Goal: Task Accomplishment & Management: Manage account settings

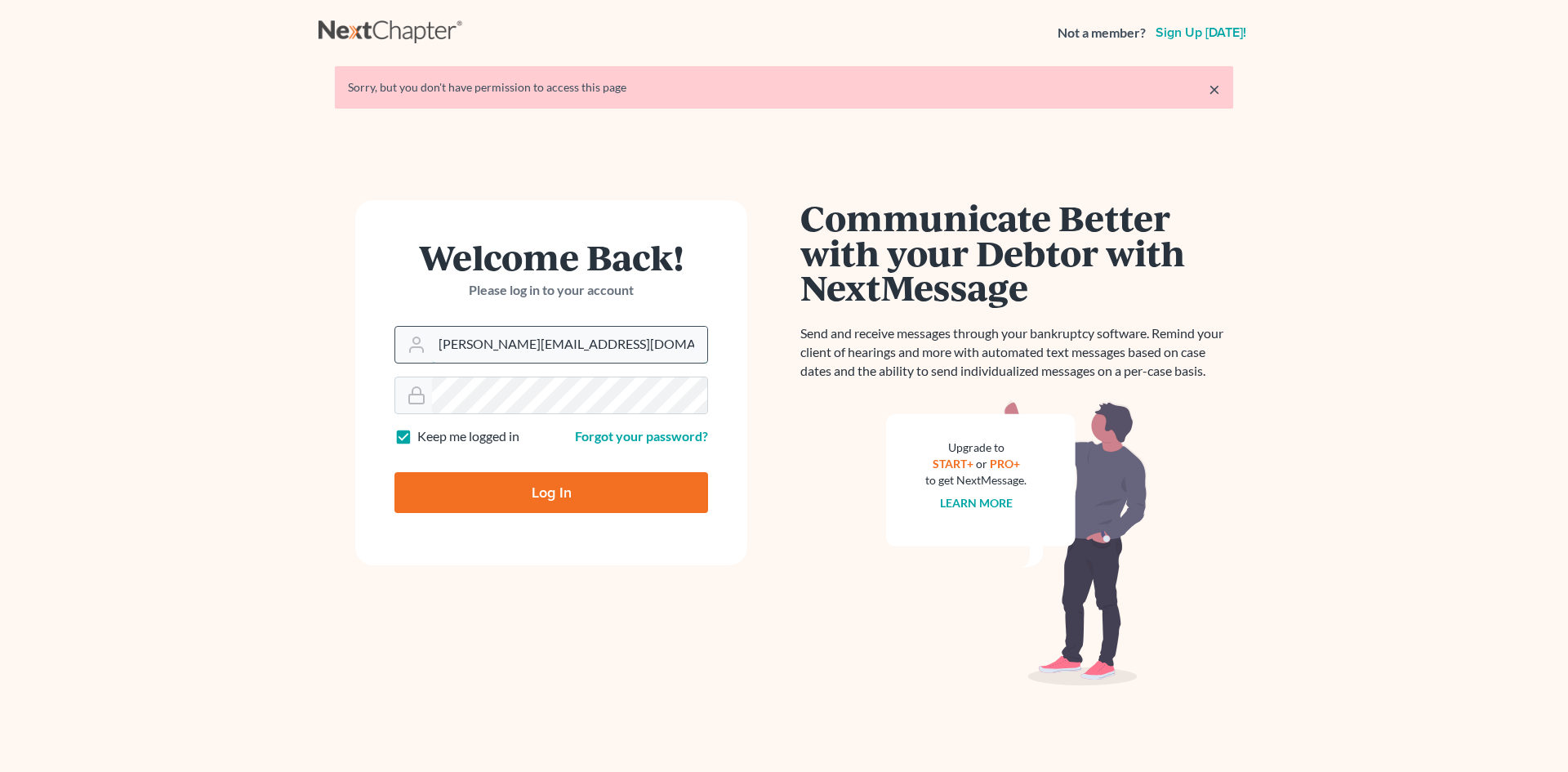
drag, startPoint x: 0, startPoint y: 0, endPoint x: 526, endPoint y: 344, distance: 628.5
click at [526, 344] on input "[PERSON_NAME][EMAIL_ADDRESS][DOMAIN_NAME]" at bounding box center [569, 344] width 276 height 36
click at [528, 344] on input "christiaan@mvnlaw.com" at bounding box center [569, 344] width 276 height 36
click at [505, 332] on input "christiaan@mvnlaw.com" at bounding box center [569, 344] width 276 height 36
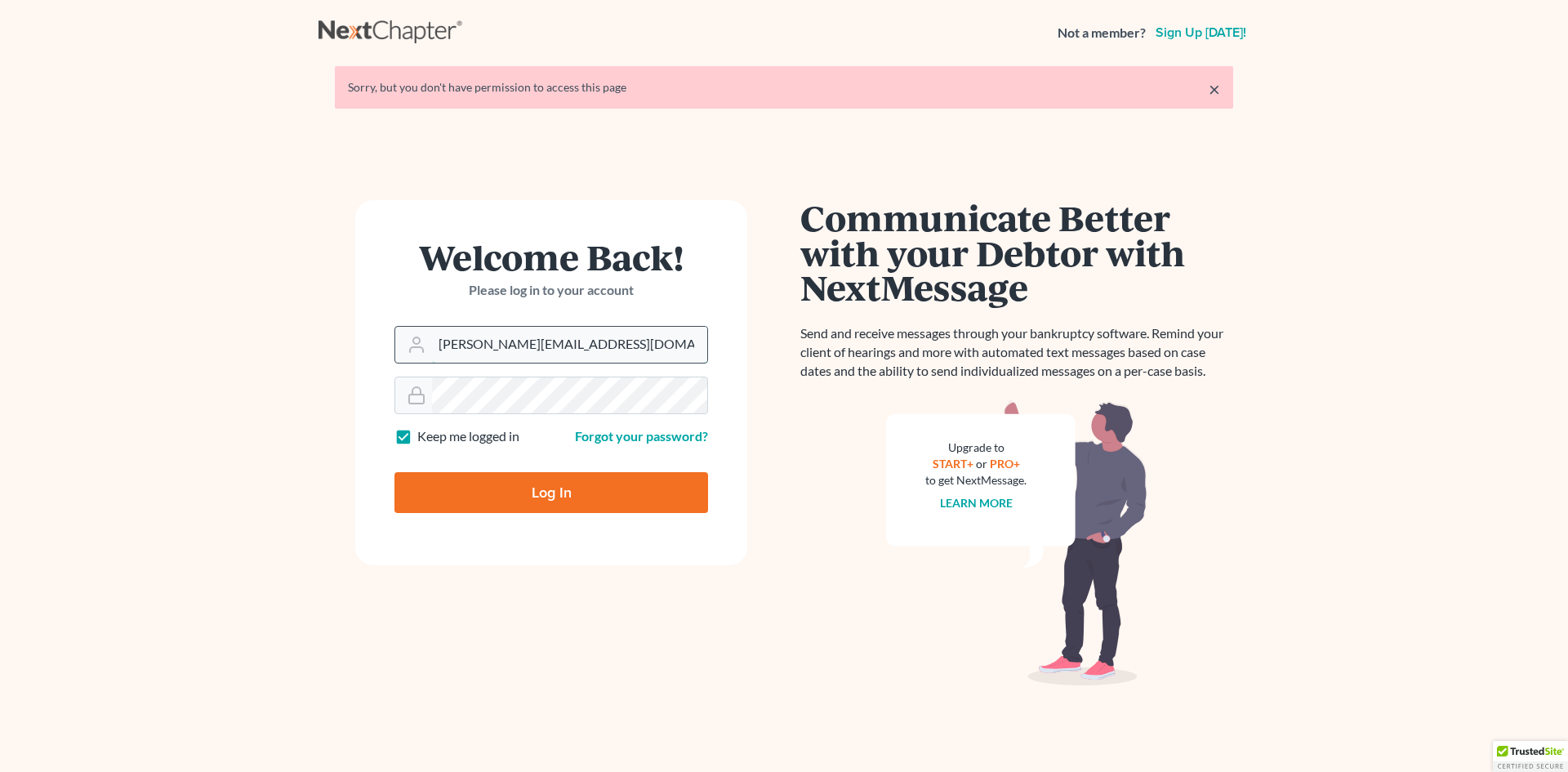
click at [505, 332] on input "christiaan@mvnlaw.com" at bounding box center [569, 344] width 276 height 36
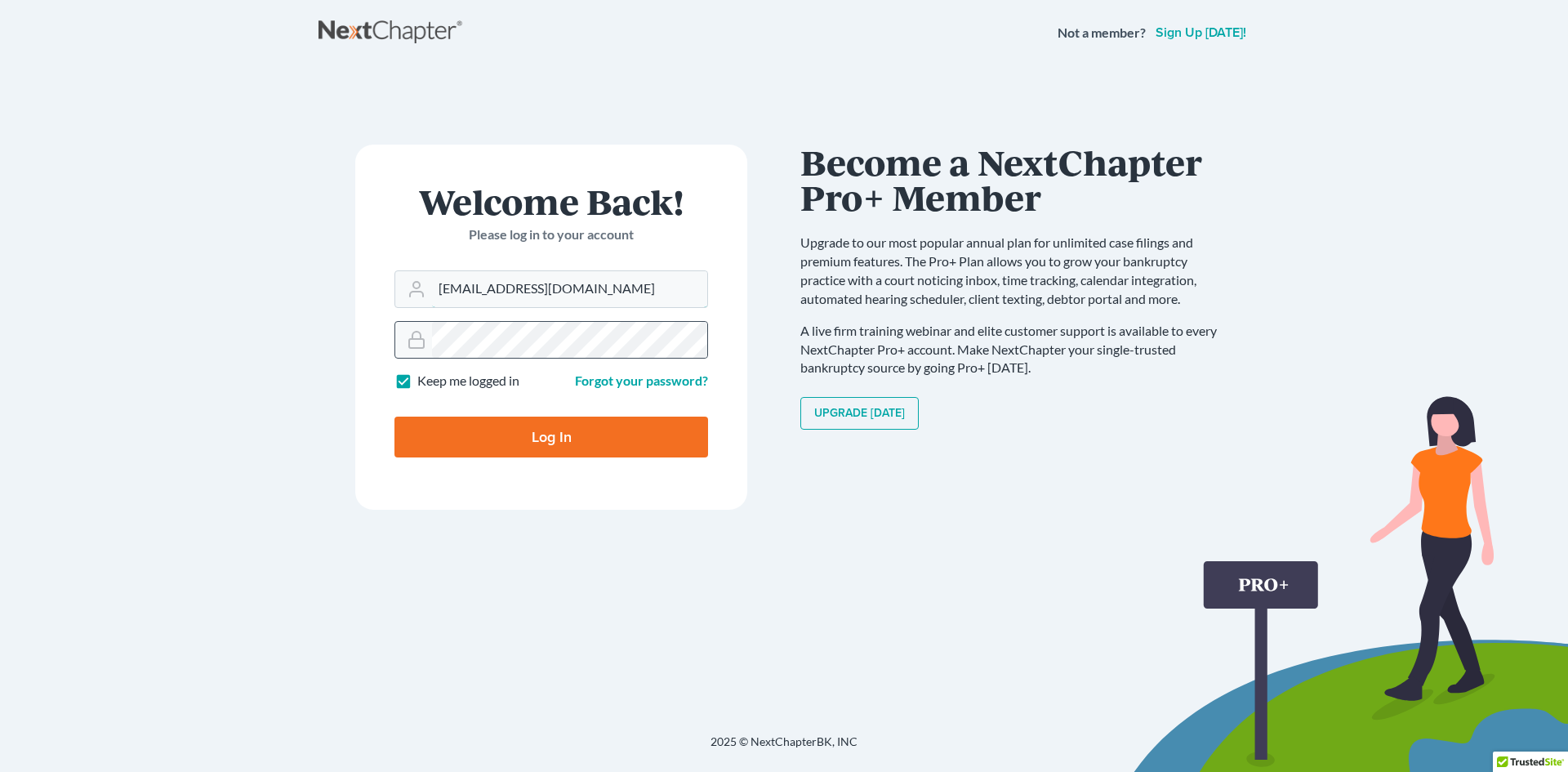
type input "[EMAIL_ADDRESS][DOMAIN_NAME]"
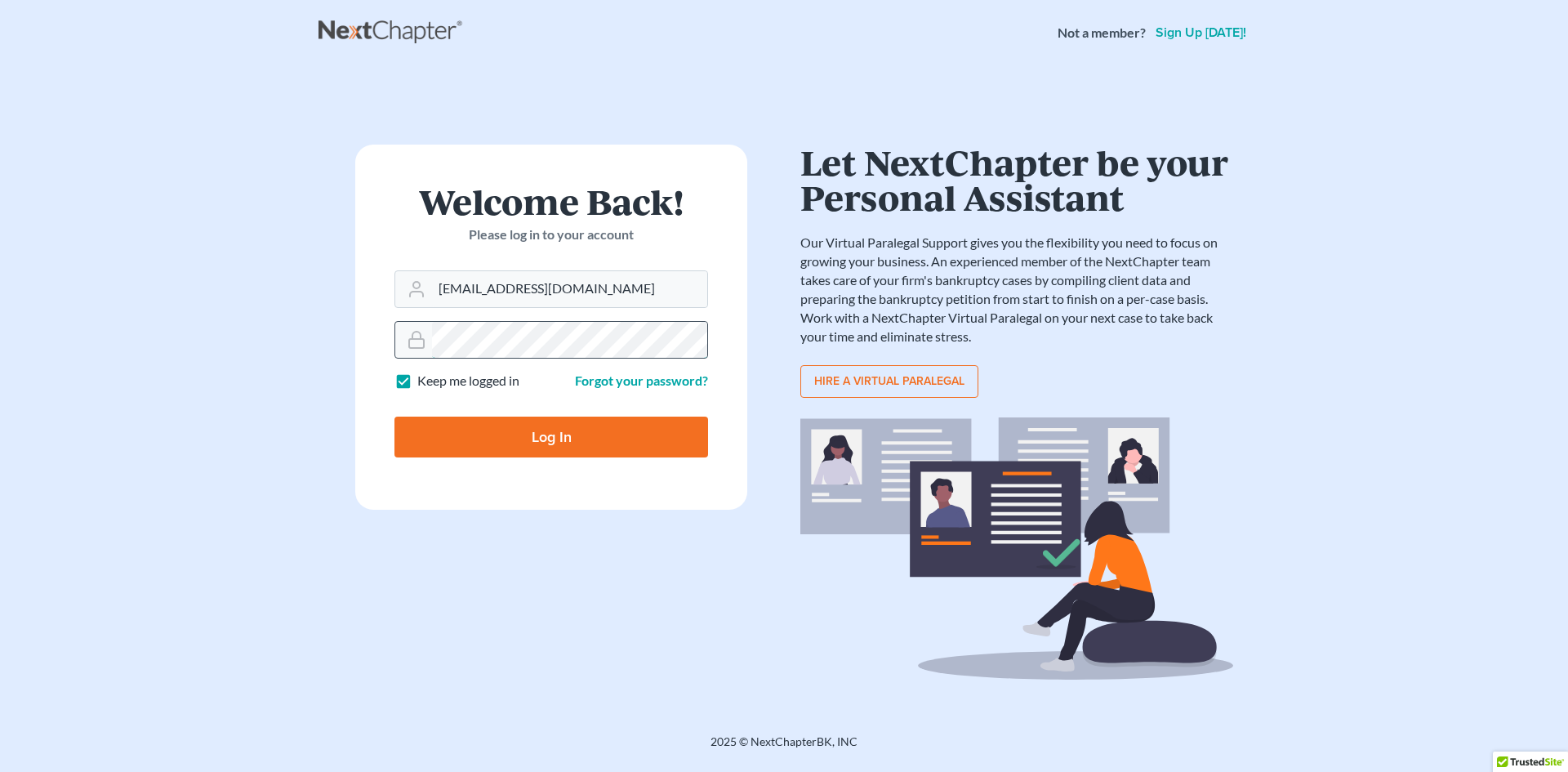
click at [394, 417] on input "Log In" at bounding box center [551, 437] width 314 height 41
type input "Thinking..."
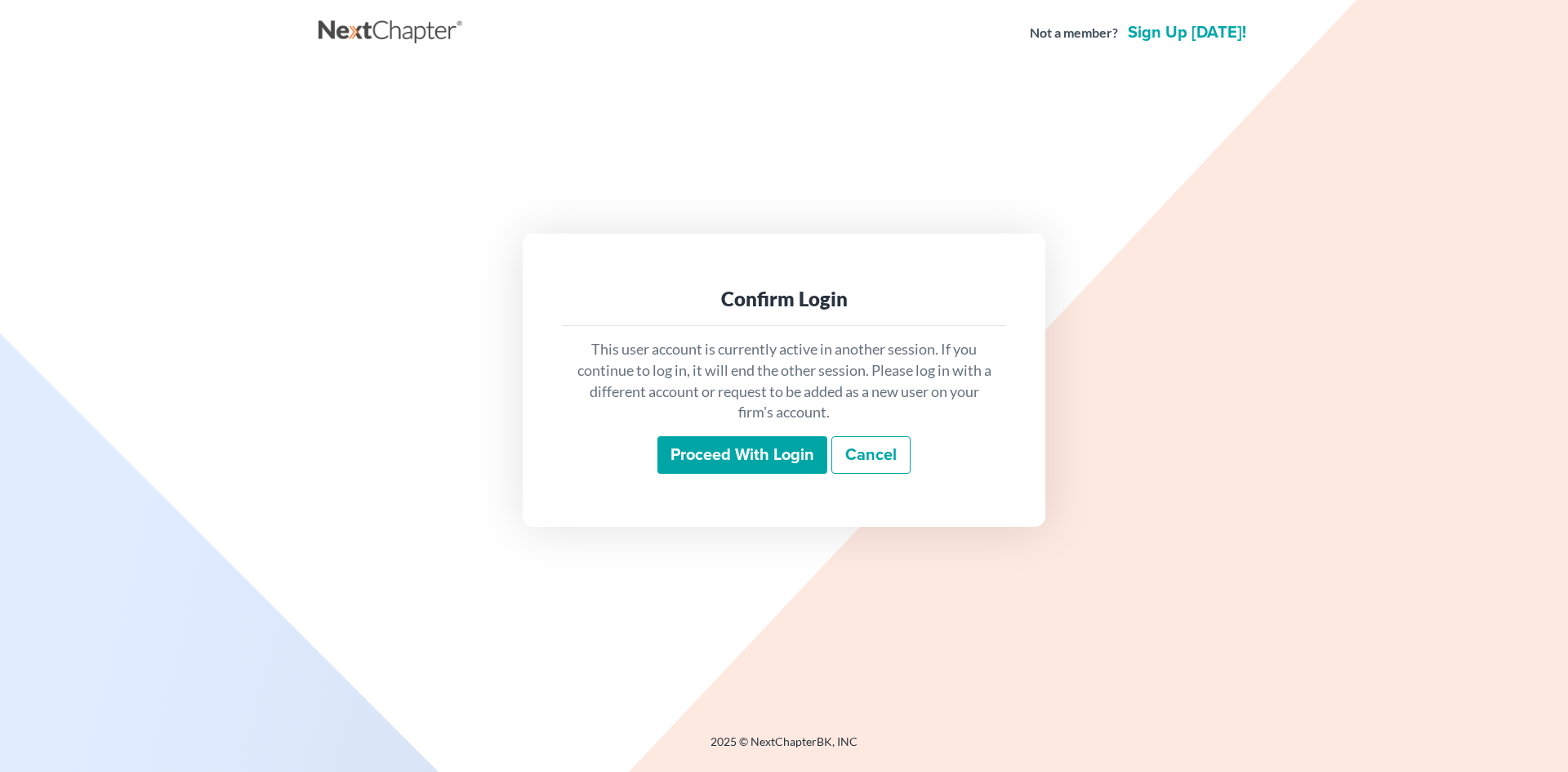
click at [780, 451] on input "Proceed with login" at bounding box center [742, 455] width 169 height 37
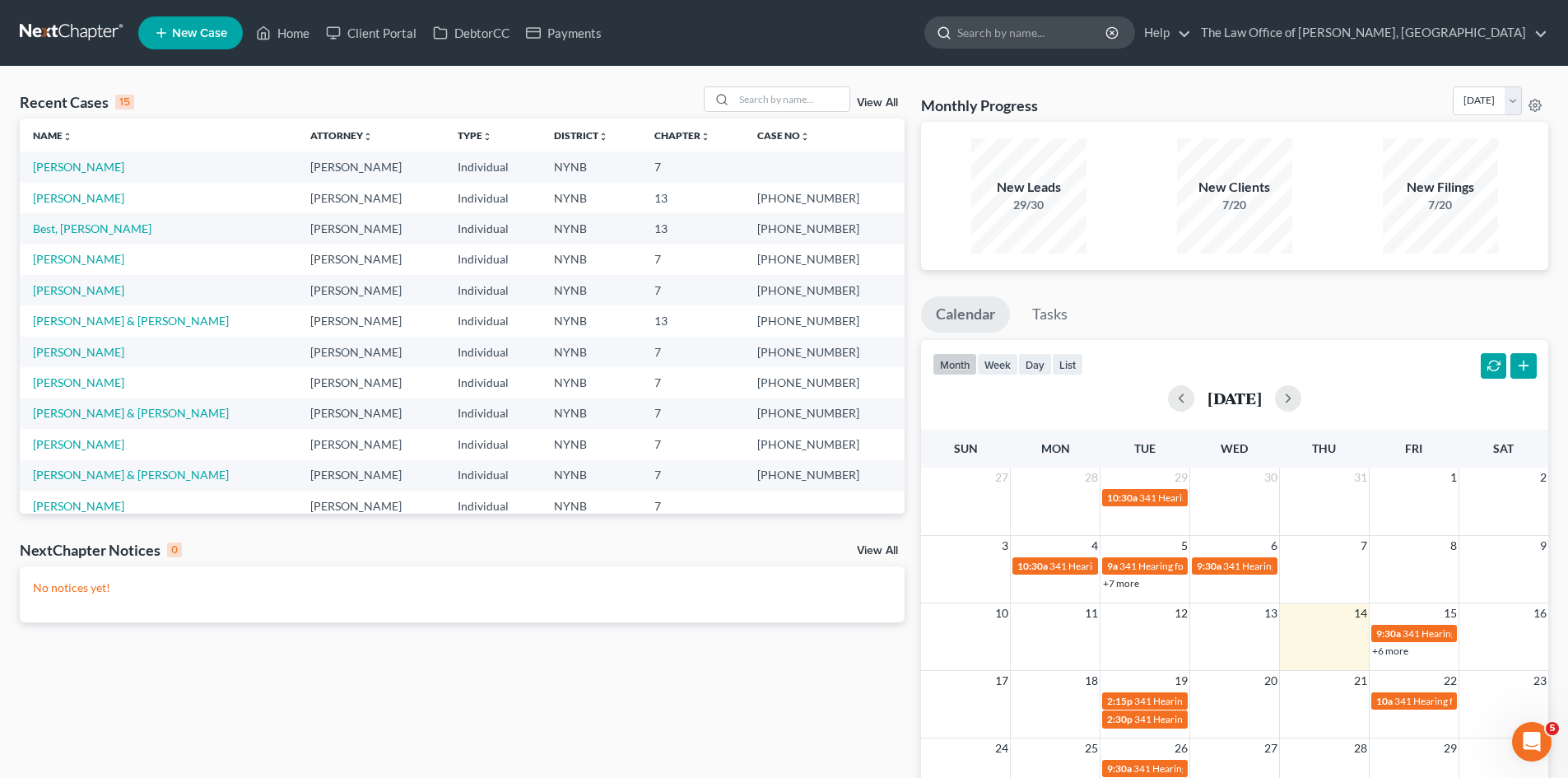
click at [1085, 38] on input "search" at bounding box center [1033, 32] width 151 height 31
type input "russo"
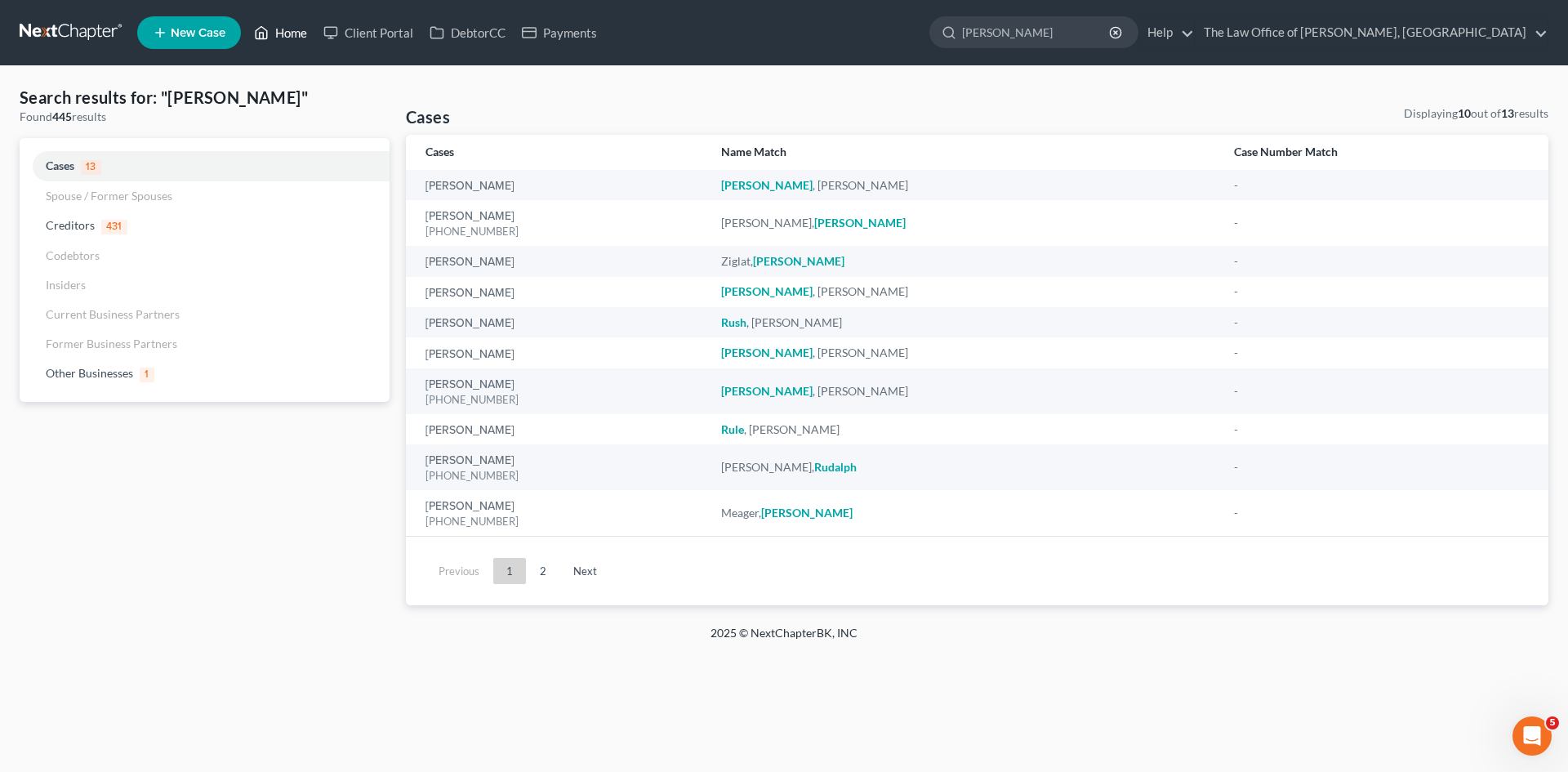
click at [268, 34] on icon at bounding box center [261, 33] width 12 height 12
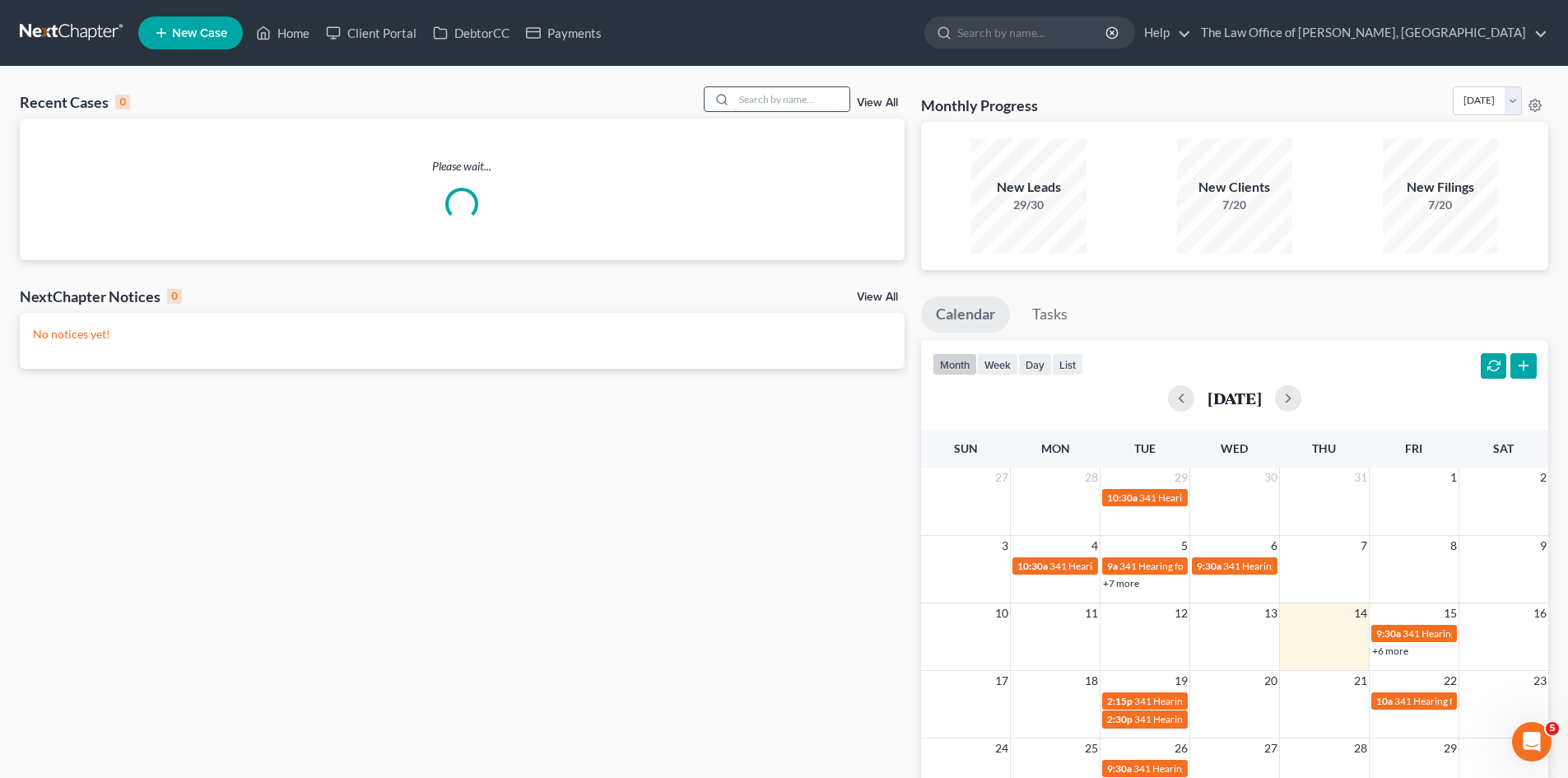
click at [771, 103] on input "search" at bounding box center [792, 99] width 115 height 24
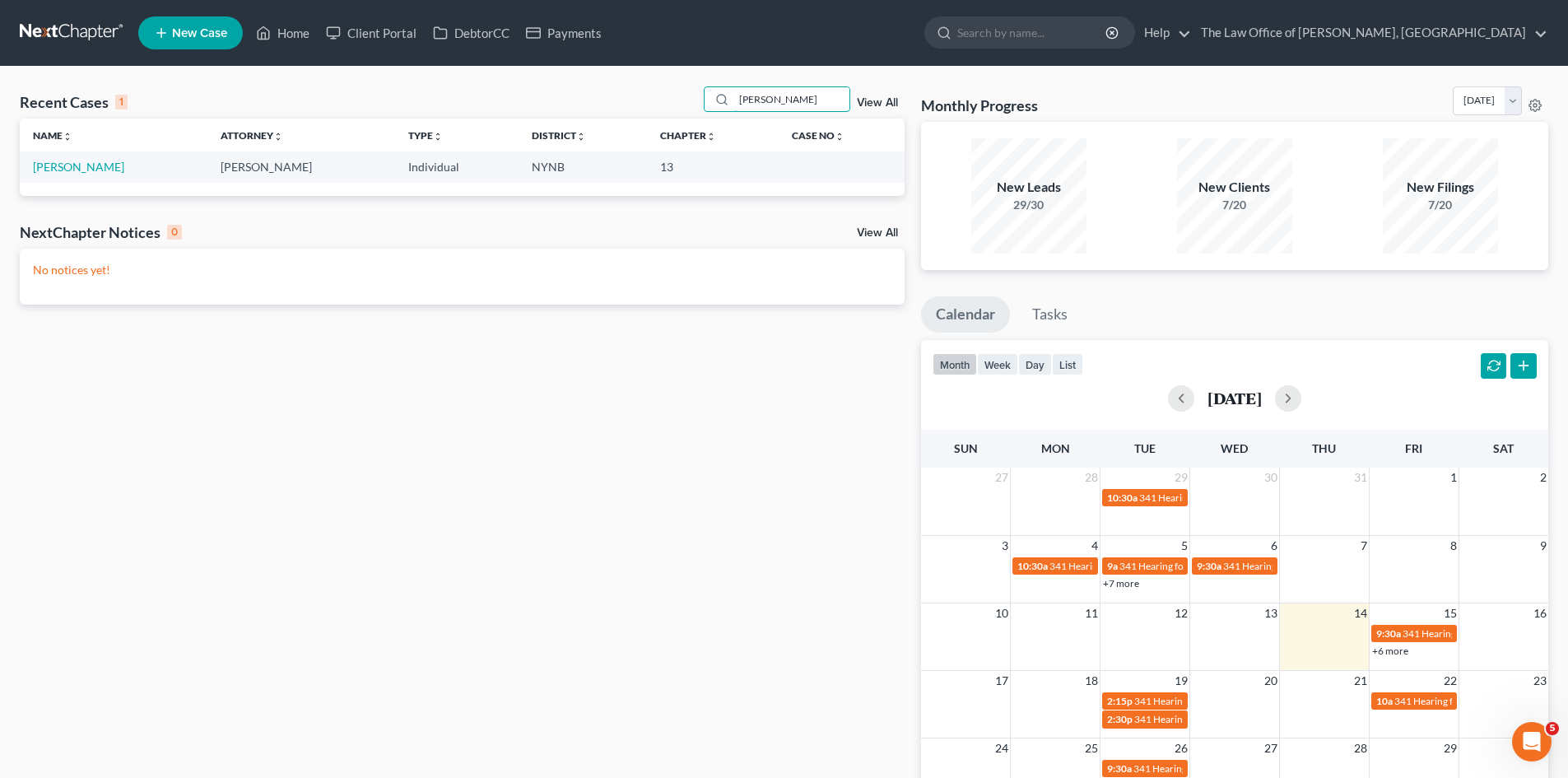
type input "russo"
click at [67, 168] on link "[PERSON_NAME]" at bounding box center [79, 167] width 92 height 14
select select "10"
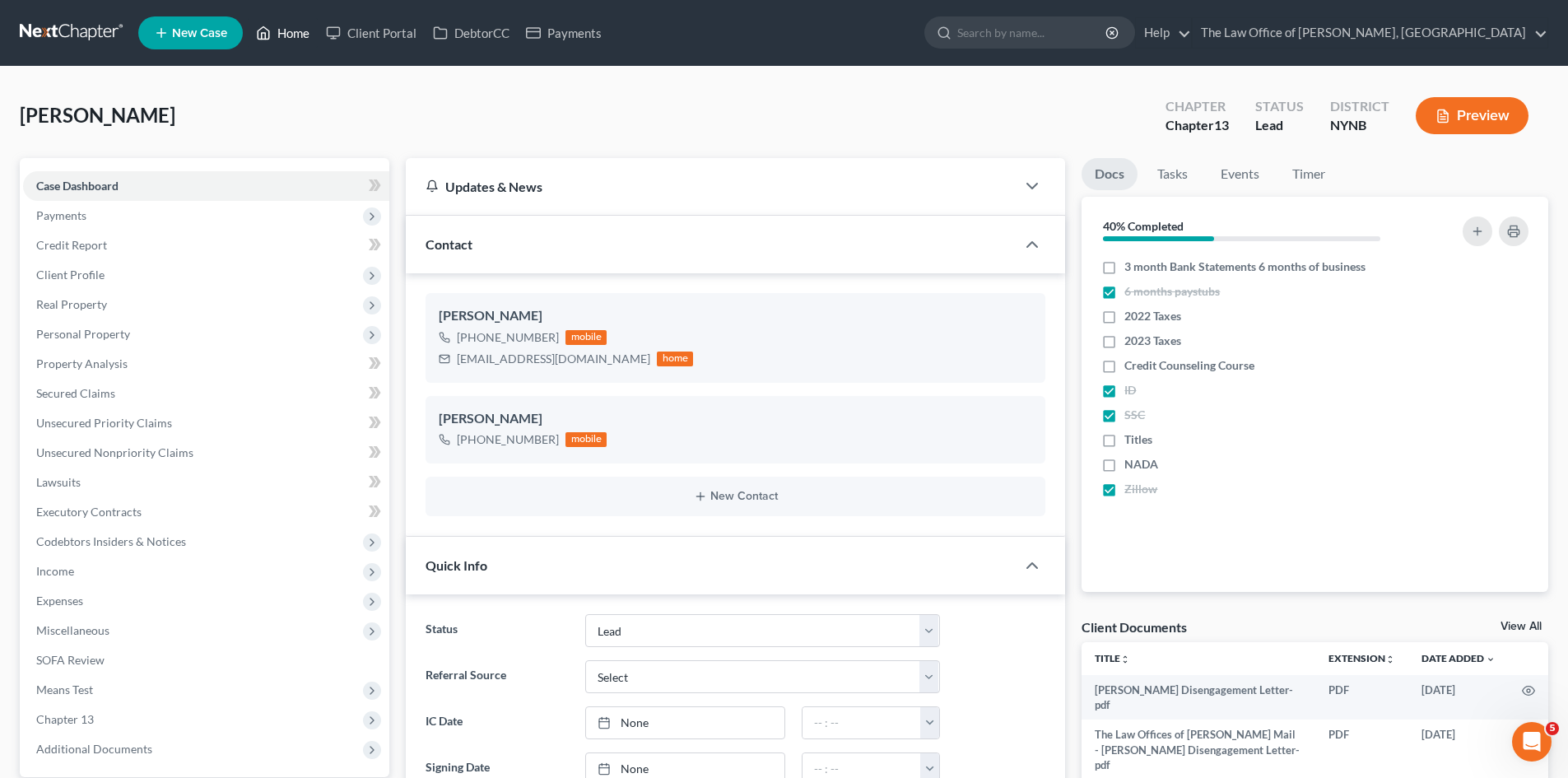
drag, startPoint x: 289, startPoint y: 32, endPoint x: 463, endPoint y: 74, distance: 179.0
click at [289, 32] on link "Home" at bounding box center [283, 32] width 70 height 30
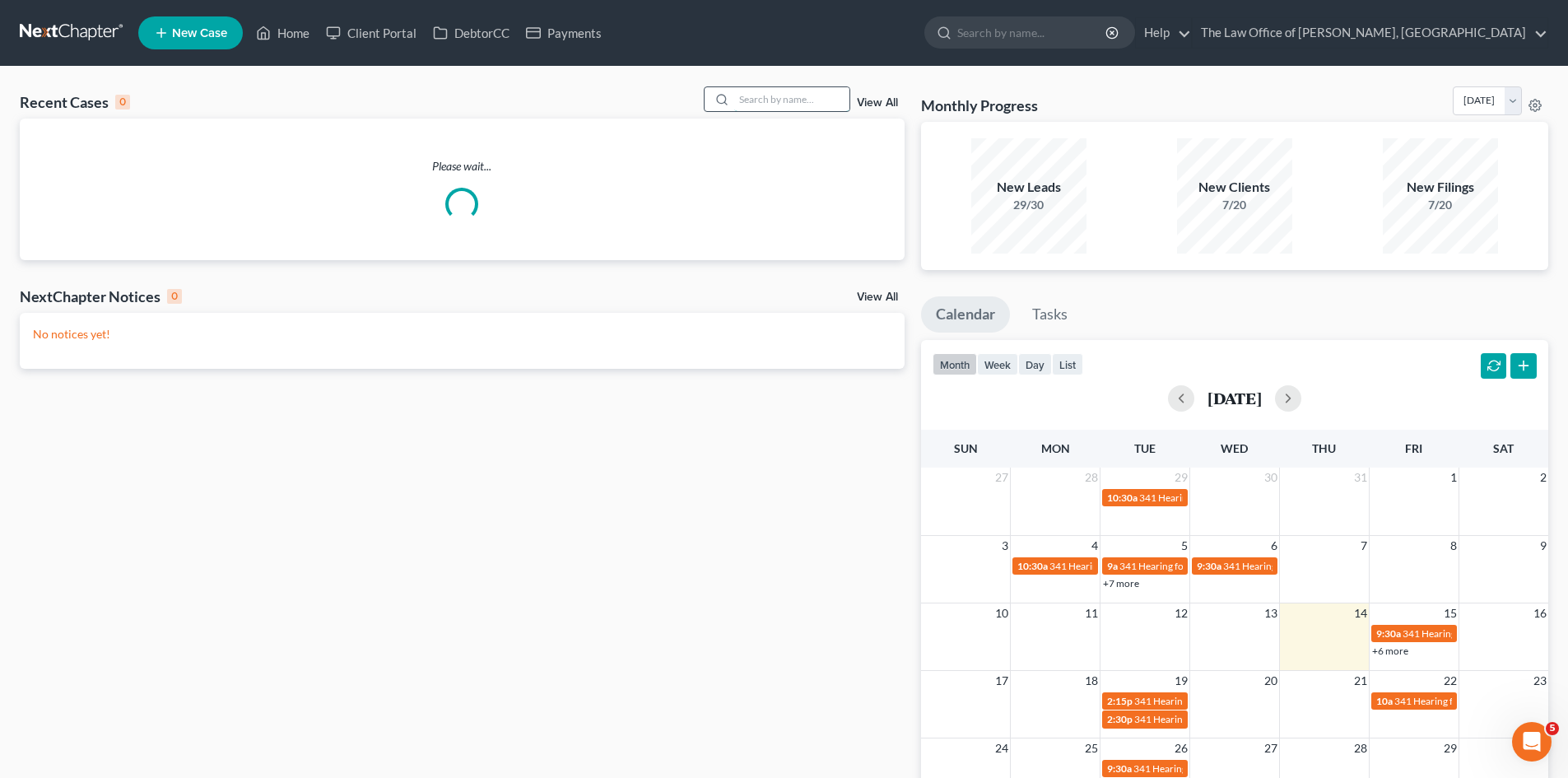
click at [761, 108] on input "search" at bounding box center [792, 99] width 115 height 24
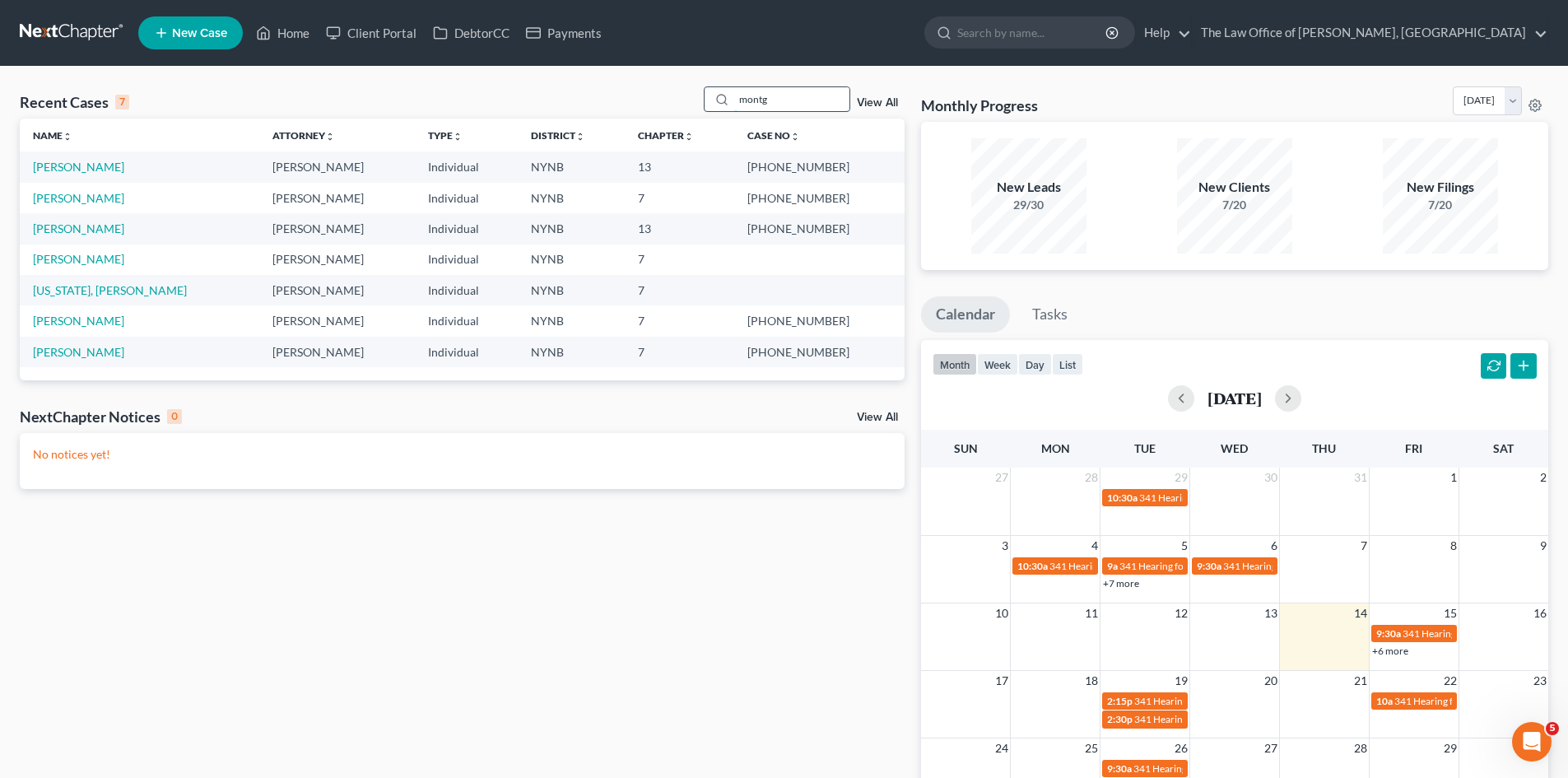
type input "montg"
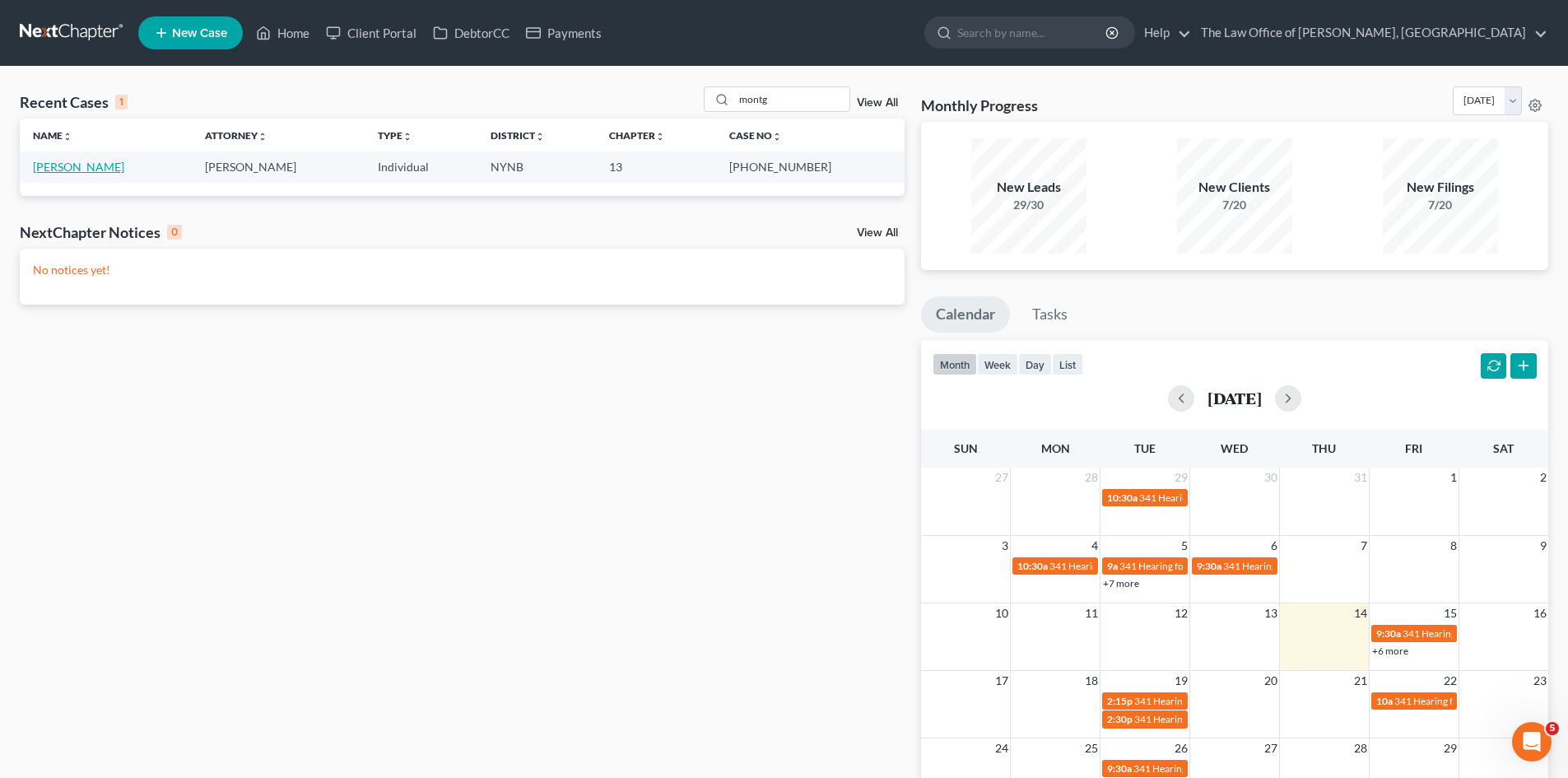
click at [124, 164] on link "Montgomery, Darryl" at bounding box center [79, 167] width 92 height 14
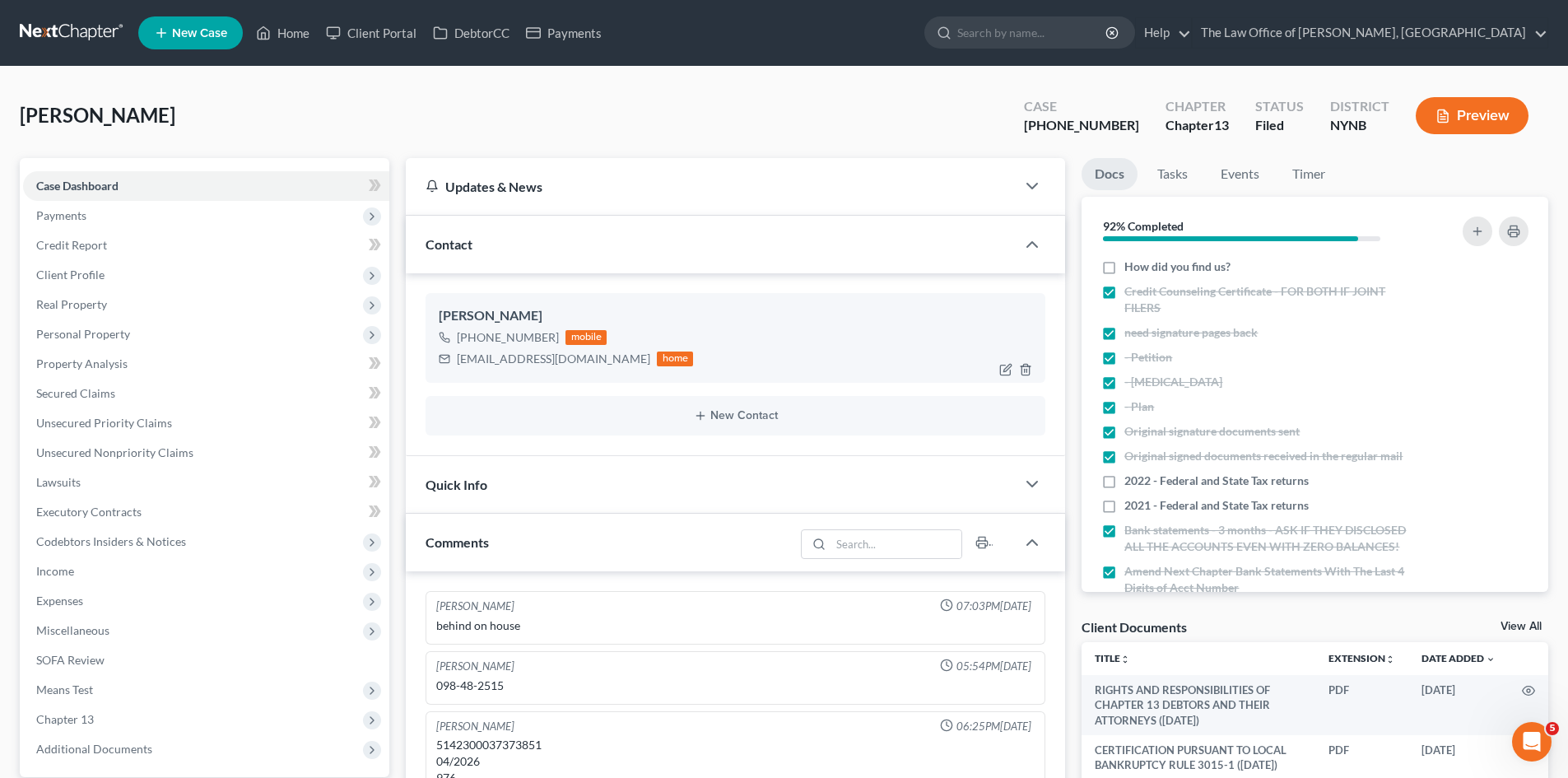
drag, startPoint x: 438, startPoint y: 314, endPoint x: 557, endPoint y: 307, distance: 119.2
click at [557, 307] on div "Darryl Montgomery +1 (518) 764-1011 mobile dmontgomery1956@aol.com home" at bounding box center [735, 337] width 619 height 89
copy div "Darryl Montgomery"
drag, startPoint x: 457, startPoint y: 338, endPoint x: 551, endPoint y: 343, distance: 94.1
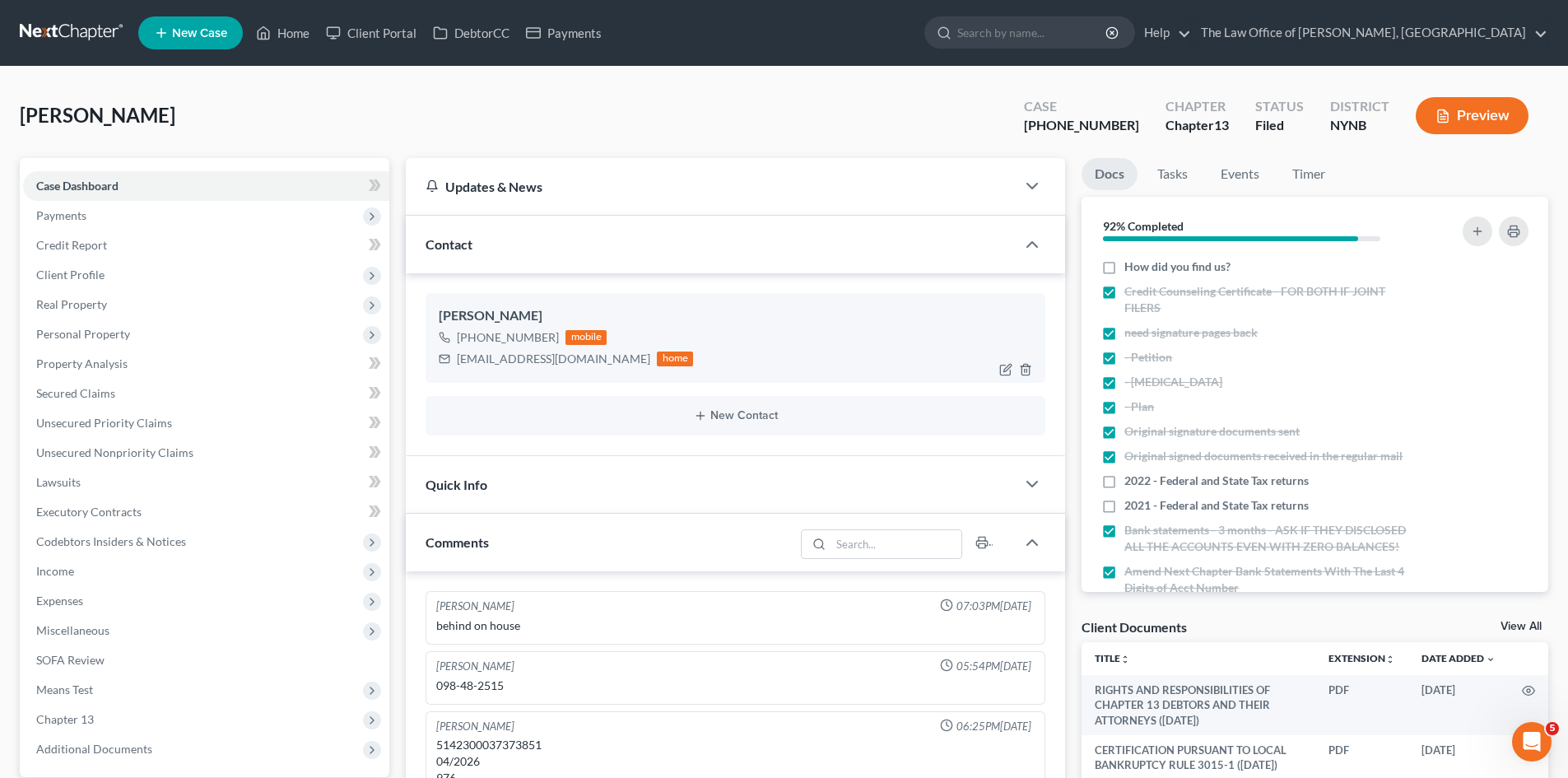
click at [551, 343] on div "+1 (518) 764-1011" at bounding box center [508, 337] width 102 height 16
copy div "+1 (518) 764-1011"
drag, startPoint x: 455, startPoint y: 359, endPoint x: 615, endPoint y: 376, distance: 160.9
click at [615, 376] on div "Darryl Montgomery +1 (518) 764-1011 mobile dmontgomery1956@aol.com home" at bounding box center [735, 337] width 619 height 89
copy div "dmontgomery1956@aol.com"
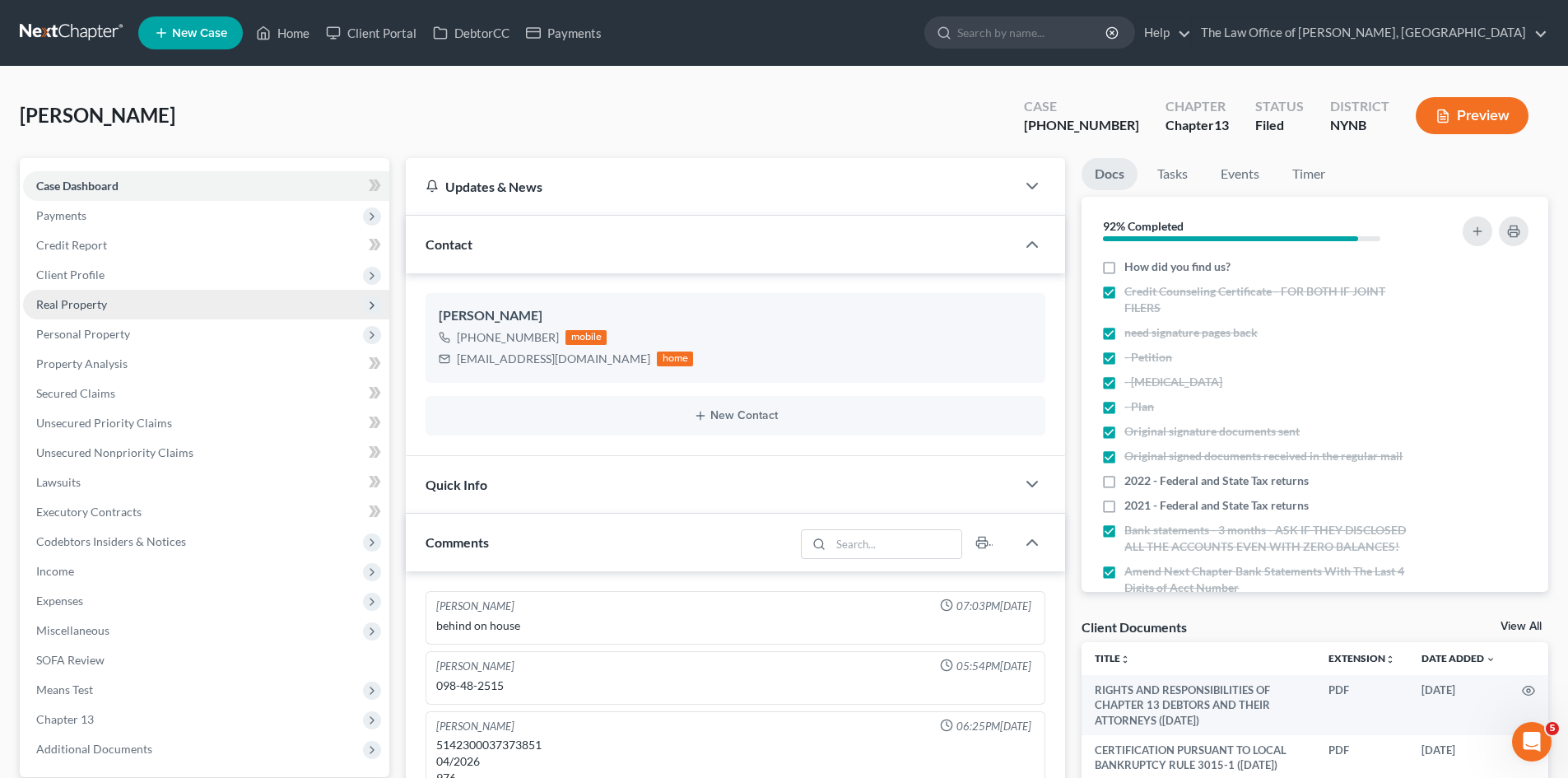
click at [150, 292] on span "Real Property" at bounding box center [206, 304] width 366 height 30
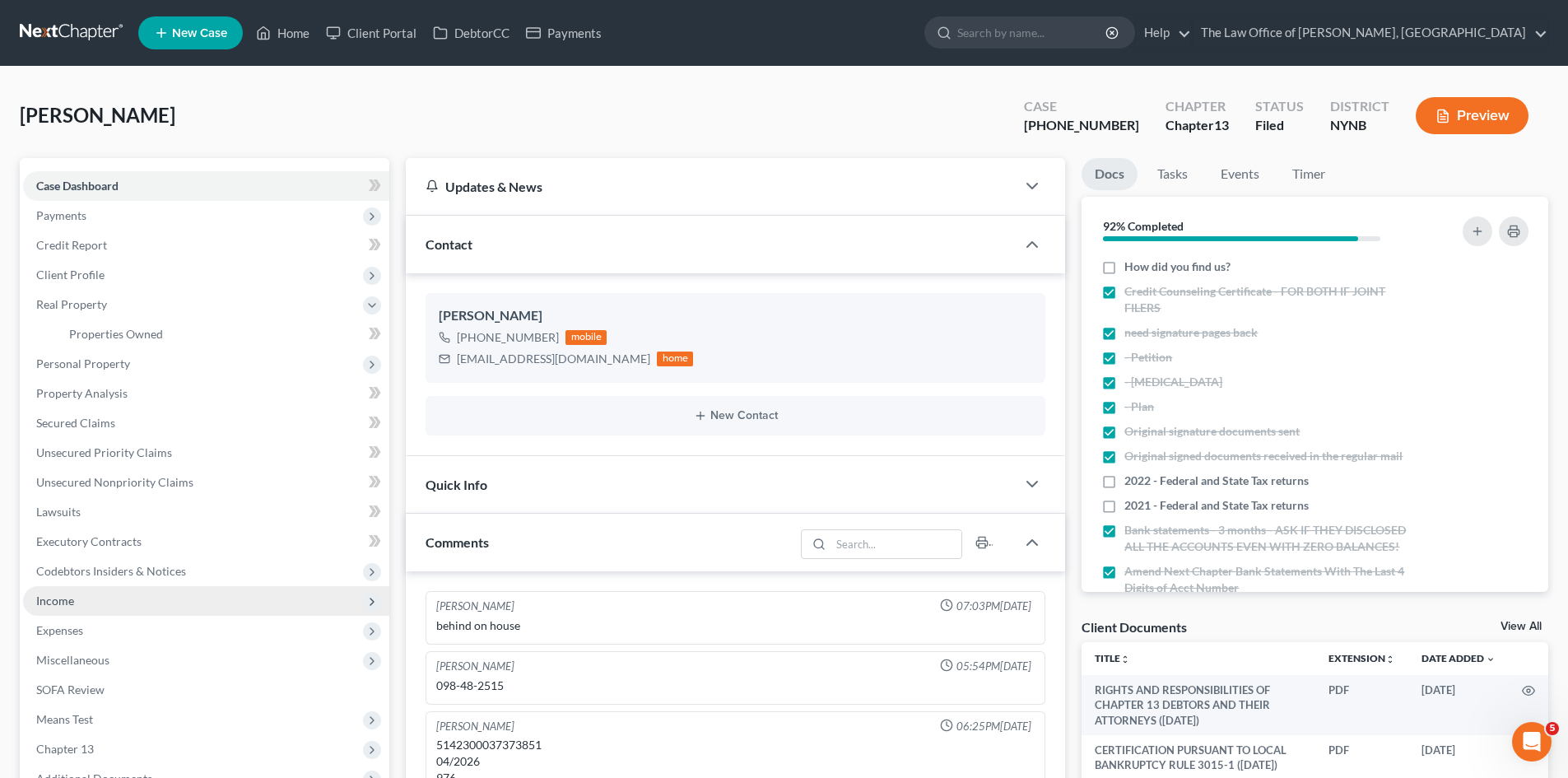
click at [85, 597] on span "Income" at bounding box center [206, 601] width 366 height 30
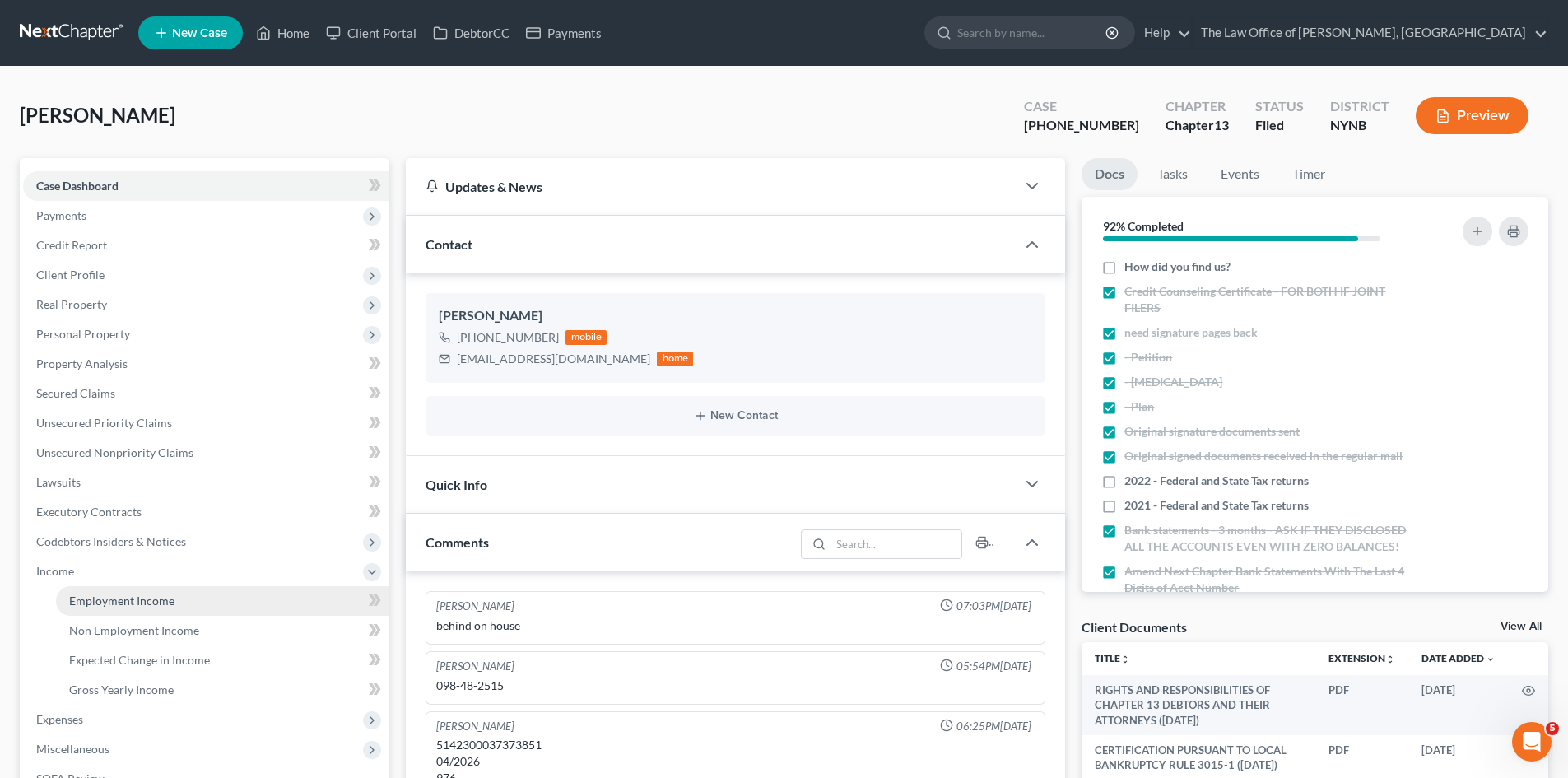
click at [86, 597] on span "Employment Income" at bounding box center [121, 601] width 105 height 14
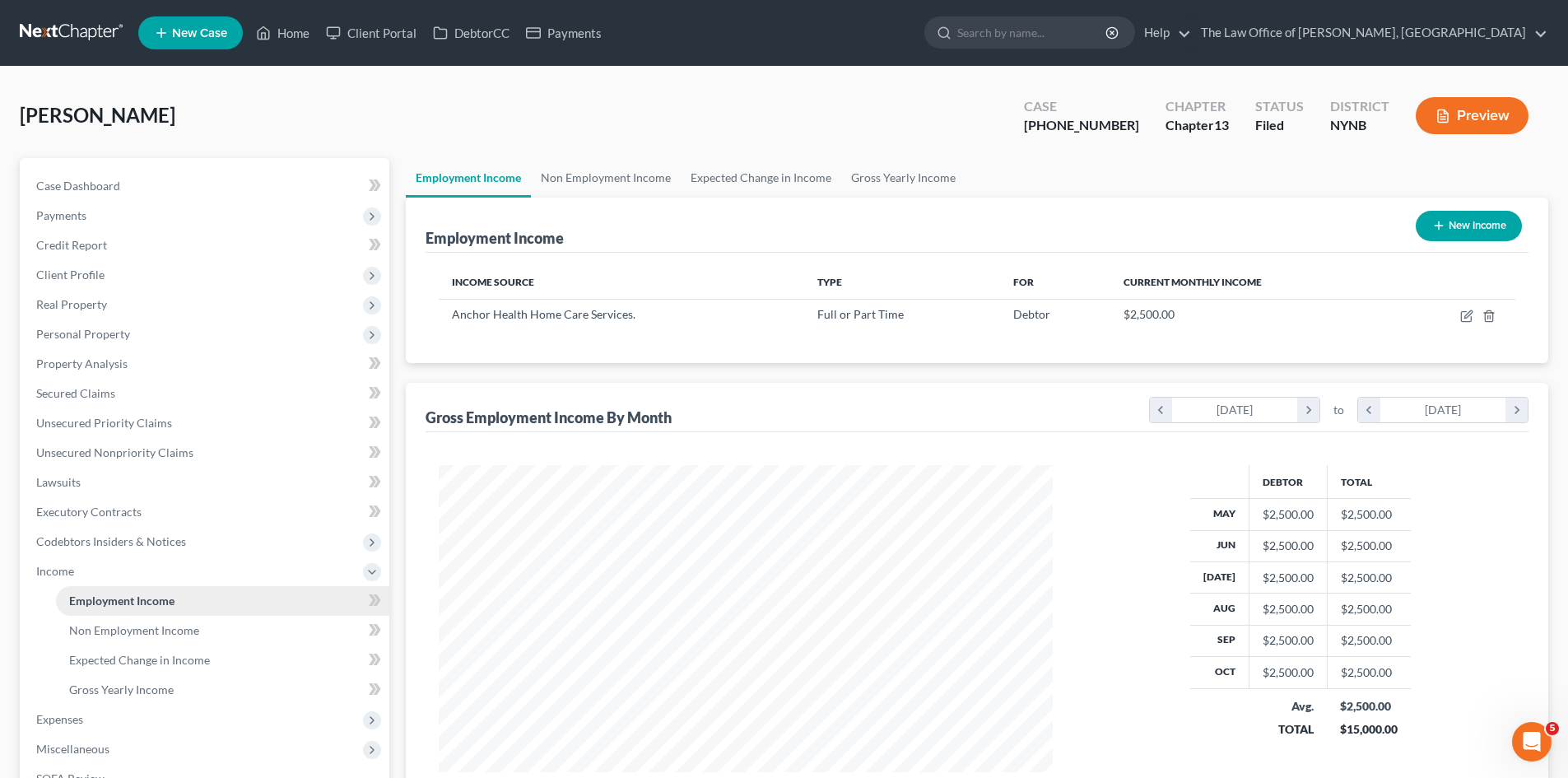
scroll to position [307, 647]
click at [285, 34] on link "Home" at bounding box center [283, 32] width 70 height 30
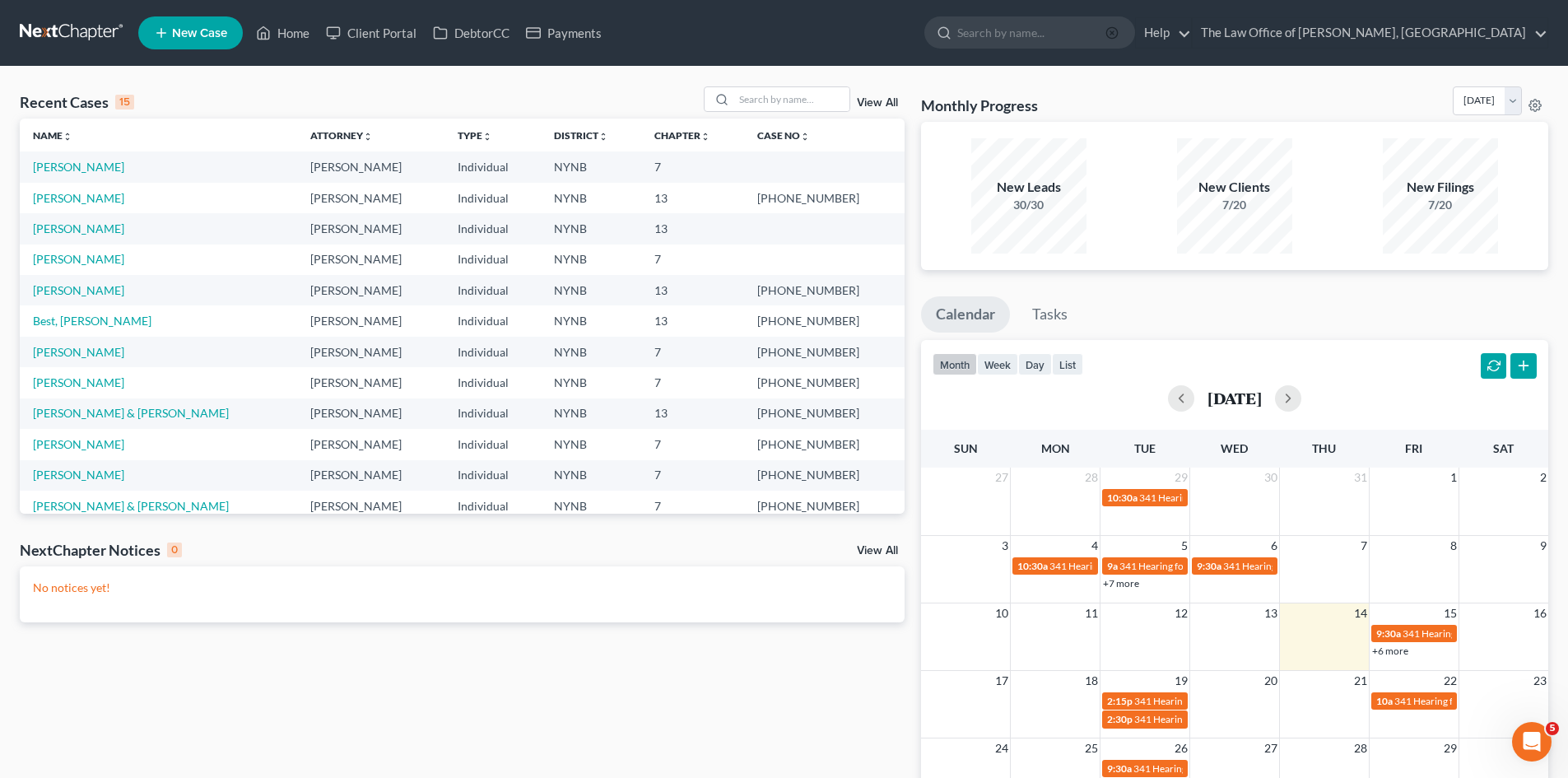
click at [1118, 29] on icon "button" at bounding box center [1112, 32] width 13 height 13
click at [91, 202] on link "Montgomery, Darryl" at bounding box center [79, 198] width 92 height 14
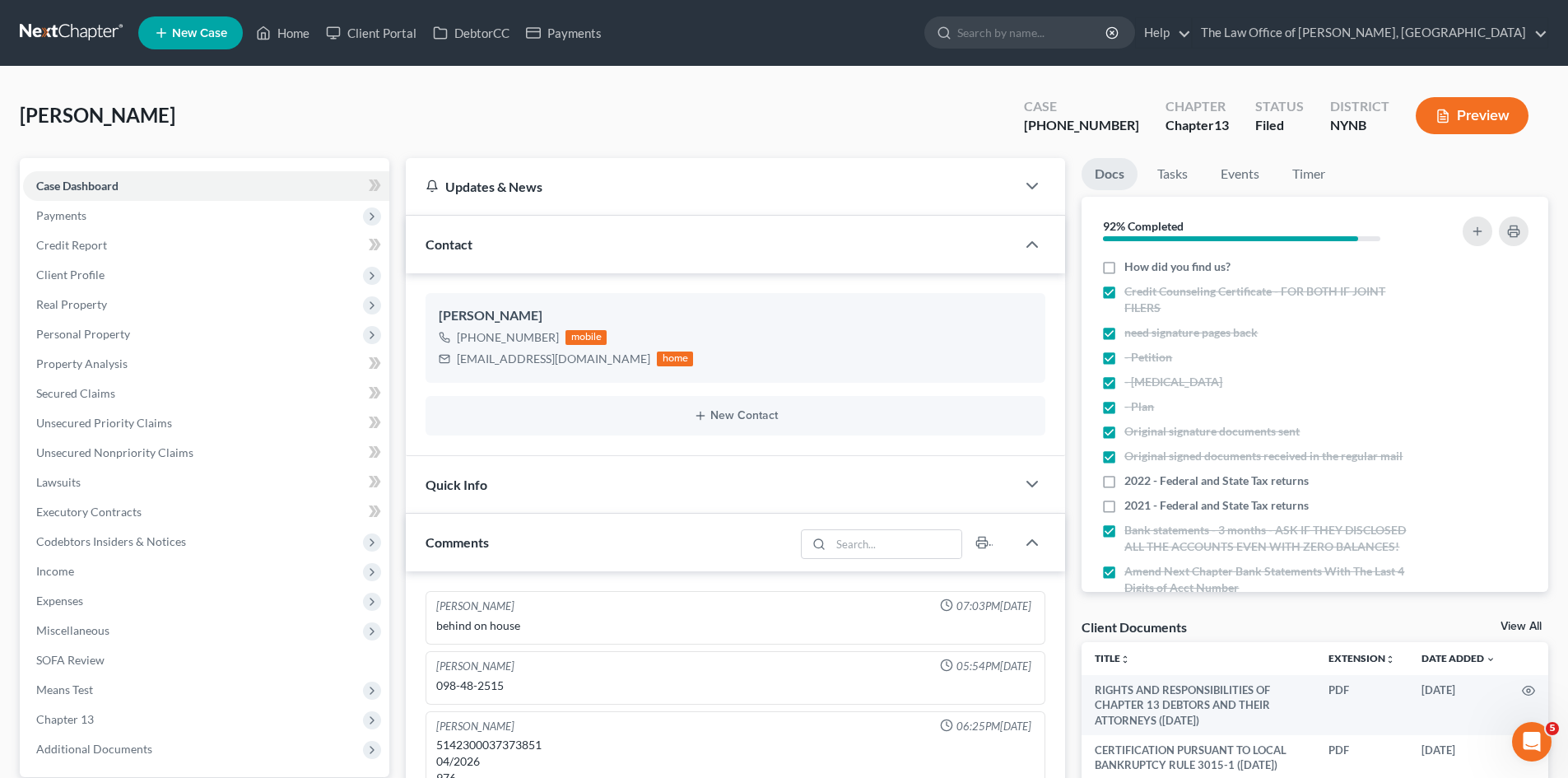
scroll to position [165, 0]
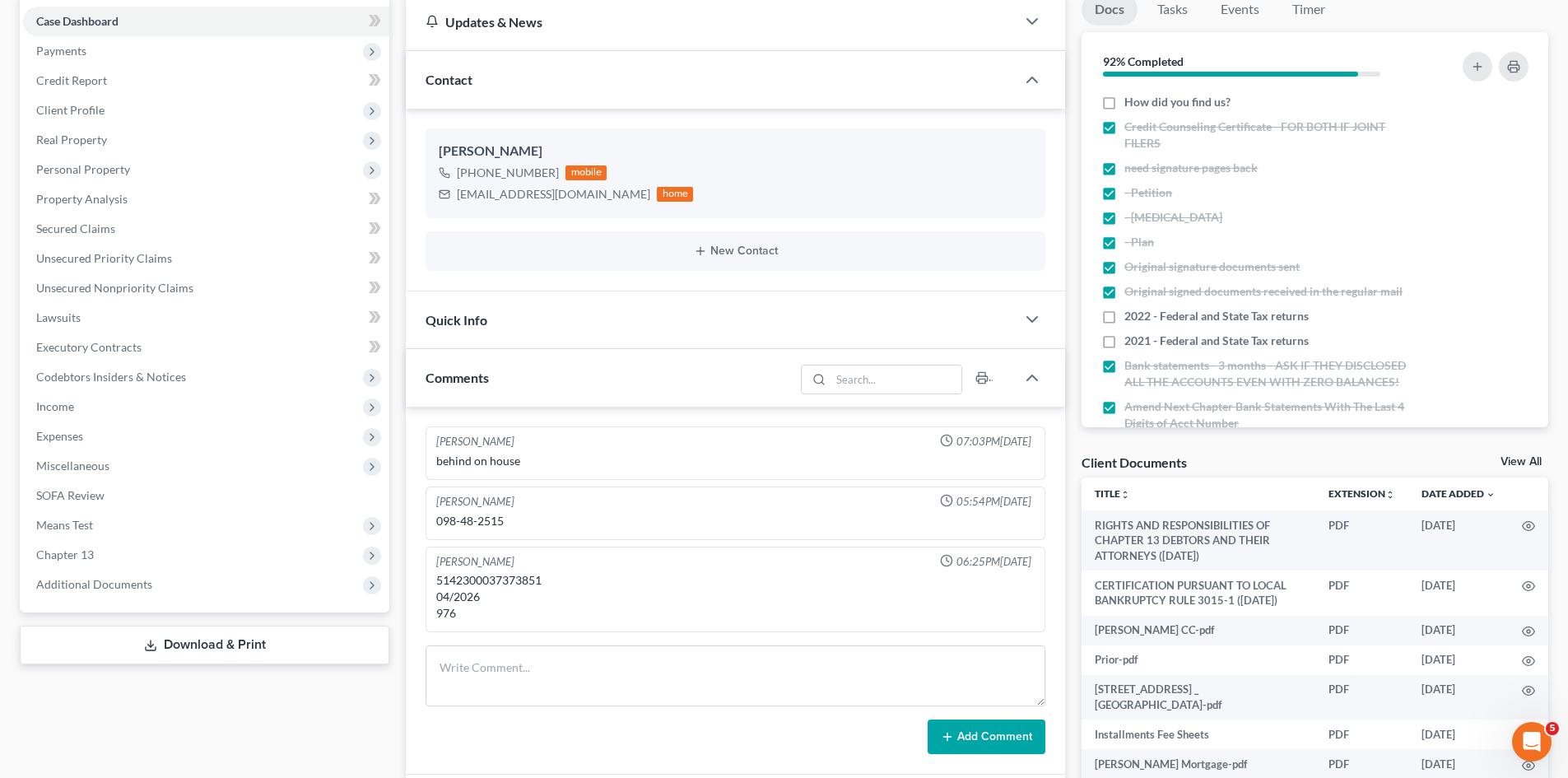
click at [507, 317] on div "Quick Info" at bounding box center [710, 319] width 610 height 57
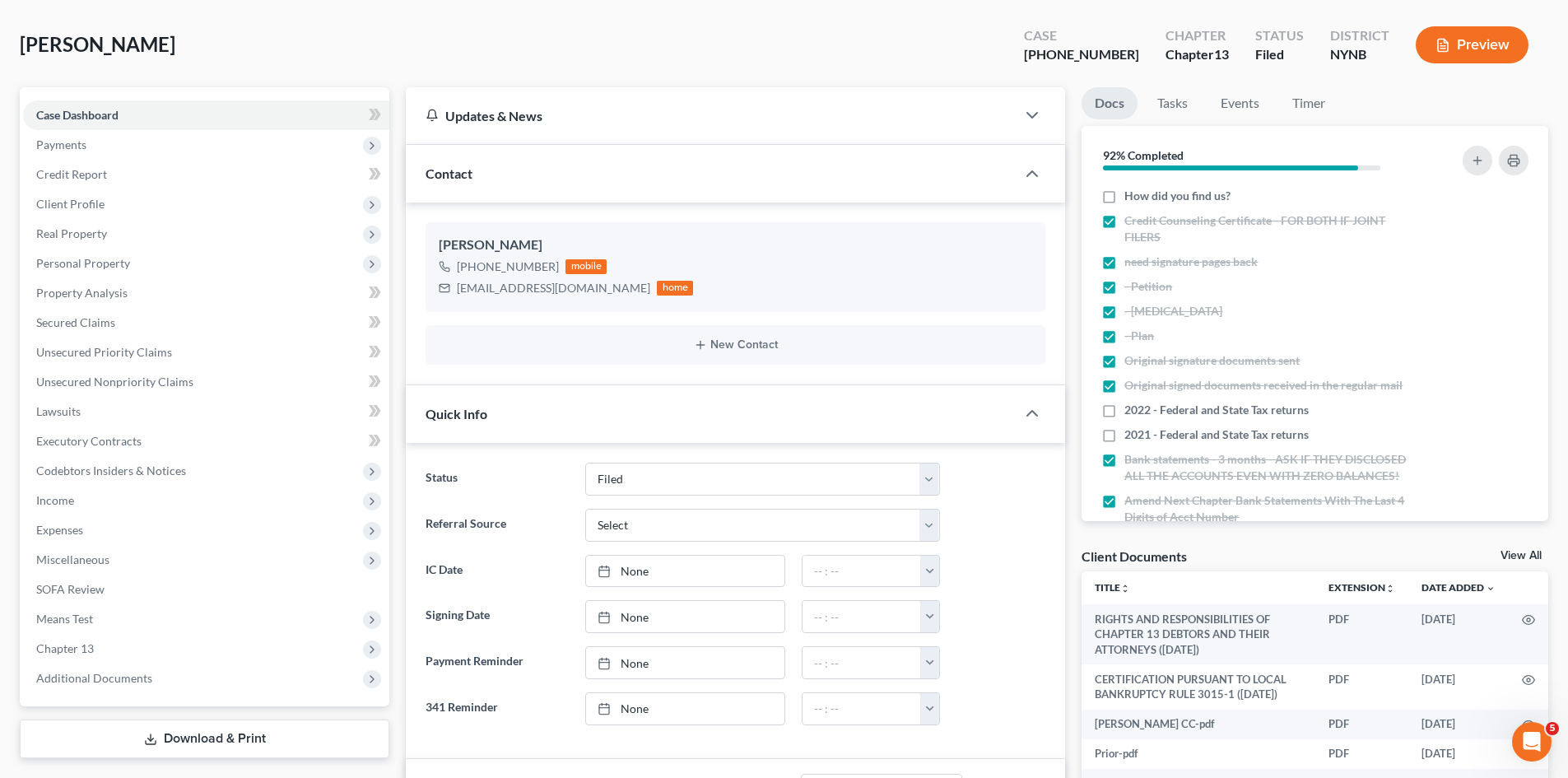
scroll to position [0, 0]
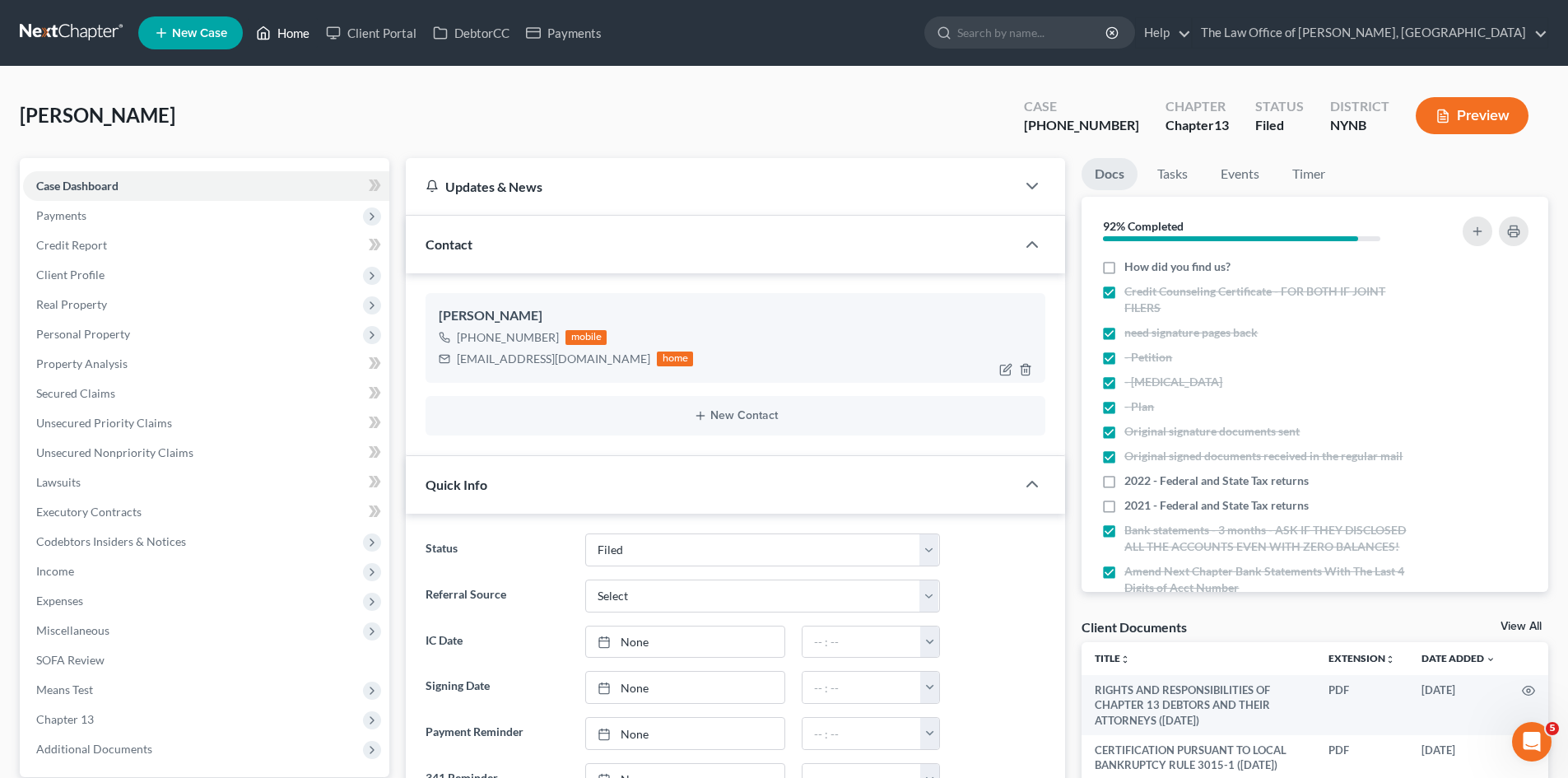
drag, startPoint x: 302, startPoint y: 40, endPoint x: 610, endPoint y: 295, distance: 399.9
click at [303, 40] on link "Home" at bounding box center [283, 32] width 70 height 30
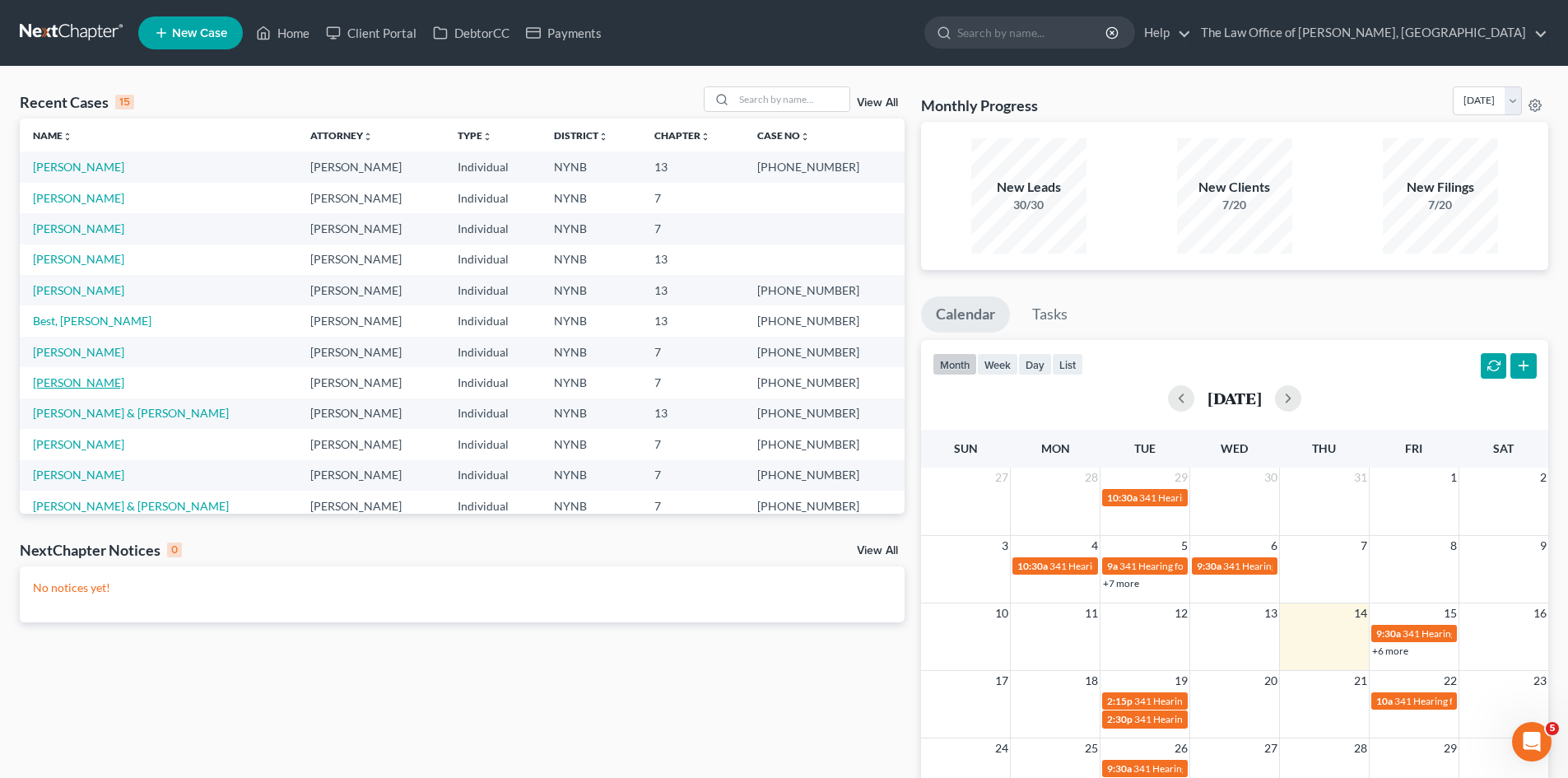
click at [58, 380] on link "Riley, Shannon" at bounding box center [79, 382] width 92 height 14
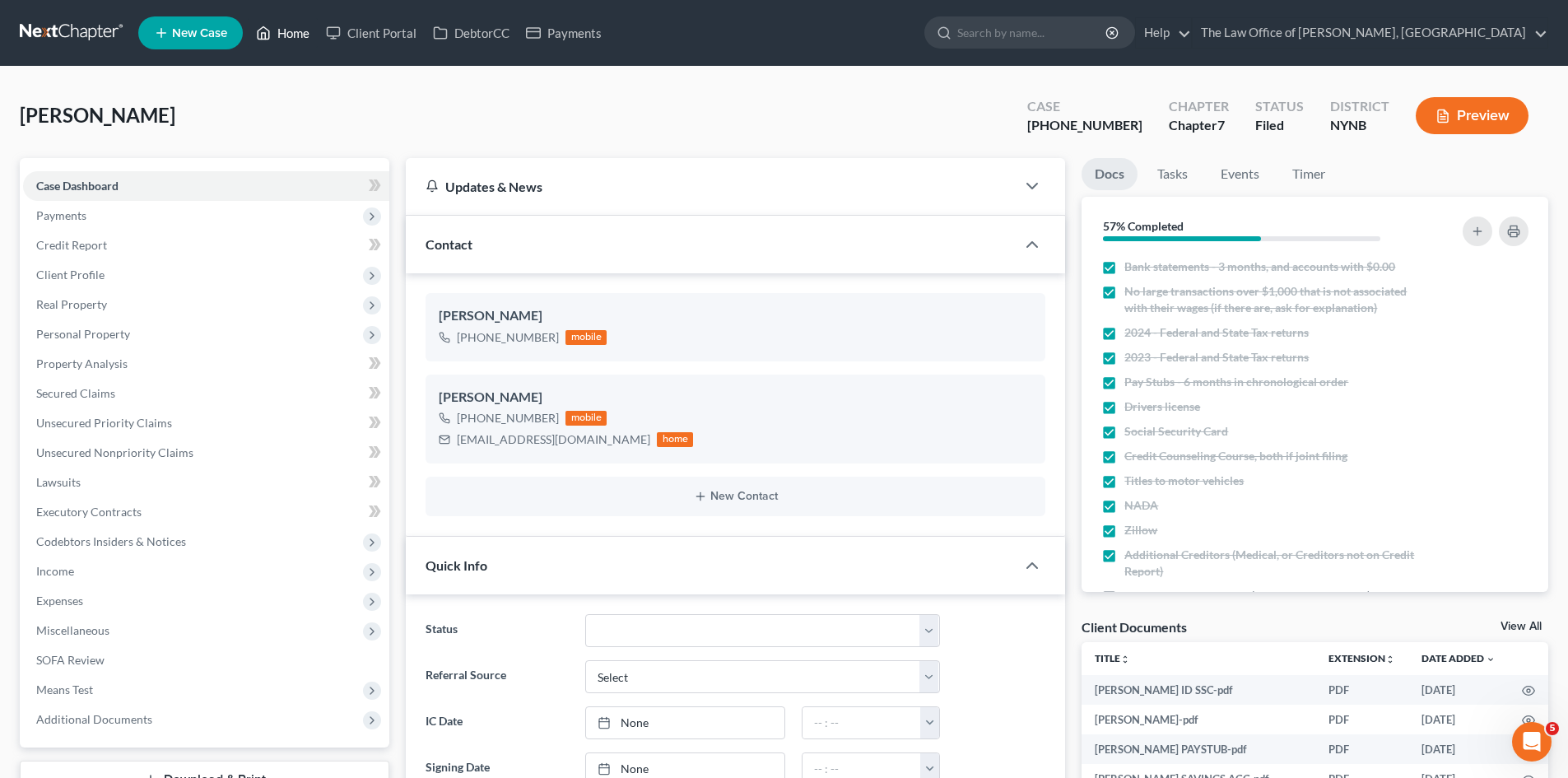
drag, startPoint x: 288, startPoint y: 35, endPoint x: 279, endPoint y: 25, distance: 13.5
click at [288, 35] on link "Home" at bounding box center [283, 32] width 70 height 30
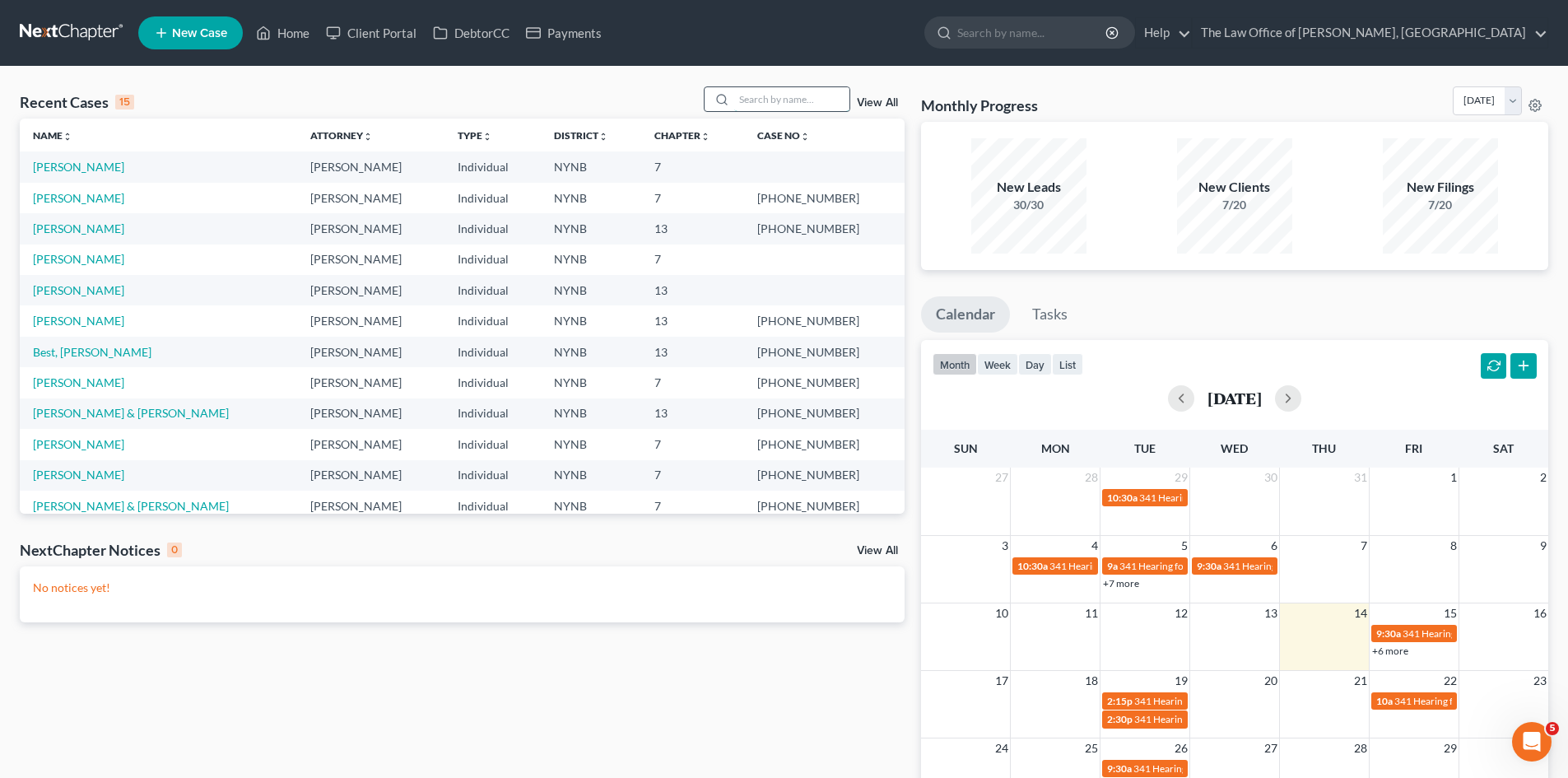
click at [768, 103] on input "search" at bounding box center [792, 99] width 115 height 24
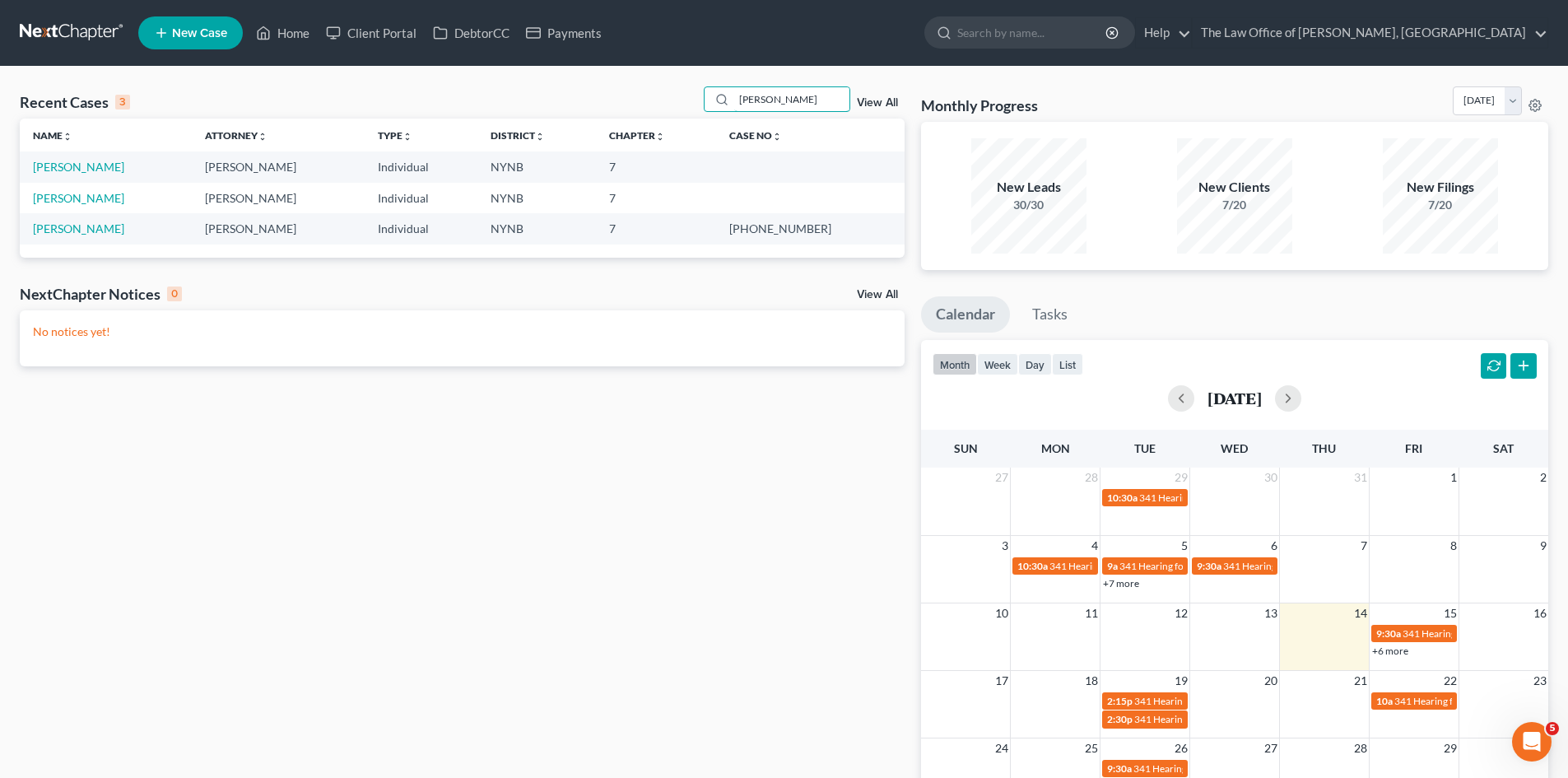
type input "hamlin"
click at [97, 162] on link "Hamlin, Jessica" at bounding box center [79, 167] width 92 height 14
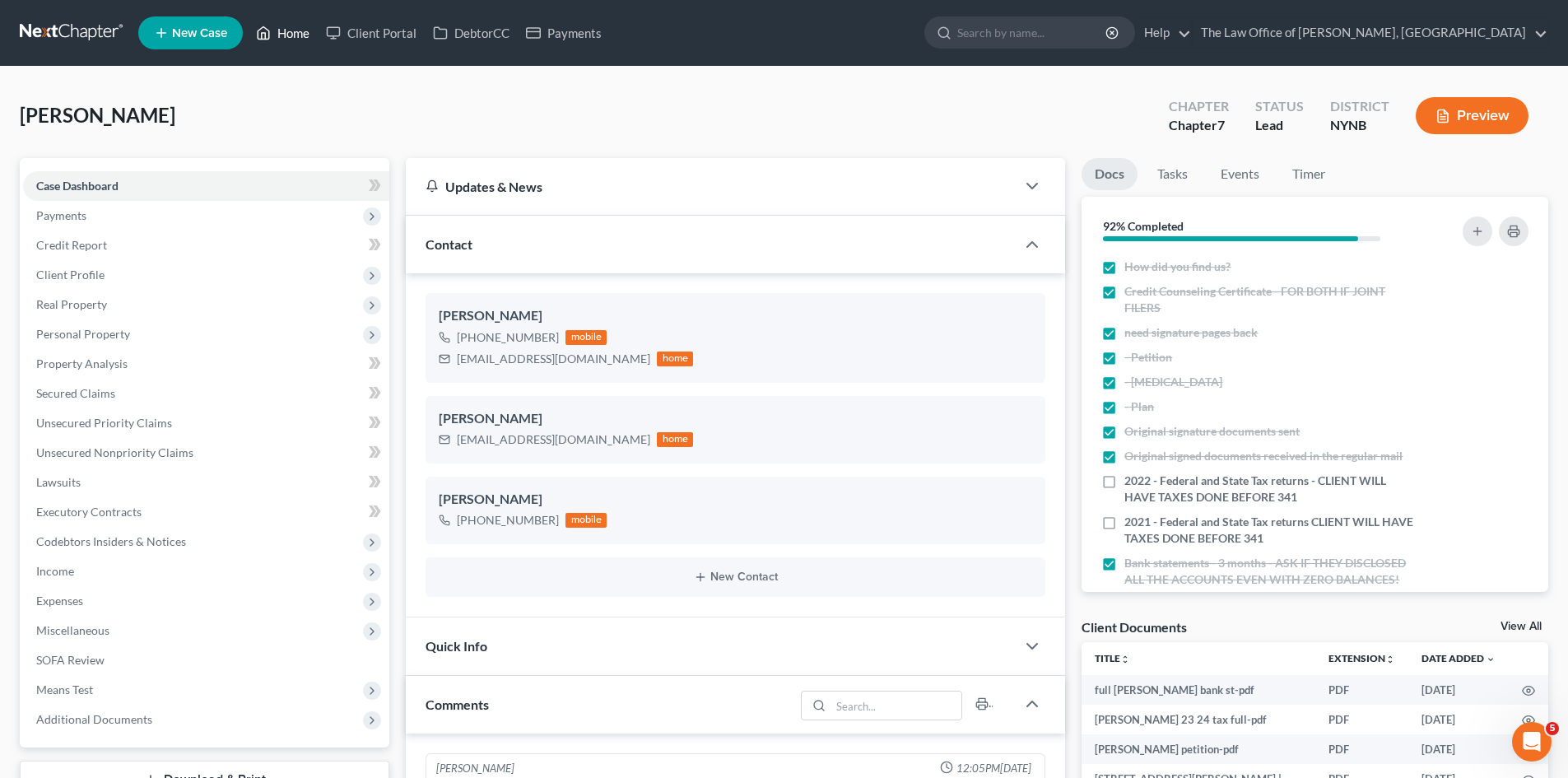
drag, startPoint x: 283, startPoint y: 38, endPoint x: 251, endPoint y: 34, distance: 32.2
click at [282, 37] on link "Home" at bounding box center [283, 32] width 70 height 30
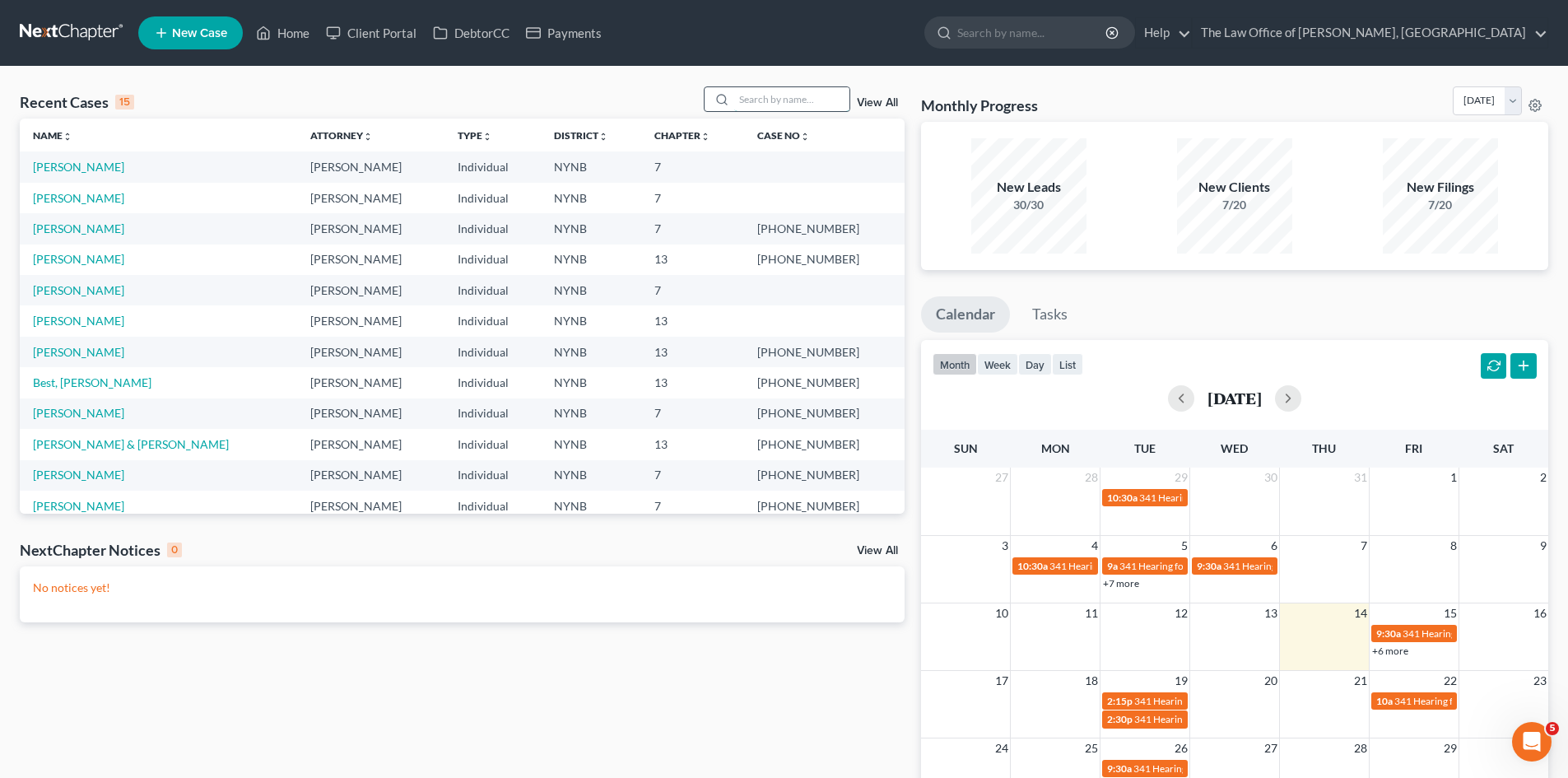
click at [784, 93] on input "search" at bounding box center [792, 99] width 115 height 24
click at [296, 35] on link "Home" at bounding box center [283, 32] width 70 height 30
click at [753, 103] on input "search" at bounding box center [792, 99] width 115 height 24
type input "abbatiello"
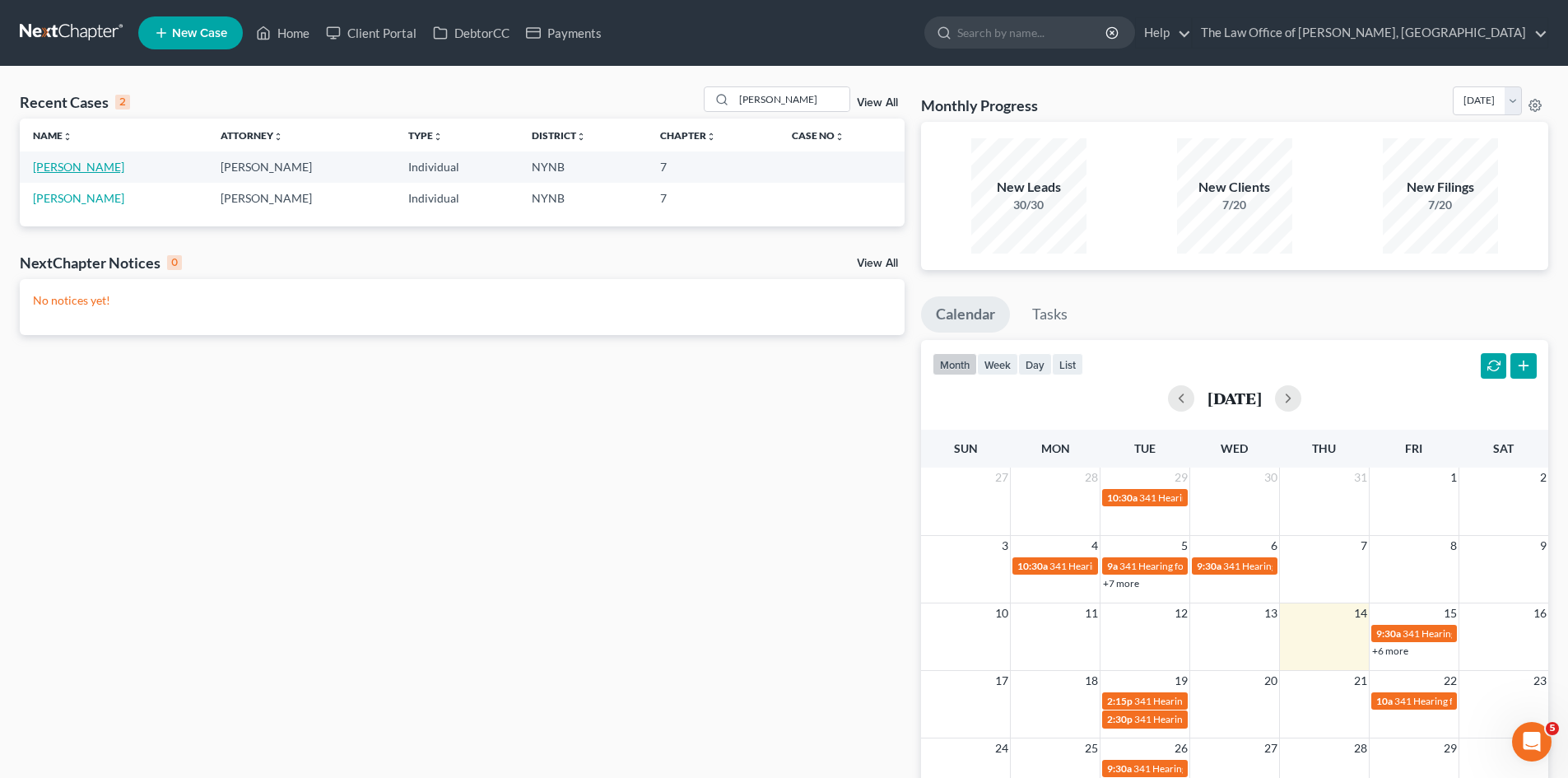
click at [104, 163] on link "[PERSON_NAME]" at bounding box center [79, 167] width 92 height 14
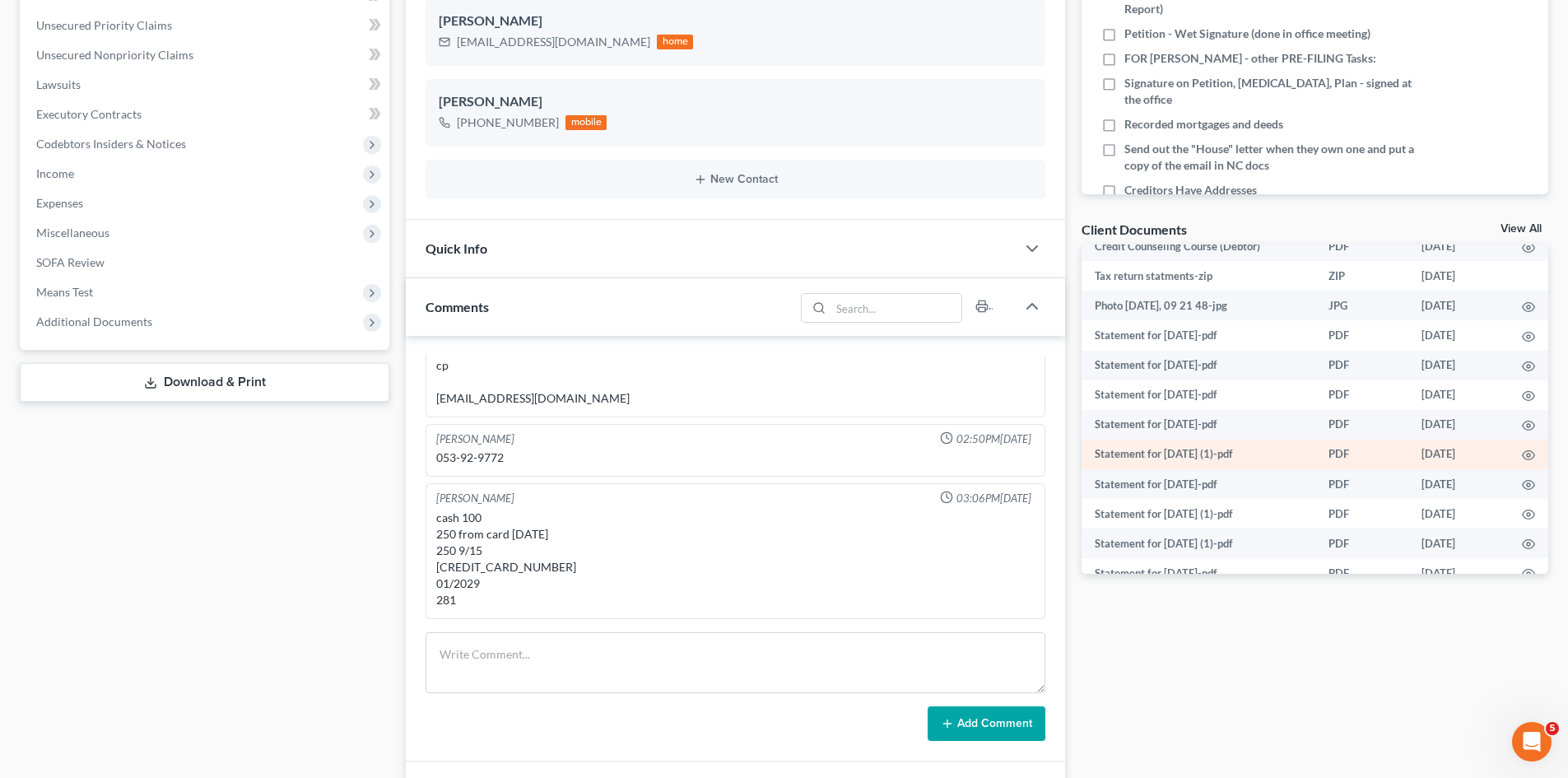
scroll to position [412, 0]
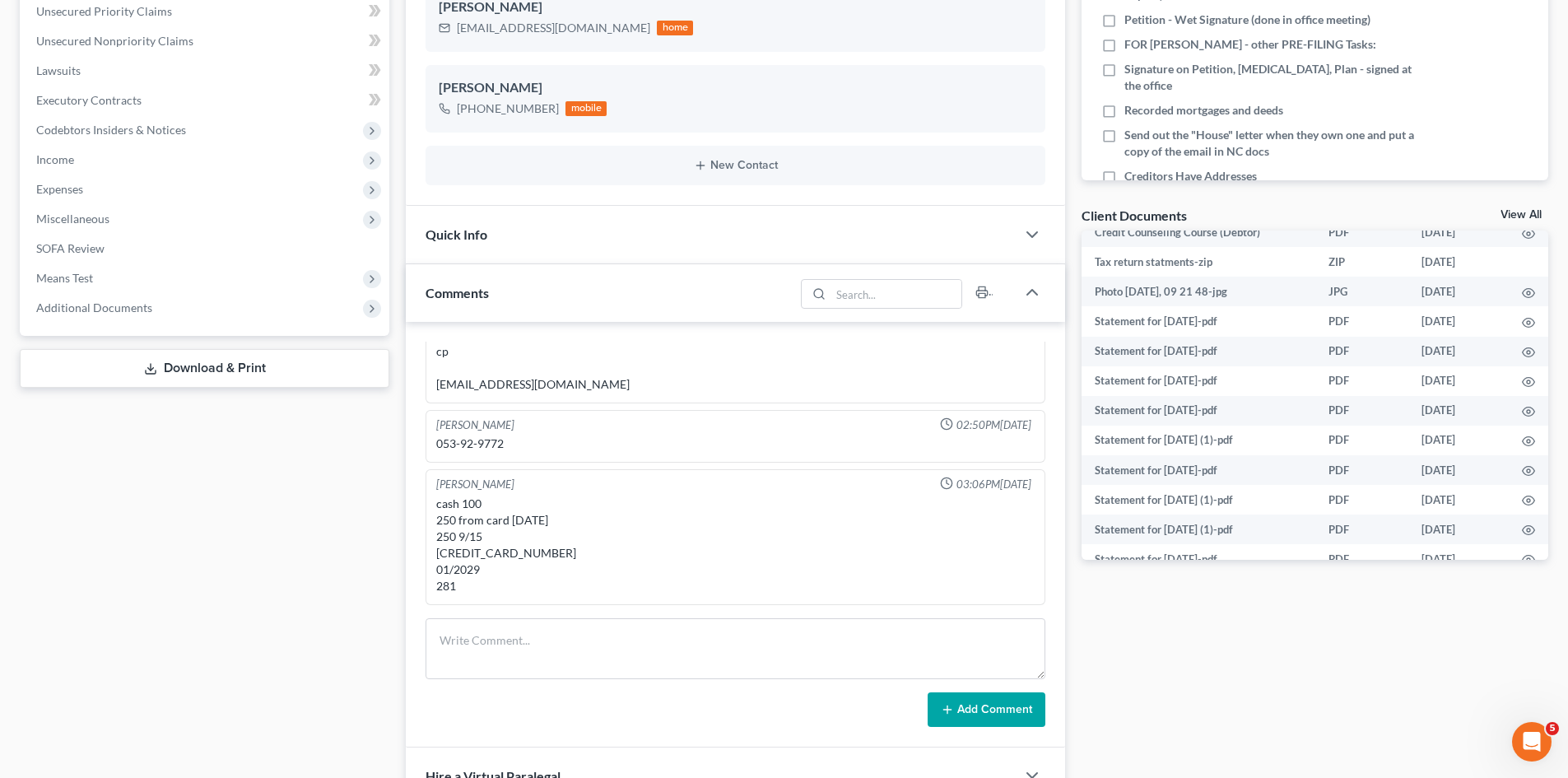
click at [1523, 210] on link "View All" at bounding box center [1521, 215] width 41 height 12
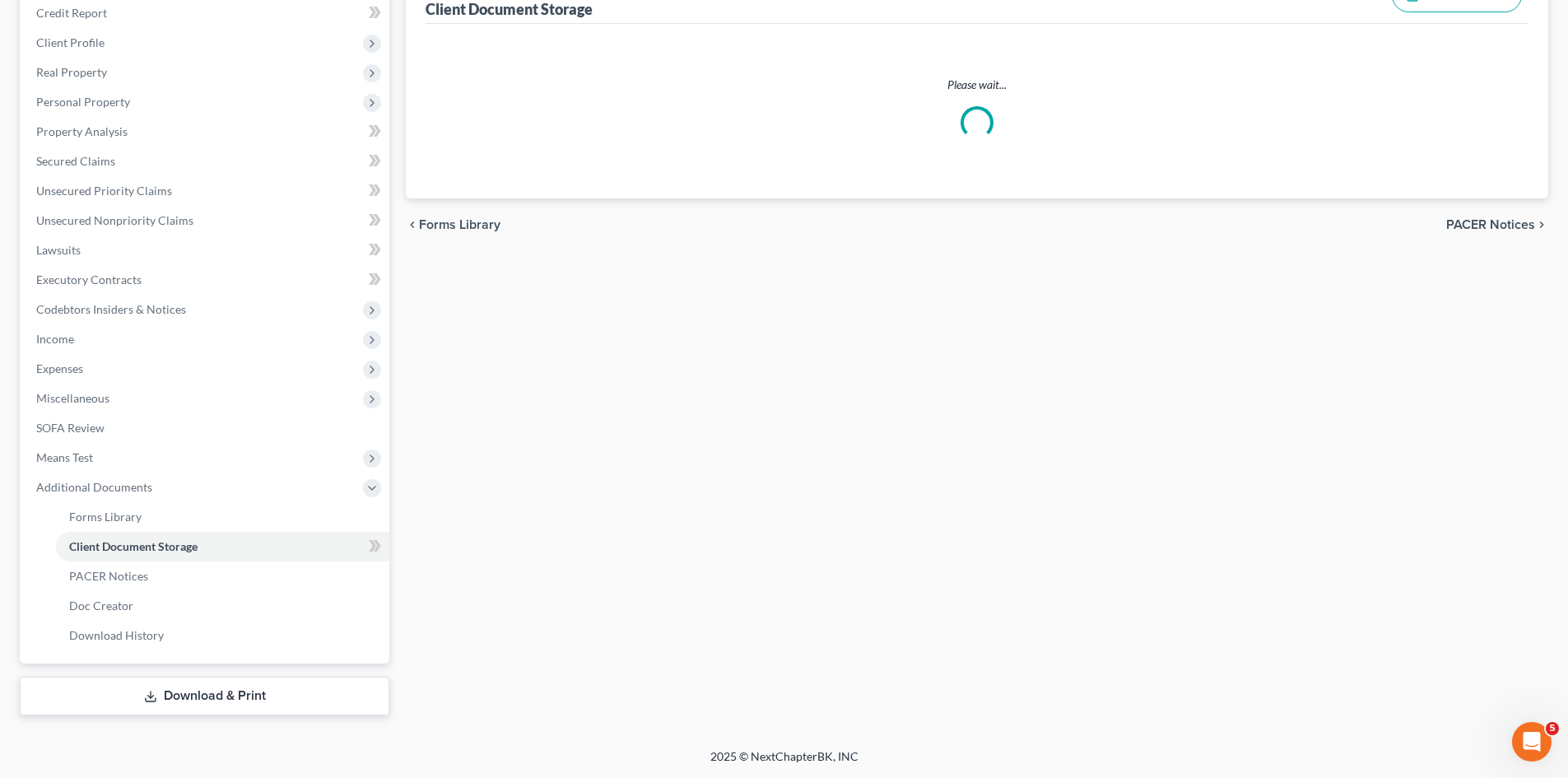
select select "1"
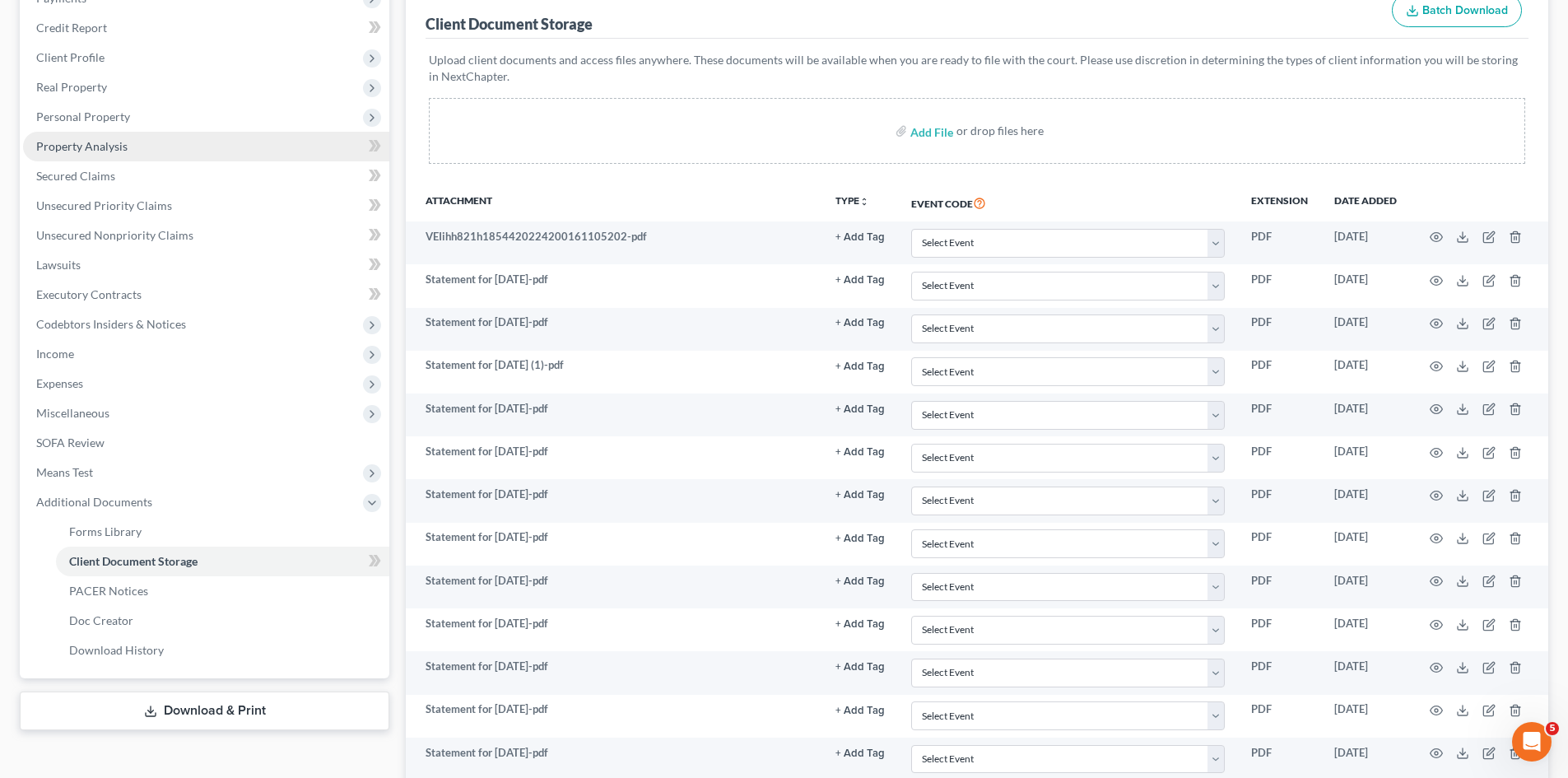
scroll to position [81, 0]
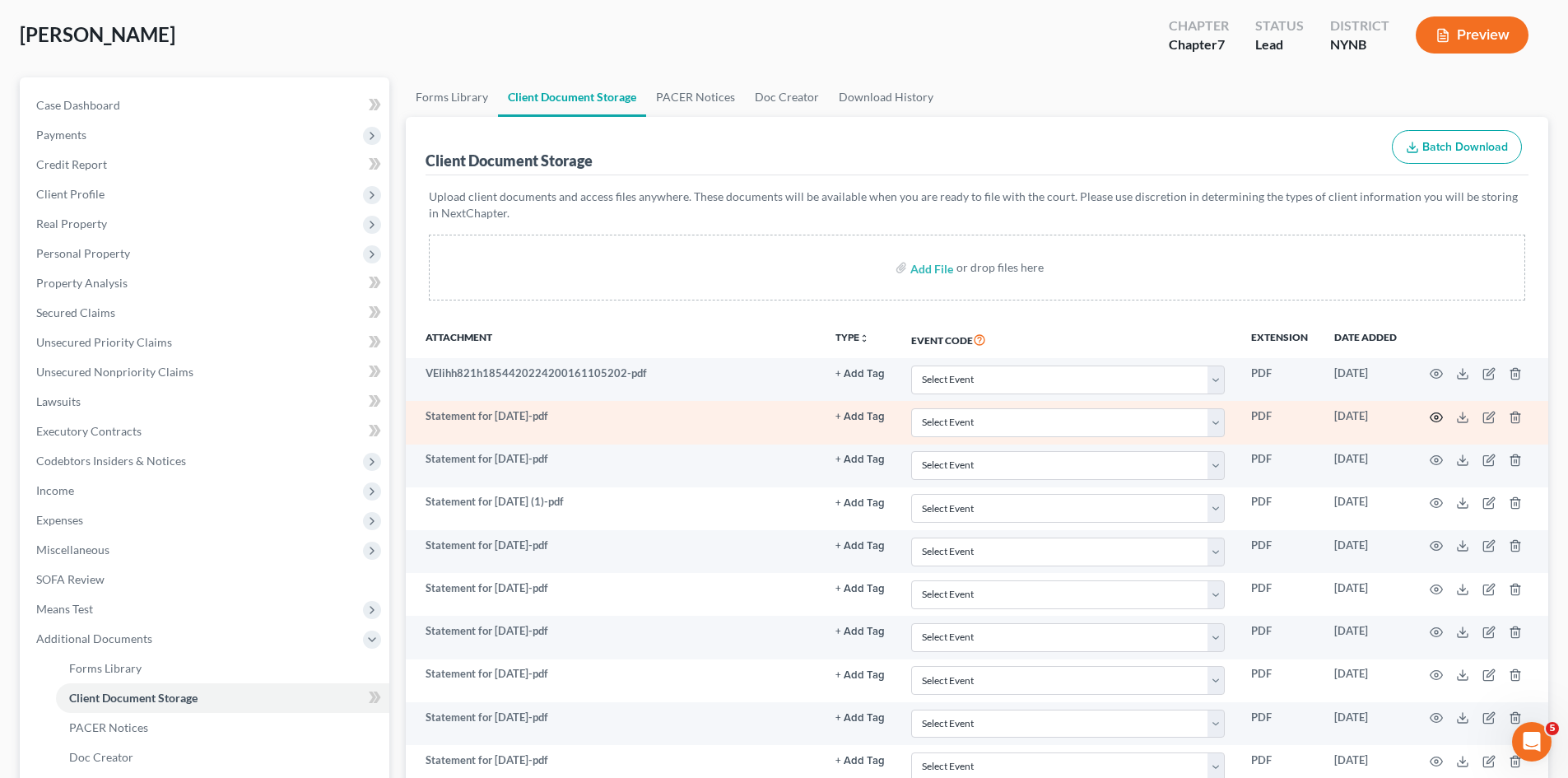
click at [1430, 412] on icon "button" at bounding box center [1436, 417] width 13 height 13
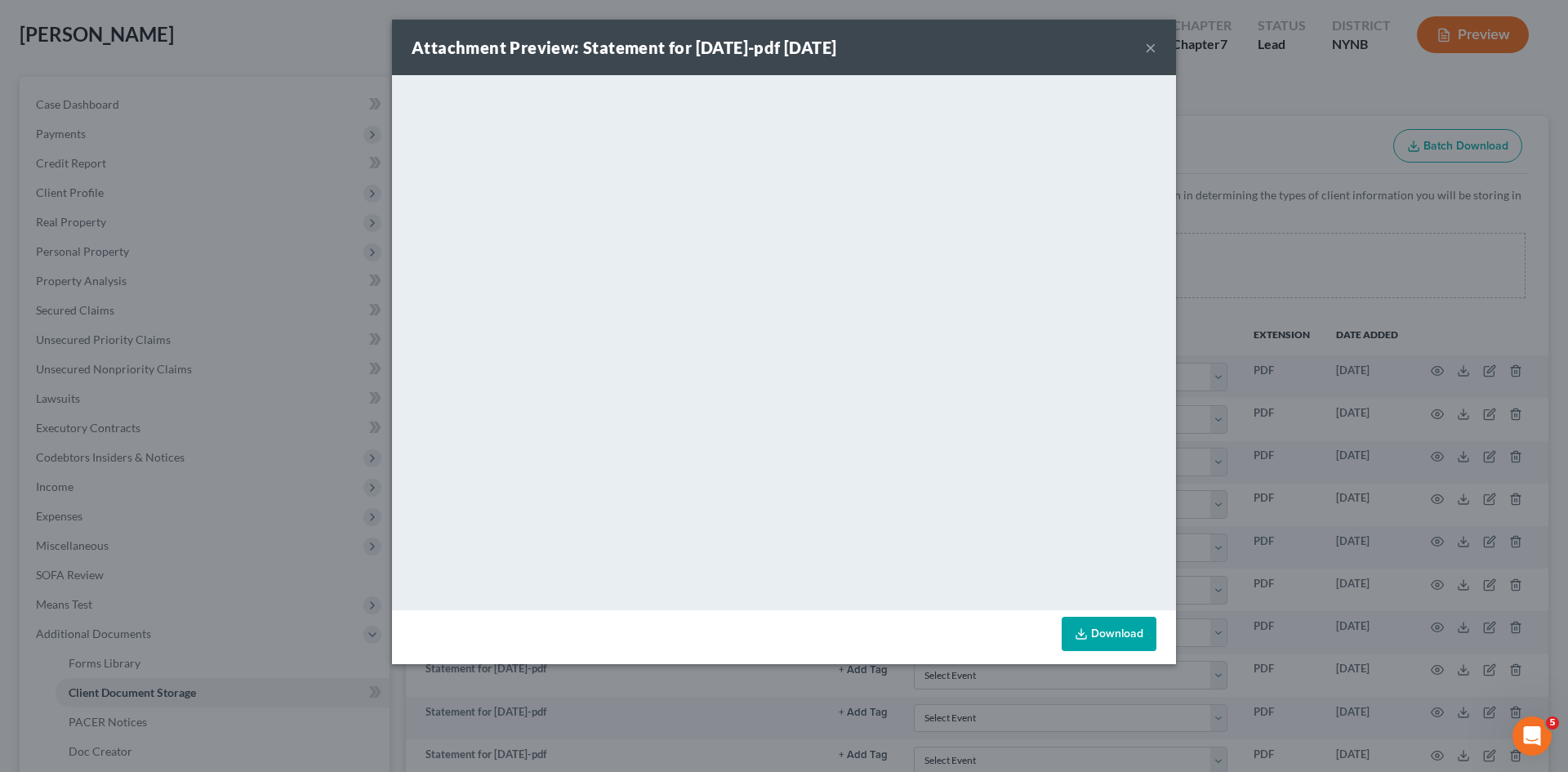
click at [1146, 44] on button "×" at bounding box center [1151, 47] width 12 height 20
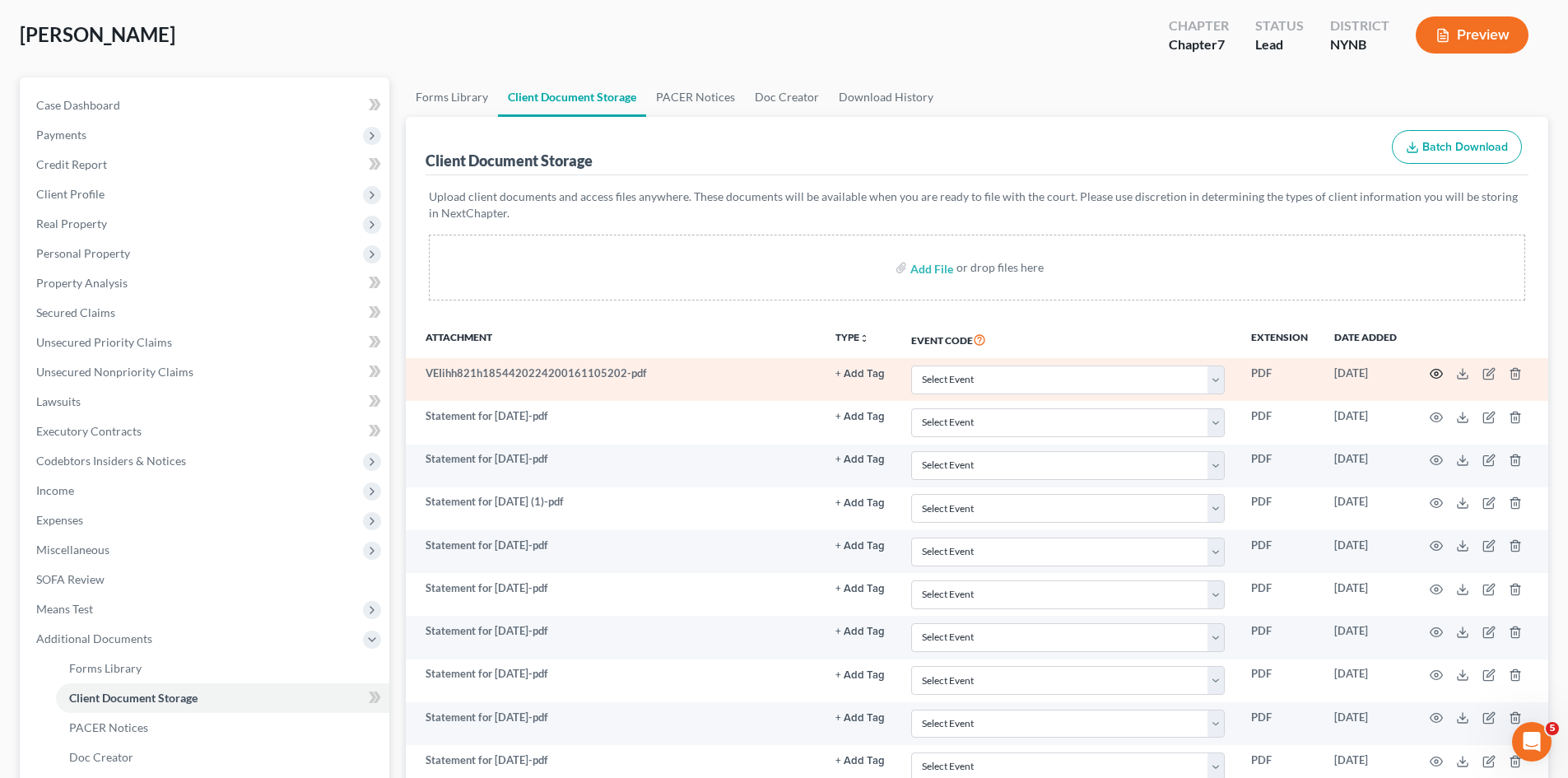
click at [1439, 367] on icon "button" at bounding box center [1436, 373] width 13 height 13
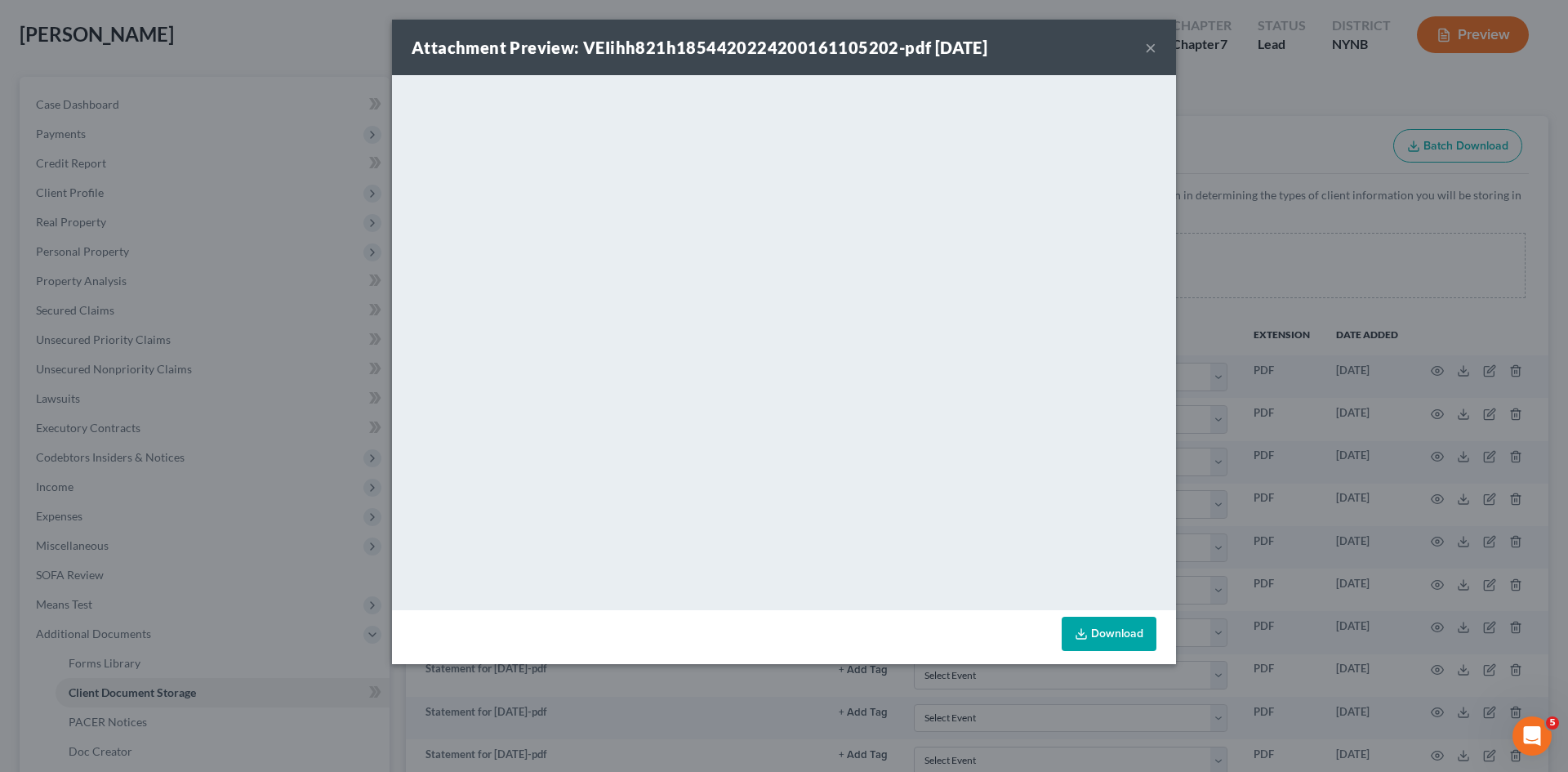
click at [1155, 37] on button "×" at bounding box center [1151, 47] width 12 height 20
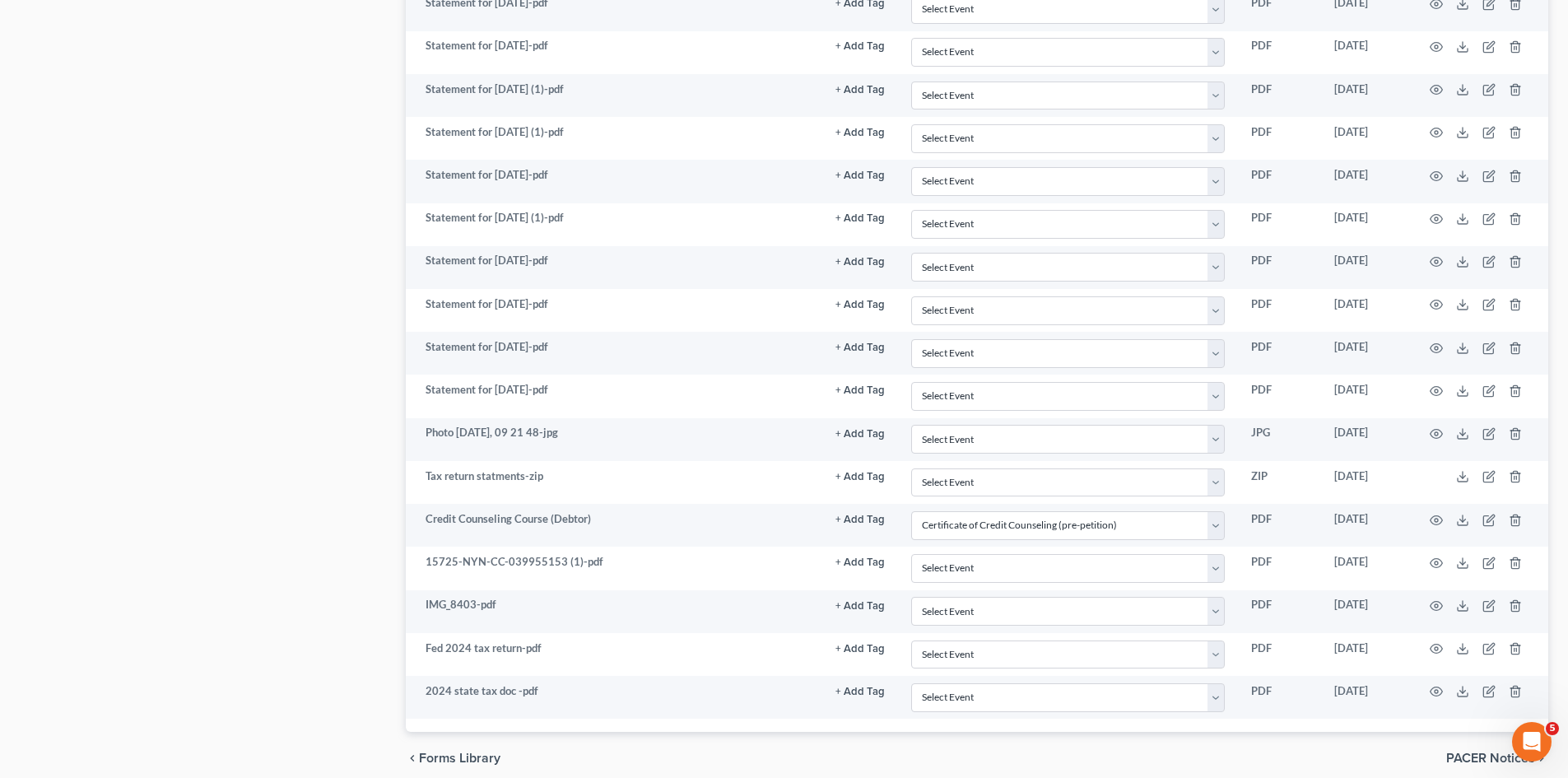
scroll to position [1122, 0]
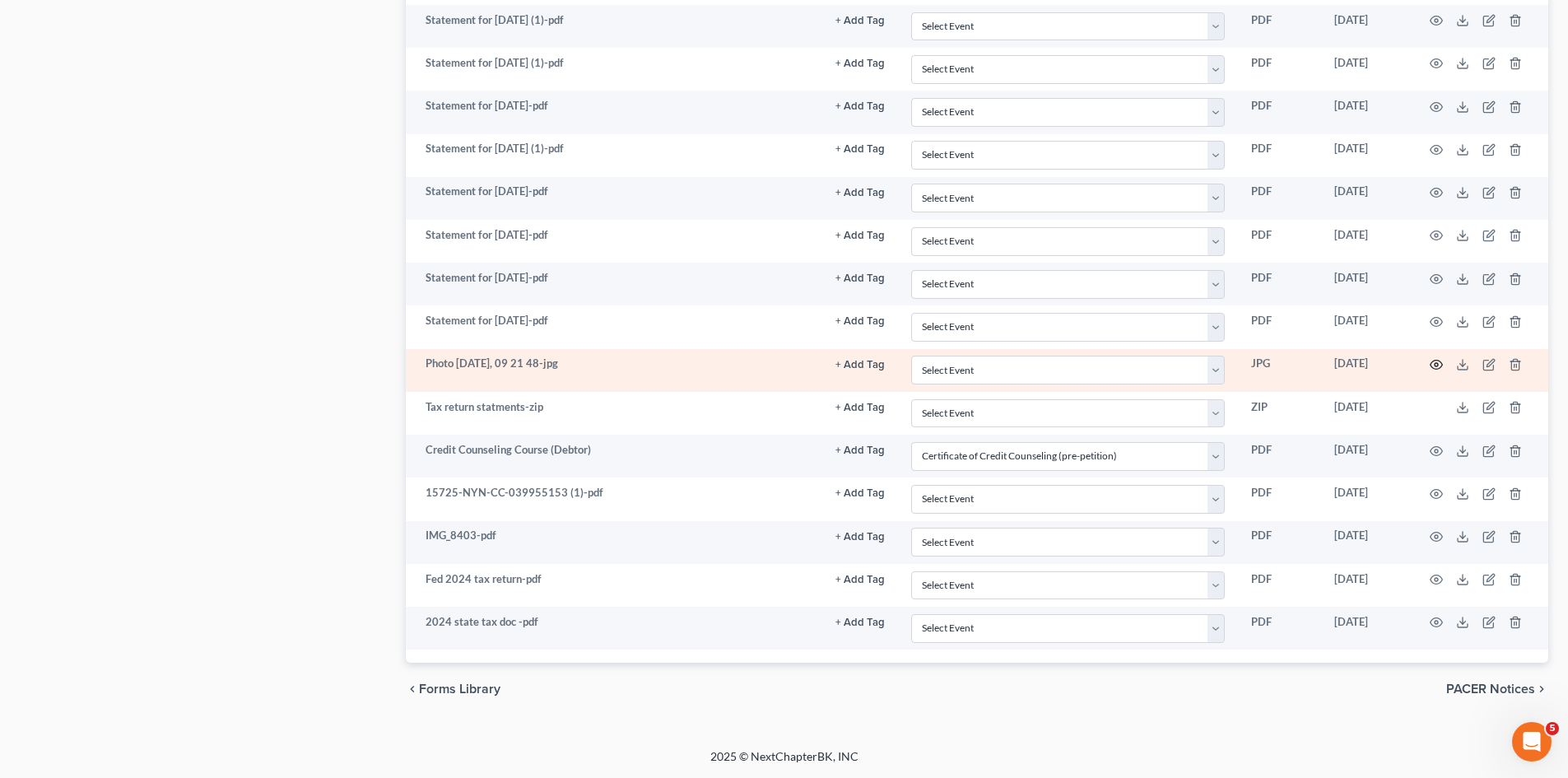
click at [1438, 363] on icon "button" at bounding box center [1436, 364] width 13 height 13
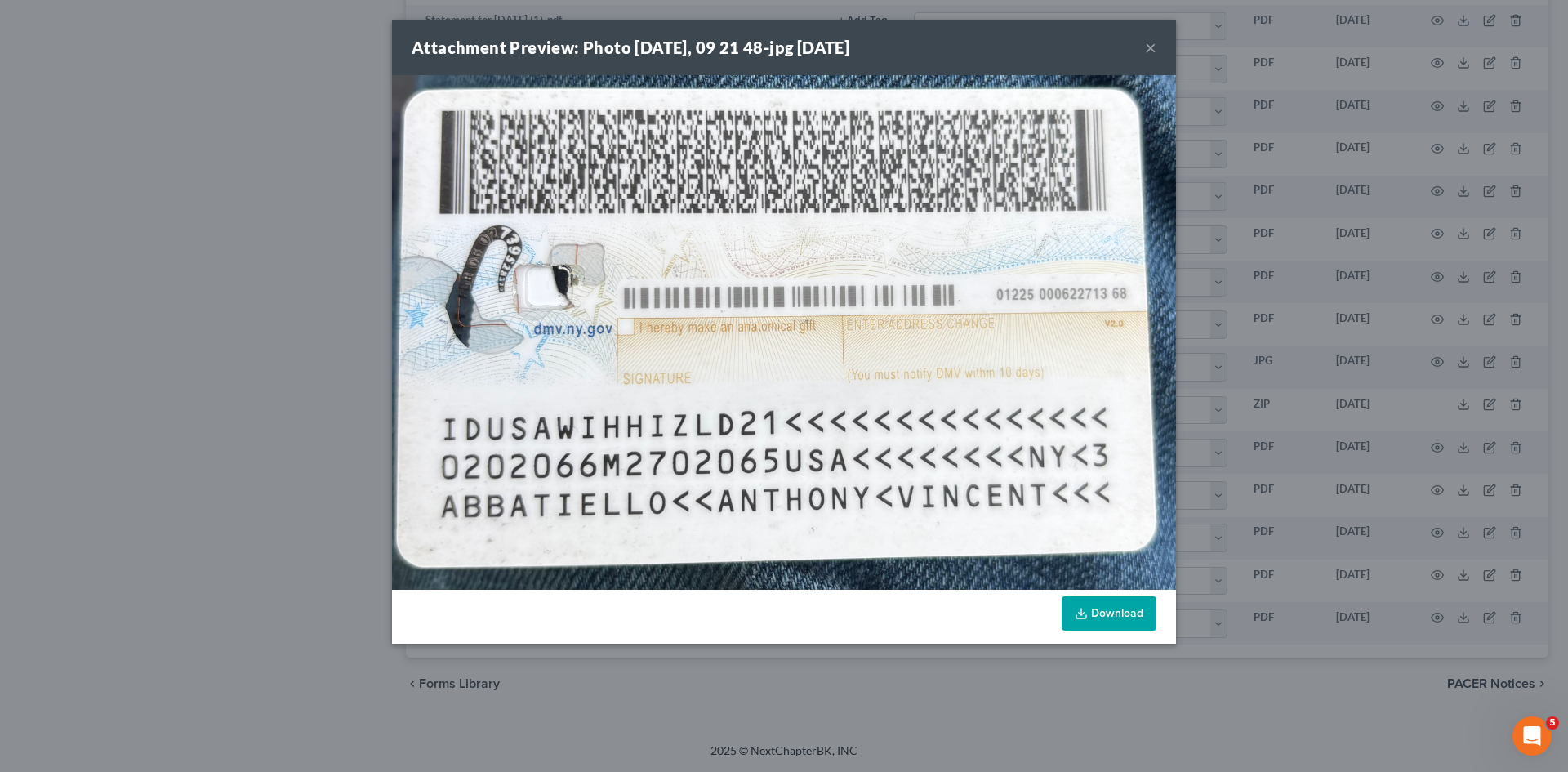
click at [1149, 39] on button "×" at bounding box center [1151, 47] width 12 height 20
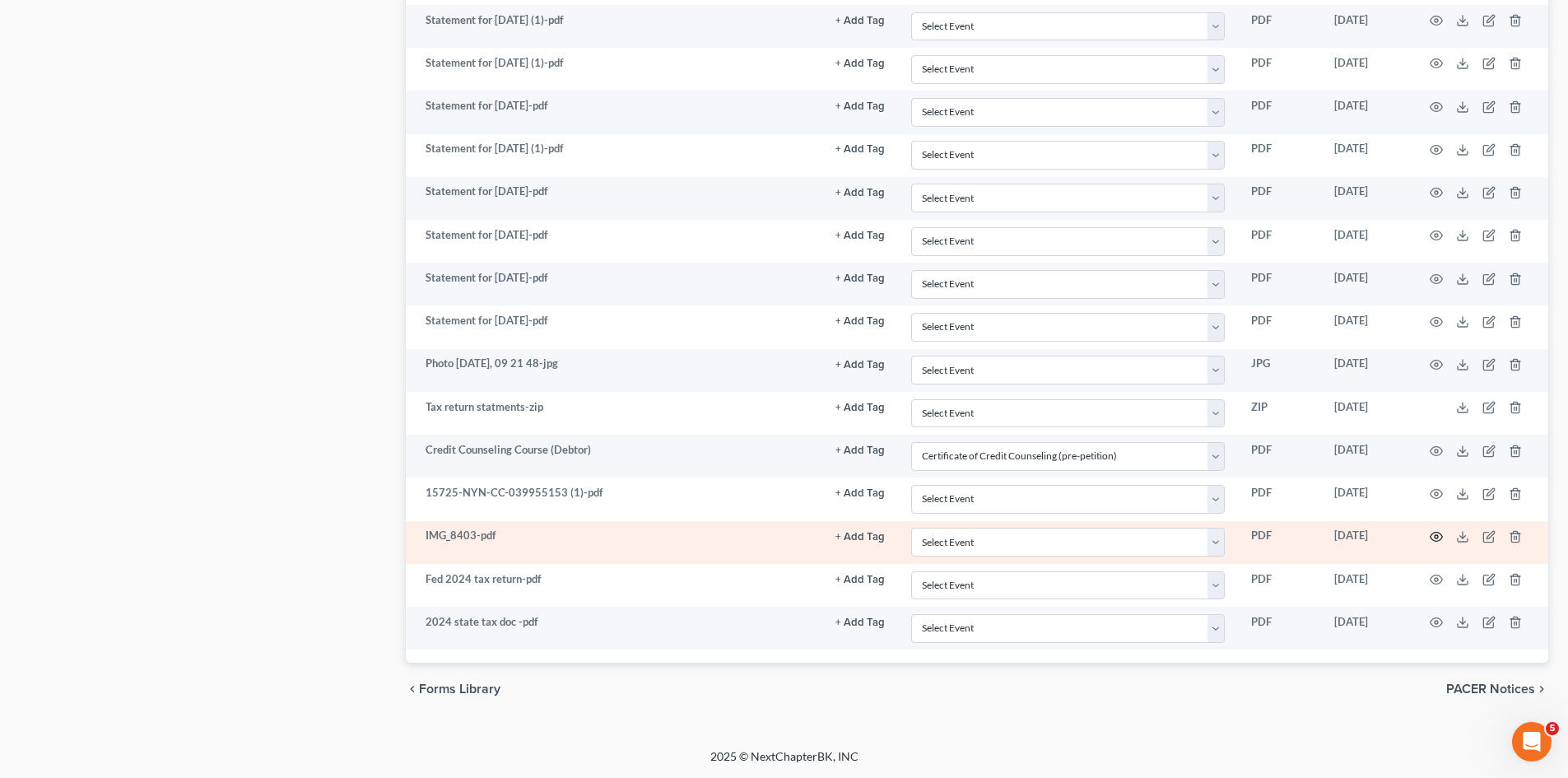
click at [1438, 536] on circle "button" at bounding box center [1437, 537] width 4 height 4
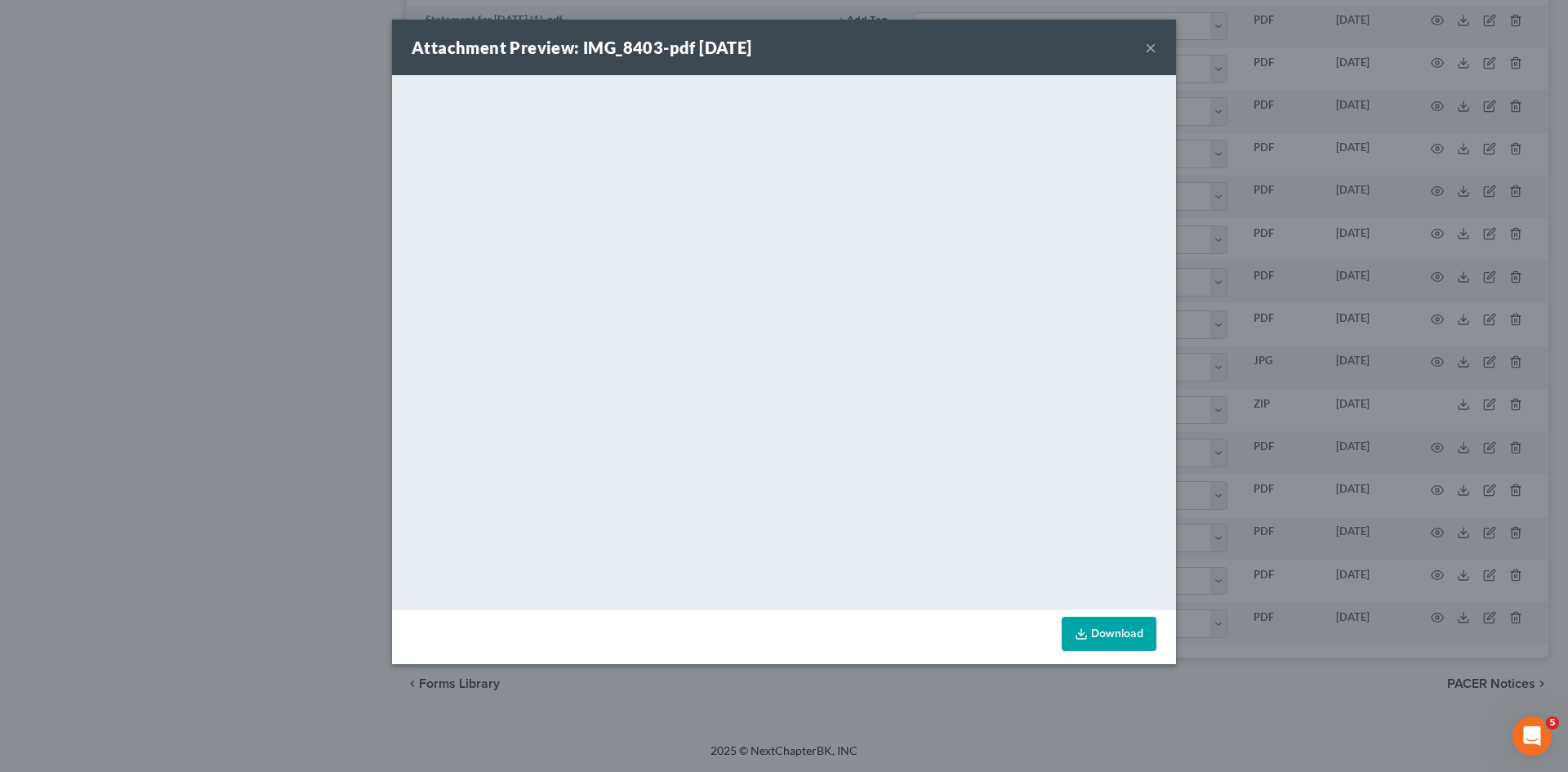
click at [1278, 180] on div "Attachment Preview: IMG_8403-pdf 08/14/2025 × <object ng-attr-data='https://nex…" at bounding box center [784, 386] width 1568 height 772
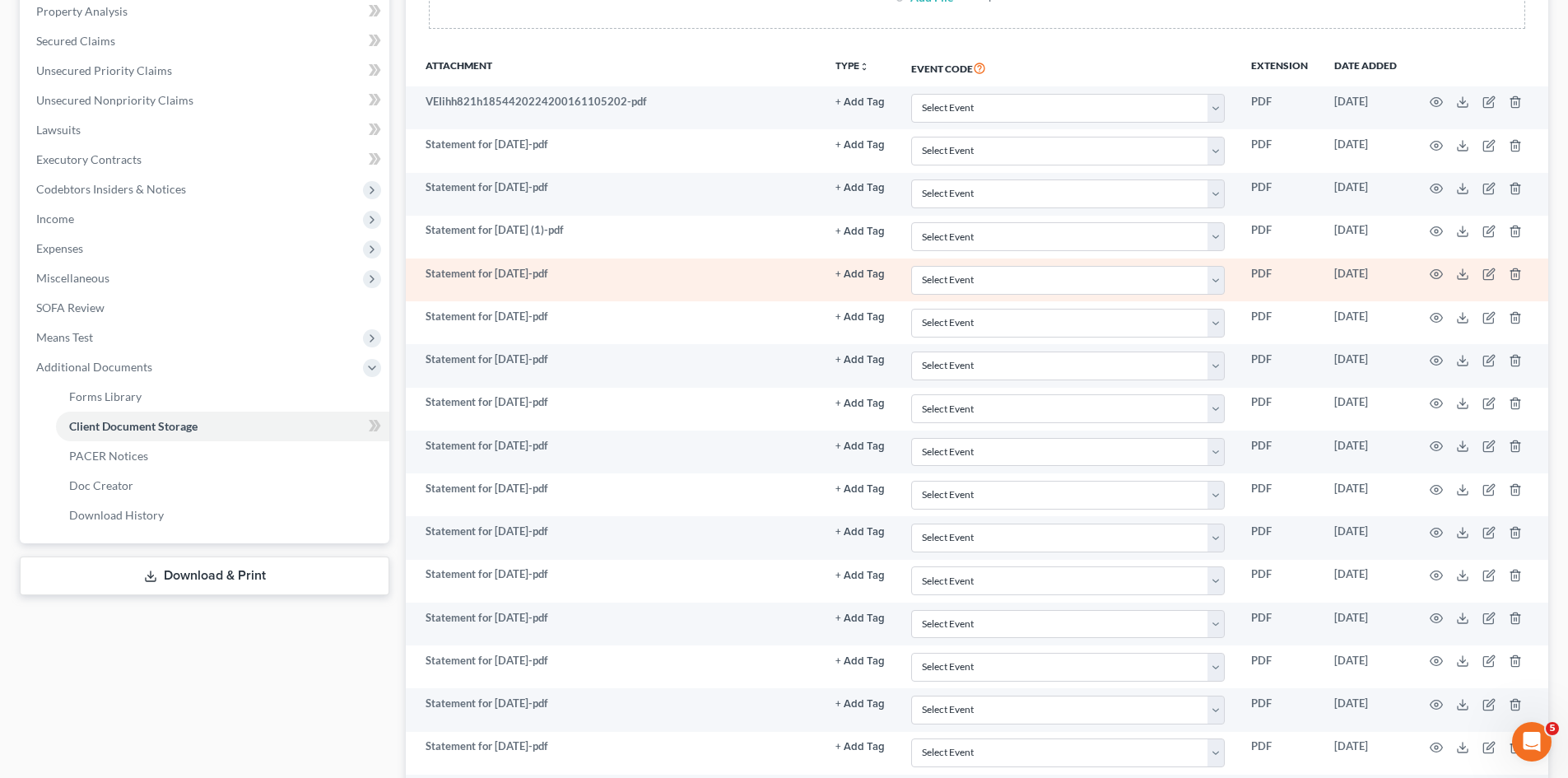
scroll to position [381, 0]
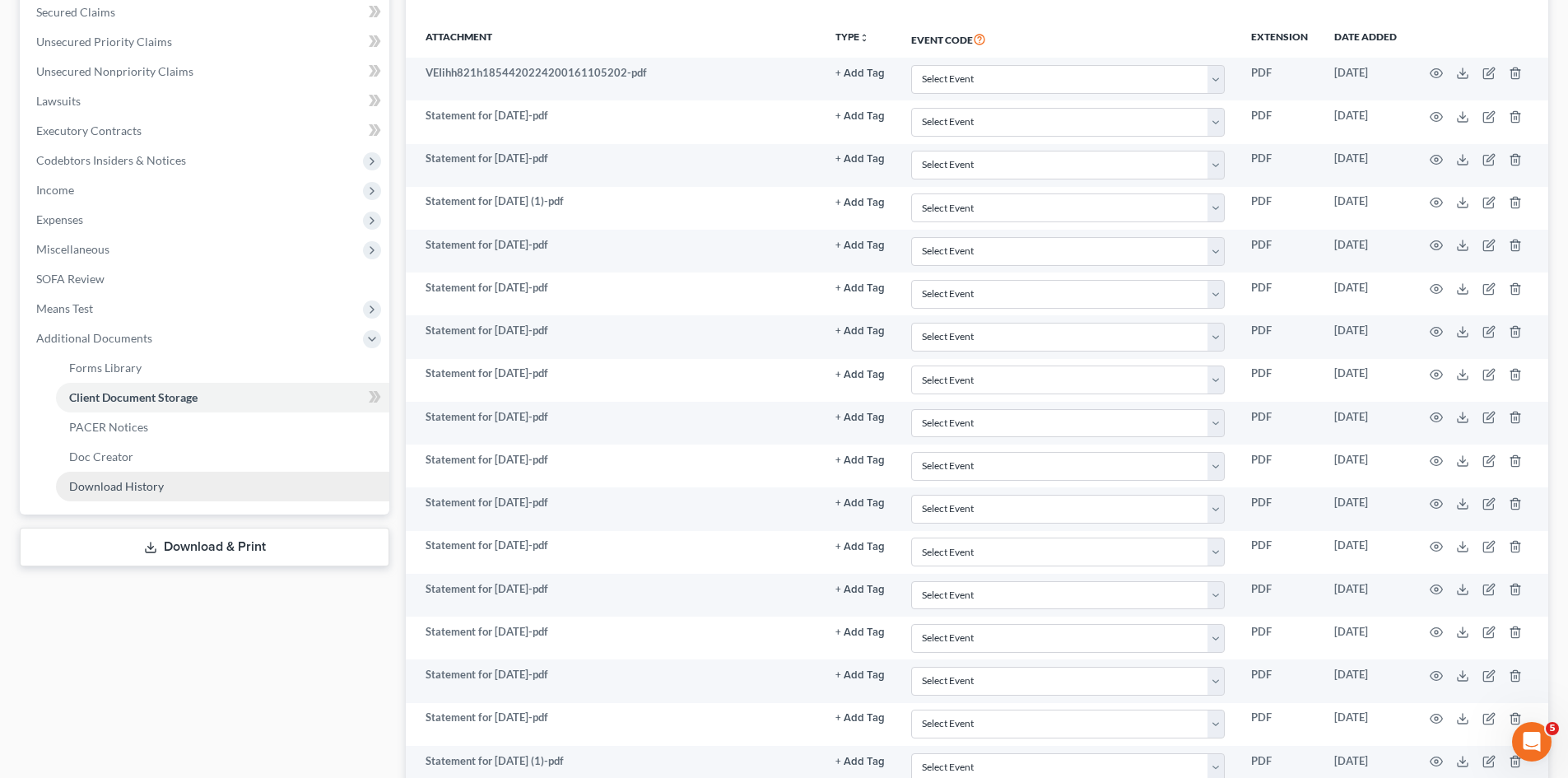
click at [158, 481] on span "Download History" at bounding box center [116, 487] width 94 height 14
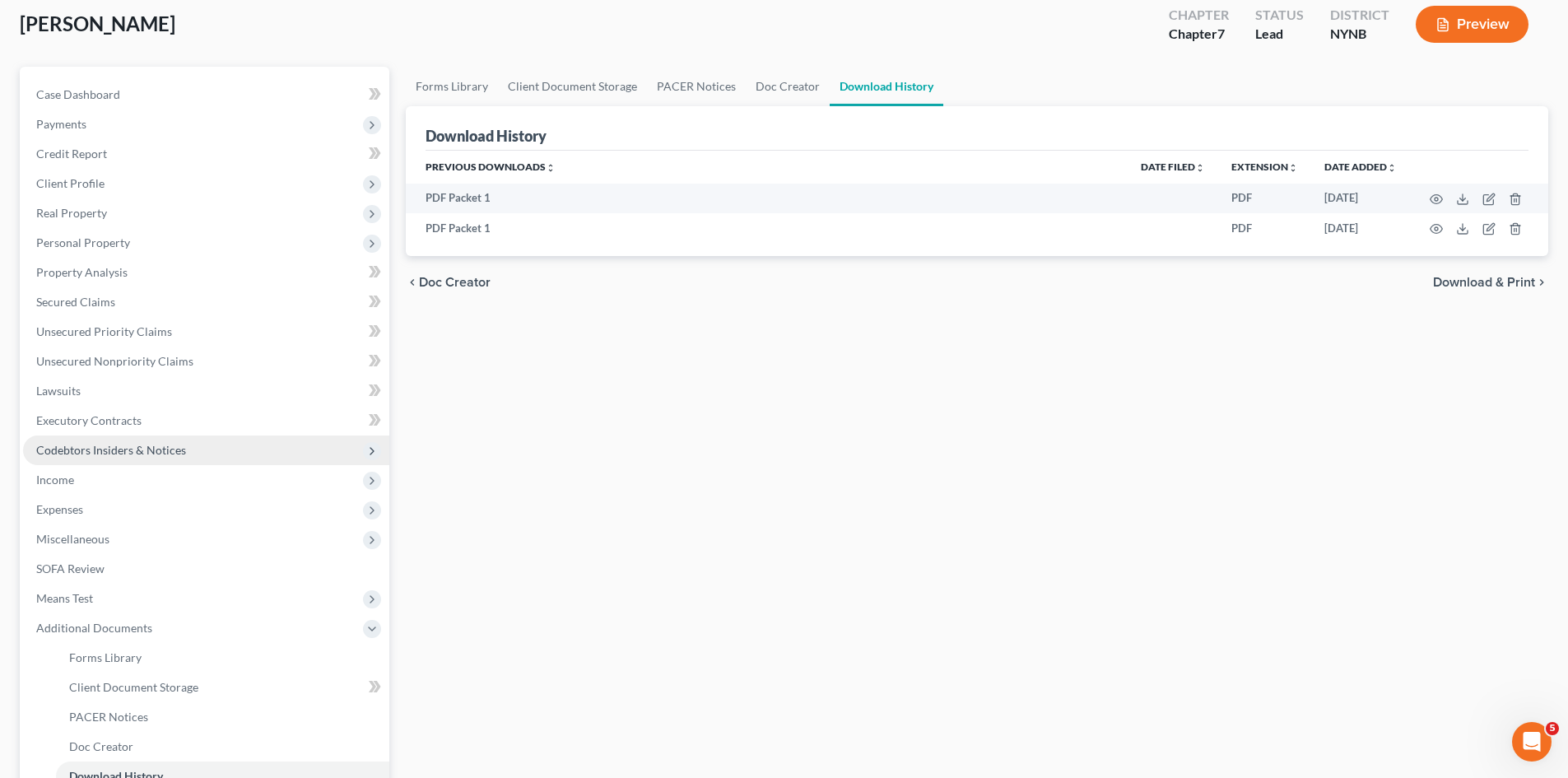
scroll to position [232, 0]
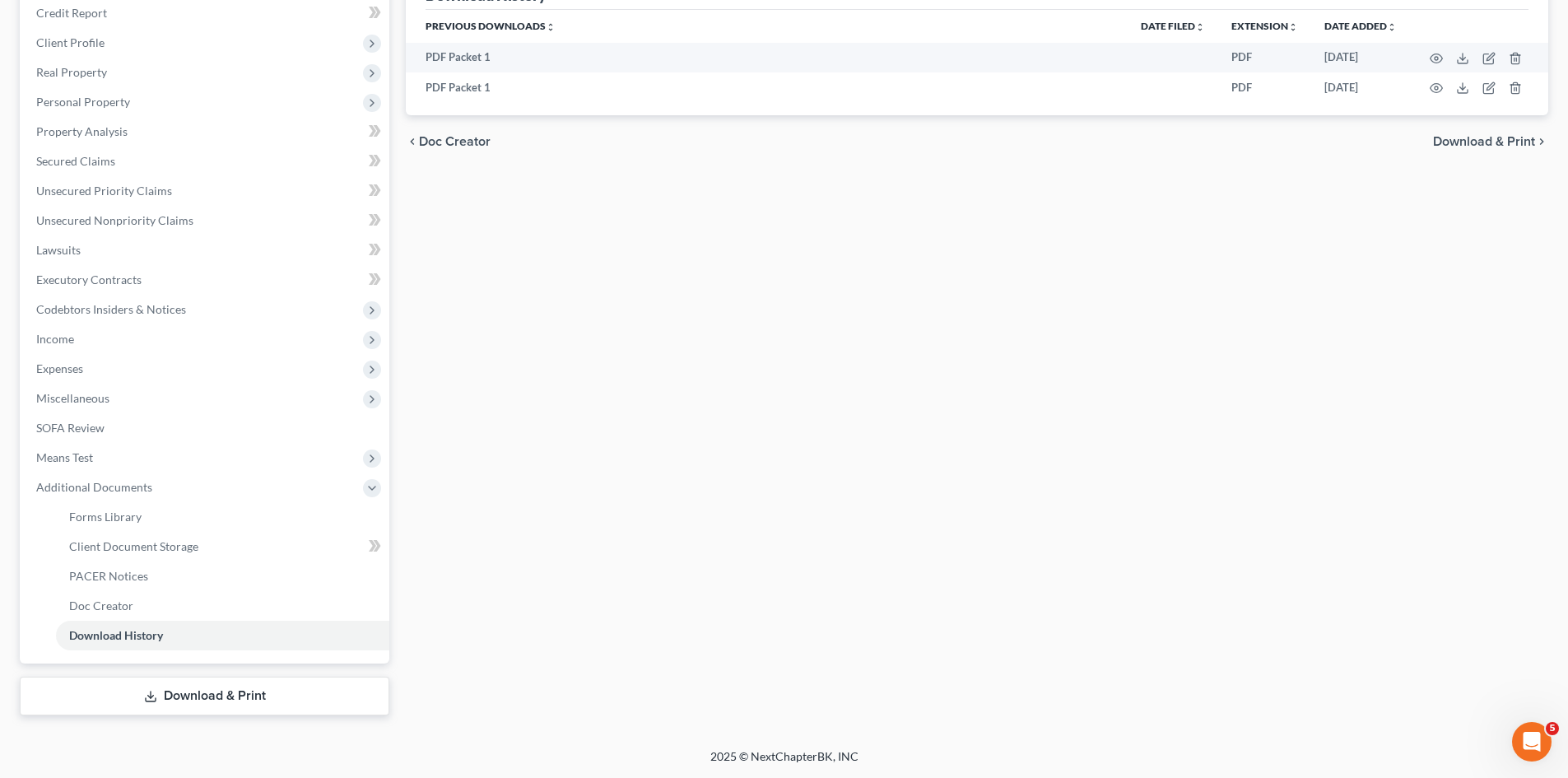
click at [182, 704] on link "Download & Print" at bounding box center [204, 696] width 370 height 39
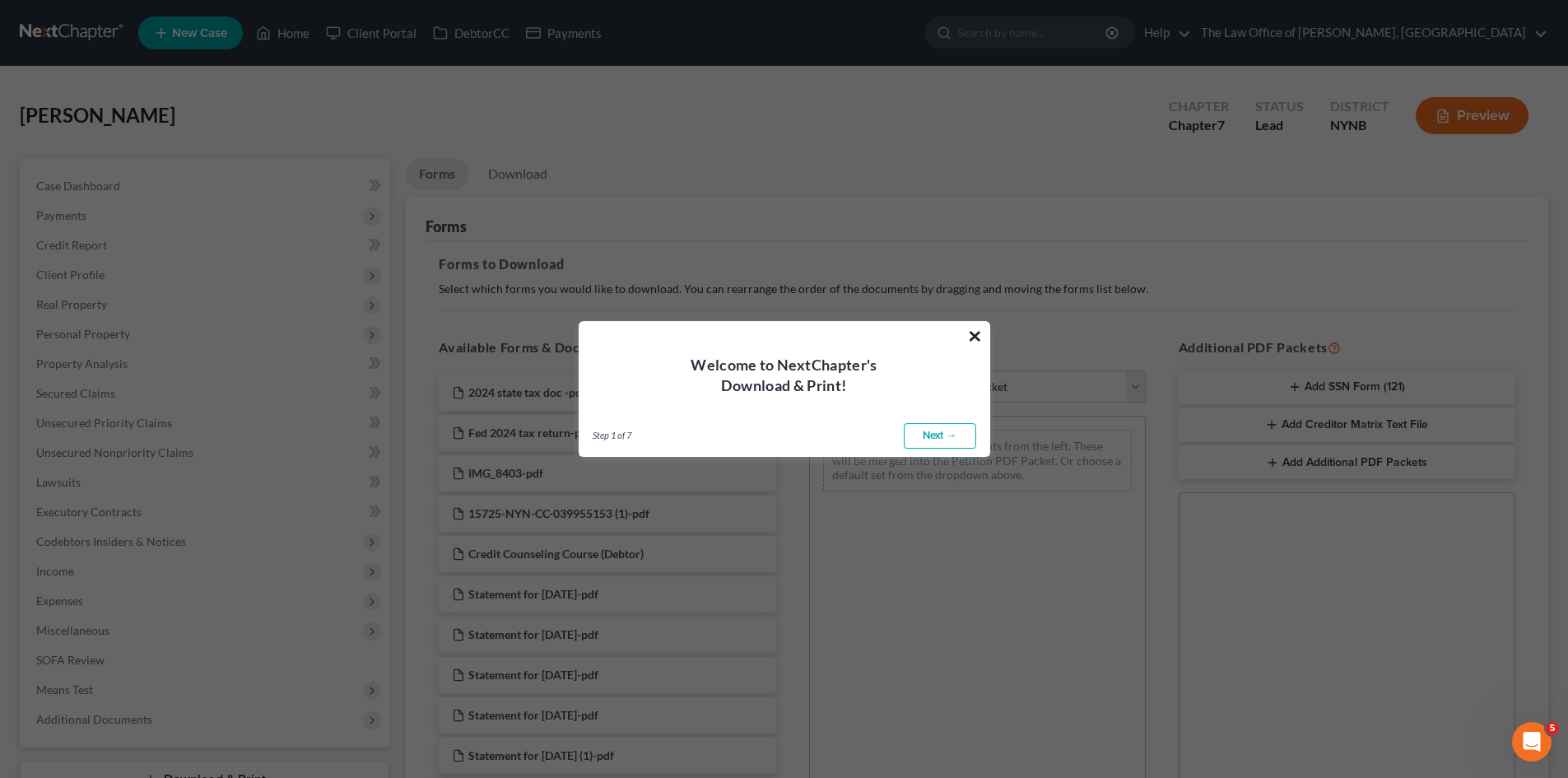
click at [971, 336] on button "×" at bounding box center [975, 335] width 15 height 26
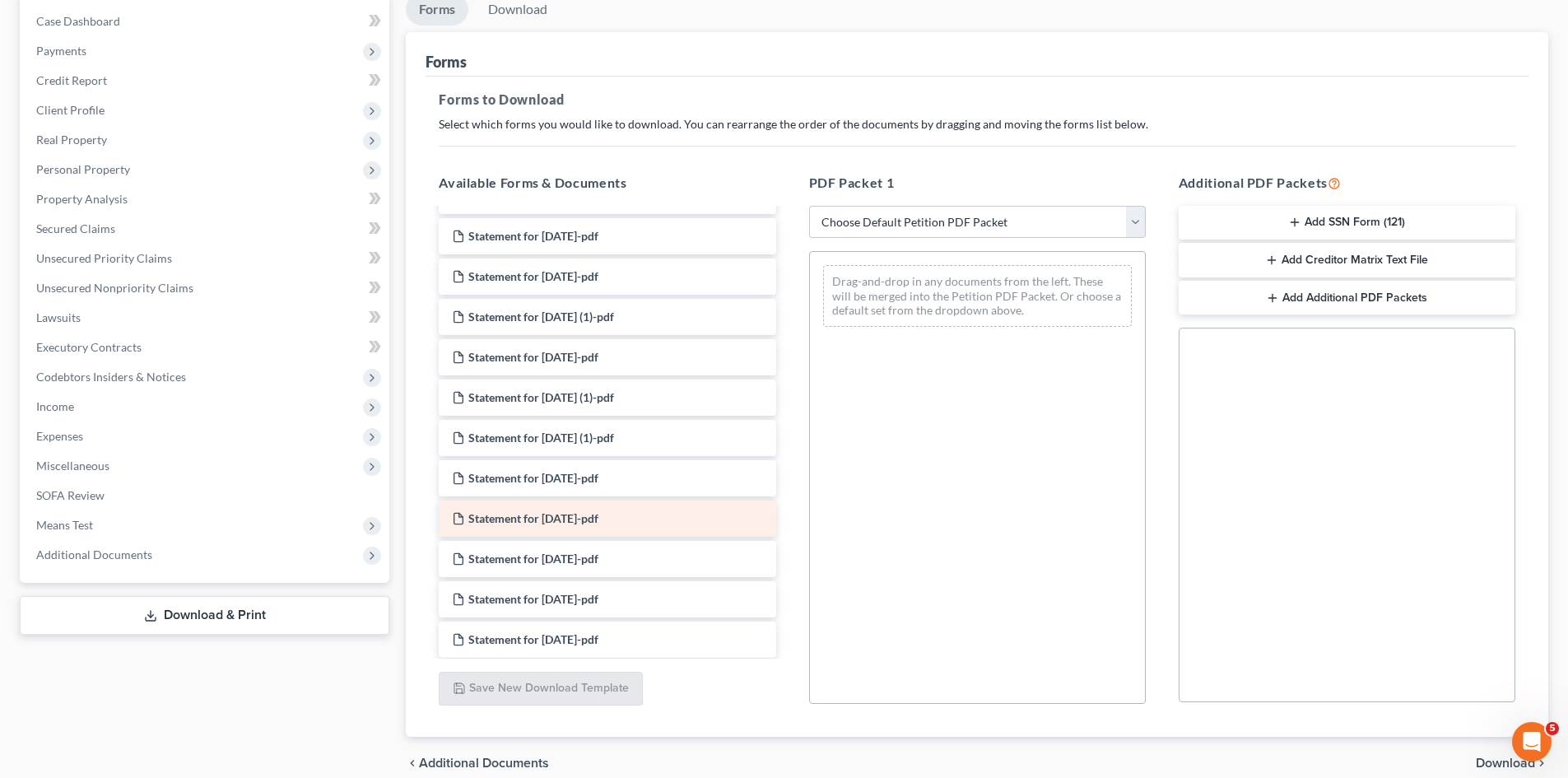
scroll to position [247, 0]
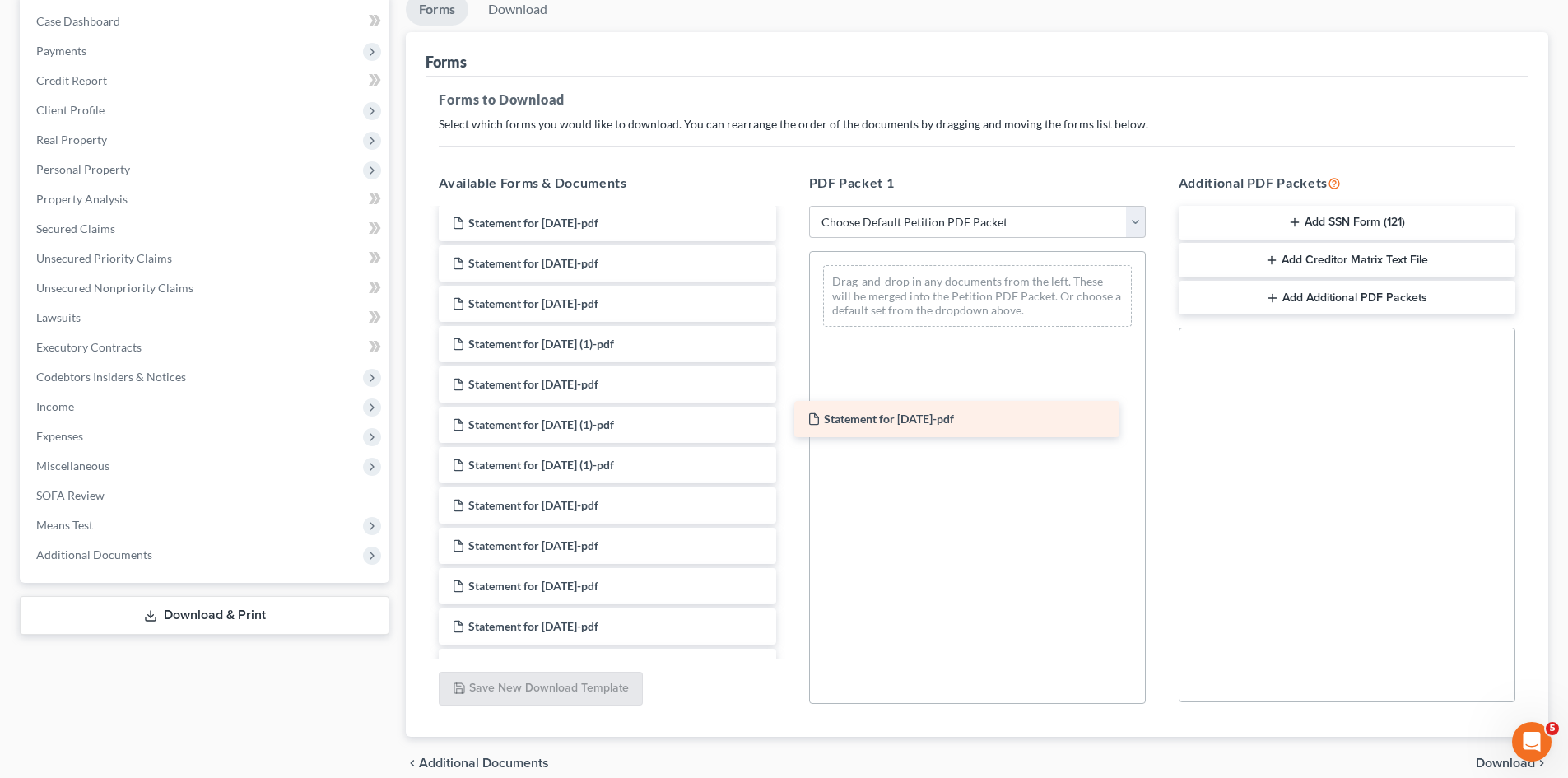
drag, startPoint x: 539, startPoint y: 511, endPoint x: 907, endPoint y: 418, distance: 379.6
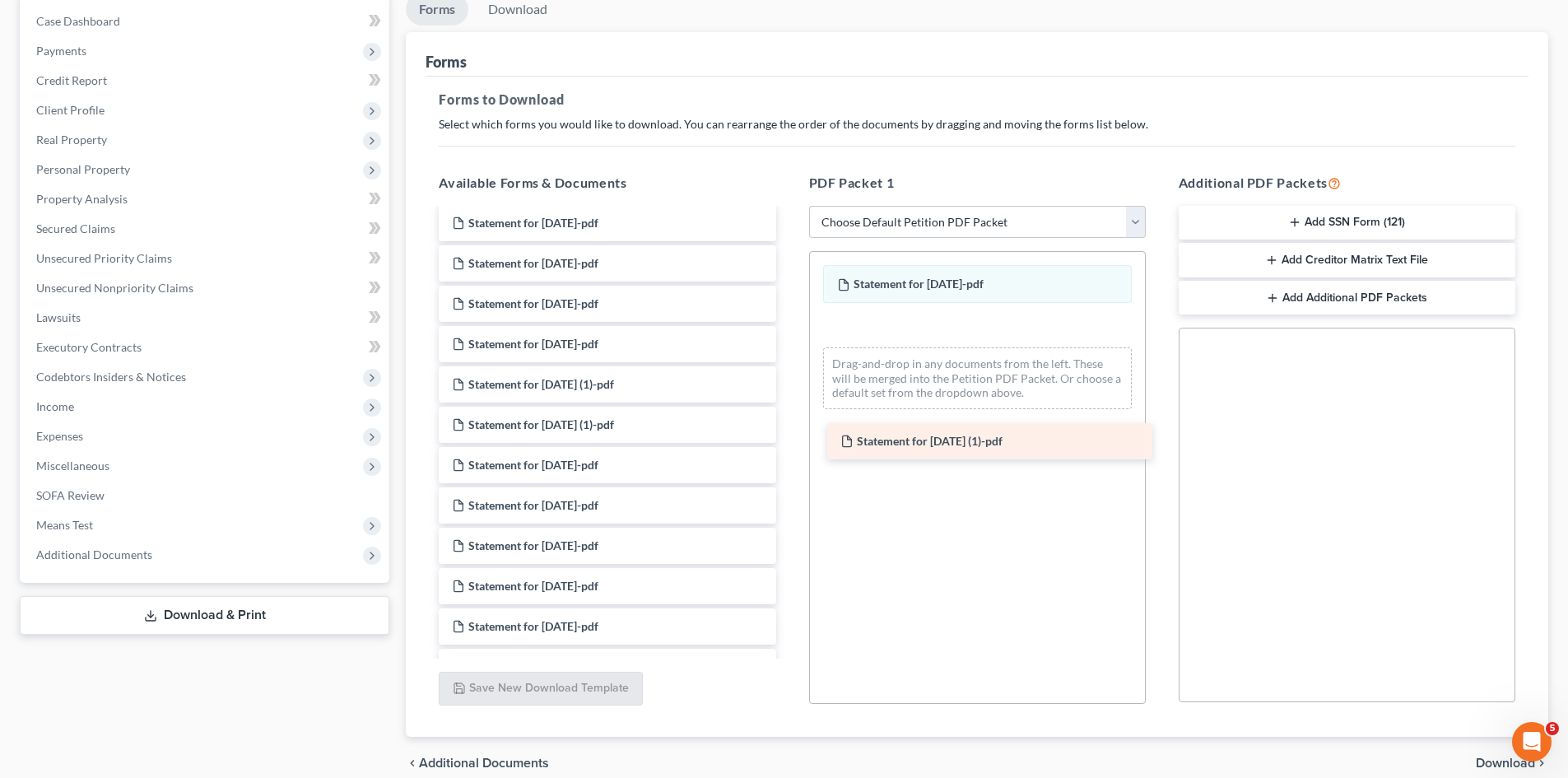
drag, startPoint x: 573, startPoint y: 342, endPoint x: 907, endPoint y: 442, distance: 348.6
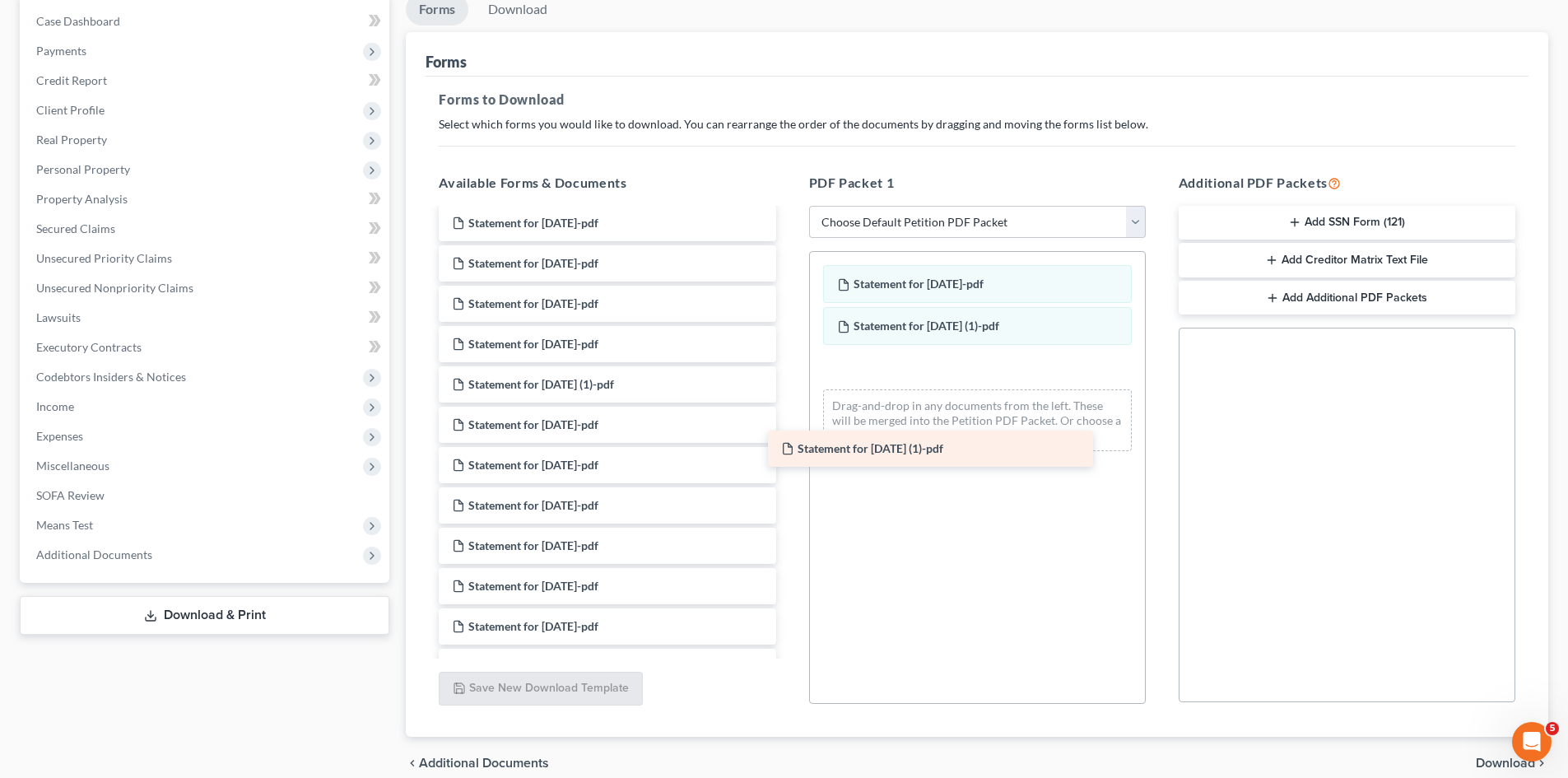
drag, startPoint x: 587, startPoint y: 385, endPoint x: 940, endPoint y: 438, distance: 357.0
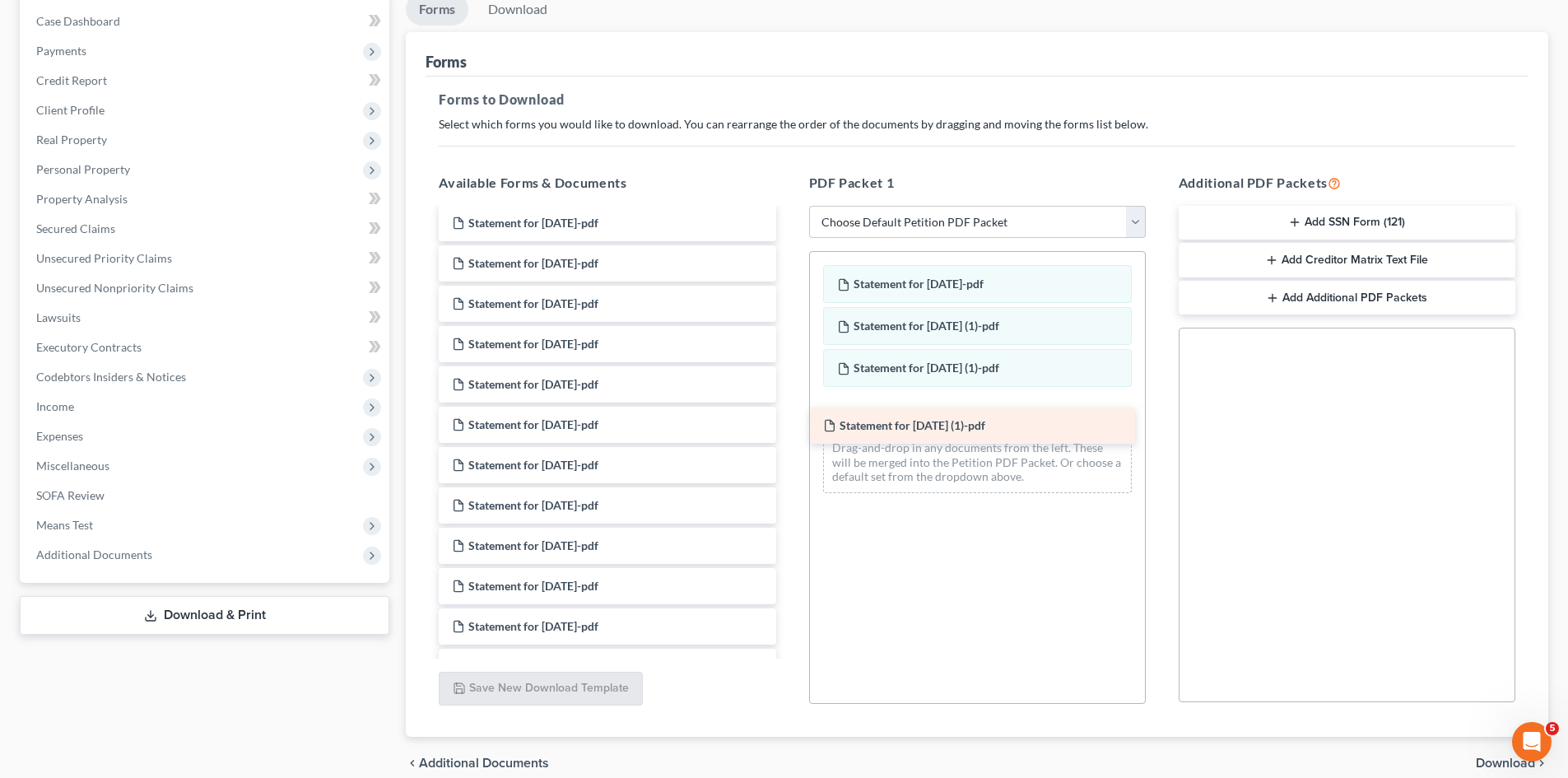
drag, startPoint x: 550, startPoint y: 389, endPoint x: 921, endPoint y: 430, distance: 373.3
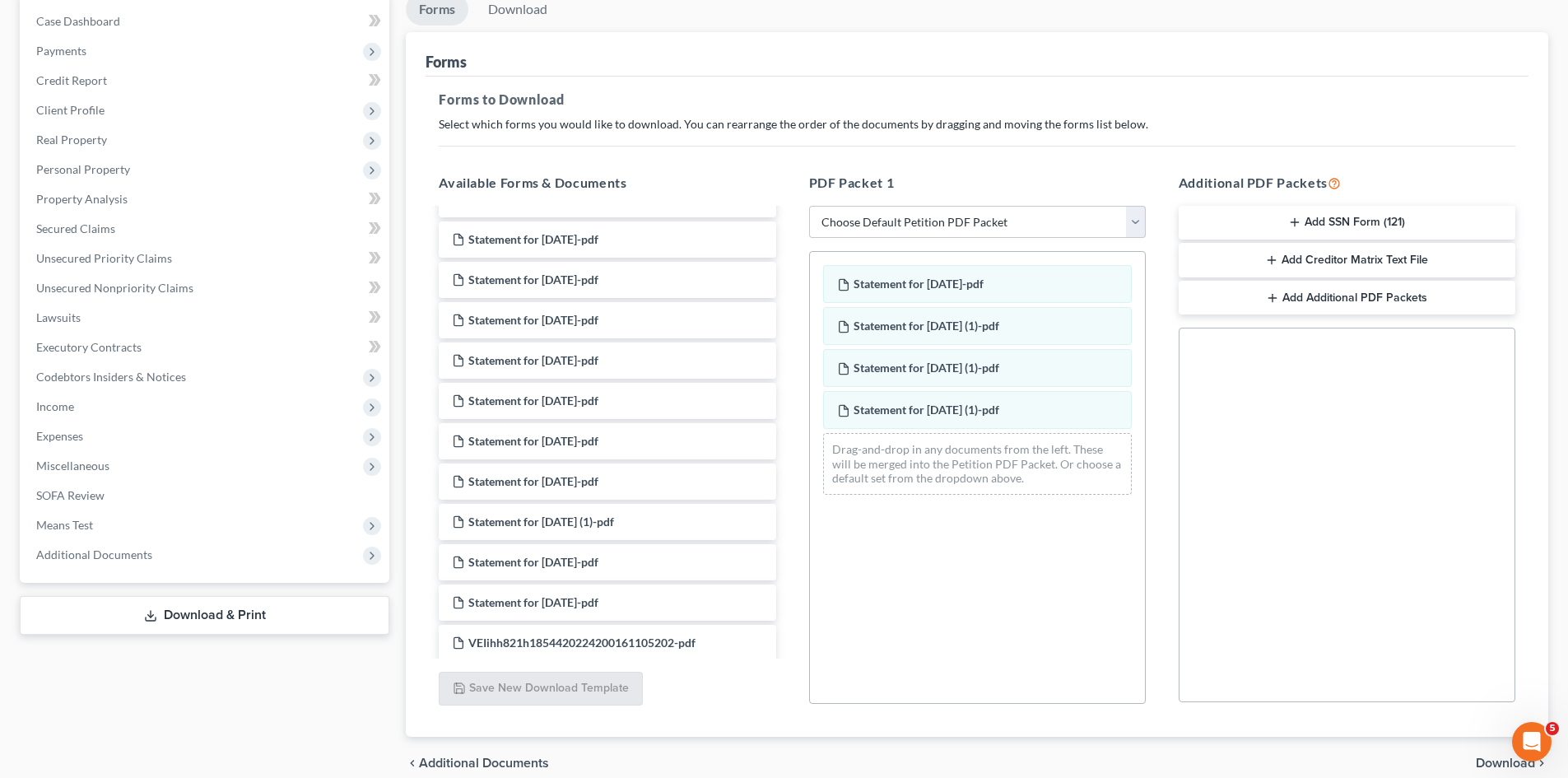
scroll to position [577, 0]
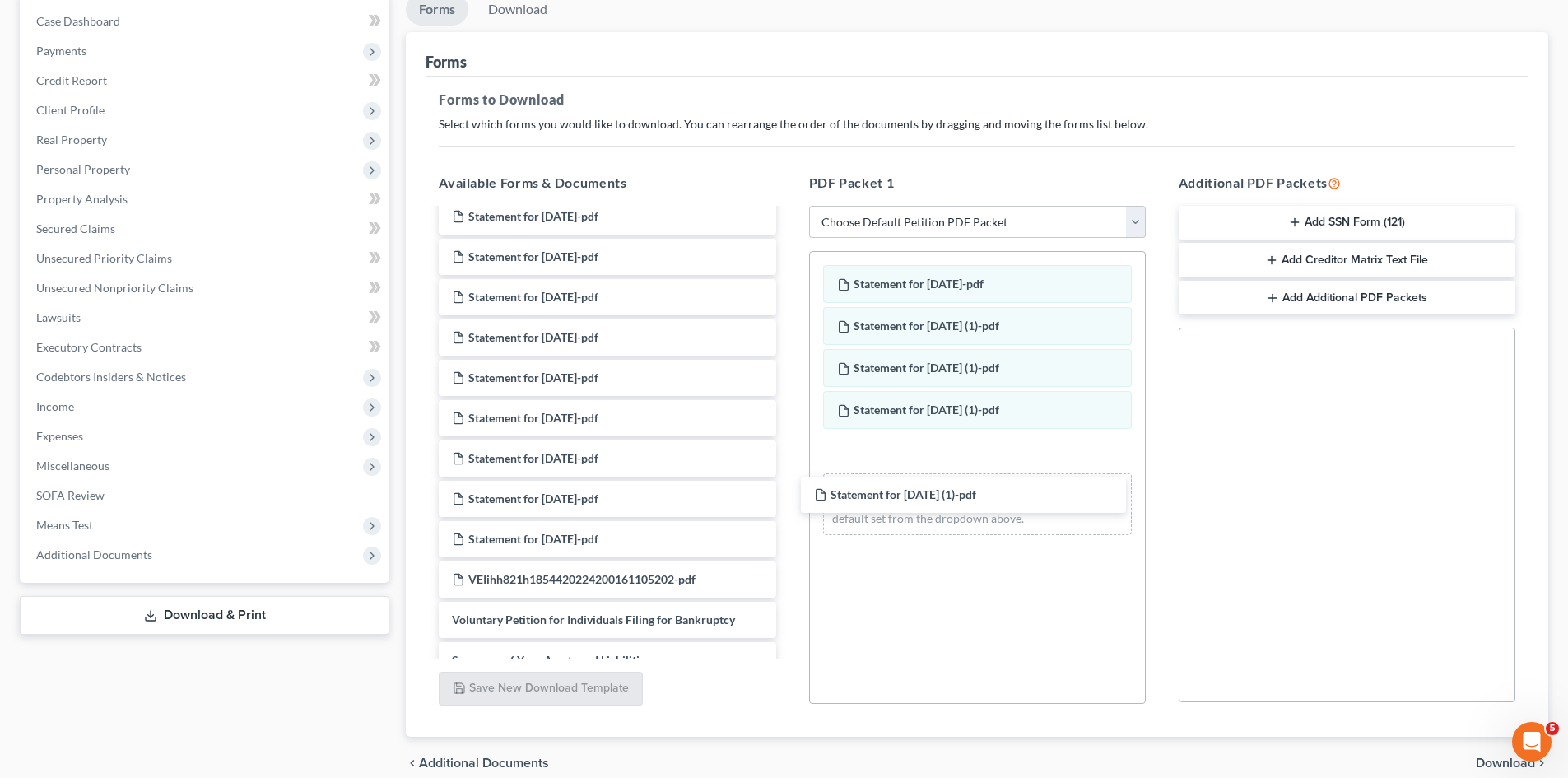
drag, startPoint x: 624, startPoint y: 497, endPoint x: 808, endPoint y: 432, distance: 195.1
click at [788, 491] on div "Statement for Mar 6, 2025 (1)-pdf 2024 state tax doc -pdf Fed 2024 tax return-p…" at bounding box center [607, 512] width 363 height 1757
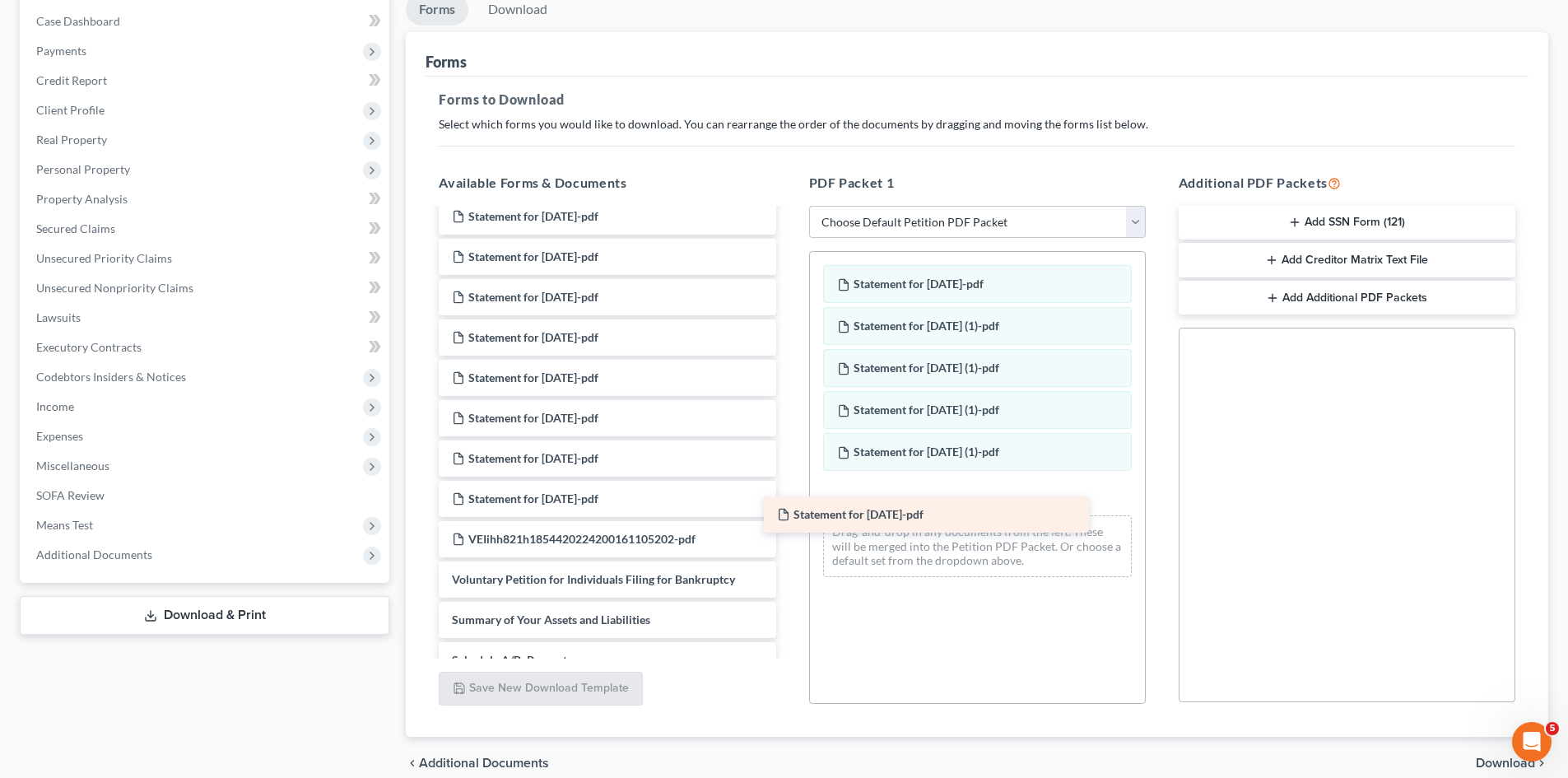
drag, startPoint x: 596, startPoint y: 378, endPoint x: 921, endPoint y: 514, distance: 352.3
click at [788, 514] on div "Statement for Mar 13, 2025-pdf 2024 state tax doc -pdf Fed 2024 tax return-pdf …" at bounding box center [607, 492] width 363 height 1716
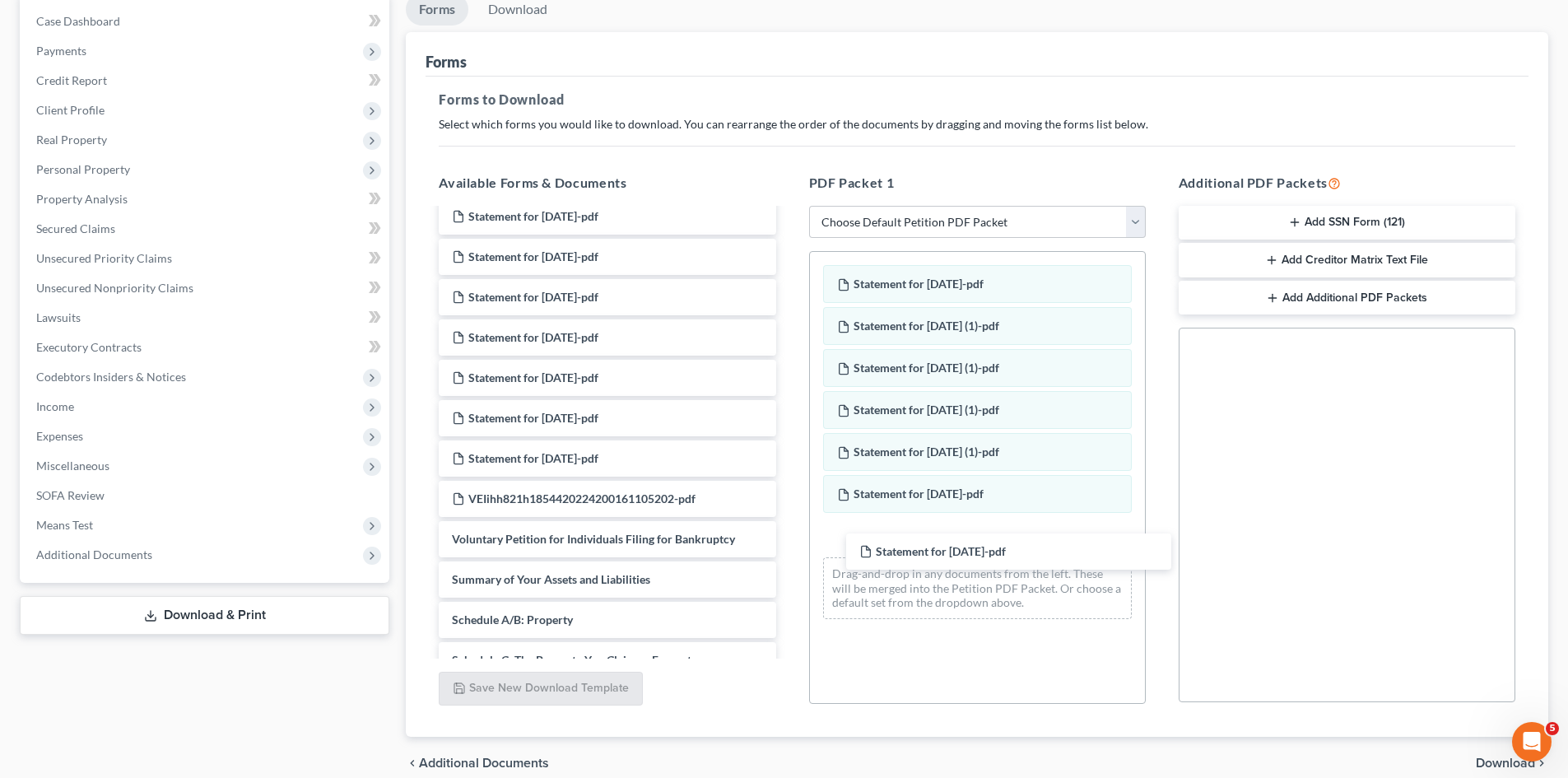
drag, startPoint x: 590, startPoint y: 371, endPoint x: 943, endPoint y: 518, distance: 382.4
click at [788, 544] on div "Statement for Mar 20, 2025-pdf 2024 state tax doc -pdf Fed 2024 tax return-pdf …" at bounding box center [607, 471] width 363 height 1676
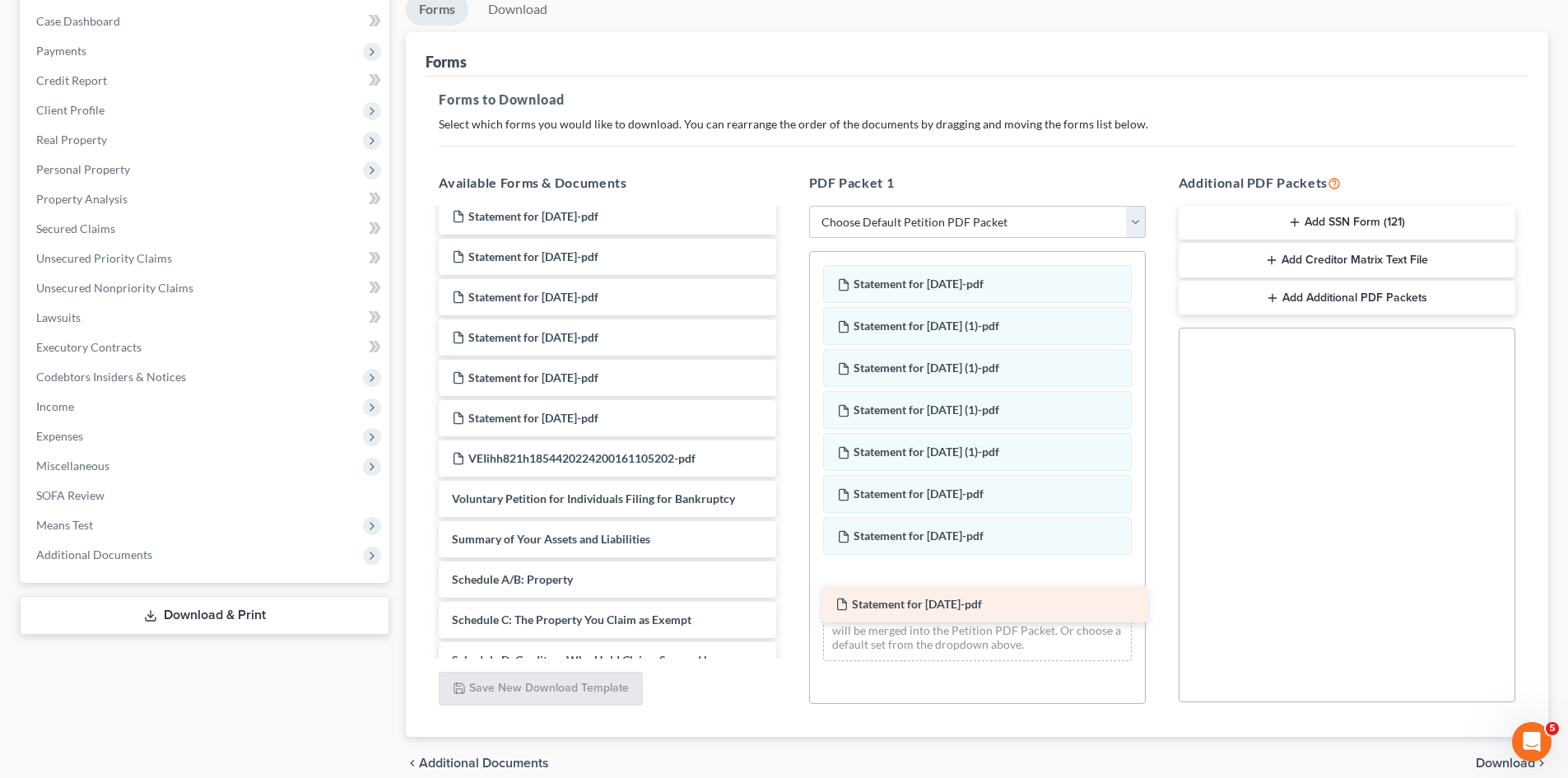
drag, startPoint x: 578, startPoint y: 375, endPoint x: 966, endPoint y: 601, distance: 449.0
click at [788, 601] on div "Statement for Mar 27, 2025-pdf 2024 state tax doc -pdf Fed 2024 tax return-pdf …" at bounding box center [607, 452] width 363 height 1635
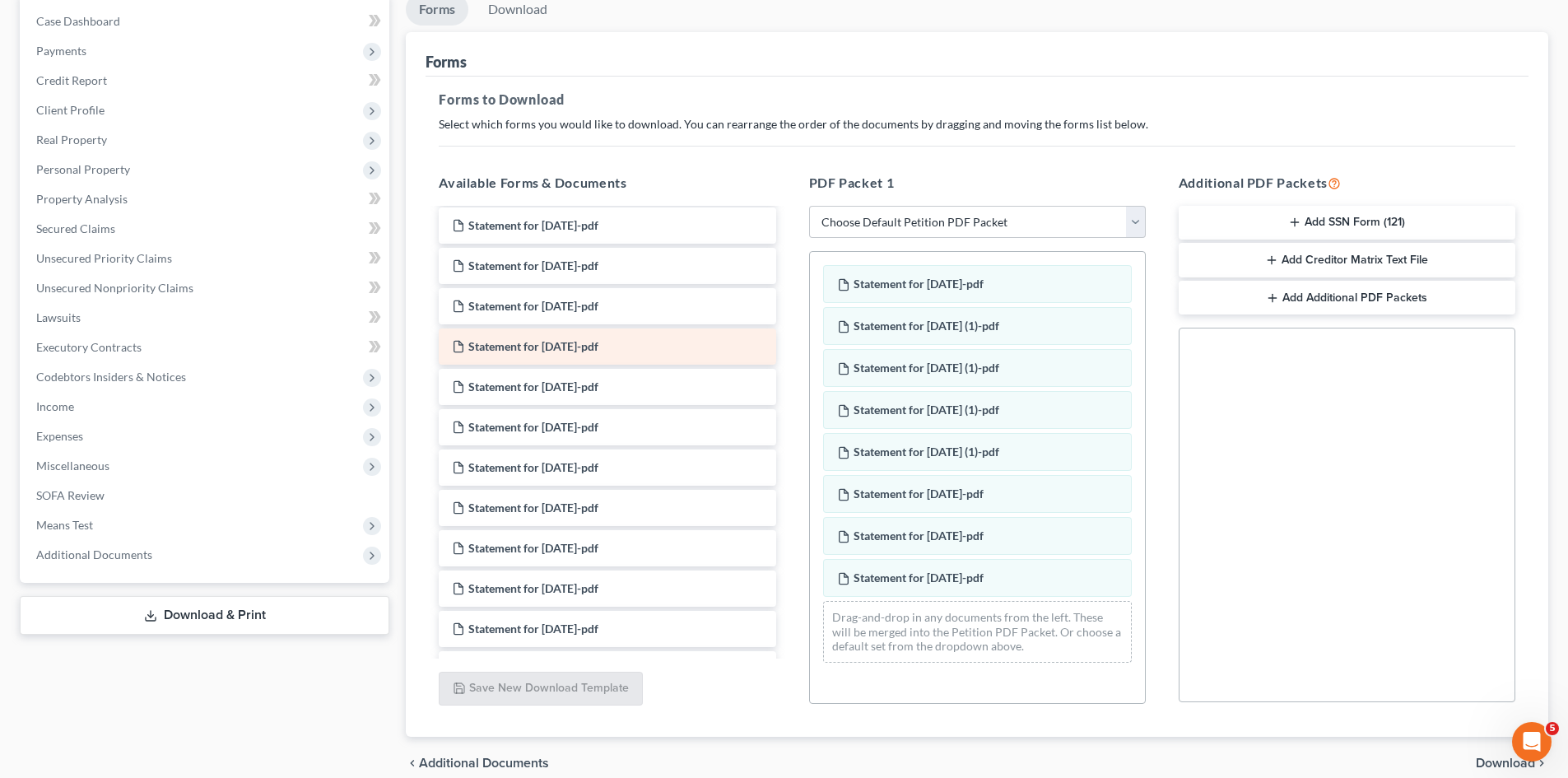
scroll to position [165, 0]
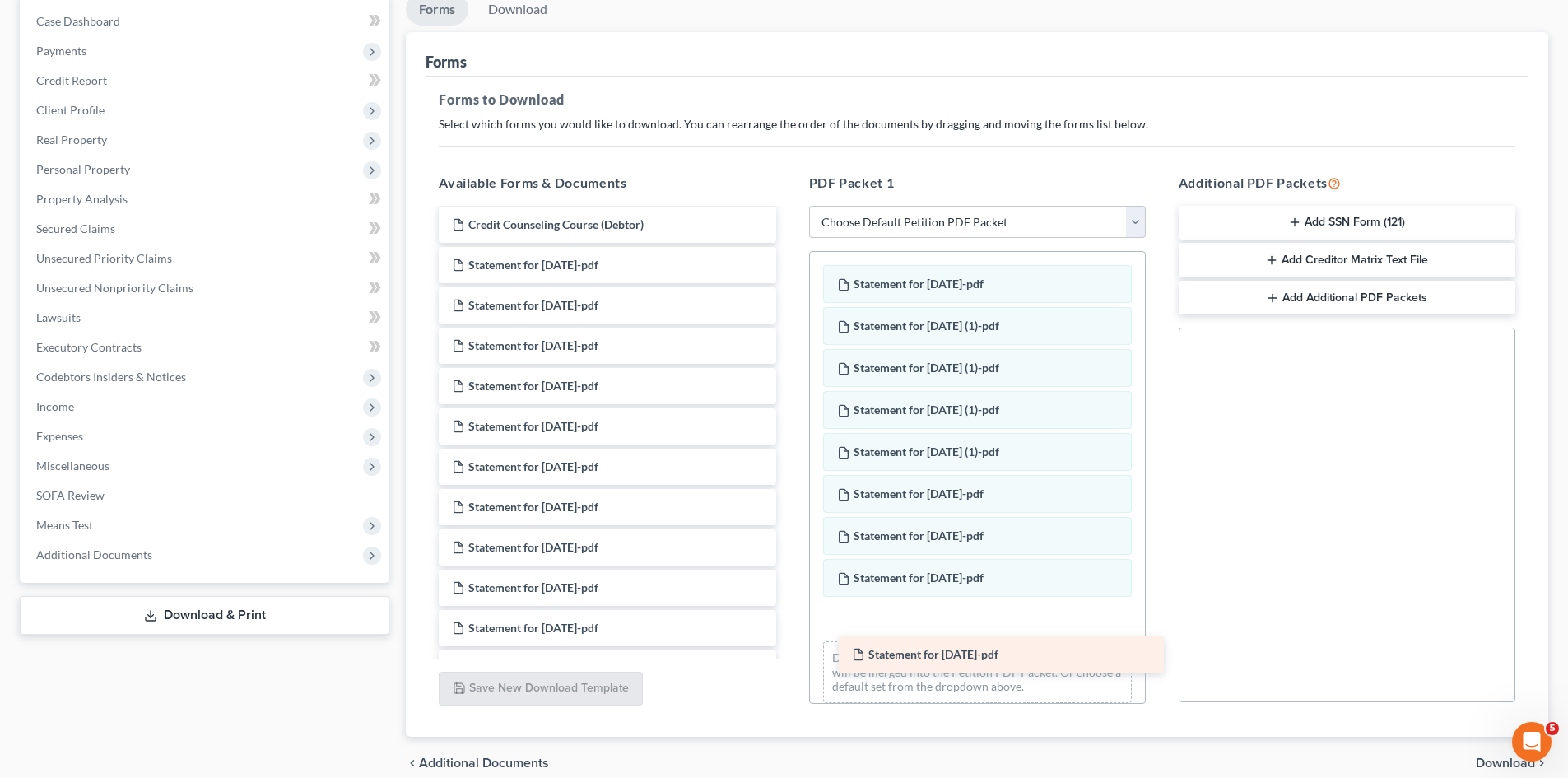
drag, startPoint x: 606, startPoint y: 391, endPoint x: 1006, endPoint y: 659, distance: 481.5
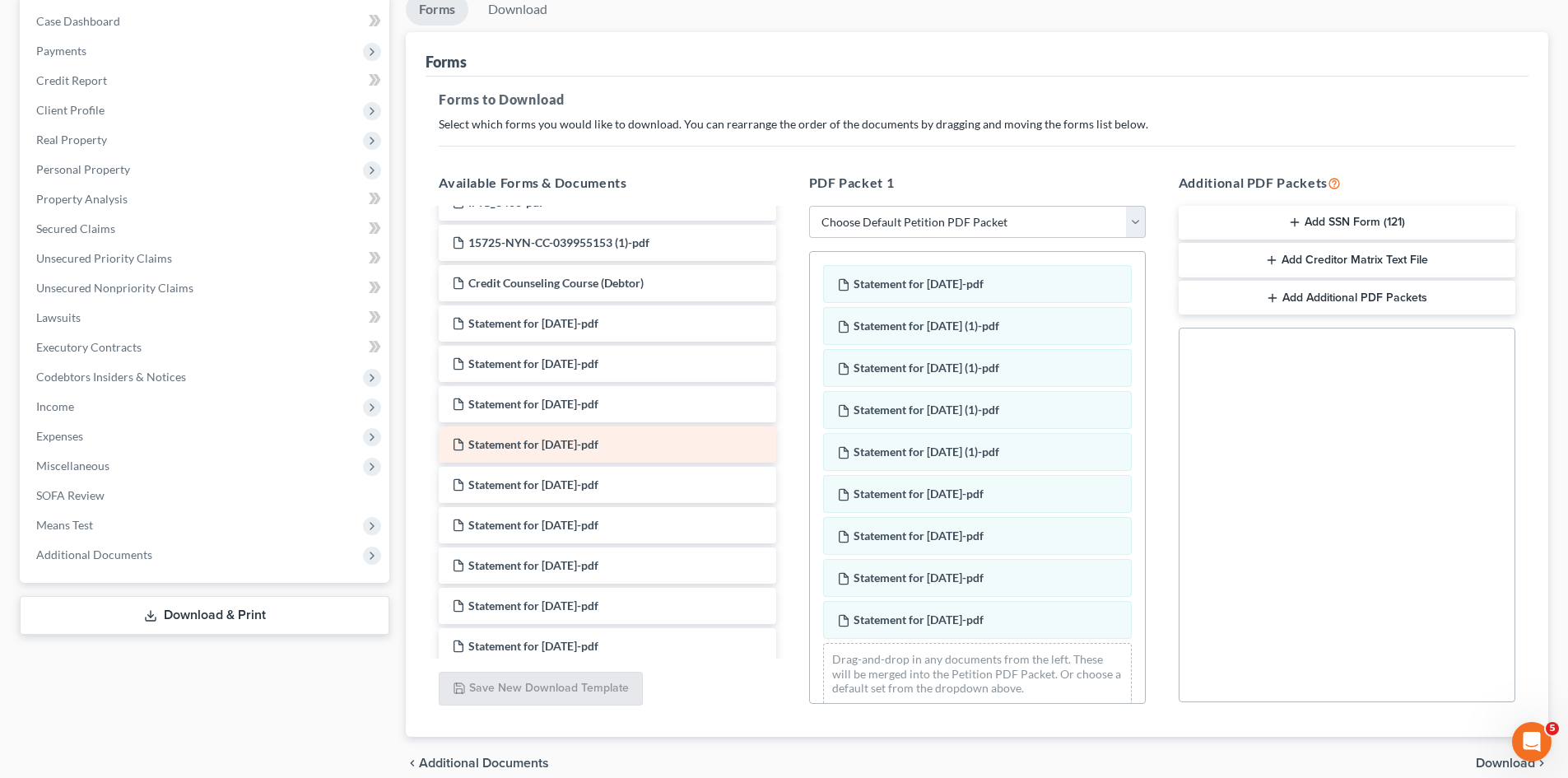
scroll to position [83, 0]
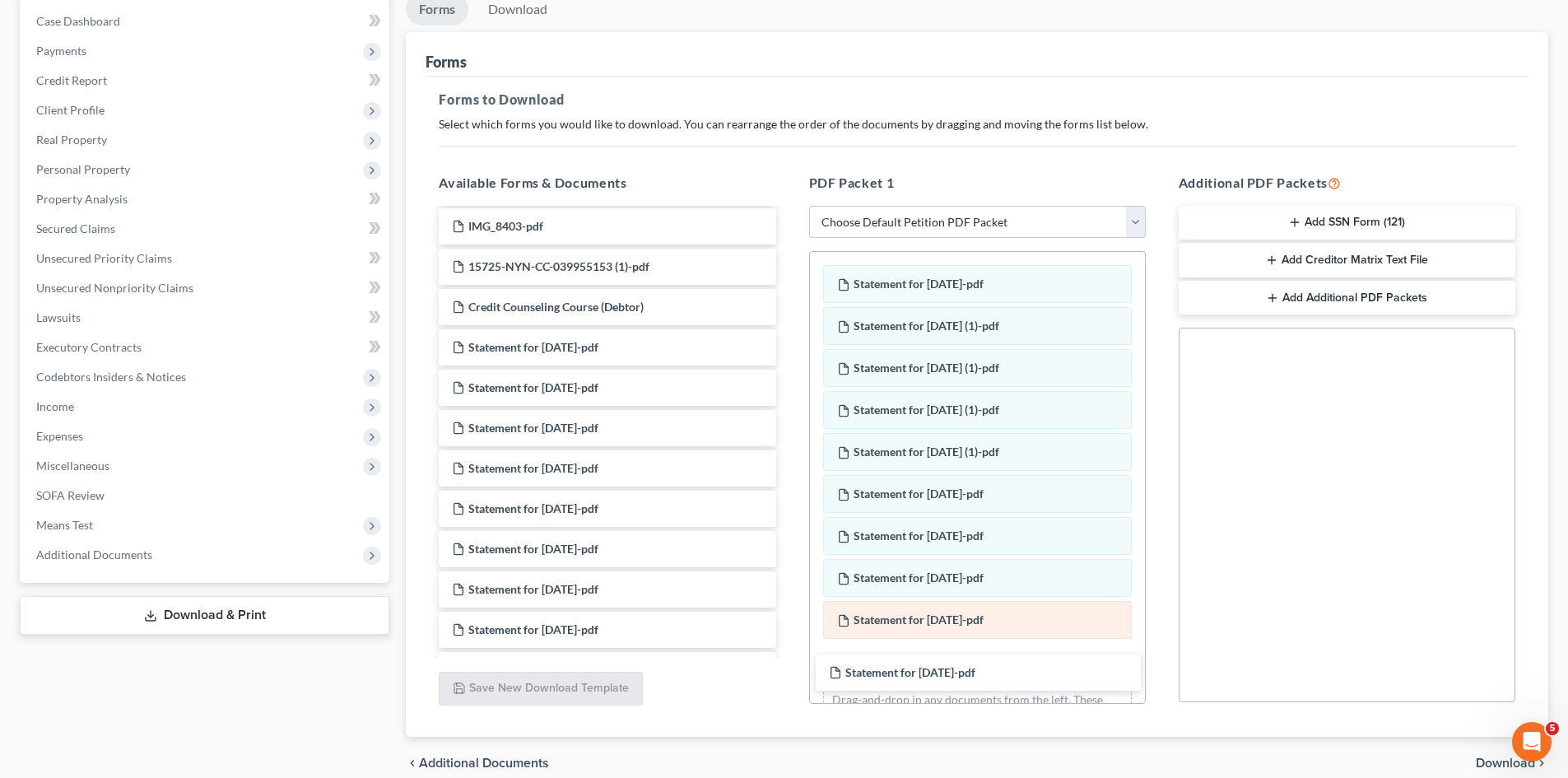
drag, startPoint x: 561, startPoint y: 346, endPoint x: 884, endPoint y: 627, distance: 428.1
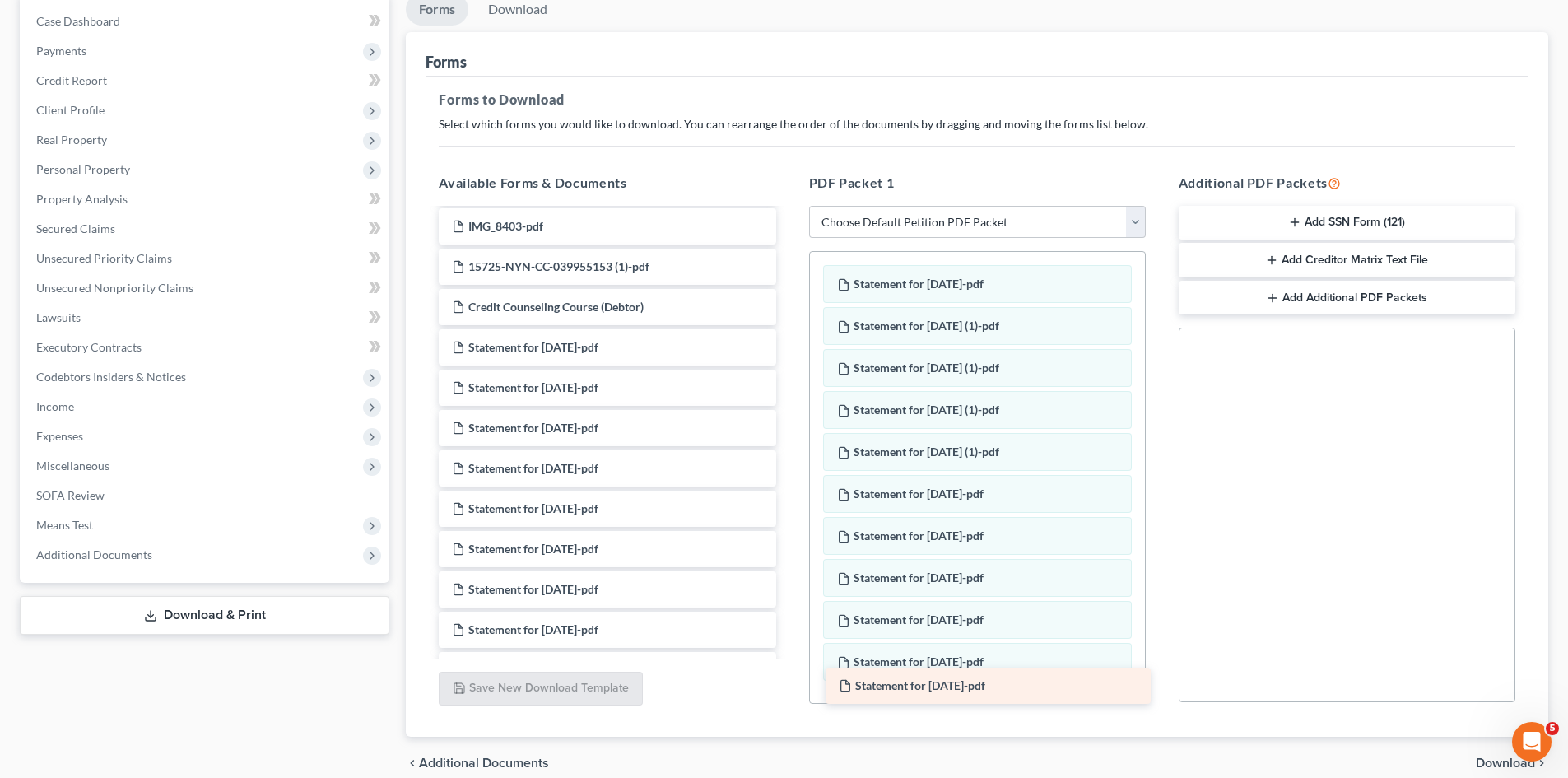
drag, startPoint x: 584, startPoint y: 353, endPoint x: 973, endPoint y: 690, distance: 514.7
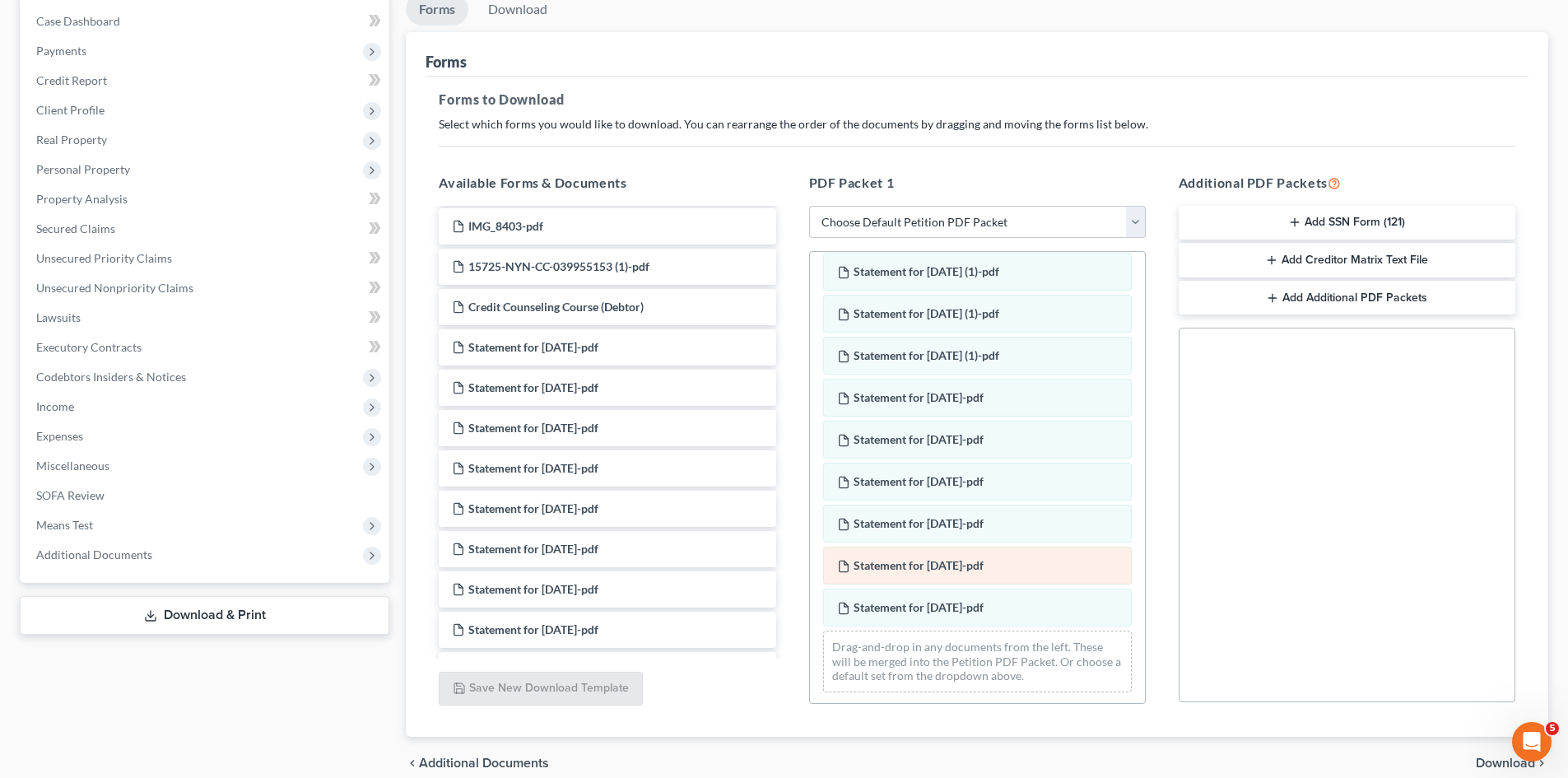
scroll to position [99, 0]
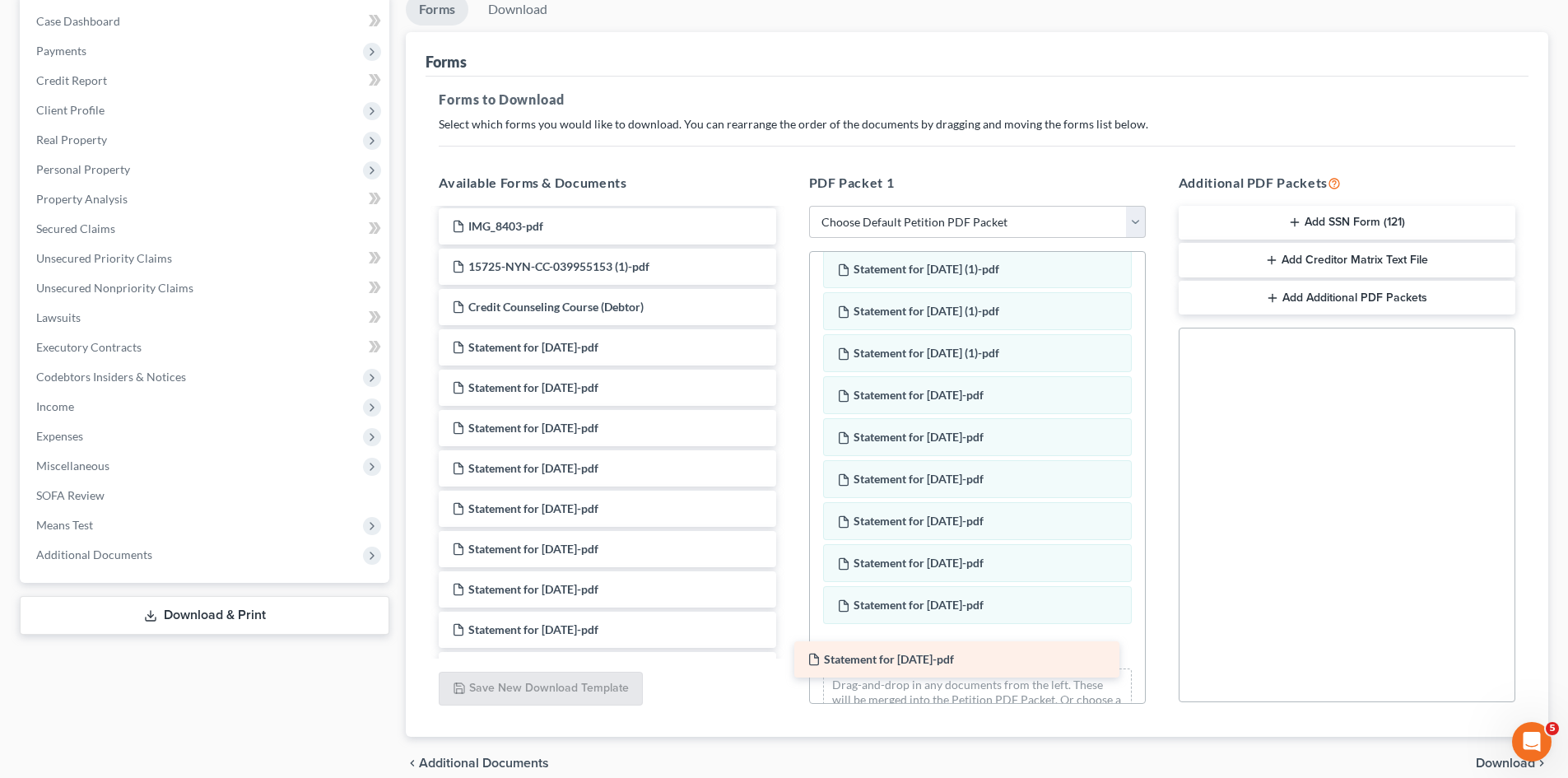
drag, startPoint x: 539, startPoint y: 345, endPoint x: 908, endPoint y: 657, distance: 483.2
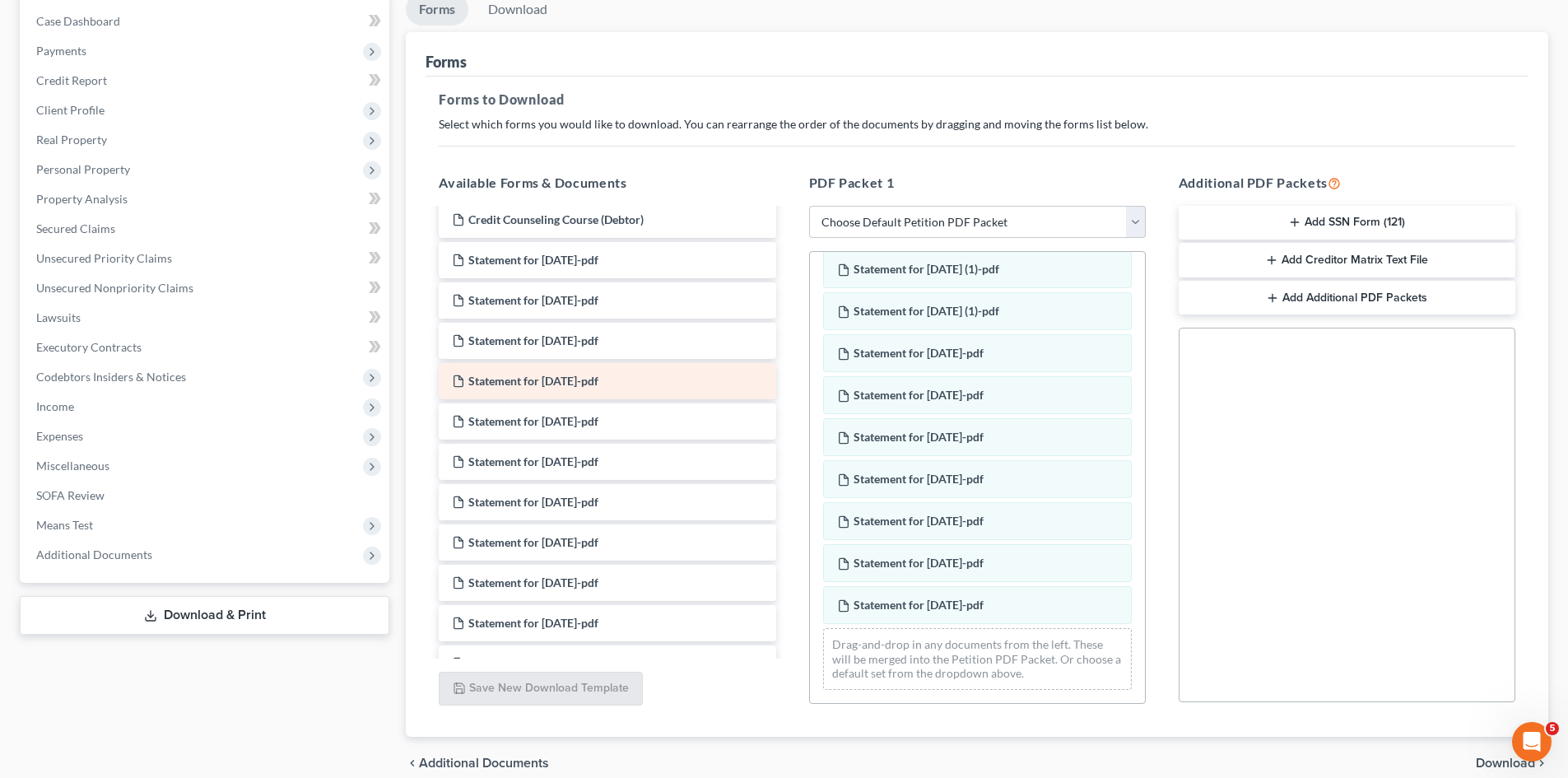
scroll to position [329, 0]
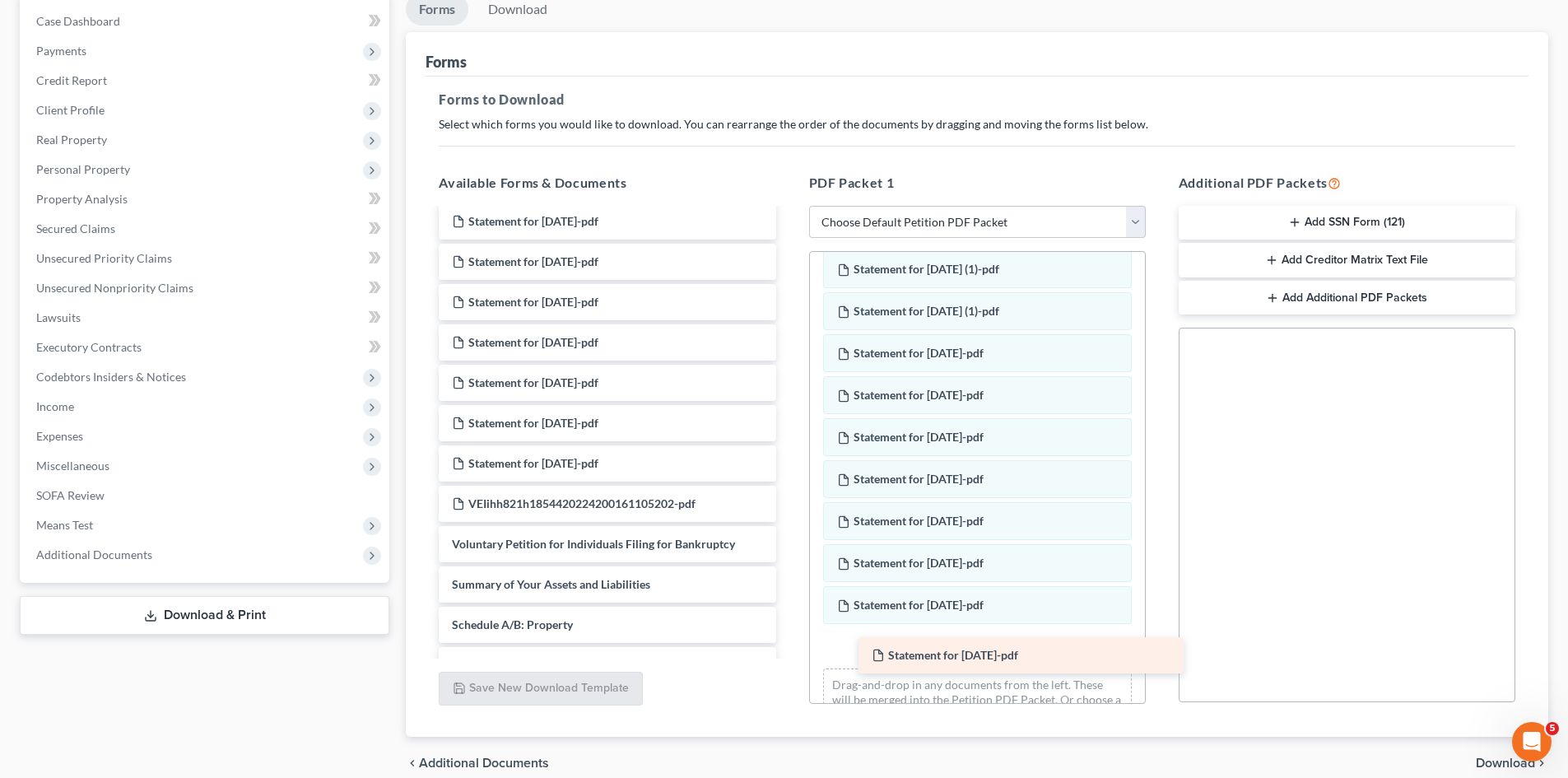
drag, startPoint x: 512, startPoint y: 468, endPoint x: 931, endPoint y: 659, distance: 460.5
click at [788, 659] on div "Statement for May 1, 2025-pdf 2024 state tax doc -pdf Fed 2024 tax return-pdf I…" at bounding box center [607, 597] width 363 height 1434
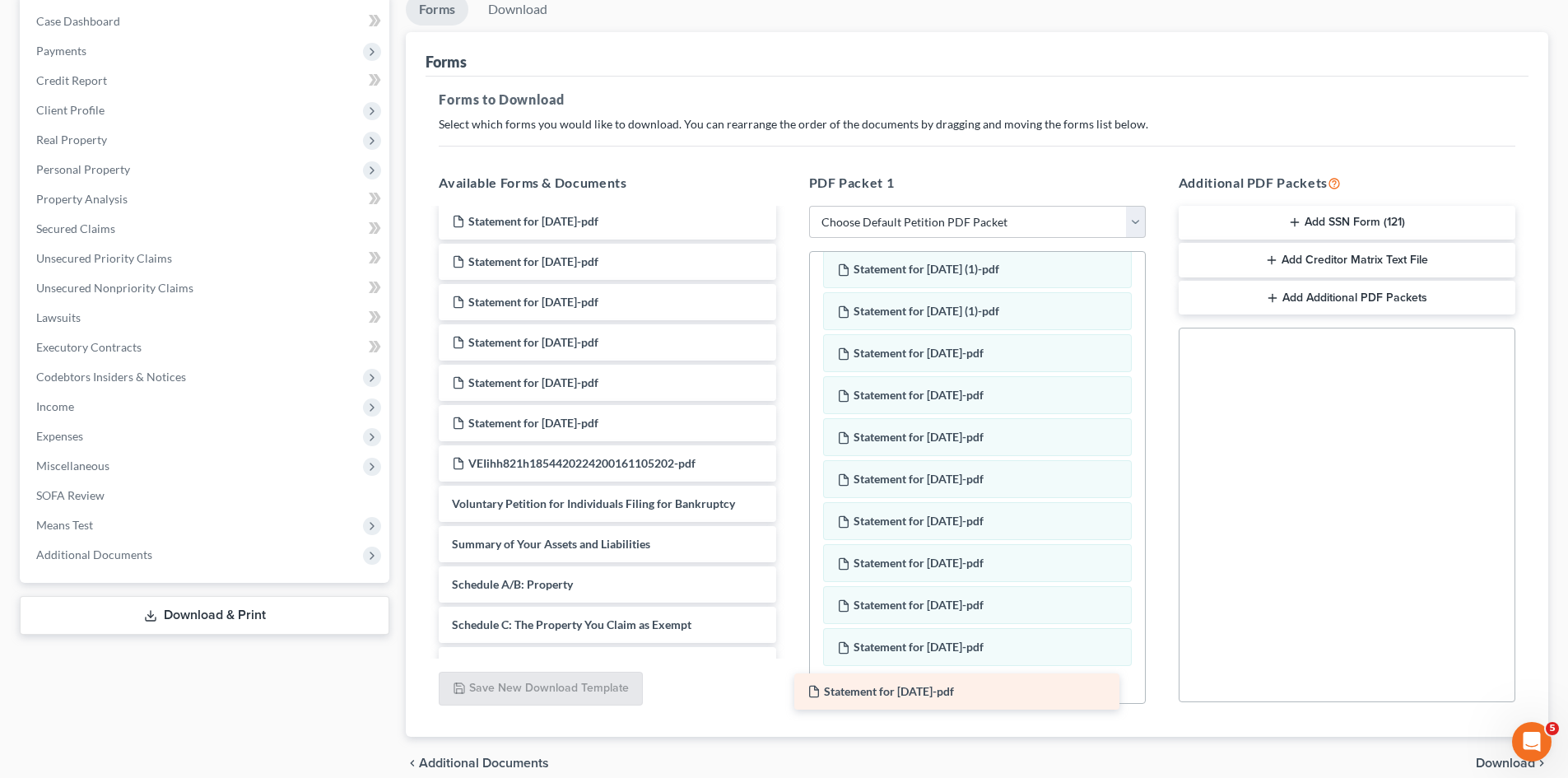
drag, startPoint x: 634, startPoint y: 466, endPoint x: 989, endPoint y: 694, distance: 421.9
click at [788, 694] on div "Statement for May 8, 2025-pdf 2024 state tax doc -pdf Fed 2024 tax return-pdf I…" at bounding box center [607, 577] width 363 height 1393
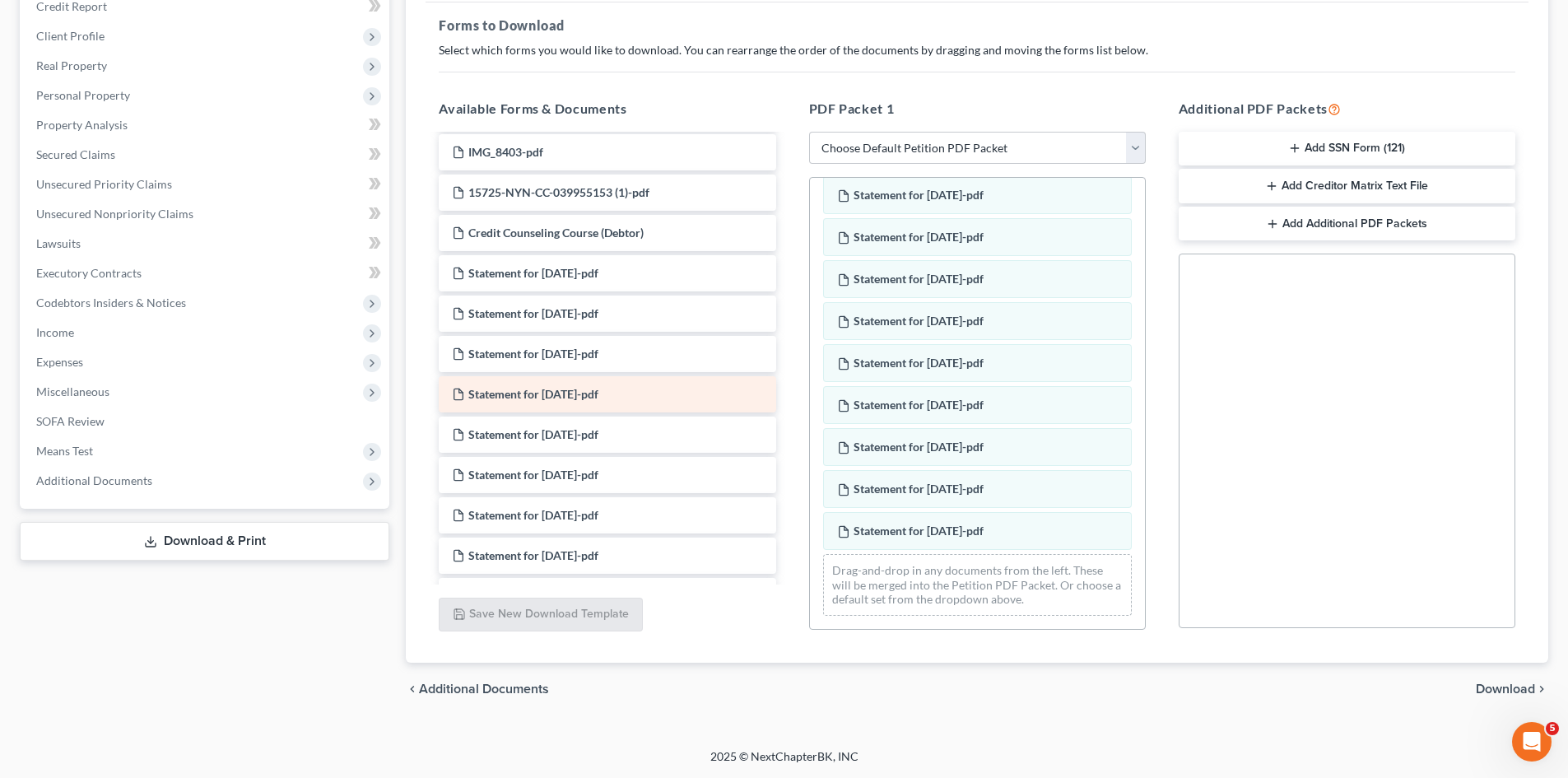
scroll to position [165, 0]
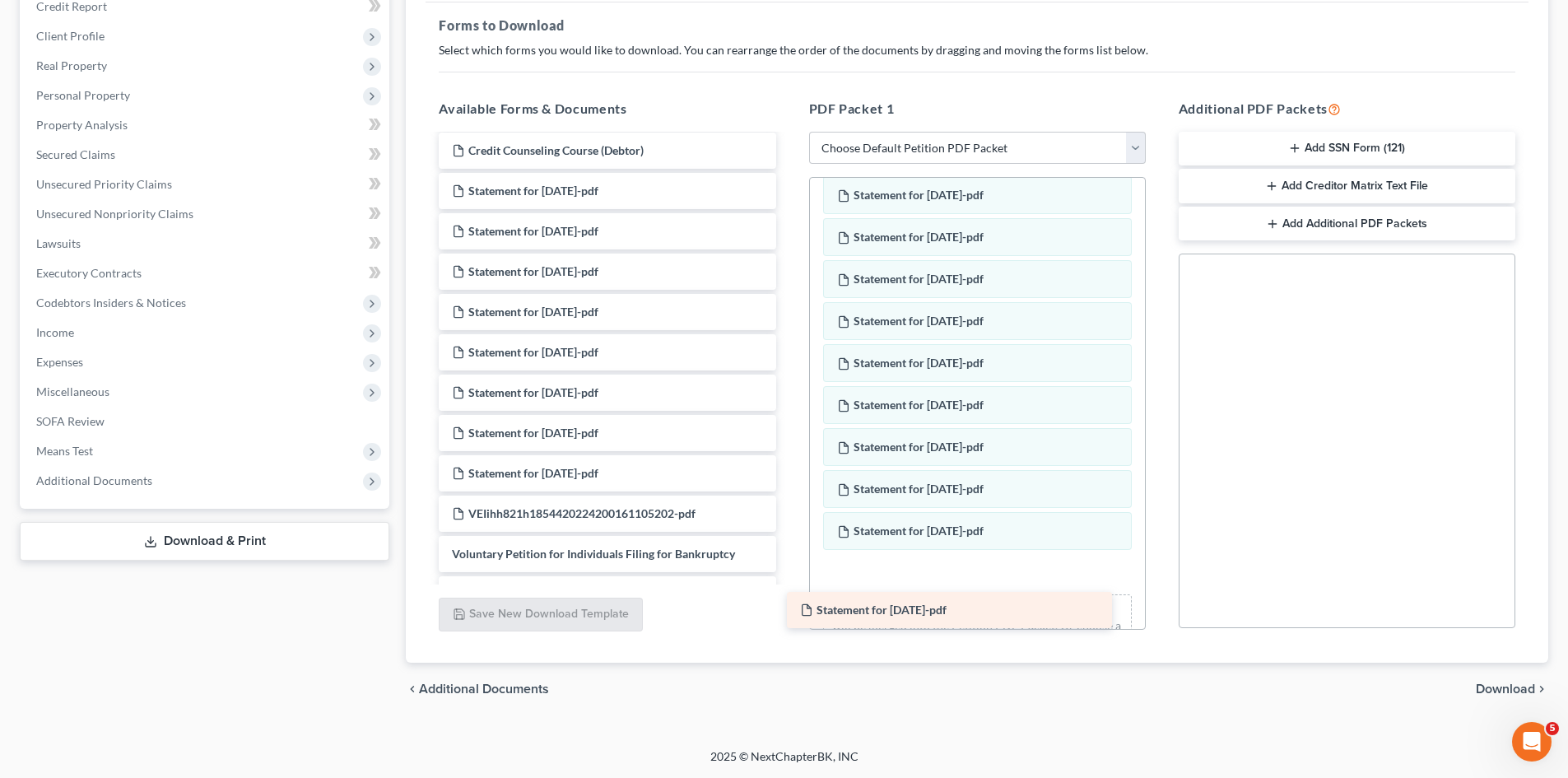
drag, startPoint x: 604, startPoint y: 424, endPoint x: 969, endPoint y: 578, distance: 396.2
click at [788, 581] on div "Statement for Jun 12, 2025-pdf 2024 state tax doc -pdf Fed 2024 tax return-pdf …" at bounding box center [607, 648] width 363 height 1353
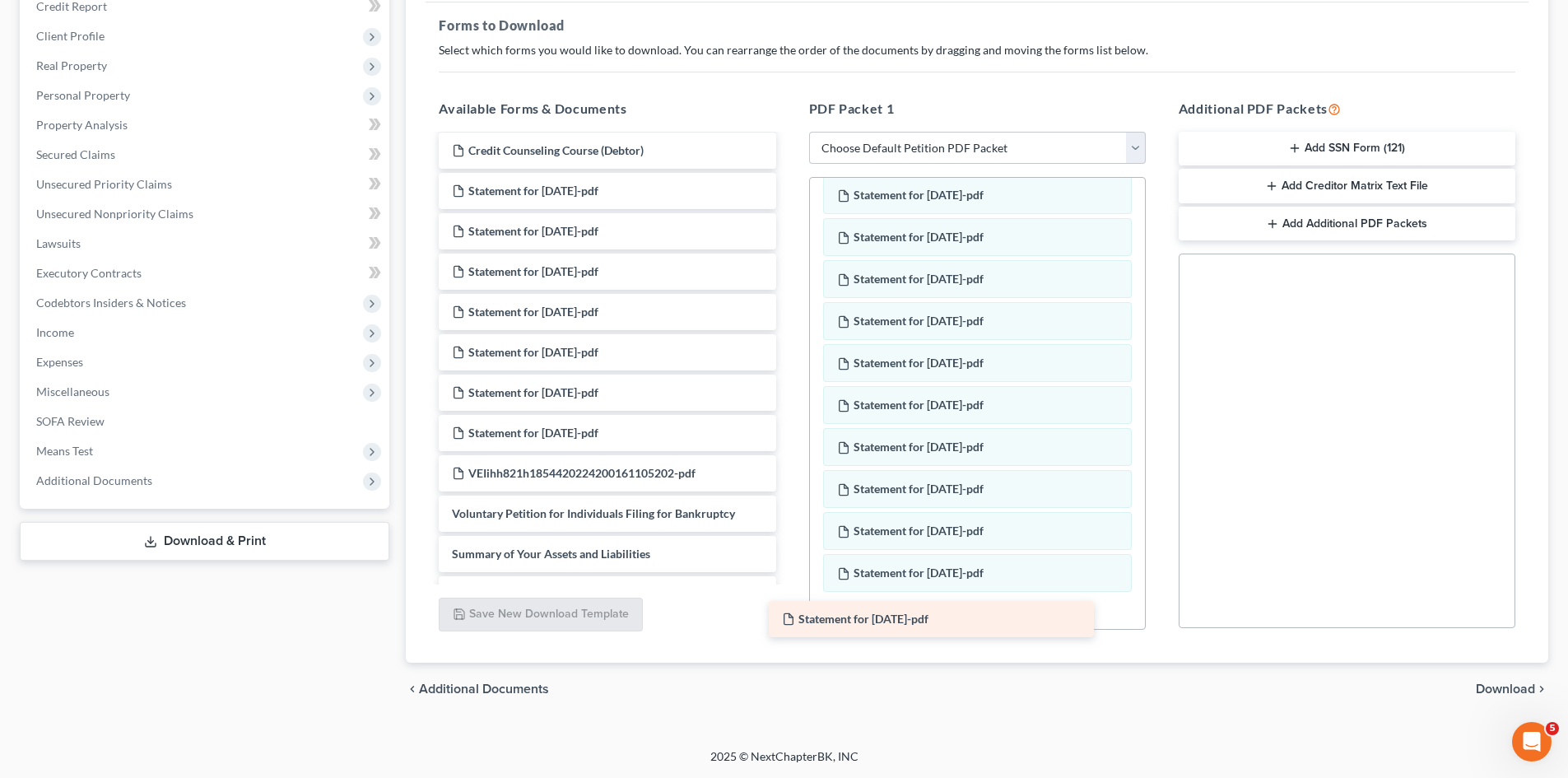
drag, startPoint x: 673, startPoint y: 424, endPoint x: 1005, endPoint y: 604, distance: 377.7
click at [788, 607] on div "Statement for Jun 18, 2025-pdf 2024 state tax doc -pdf Fed 2024 tax return-pdf …" at bounding box center [607, 627] width 363 height 1312
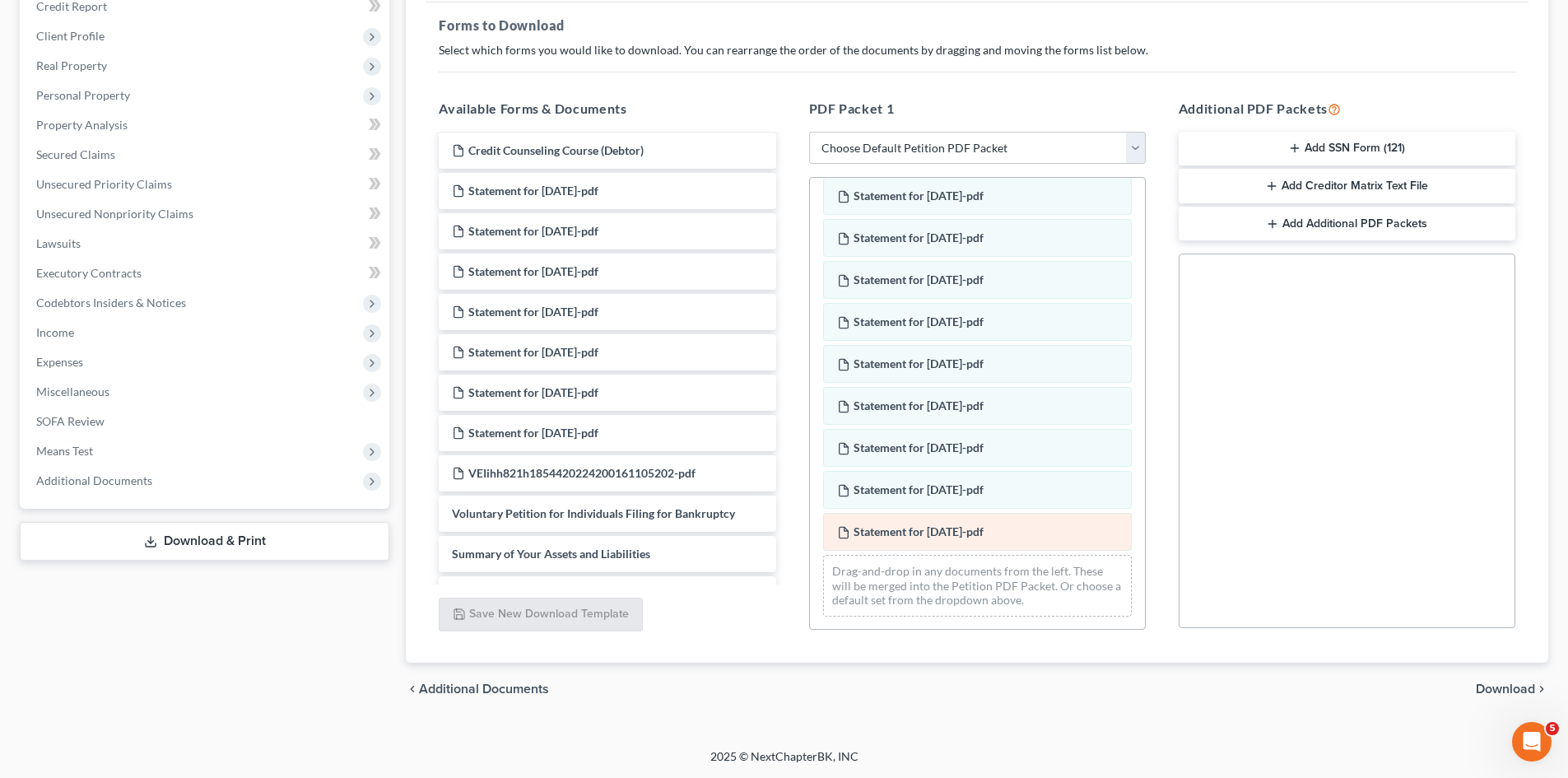
scroll to position [309, 0]
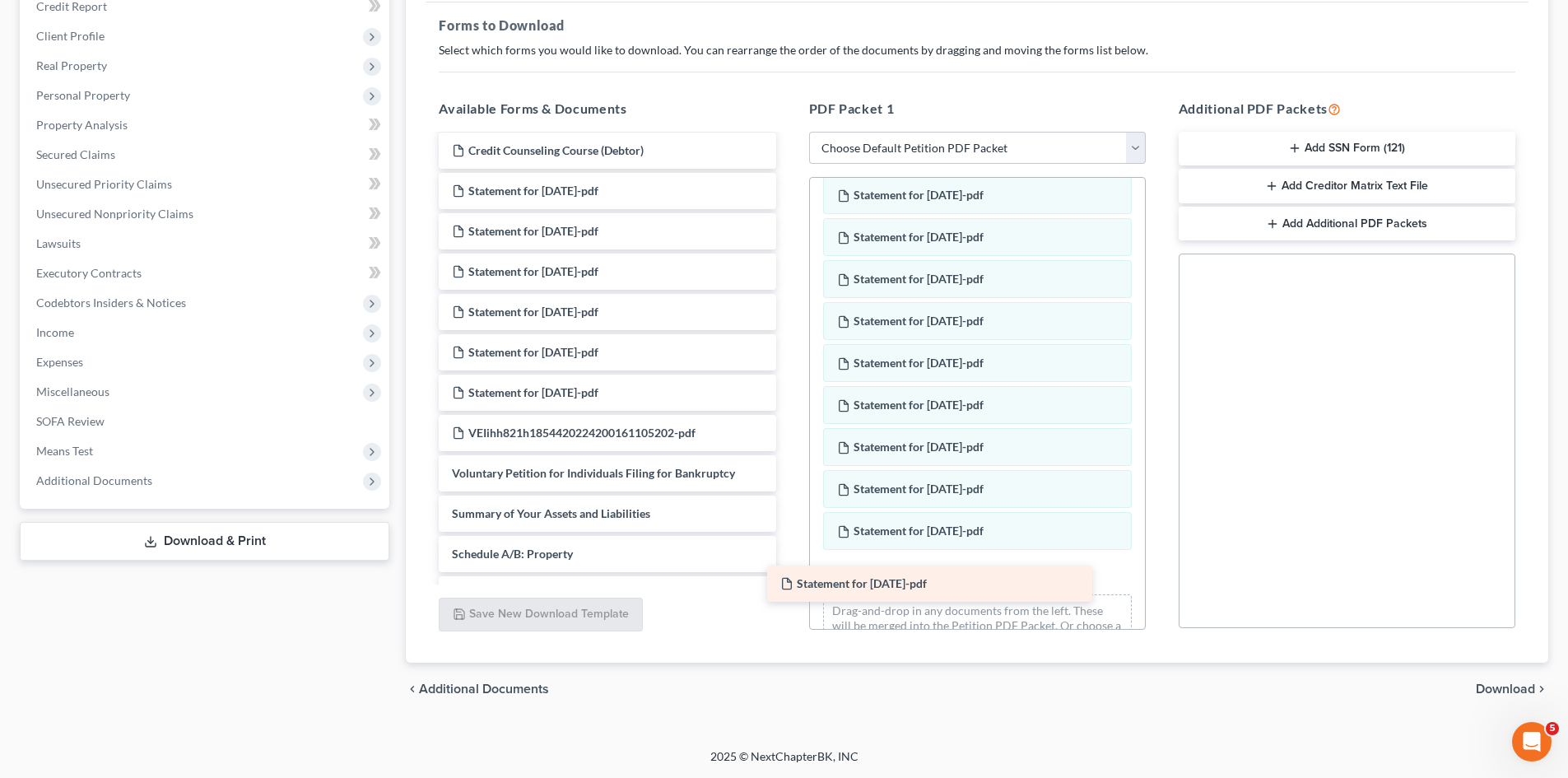
drag, startPoint x: 593, startPoint y: 432, endPoint x: 926, endPoint y: 581, distance: 364.8
click at [788, 581] on div "Statement for Jun 26, 2025-pdf 2024 state tax doc -pdf Fed 2024 tax return-pdf …" at bounding box center [607, 607] width 363 height 1272
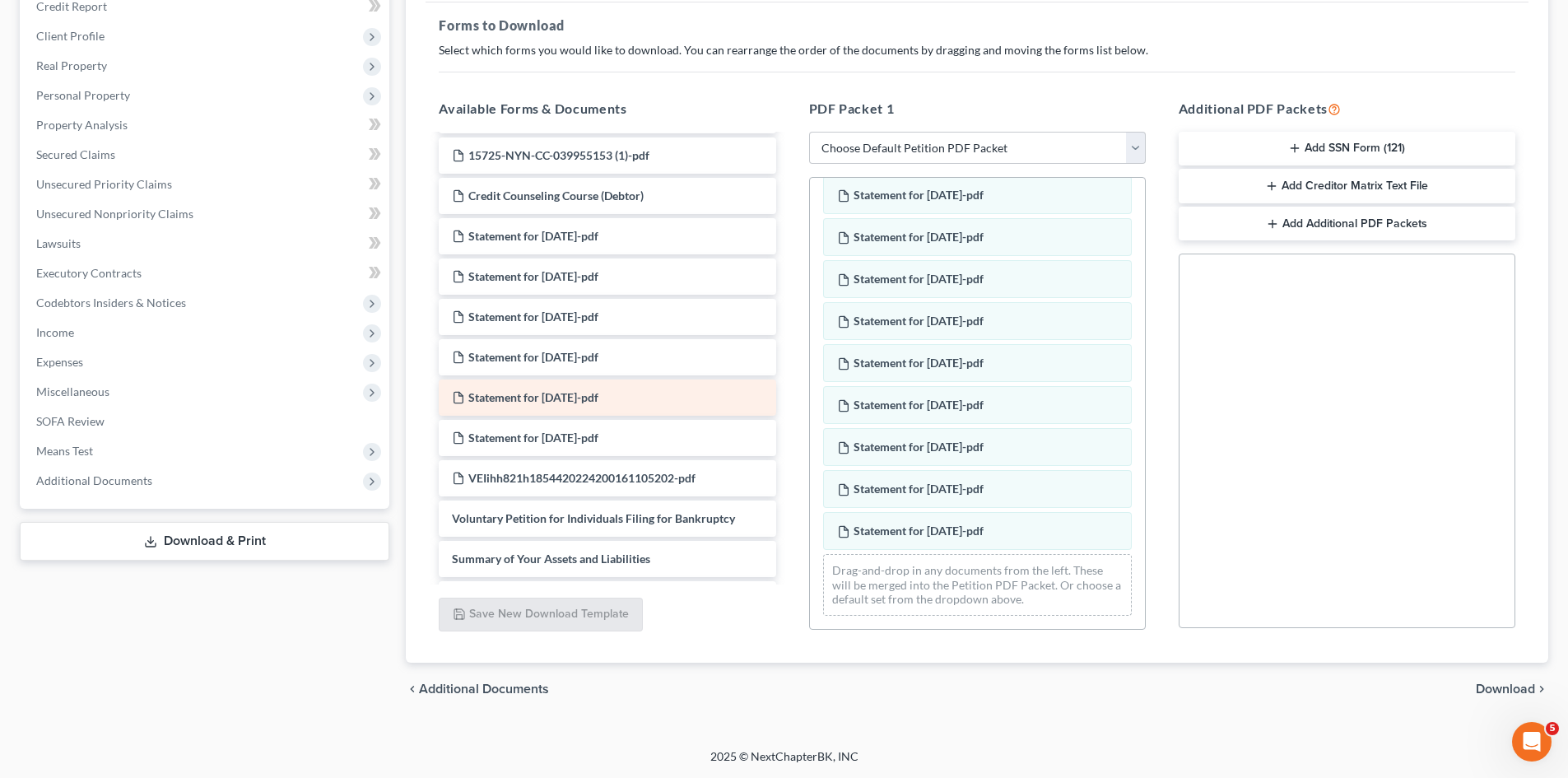
scroll to position [83, 0]
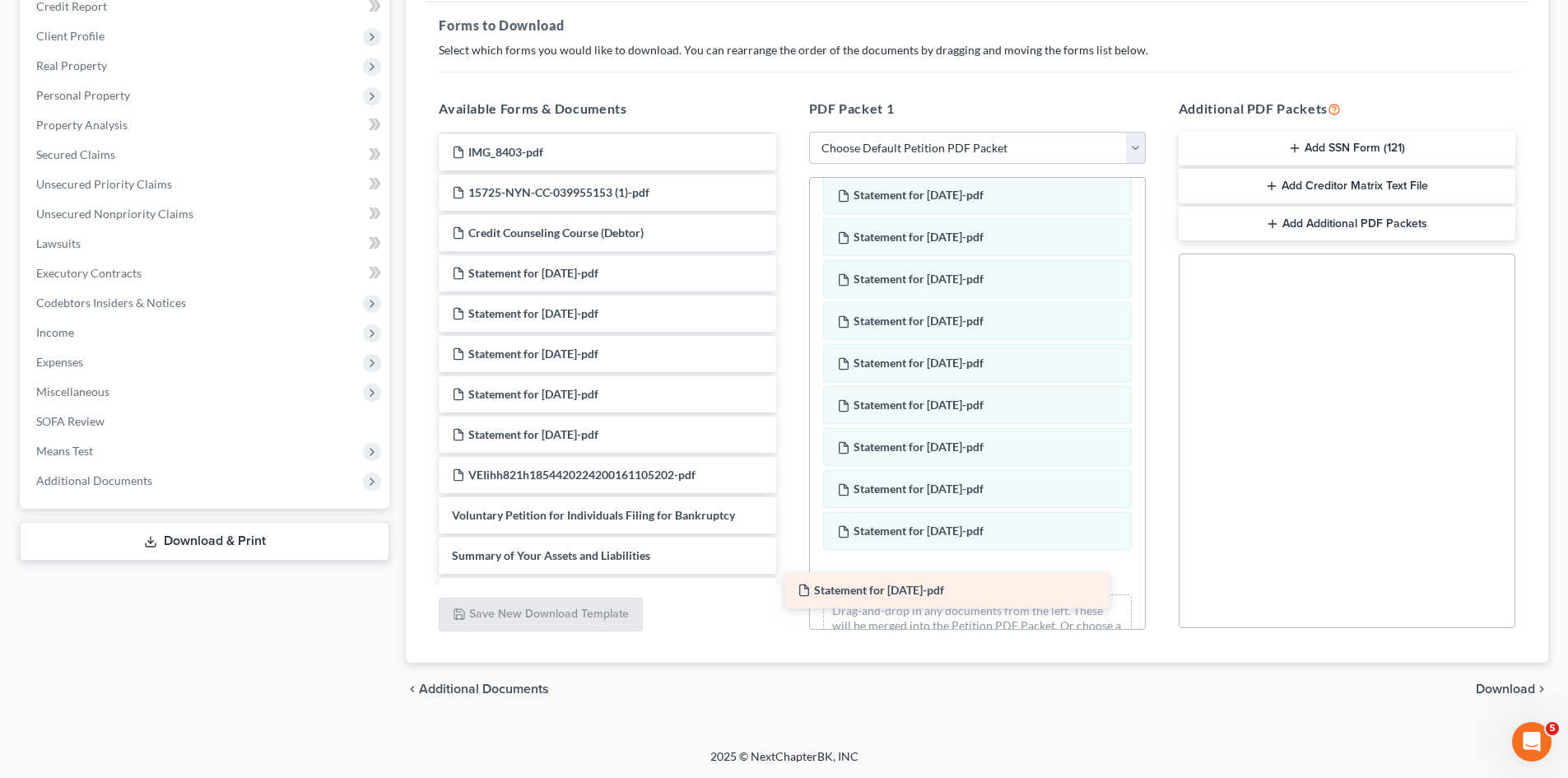
drag, startPoint x: 602, startPoint y: 473, endPoint x: 949, endPoint y: 589, distance: 365.9
click at [788, 589] on div "Statement for Jul 3, 2025-pdf 2024 state tax doc -pdf Fed 2024 tax return-pdf I…" at bounding box center [607, 670] width 363 height 1232
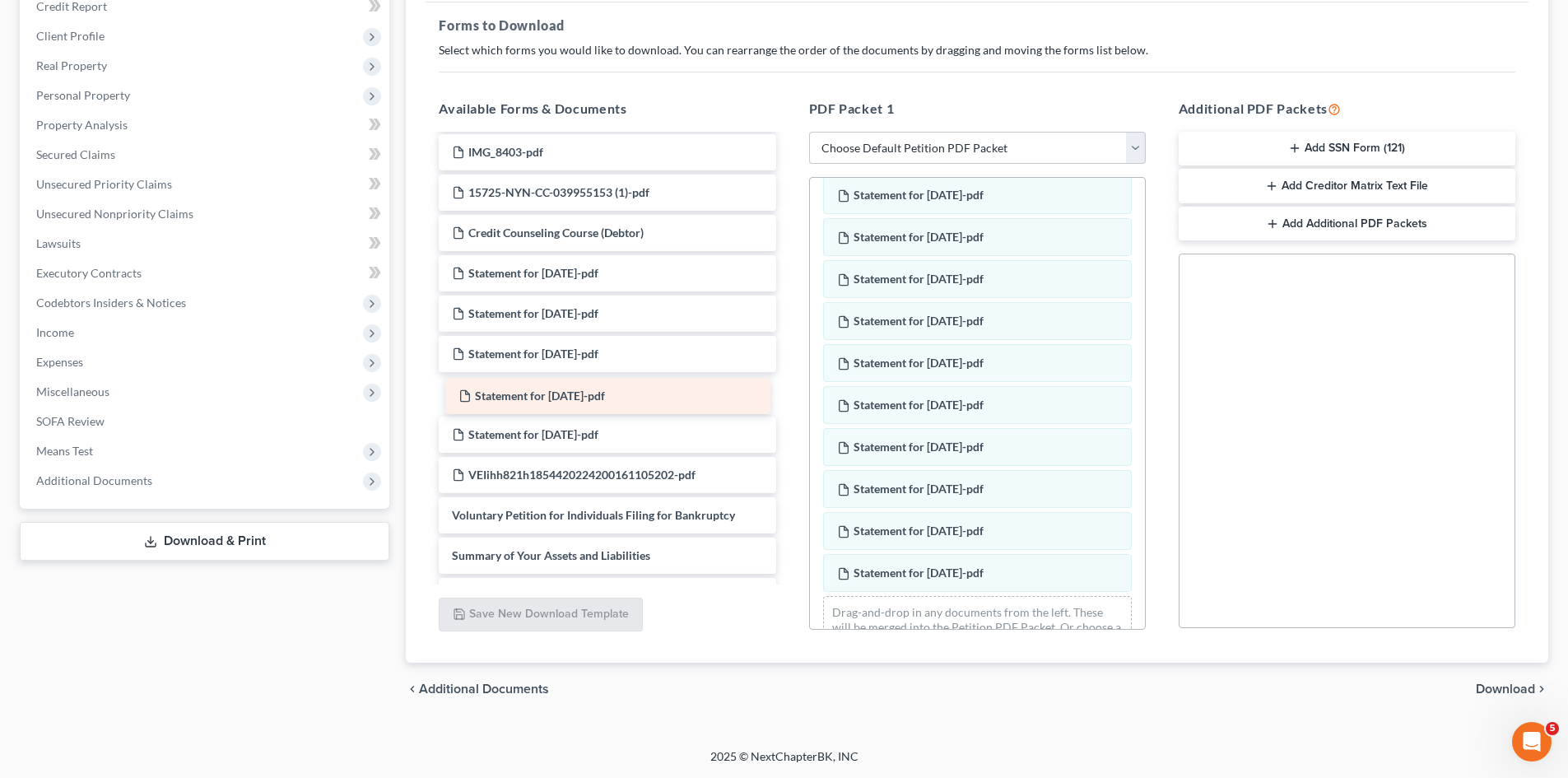
click at [550, 391] on div "Statement for Jul 17, 2025-pdf 2024 state tax doc -pdf Fed 2024 tax return-pdf …" at bounding box center [607, 670] width 363 height 1232
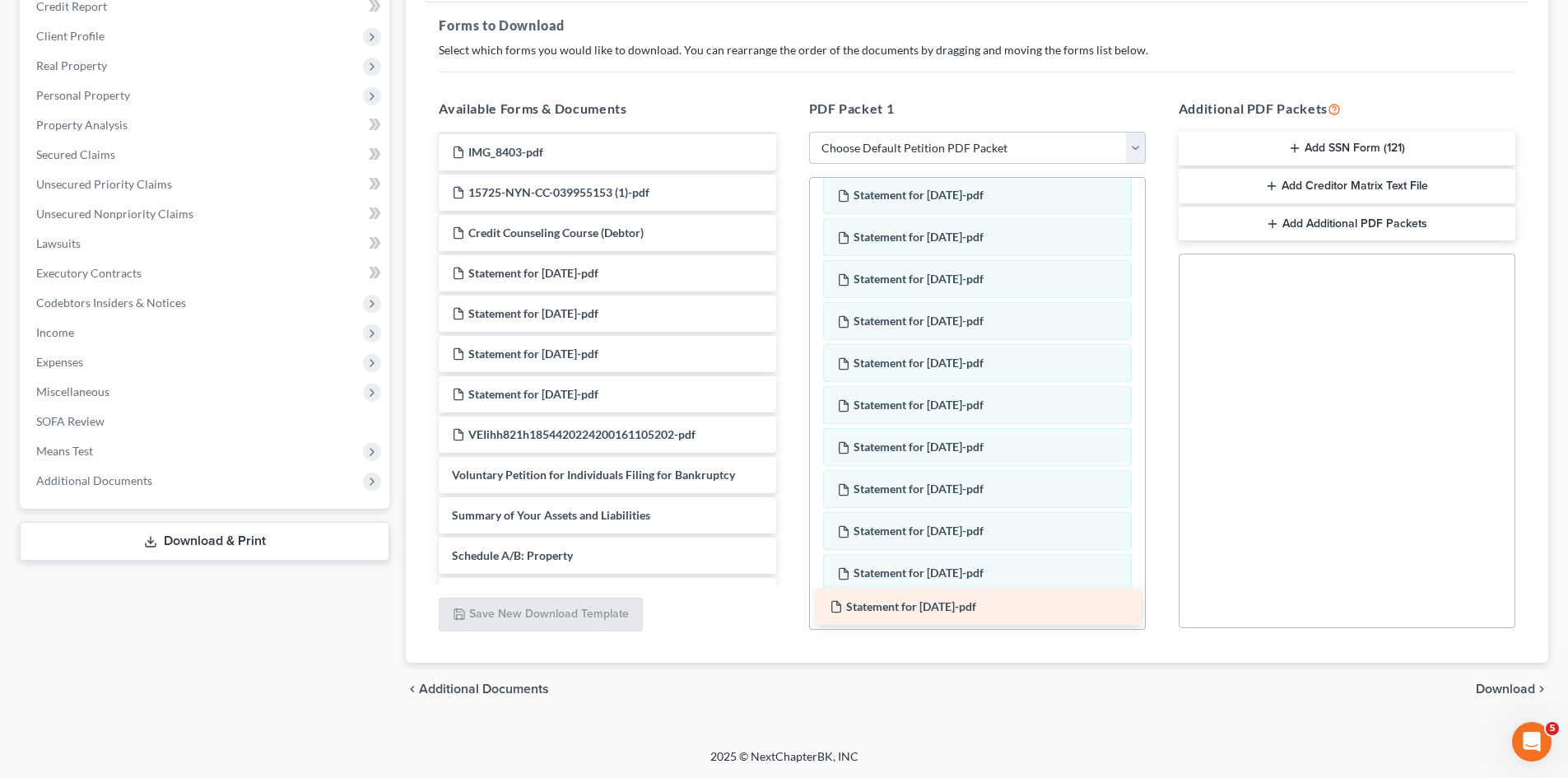
drag, startPoint x: 510, startPoint y: 317, endPoint x: 889, endPoint y: 610, distance: 479.1
click at [788, 610] on div "Statement for Jul 10, 2025-pdf 2024 state tax doc -pdf Fed 2024 tax return-pdf …" at bounding box center [607, 649] width 363 height 1192
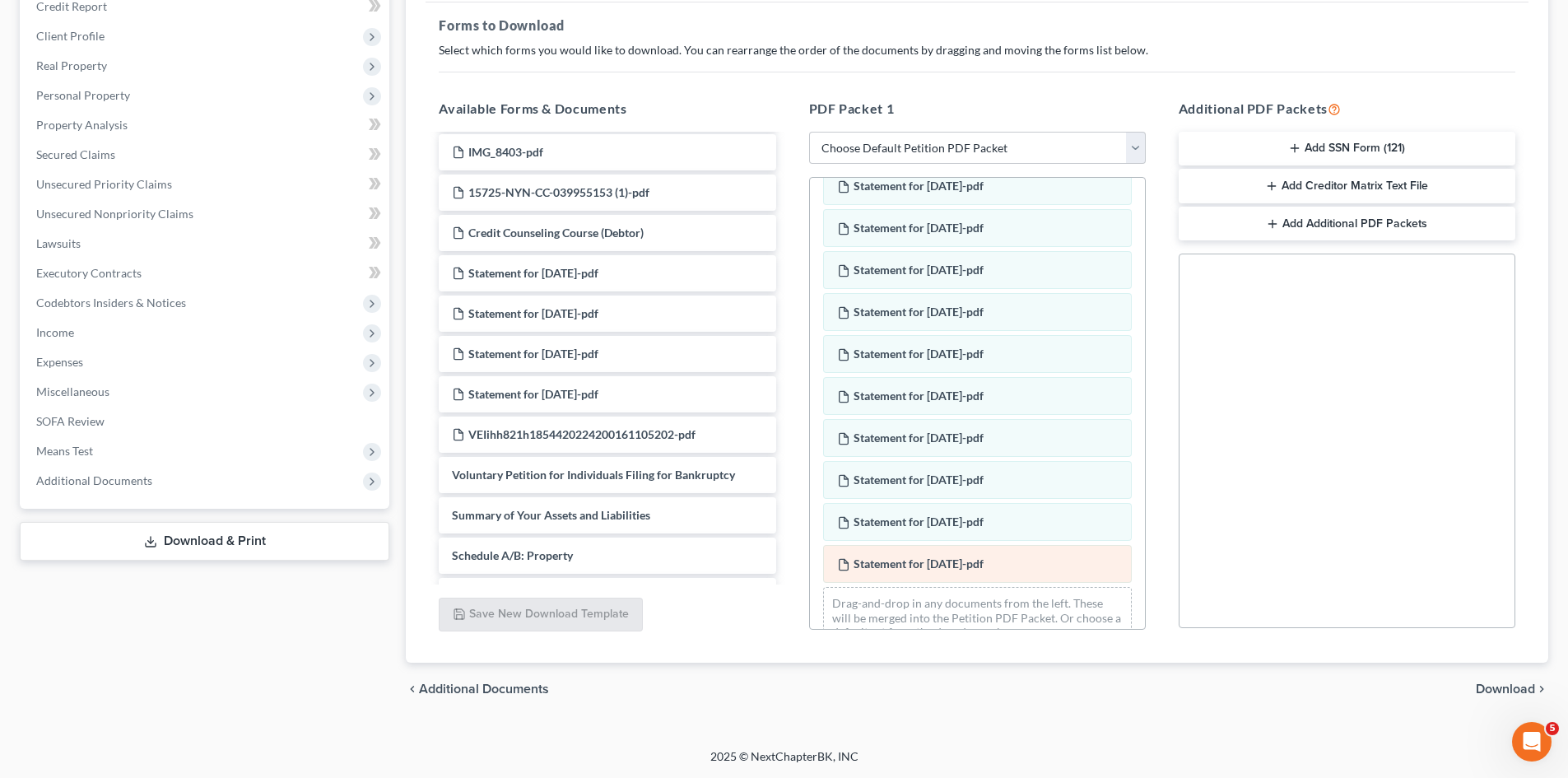
scroll to position [434, 0]
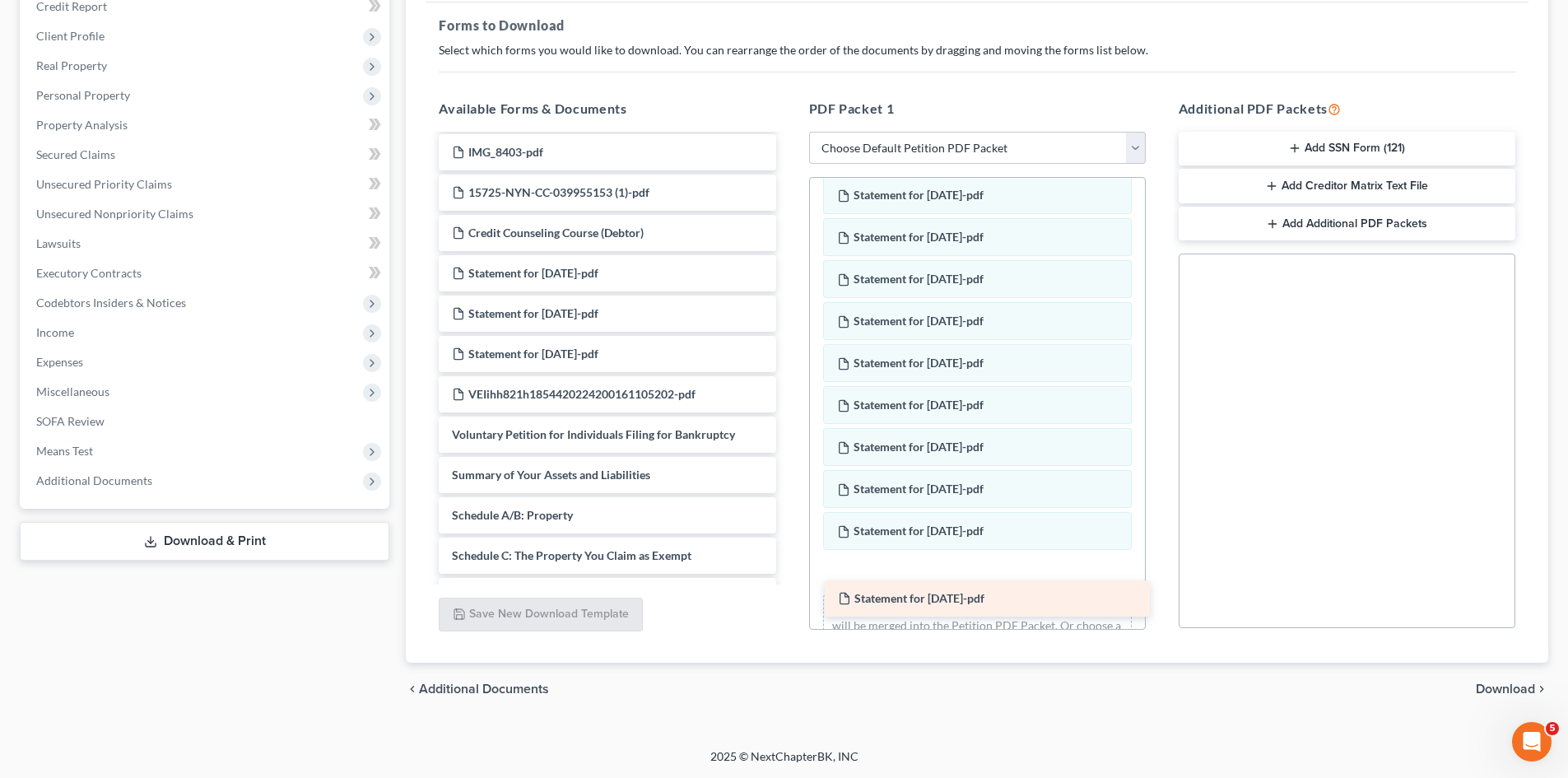
drag, startPoint x: 526, startPoint y: 345, endPoint x: 914, endPoint y: 591, distance: 459.4
click at [788, 591] on div "Statement for Jul 17, 2025-pdf 2024 state tax doc -pdf Fed 2024 tax return-pdf …" at bounding box center [607, 630] width 363 height 1151
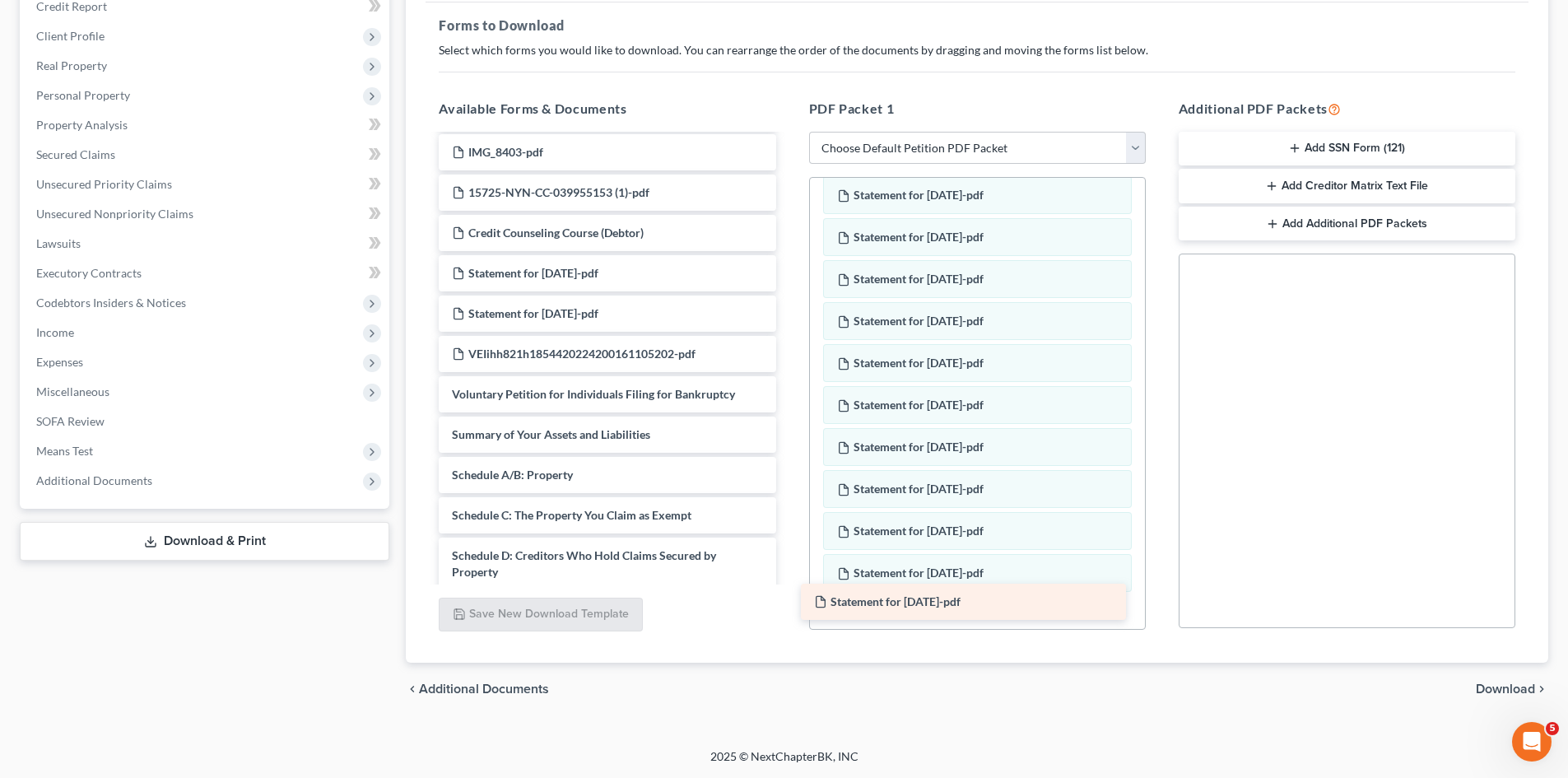
drag, startPoint x: 507, startPoint y: 307, endPoint x: 869, endPoint y: 595, distance: 462.6
click at [788, 595] on div "Statement for Jul 24, 2025-pdf 2024 state tax doc -pdf Fed 2024 tax return-pdf …" at bounding box center [607, 609] width 363 height 1111
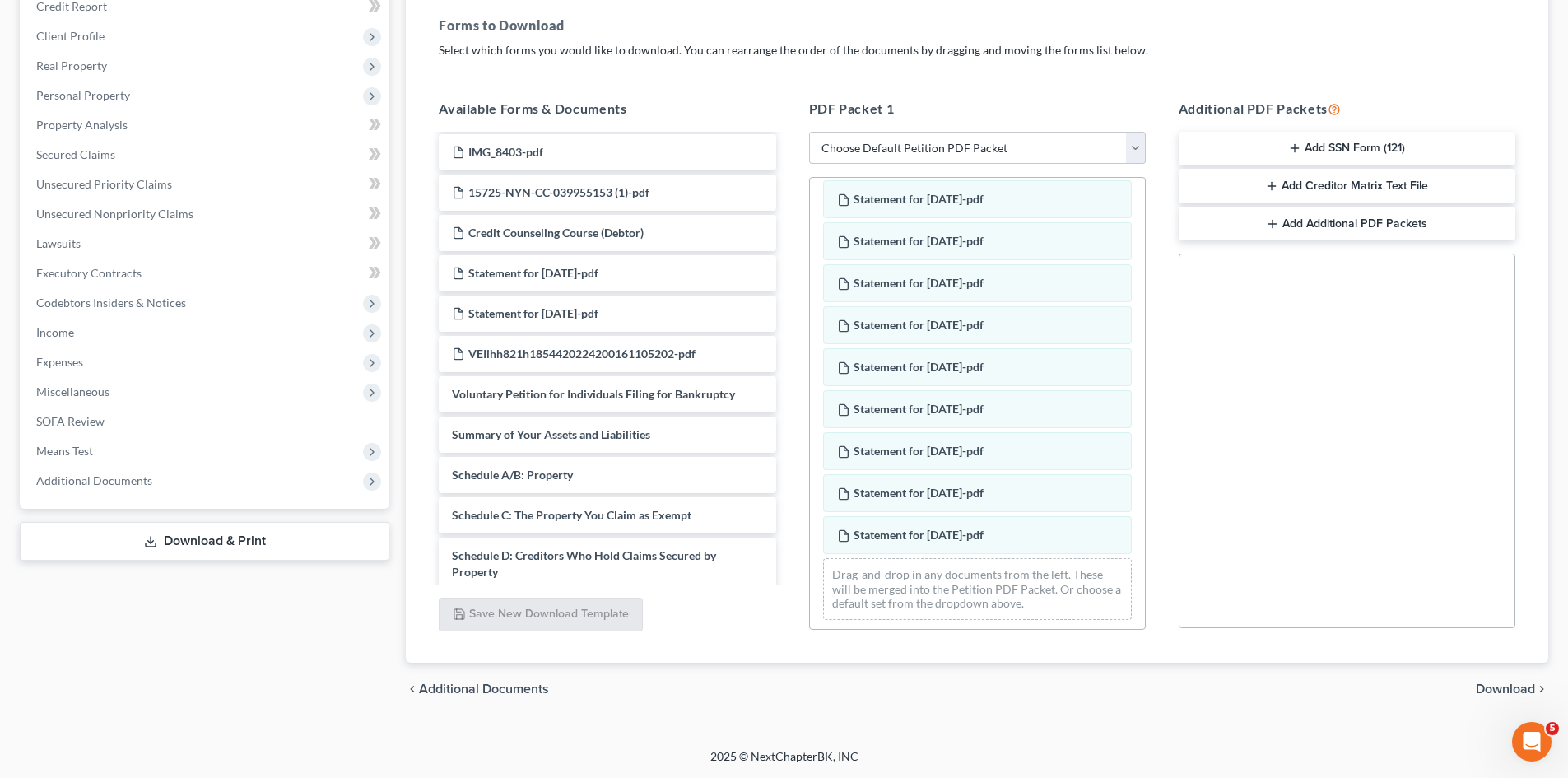
scroll to position [519, 0]
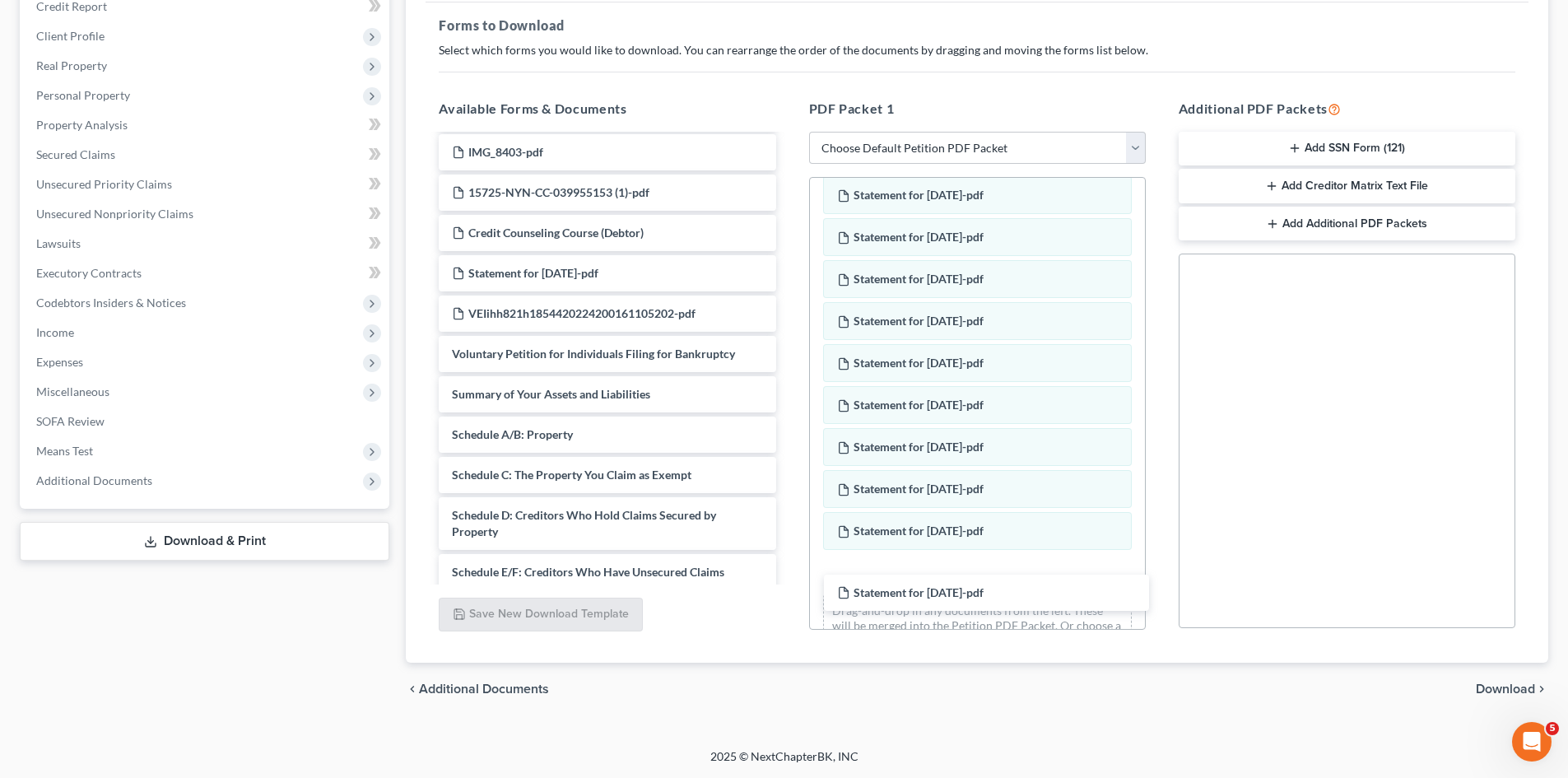
drag, startPoint x: 510, startPoint y: 298, endPoint x: 888, endPoint y: 561, distance: 460.5
click at [788, 567] on div "Statement for Jul 31, 2025-pdf 2024 state tax doc -pdf Fed 2024 tax return-pdf …" at bounding box center [607, 589] width 363 height 1070
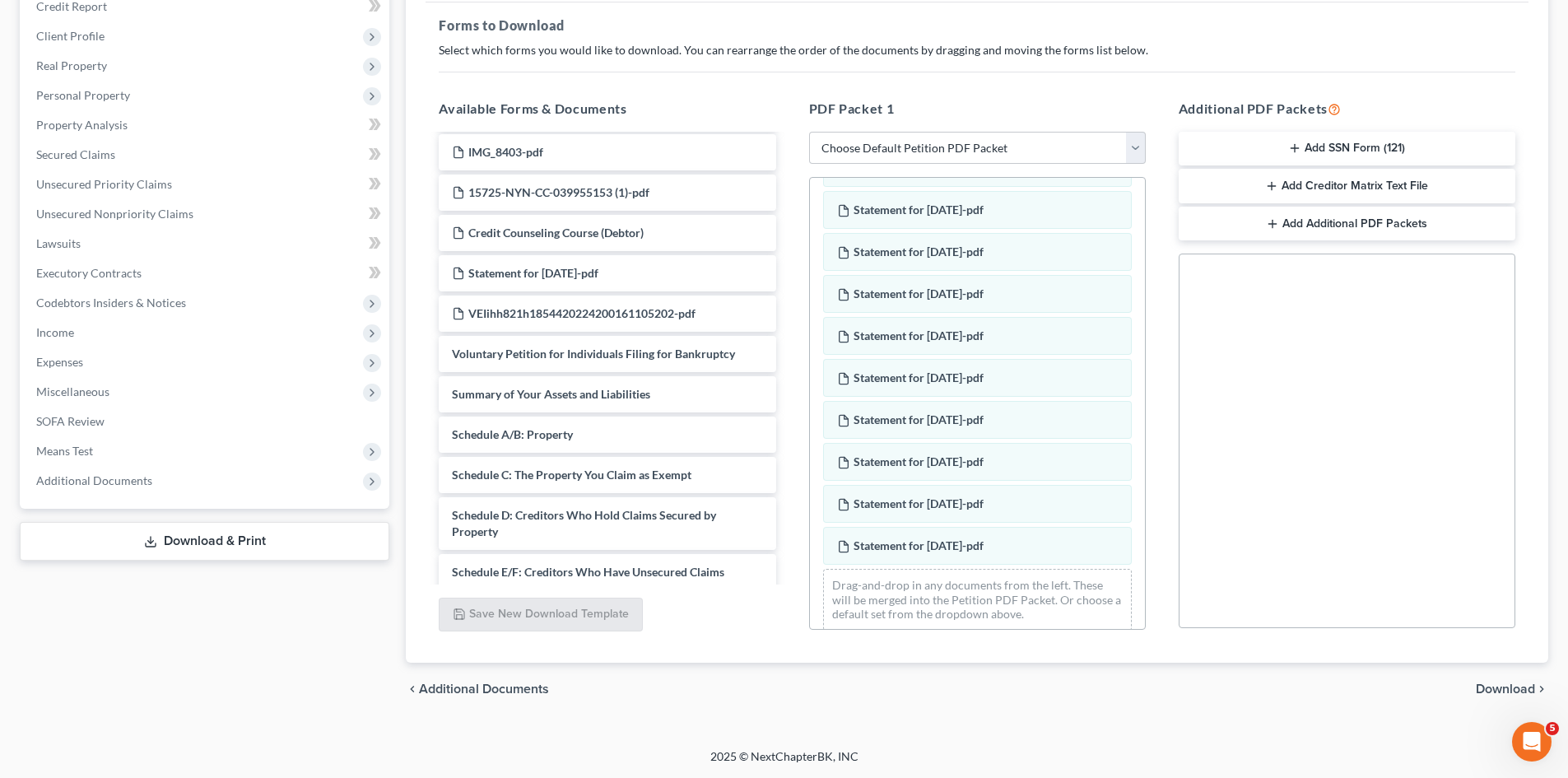
scroll to position [560, 0]
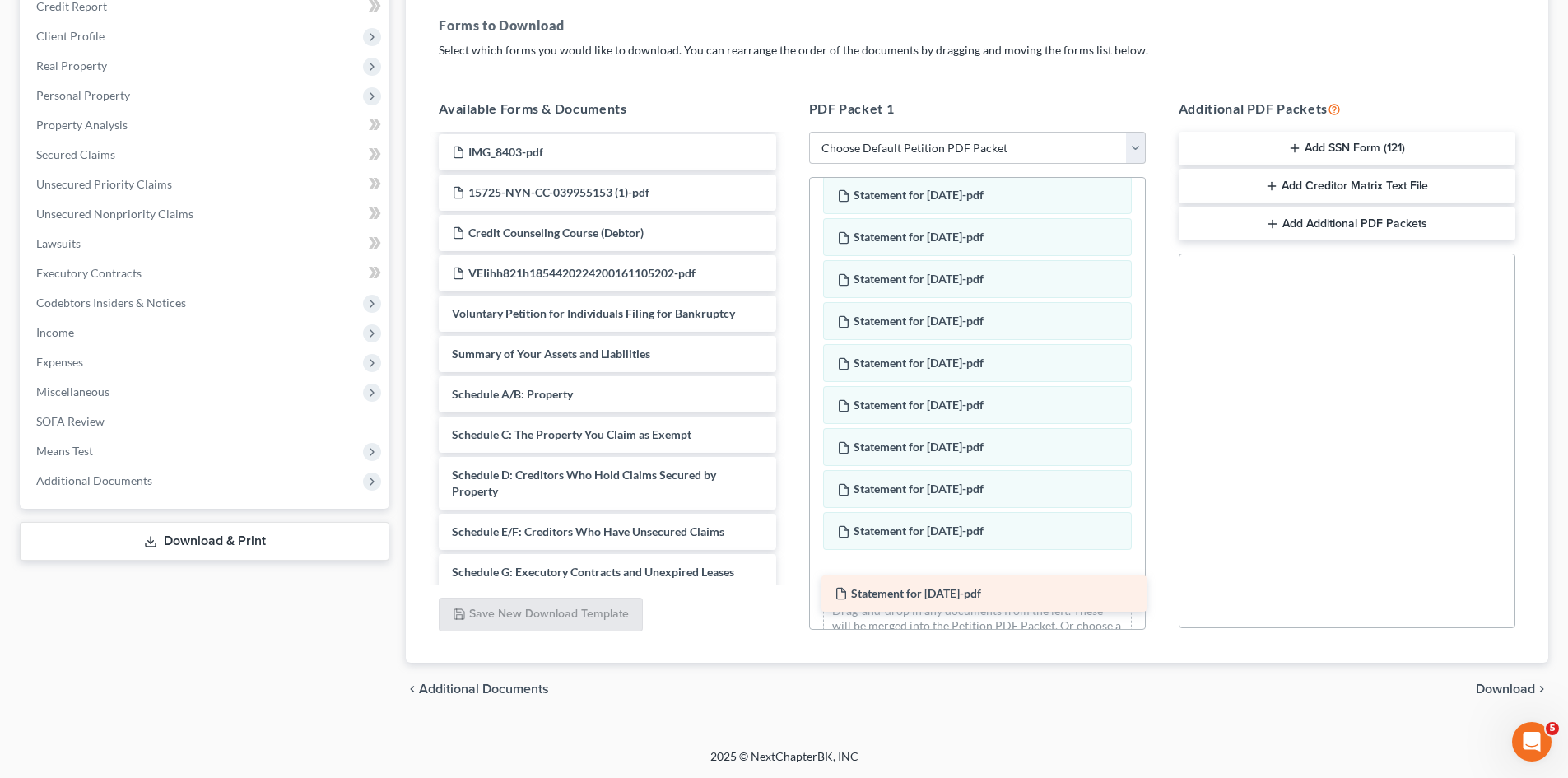
drag, startPoint x: 543, startPoint y: 265, endPoint x: 922, endPoint y: 576, distance: 490.3
click at [788, 576] on div "Statement for Aug 7, 2025-pdf 2024 state tax doc -pdf Fed 2024 tax return-pdf I…" at bounding box center [607, 568] width 363 height 1030
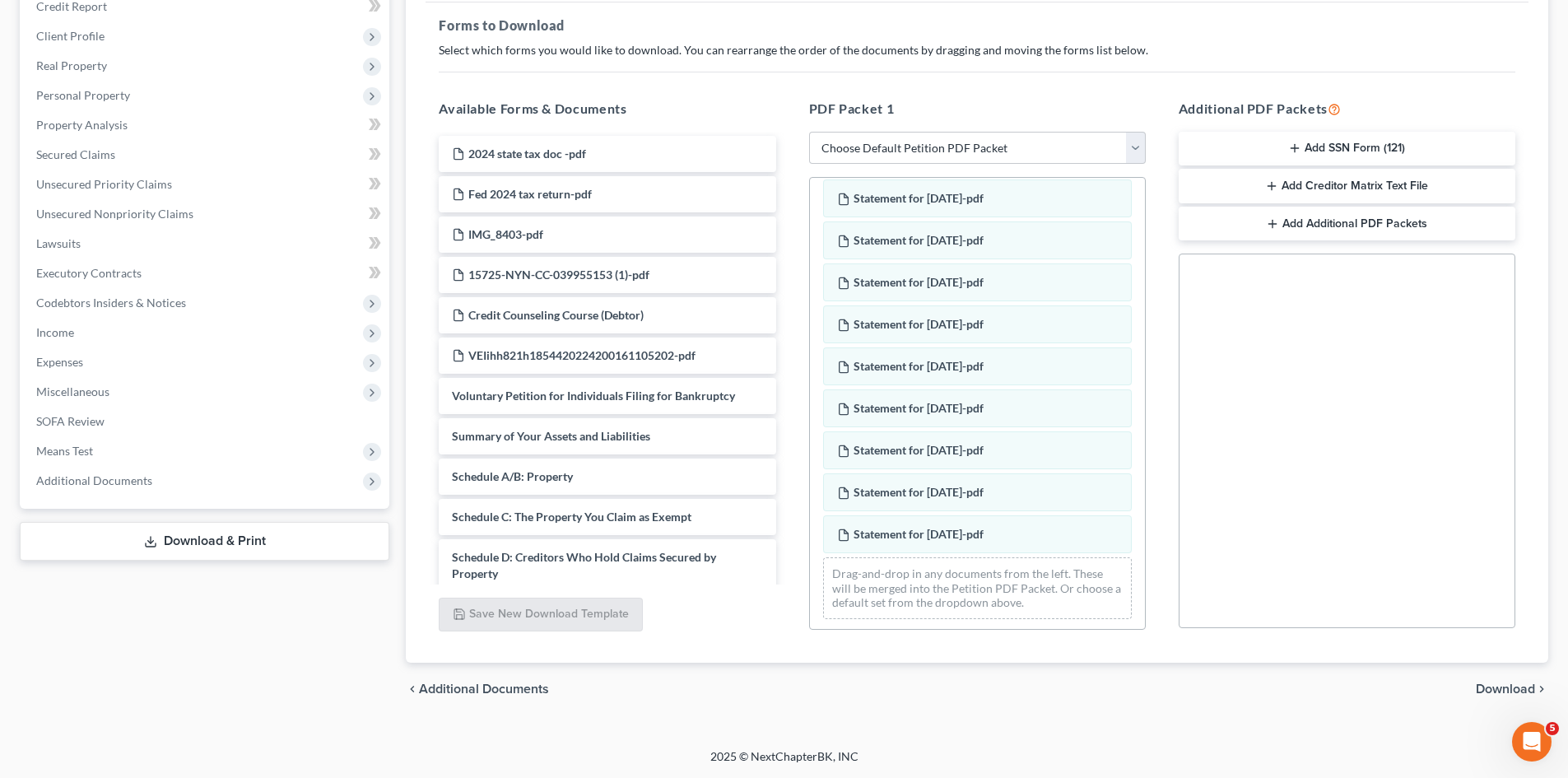
scroll to position [603, 0]
click at [1513, 684] on span "Download" at bounding box center [1506, 689] width 59 height 13
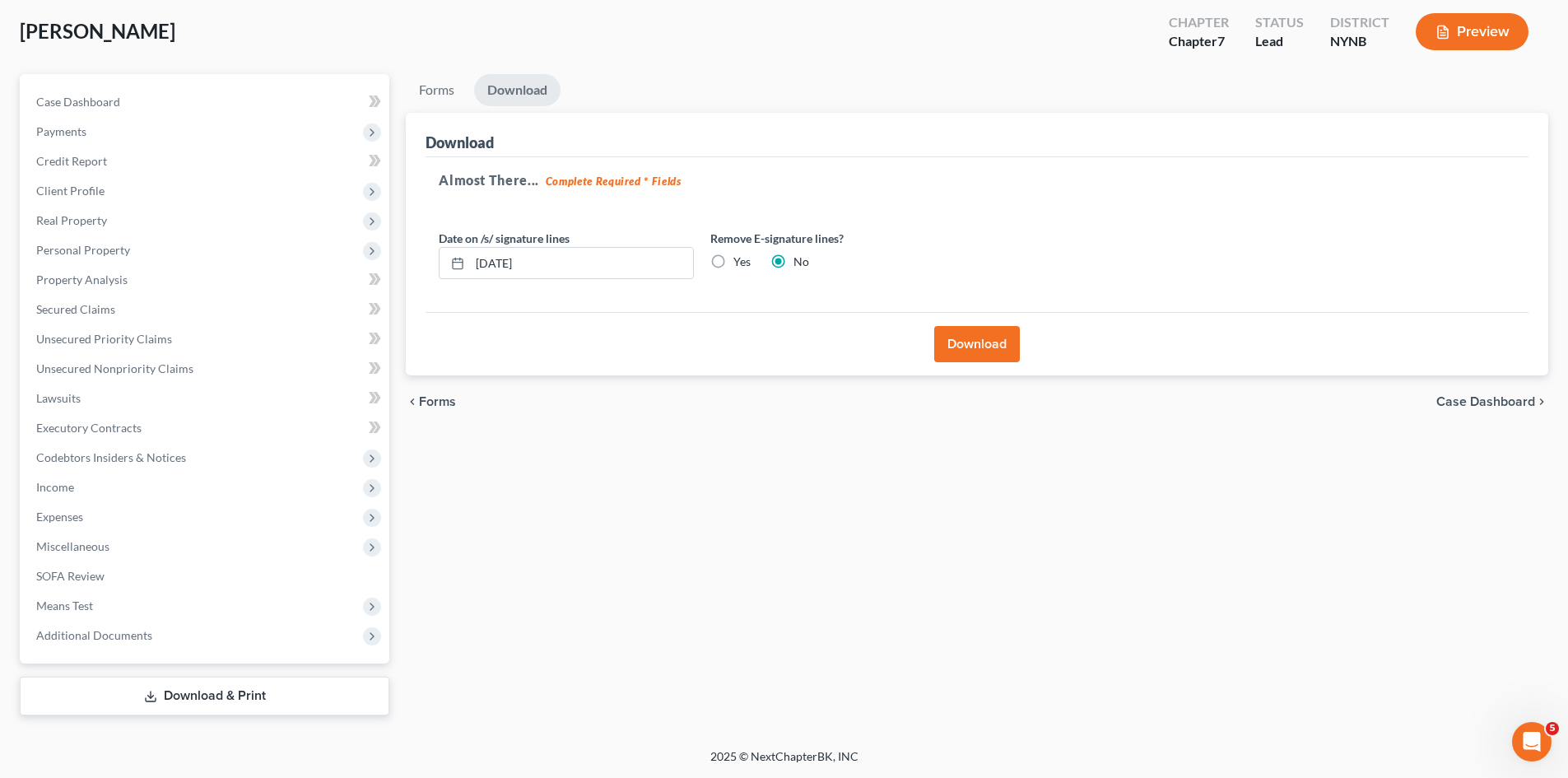
scroll to position [84, 0]
click at [975, 345] on button "Download" at bounding box center [976, 344] width 85 height 36
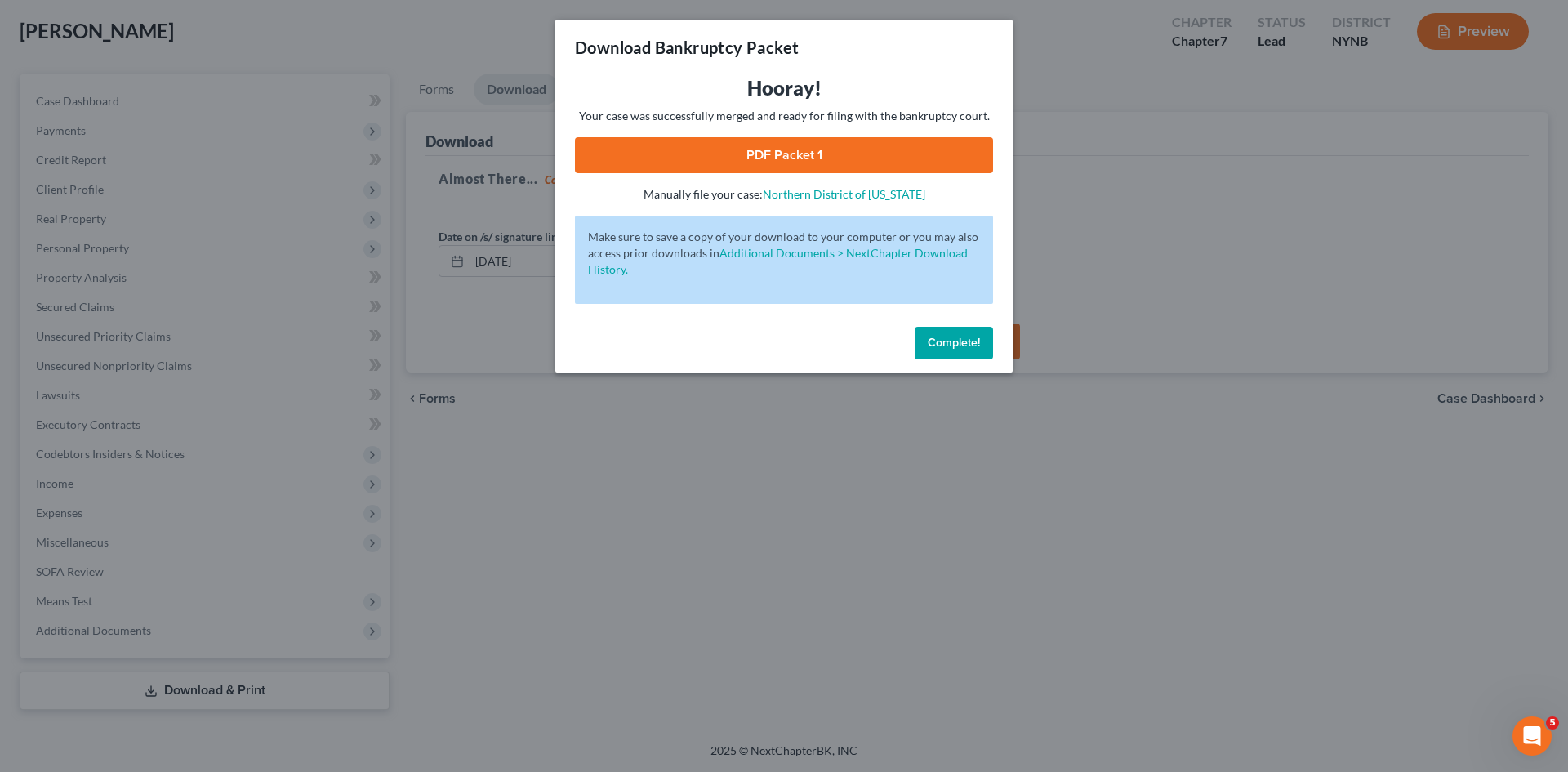
click at [961, 342] on span "Complete!" at bounding box center [953, 343] width 53 height 14
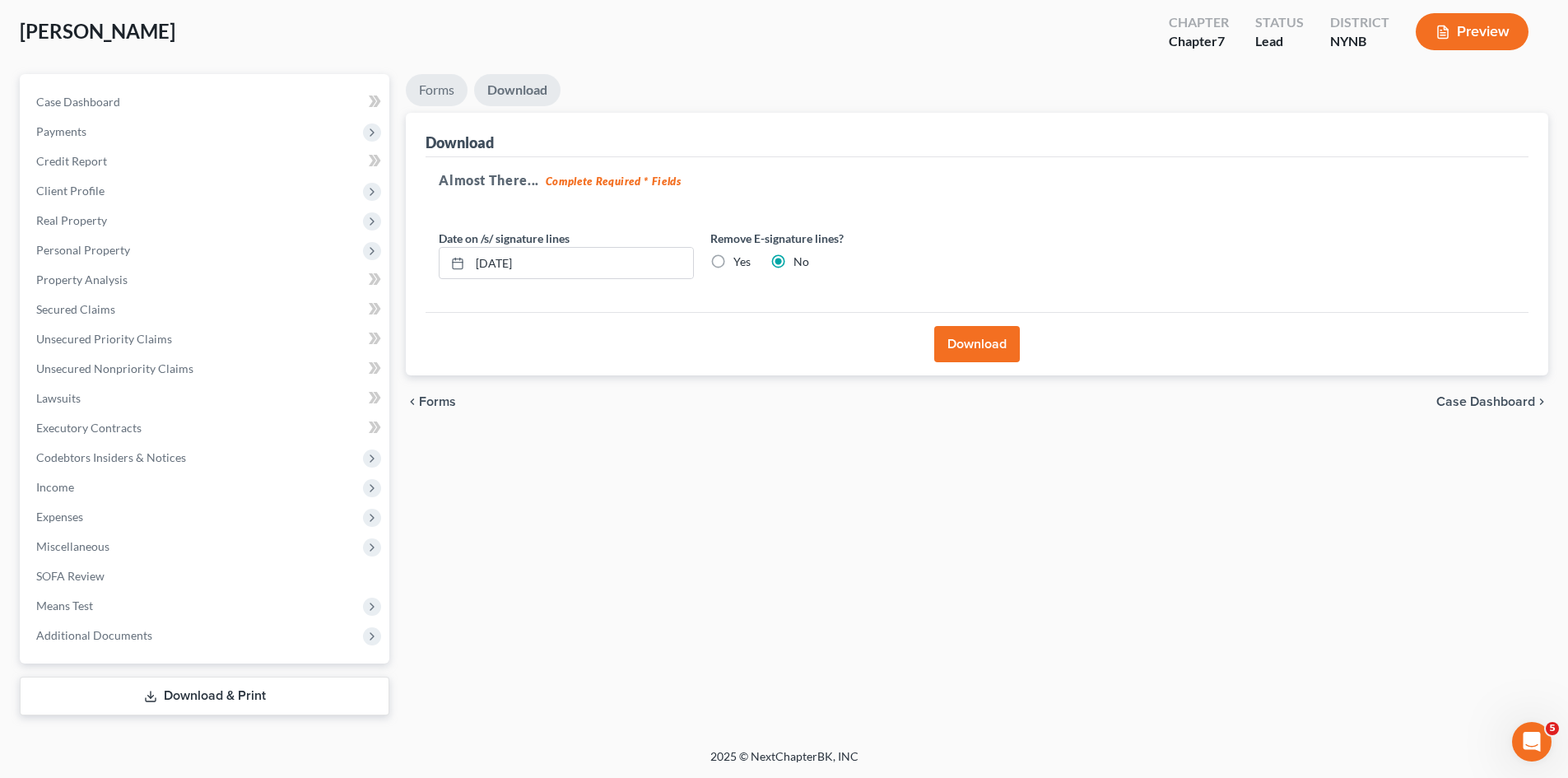
click at [428, 91] on link "Forms" at bounding box center [436, 90] width 62 height 32
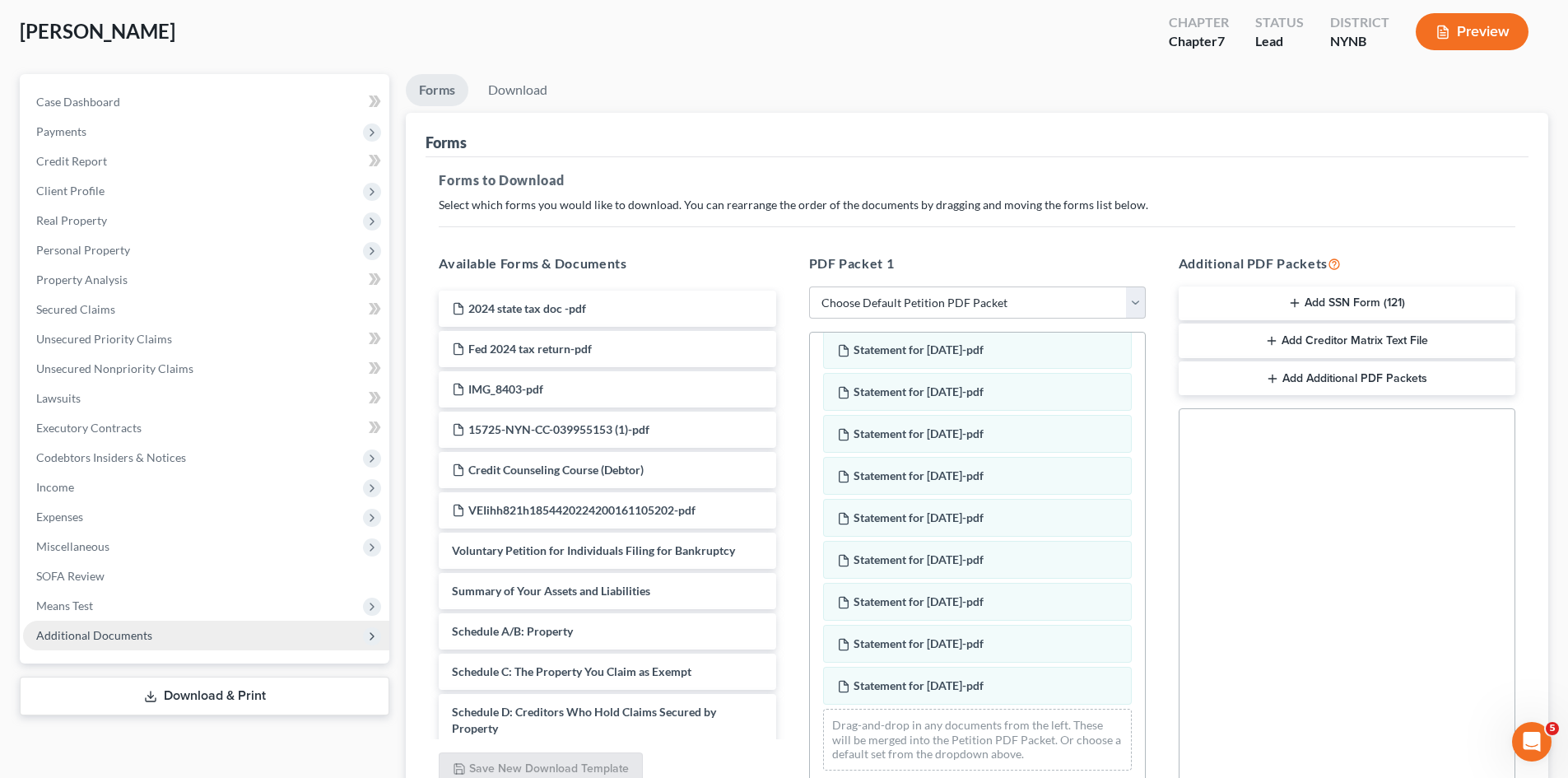
click at [104, 636] on span "Additional Documents" at bounding box center [94, 636] width 116 height 14
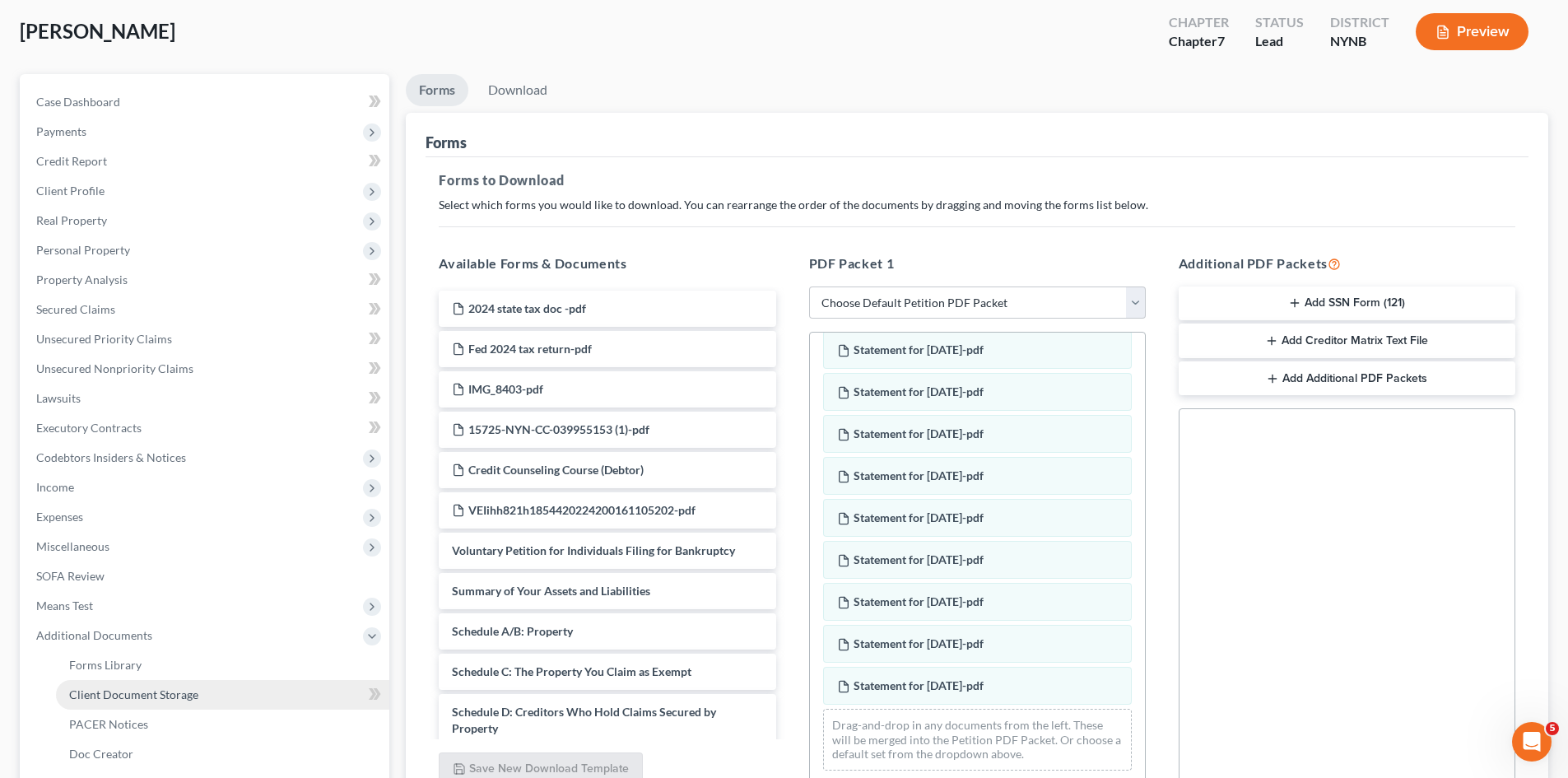
click at [161, 693] on span "Client Document Storage" at bounding box center [134, 694] width 129 height 14
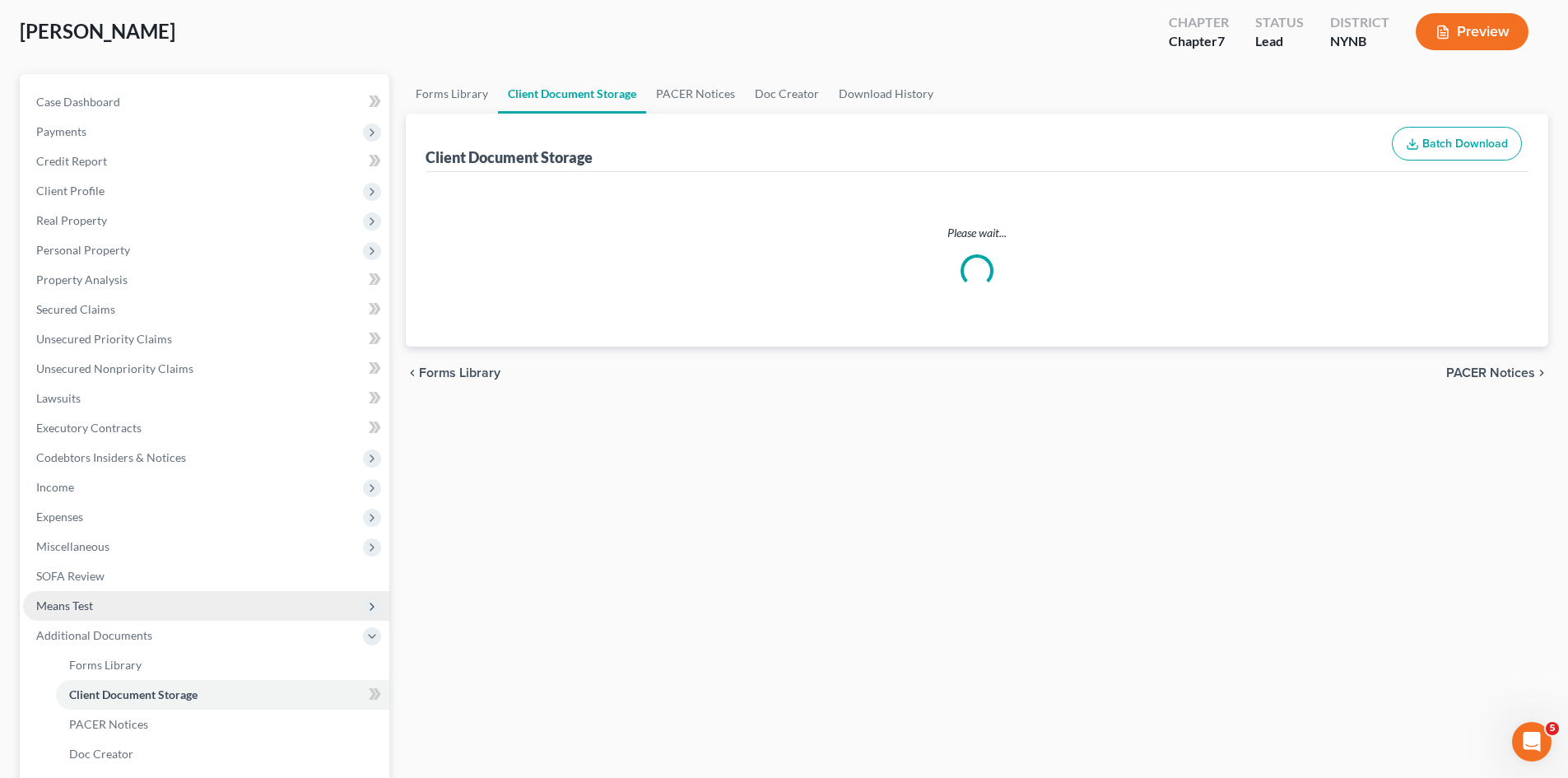
select select "1"
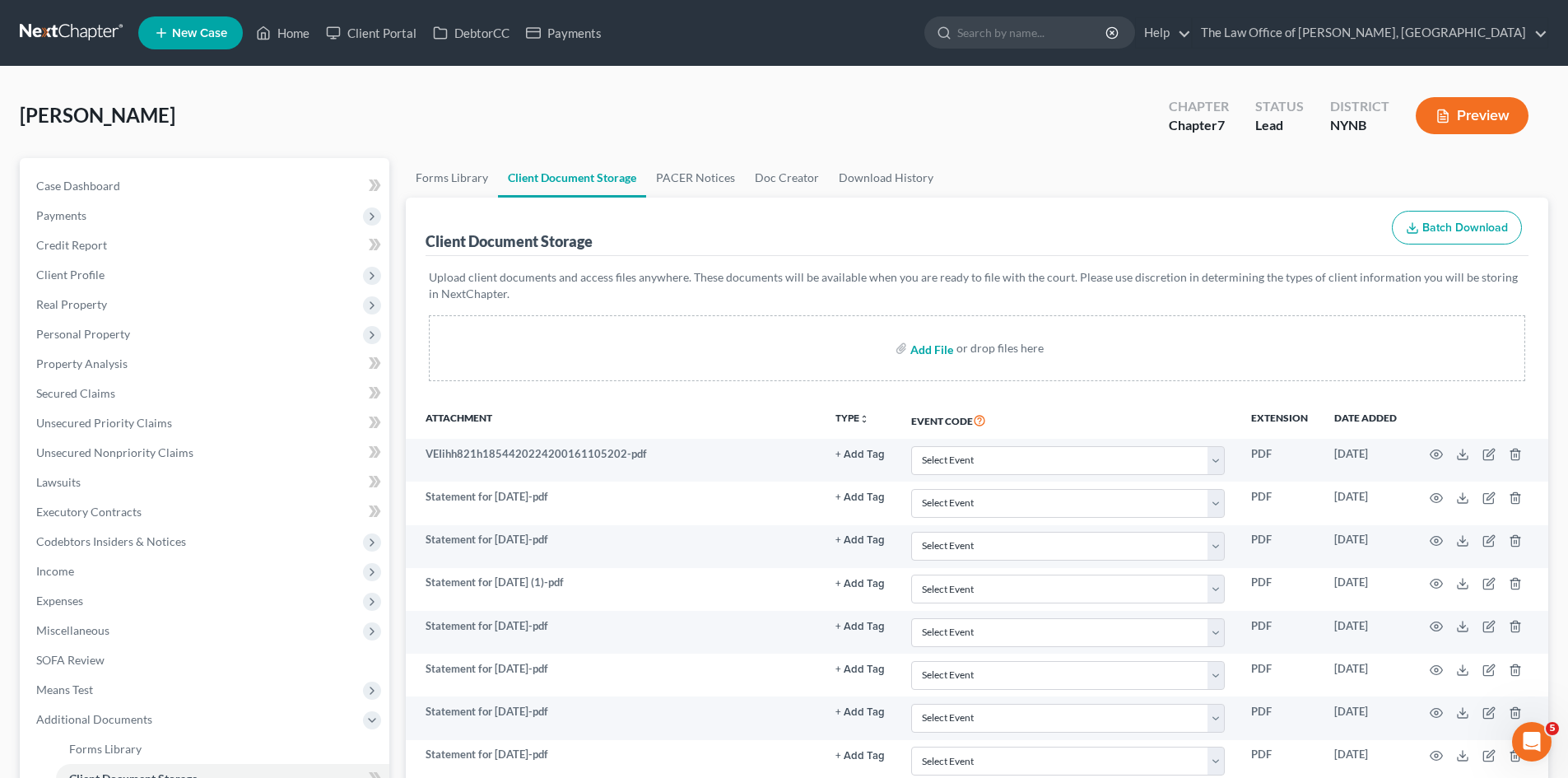
click at [922, 351] on input "file" at bounding box center [931, 348] width 40 height 30
click at [943, 350] on input "file" at bounding box center [931, 348] width 40 height 30
click at [934, 356] on input "file" at bounding box center [931, 348] width 40 height 30
click at [928, 351] on input "file" at bounding box center [931, 348] width 40 height 30
click at [878, 183] on link "Download History" at bounding box center [886, 178] width 114 height 40
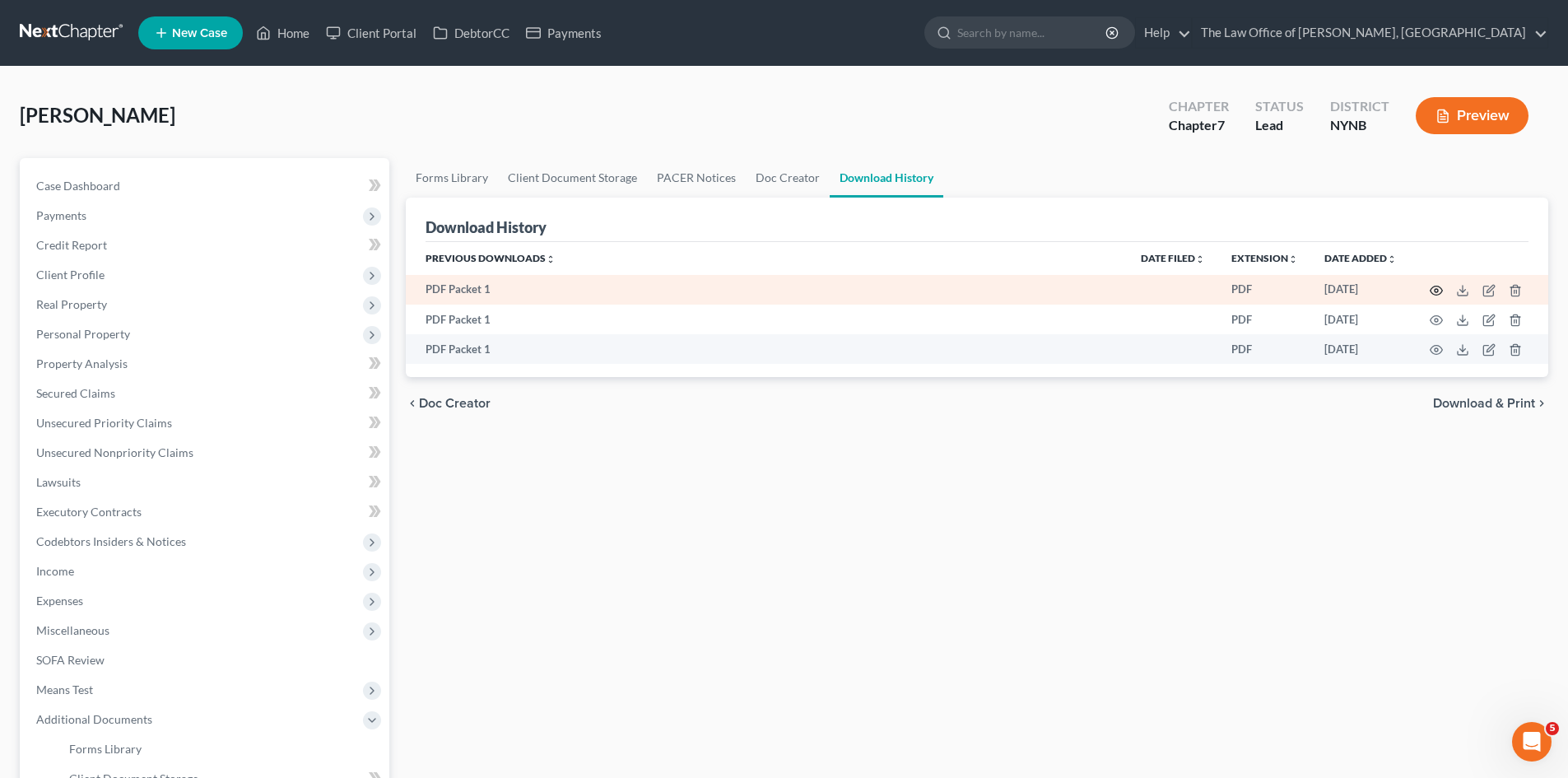
click at [1433, 292] on icon "button" at bounding box center [1436, 291] width 13 height 13
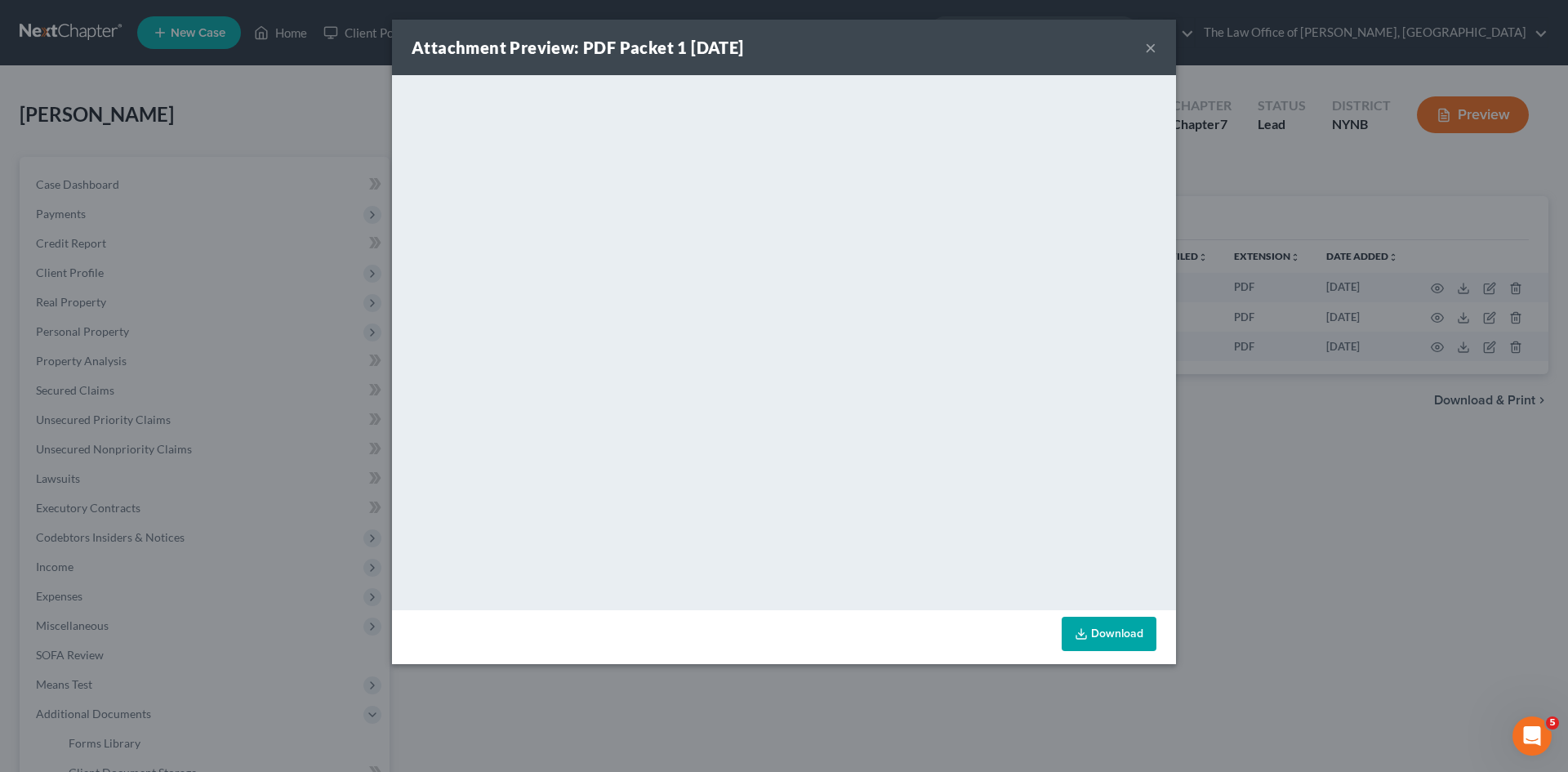
click at [1146, 38] on button "×" at bounding box center [1151, 47] width 12 height 20
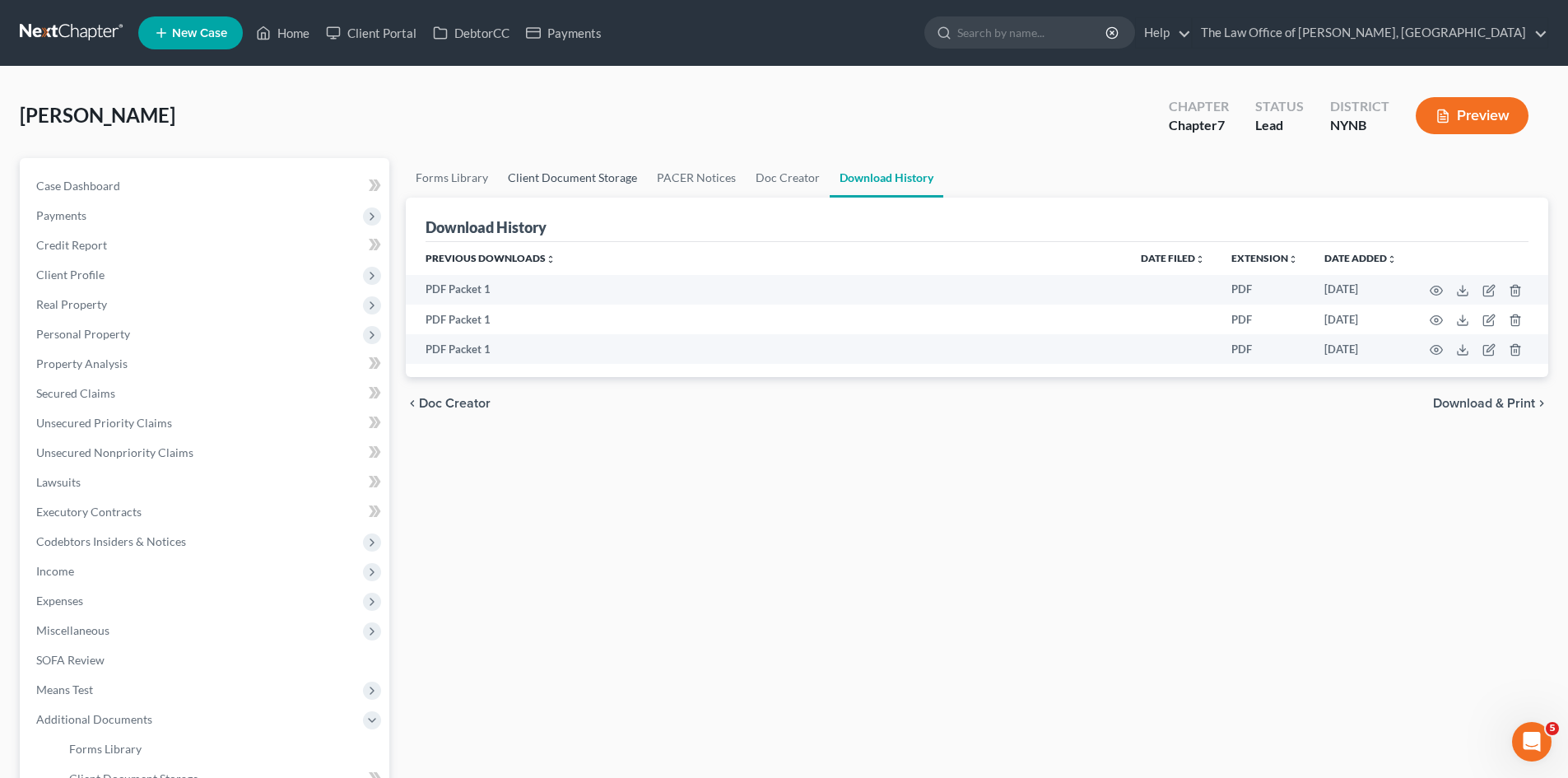
click at [574, 192] on link "Client Document Storage" at bounding box center [573, 178] width 149 height 40
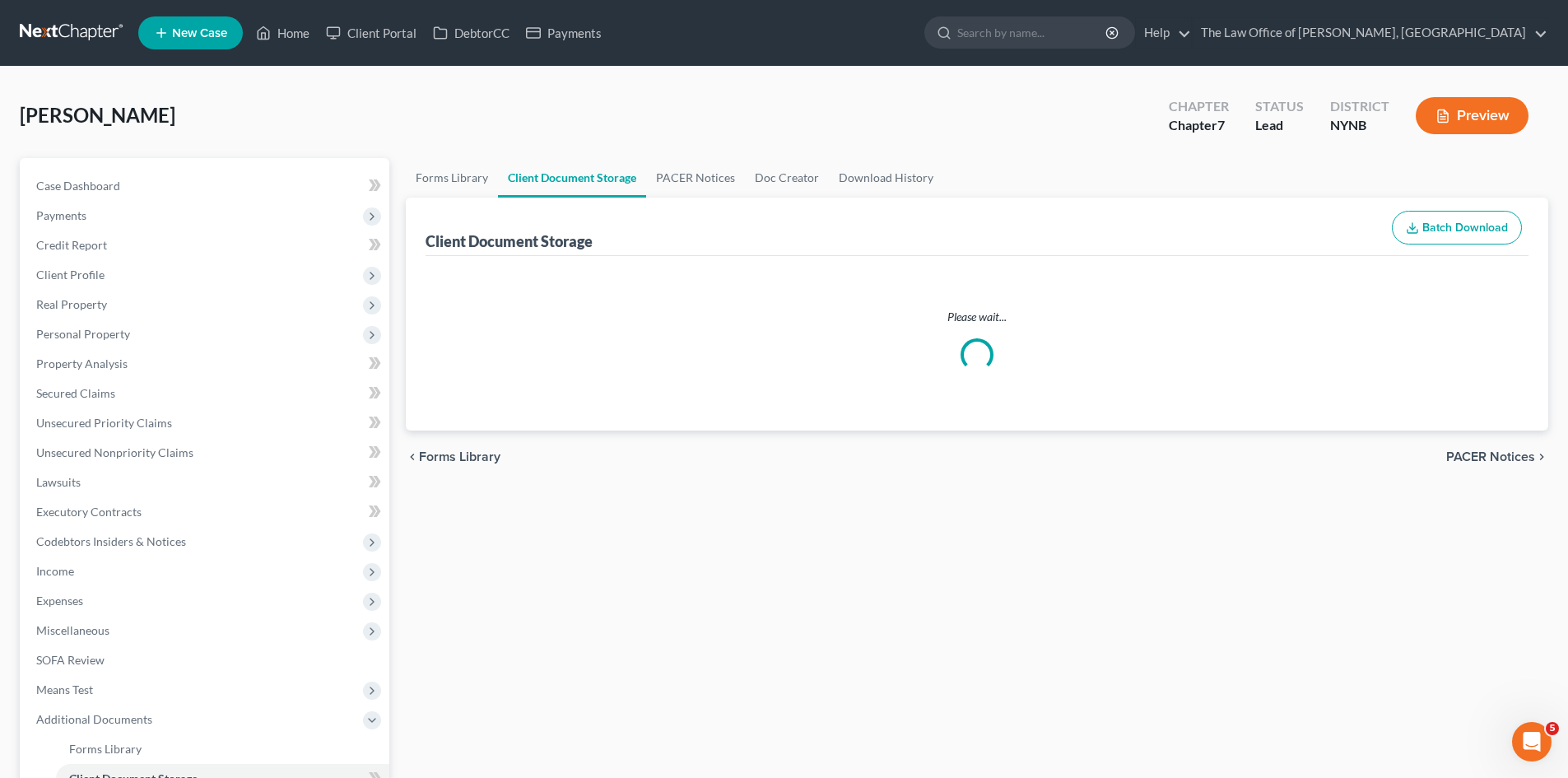
select select "1"
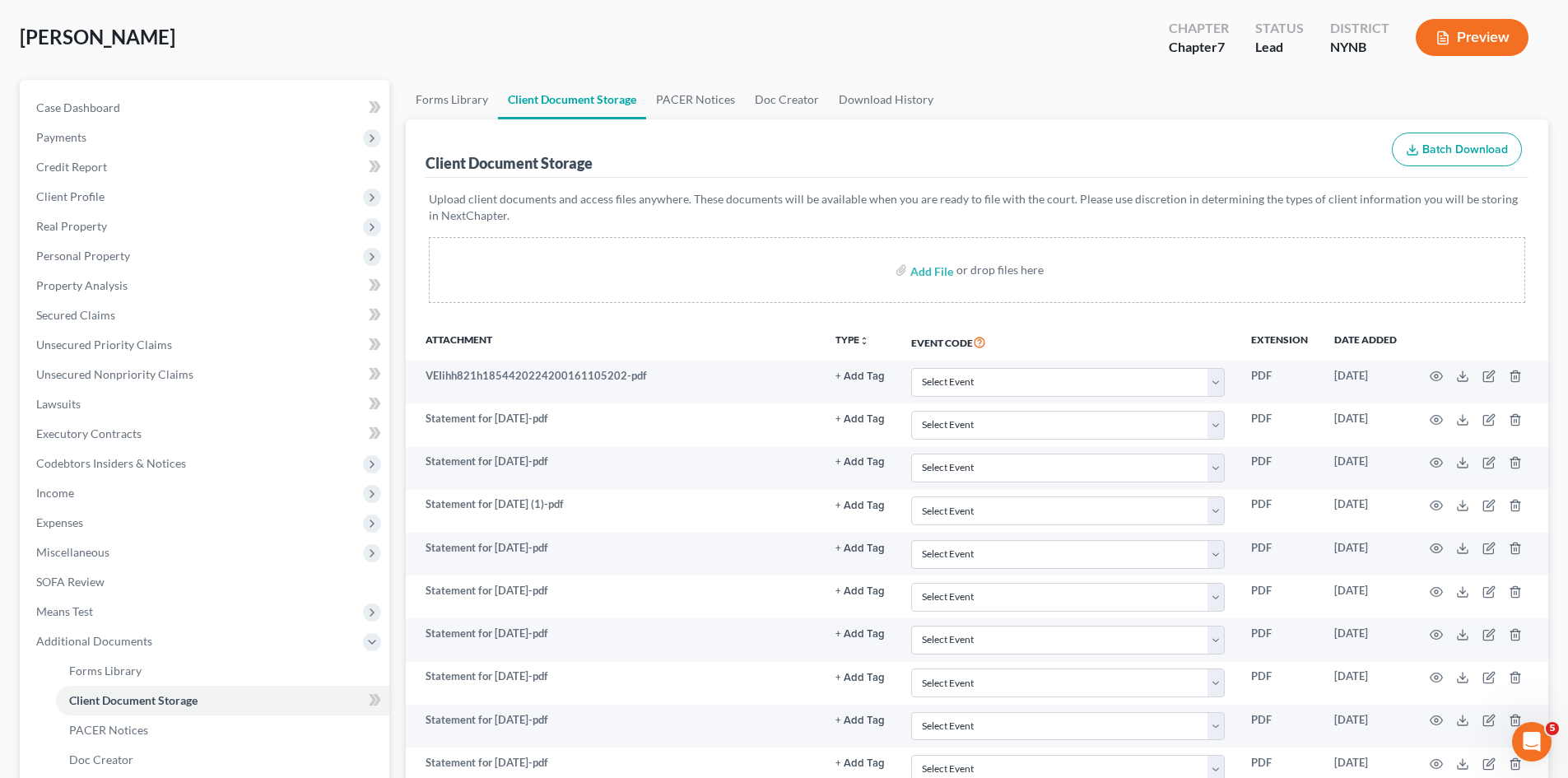
scroll to position [83, 0]
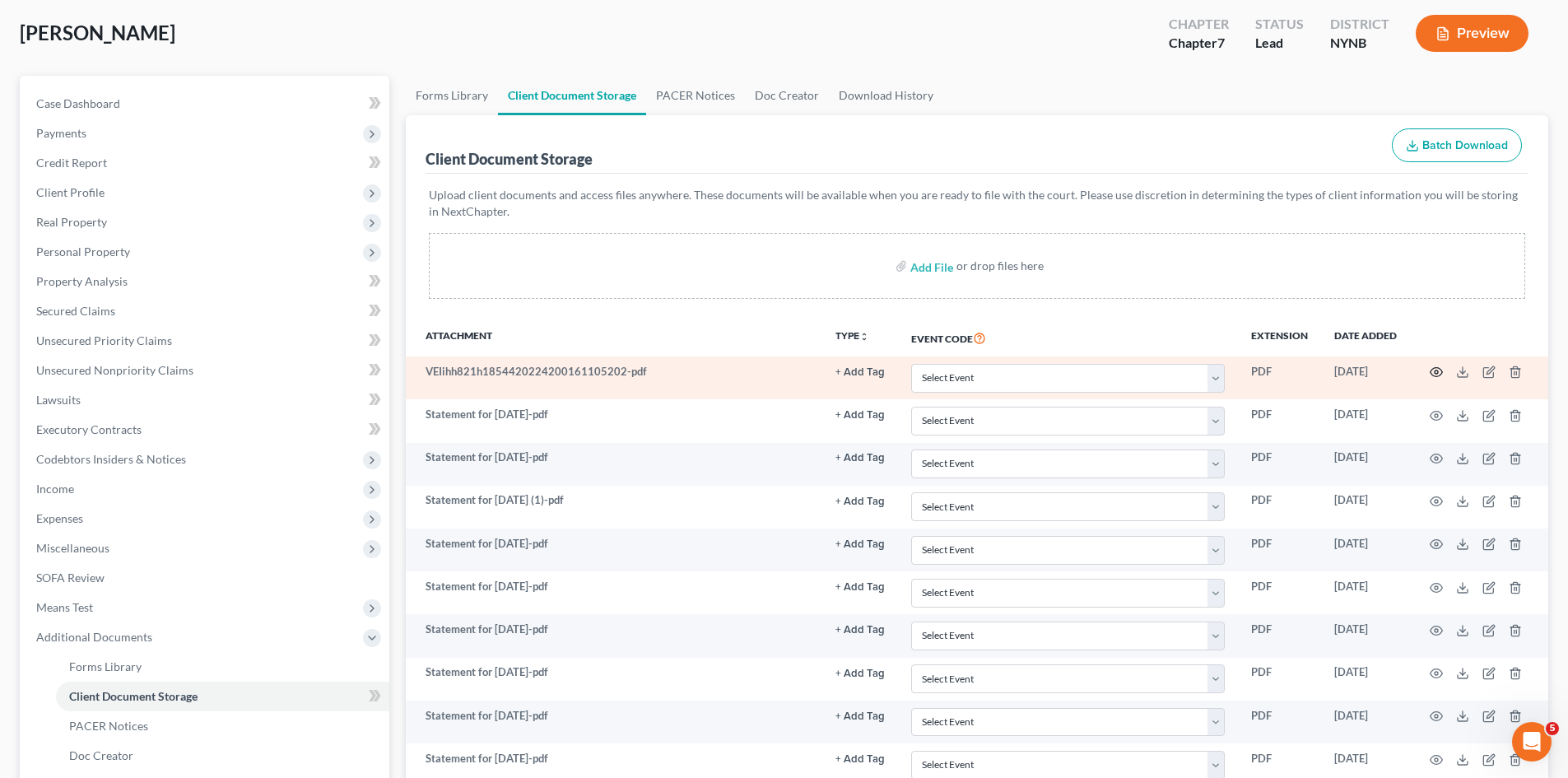
click at [1436, 369] on icon "button" at bounding box center [1436, 371] width 13 height 13
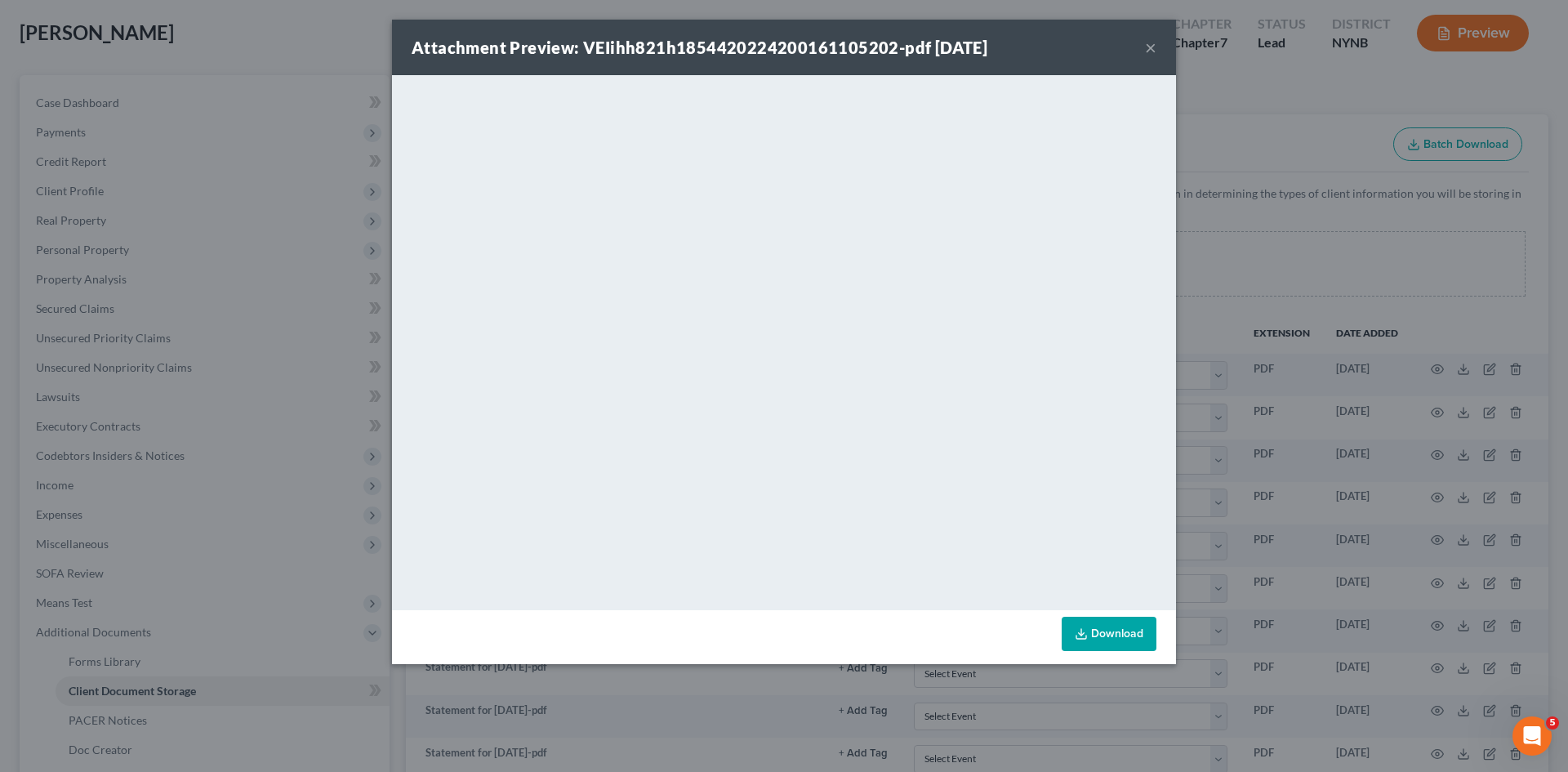
click at [1143, 40] on div "Attachment Preview: VEIihh821h1854420224200161105202-pdf 08/07/2025 ×" at bounding box center [783, 47] width 784 height 55
click at [1145, 45] on button "×" at bounding box center [1151, 47] width 12 height 20
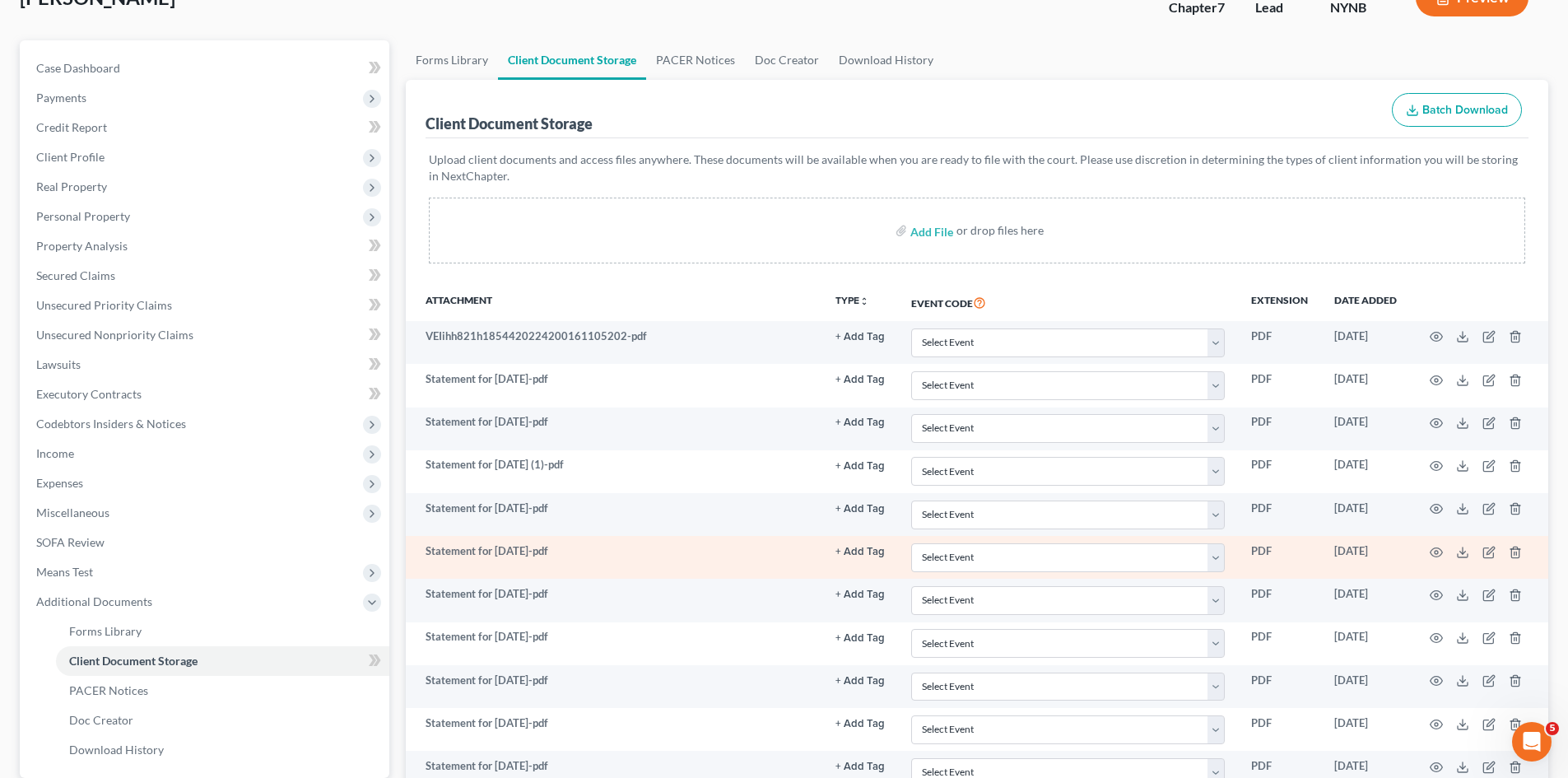
scroll to position [0, 0]
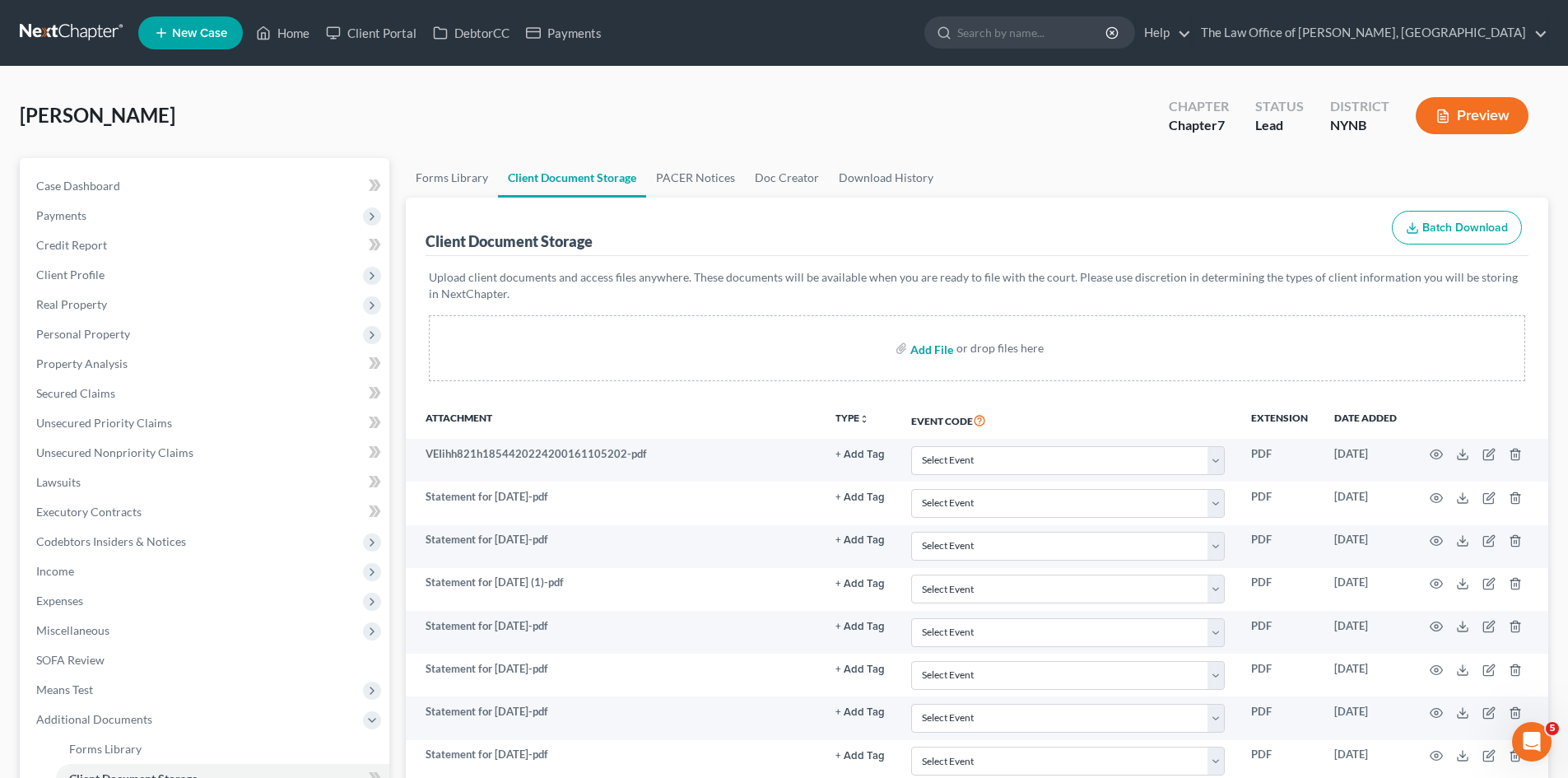
click at [943, 344] on input "file" at bounding box center [931, 348] width 40 height 30
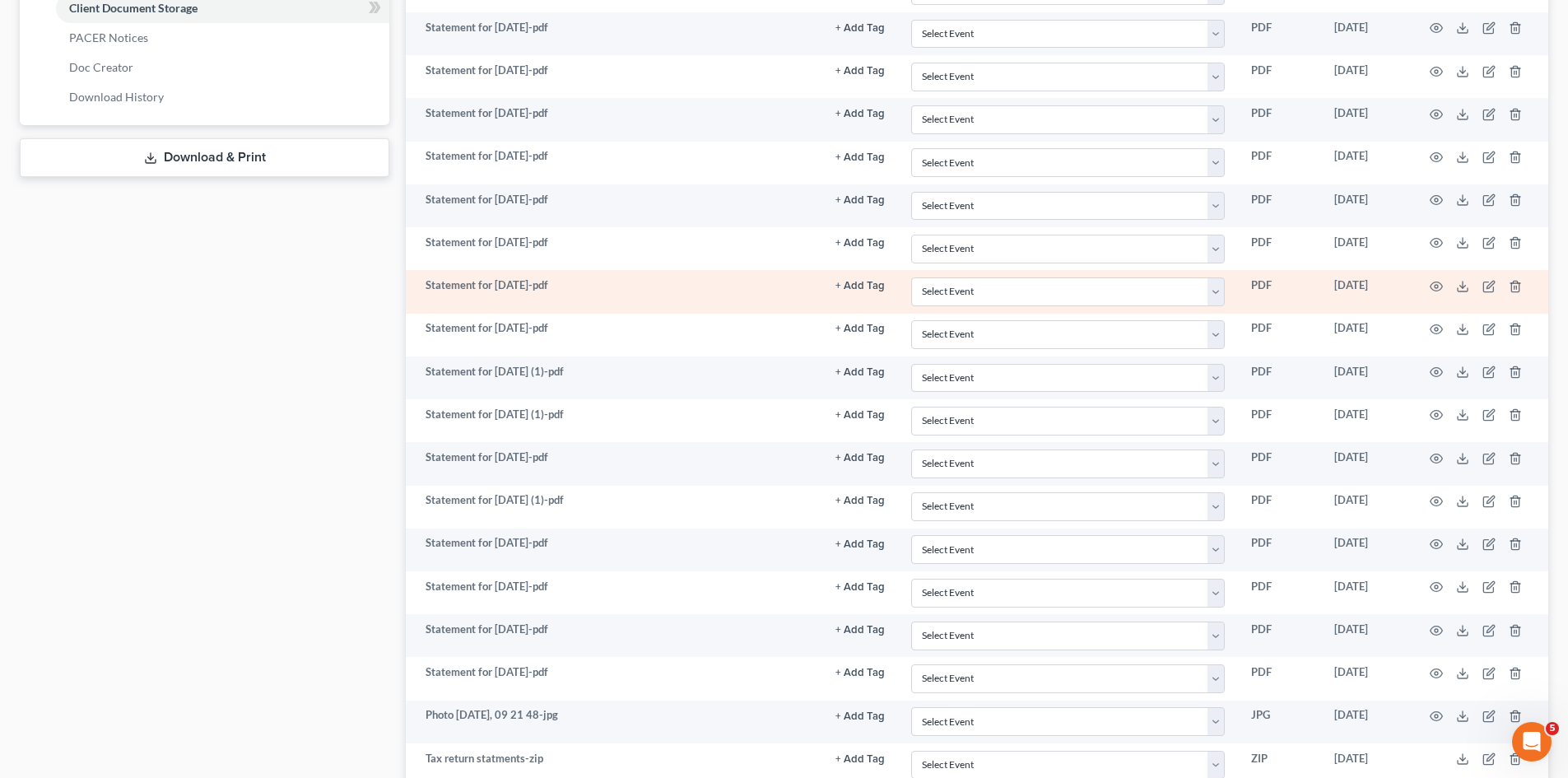
scroll to position [824, 0]
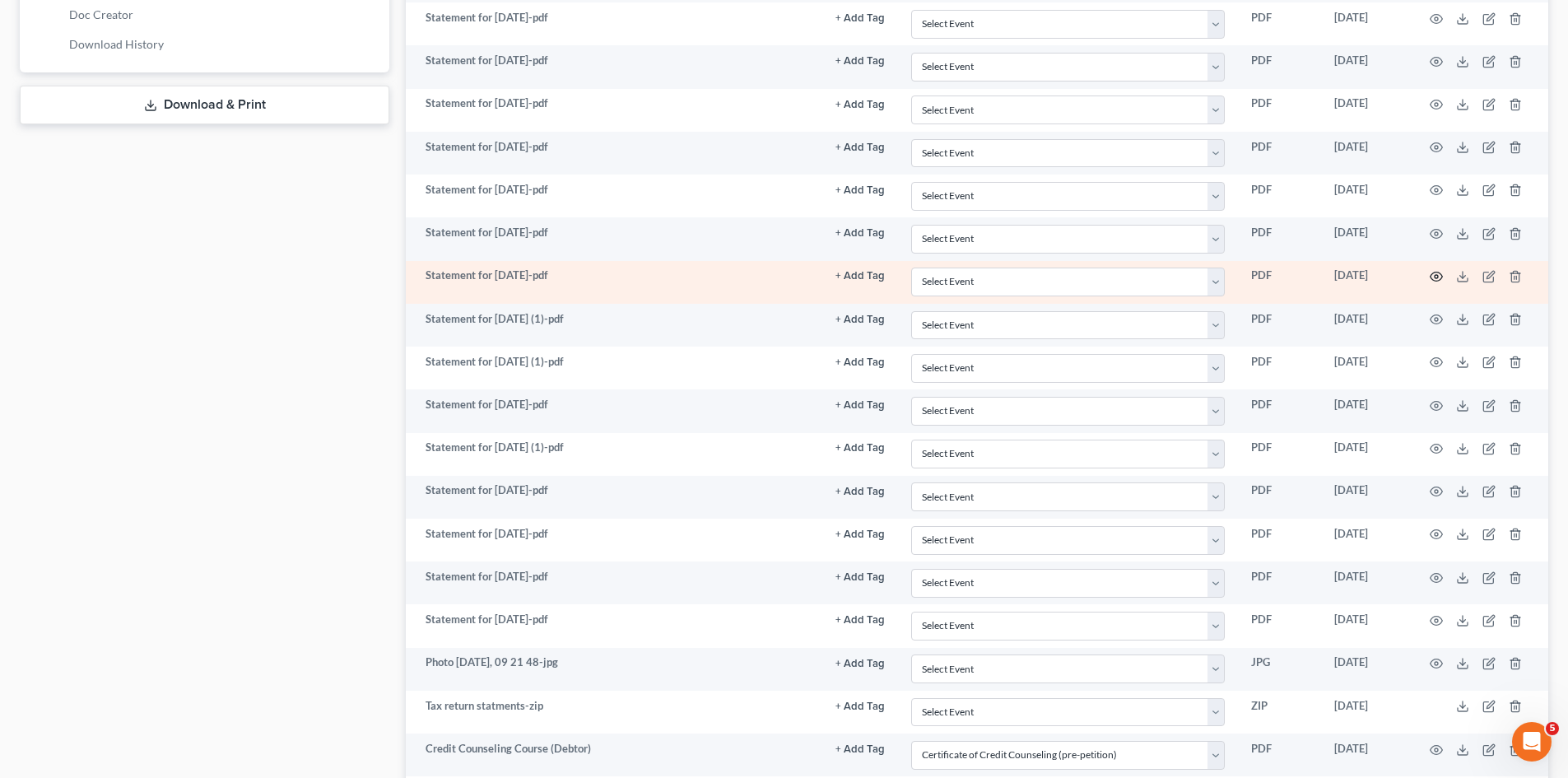
click at [1438, 276] on circle "button" at bounding box center [1437, 277] width 4 height 4
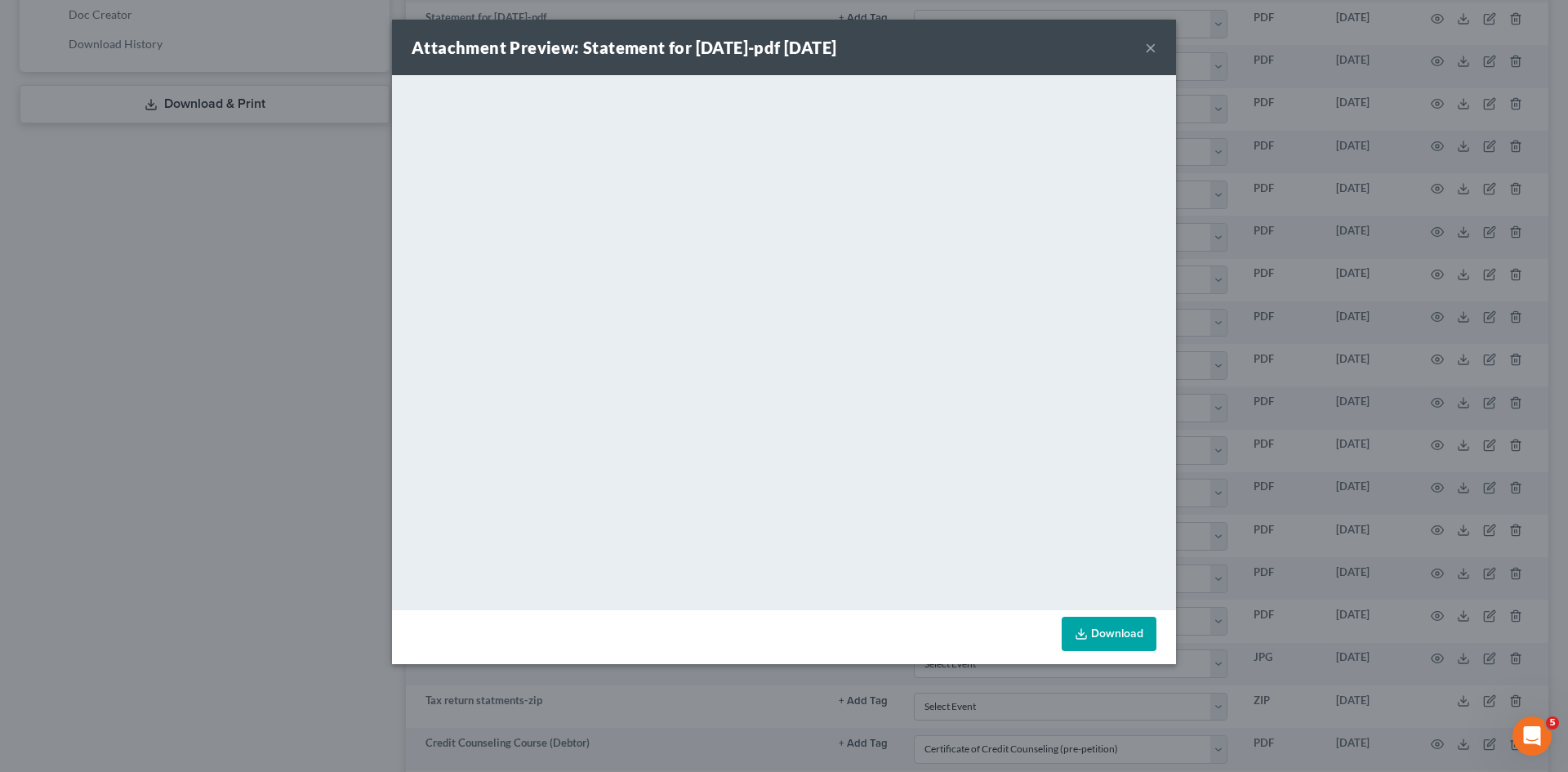
click at [344, 337] on div "Attachment Preview: Statement for Feb 6, 2025-pdf 08/07/2025 × <object ng-attr-…" at bounding box center [784, 386] width 1568 height 772
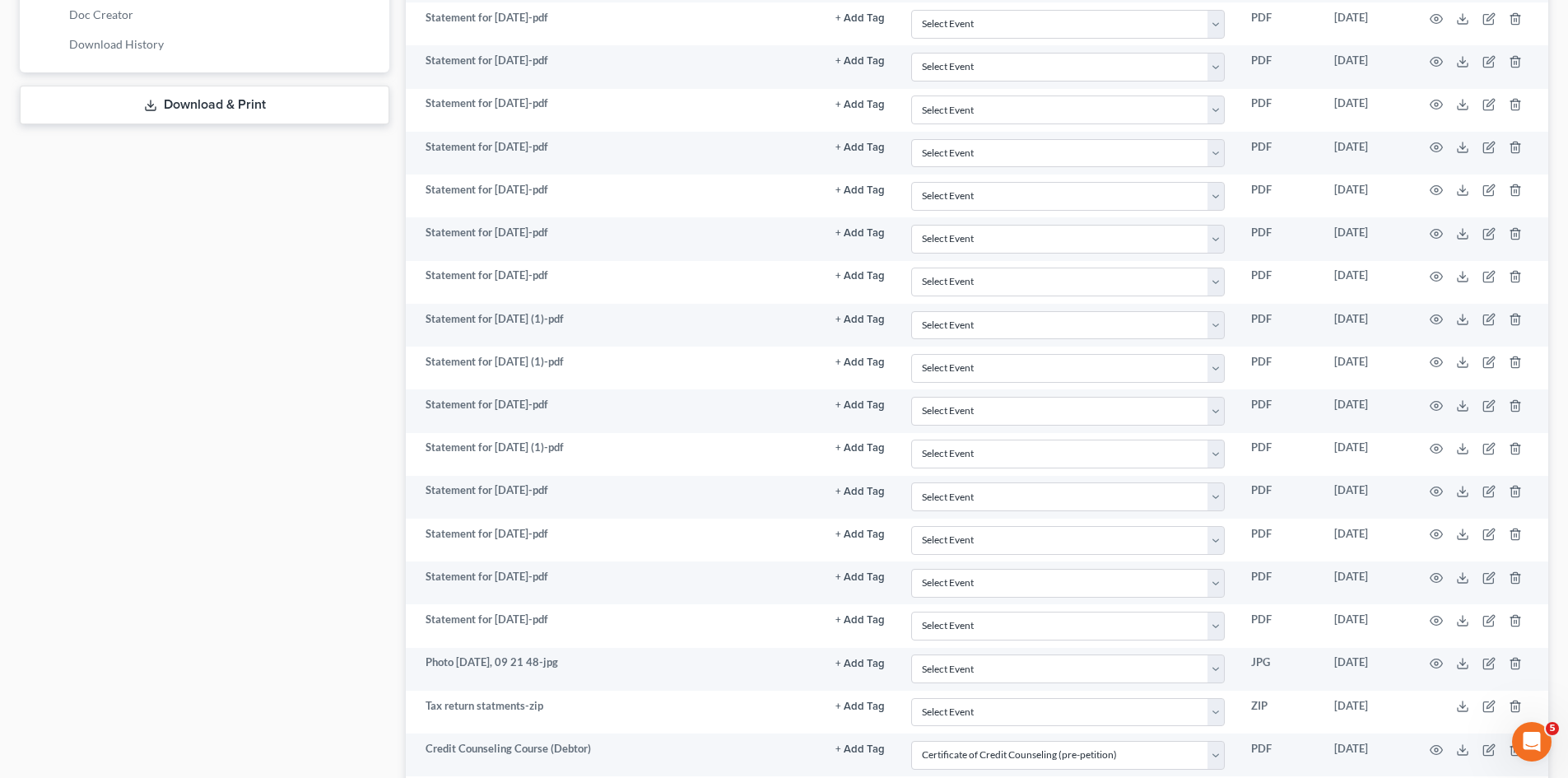
click at [347, 340] on div "Case Dashboard Payments Invoices Payments Payments Credit Report Client Profile" at bounding box center [204, 174] width 386 height 1681
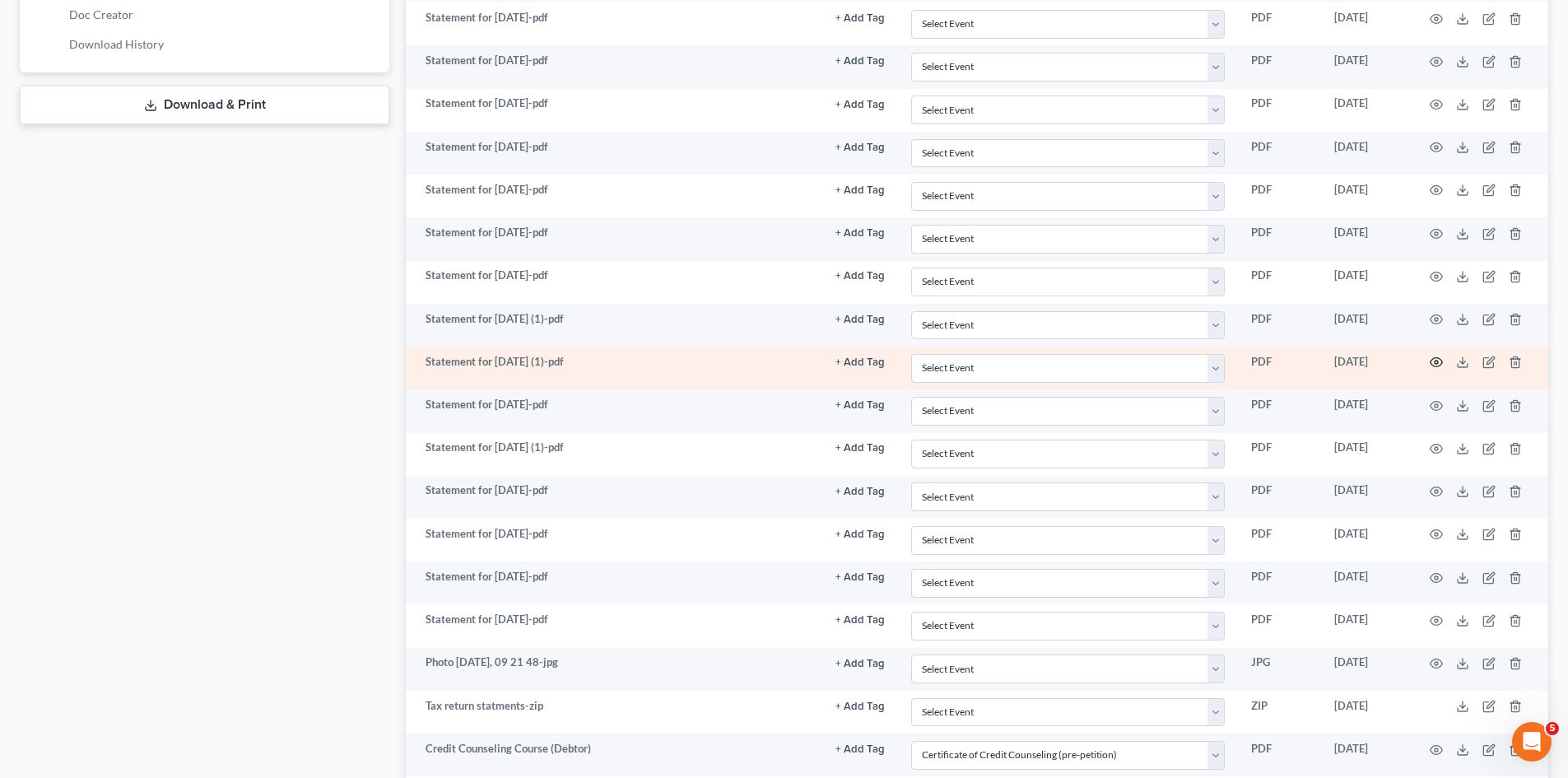
click at [1438, 367] on icon "button" at bounding box center [1437, 362] width 13 height 9
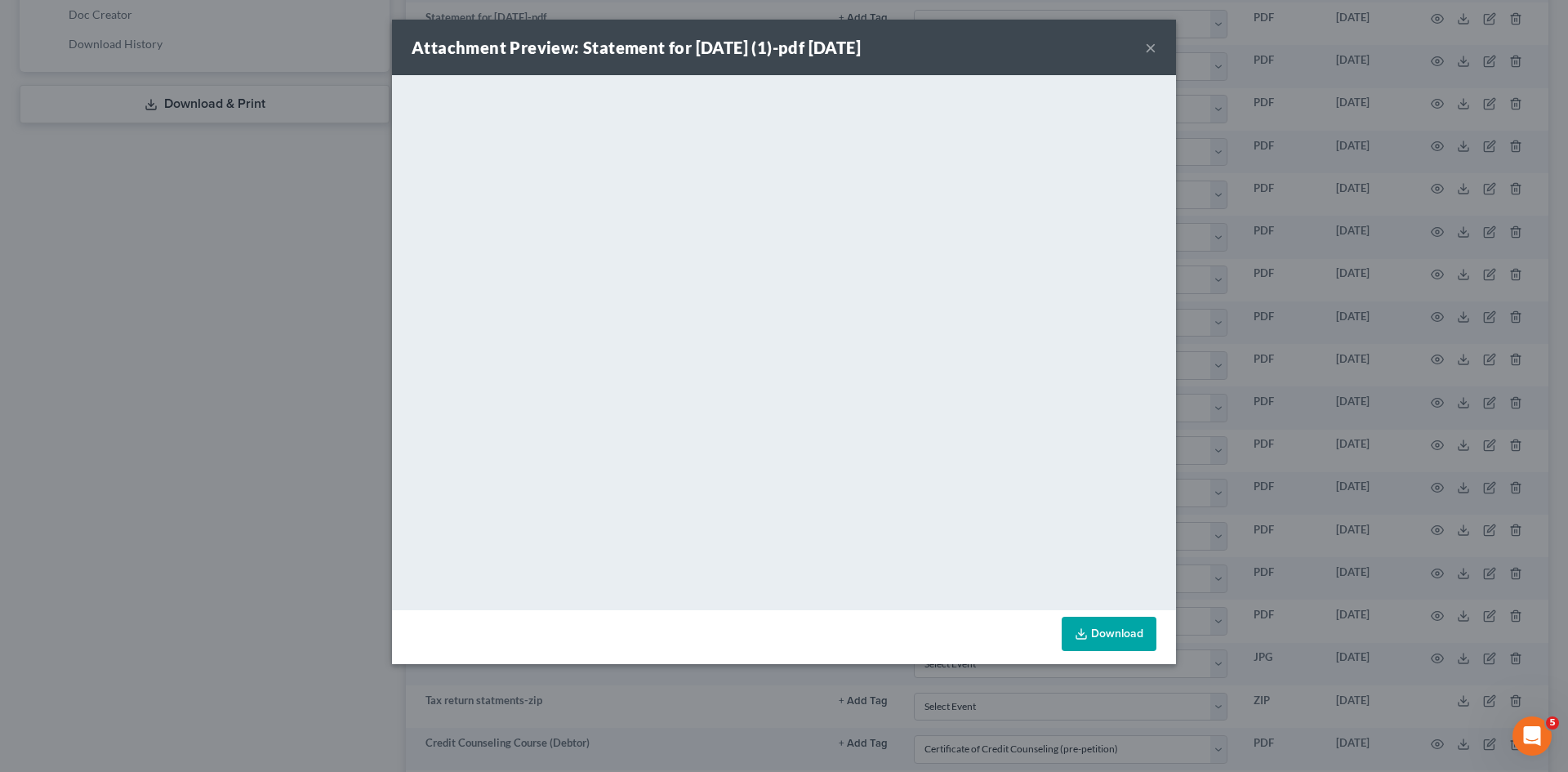
click at [1256, 181] on div "Attachment Preview: Statement for Feb 20, 2025 (1)-pdf 08/07/2025 × <object ng-…" at bounding box center [784, 386] width 1568 height 772
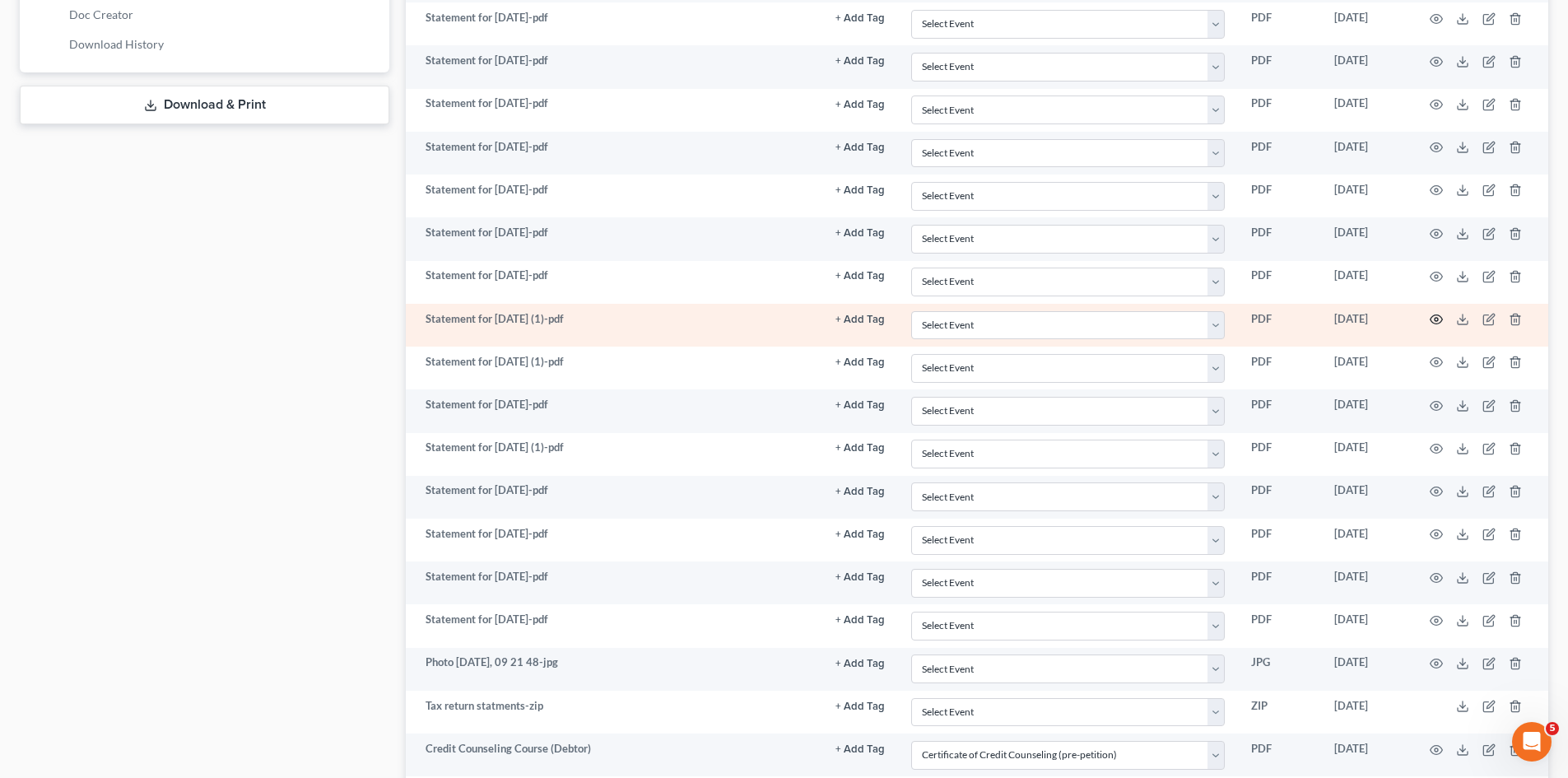
click at [1437, 316] on icon "button" at bounding box center [1437, 320] width 13 height 9
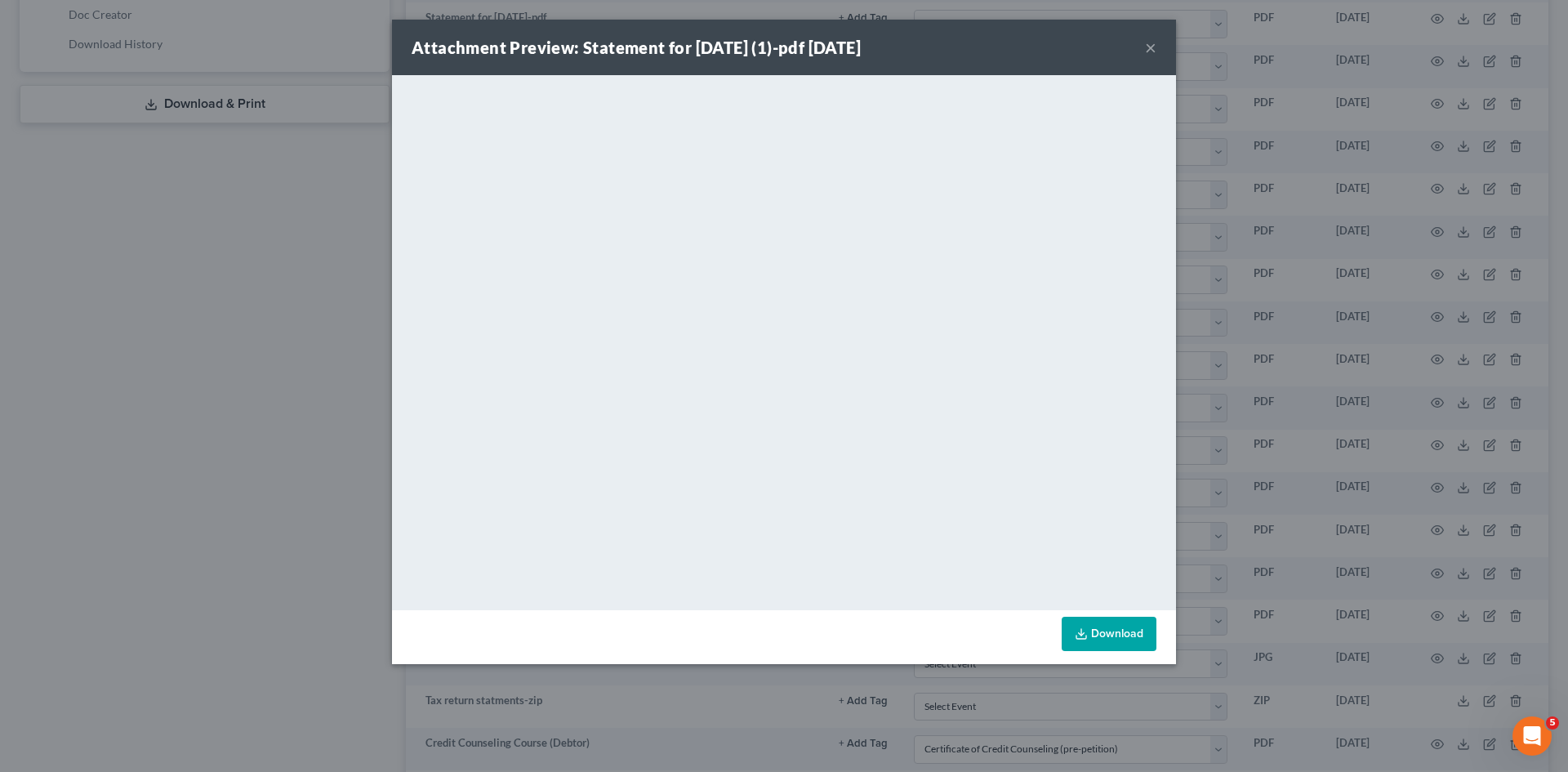
click at [1240, 232] on div "Attachment Preview: Statement for Feb 27, 2025 (1)-pdf 08/07/2025 × <object ng-…" at bounding box center [784, 386] width 1568 height 772
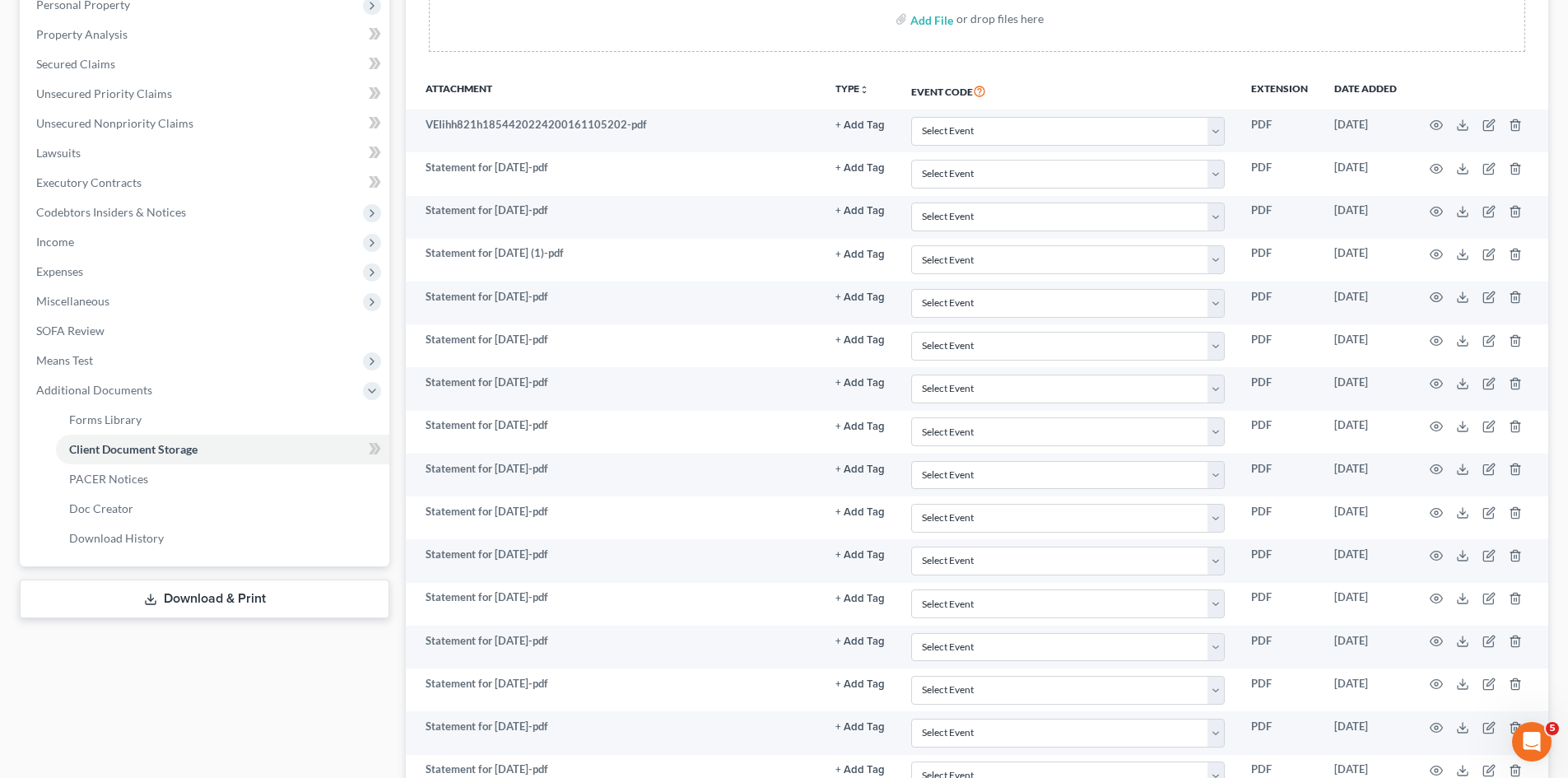
scroll to position [247, 0]
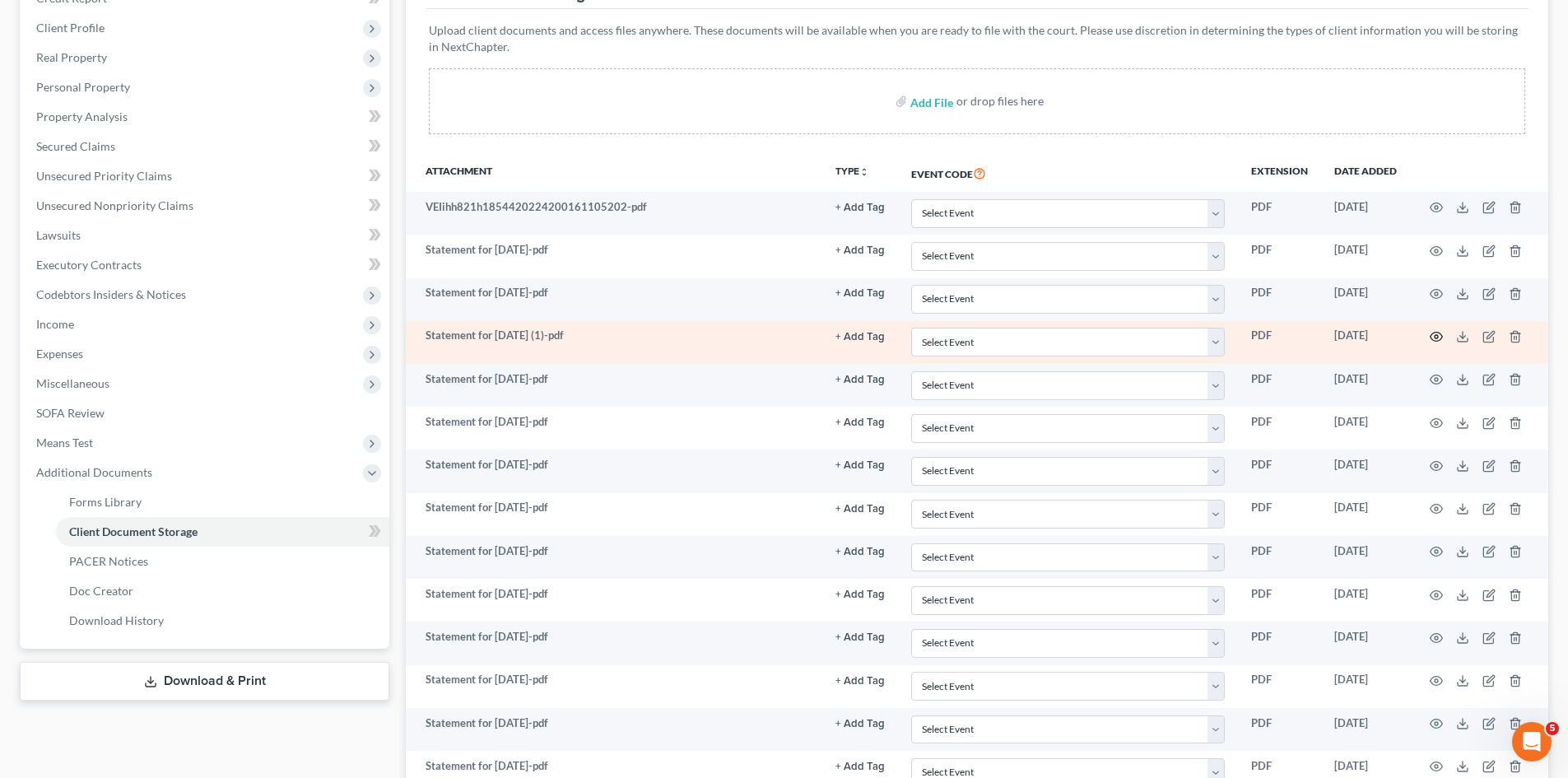
click at [1432, 333] on icon "button" at bounding box center [1436, 336] width 13 height 13
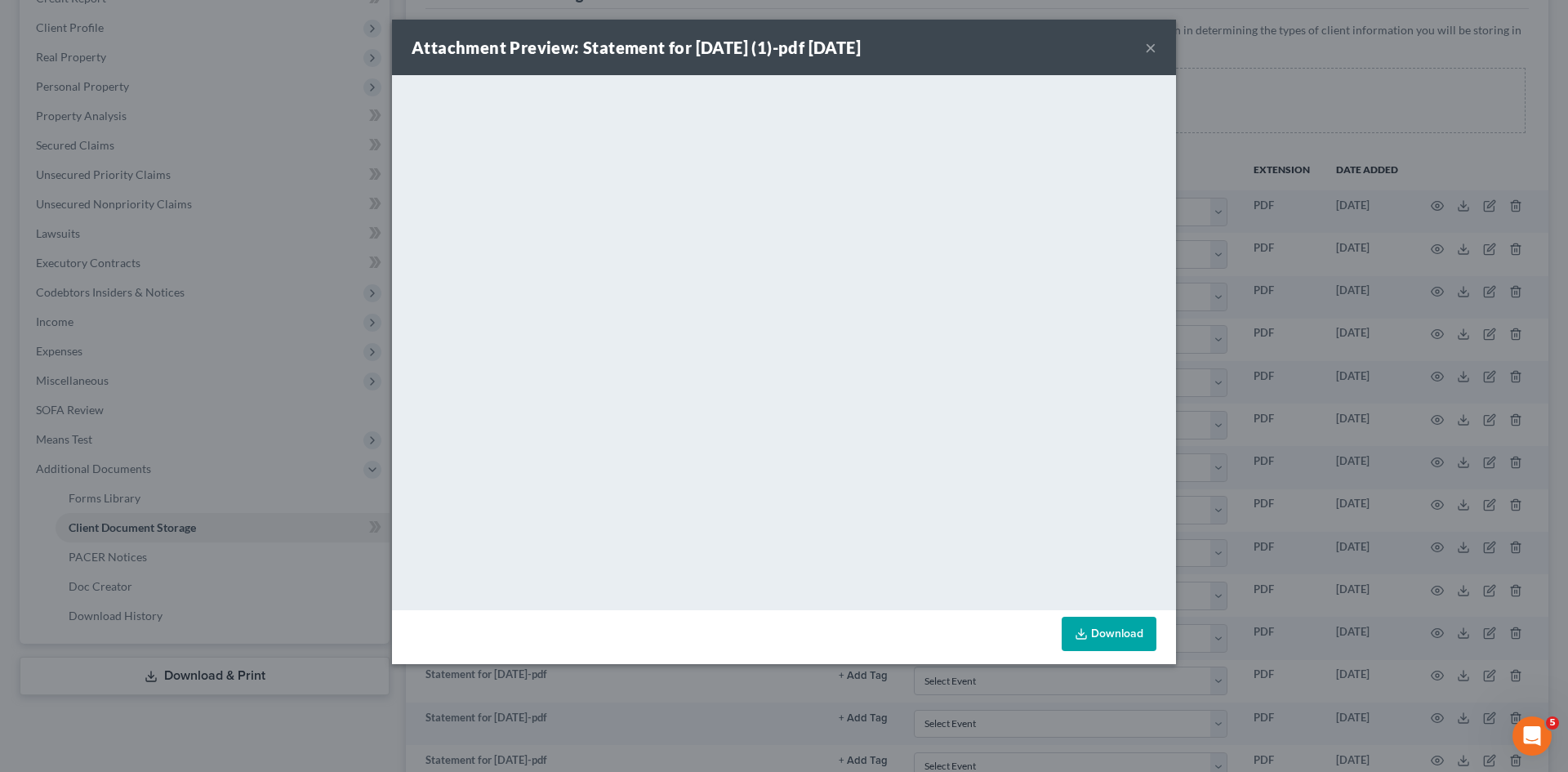
click at [1208, 153] on div "Attachment Preview: Statement for Mar 6, 2025 (1)-pdf 08/07/2025 × <object ng-a…" at bounding box center [784, 386] width 1568 height 772
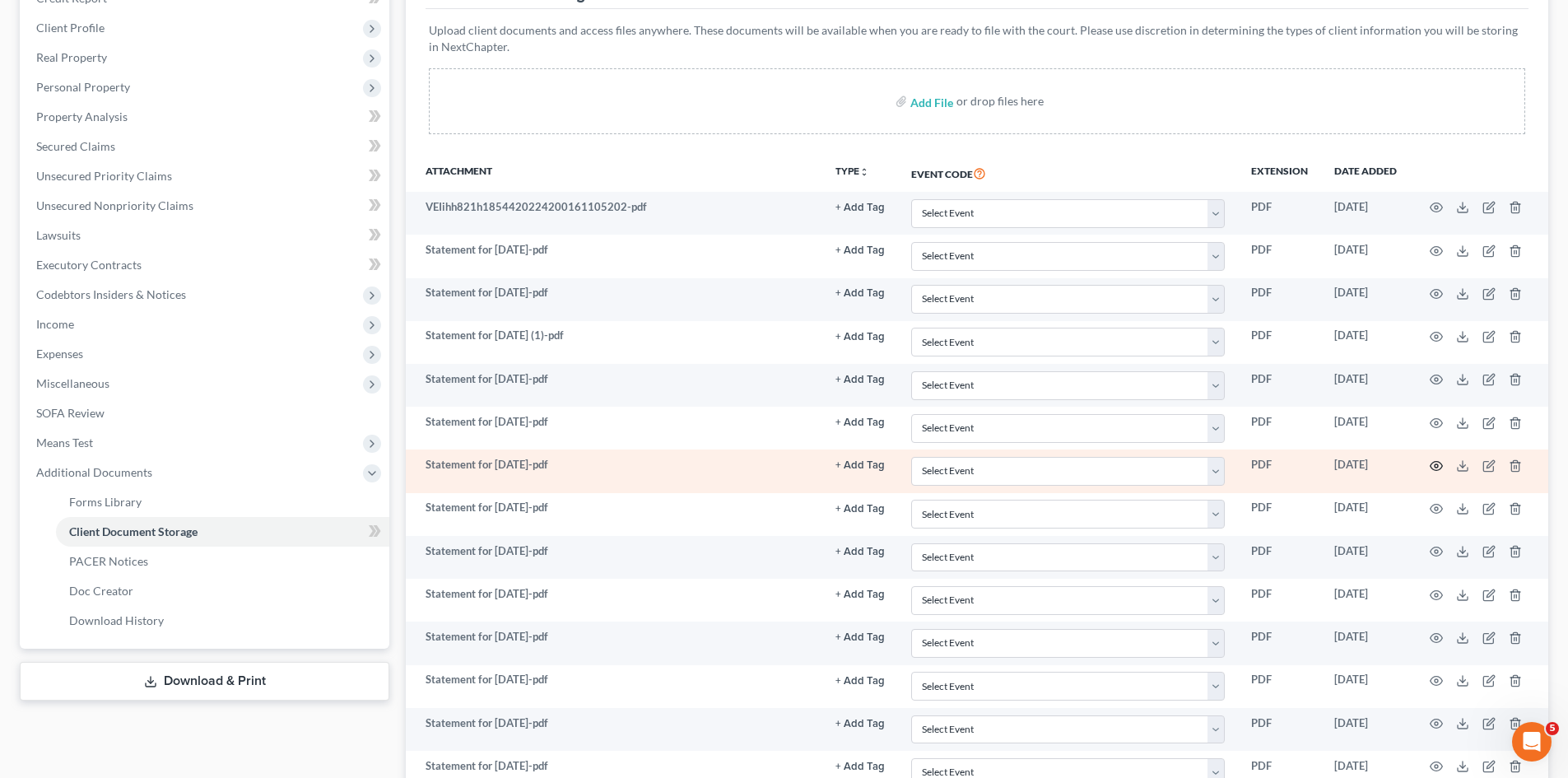
click at [1434, 461] on icon "button" at bounding box center [1436, 466] width 13 height 13
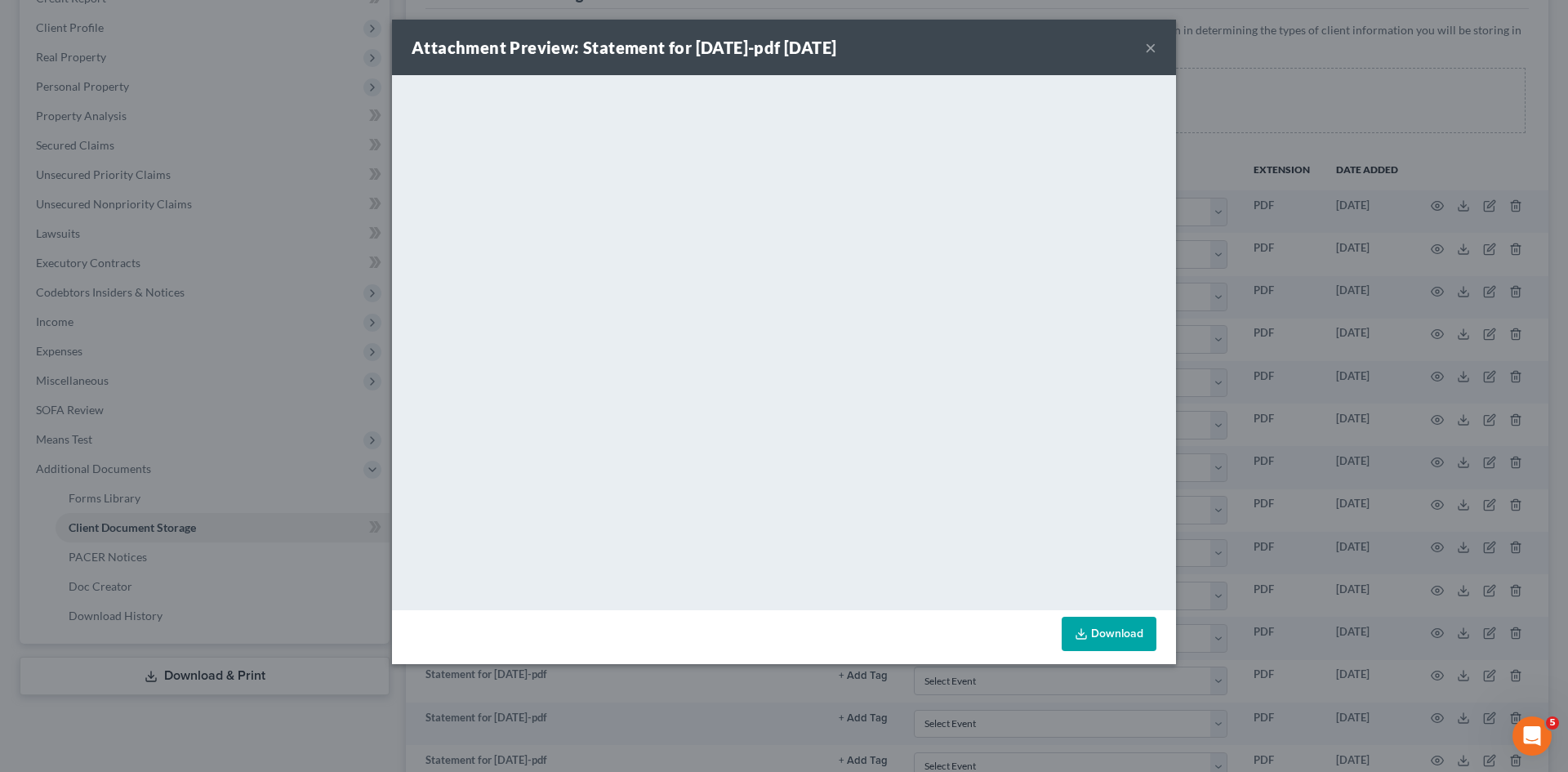
click at [1153, 51] on button "×" at bounding box center [1151, 47] width 12 height 20
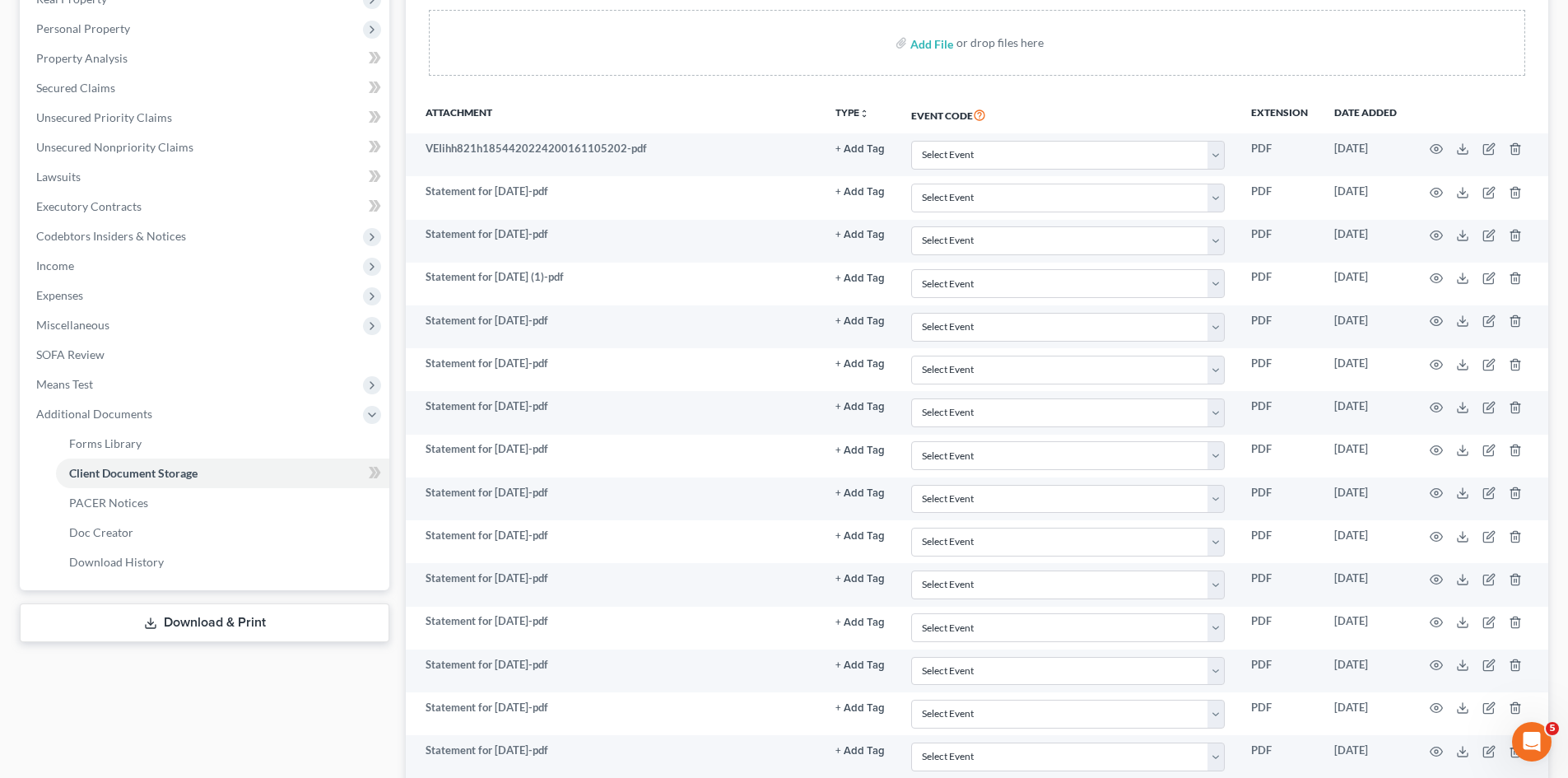
scroll to position [329, 0]
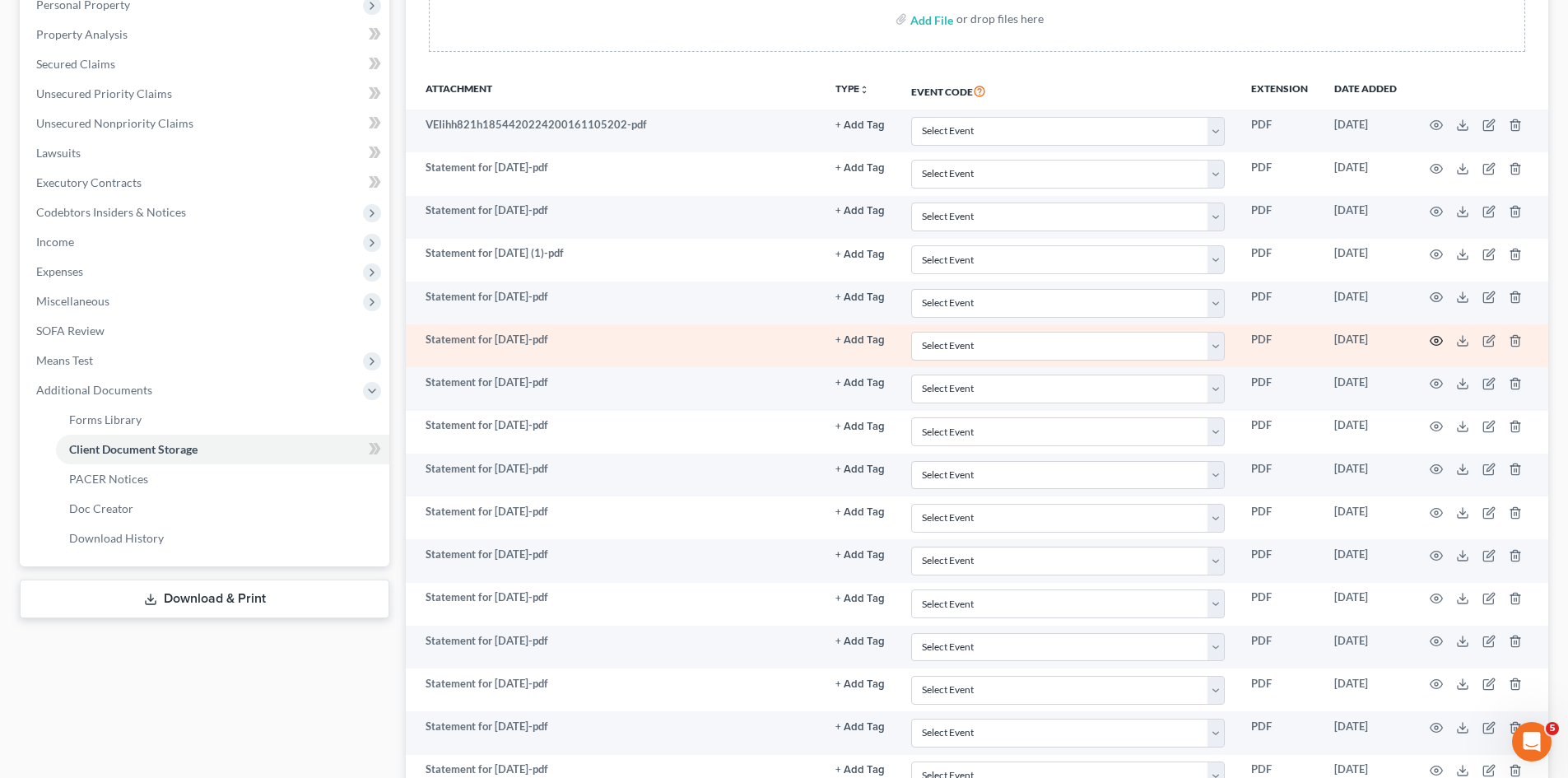
click at [1434, 336] on icon "button" at bounding box center [1436, 341] width 13 height 13
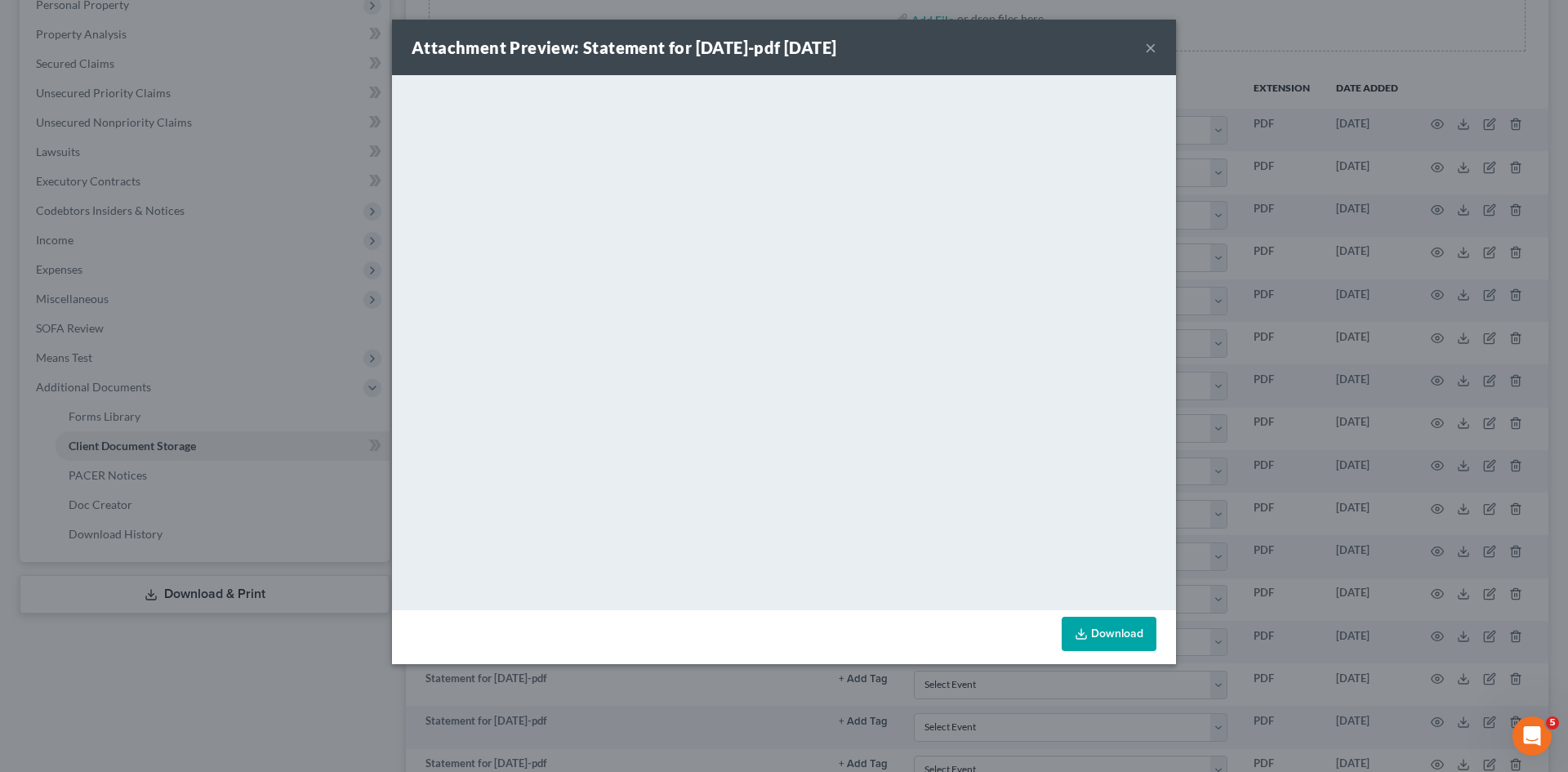
click at [1302, 290] on div "Attachment Preview: Statement for Mar 20, 2025-pdf 08/07/2025 × <object ng-attr…" at bounding box center [784, 386] width 1568 height 772
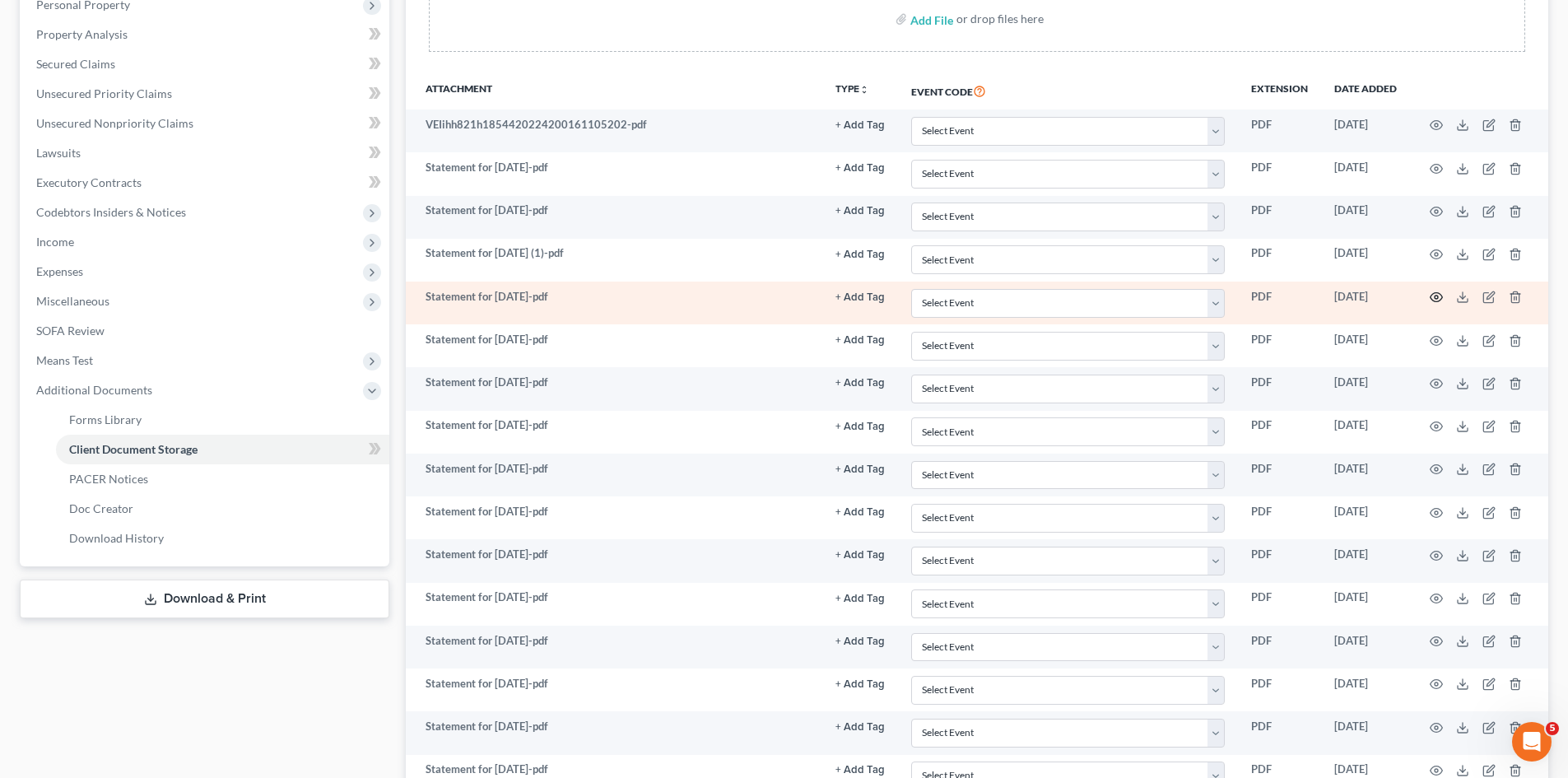
click at [1438, 295] on icon "button" at bounding box center [1436, 297] width 13 height 13
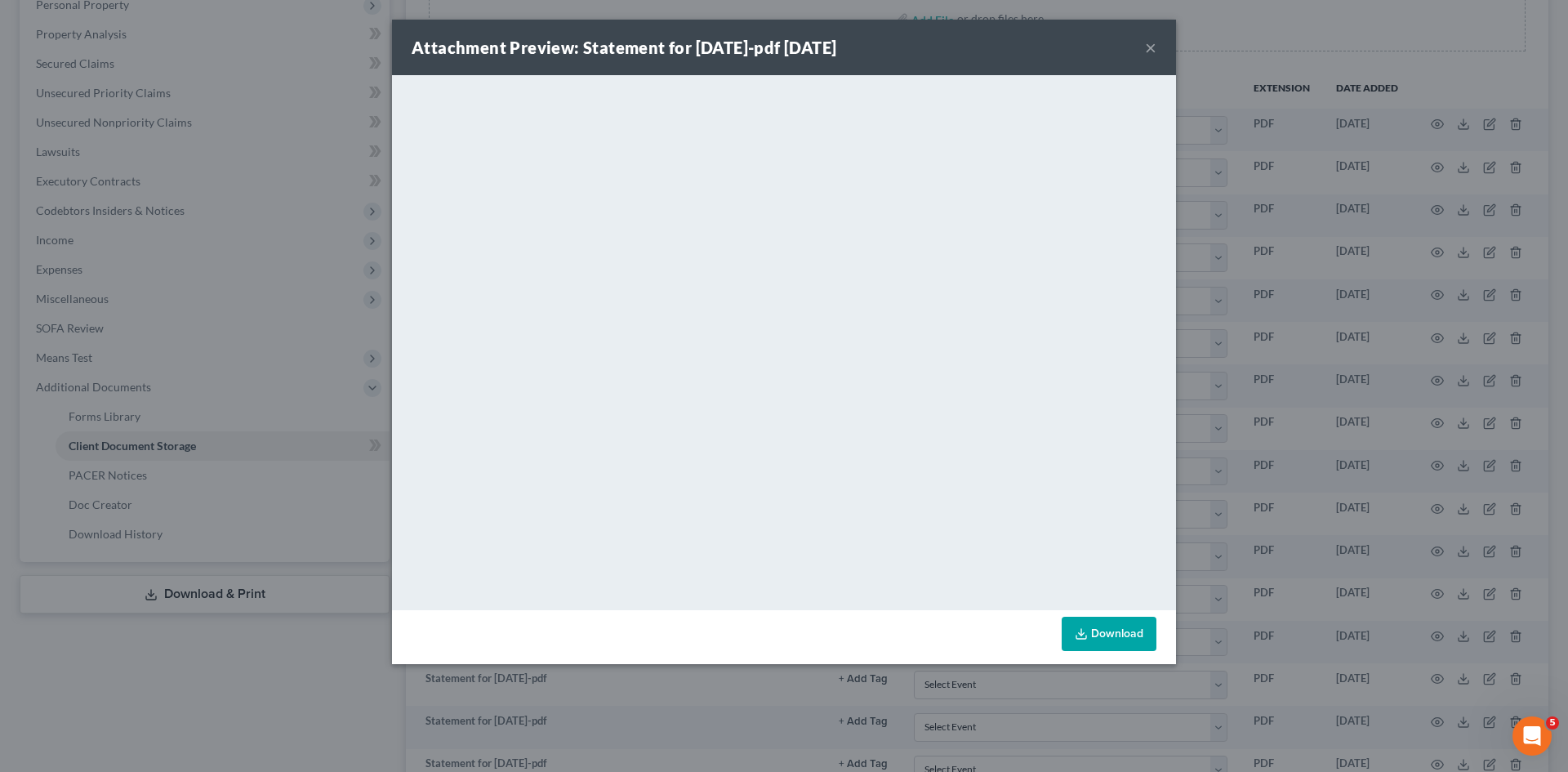
click at [1151, 44] on button "×" at bounding box center [1151, 47] width 12 height 20
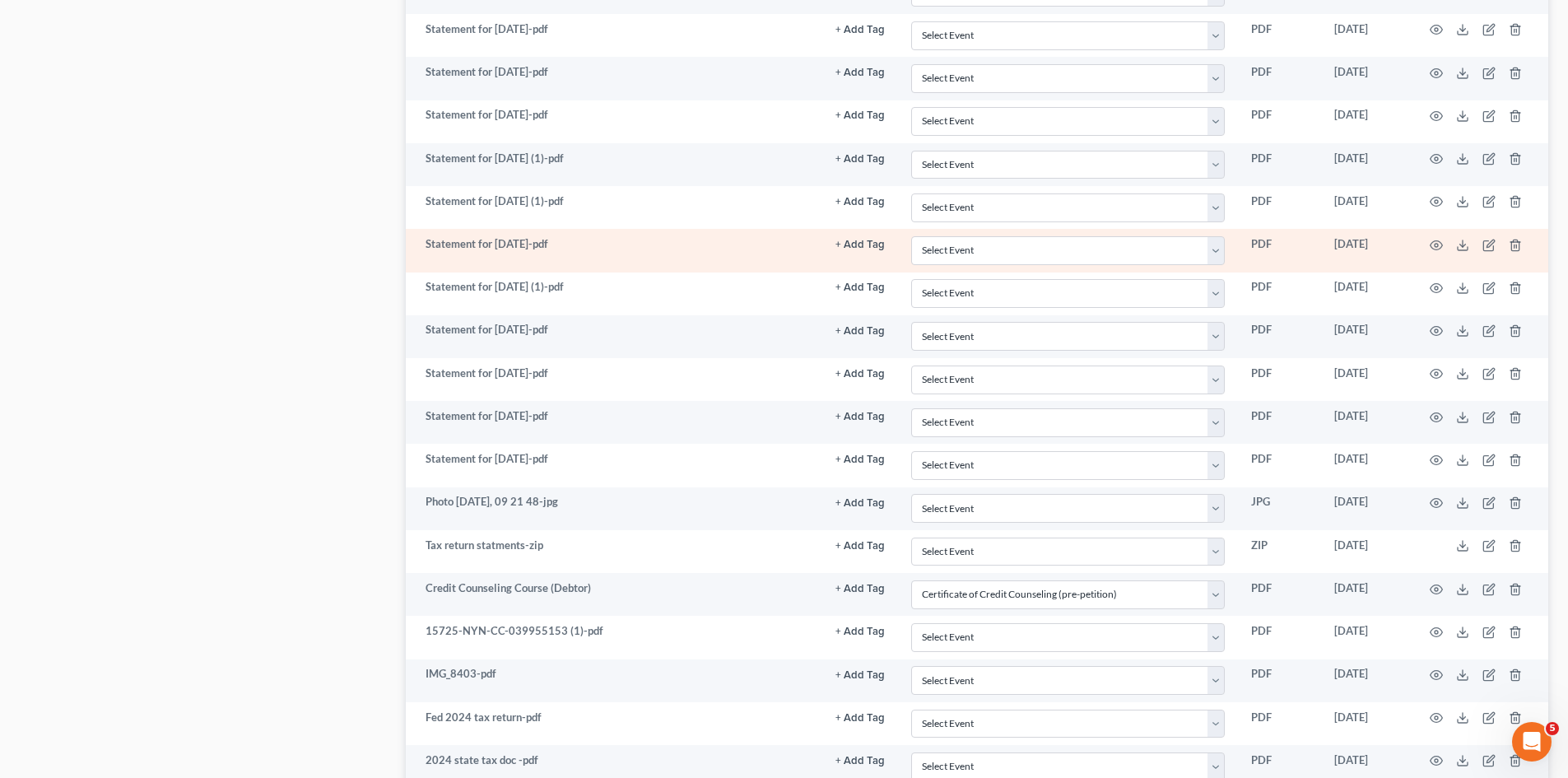
scroll to position [988, 0]
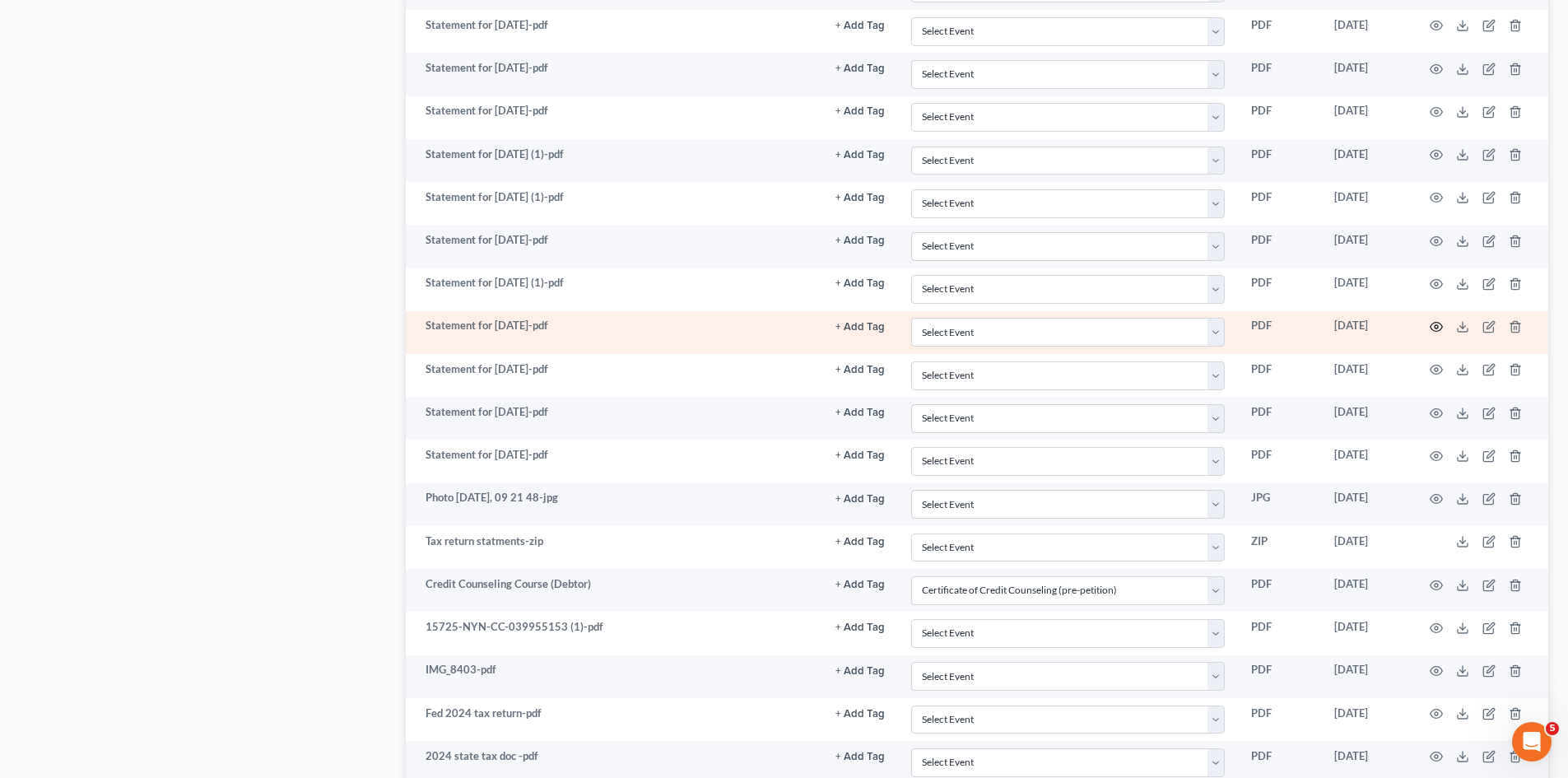
click at [1433, 326] on icon "button" at bounding box center [1436, 326] width 13 height 13
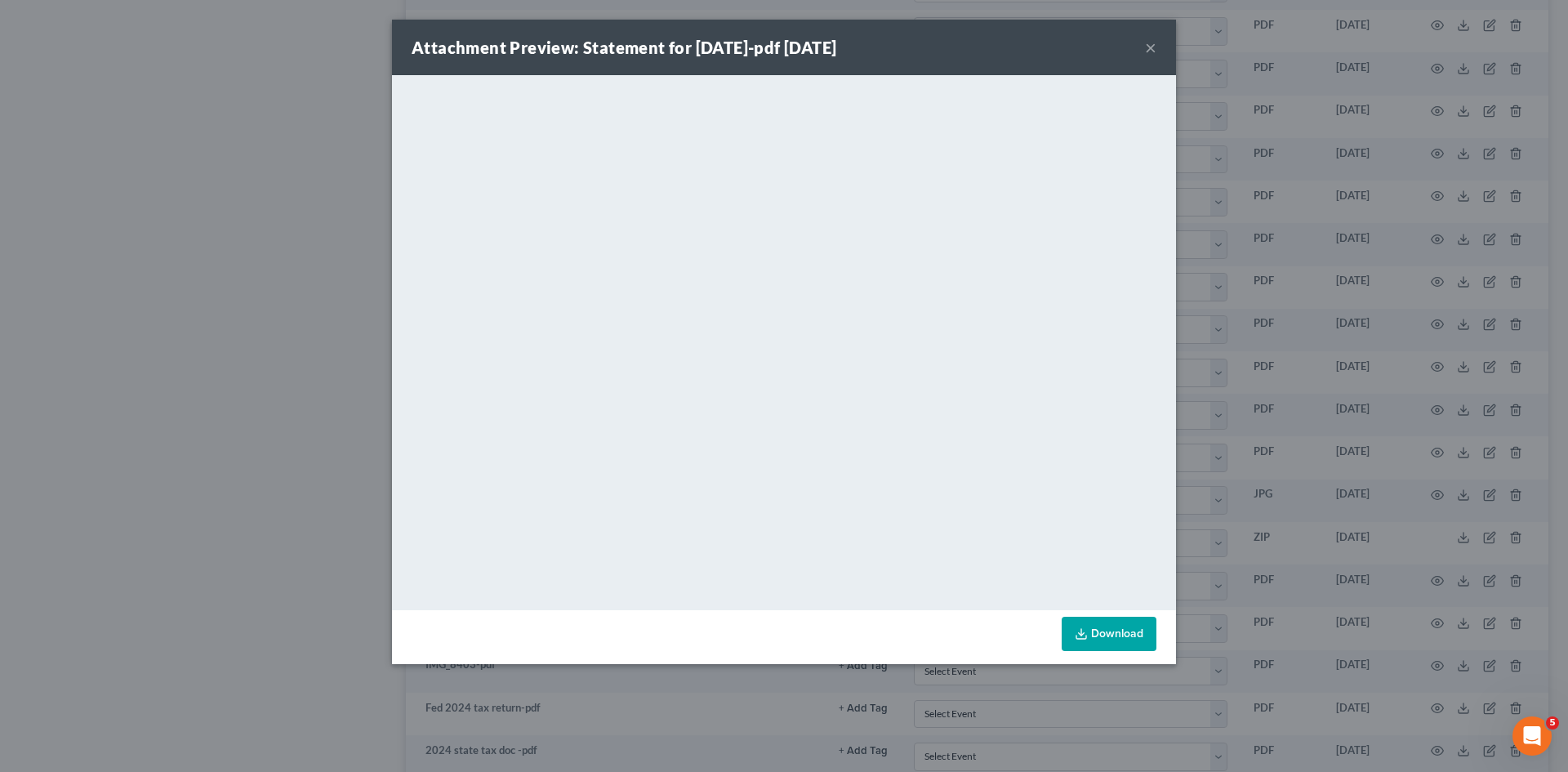
click at [1321, 171] on div "Attachment Preview: Statement for Apr 3, 2025-pdf 08/07/2025 × <object ng-attr-…" at bounding box center [784, 386] width 1568 height 772
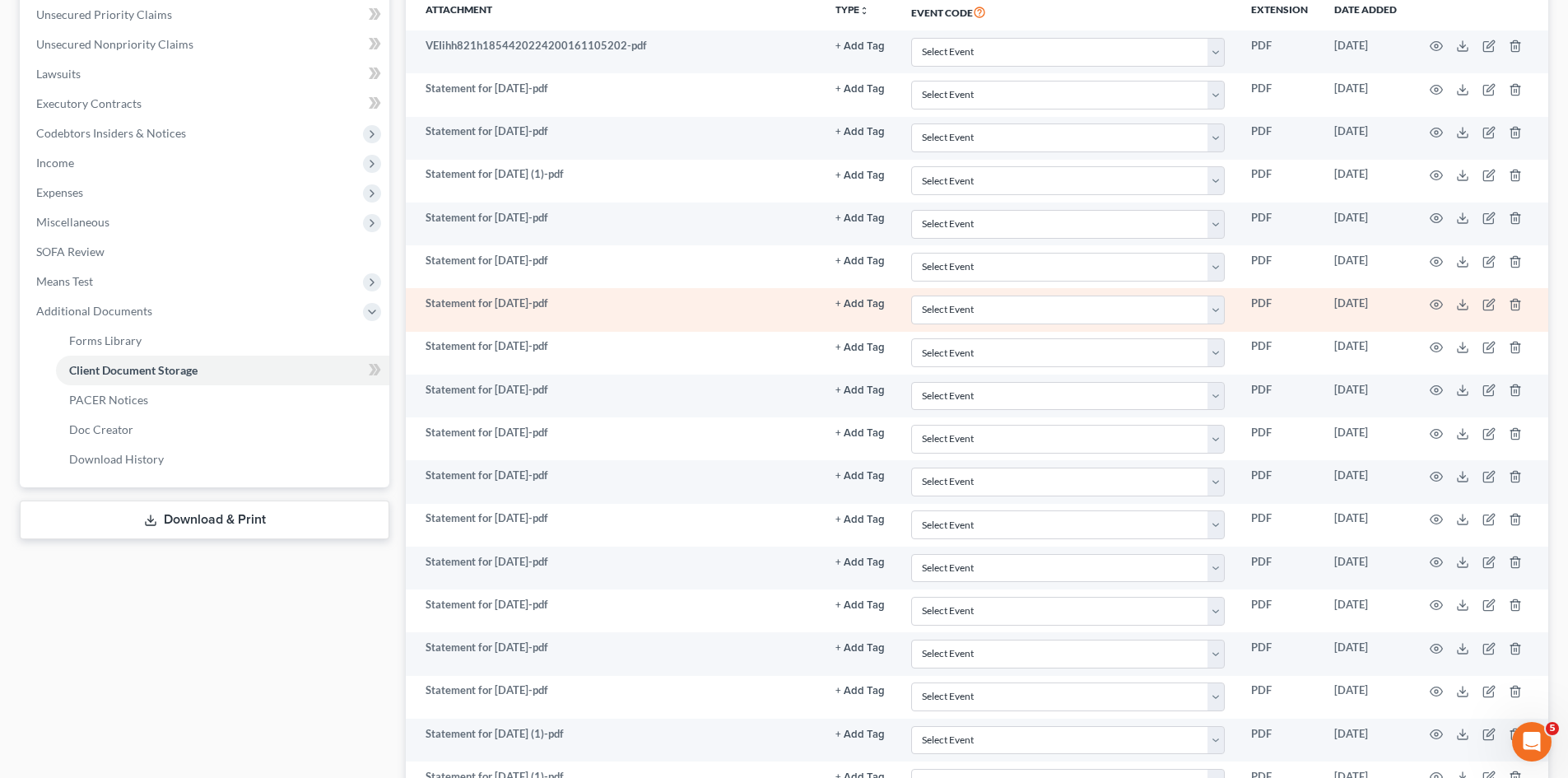
scroll to position [412, 0]
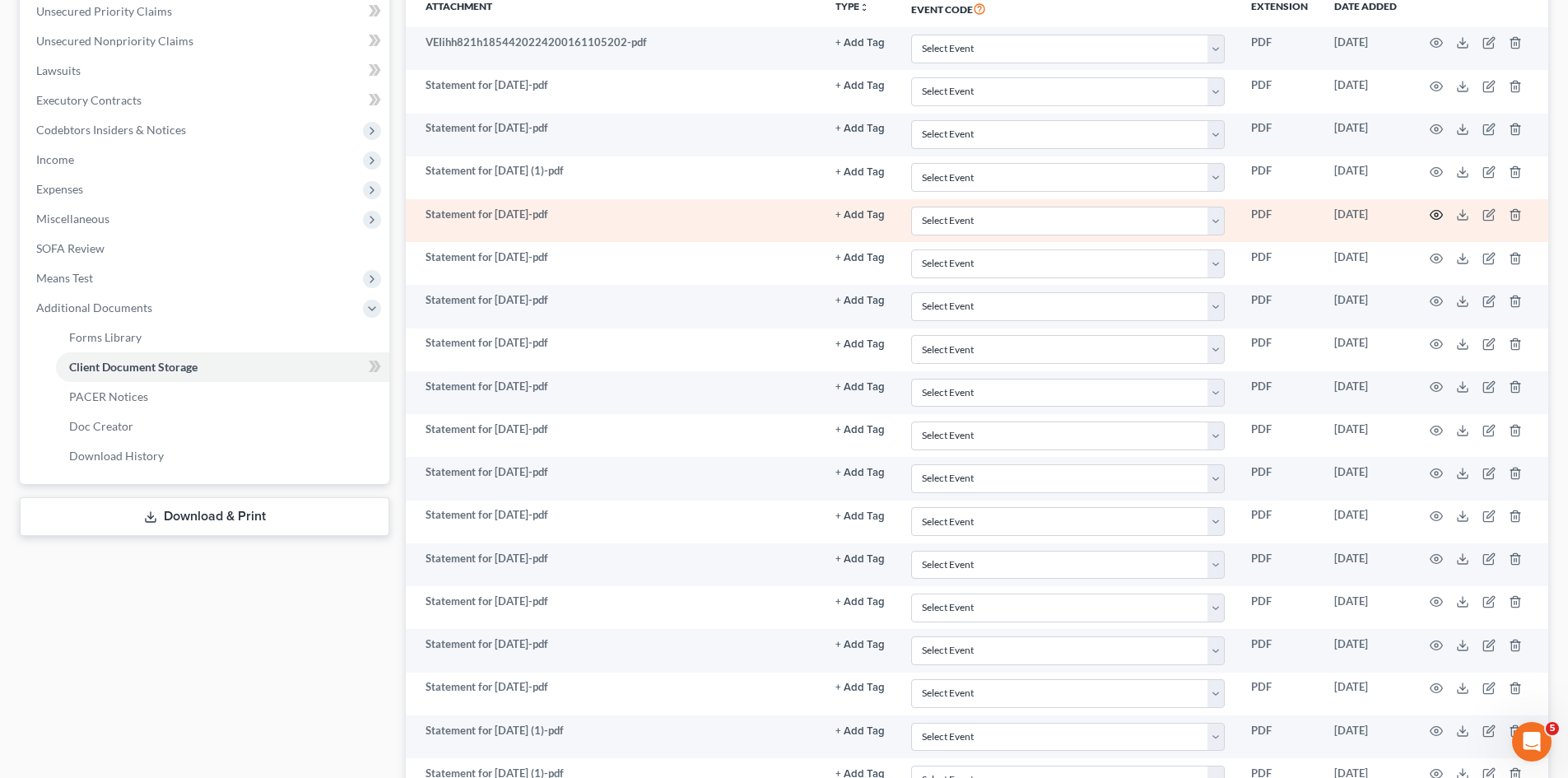
click at [1433, 214] on icon "button" at bounding box center [1436, 215] width 13 height 13
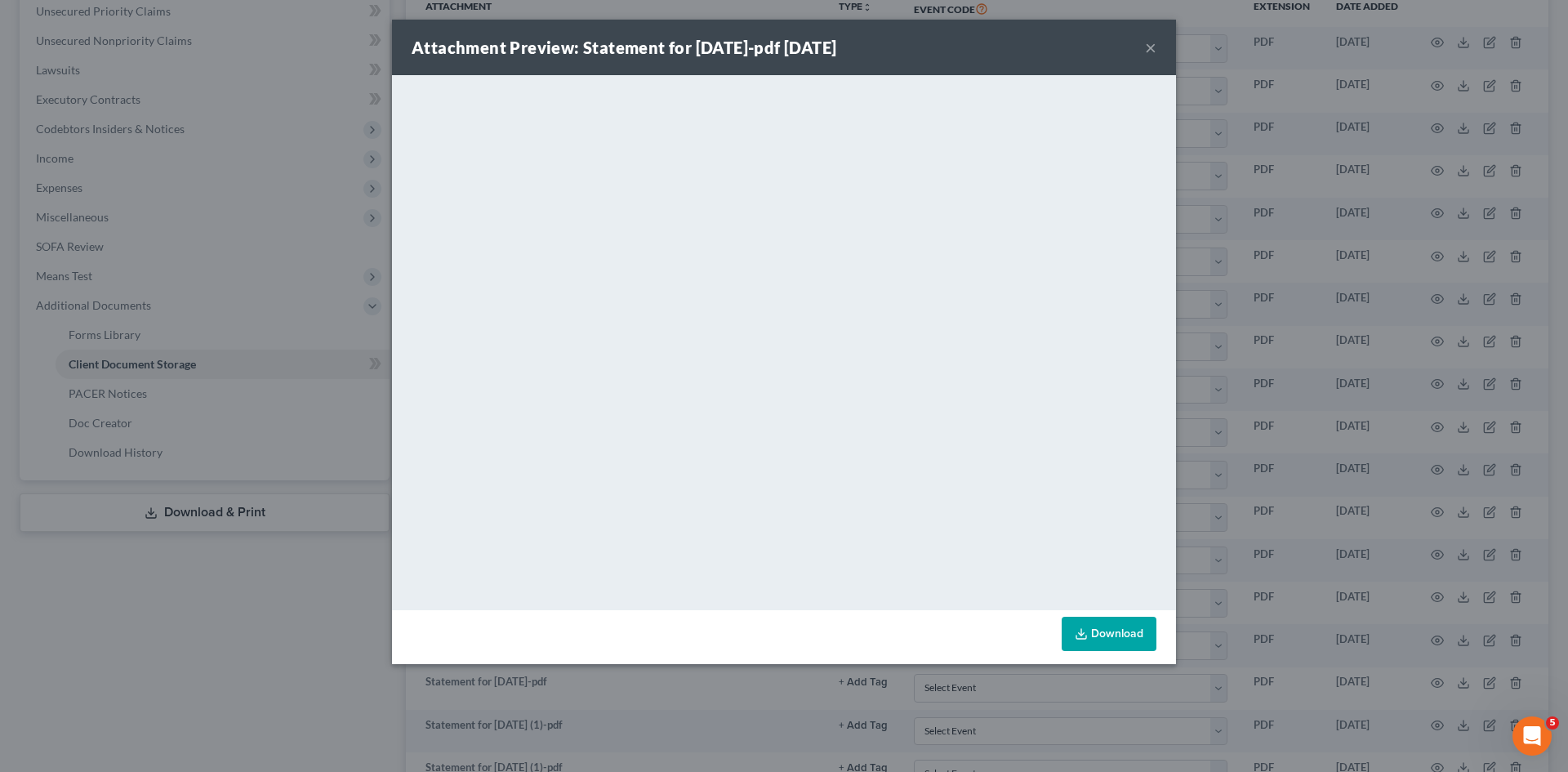
click at [1287, 200] on div "Attachment Preview: Statement for Mar 27, 2025-pdf 08/07/2025 × <object ng-attr…" at bounding box center [784, 386] width 1568 height 772
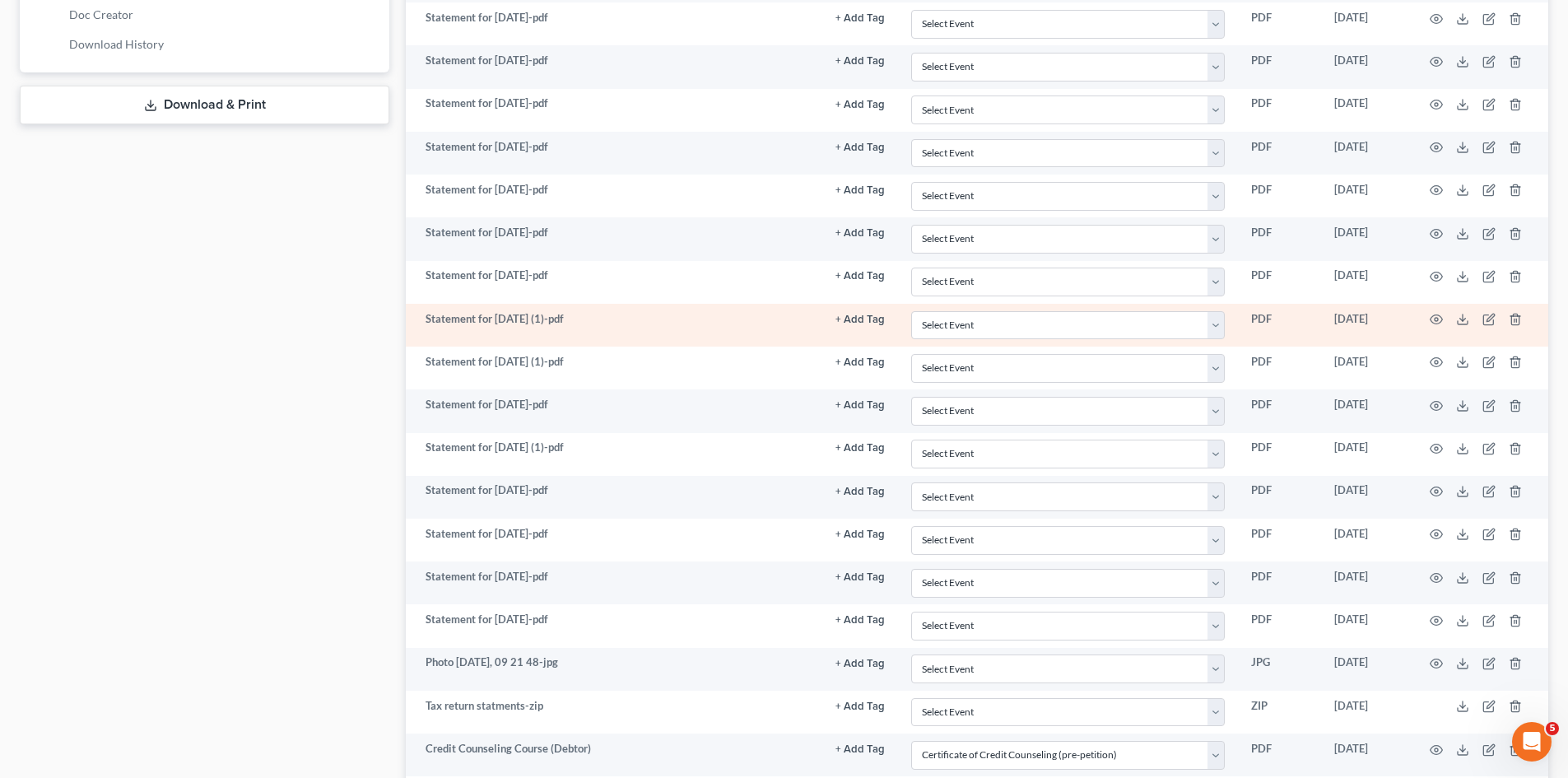
scroll to position [988, 0]
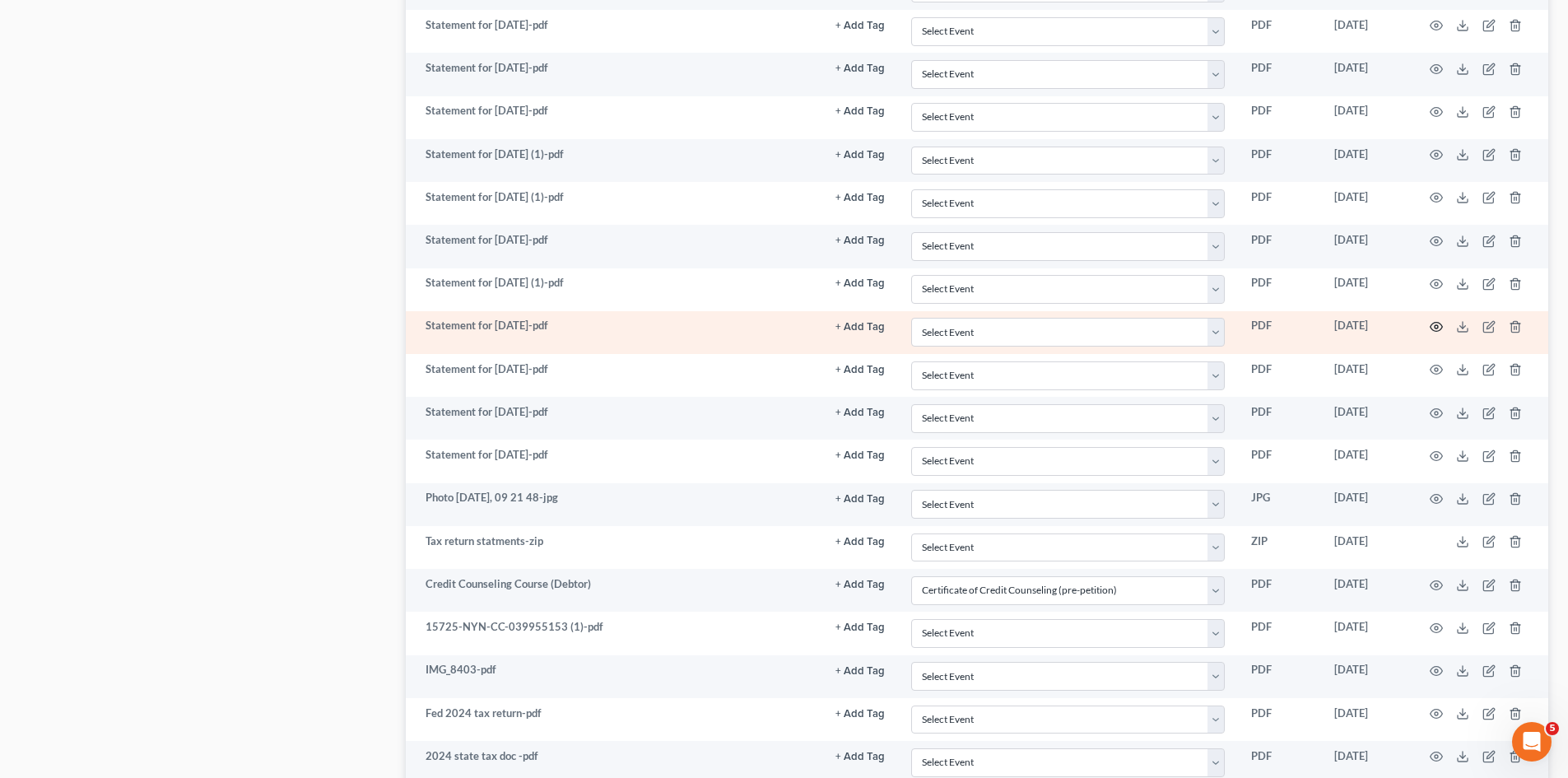
click at [1437, 332] on icon "button" at bounding box center [1437, 327] width 13 height 9
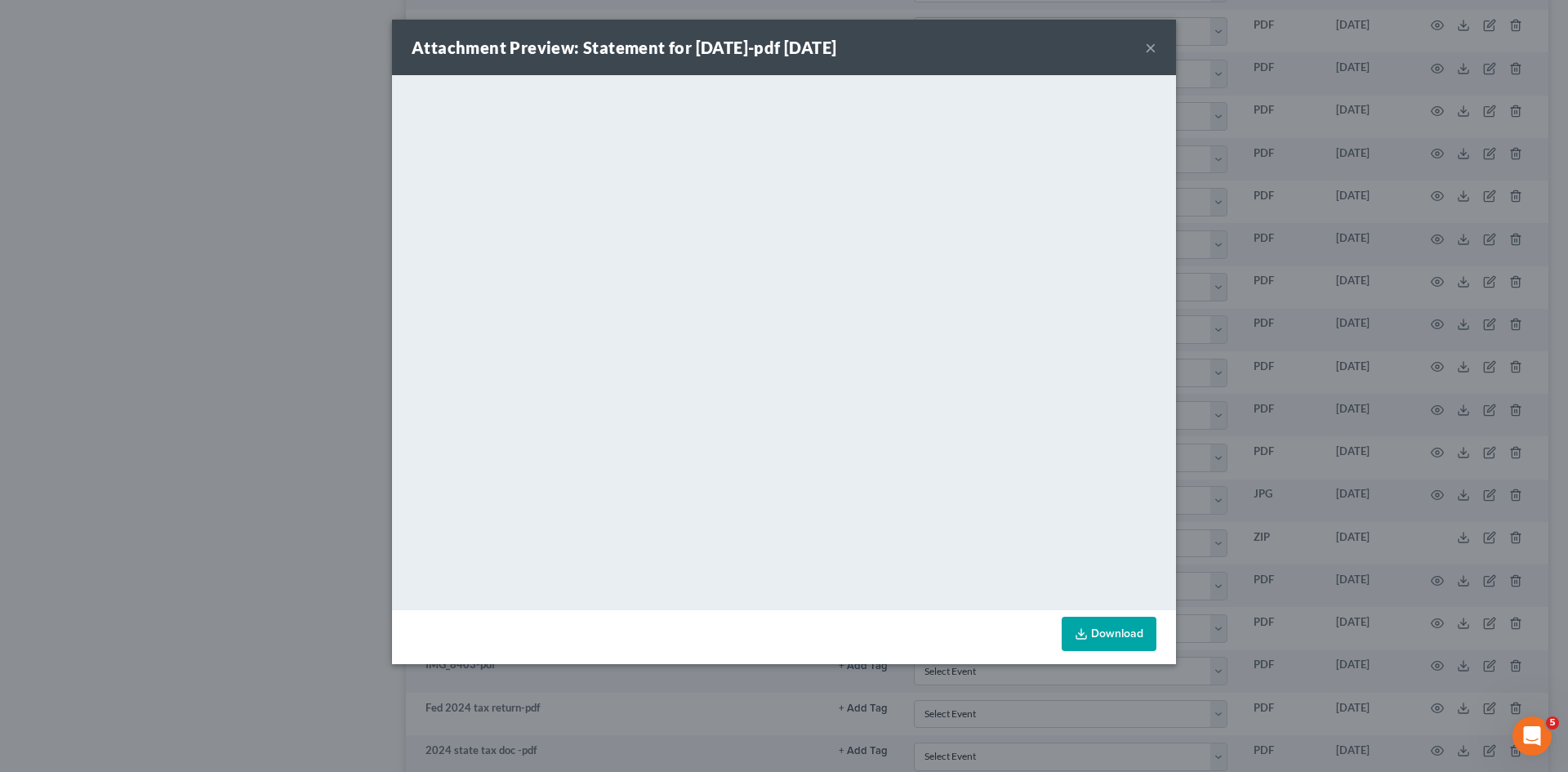
click at [1261, 220] on div "Attachment Preview: Statement for Apr 3, 2025-pdf 08/07/2025 × <object ng-attr-…" at bounding box center [784, 386] width 1568 height 772
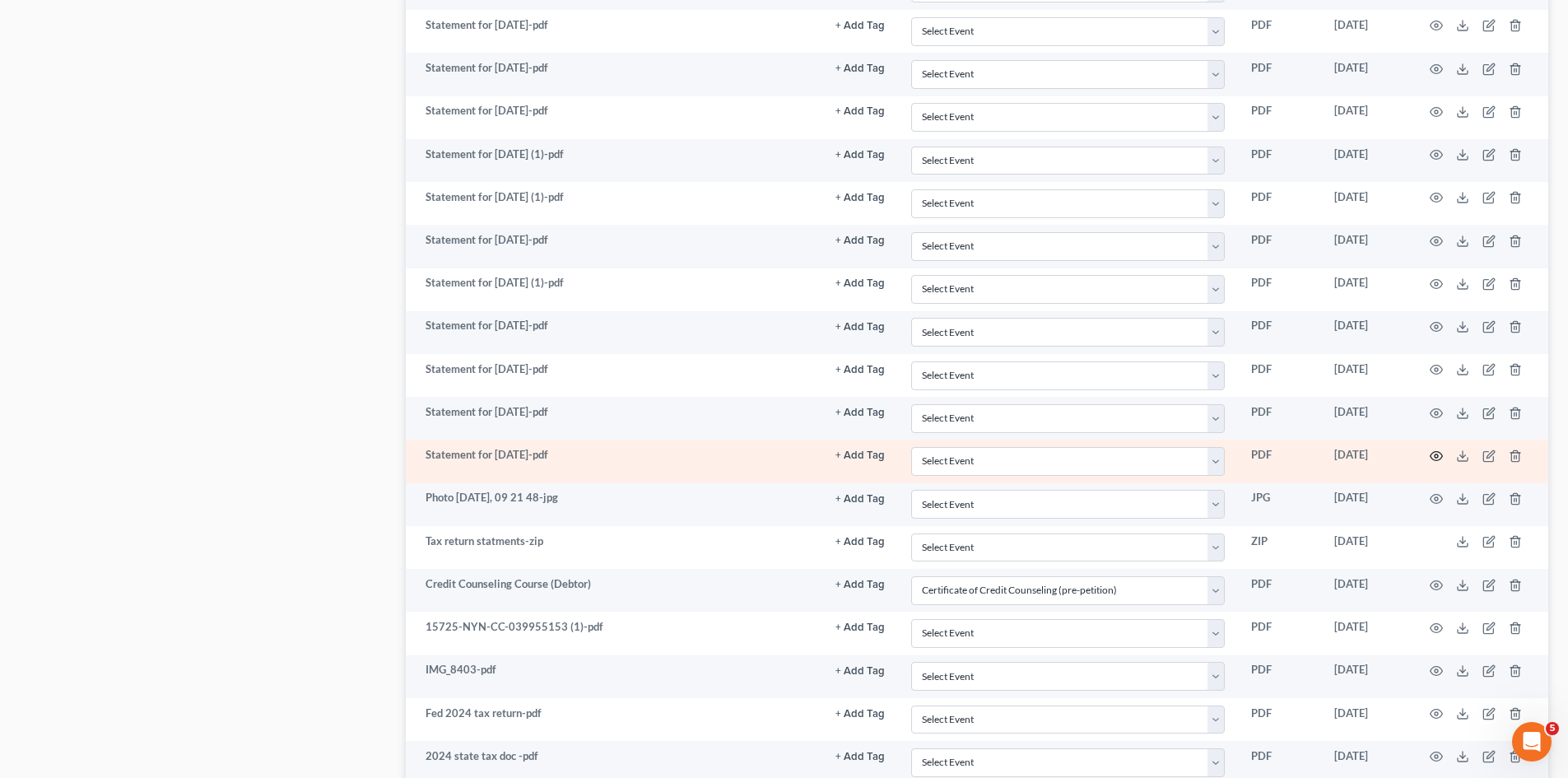
click at [1444, 459] on td at bounding box center [1479, 461] width 138 height 43
click at [1439, 453] on icon "button" at bounding box center [1436, 456] width 13 height 13
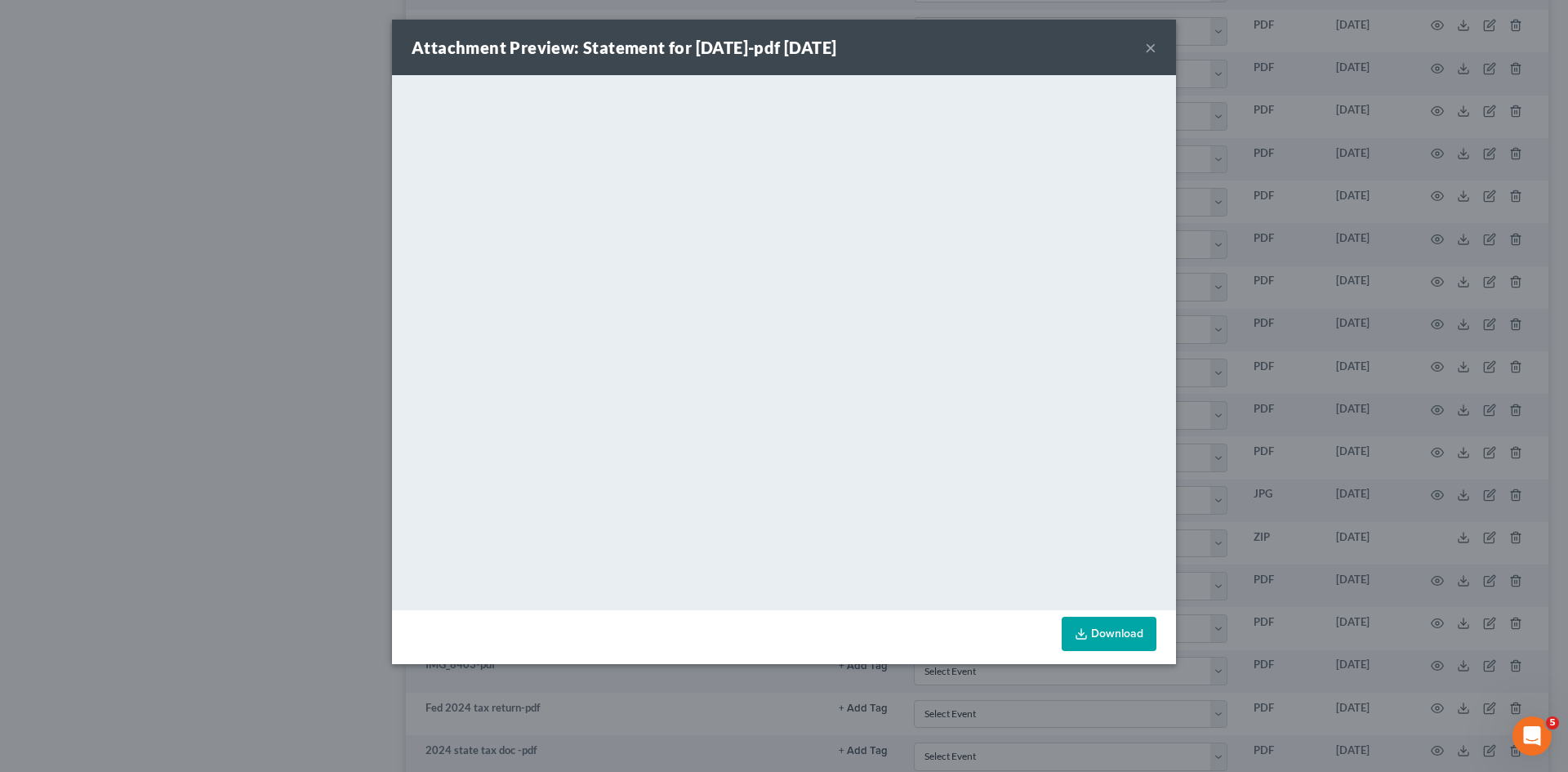
click at [1246, 214] on div "Attachment Preview: Statement for Apr 10, 2025-pdf 08/07/2025 × <object ng-attr…" at bounding box center [784, 386] width 1568 height 772
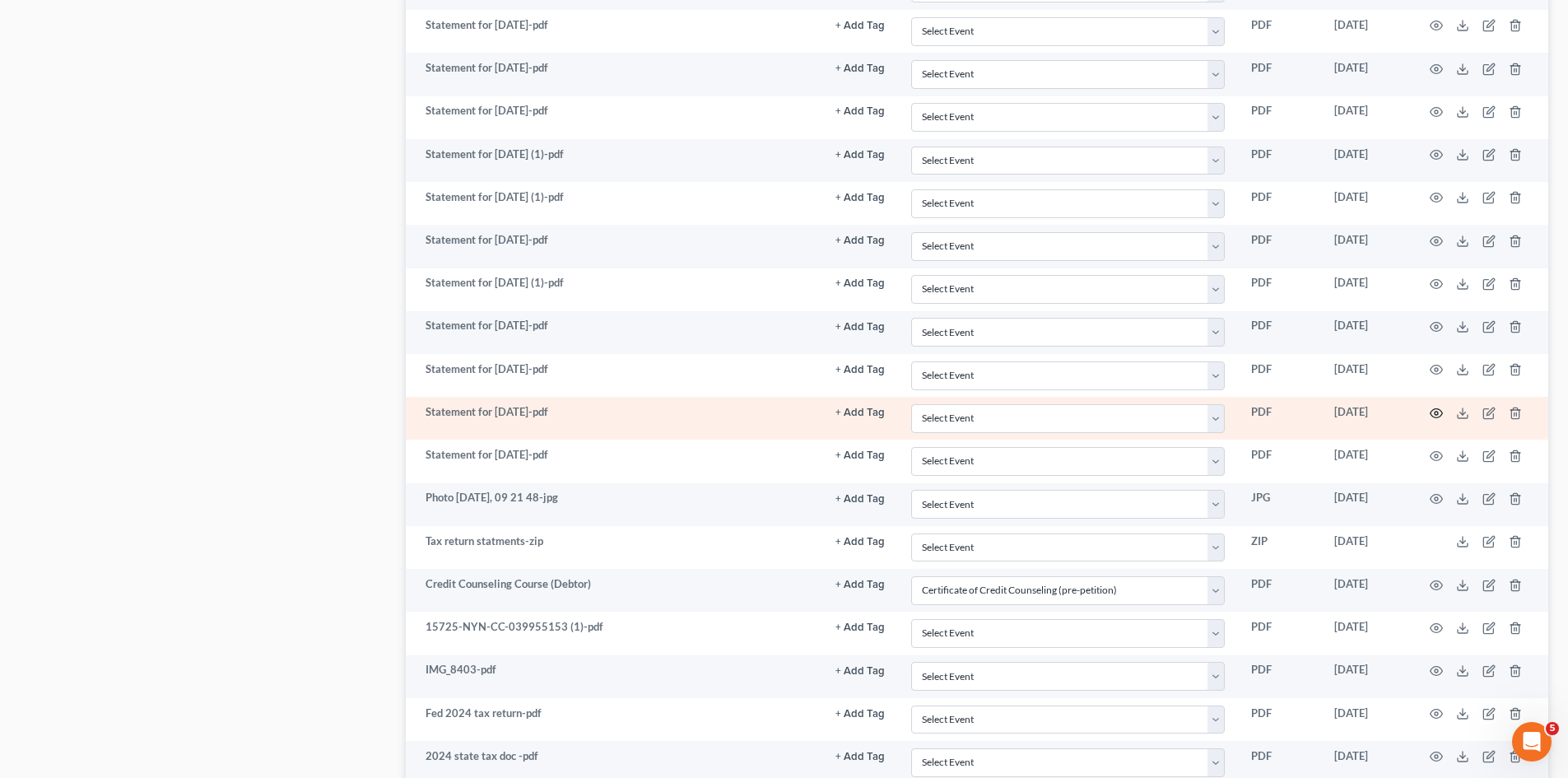
click at [1442, 415] on icon "button" at bounding box center [1437, 413] width 13 height 9
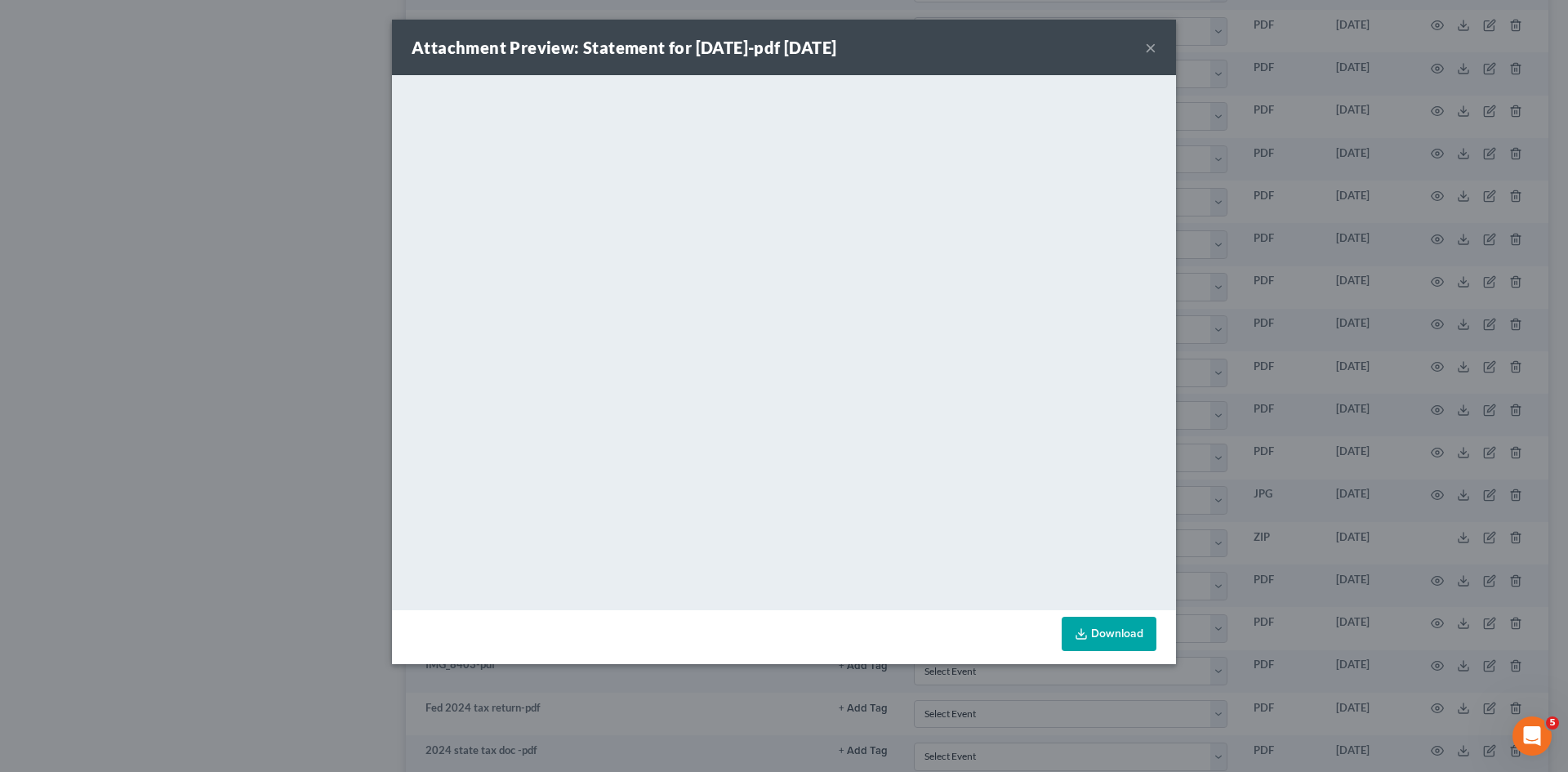
drag, startPoint x: 1319, startPoint y: 145, endPoint x: 1171, endPoint y: 235, distance: 173.2
click at [1319, 145] on div "Attachment Preview: Statement for Apr 17, 2025-pdf 08/07/2025 × <object ng-attr…" at bounding box center [784, 386] width 1568 height 772
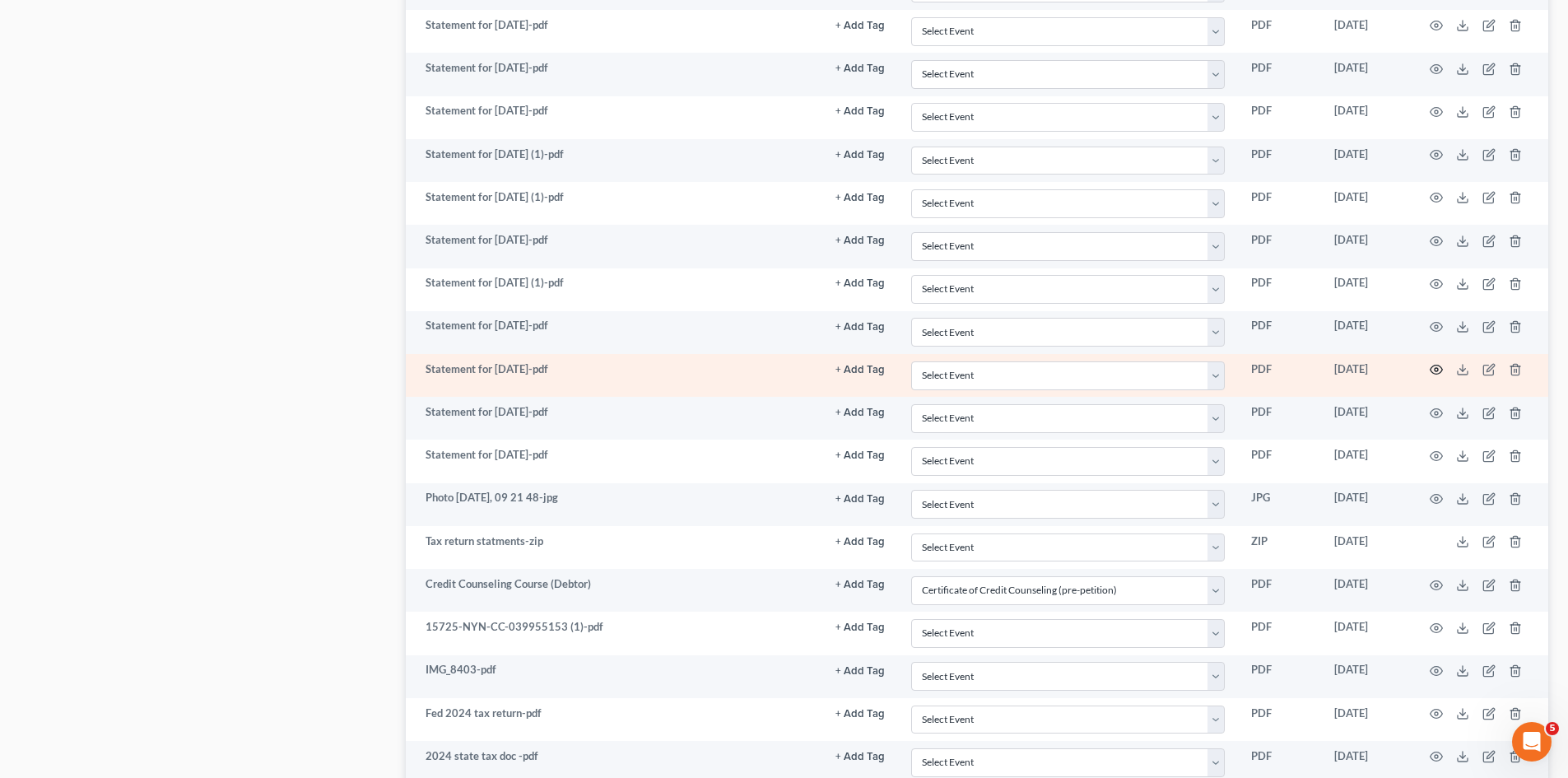
click at [1430, 365] on icon "button" at bounding box center [1436, 370] width 13 height 13
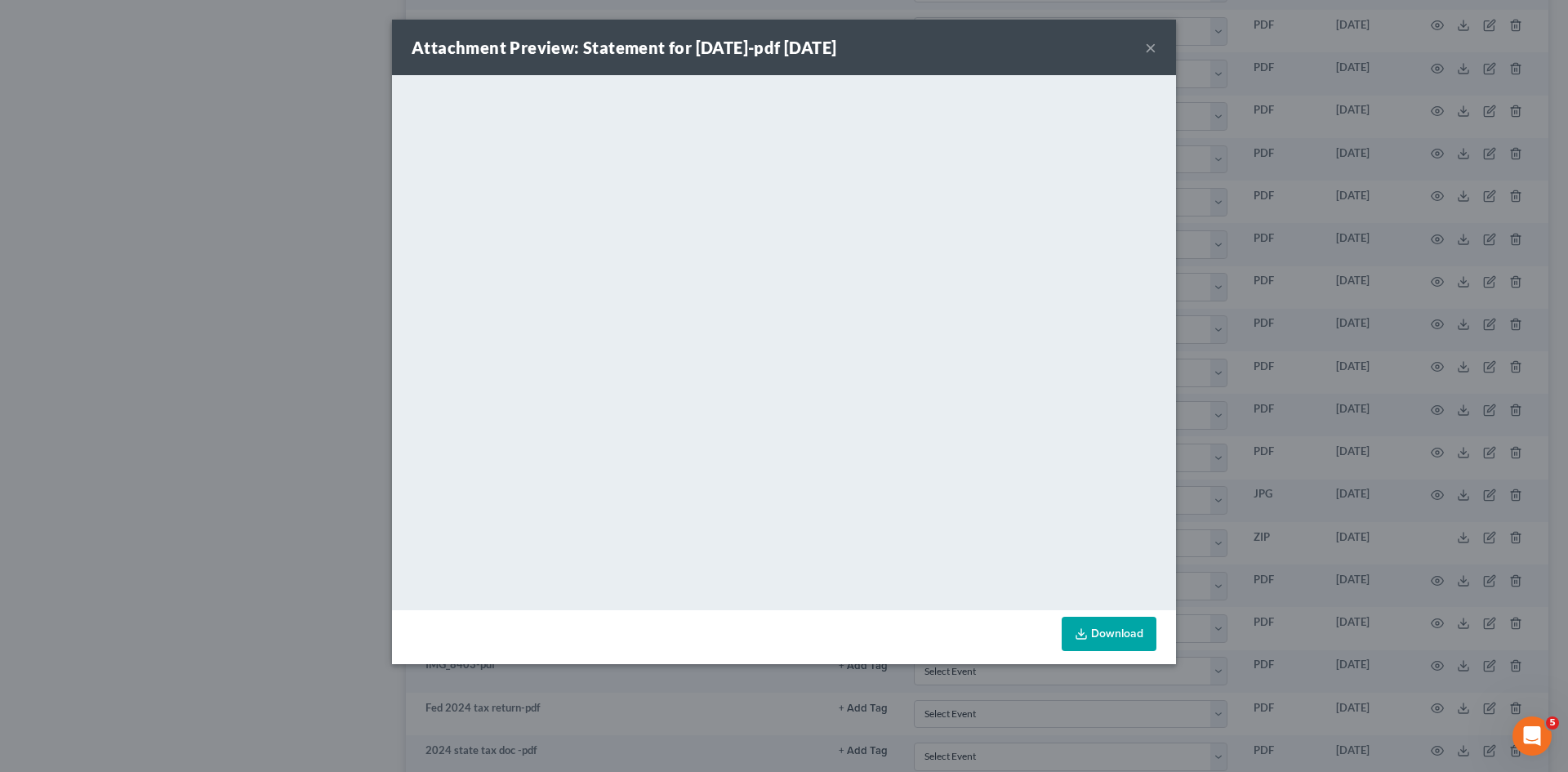
drag, startPoint x: 1366, startPoint y: 276, endPoint x: 1332, endPoint y: 278, distance: 34.1
click at [1366, 276] on div "Attachment Preview: Statement for Apr 24, 2025-pdf 08/07/2025 × <object ng-attr…" at bounding box center [784, 386] width 1568 height 772
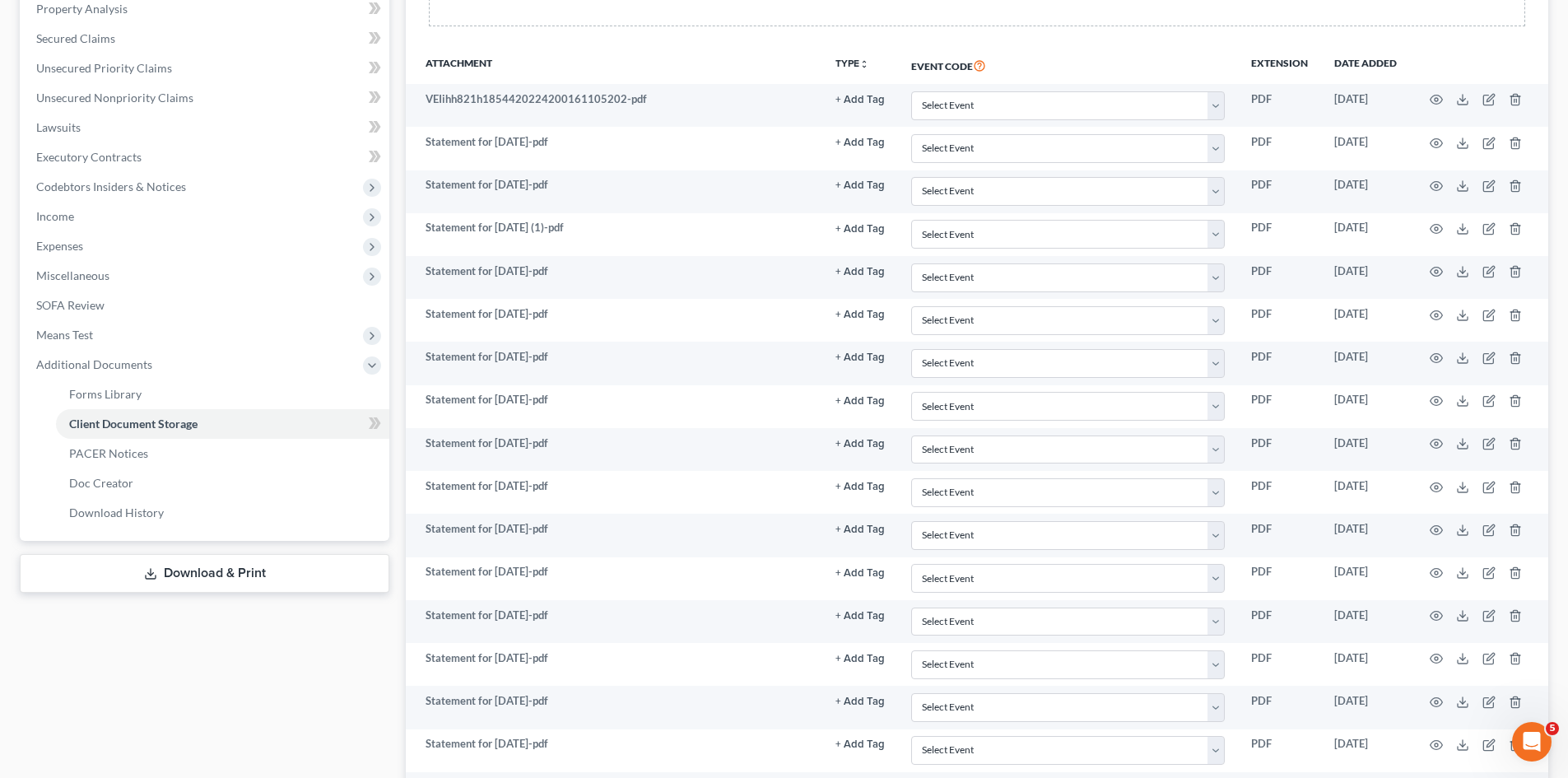
scroll to position [329, 0]
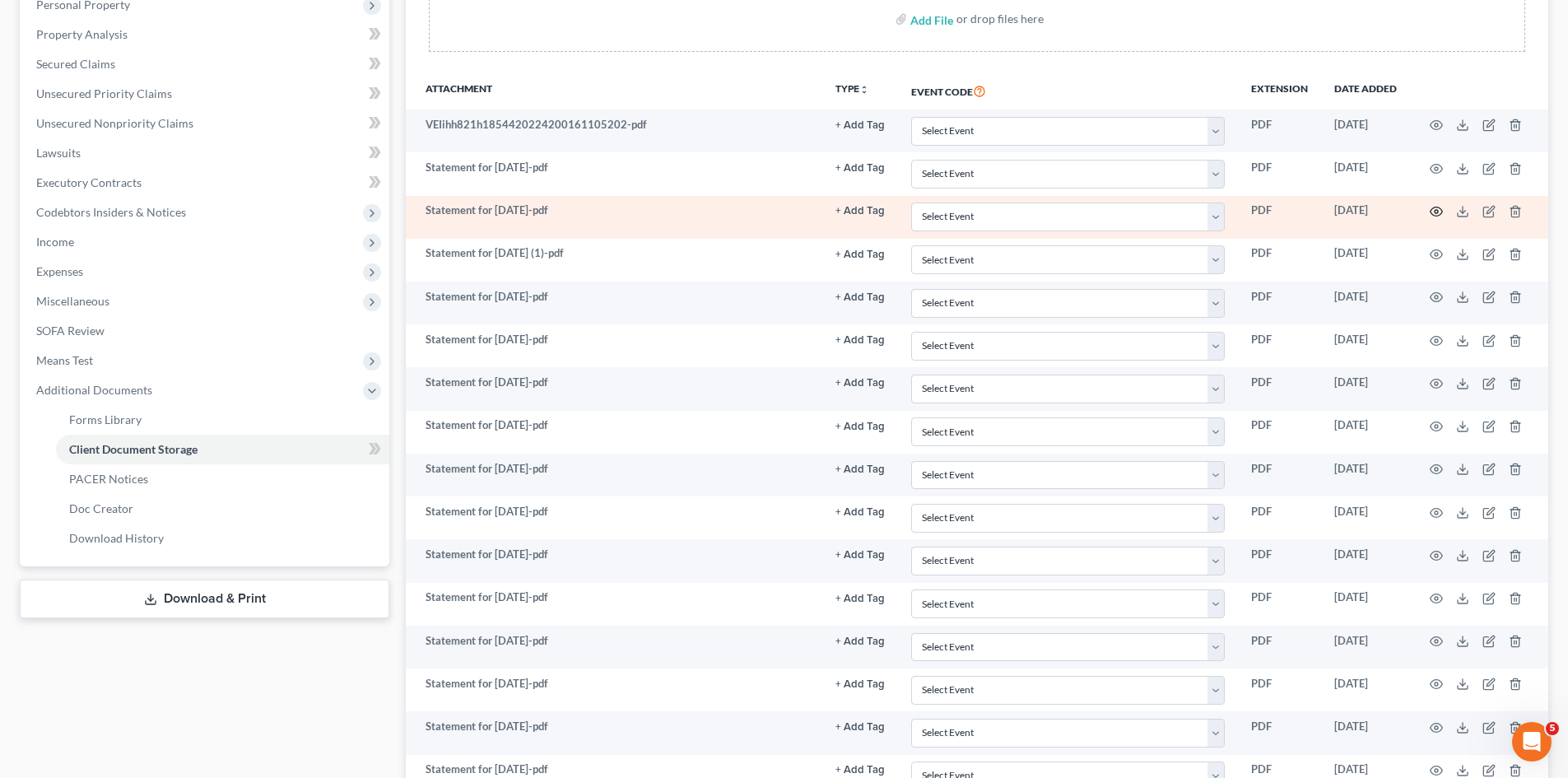
click at [1433, 210] on icon "button" at bounding box center [1436, 211] width 13 height 13
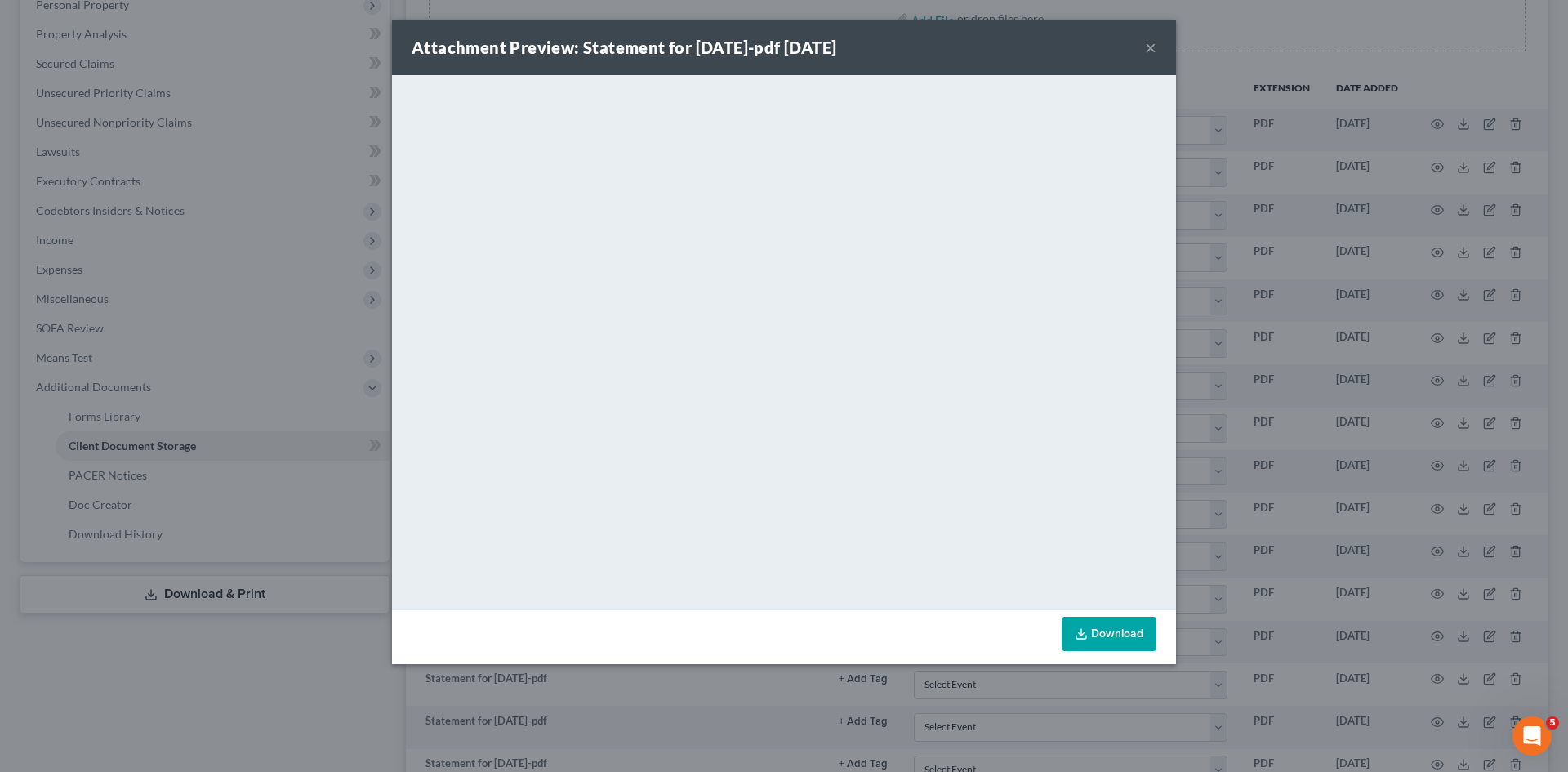
drag, startPoint x: 1233, startPoint y: 299, endPoint x: 1175, endPoint y: 278, distance: 61.7
click at [1233, 299] on div "Attachment Preview: Statement for May 1, 2025-pdf 08/07/2025 × <object ng-attr-…" at bounding box center [784, 386] width 1568 height 772
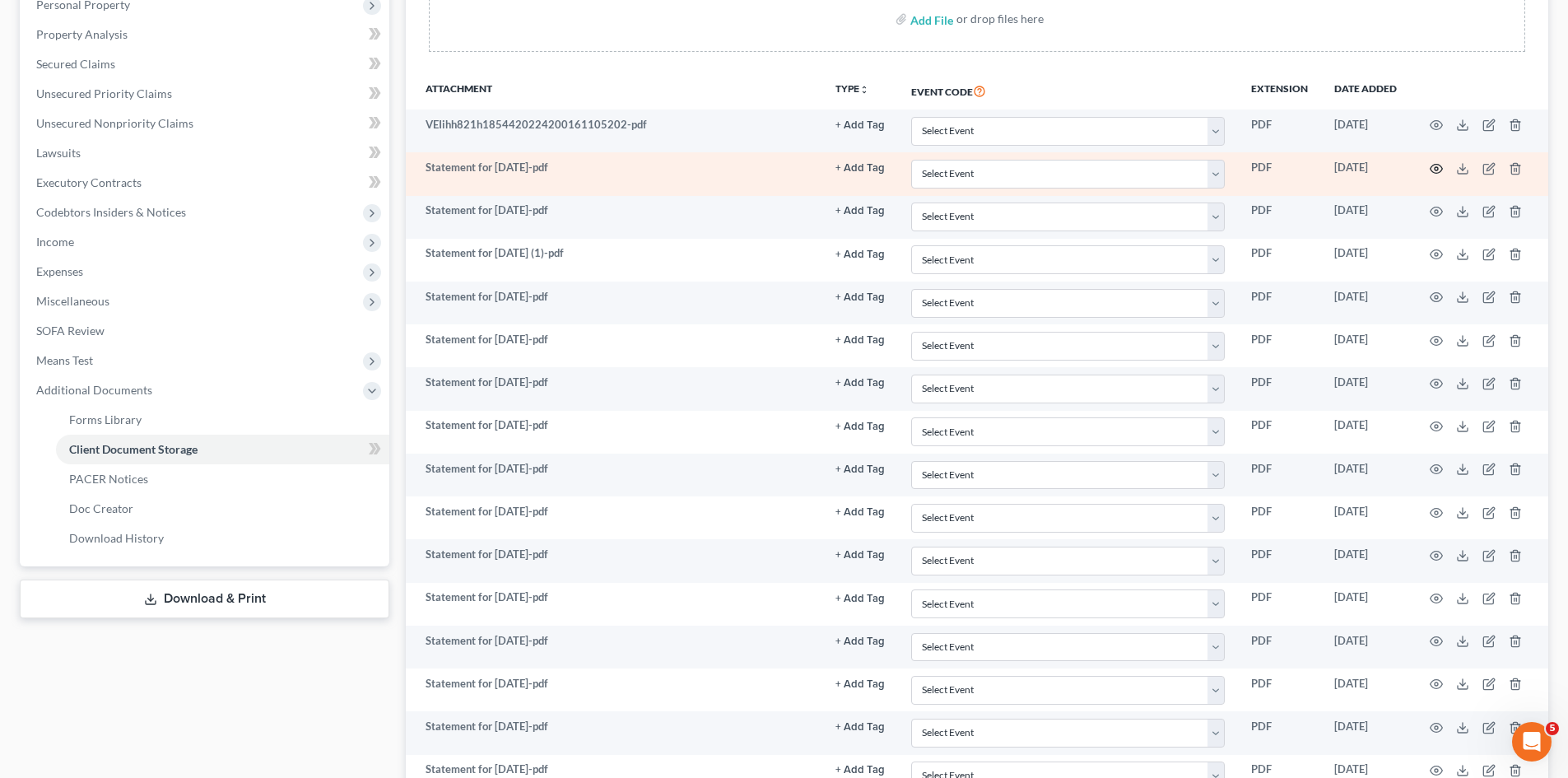
click at [1433, 165] on icon "button" at bounding box center [1437, 168] width 13 height 9
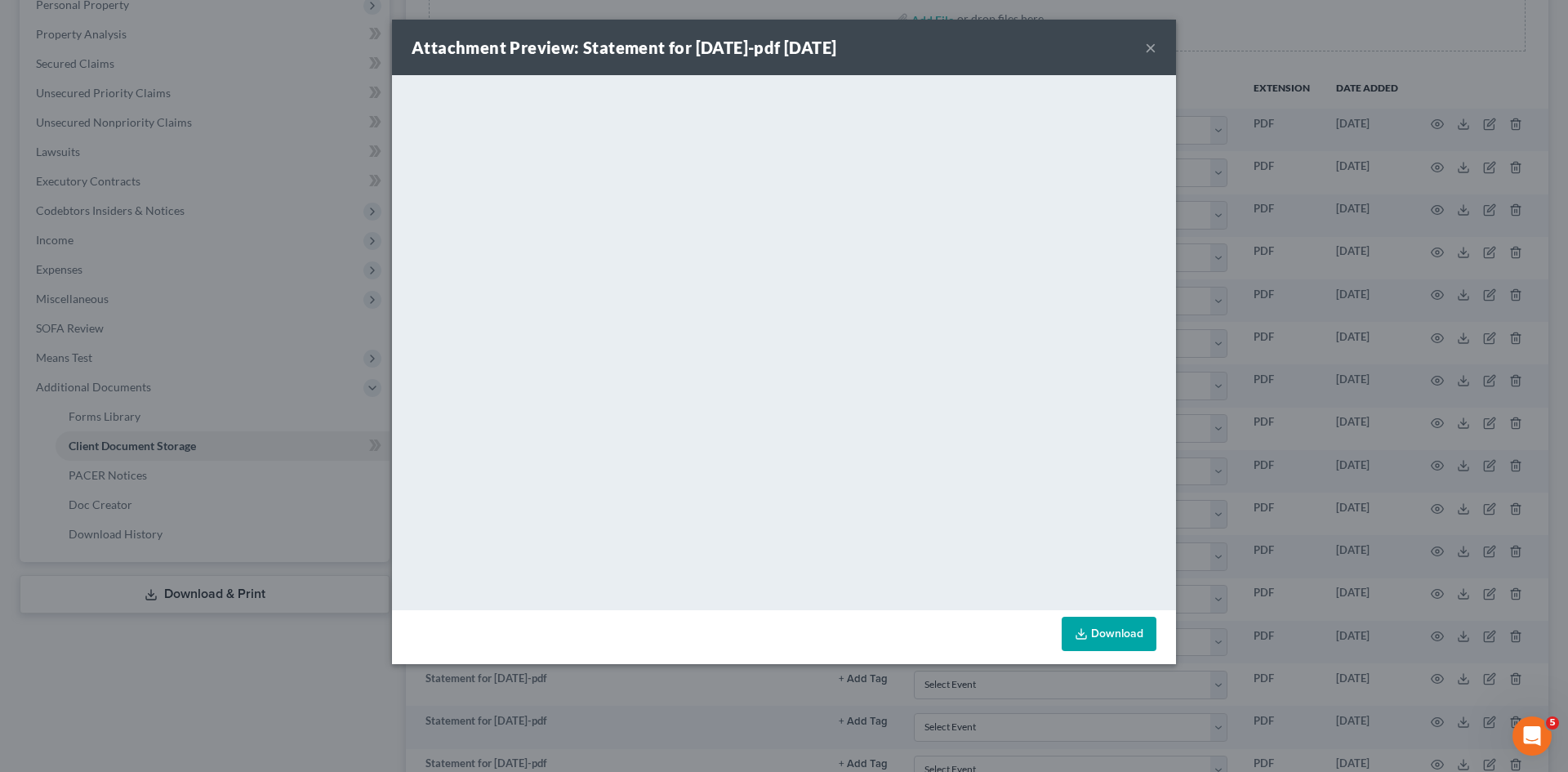
click at [1256, 357] on div "Attachment Preview: Statement for May 8, 2025-pdf 08/07/2025 × <object ng-attr-…" at bounding box center [784, 386] width 1568 height 772
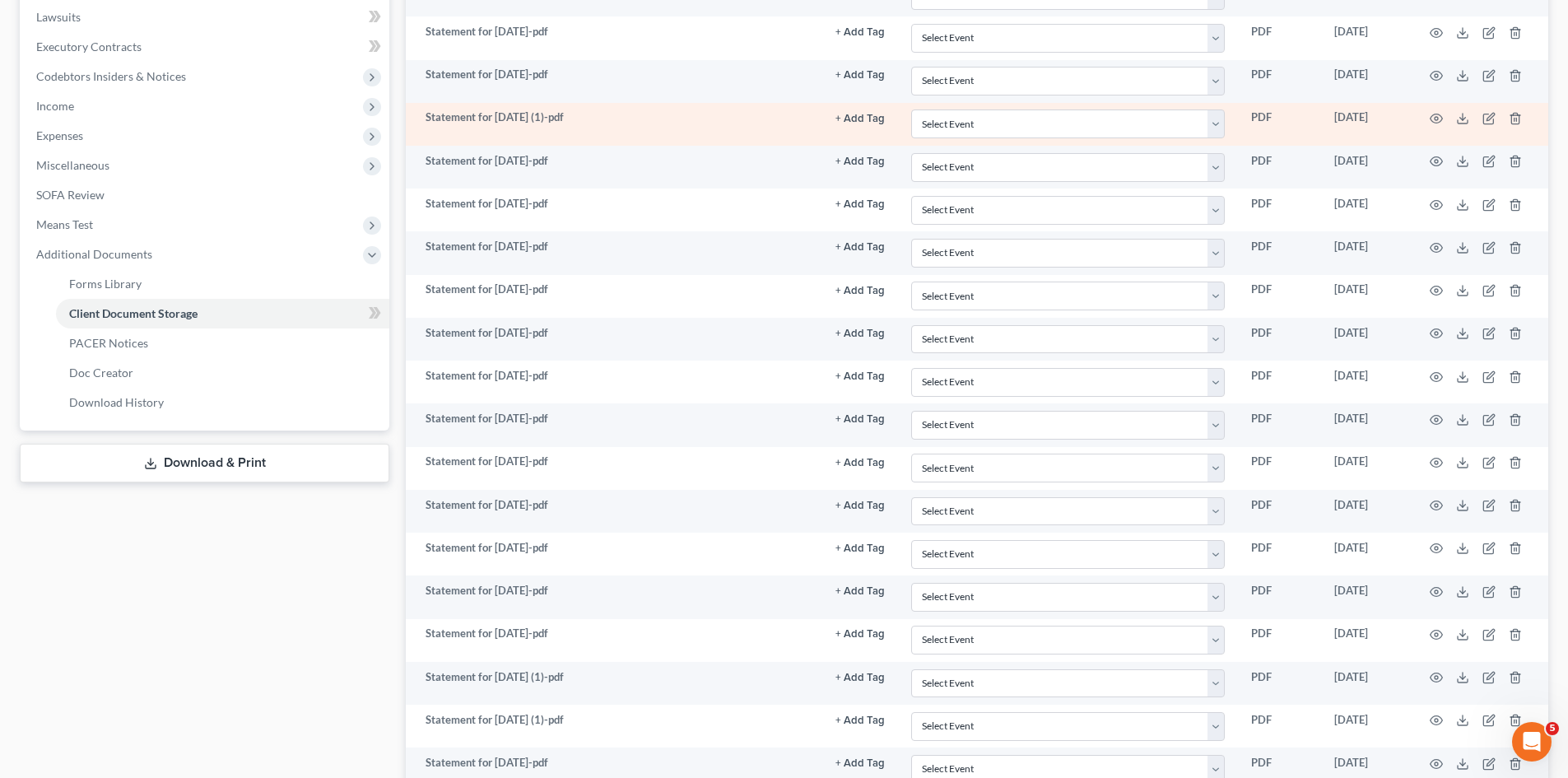
scroll to position [494, 0]
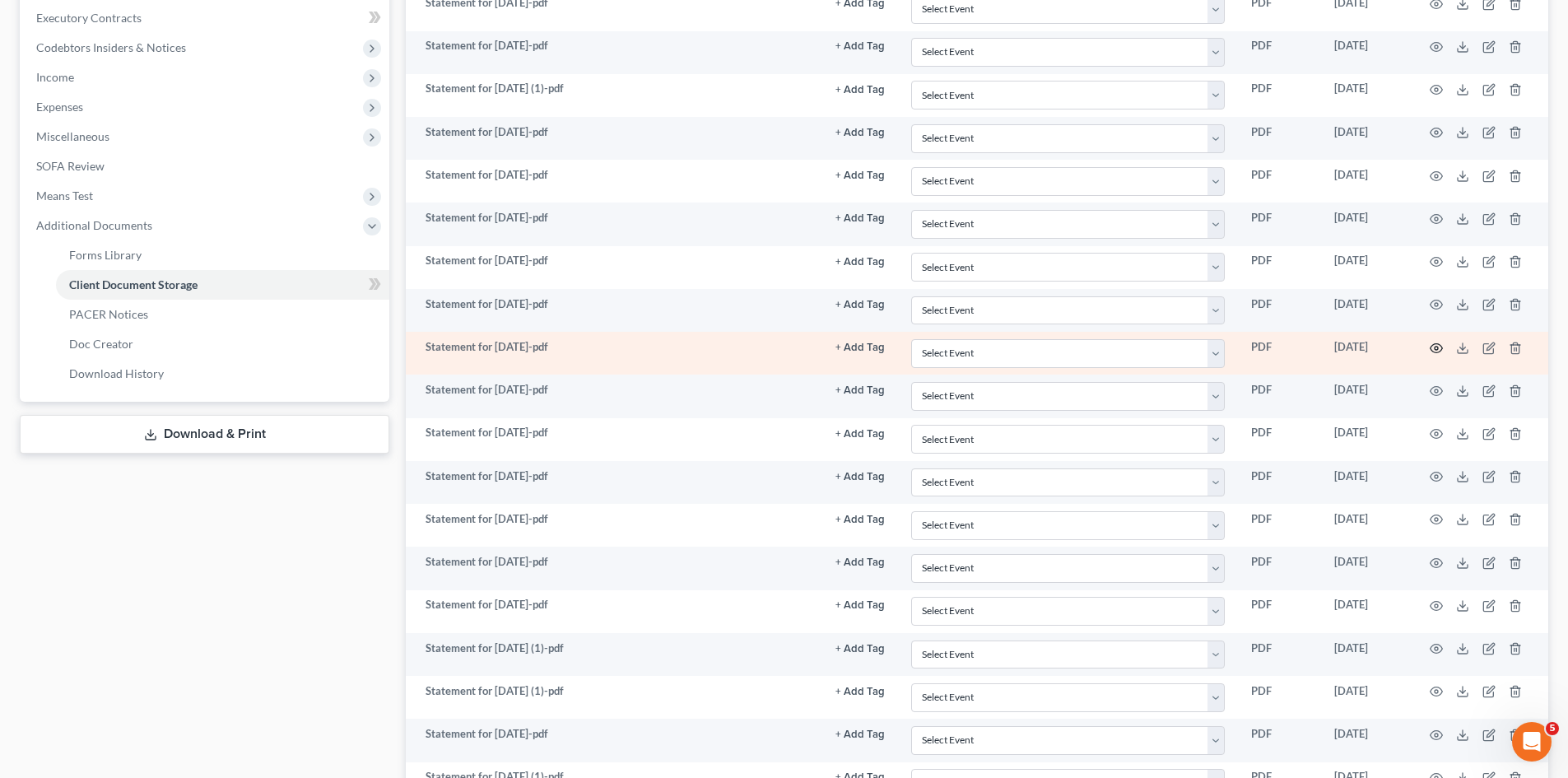
click at [1437, 349] on circle "button" at bounding box center [1437, 348] width 4 height 4
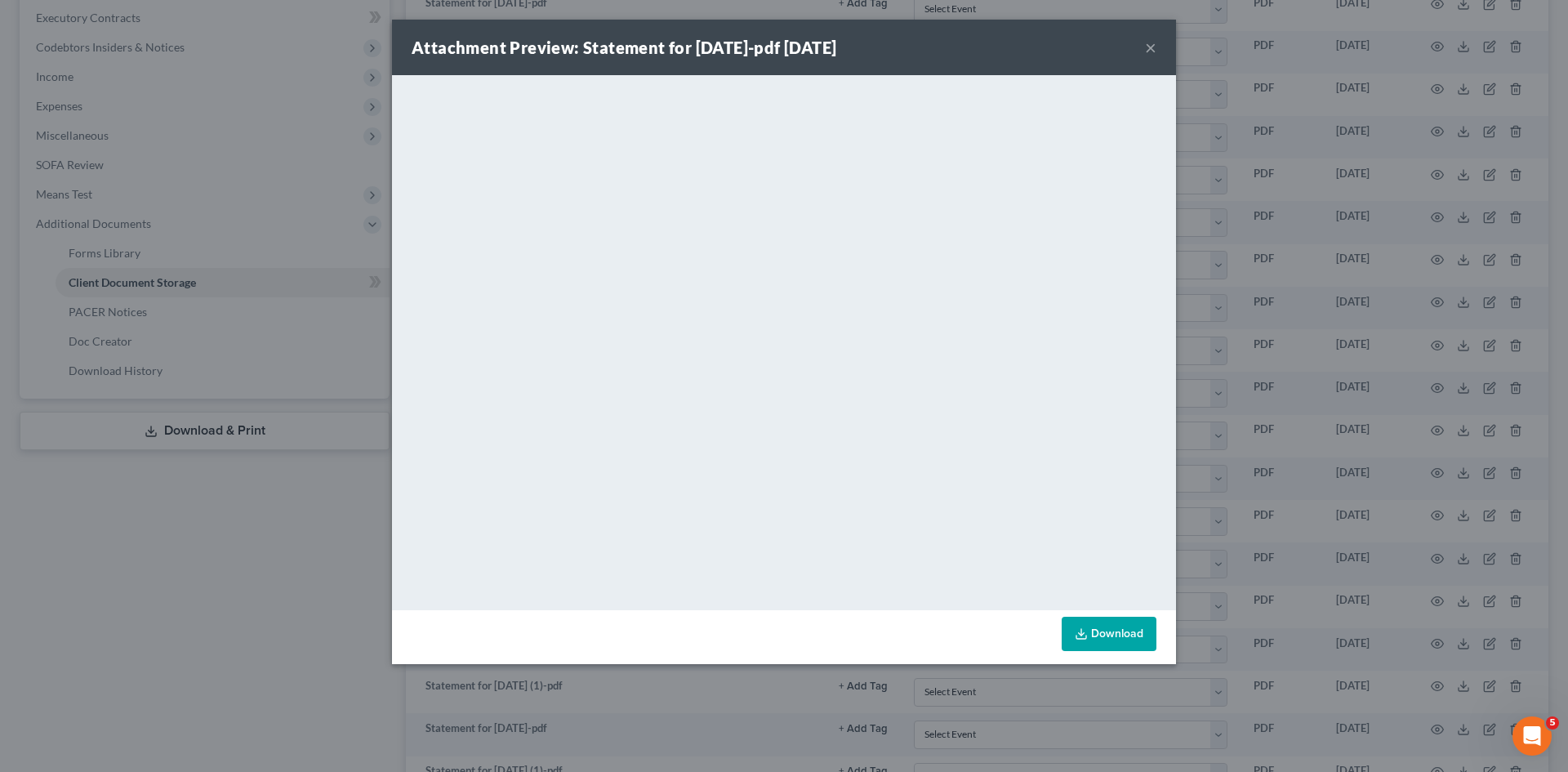
drag, startPoint x: 1313, startPoint y: 266, endPoint x: 1175, endPoint y: 307, distance: 144.0
click at [1313, 266] on div "Attachment Preview: Statement for Jun 12, 2025-pdf 08/07/2025 × <object ng-attr…" at bounding box center [784, 386] width 1568 height 772
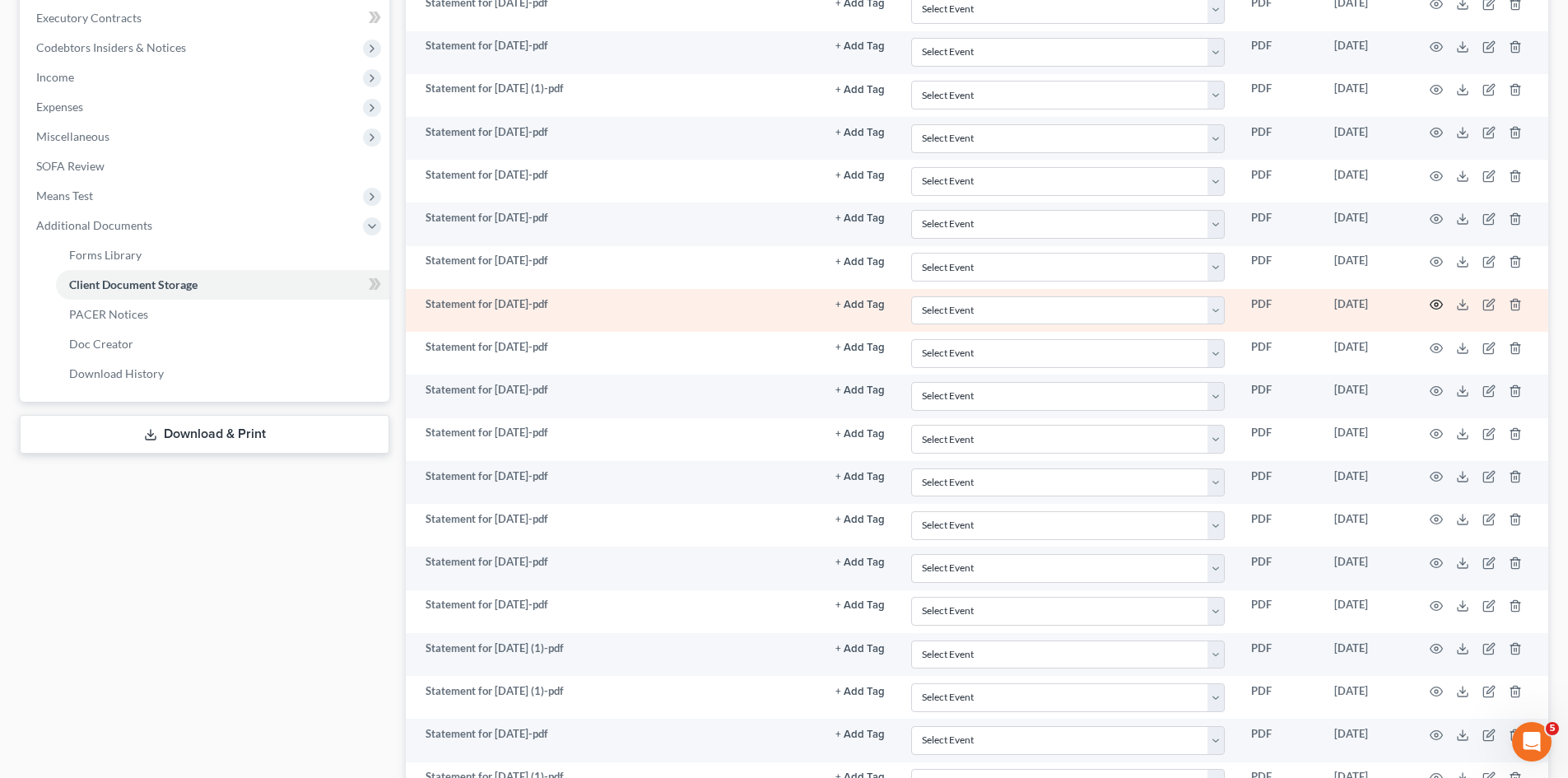
click at [1435, 299] on icon "button" at bounding box center [1436, 304] width 13 height 13
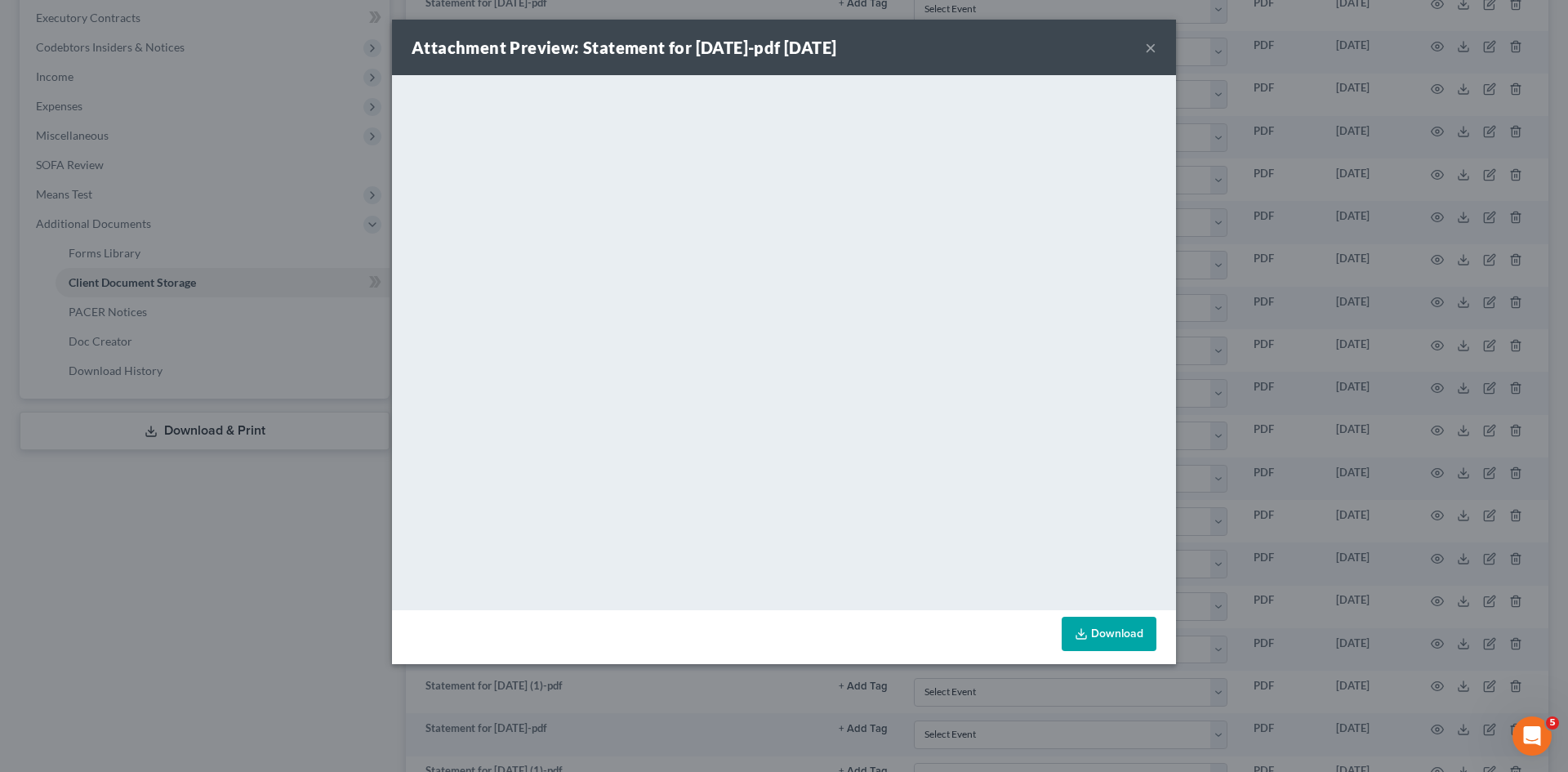
click at [1188, 267] on div "Attachment Preview: Statement for Jun 18, 2025-pdf 08/07/2025 × <object ng-attr…" at bounding box center [784, 386] width 1568 height 772
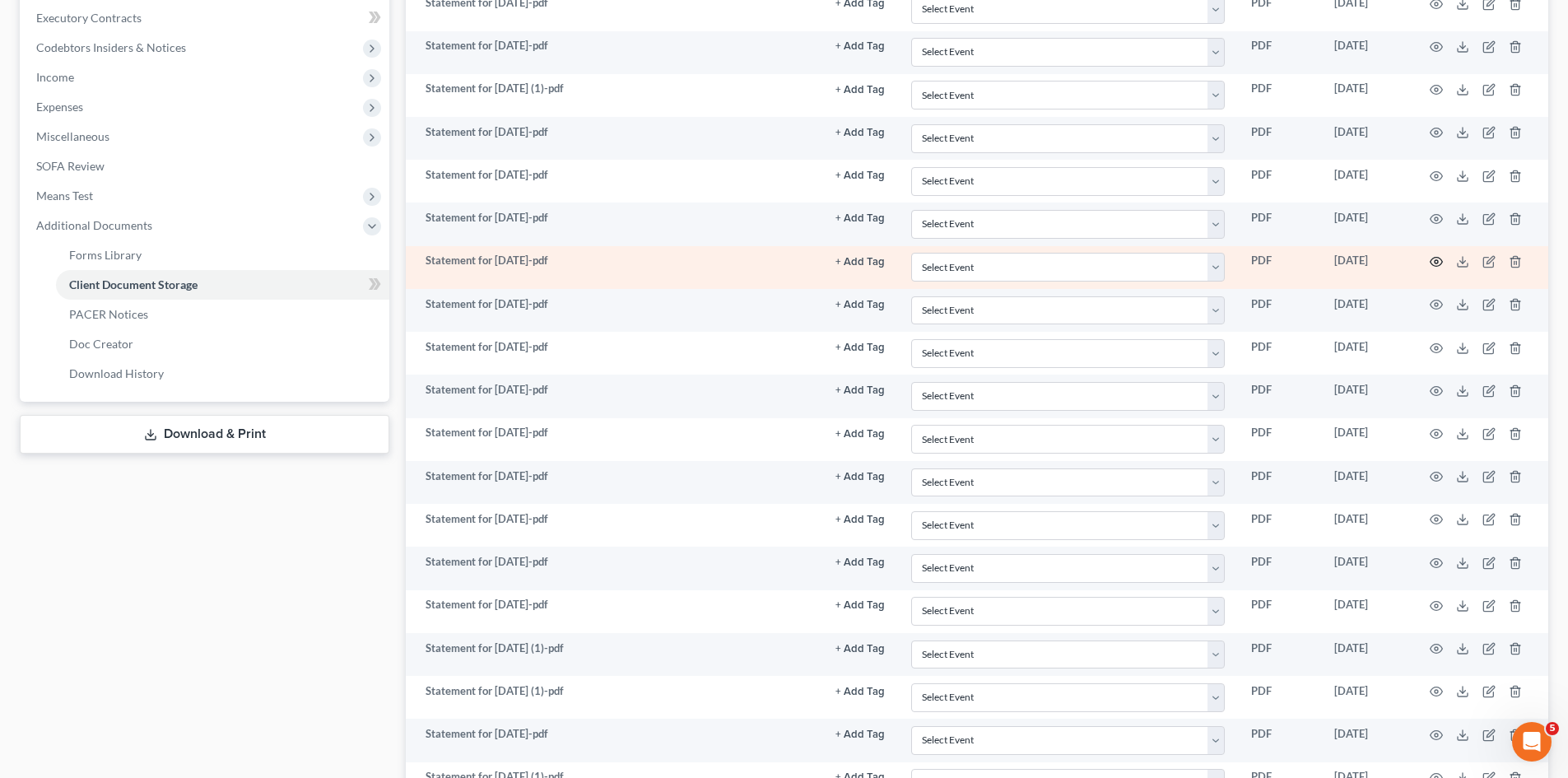
click at [1432, 259] on icon "button" at bounding box center [1437, 263] width 13 height 9
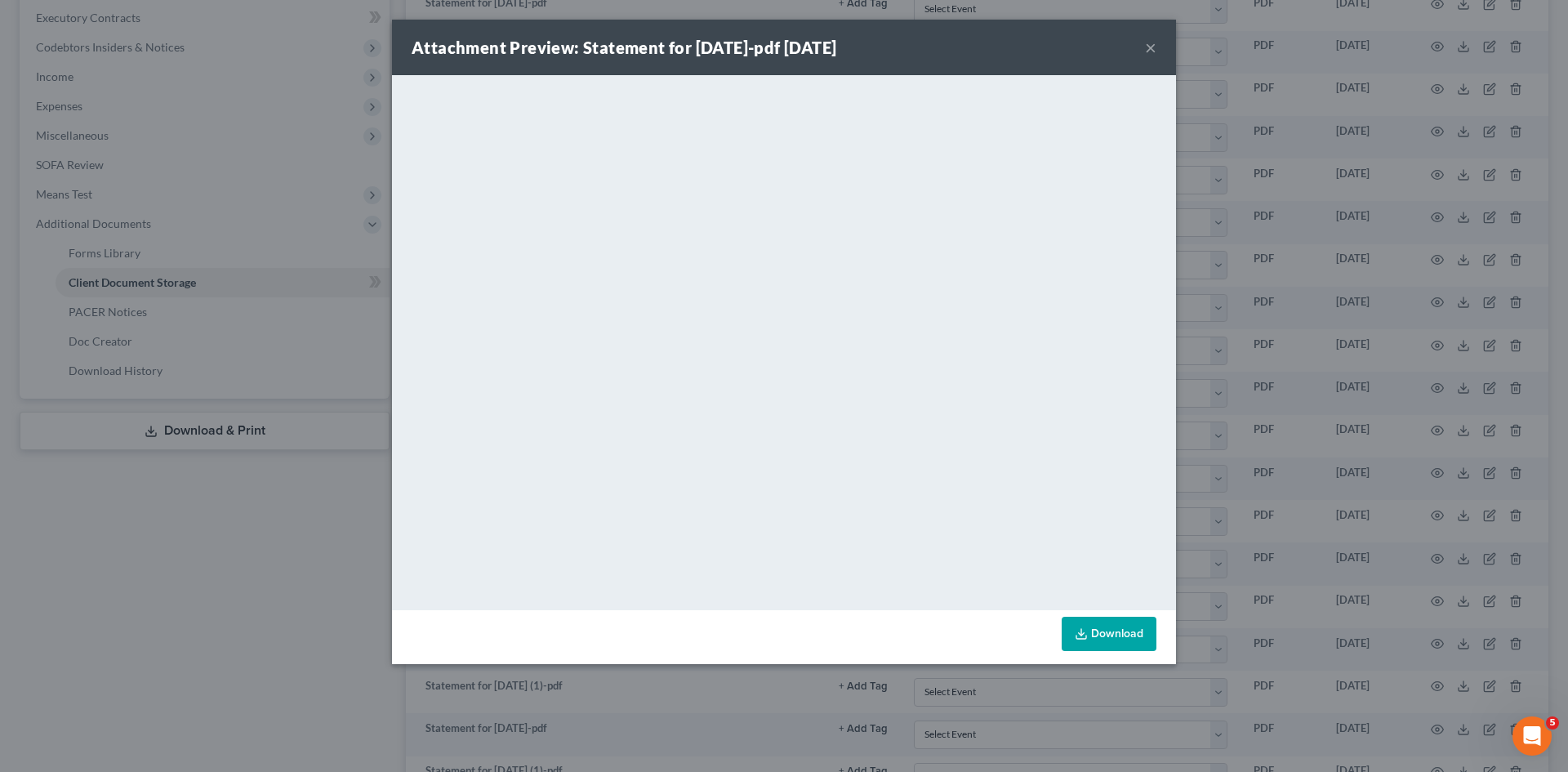
drag, startPoint x: 1268, startPoint y: 340, endPoint x: 1271, endPoint y: 323, distance: 17.3
click at [1268, 340] on div "Attachment Preview: Statement for Jun 26, 2025-pdf 08/07/2025 × <object ng-attr…" at bounding box center [784, 386] width 1568 height 772
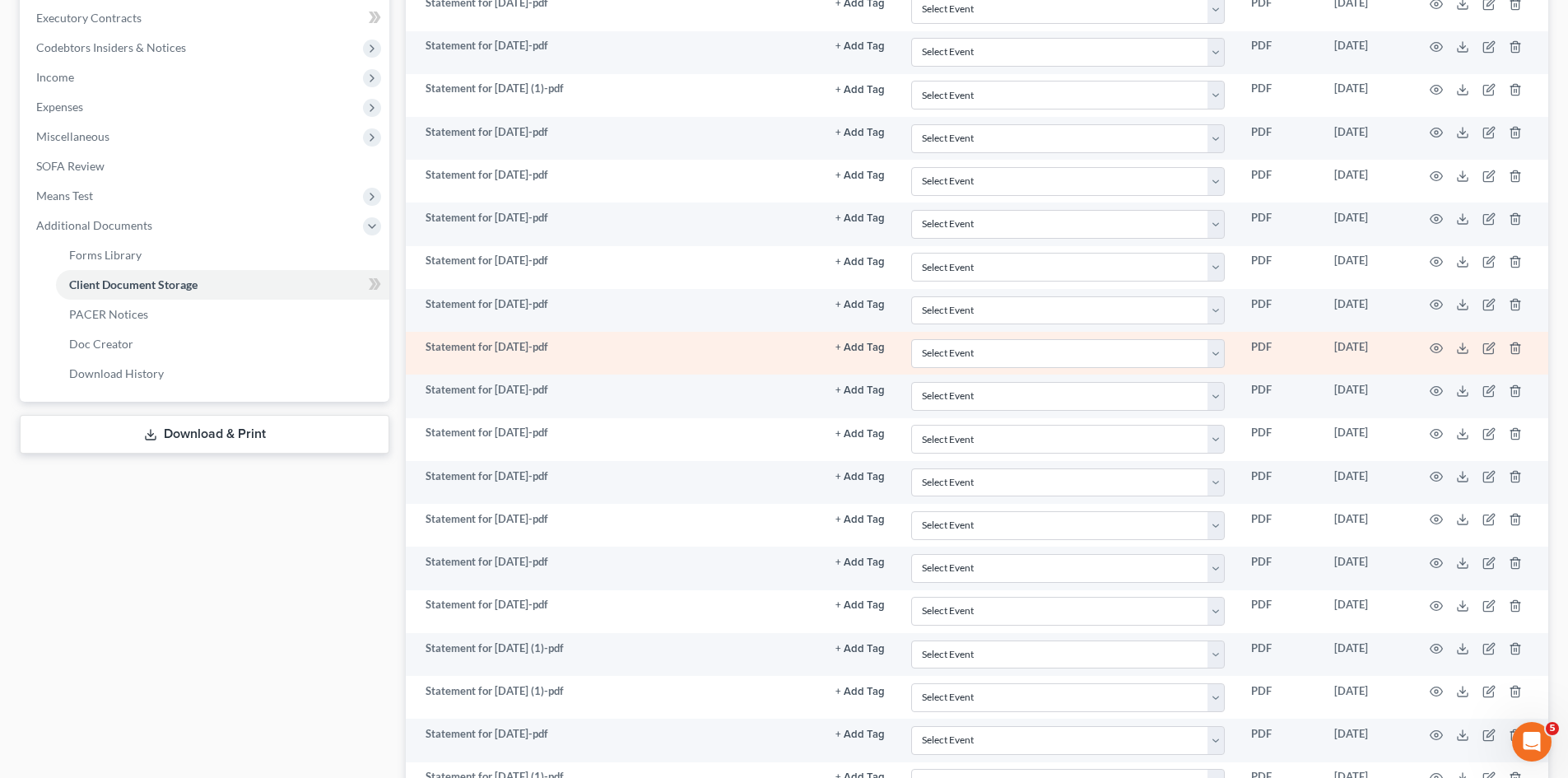
scroll to position [577, 0]
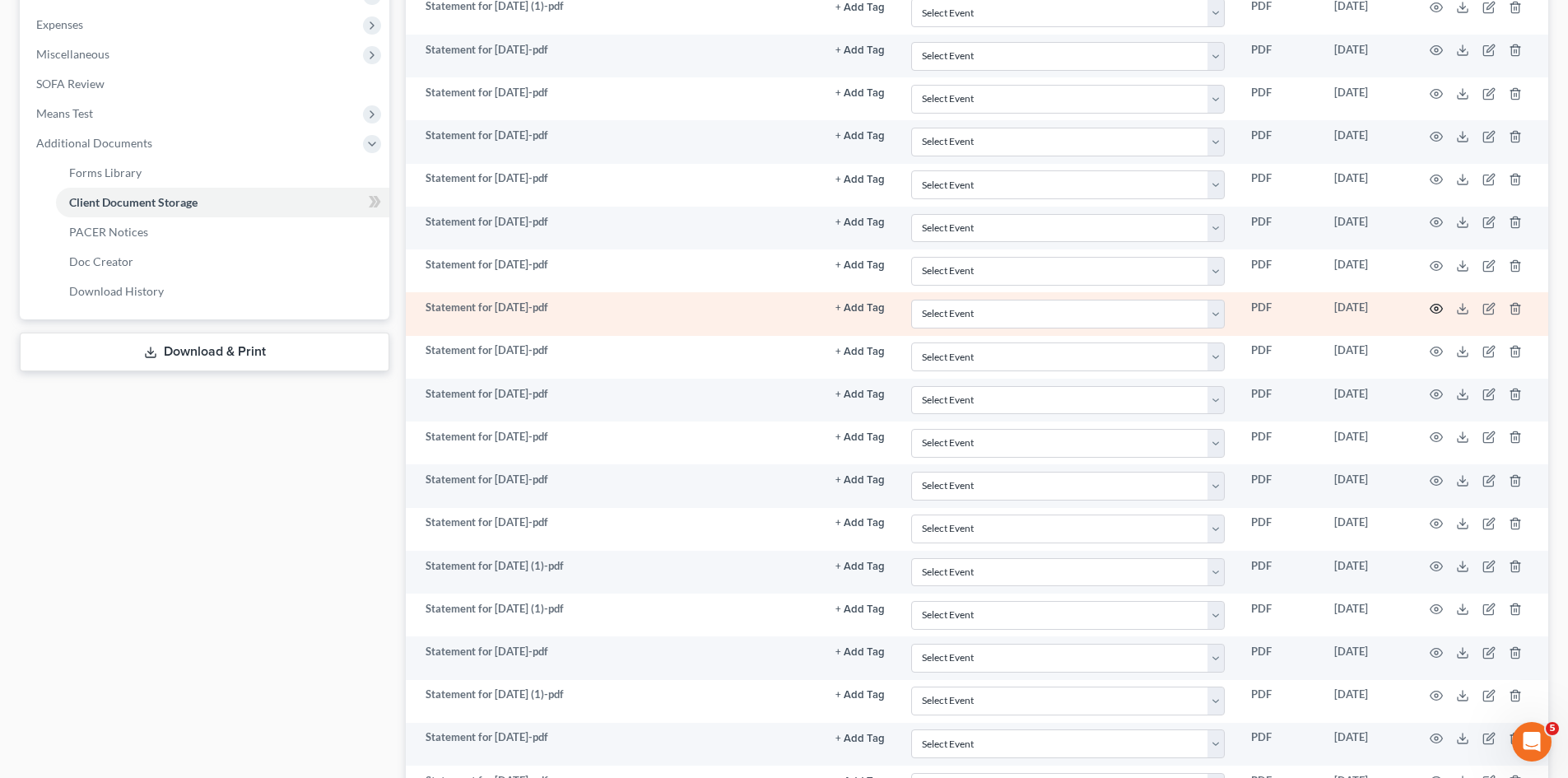
click at [1438, 309] on circle "button" at bounding box center [1437, 309] width 4 height 4
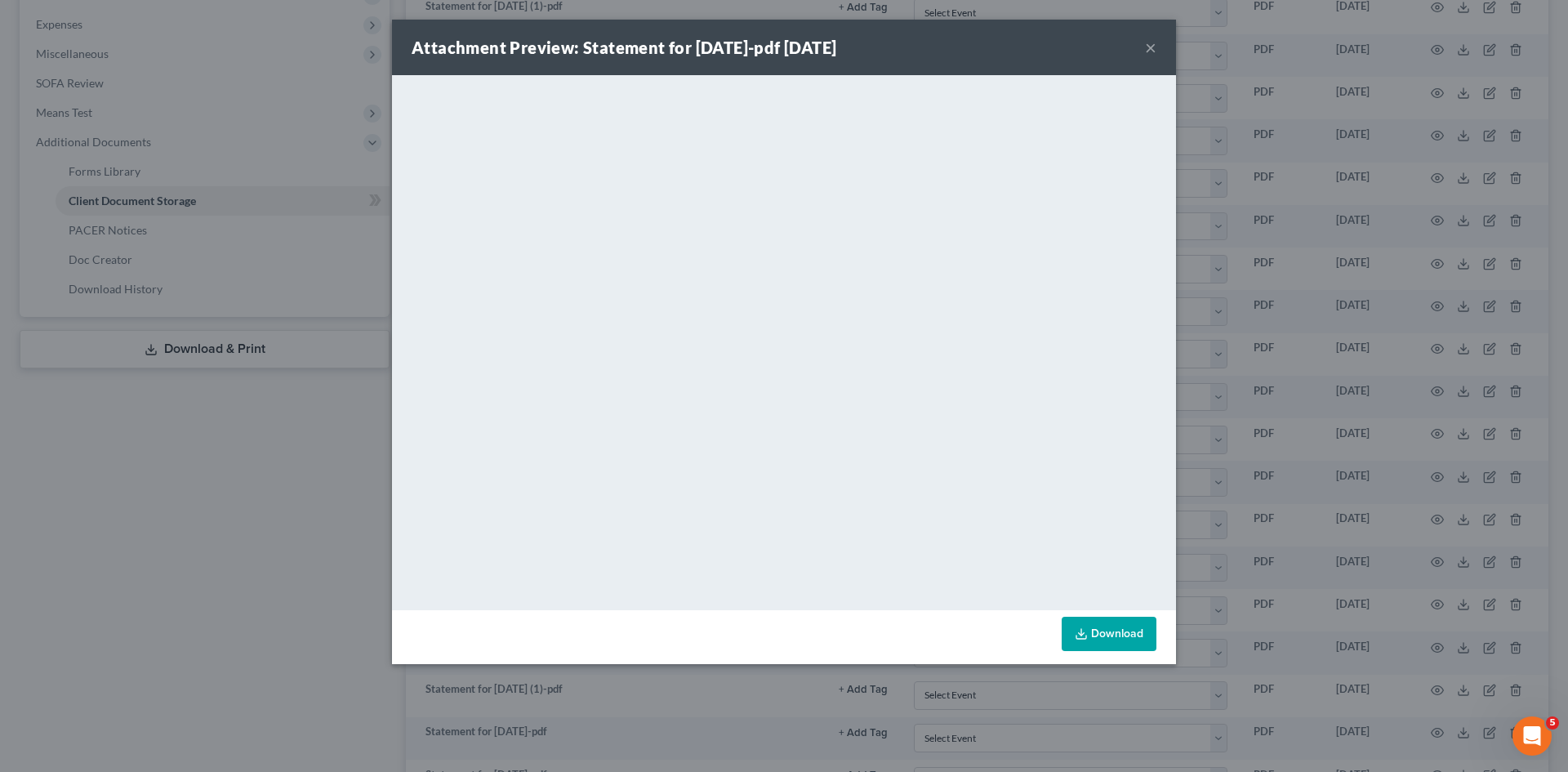
click at [1234, 103] on div "Attachment Preview: Statement for Jul 3, 2025-pdf 08/07/2025 × <object ng-attr-…" at bounding box center [784, 386] width 1568 height 772
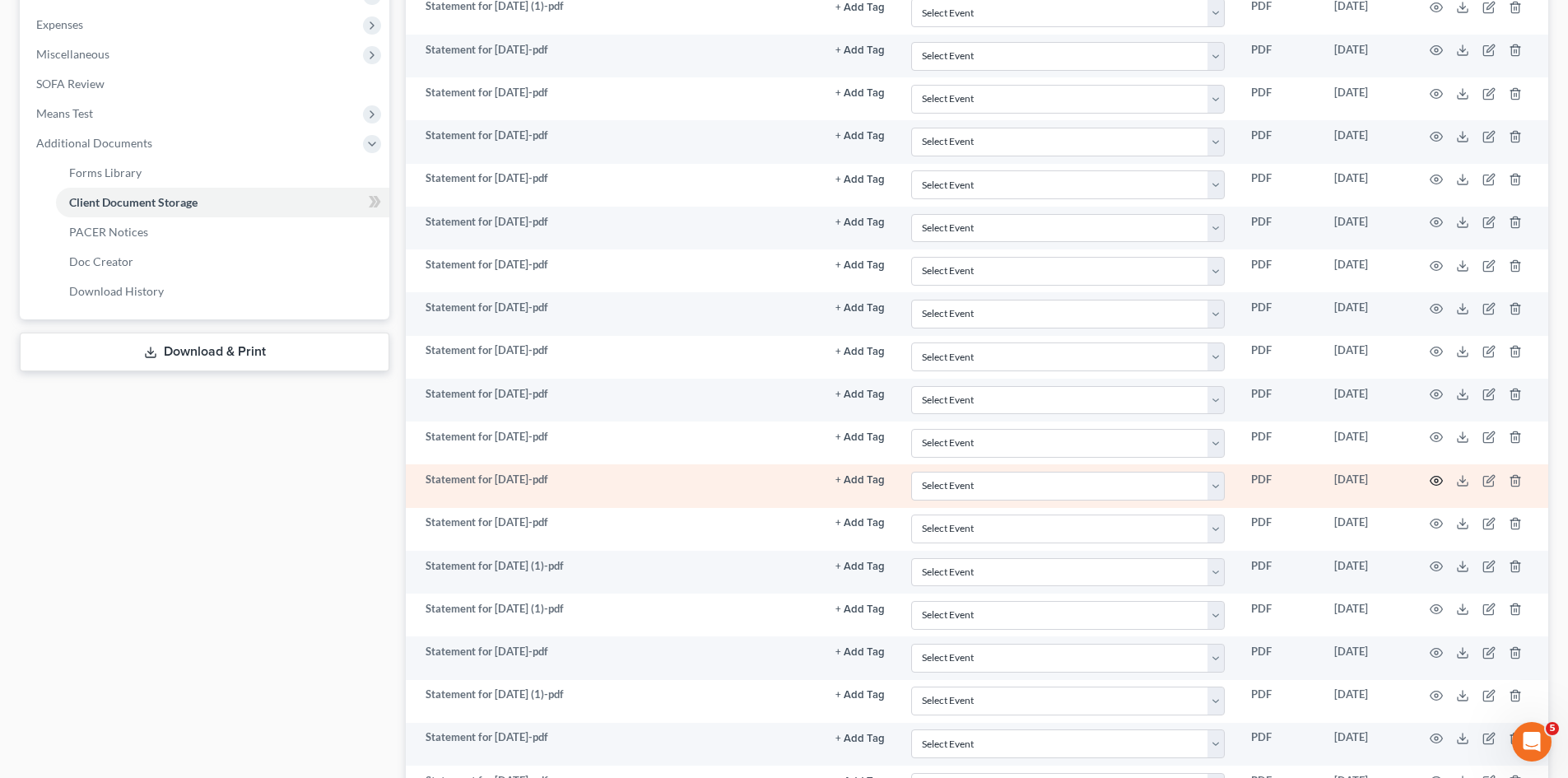
click at [1439, 482] on icon "button" at bounding box center [1436, 480] width 13 height 13
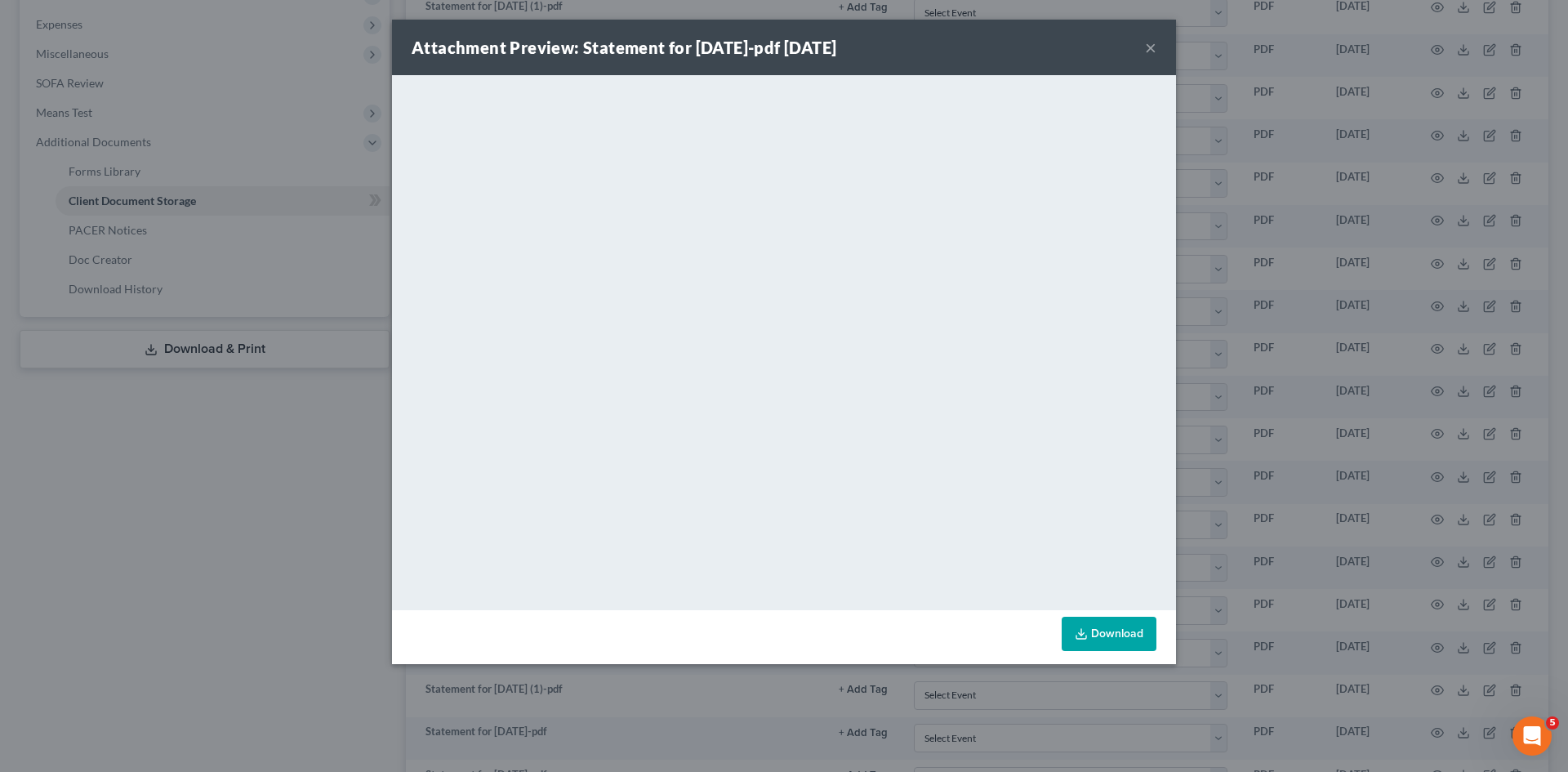
click at [1254, 346] on div "Attachment Preview: Statement for Jul 10, 2025-pdf 08/07/2025 × <object ng-attr…" at bounding box center [784, 386] width 1568 height 772
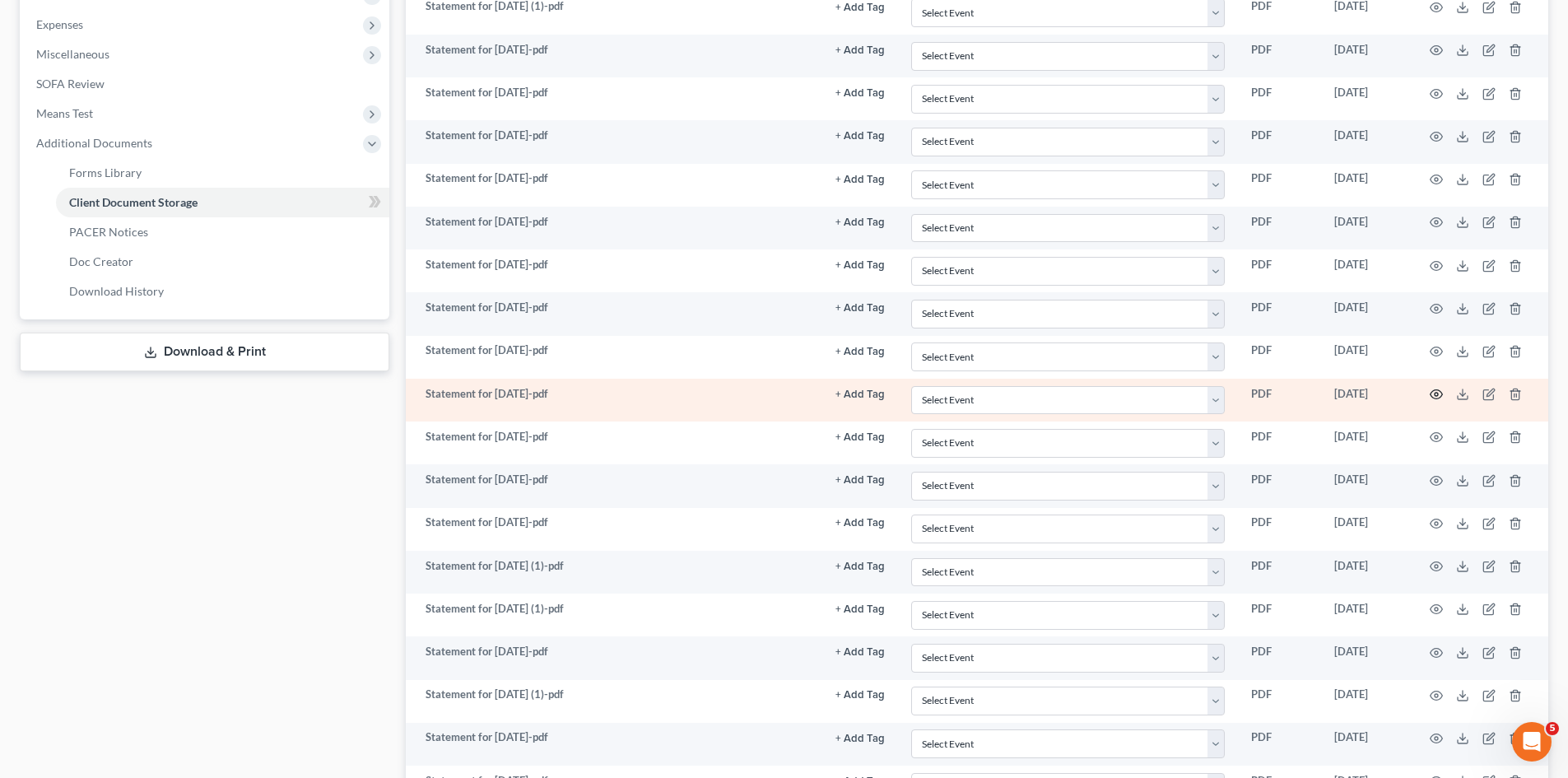
click at [1437, 390] on icon "button" at bounding box center [1437, 395] width 13 height 9
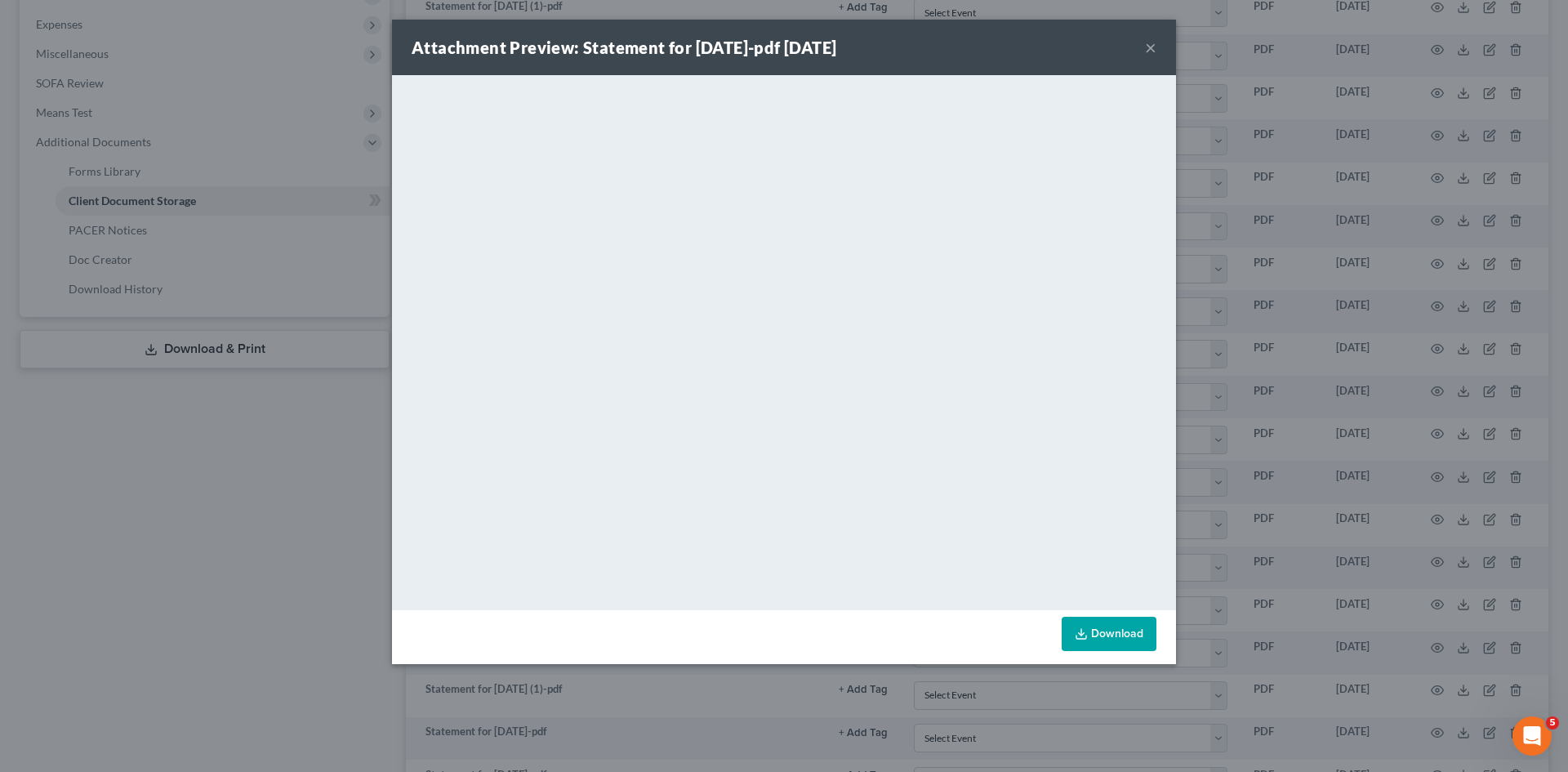
click at [1393, 428] on div "Attachment Preview: Statement for Jul 17, 2025-pdf 08/07/2025 × <object ng-attr…" at bounding box center [784, 386] width 1568 height 772
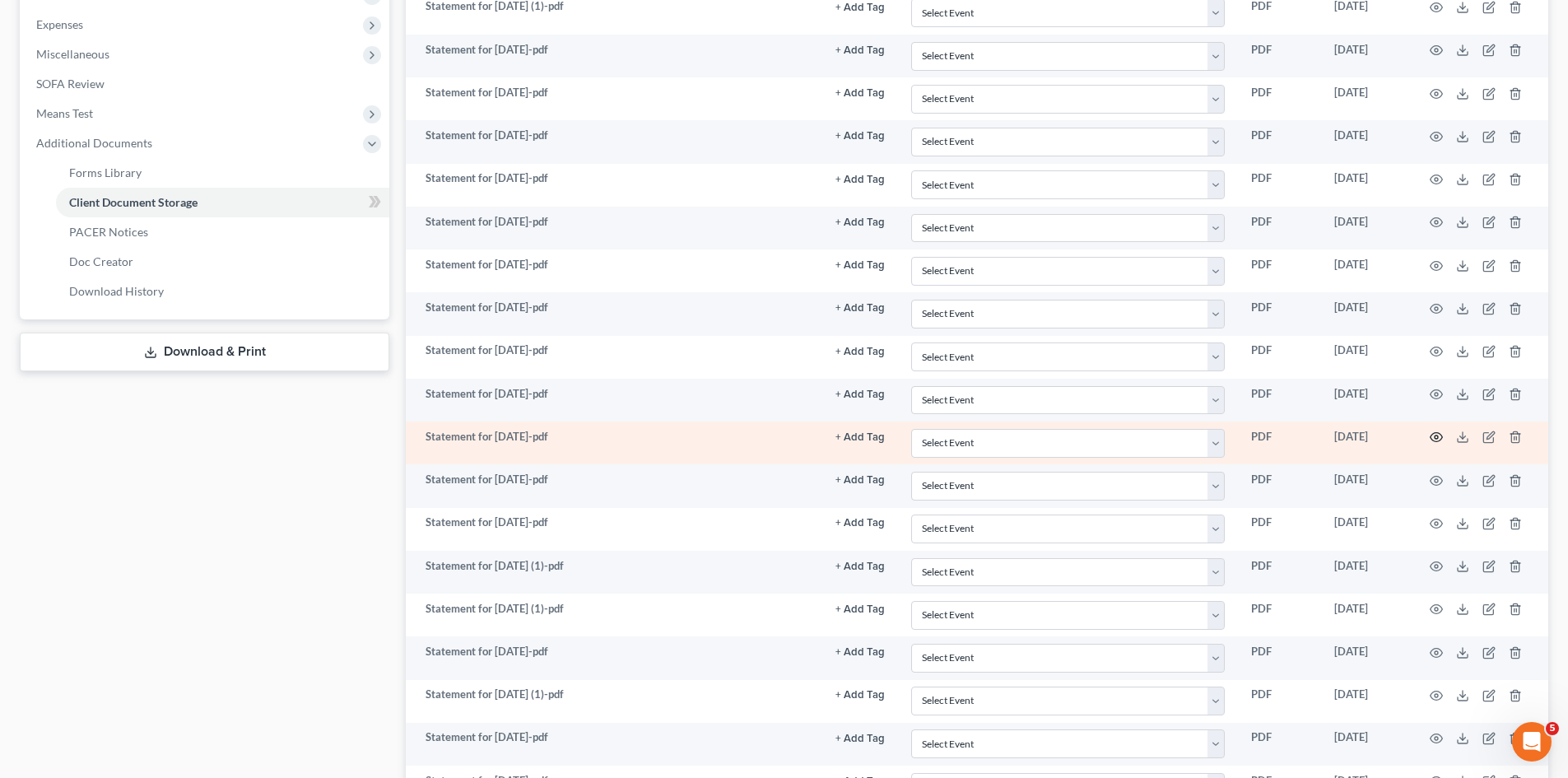
click at [1434, 439] on icon "button" at bounding box center [1436, 437] width 13 height 13
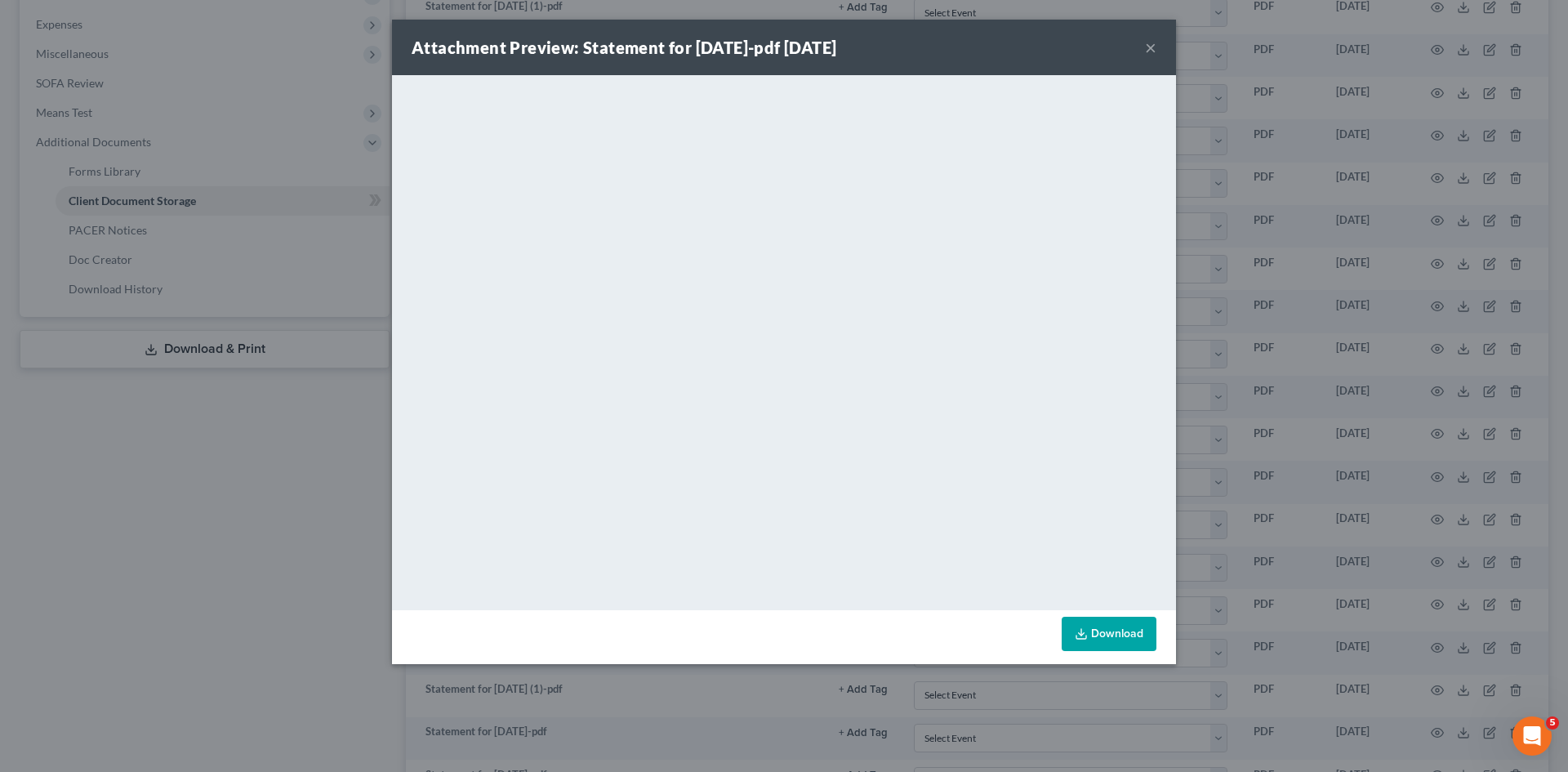
click at [1221, 381] on div "Attachment Preview: Statement for Jul 24, 2025-pdf 08/07/2025 × <object ng-attr…" at bounding box center [784, 386] width 1568 height 772
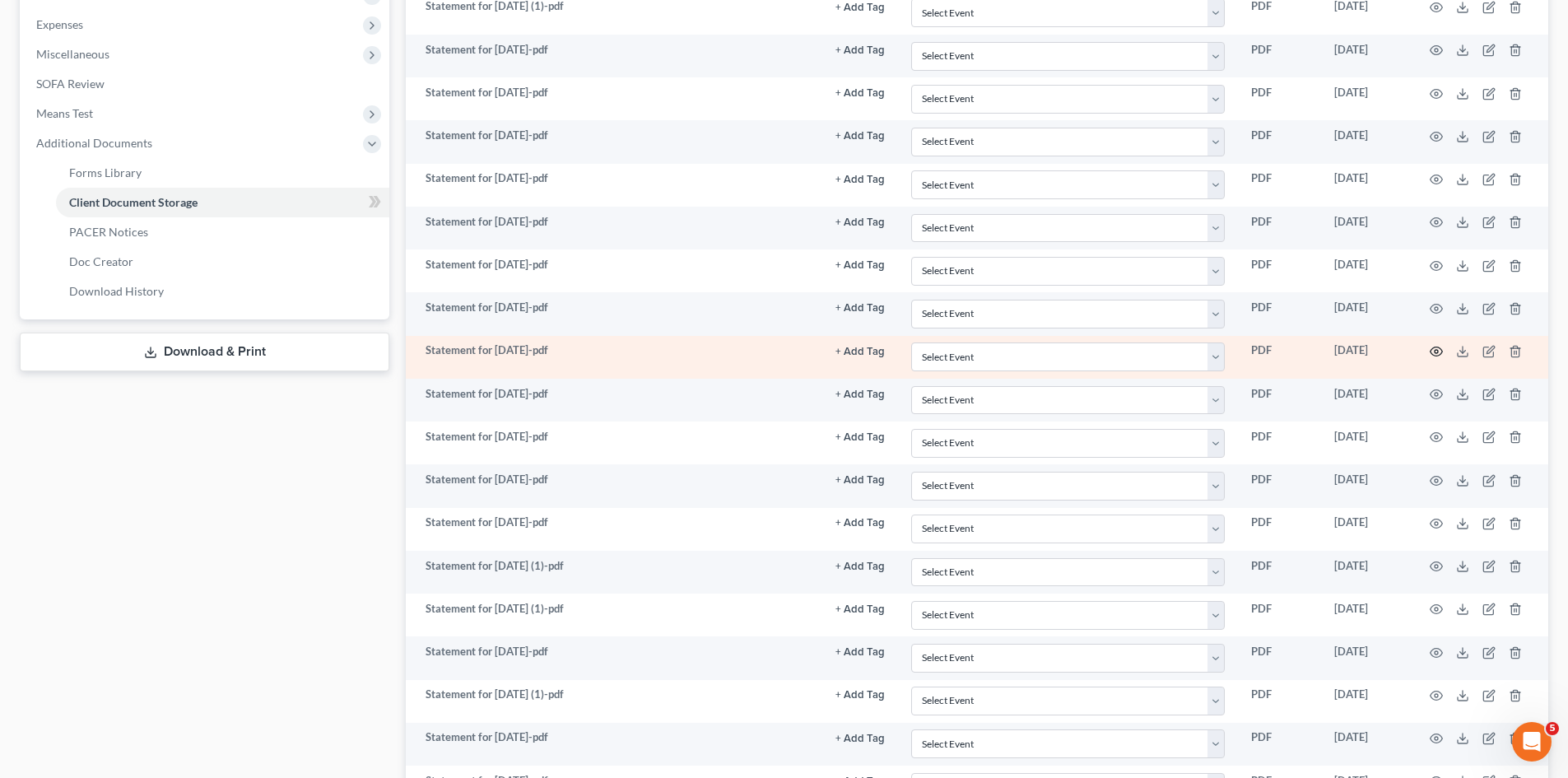
click at [1438, 352] on circle "button" at bounding box center [1437, 352] width 4 height 4
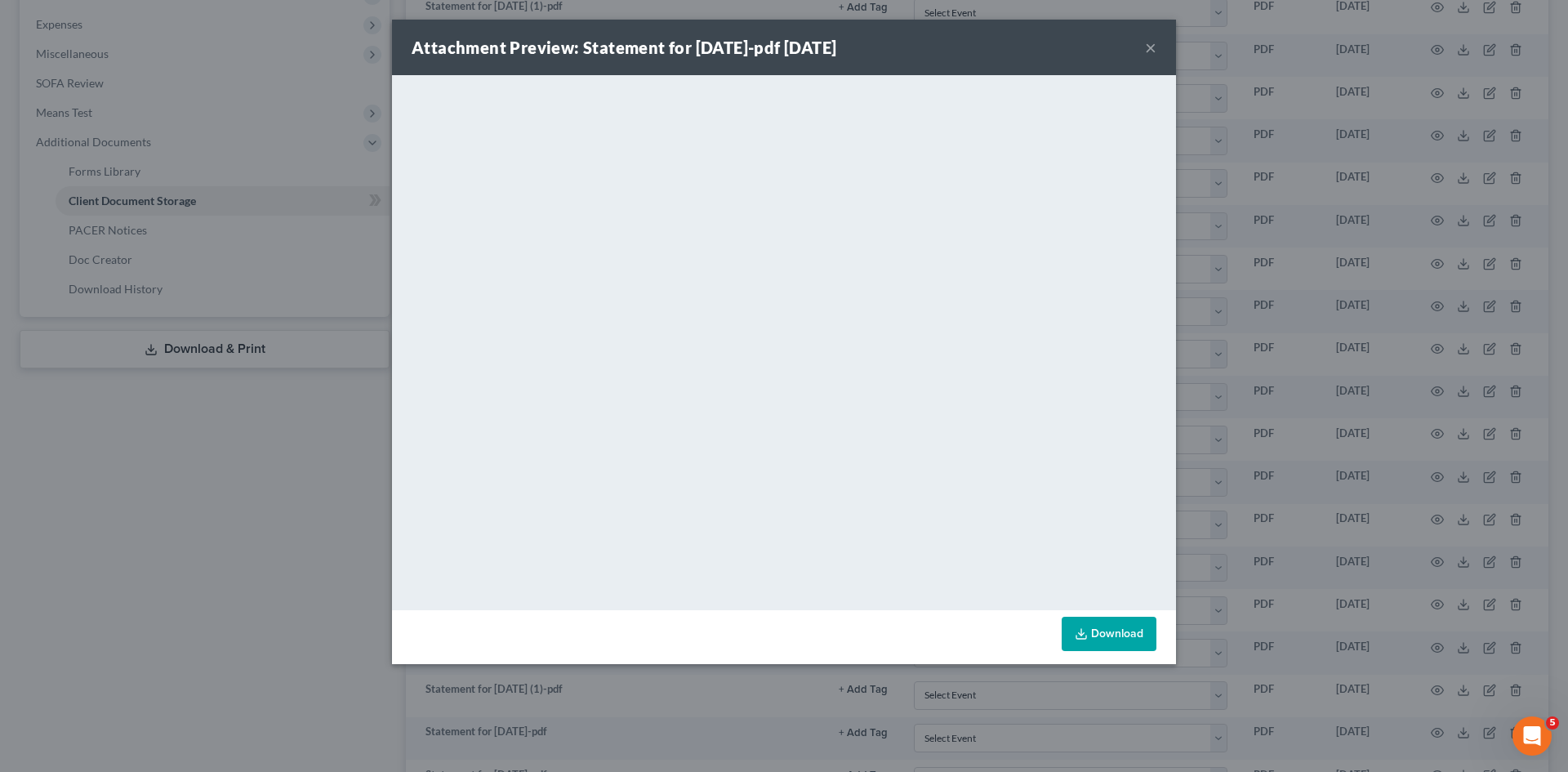
drag, startPoint x: 1150, startPoint y: 44, endPoint x: 1136, endPoint y: 79, distance: 37.7
click at [1150, 44] on button "×" at bounding box center [1151, 47] width 12 height 20
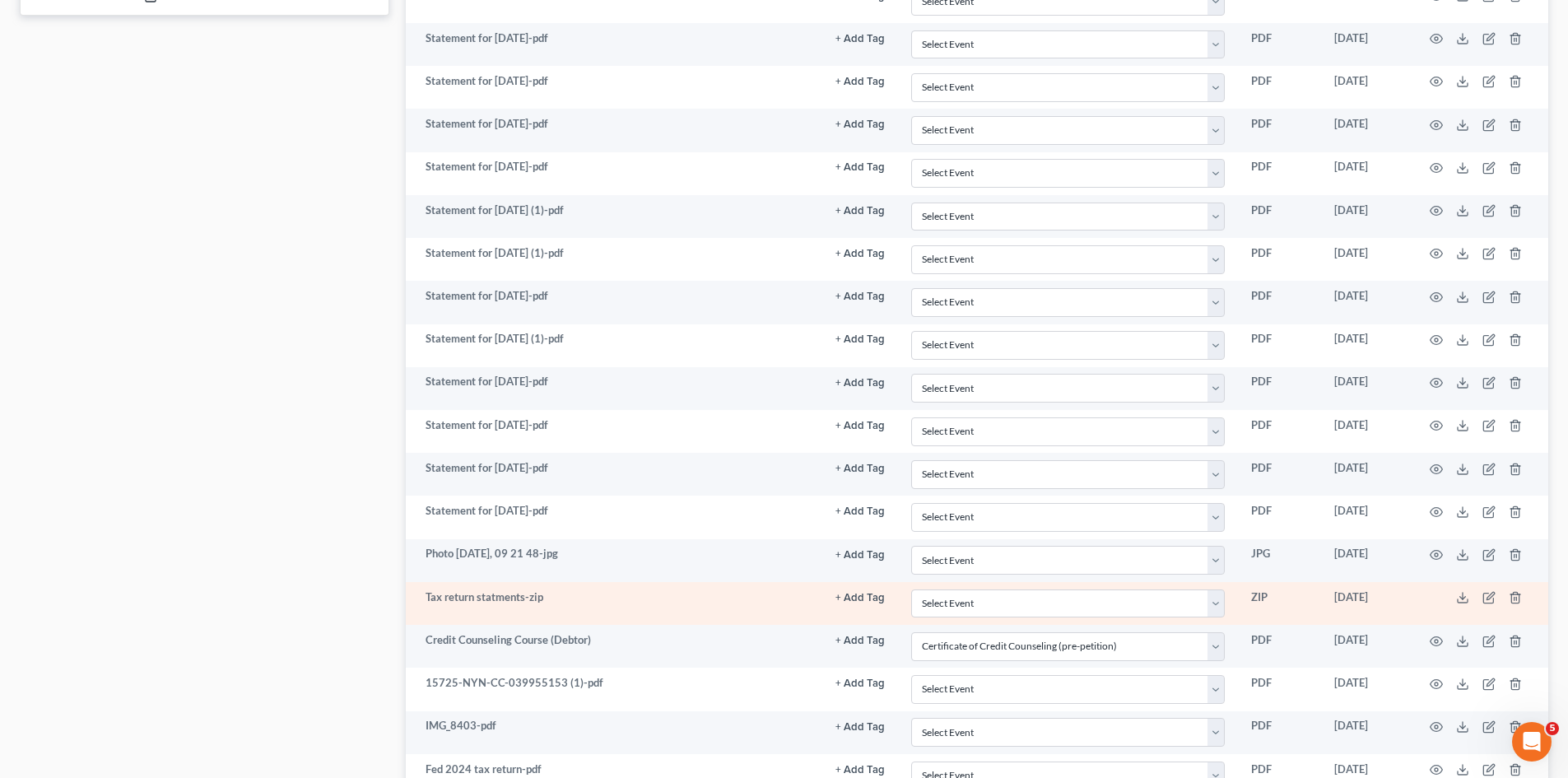
scroll to position [906, 0]
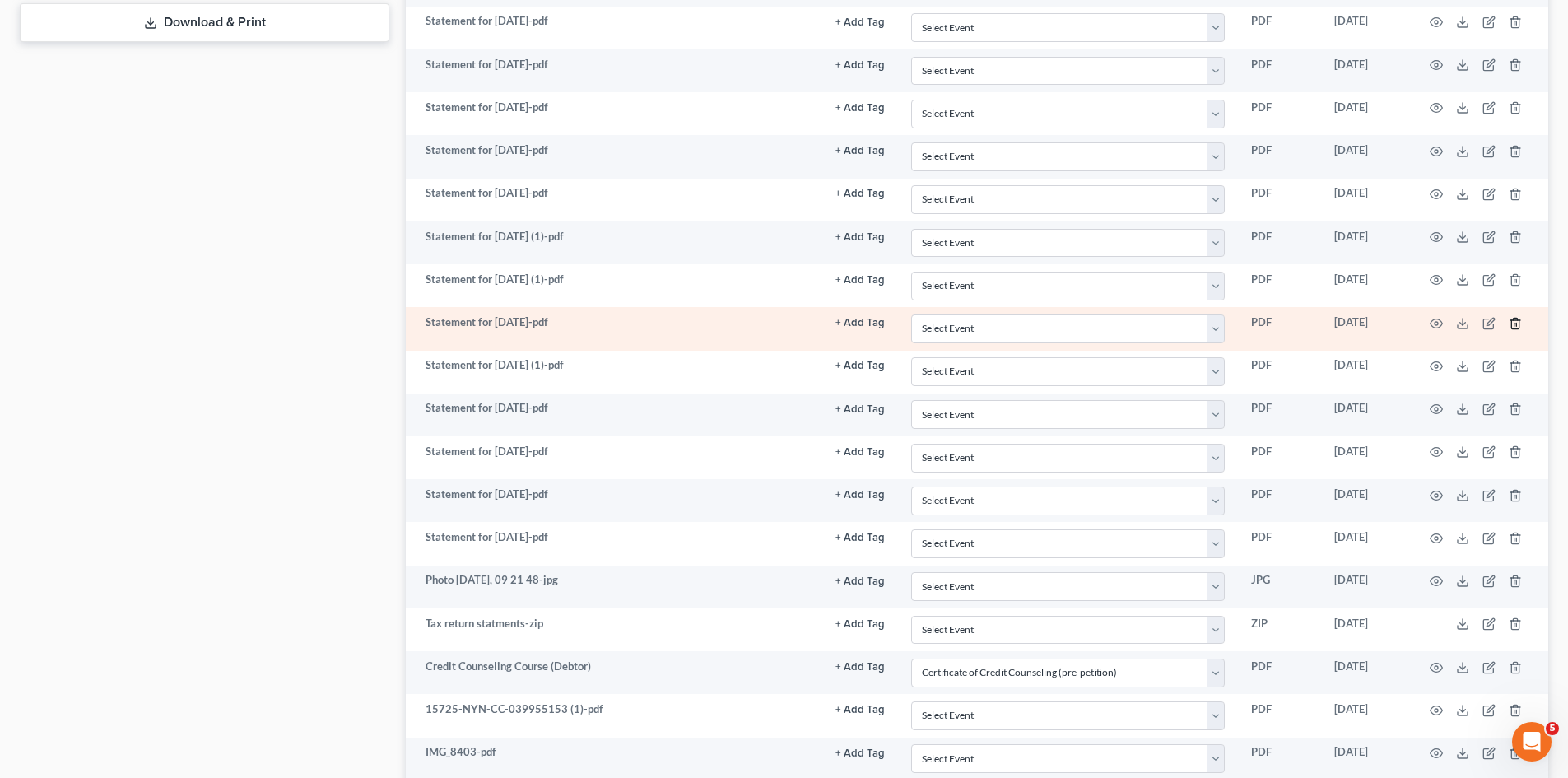
click at [1516, 324] on line "button" at bounding box center [1516, 325] width 0 height 4
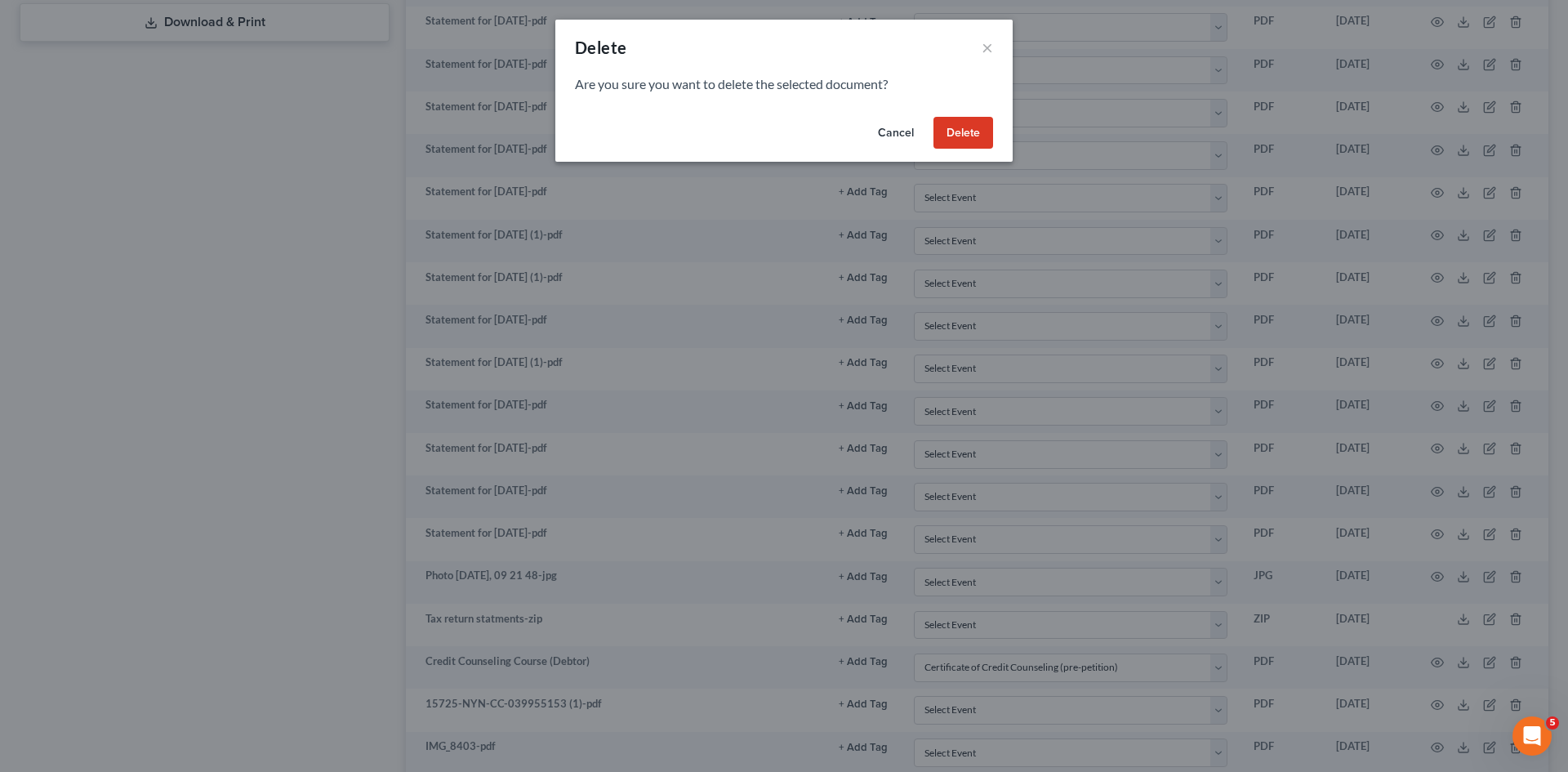
click at [962, 120] on button "Delete" at bounding box center [962, 133] width 60 height 33
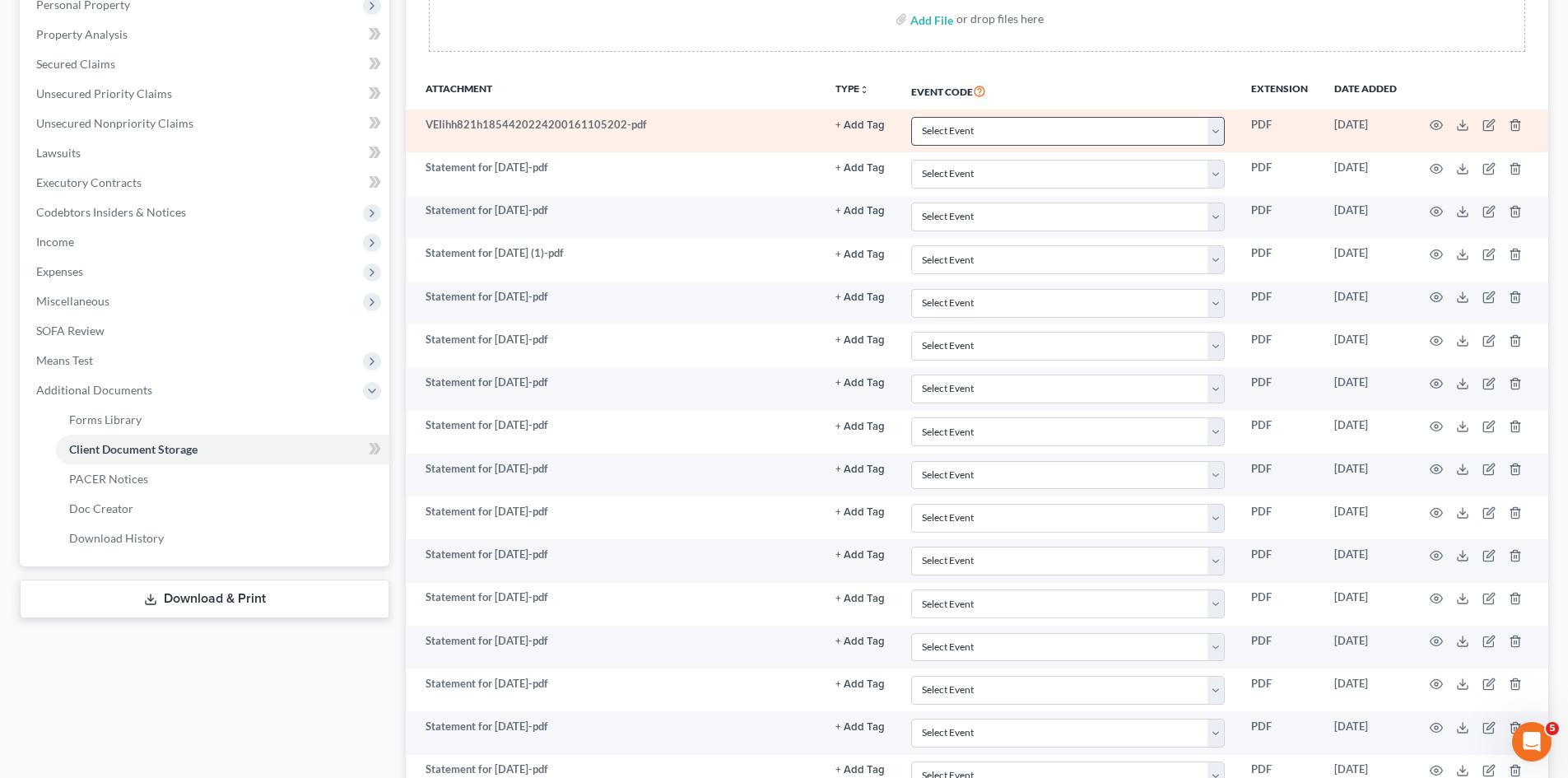
scroll to position [0, 0]
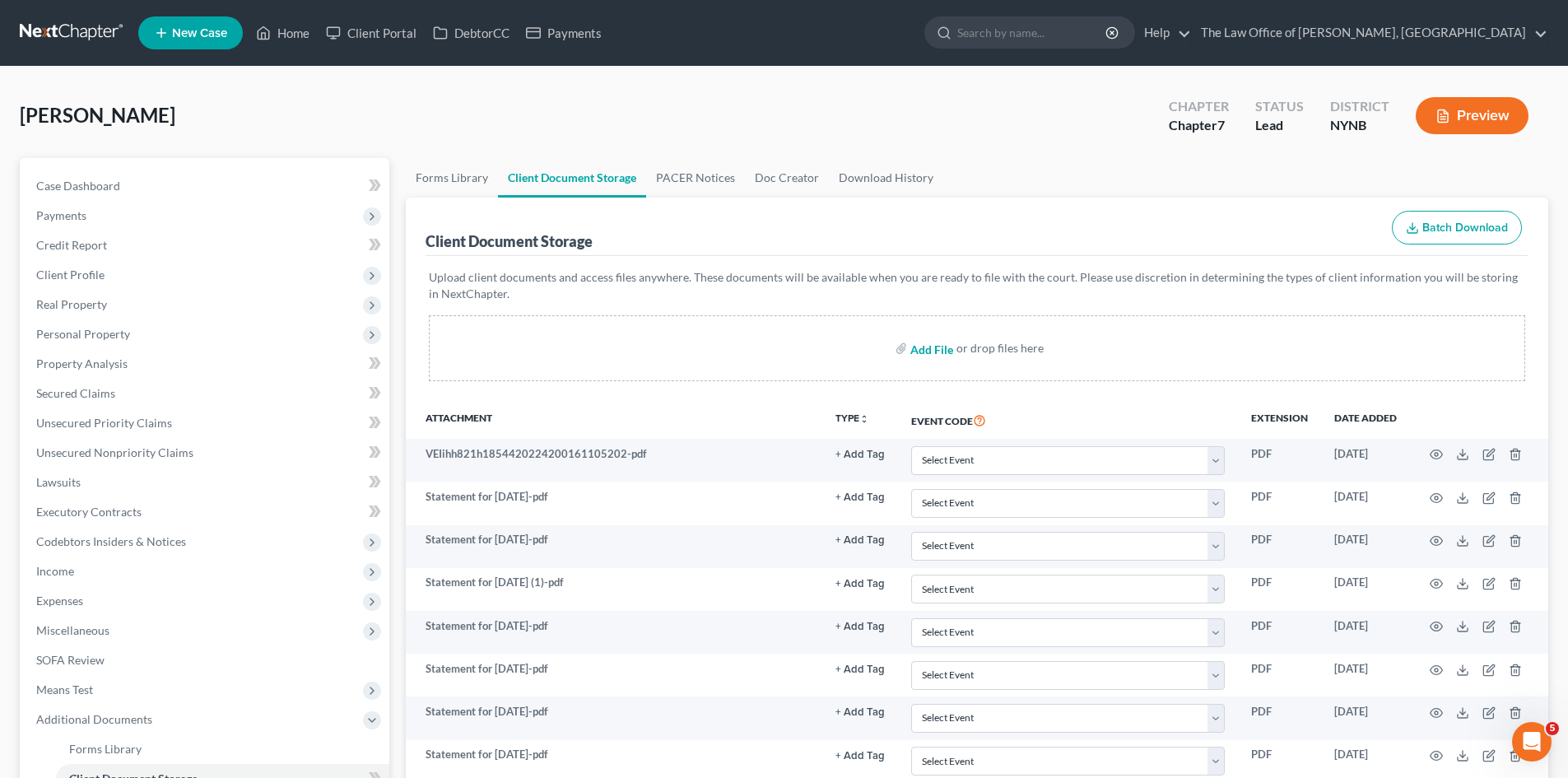
click at [934, 348] on input "file" at bounding box center [931, 348] width 40 height 30
type input "C:\fakepath\Anthony Abbatiello Gross Pay Summary.xlsx"
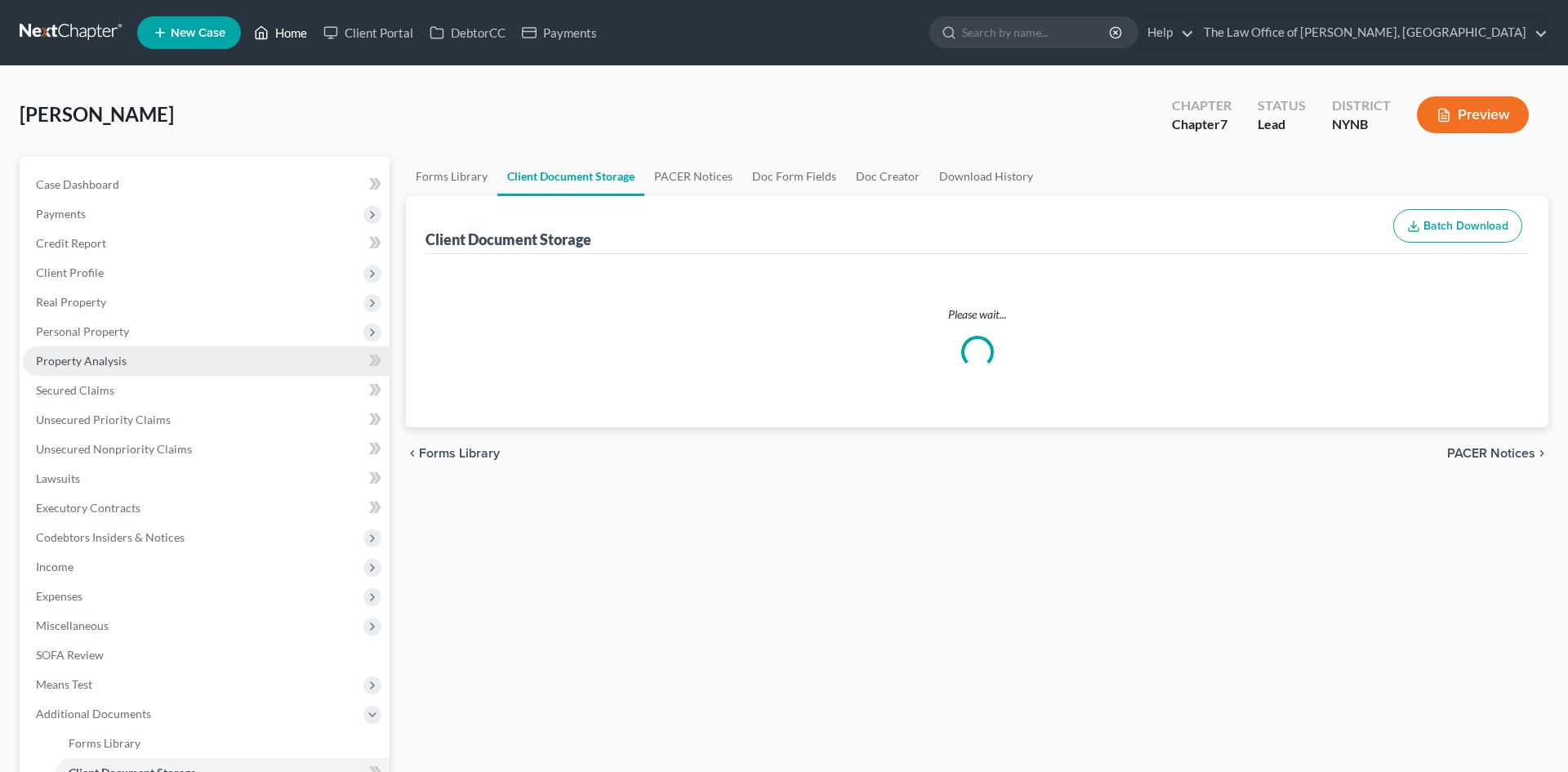
drag, startPoint x: 276, startPoint y: 29, endPoint x: 289, endPoint y: 29, distance: 13.0
click at [276, 29] on link "Home" at bounding box center [281, 32] width 70 height 29
click at [276, 346] on link "Property Analysis" at bounding box center [206, 361] width 367 height 29
select select "1"
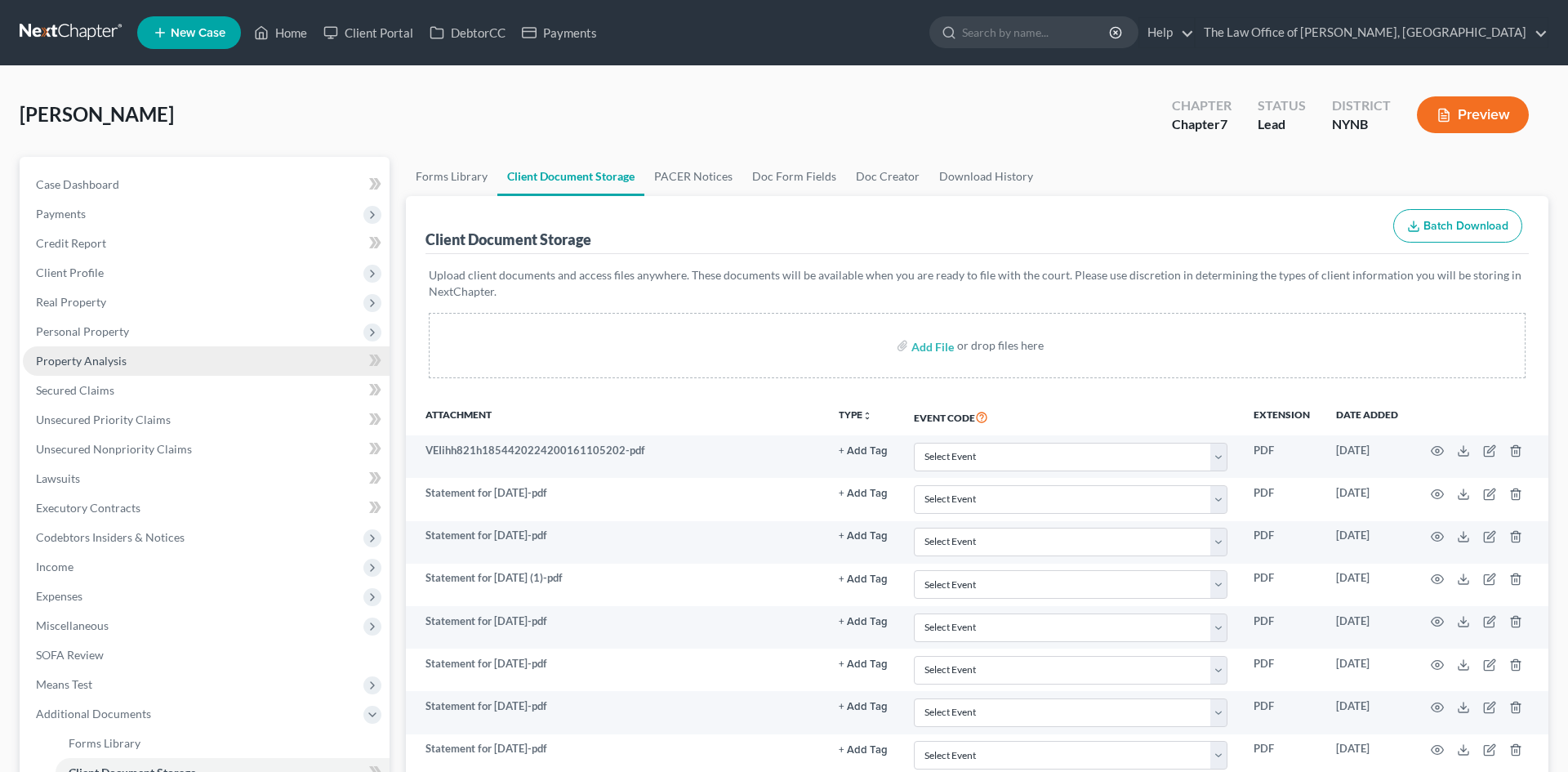
click at [289, 346] on link "Property Analysis" at bounding box center [206, 361] width 367 height 29
click at [285, 346] on link "Property Analysis" at bounding box center [206, 361] width 367 height 29
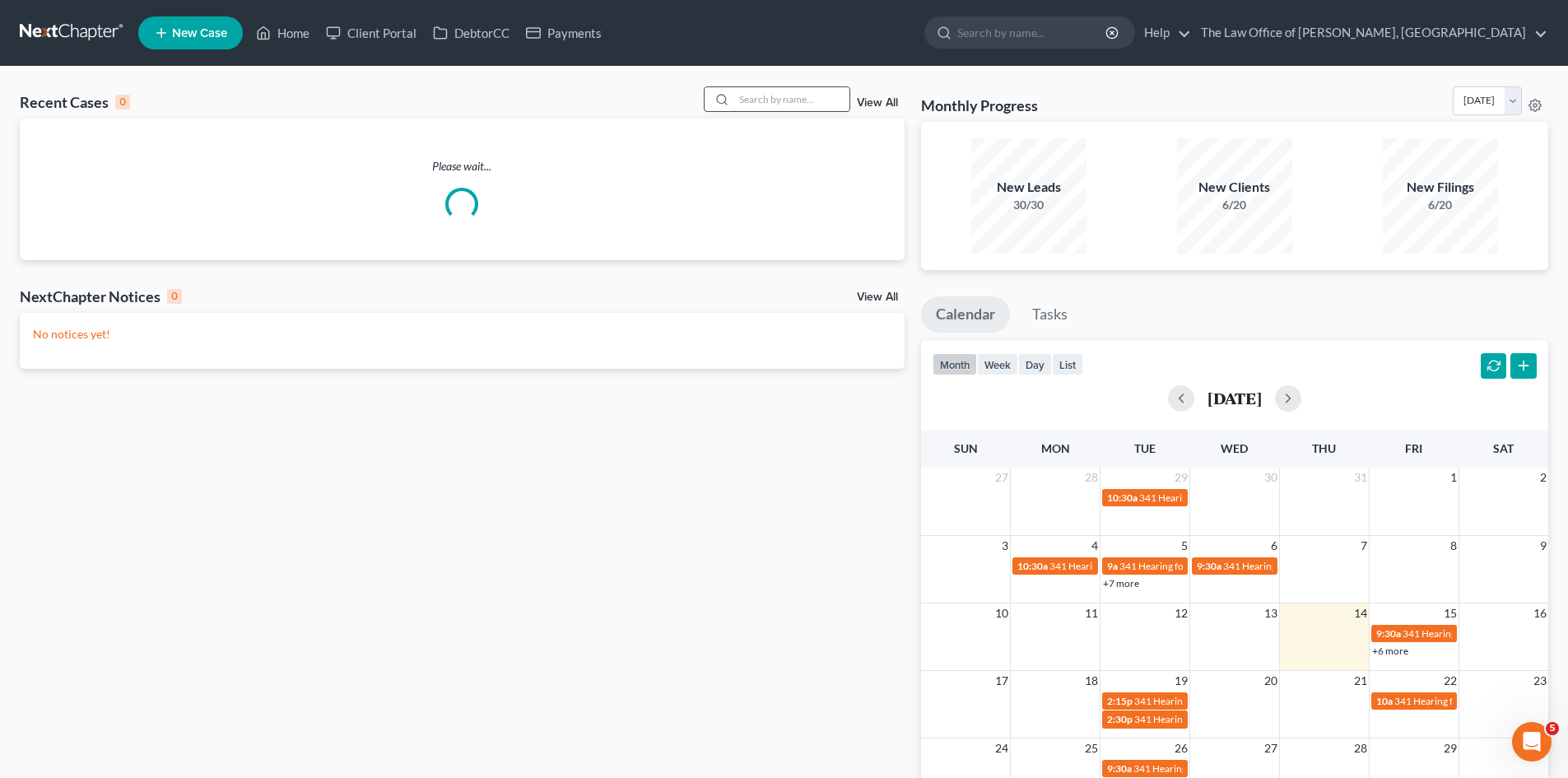
click at [748, 93] on input "search" at bounding box center [792, 99] width 115 height 24
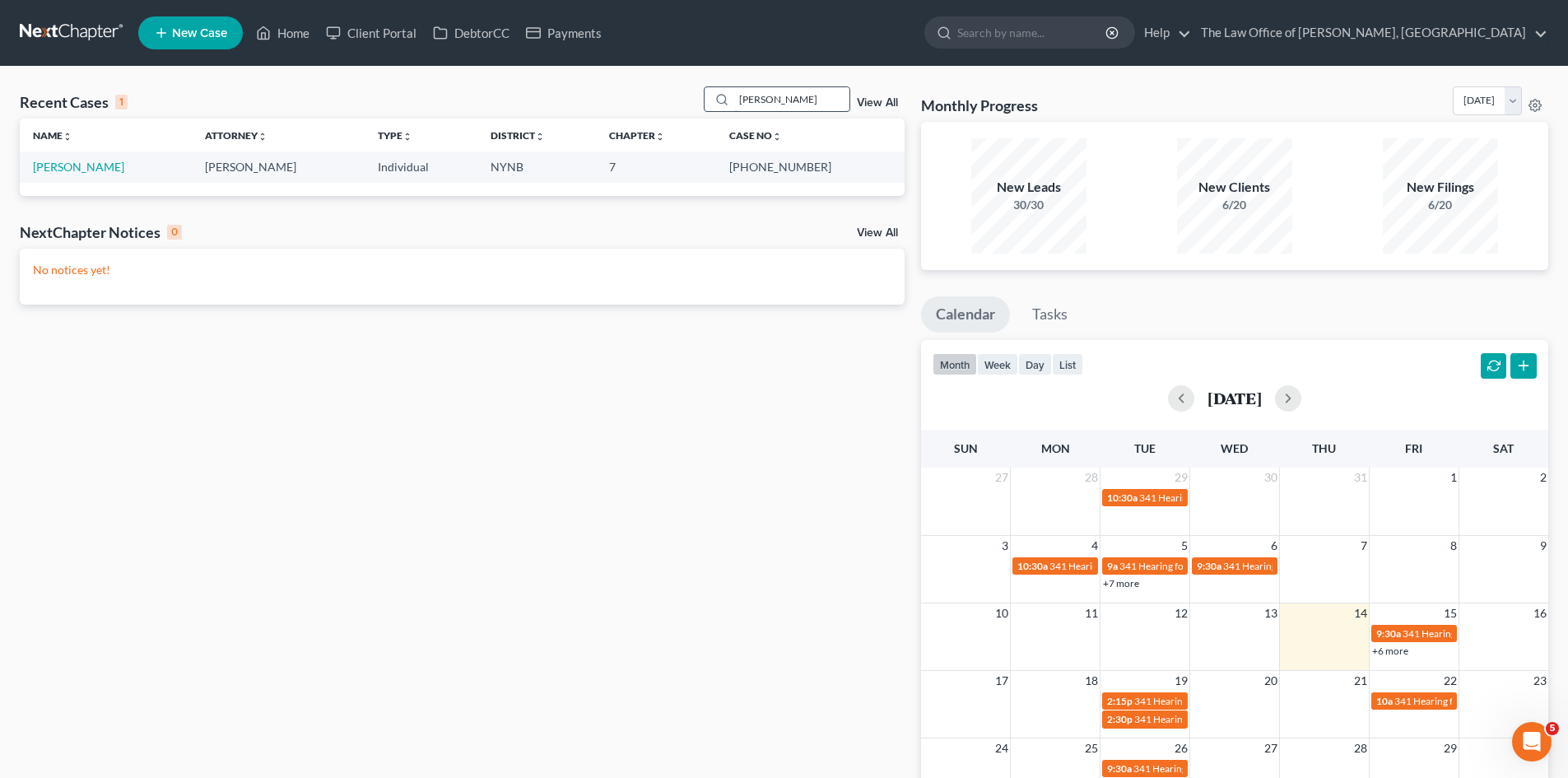
click at [744, 96] on input "mitchell" at bounding box center [792, 99] width 115 height 24
paste input "Mitchum"
type input "Mitchum"
click at [87, 168] on link "[PERSON_NAME]" at bounding box center [79, 167] width 92 height 14
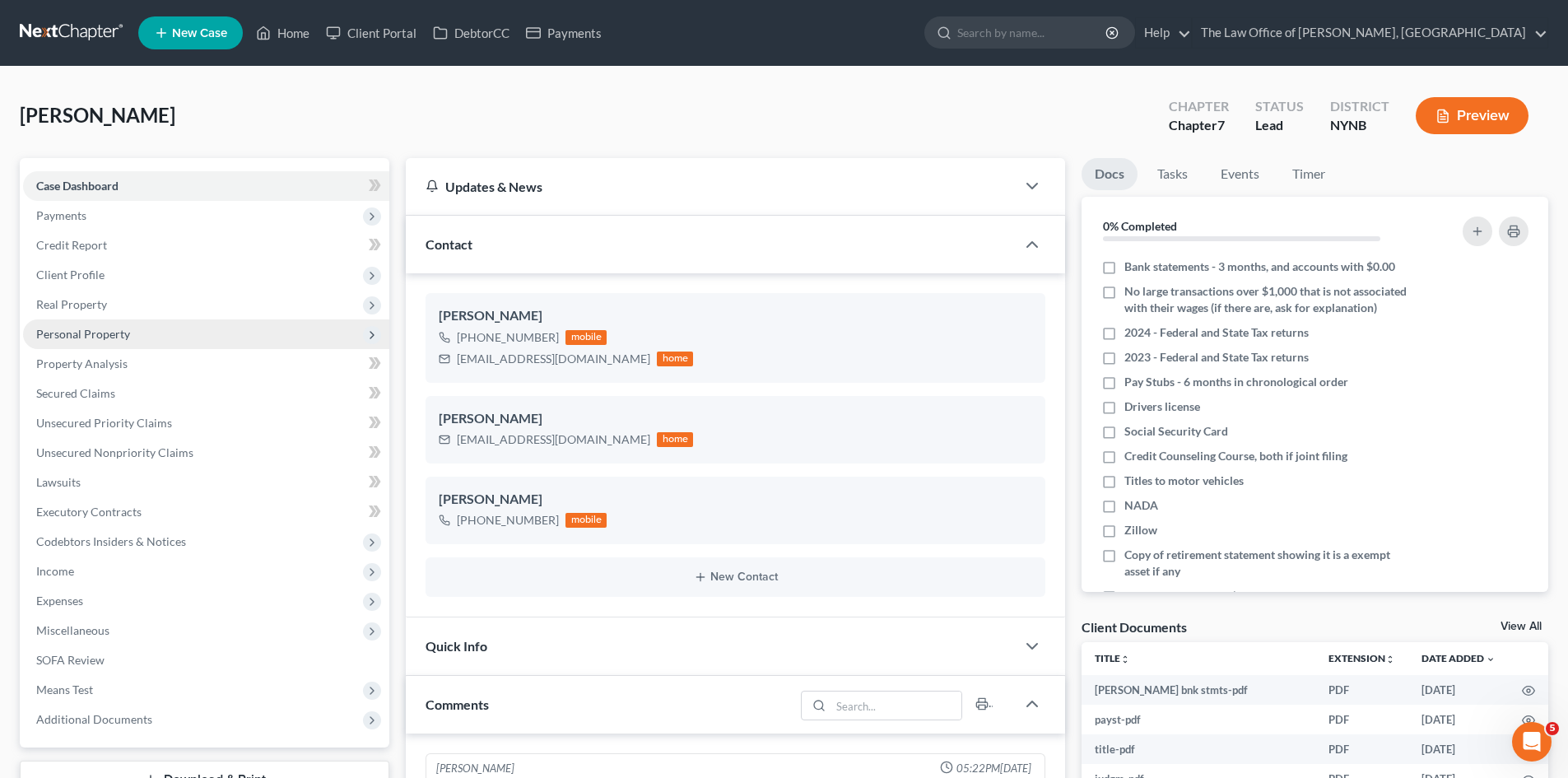
click at [105, 323] on span "Personal Property" at bounding box center [206, 334] width 366 height 30
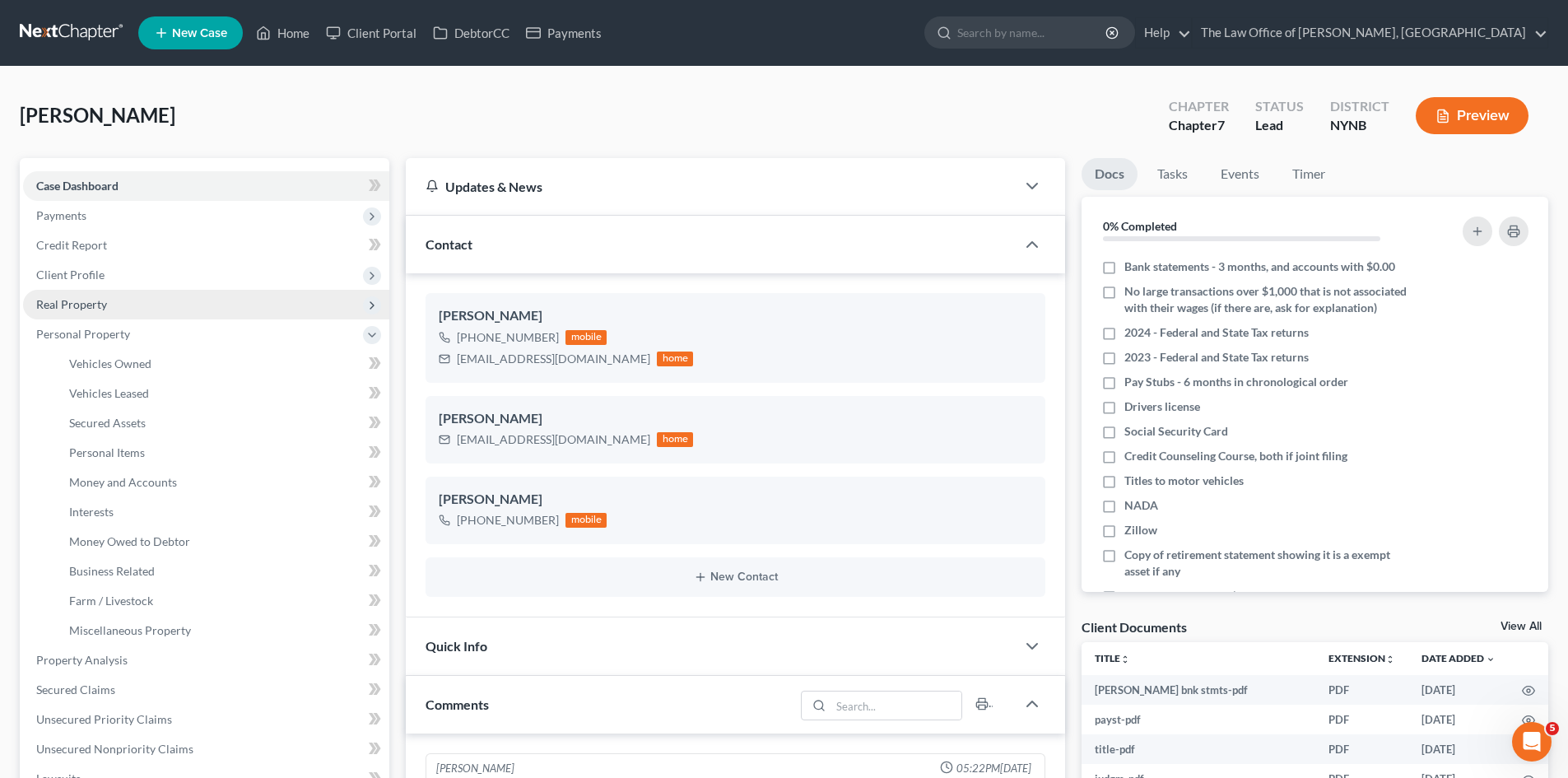
scroll to position [781, 0]
click at [95, 317] on span "Real Property" at bounding box center [206, 304] width 366 height 30
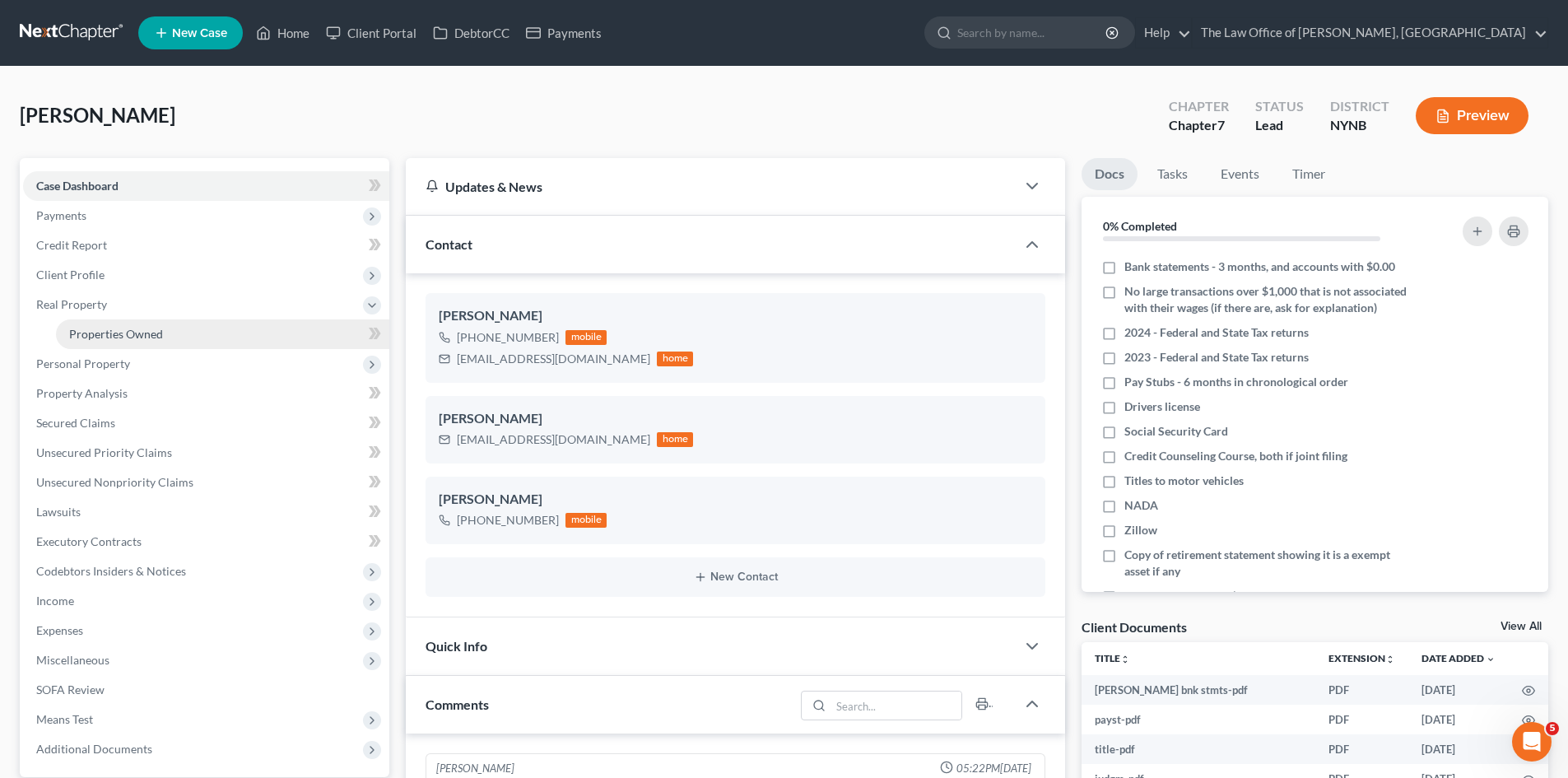
click at [112, 330] on span "Properties Owned" at bounding box center [116, 334] width 94 height 14
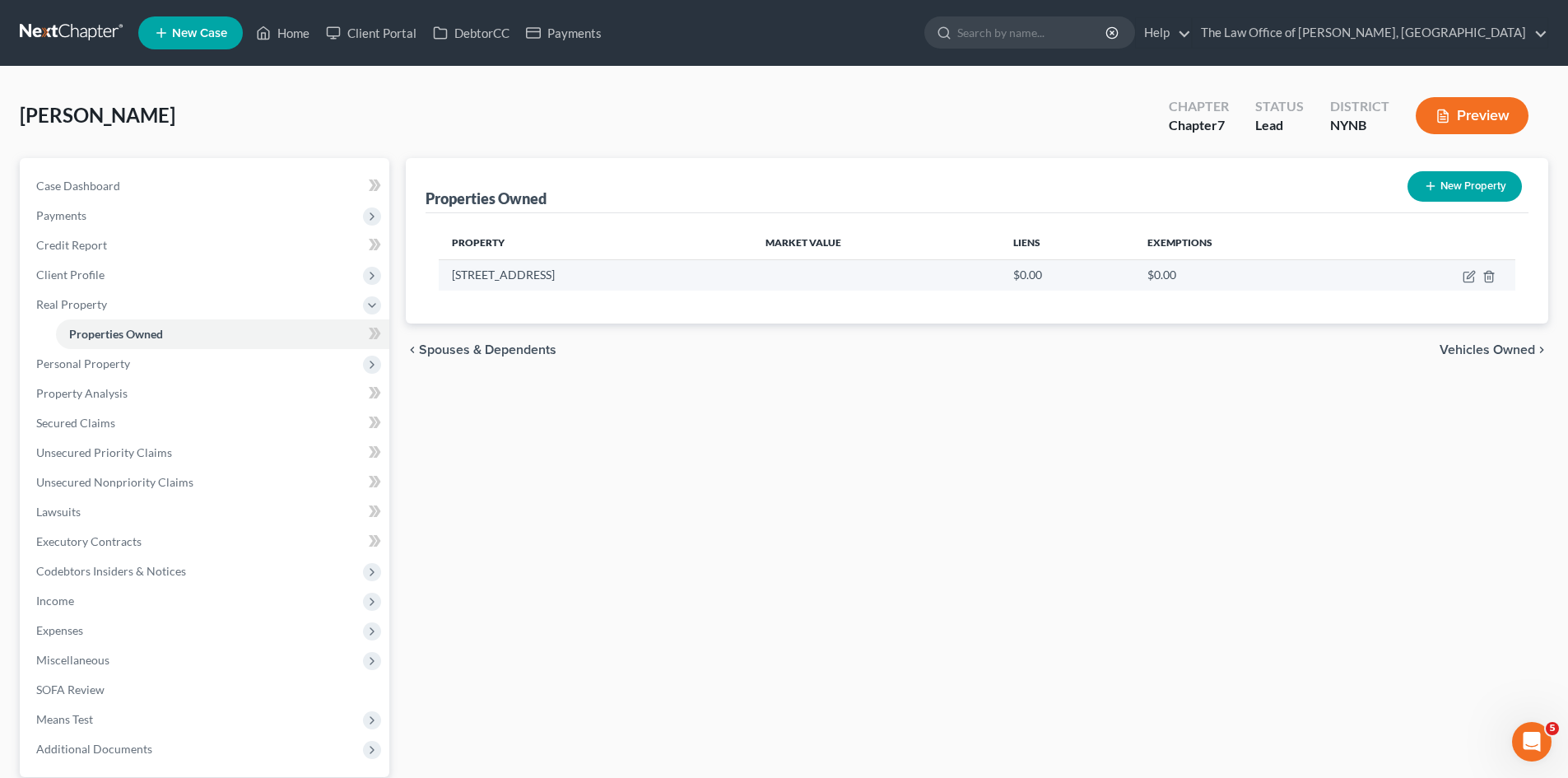
click at [468, 277] on td "1 King St" at bounding box center [595, 274] width 314 height 31
drag, startPoint x: 1017, startPoint y: 210, endPoint x: 1311, endPoint y: 210, distance: 294.0
click at [1300, 210] on div "Properties Owned New Property" at bounding box center [976, 185] width 1103 height 55
click at [1470, 274] on icon "button" at bounding box center [1470, 274] width 7 height 7
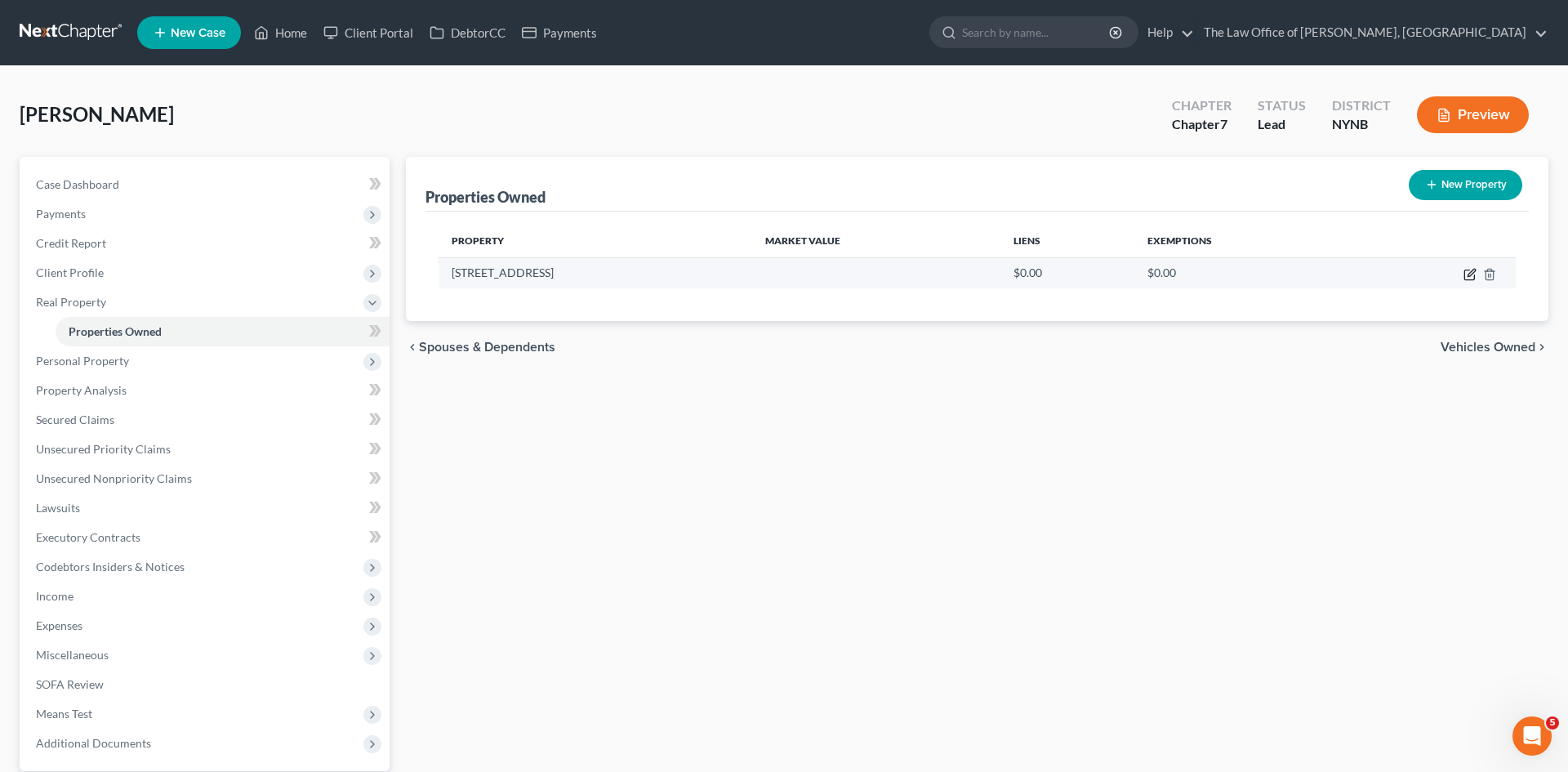
select select "35"
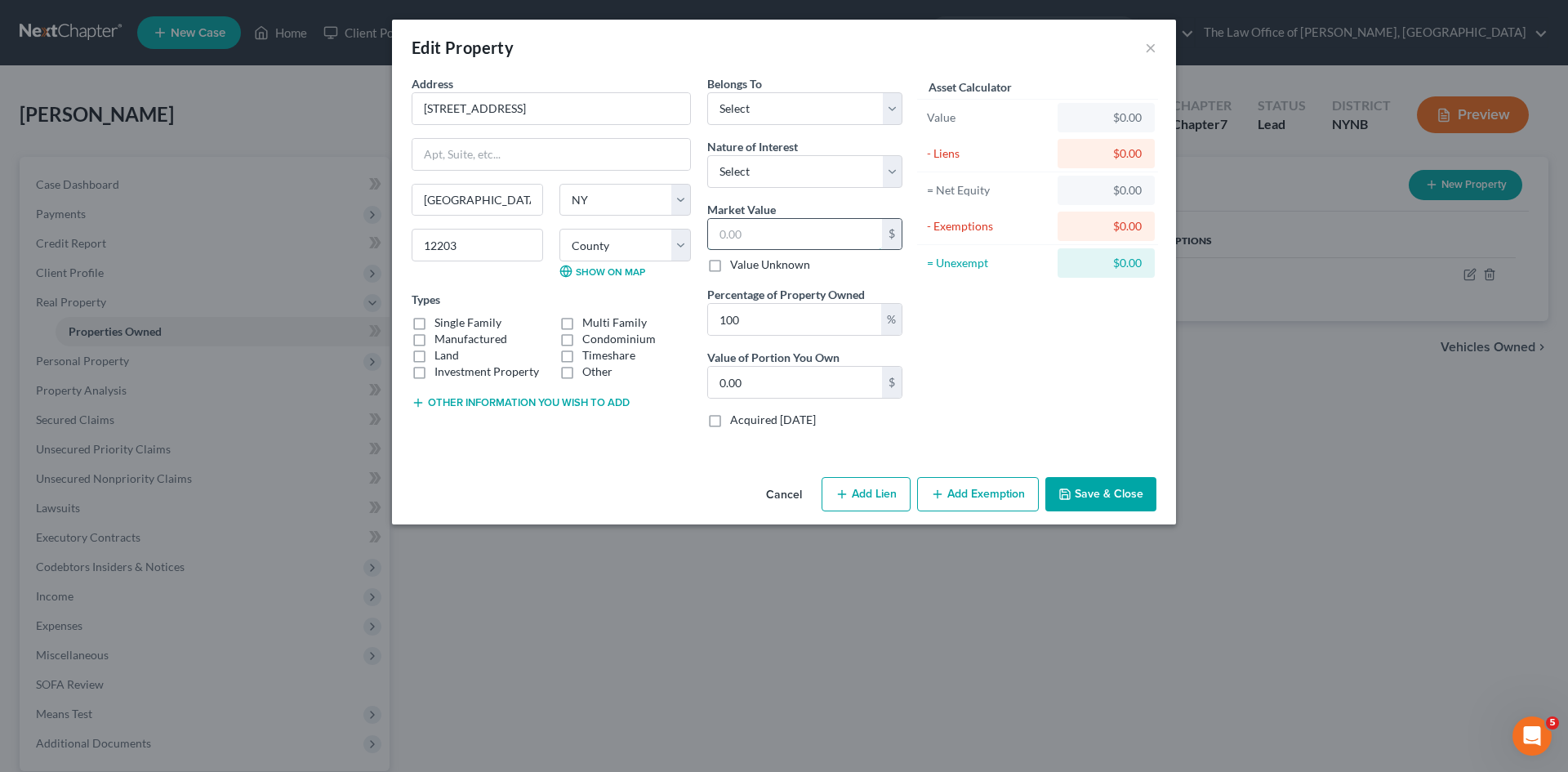
click at [724, 235] on input "text" at bounding box center [795, 234] width 174 height 31
type input "2"
type input "2.00"
type input "23"
type input "23.00"
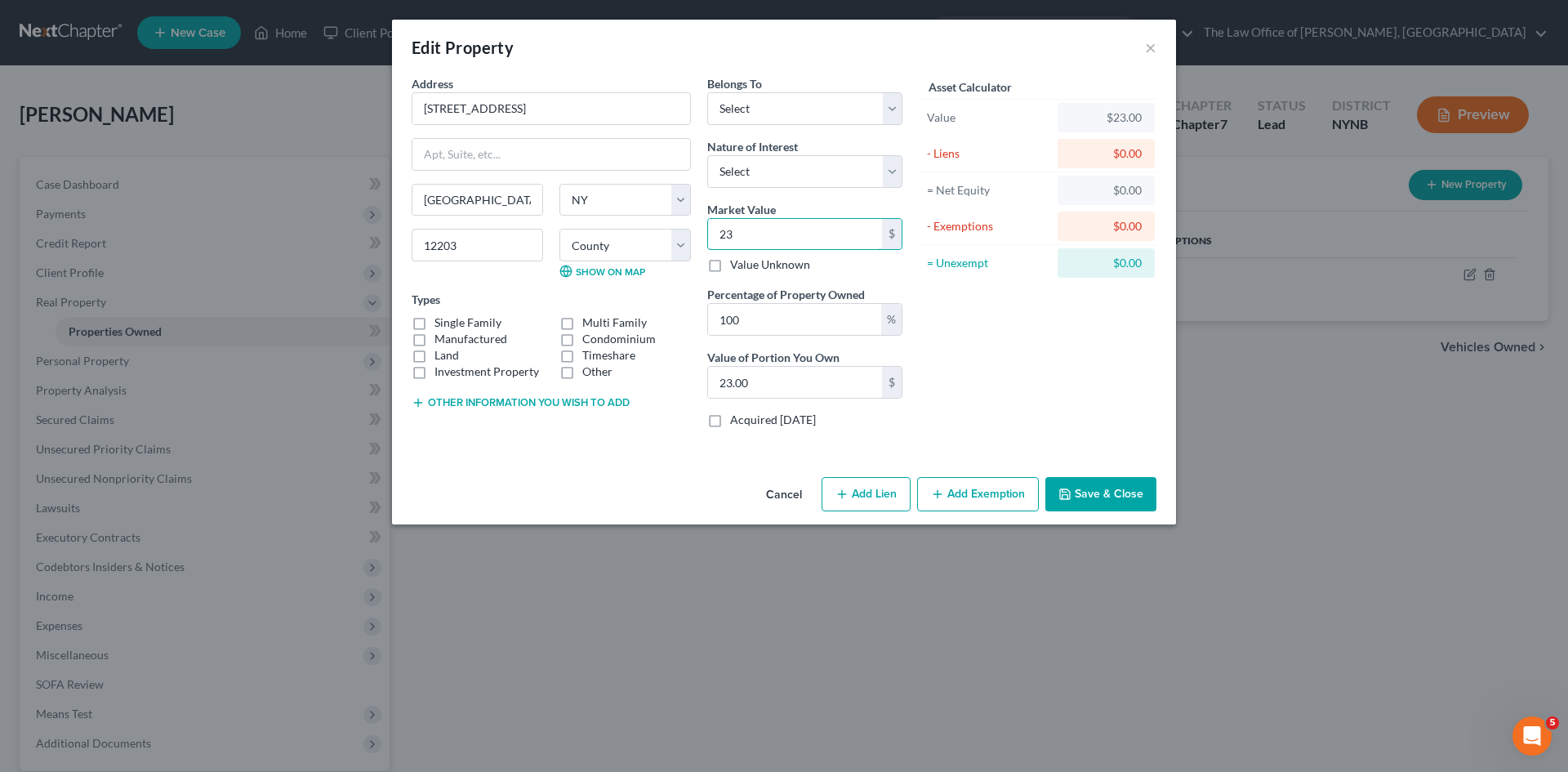
type input "234"
type input "234.00"
type input "2346"
type input "2,346.00"
type input "2,3460"
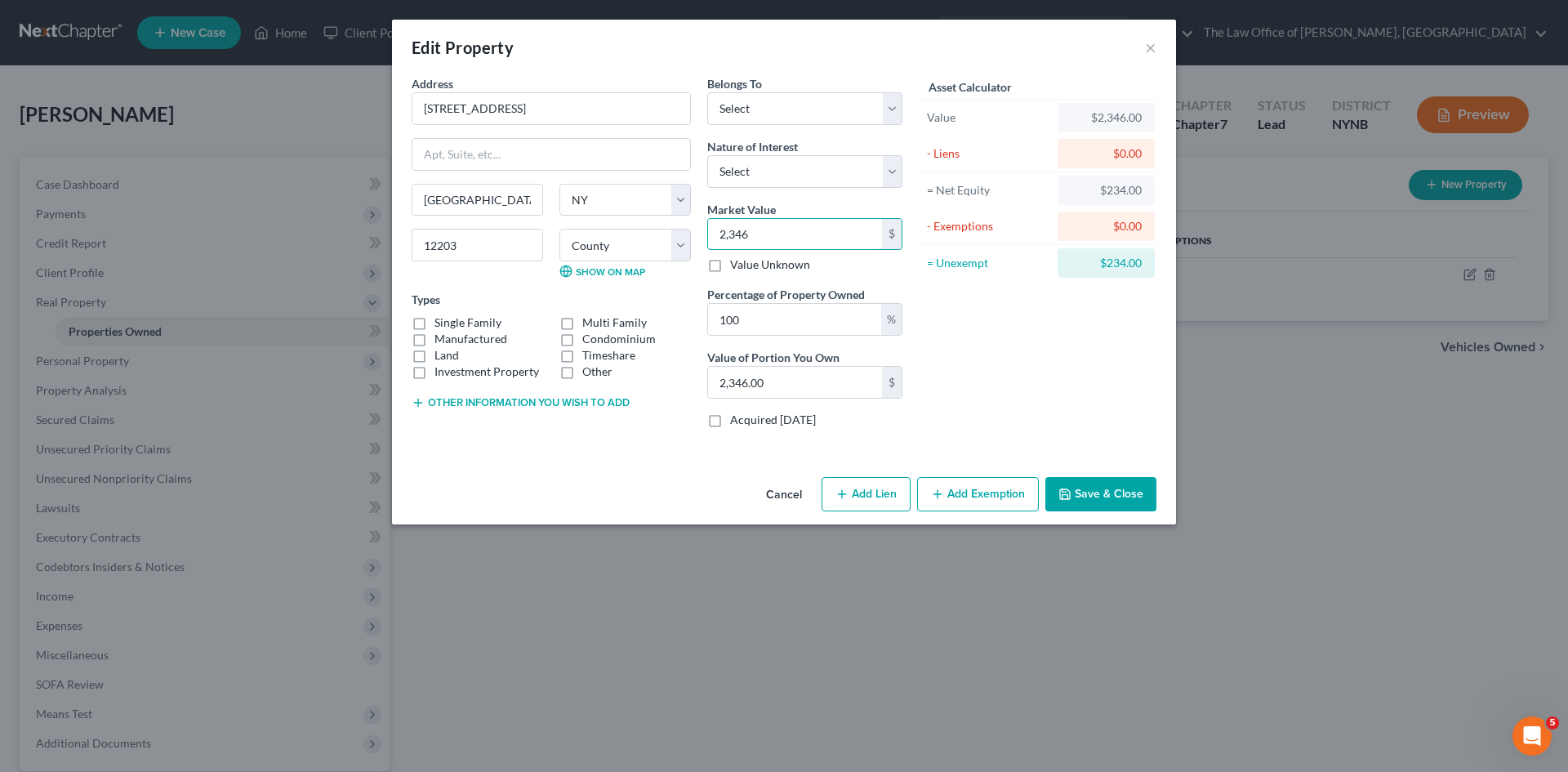
type input "23,460.00"
type input "23,4600"
type input "234,600.00"
type input "234,6000"
type input "2,346,000.00"
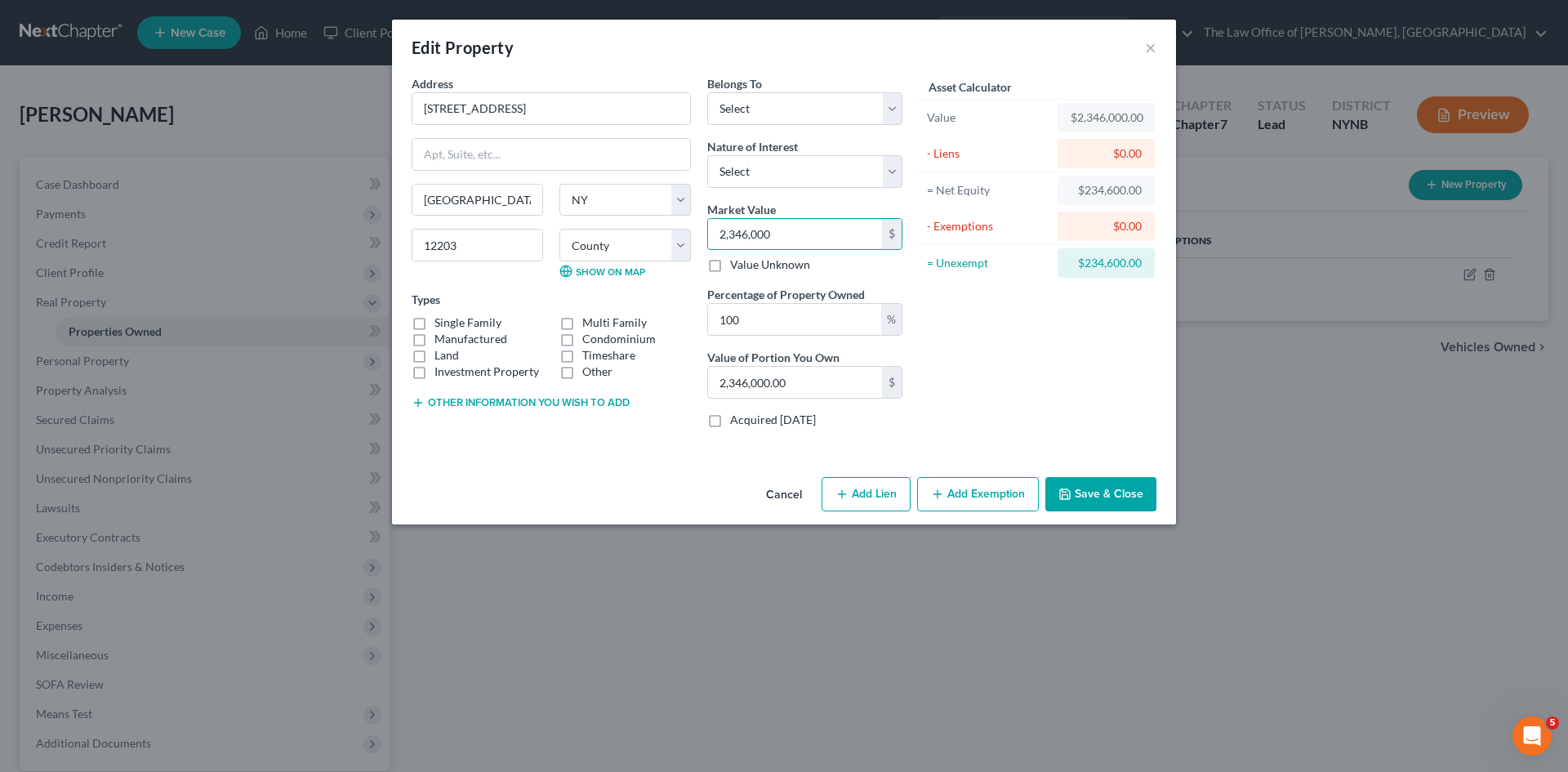
type input "2,346,000"
click at [1103, 485] on button "Save & Close" at bounding box center [1101, 494] width 111 height 34
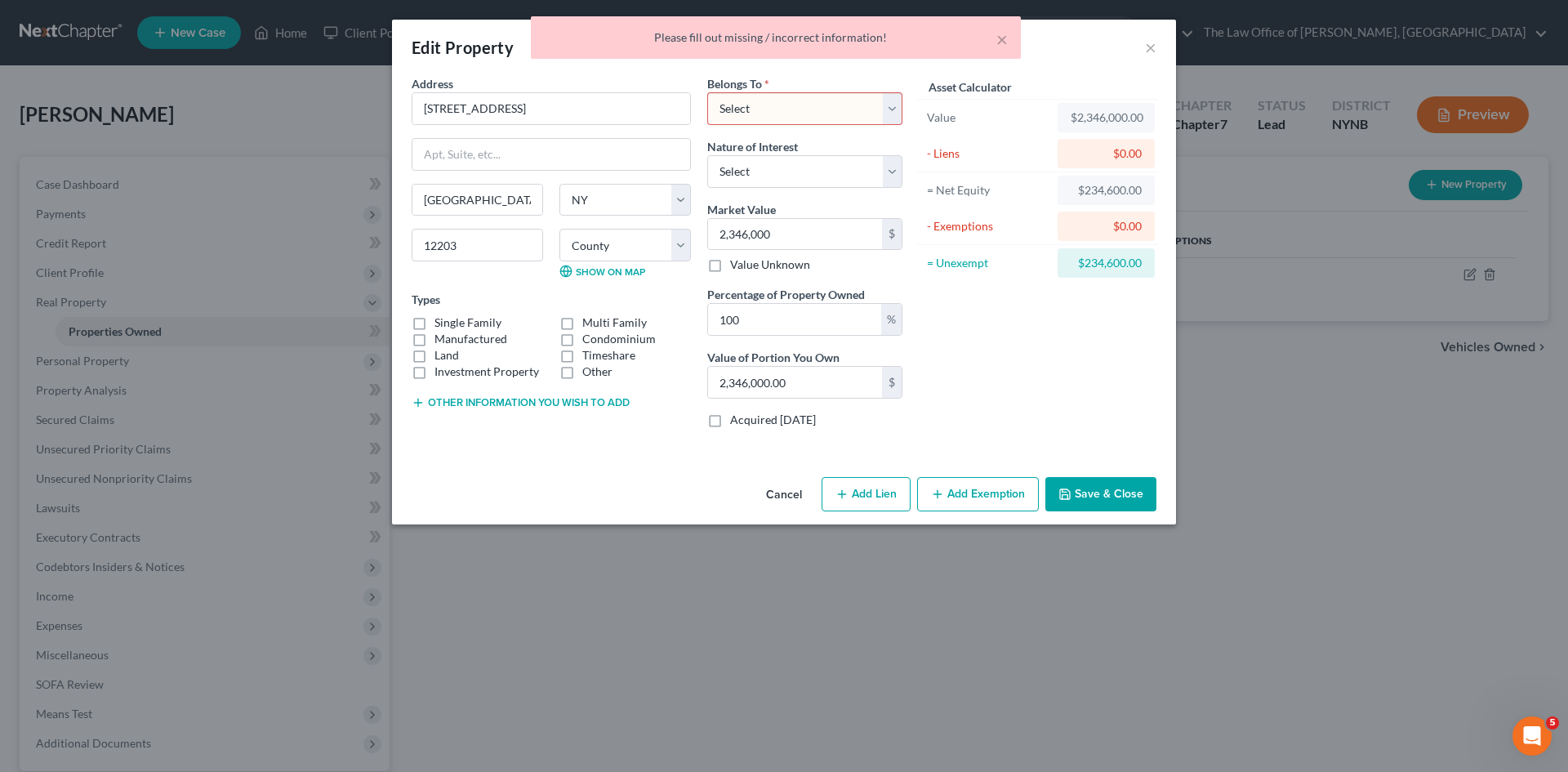
click at [797, 101] on select "Select Debtor 1 Only Debtor 2 Only Debtor 1 And Debtor 2 Only At Least One Of T…" at bounding box center [805, 108] width 195 height 33
select select "0"
click at [707, 92] on select "Select Debtor 1 Only Debtor 2 Only Debtor 1 And Debtor 2 Only At Least One Of T…" at bounding box center [805, 108] width 195 height 33
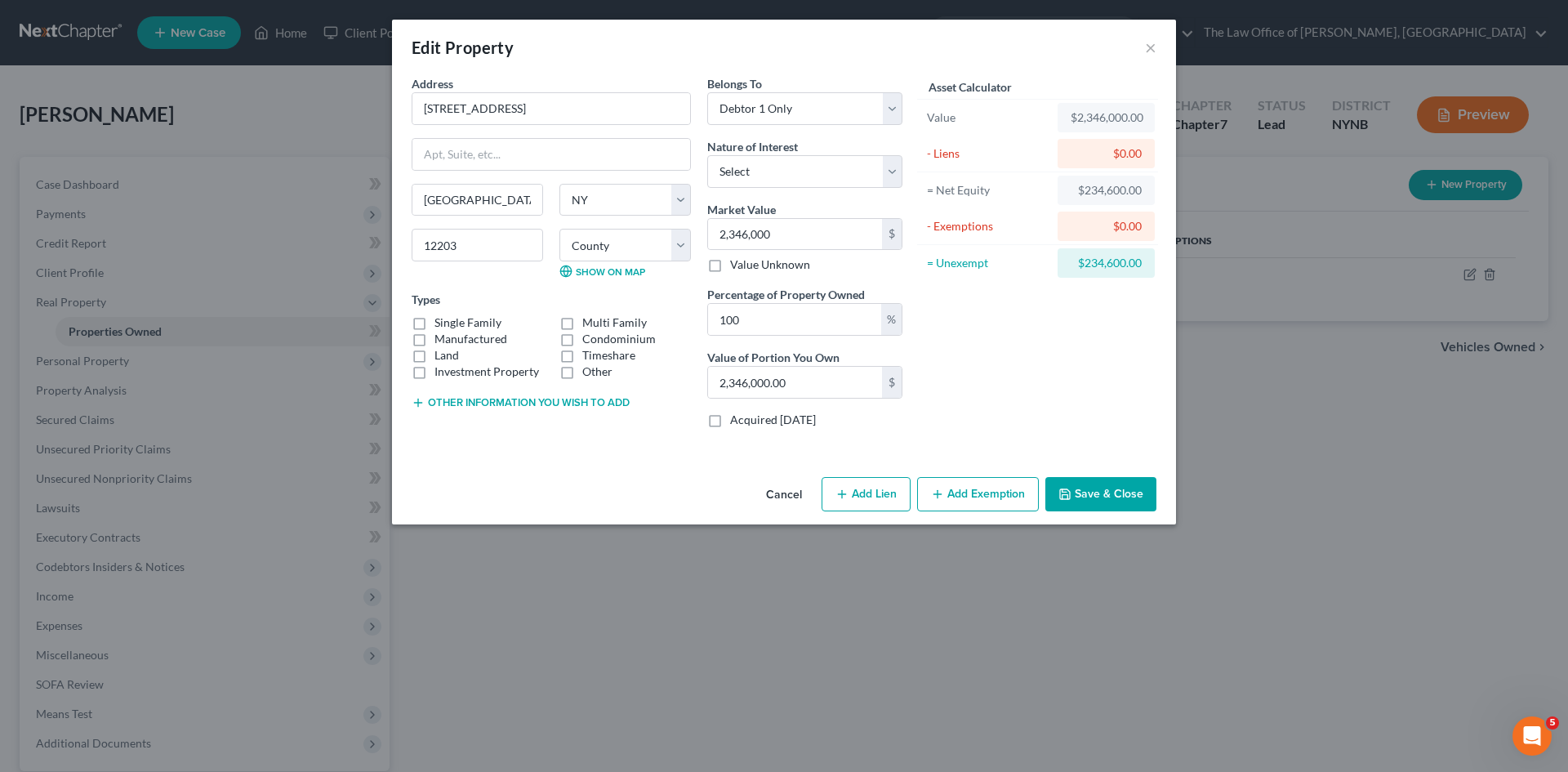
click at [1094, 486] on button "Save & Close" at bounding box center [1101, 494] width 111 height 34
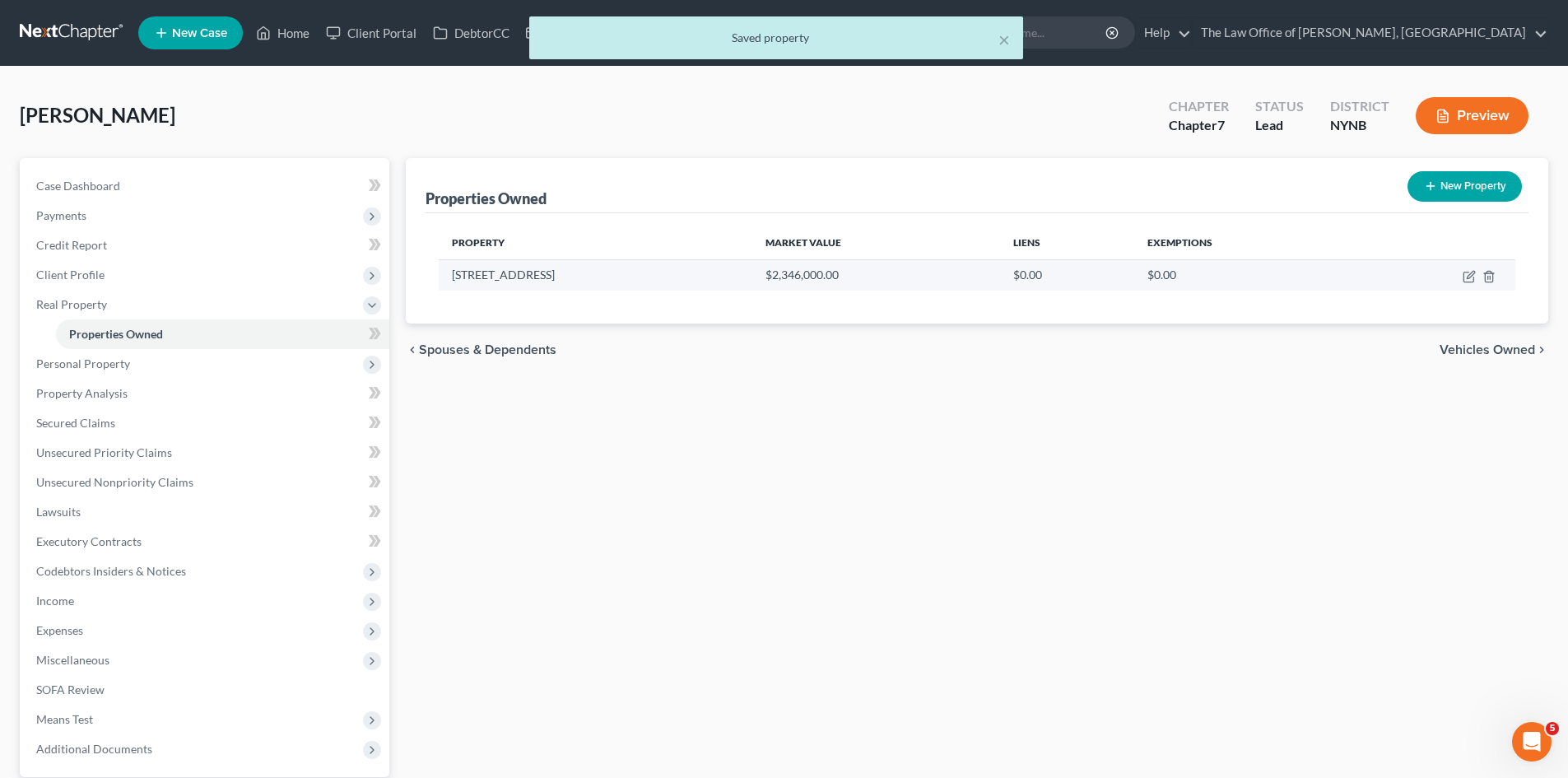
click at [1462, 283] on td at bounding box center [1436, 274] width 160 height 31
click at [1466, 275] on icon "button" at bounding box center [1469, 276] width 13 height 13
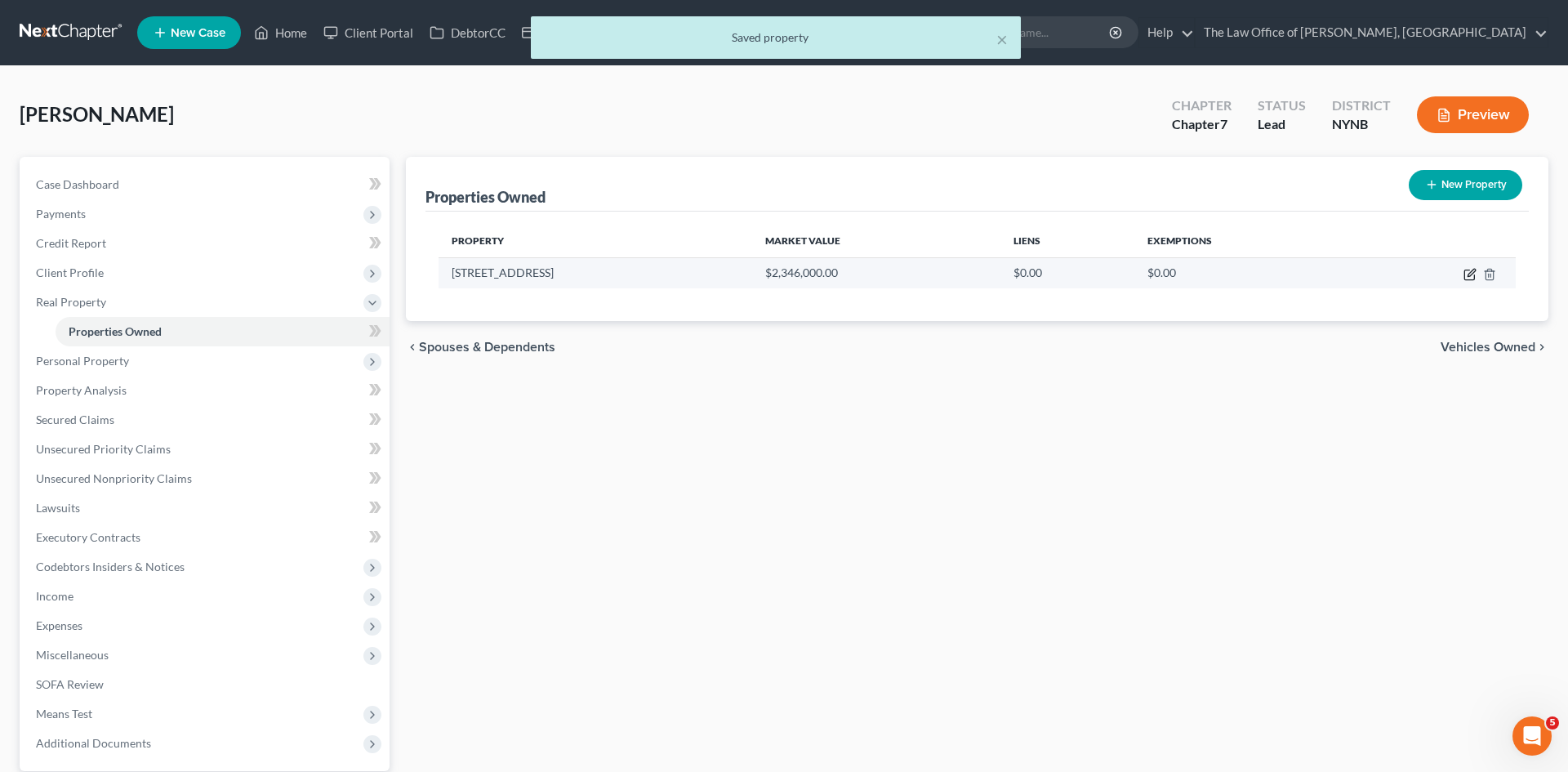
select select "35"
select select "0"
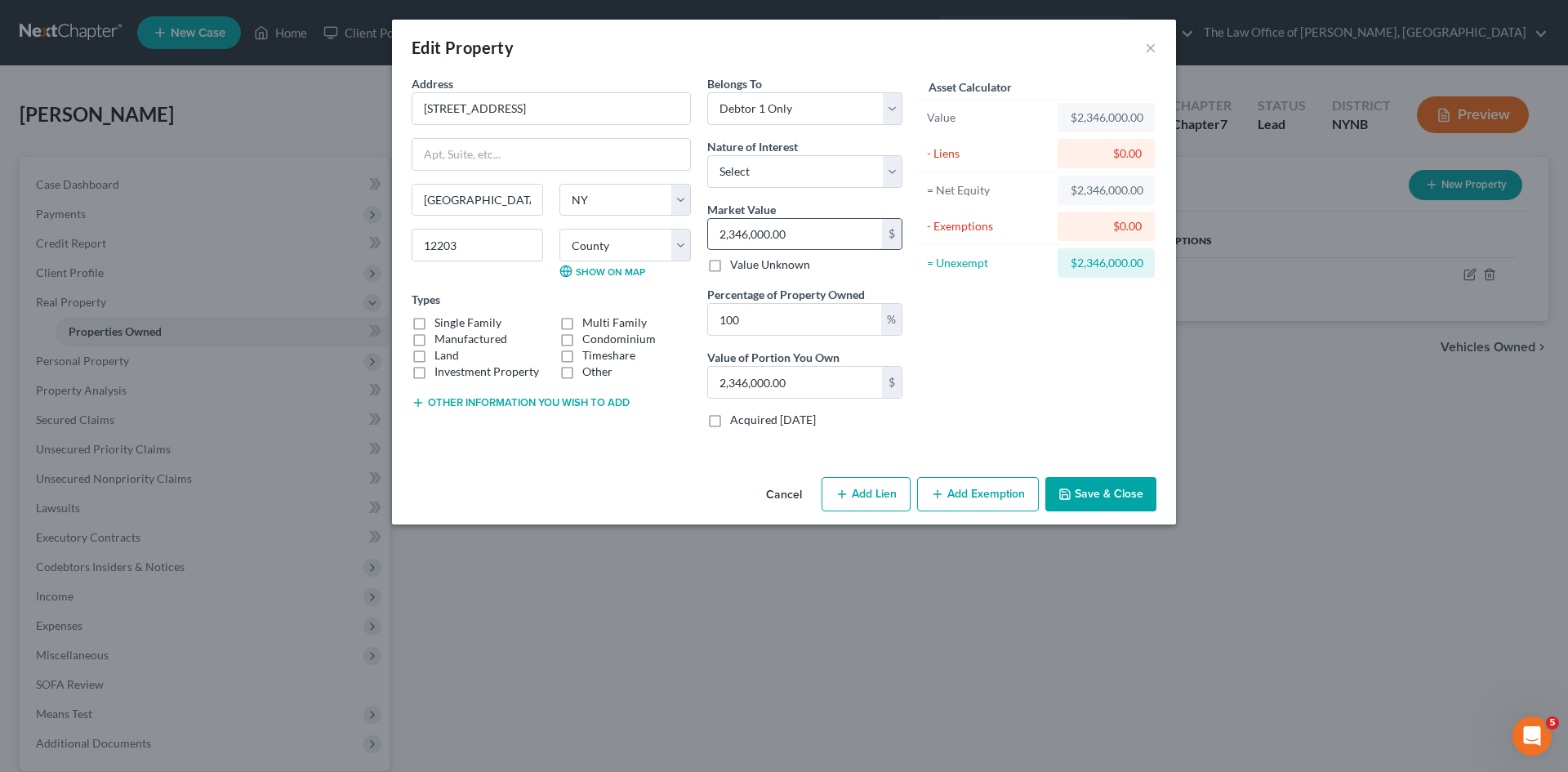
click at [805, 232] on input "2,346,000.00" at bounding box center [795, 234] width 174 height 31
type input "2"
type input "2.00"
type input "23"
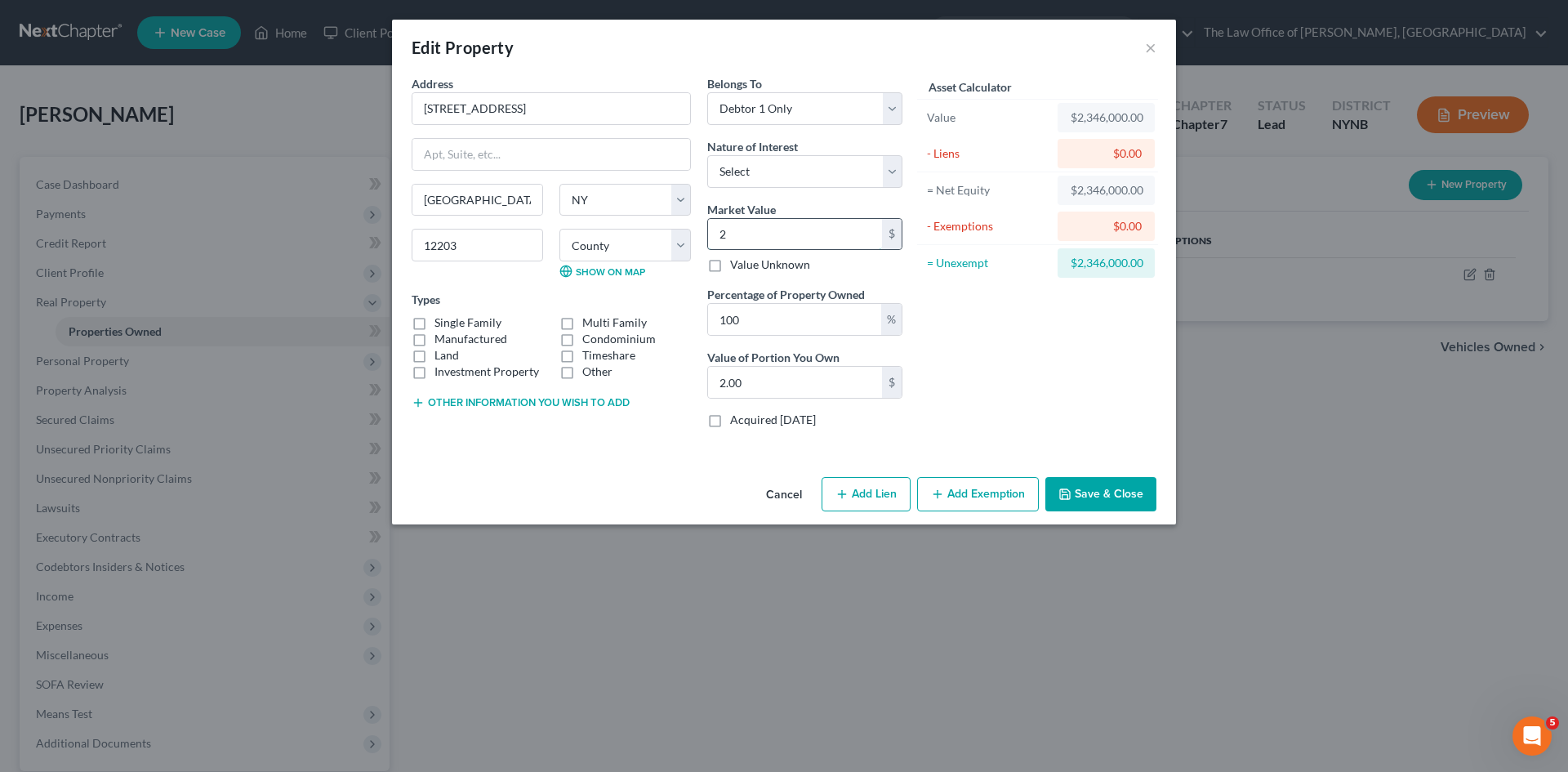
type input "23.00"
type input "234"
type input "234.00"
type input "2346"
type input "2,346.00"
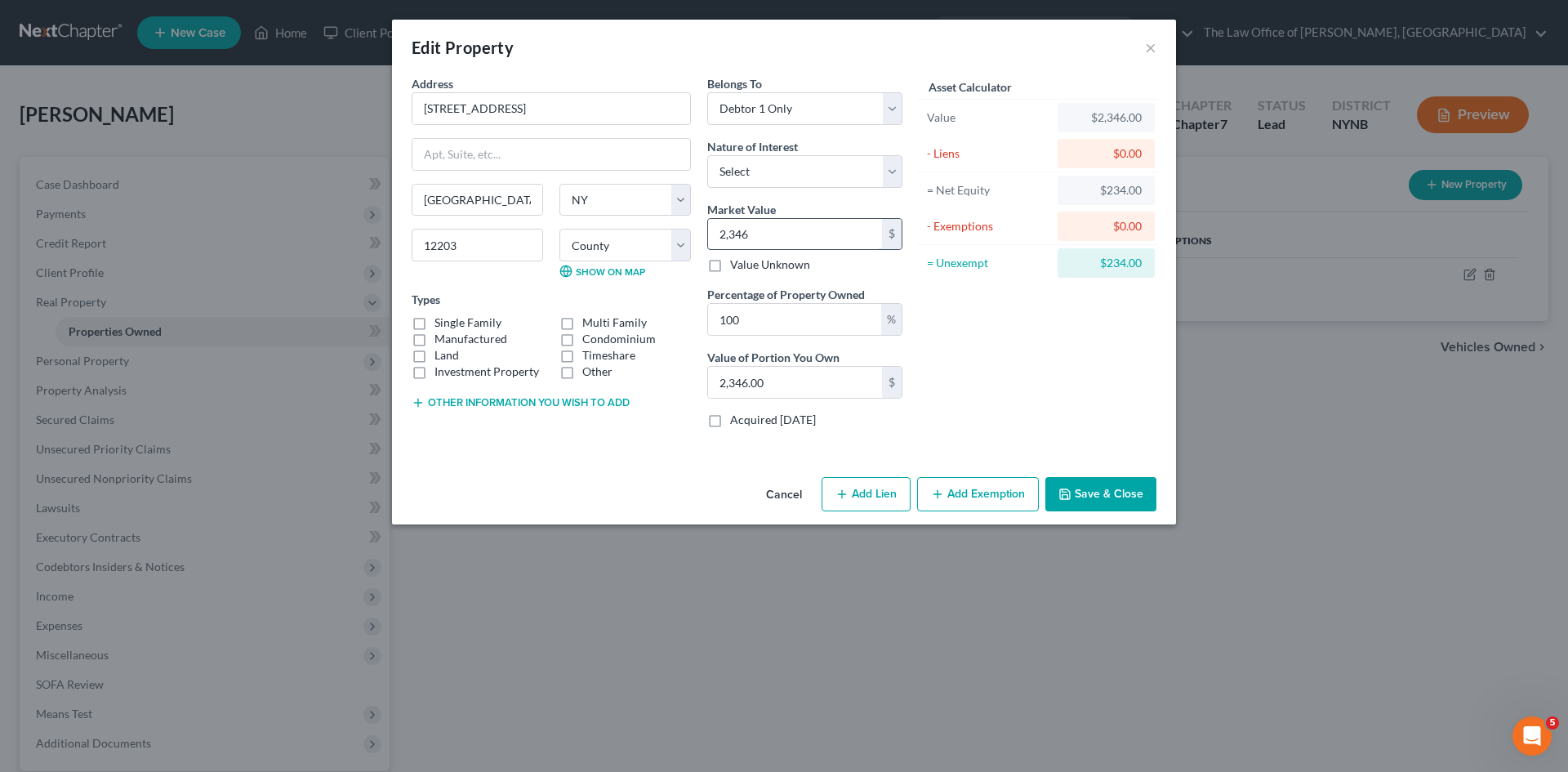
type input "2,3460"
type input "23,460.00"
type input "234,600"
type input "234,600.00"
type input "234,600"
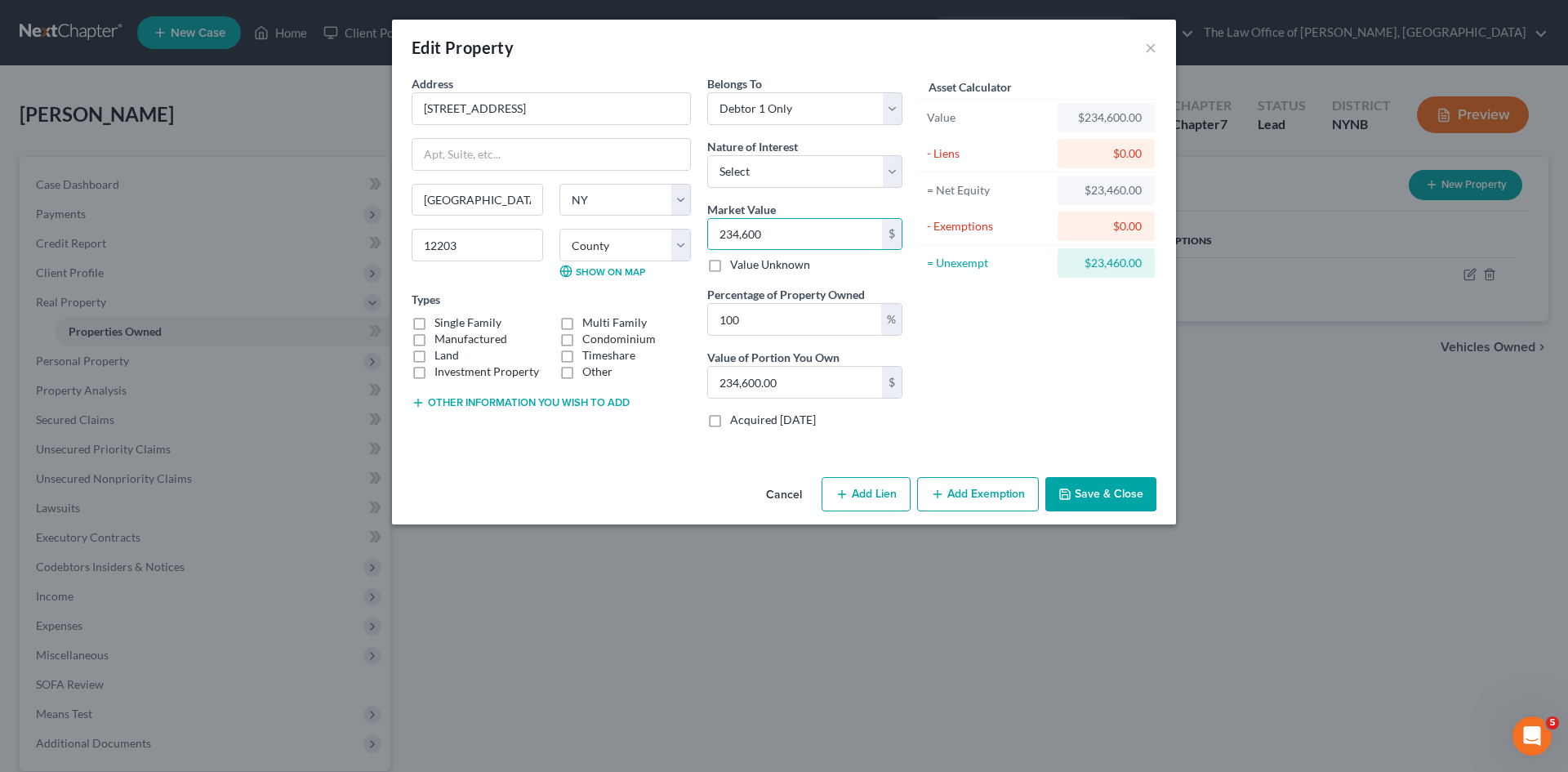
click at [1105, 499] on button "Save & Close" at bounding box center [1101, 494] width 111 height 34
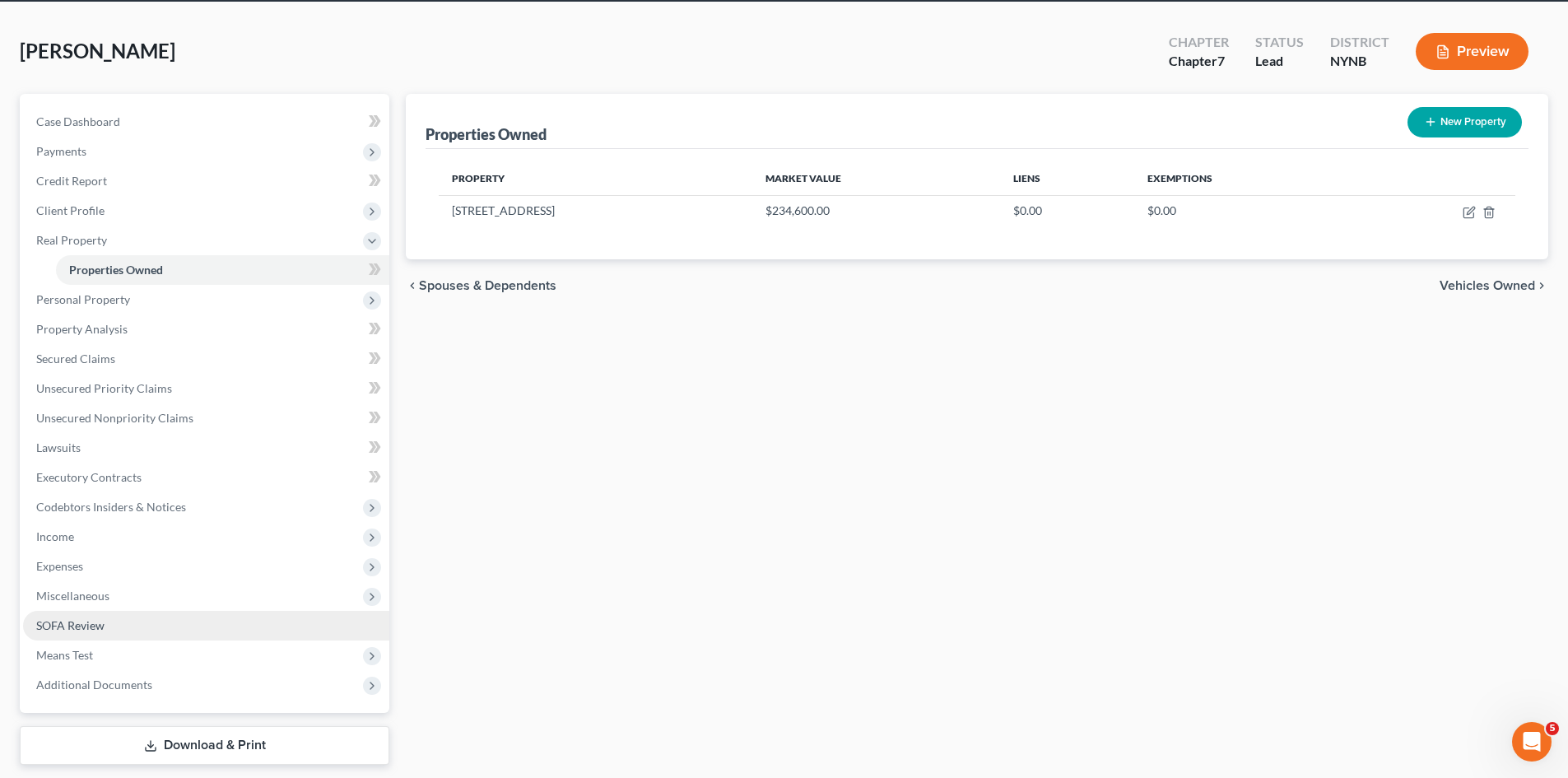
scroll to position [113, 0]
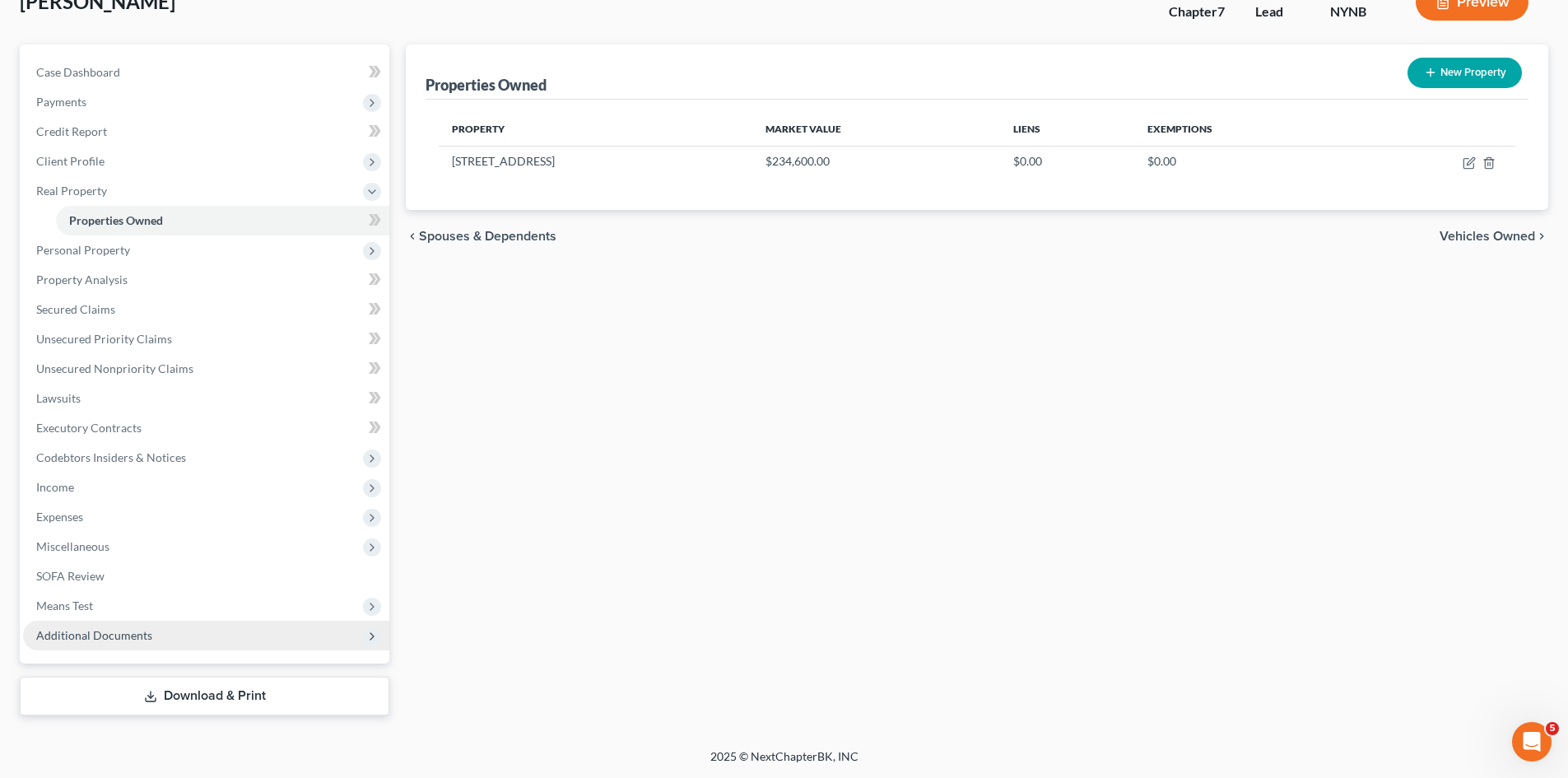
click at [225, 639] on span "Additional Documents" at bounding box center [206, 635] width 366 height 30
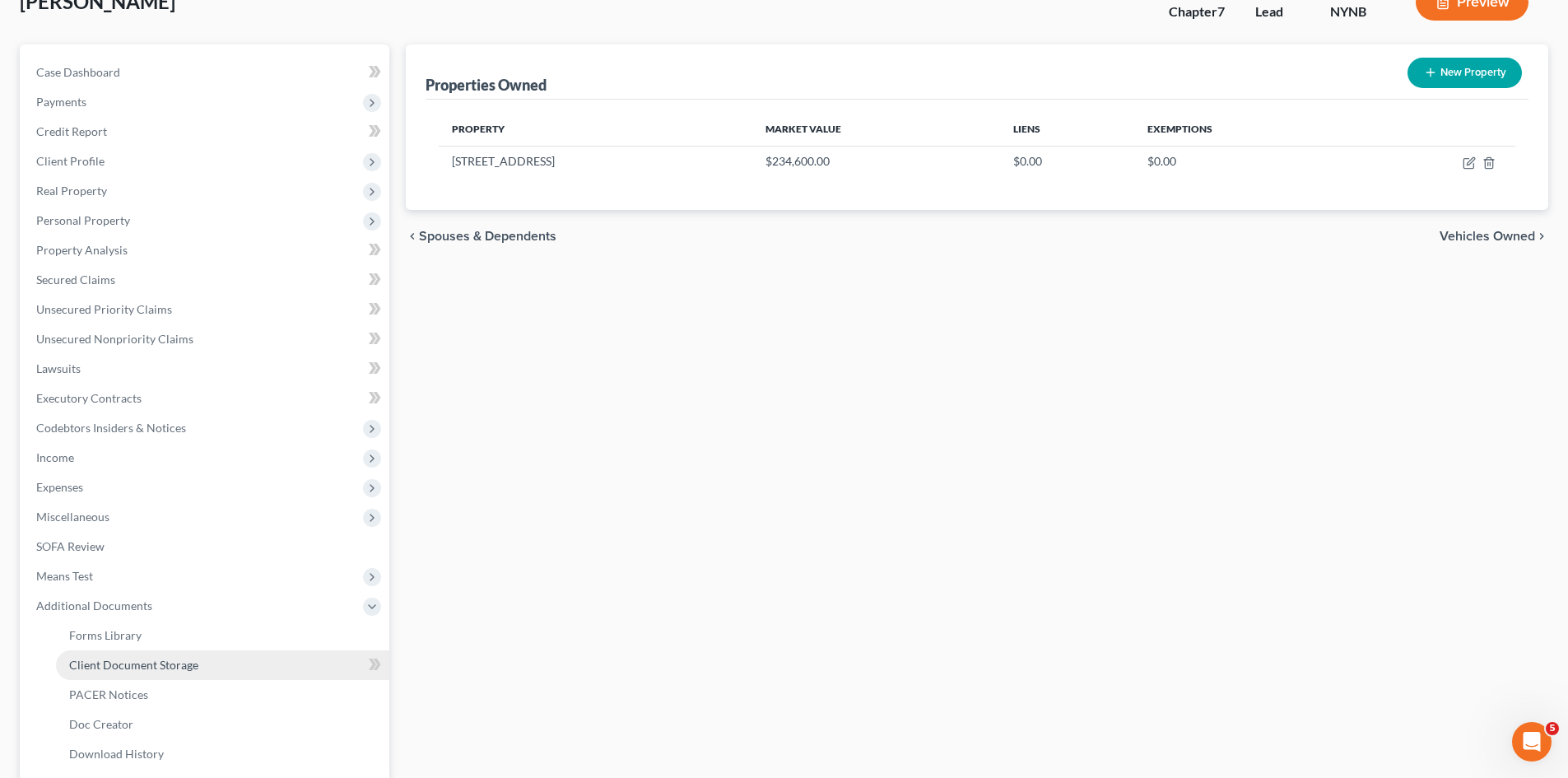
click at [210, 656] on link "Client Document Storage" at bounding box center [222, 665] width 334 height 30
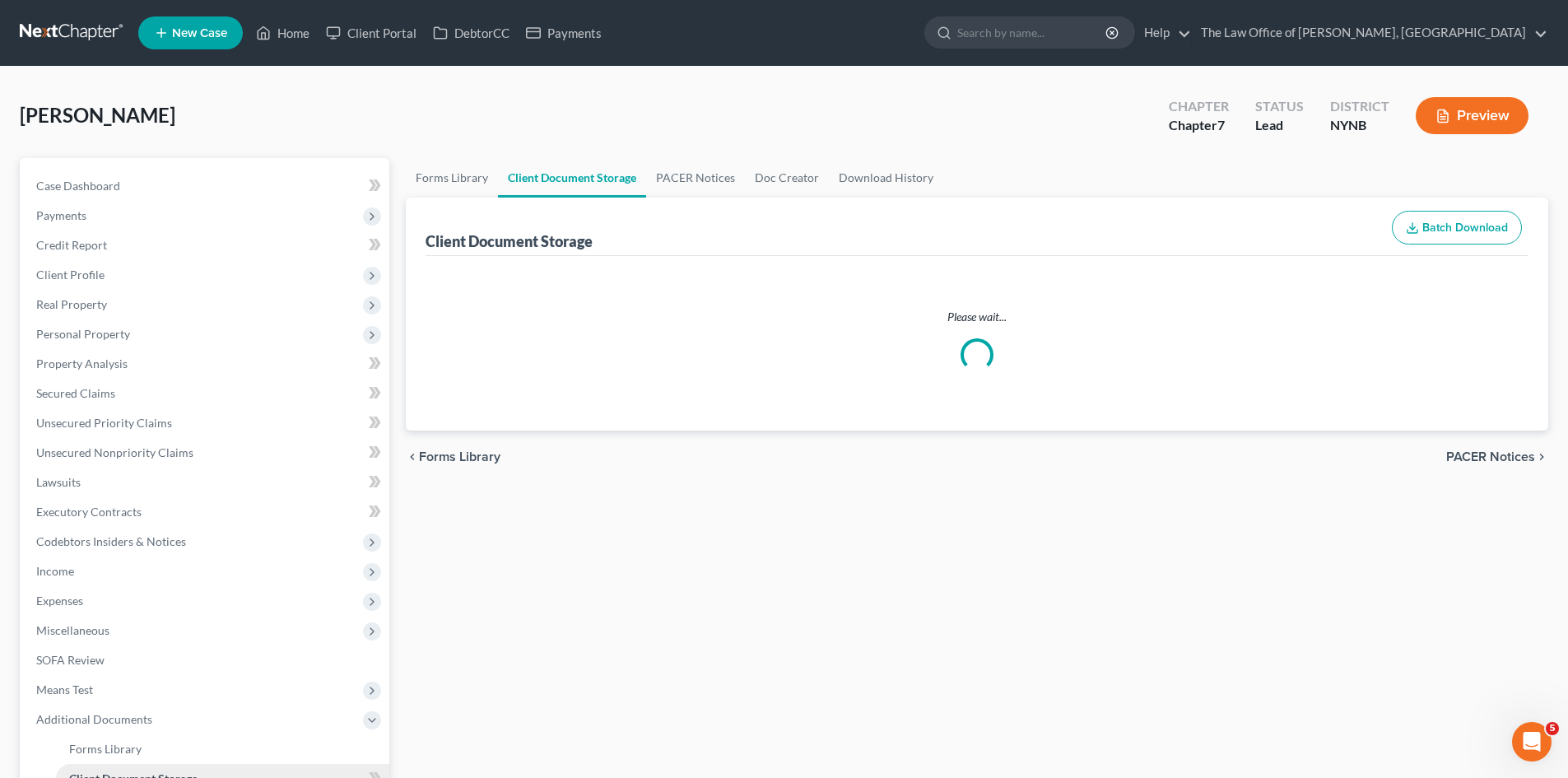
select select "1"
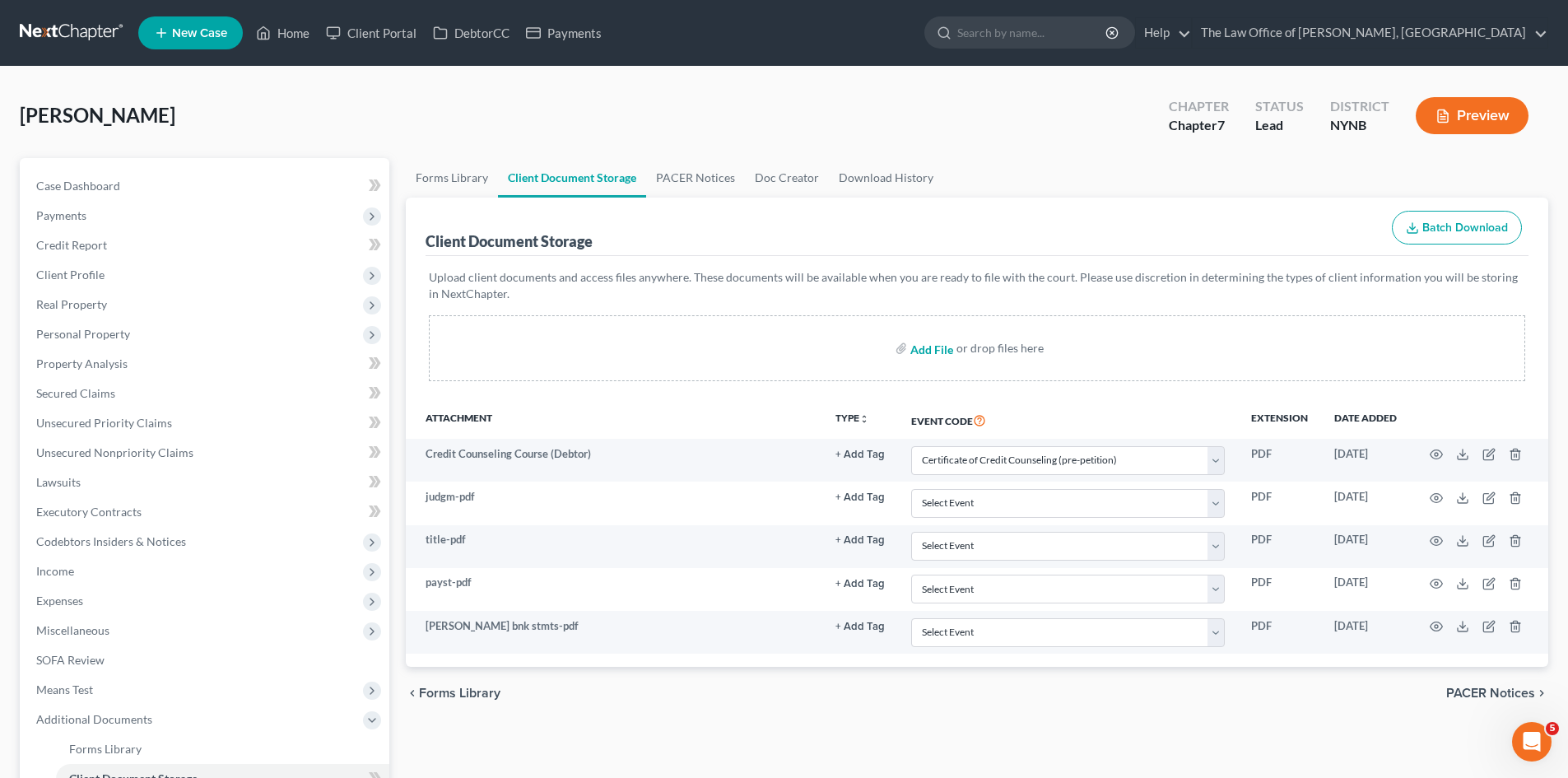
click at [918, 351] on input "file" at bounding box center [931, 348] width 40 height 30
type input "C:\fakepath\1 King St, Albany, NY 12203 _ Zillow.pdf"
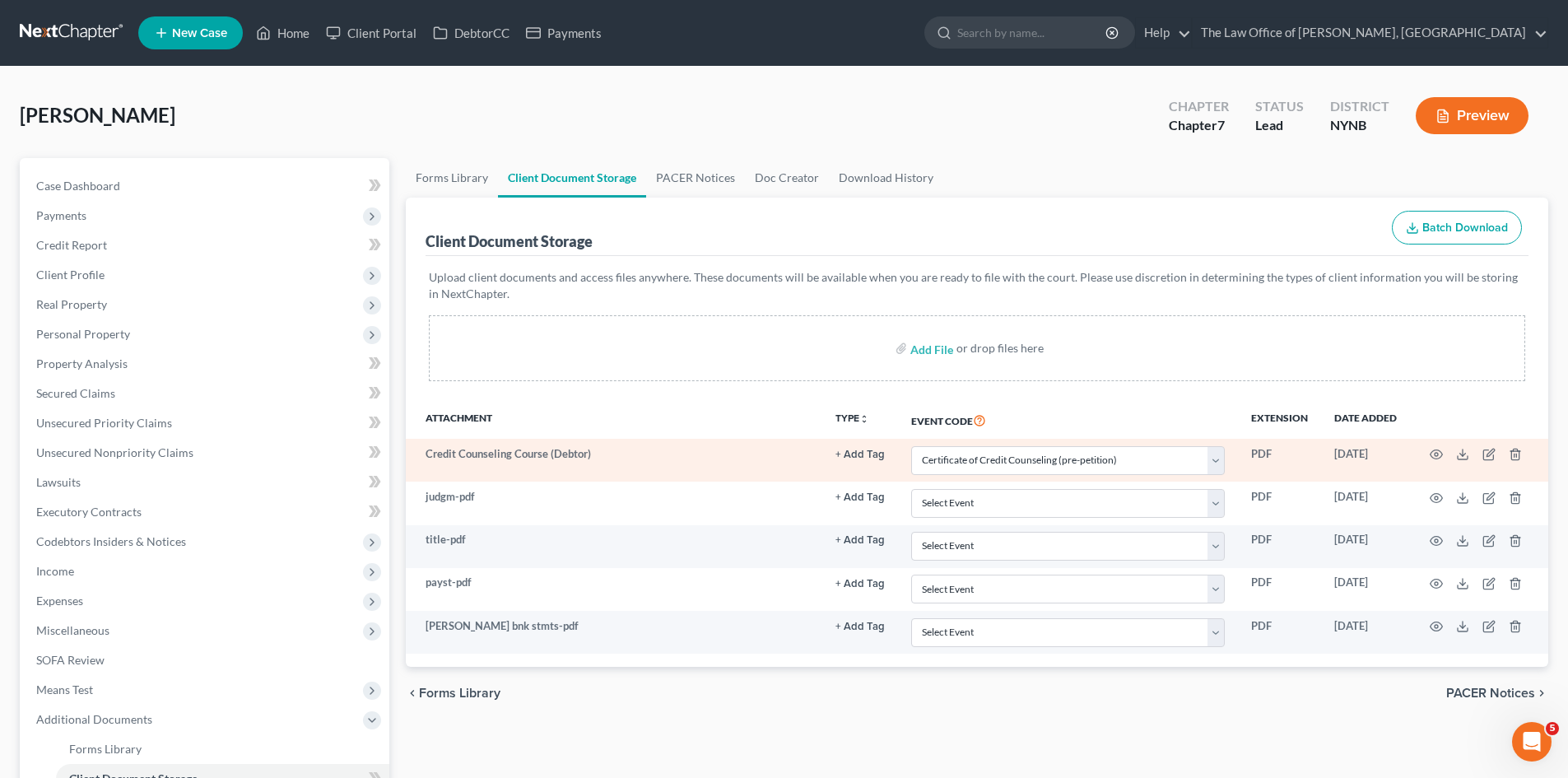
select select "1"
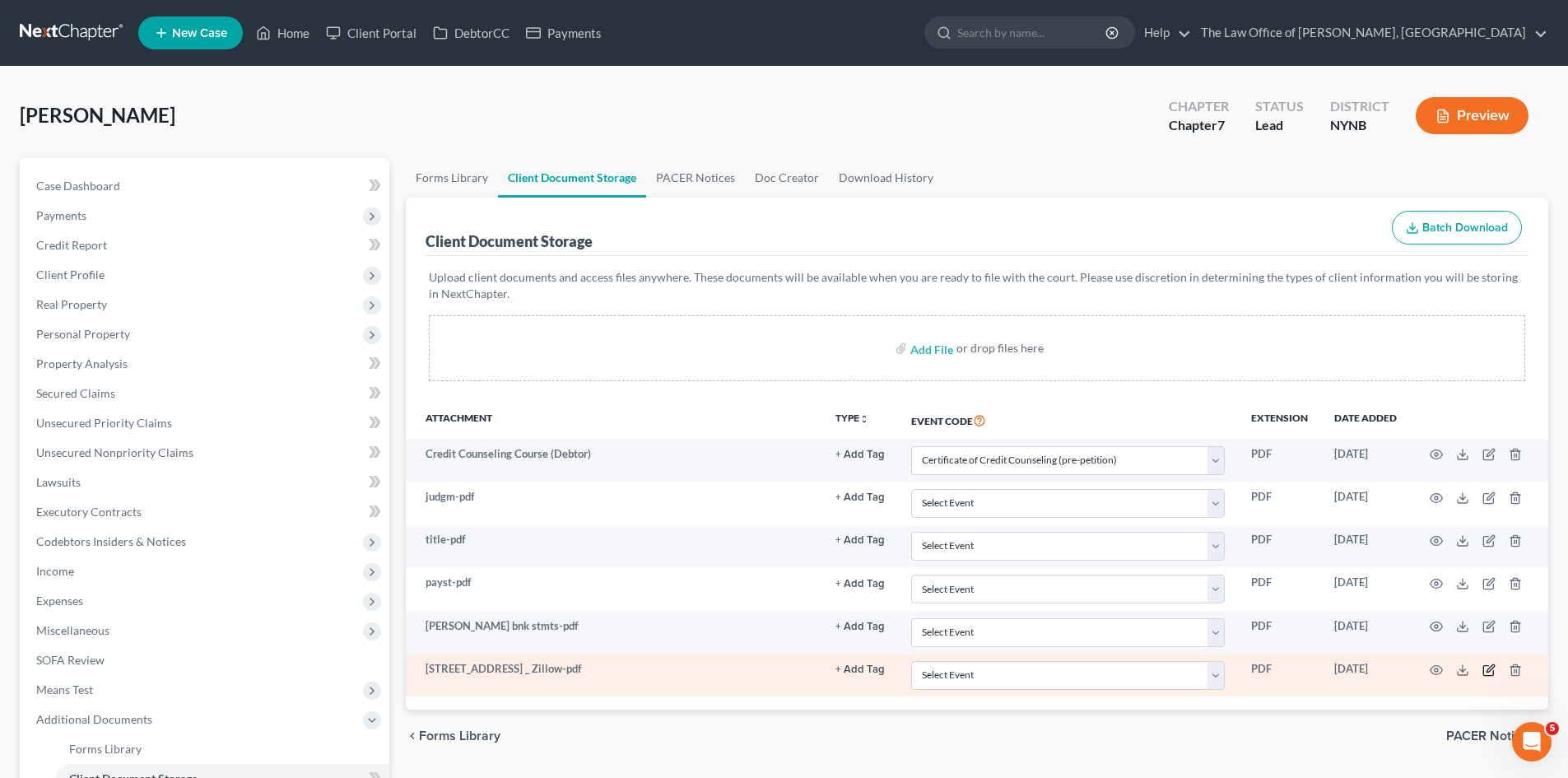
click at [1490, 667] on icon "button" at bounding box center [1490, 668] width 7 height 7
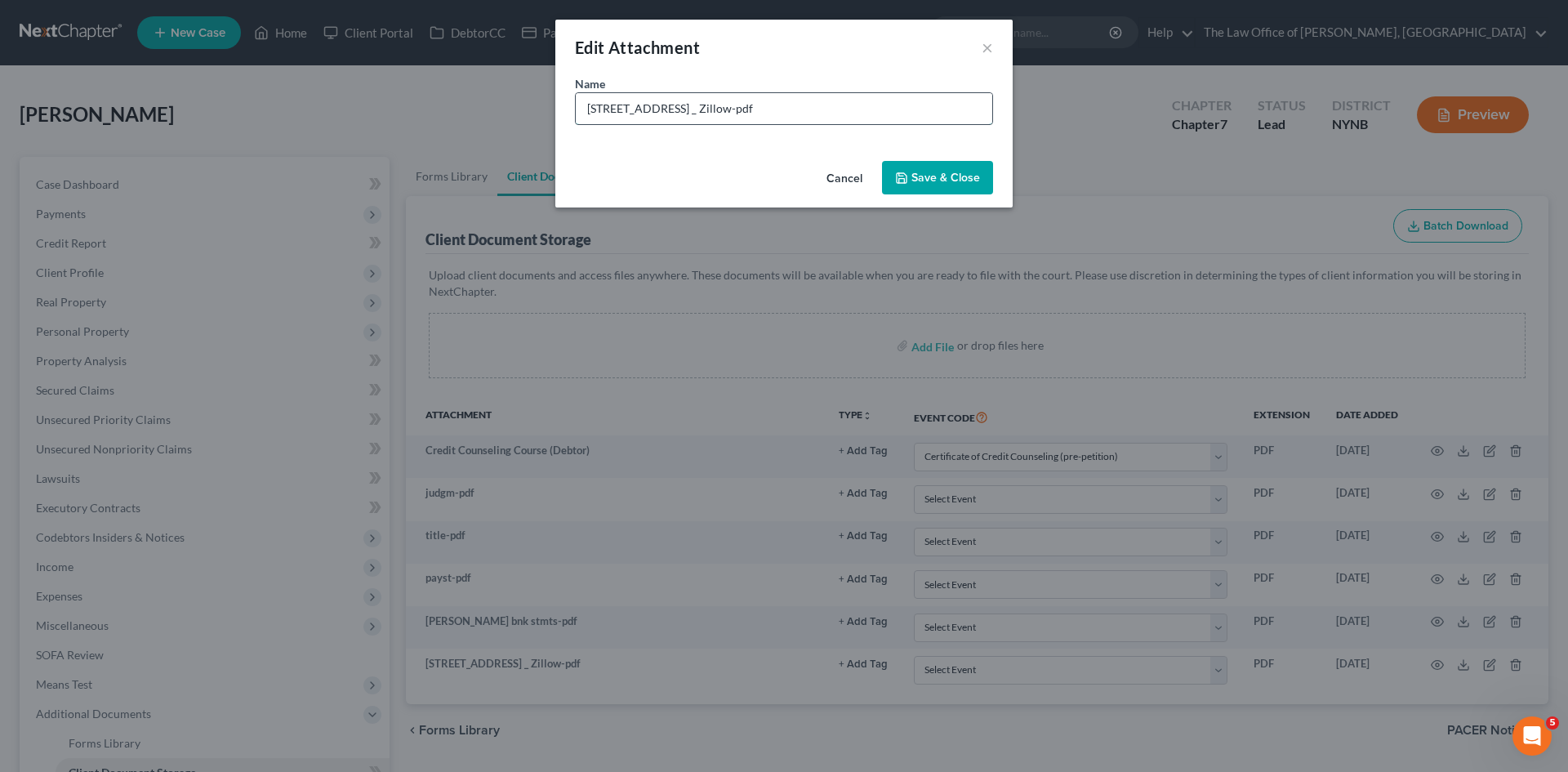
click at [693, 111] on input "1 King St, Albany, NY 12203 _ Zillow-pdf" at bounding box center [783, 108] width 417 height 31
click at [692, 111] on input "1 King St, Albany, NY 12203 _ Zillow-pdf" at bounding box center [783, 108] width 417 height 31
click at [736, 115] on input "1 King St, Albany, NY 12203 _ Zillow-pdf" at bounding box center [783, 108] width 417 height 31
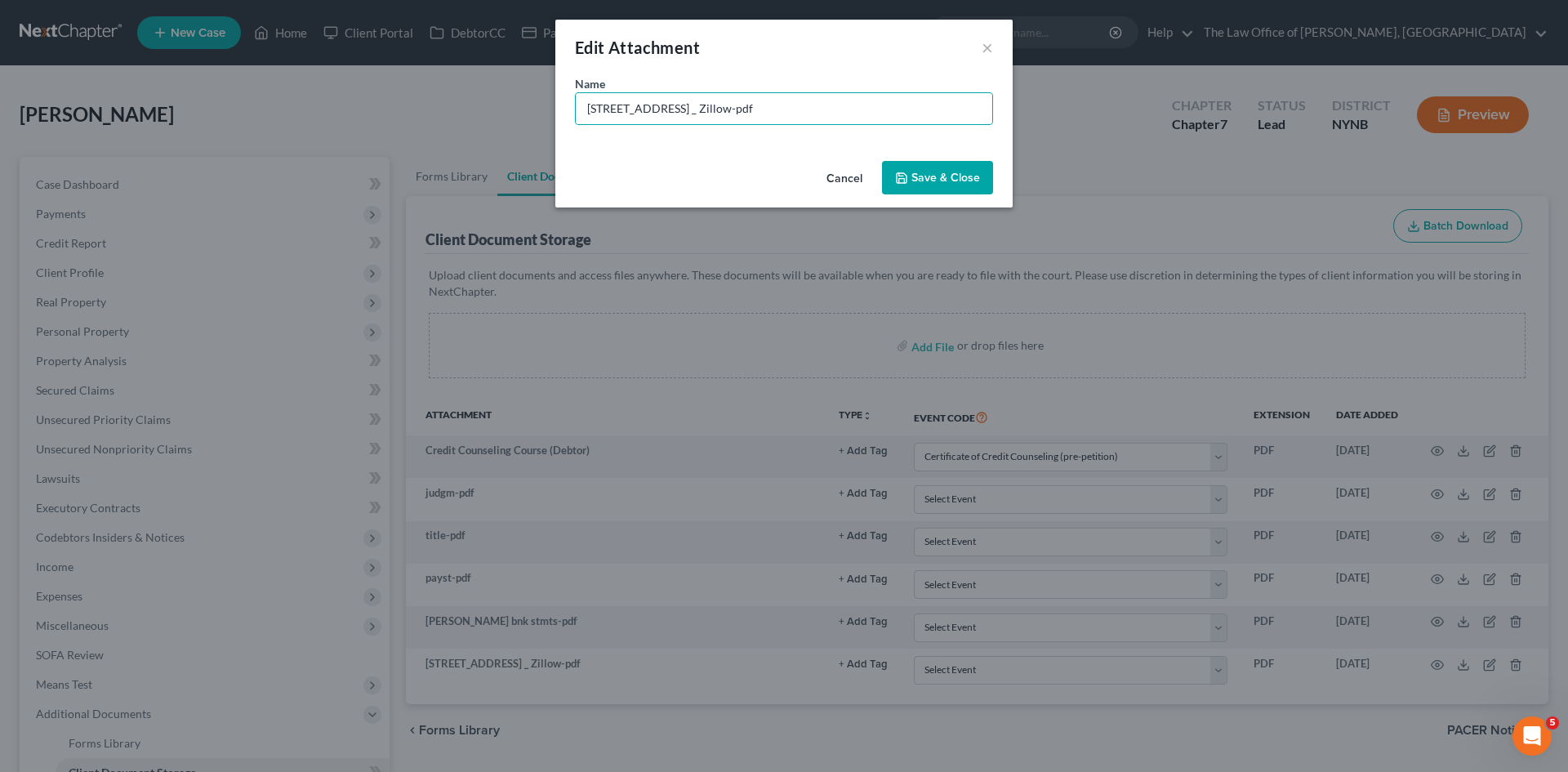
click at [902, 170] on button "Save & Close" at bounding box center [937, 178] width 111 height 34
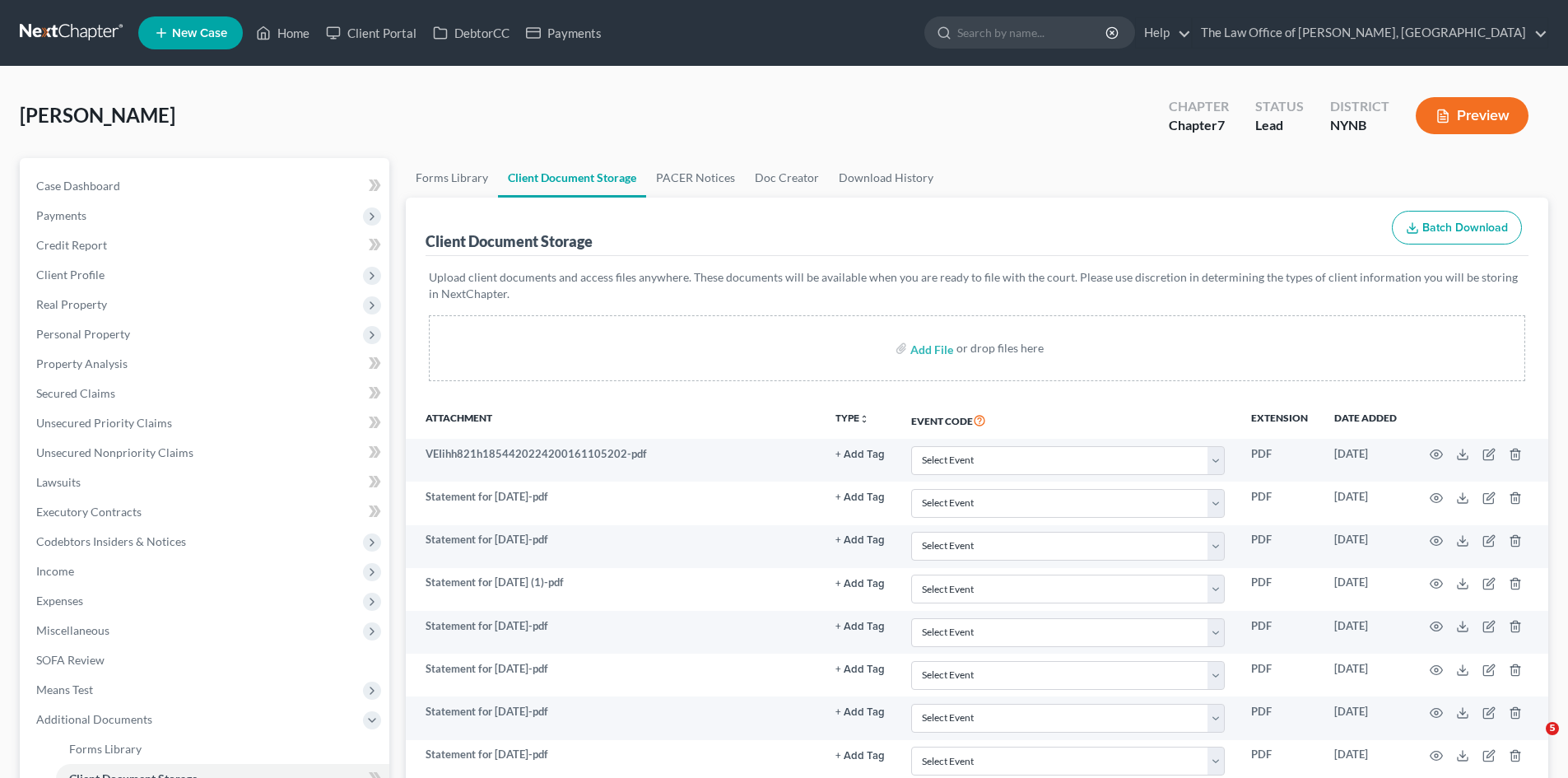
select select "1"
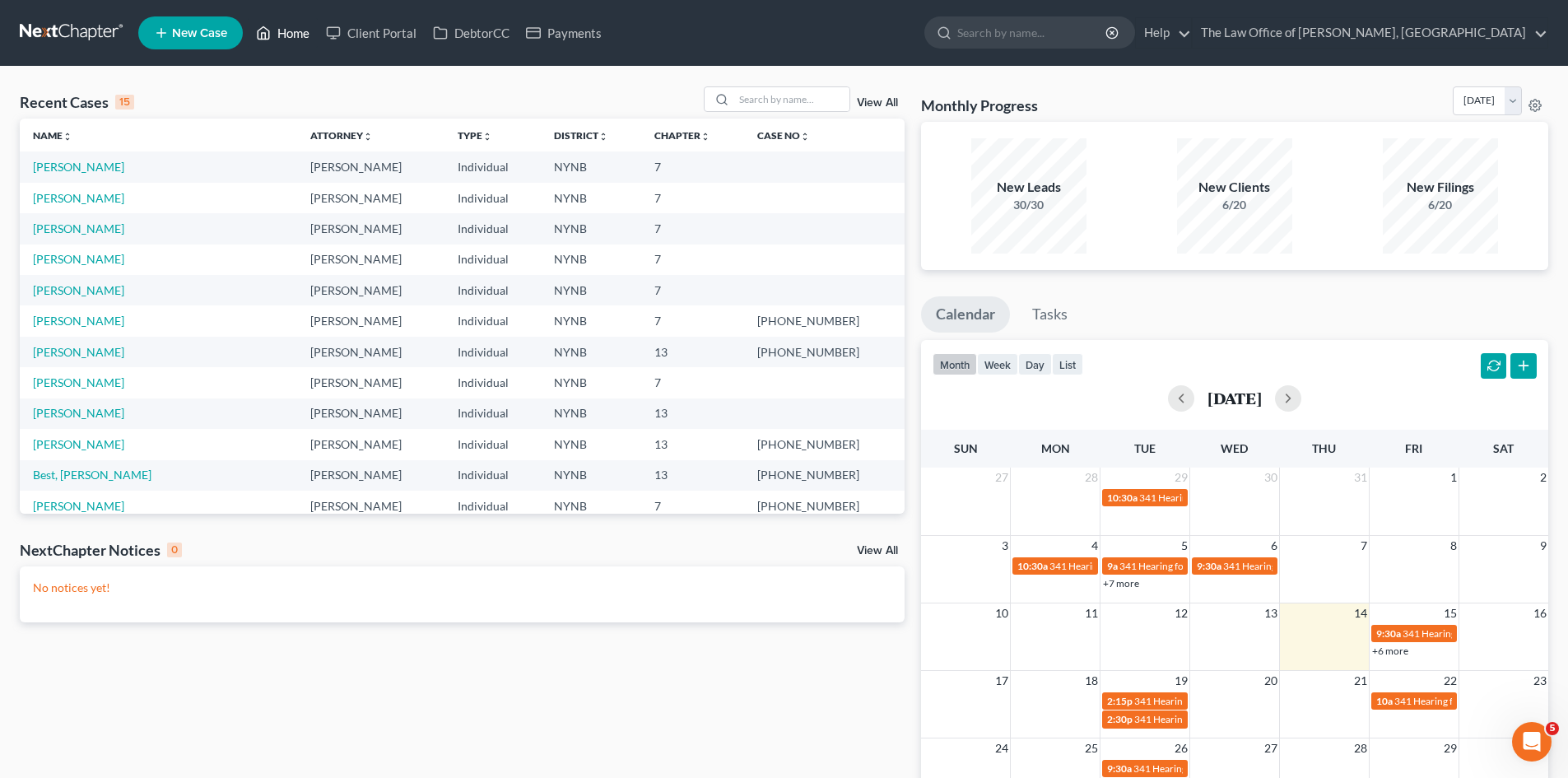
click at [274, 31] on link "Home" at bounding box center [283, 32] width 70 height 30
click at [772, 103] on input "search" at bounding box center [792, 99] width 115 height 24
type input "dow"
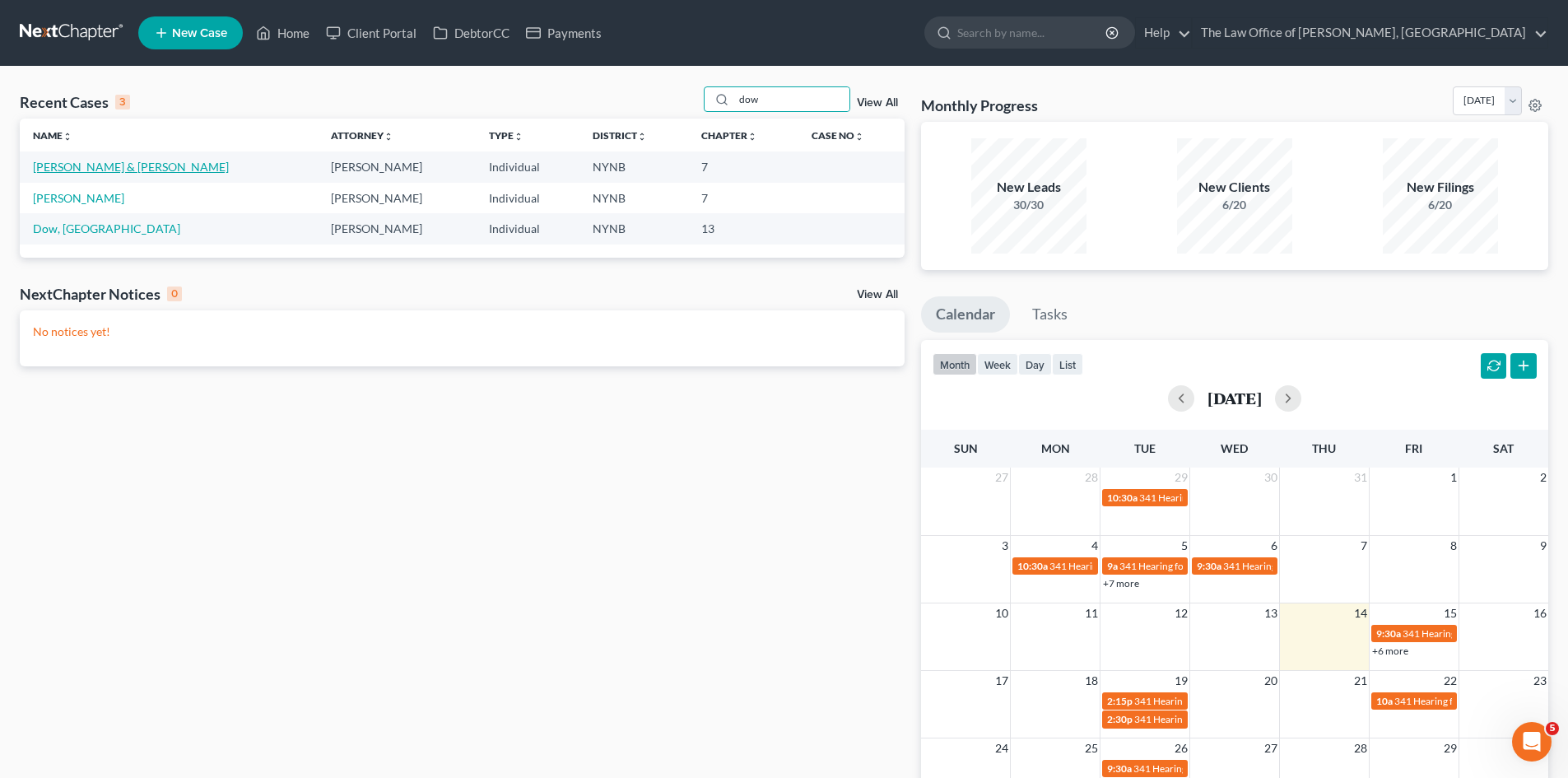
click at [115, 167] on link "[PERSON_NAME] & [PERSON_NAME]" at bounding box center [131, 167] width 196 height 14
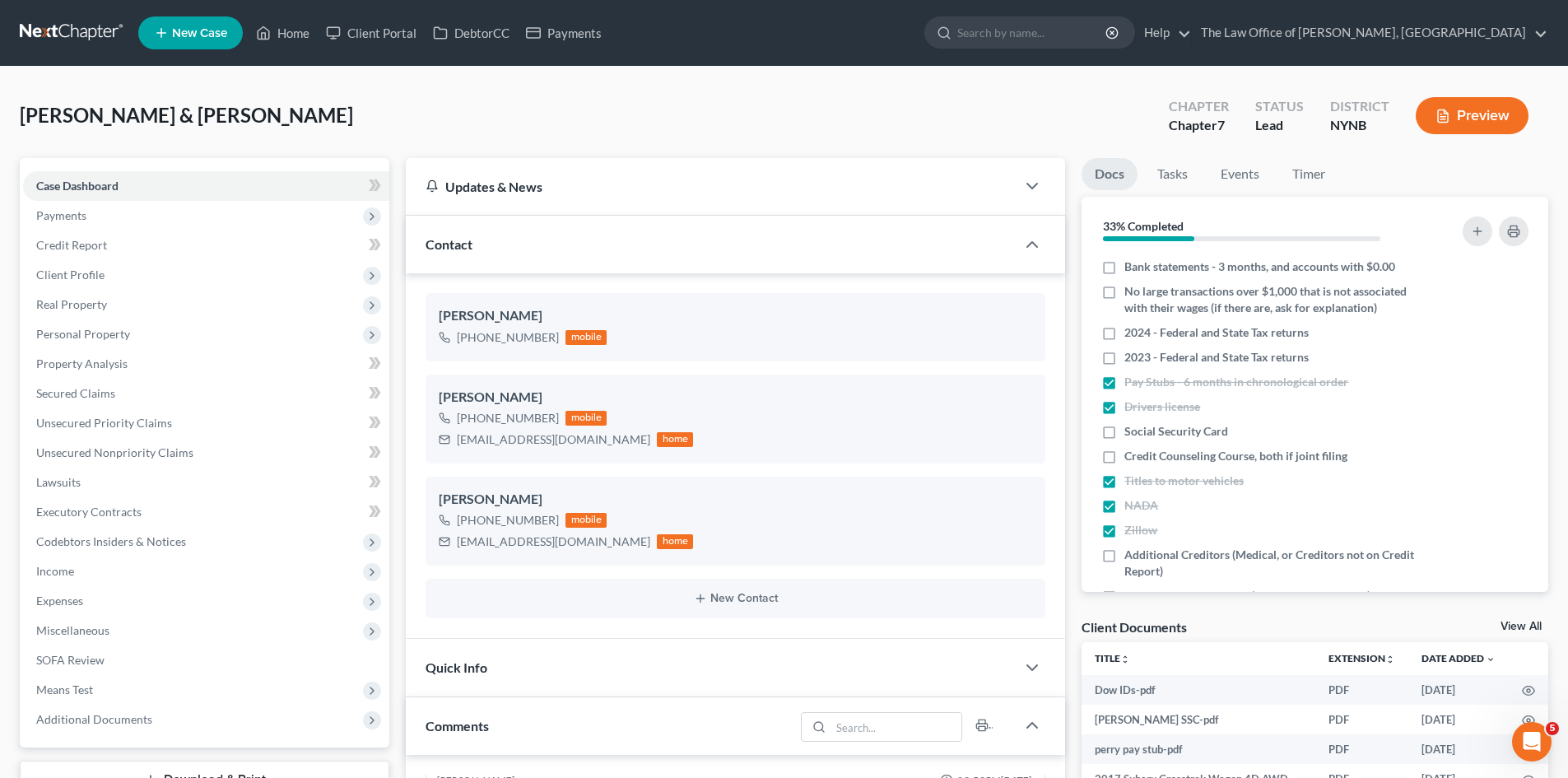
scroll to position [1850, 0]
click at [259, 26] on icon at bounding box center [263, 33] width 14 height 20
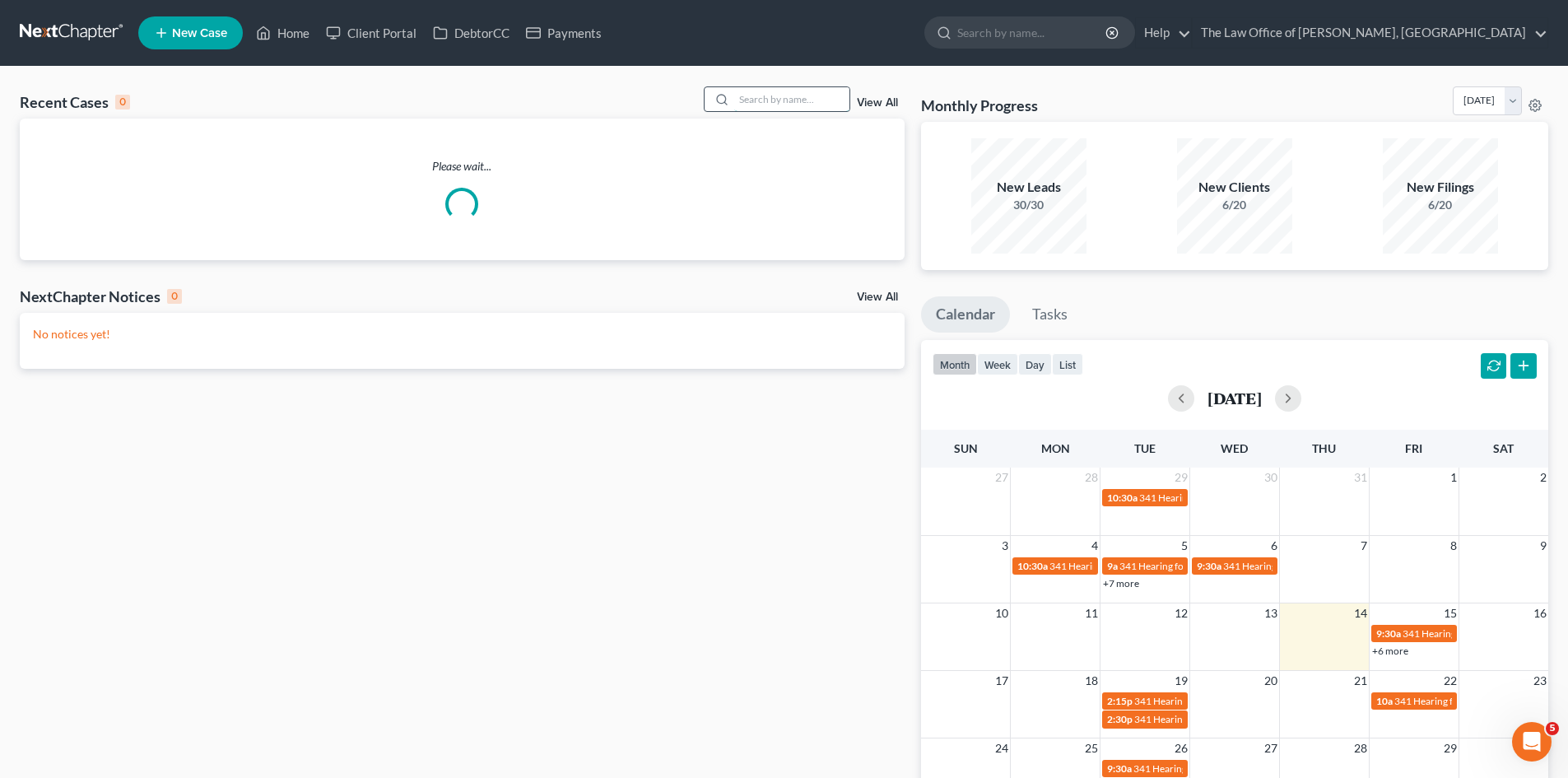
click at [758, 103] on input "search" at bounding box center [792, 99] width 115 height 24
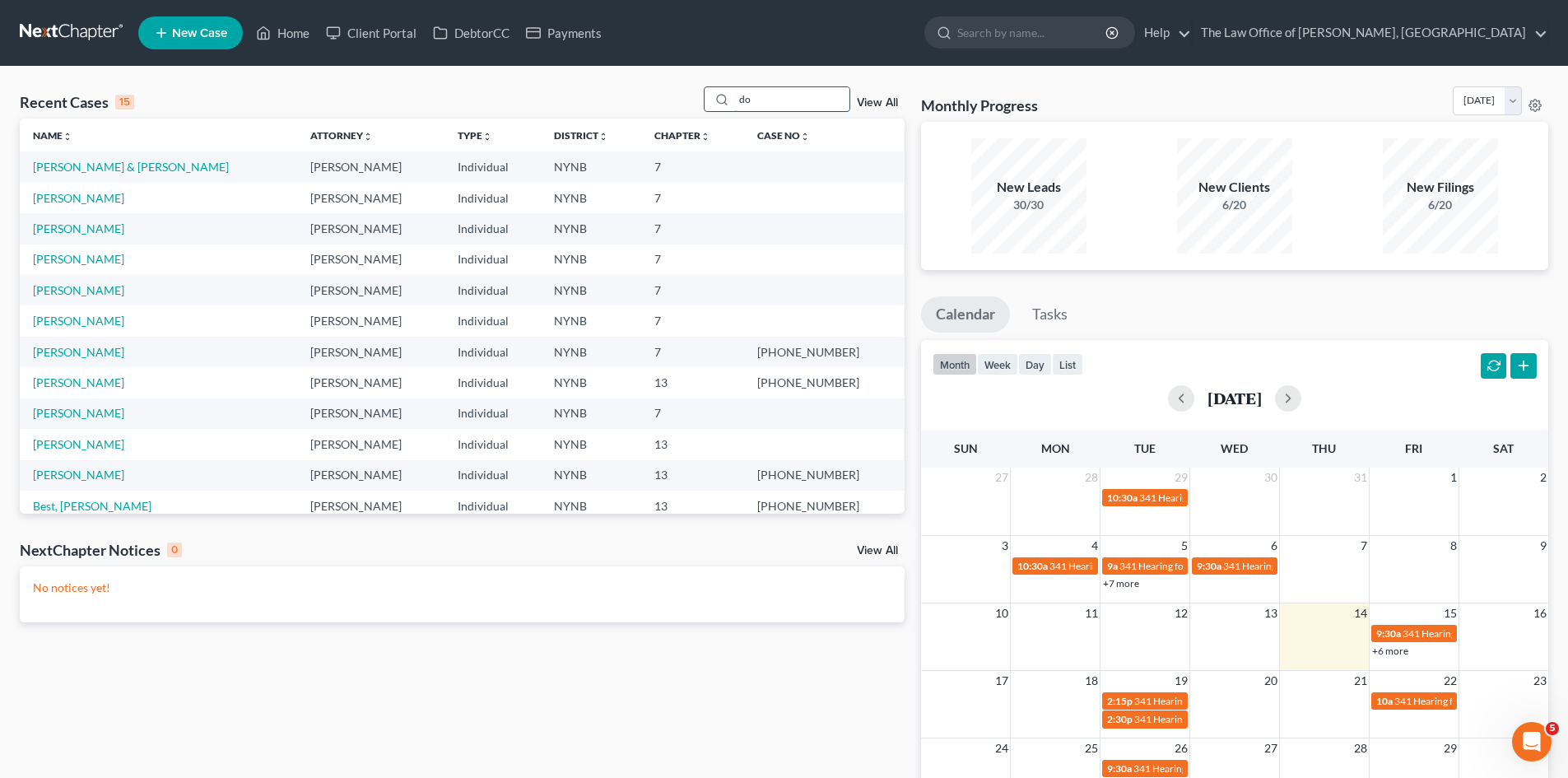
type input "dow"
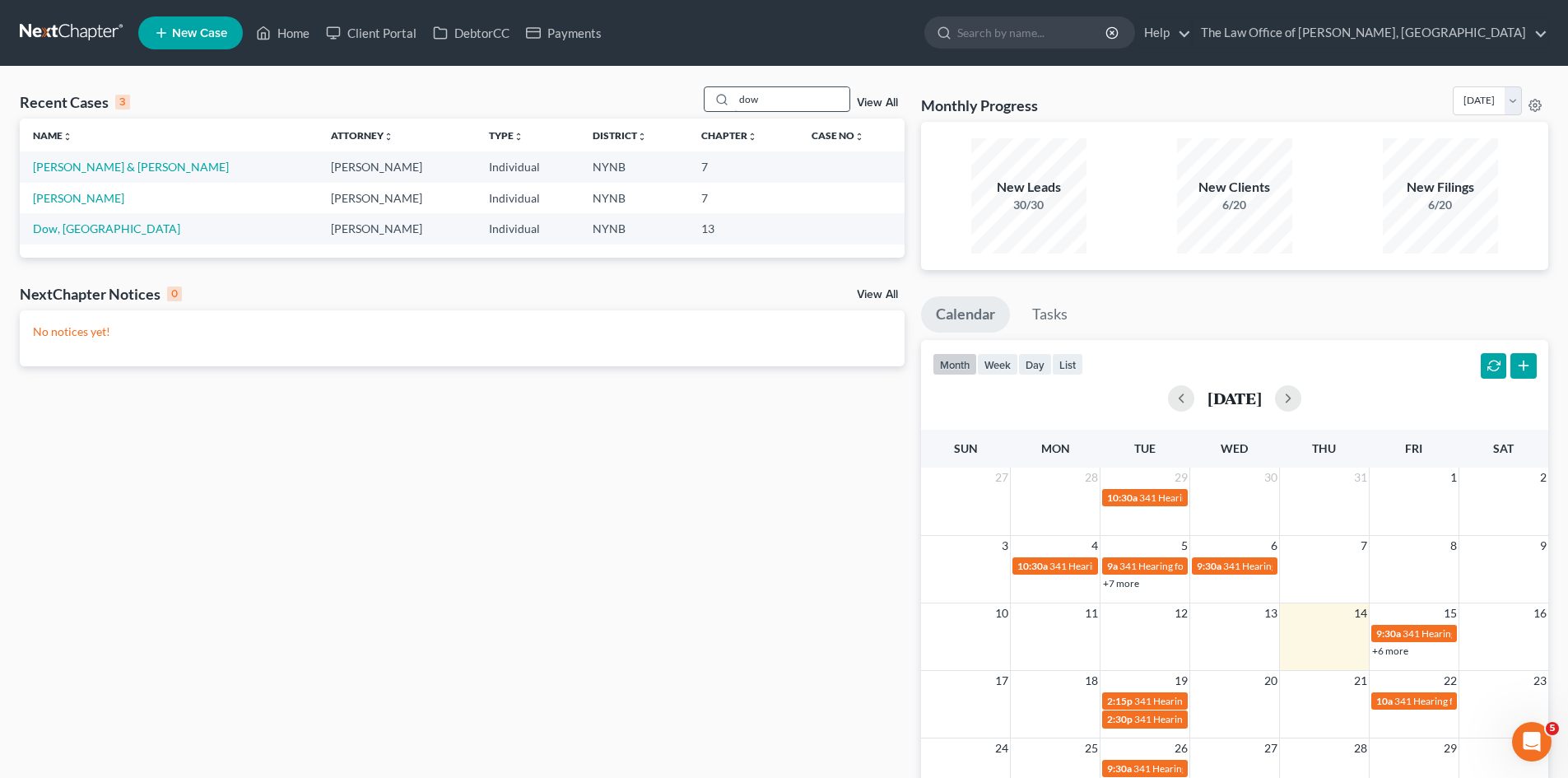
click at [753, 107] on input "dow" at bounding box center [792, 99] width 115 height 24
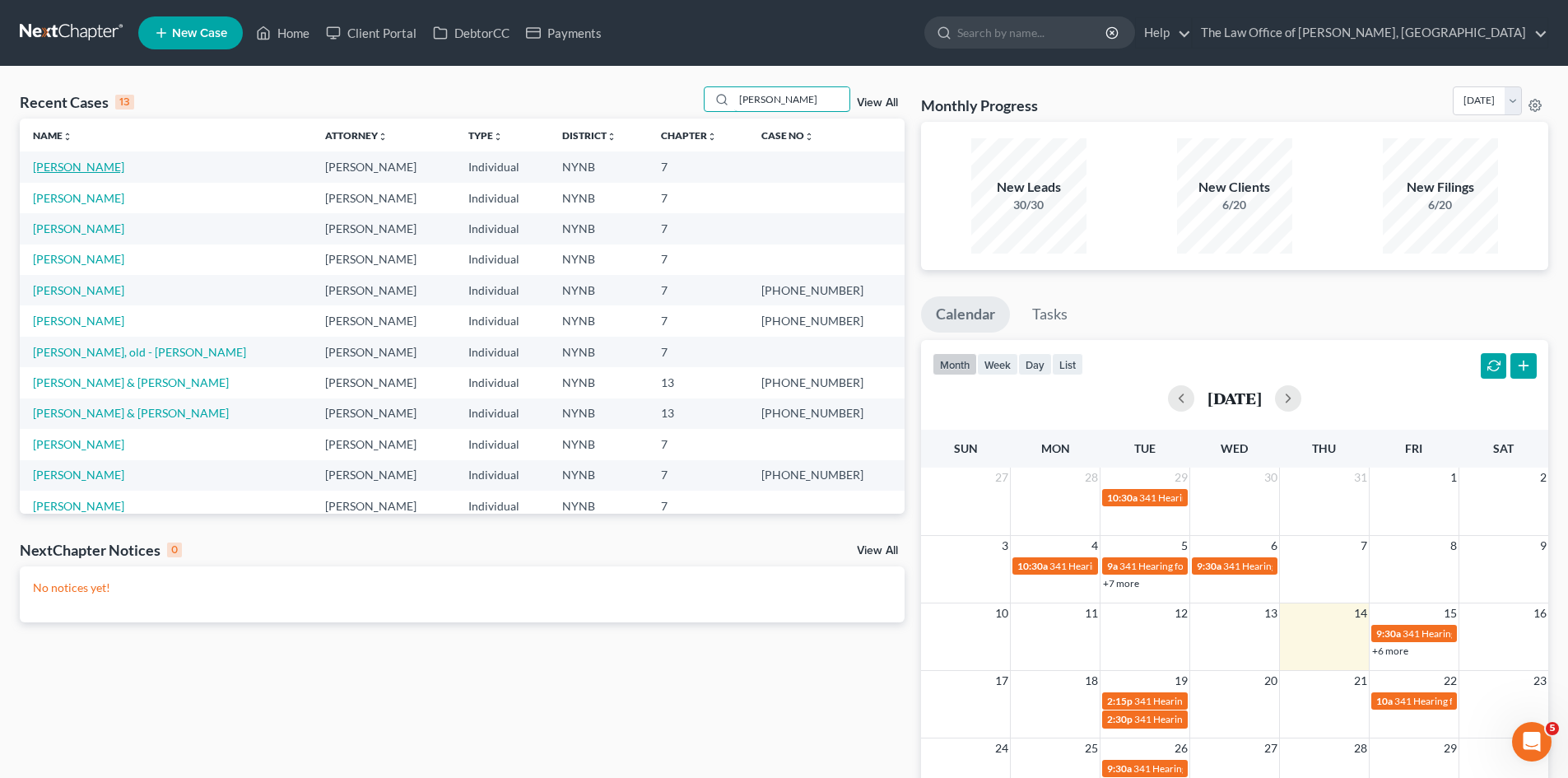
type input "taylor"
click at [100, 165] on link "[PERSON_NAME]" at bounding box center [79, 167] width 92 height 14
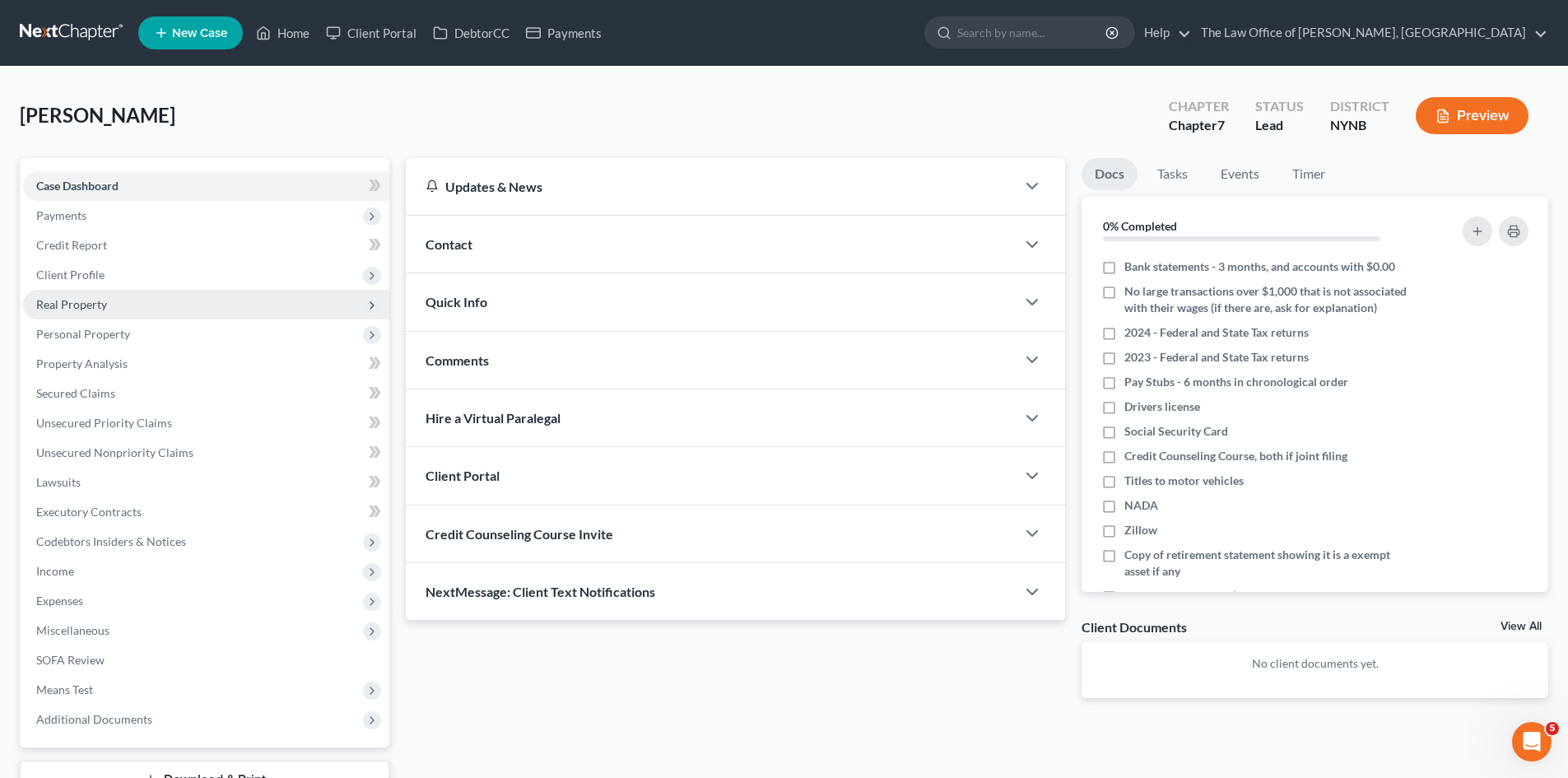
click at [113, 300] on span "Real Property" at bounding box center [206, 304] width 366 height 30
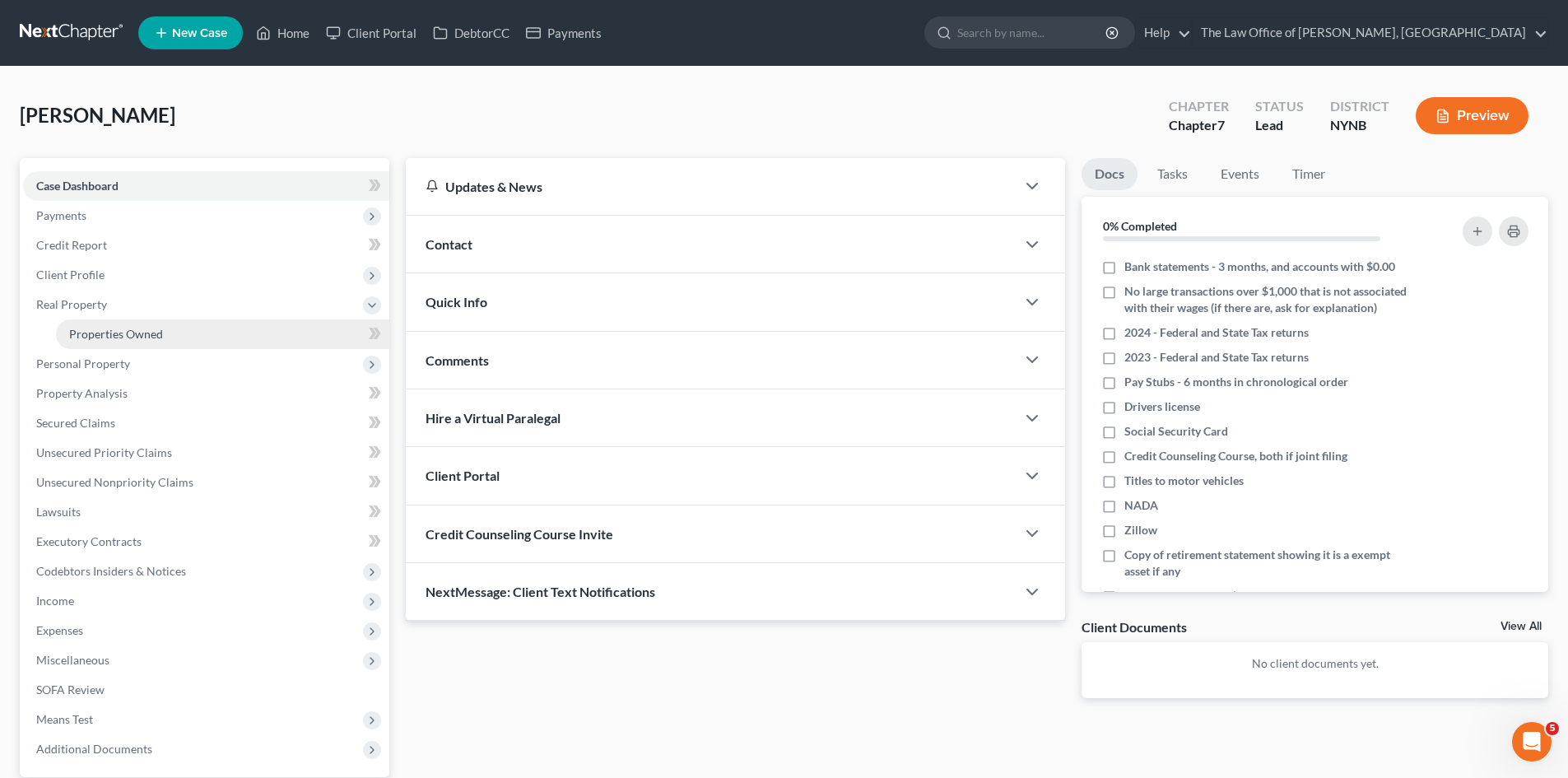
click at [133, 344] on link "Properties Owned" at bounding box center [222, 334] width 334 height 30
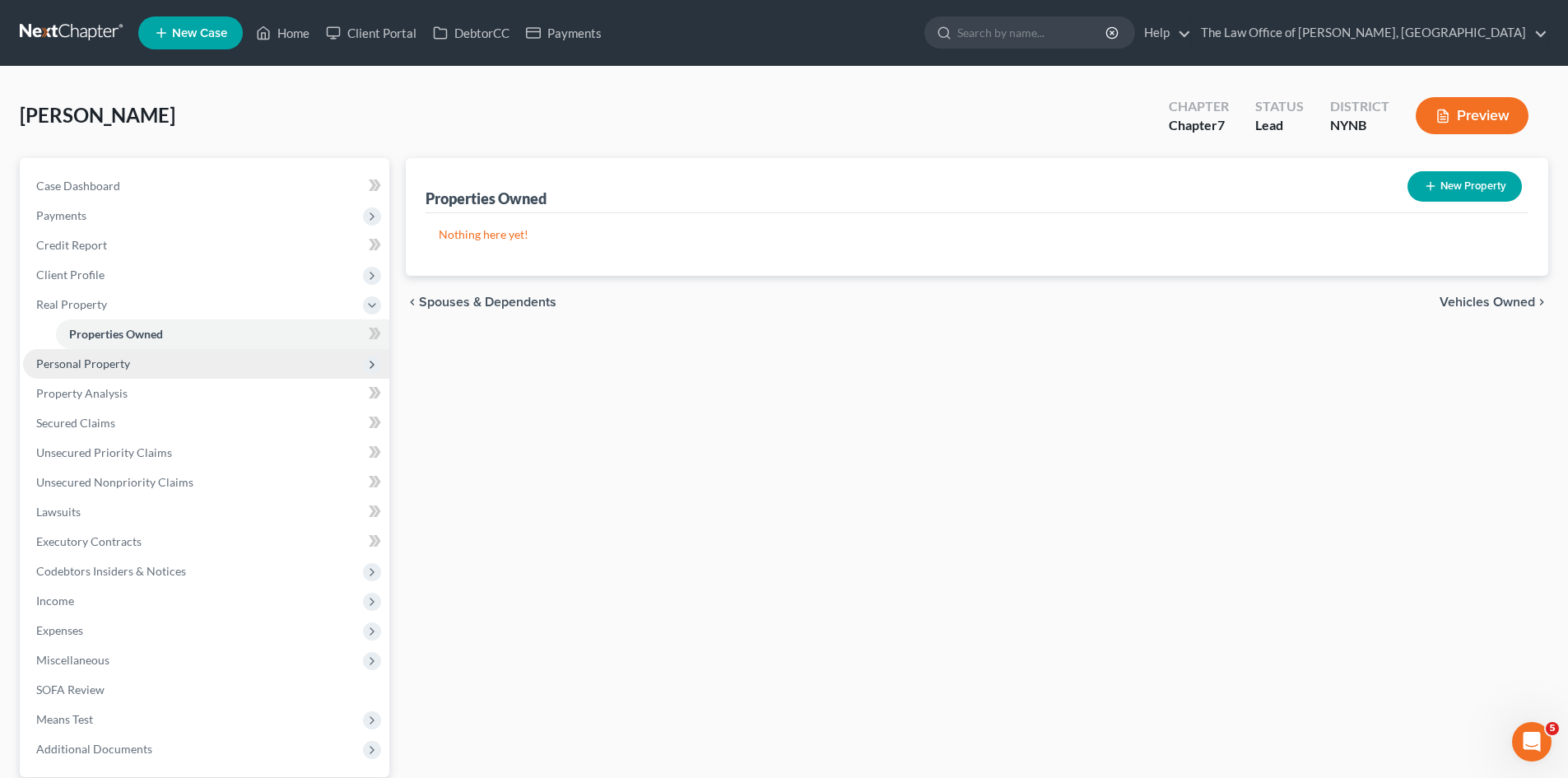
click at [125, 363] on span "Personal Property" at bounding box center [83, 363] width 94 height 14
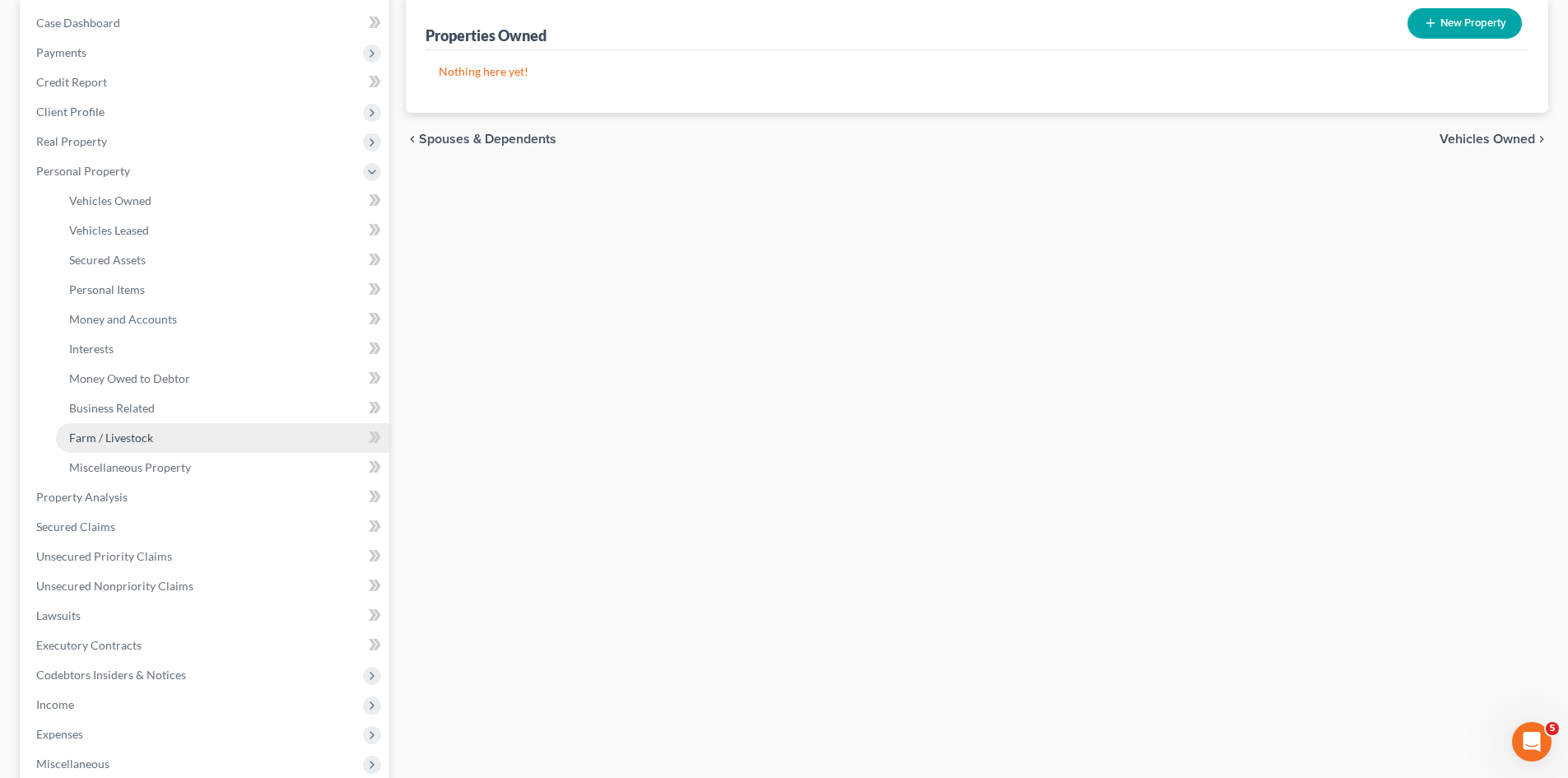
scroll to position [165, 0]
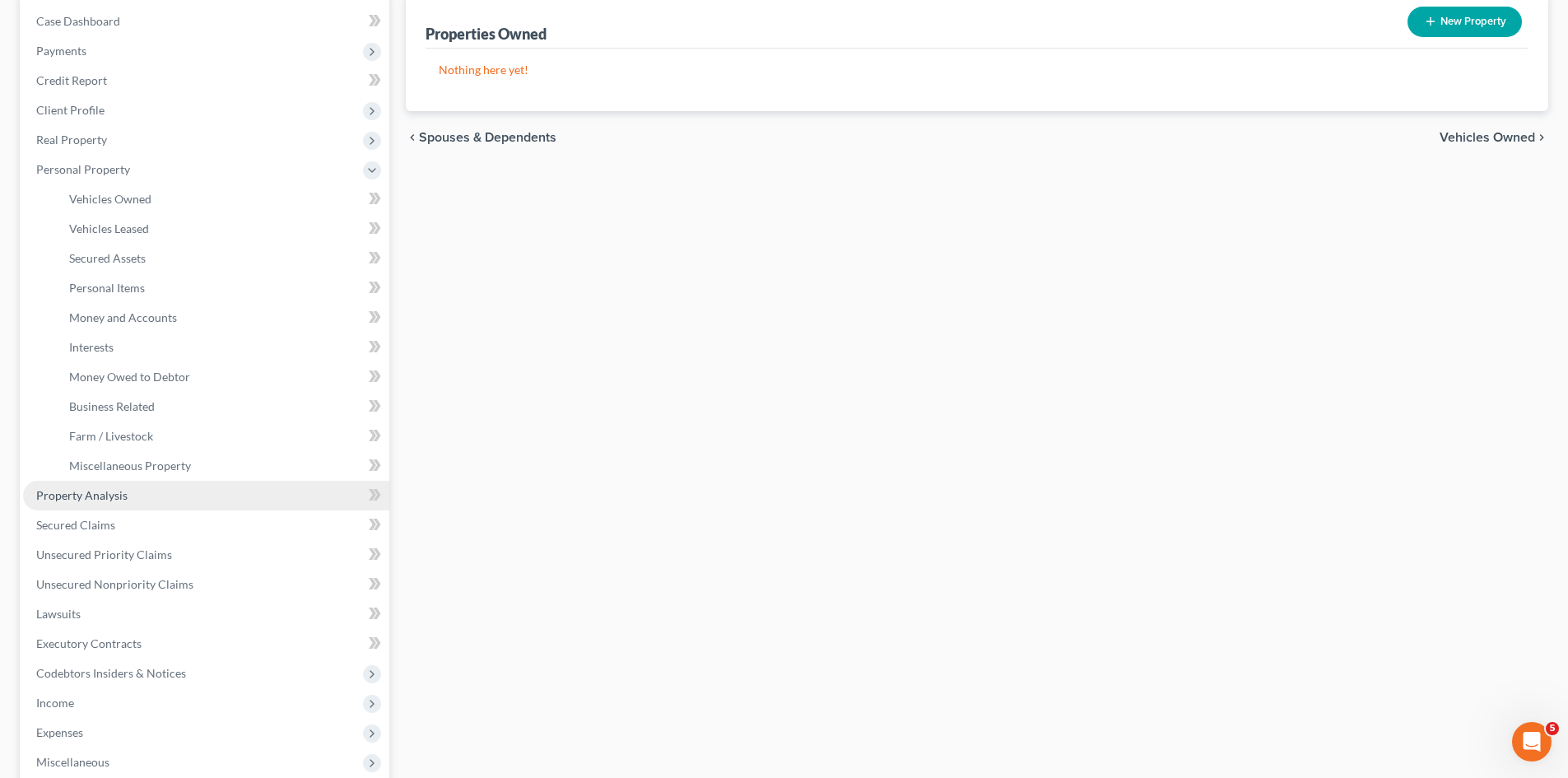
click at [122, 501] on span "Property Analysis" at bounding box center [82, 496] width 92 height 14
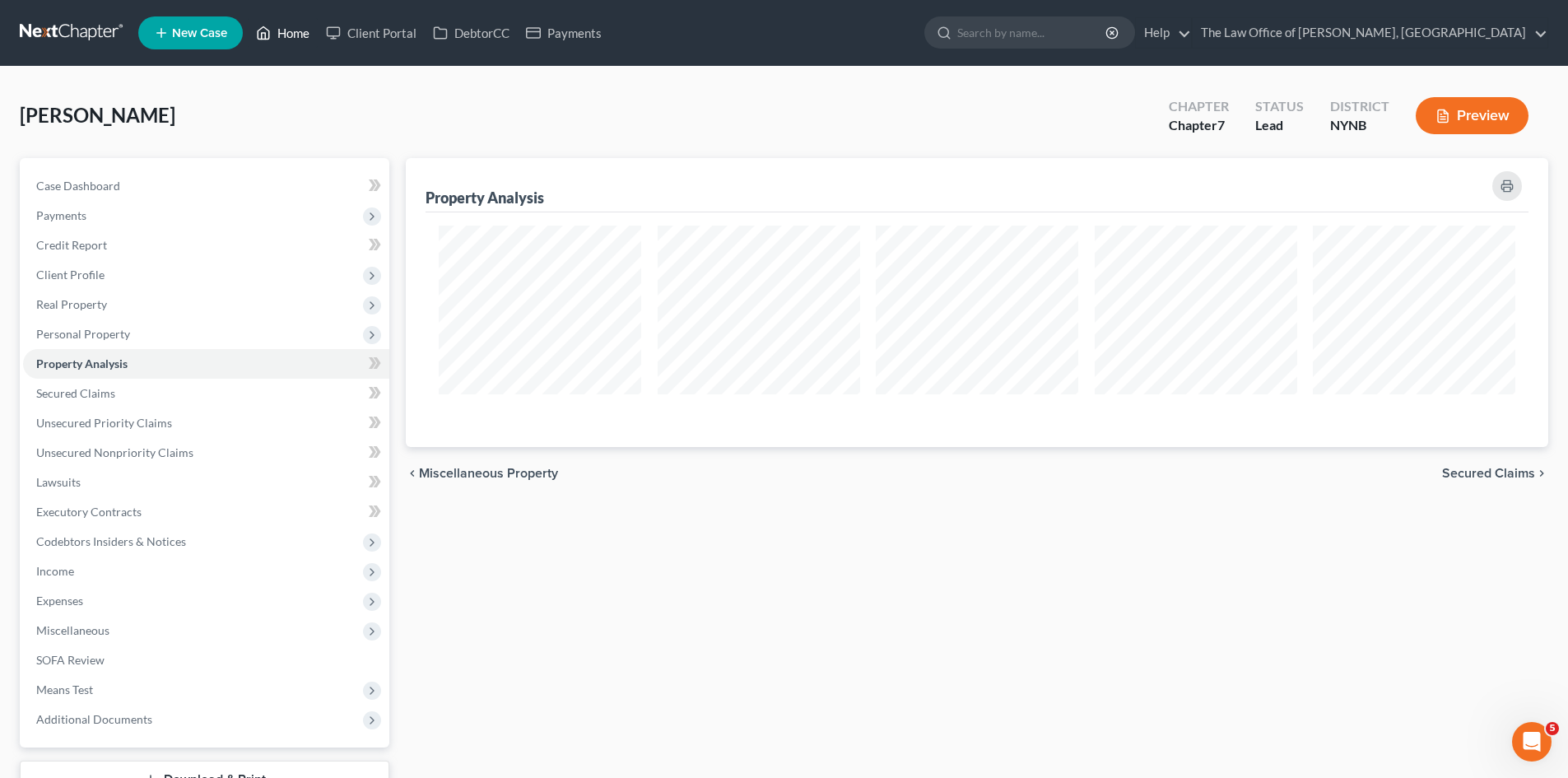
click at [297, 28] on link "Home" at bounding box center [283, 32] width 70 height 30
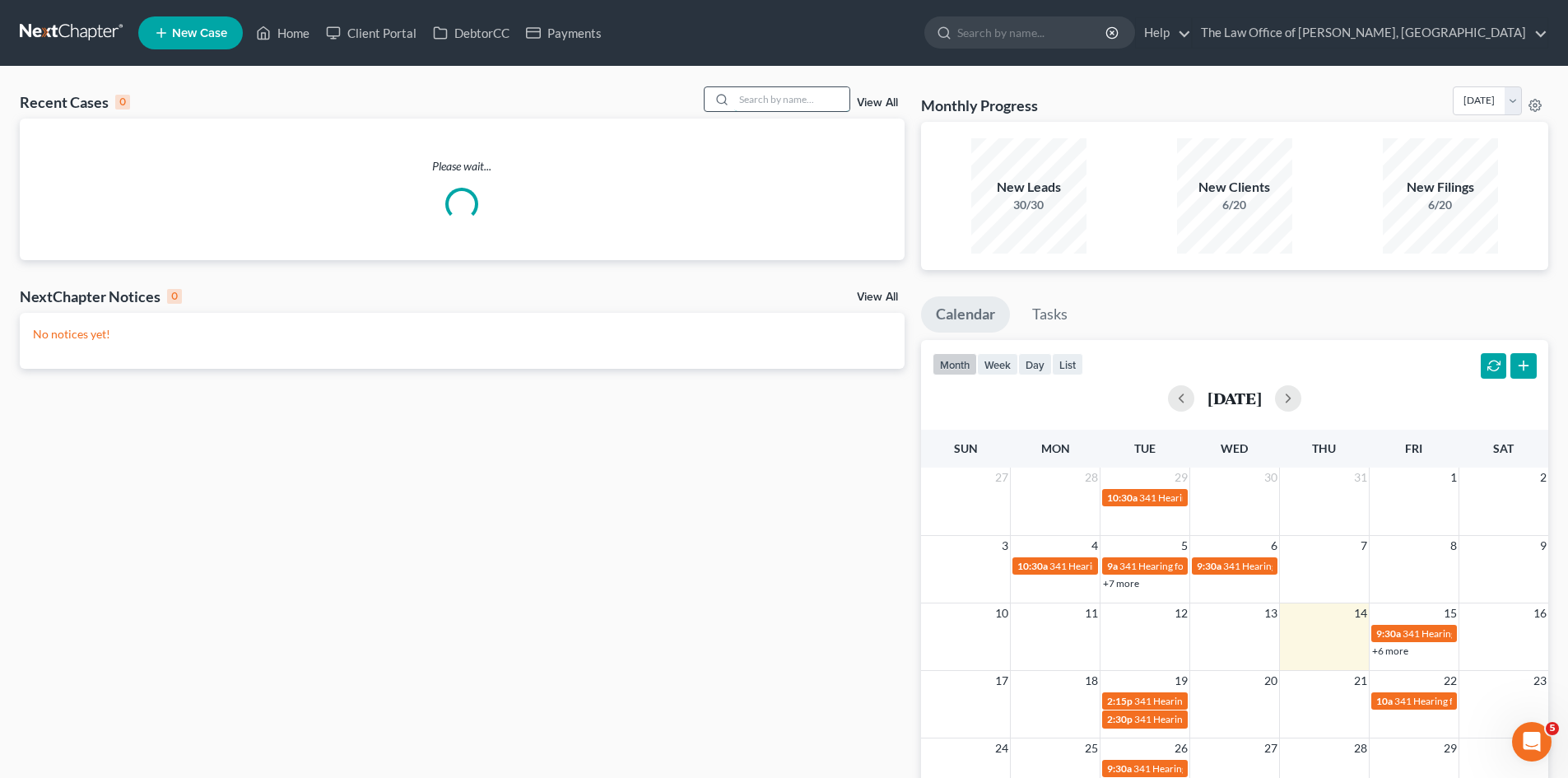
click at [777, 101] on input "search" at bounding box center [792, 99] width 115 height 24
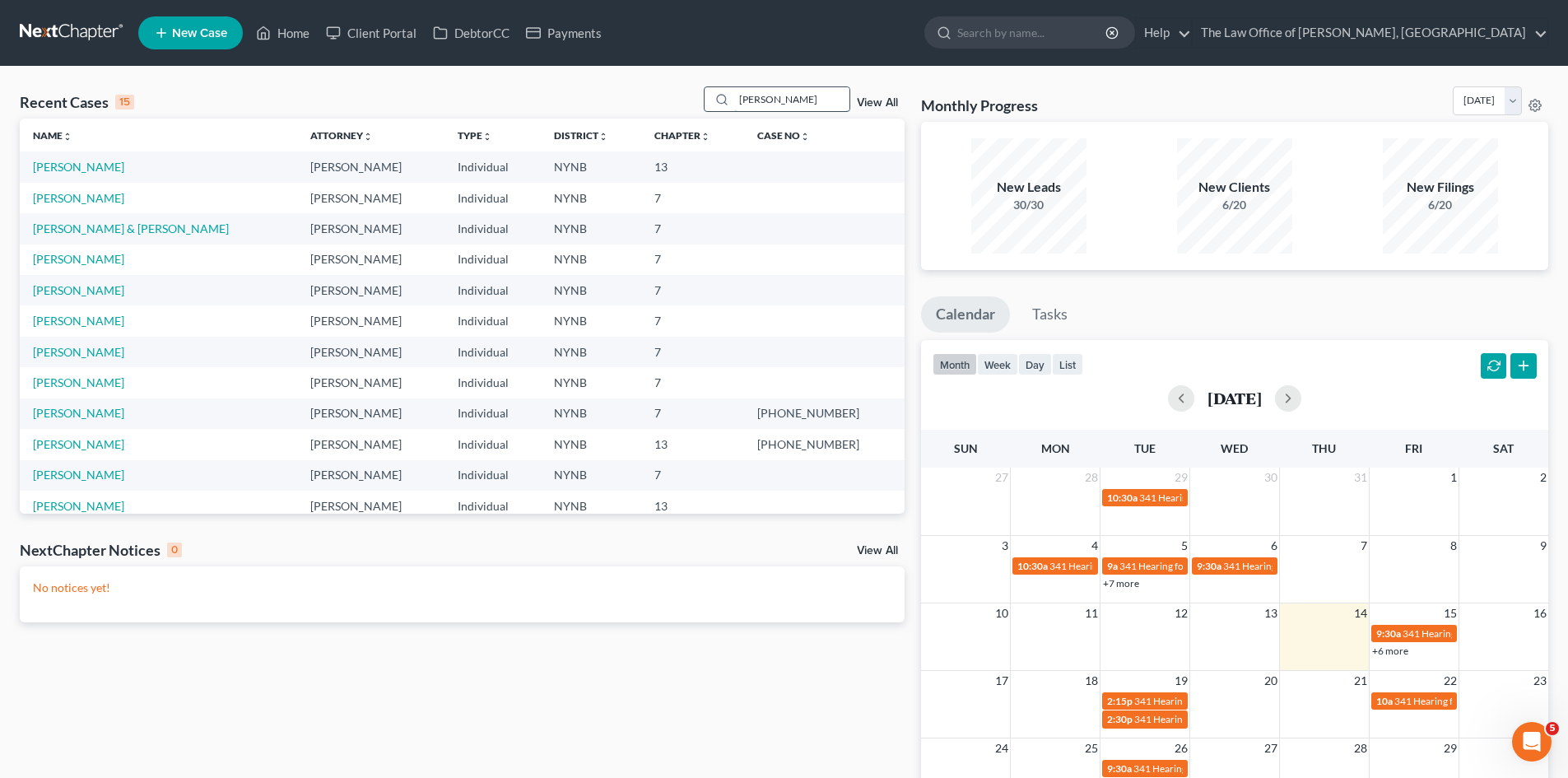
type input "taylor"
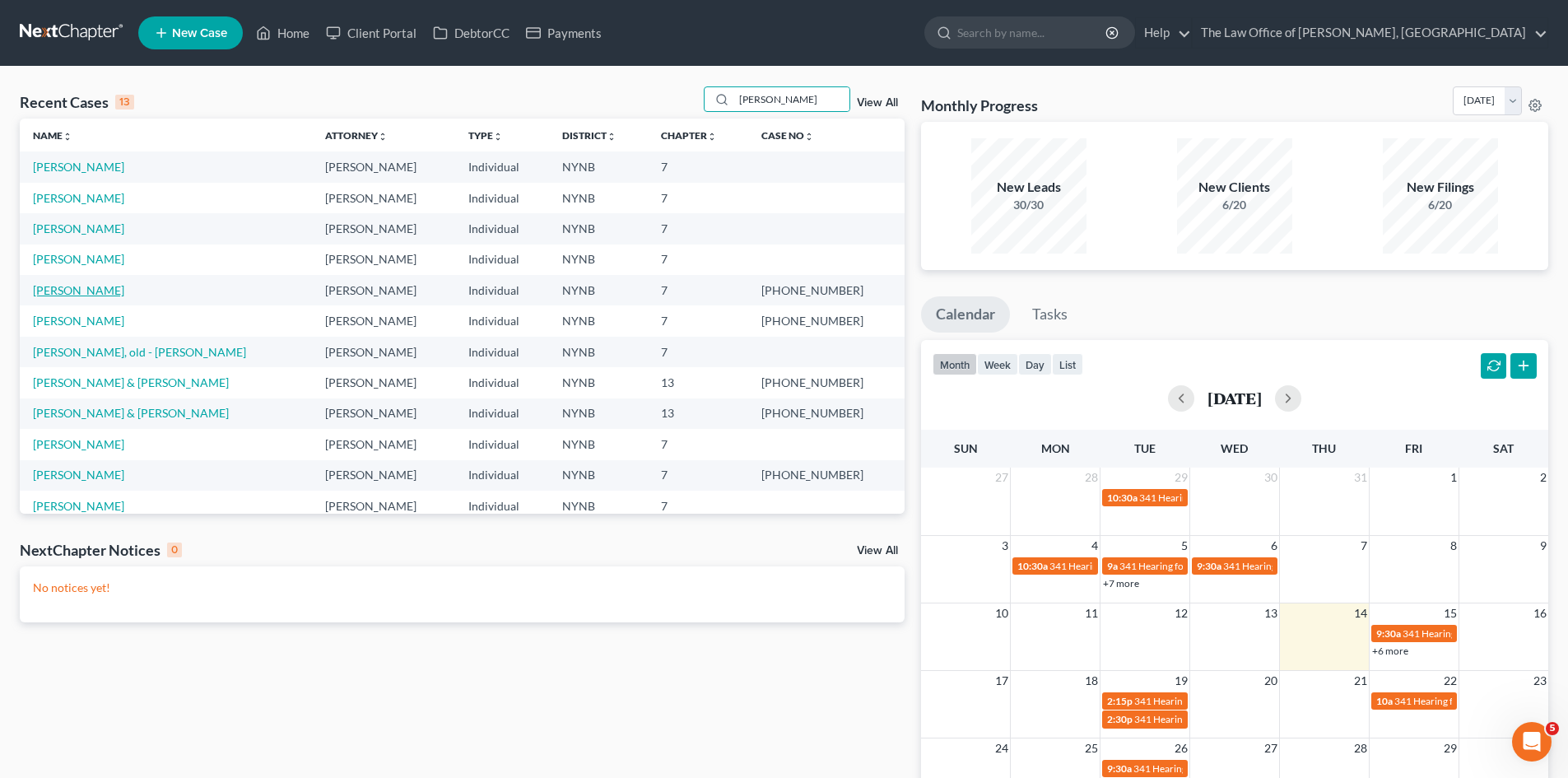
click at [99, 291] on link "[PERSON_NAME]" at bounding box center [79, 291] width 92 height 14
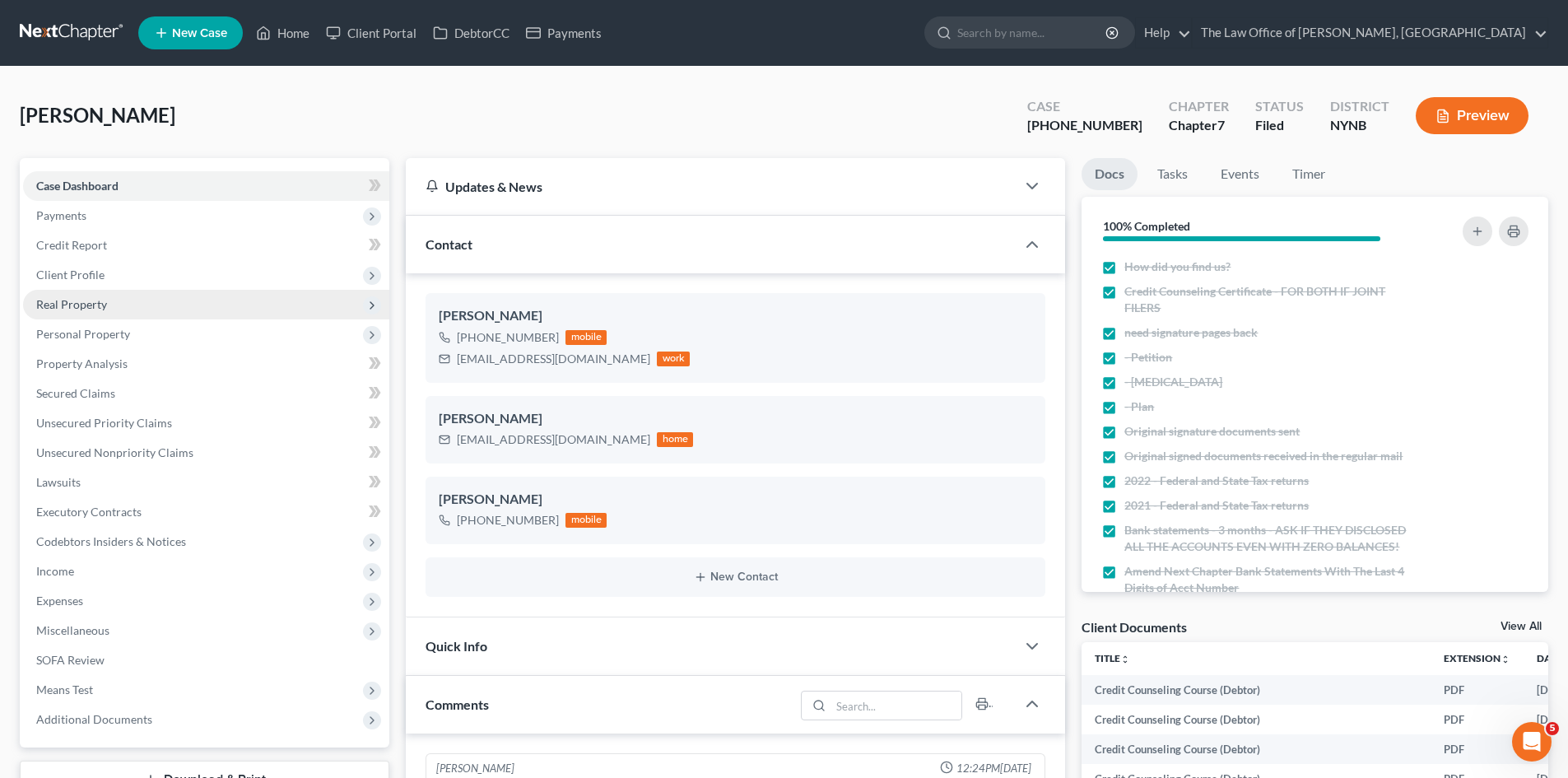
click at [120, 310] on span "Real Property" at bounding box center [206, 304] width 366 height 30
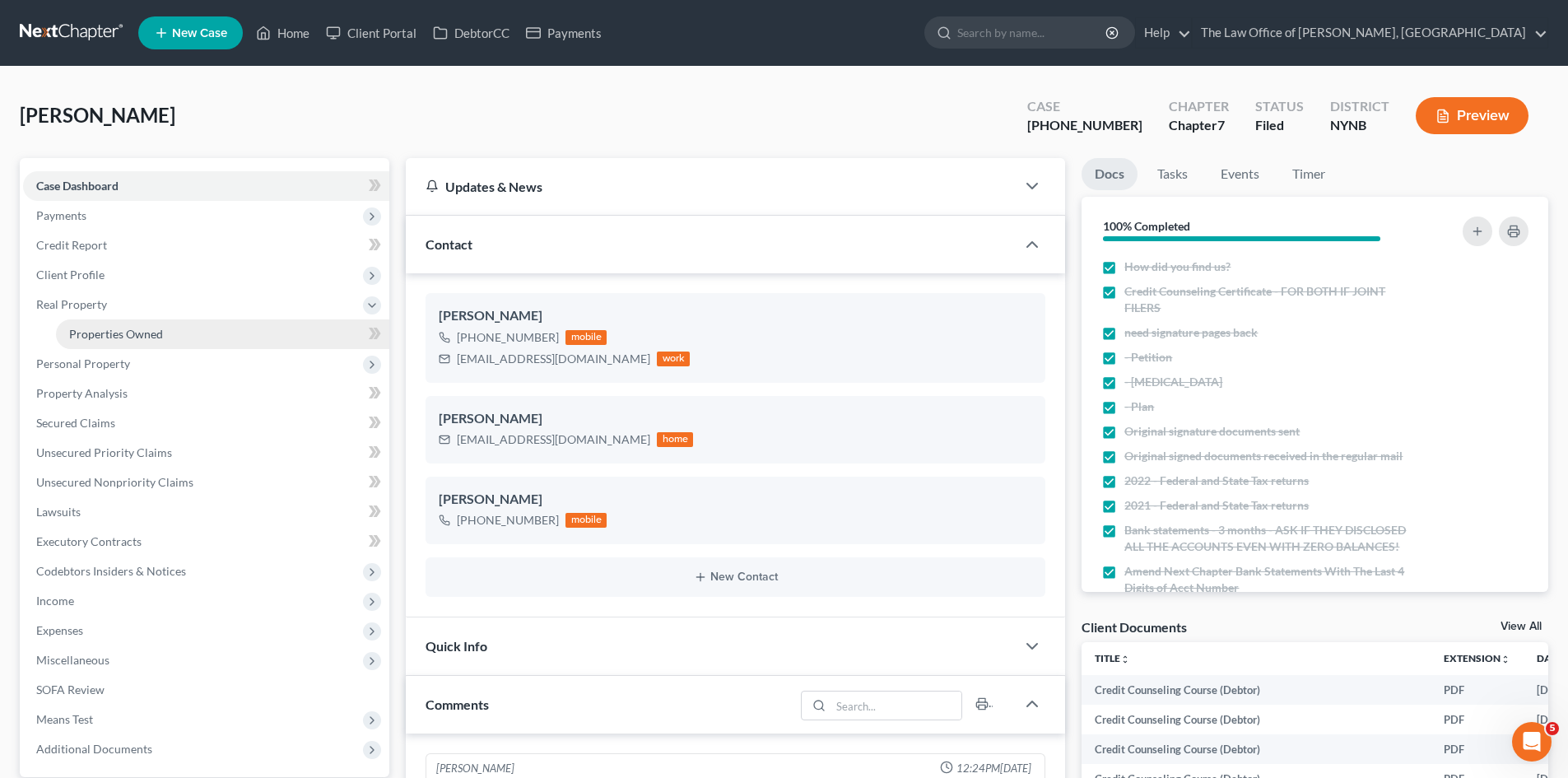
click at [130, 338] on span "Properties Owned" at bounding box center [116, 334] width 94 height 14
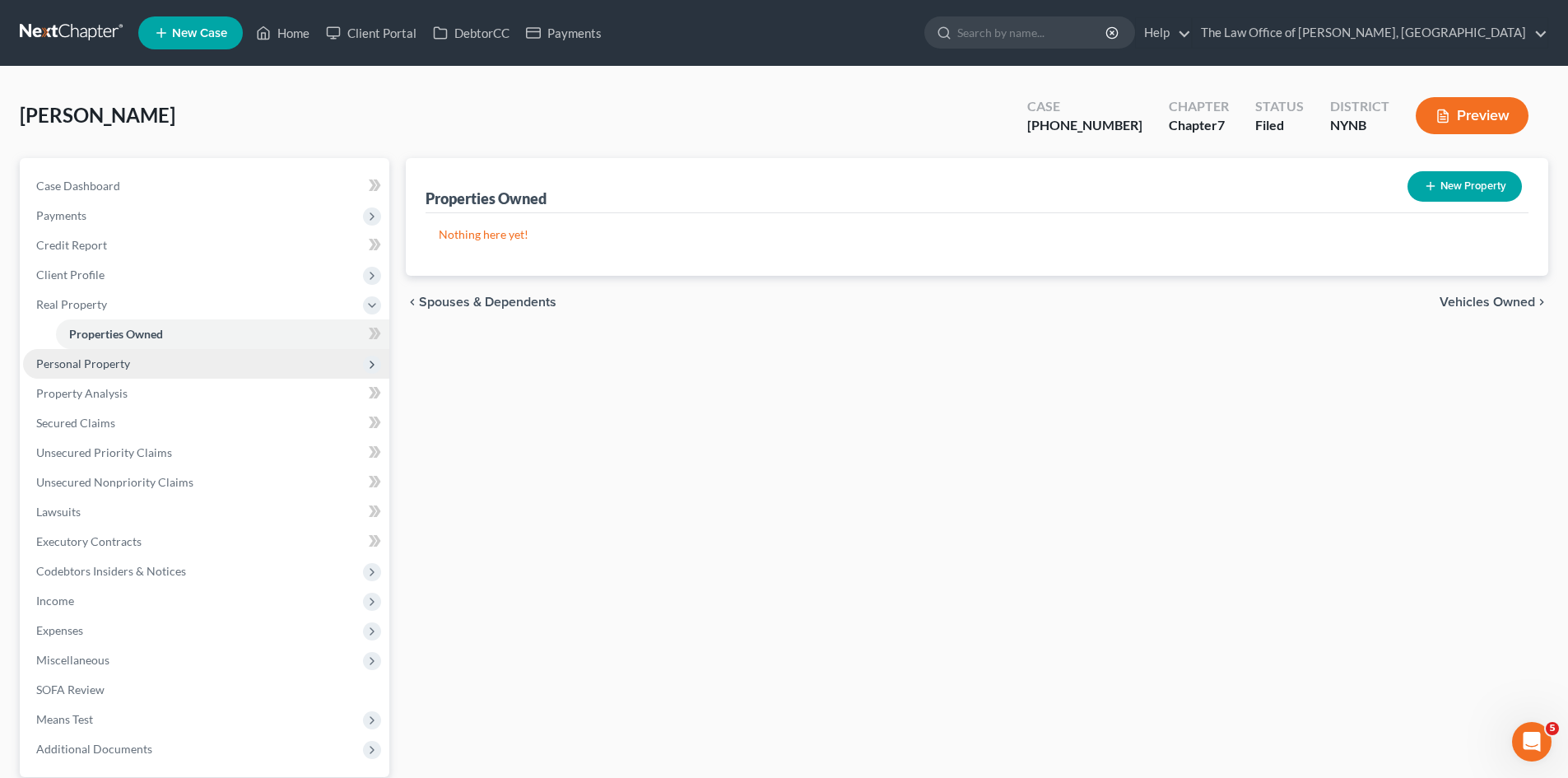
click at [139, 372] on span "Personal Property" at bounding box center [206, 363] width 366 height 30
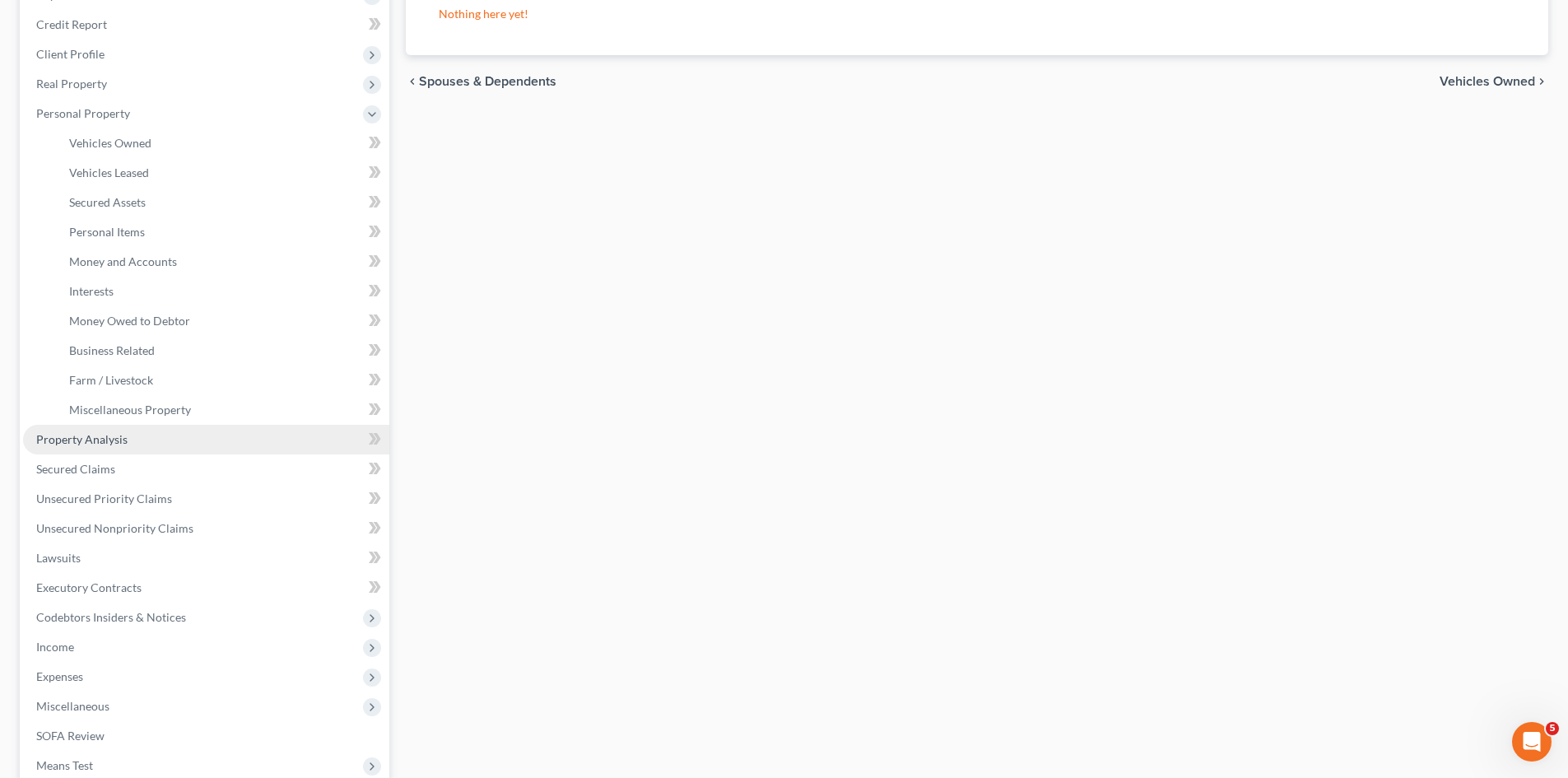
scroll to position [247, 0]
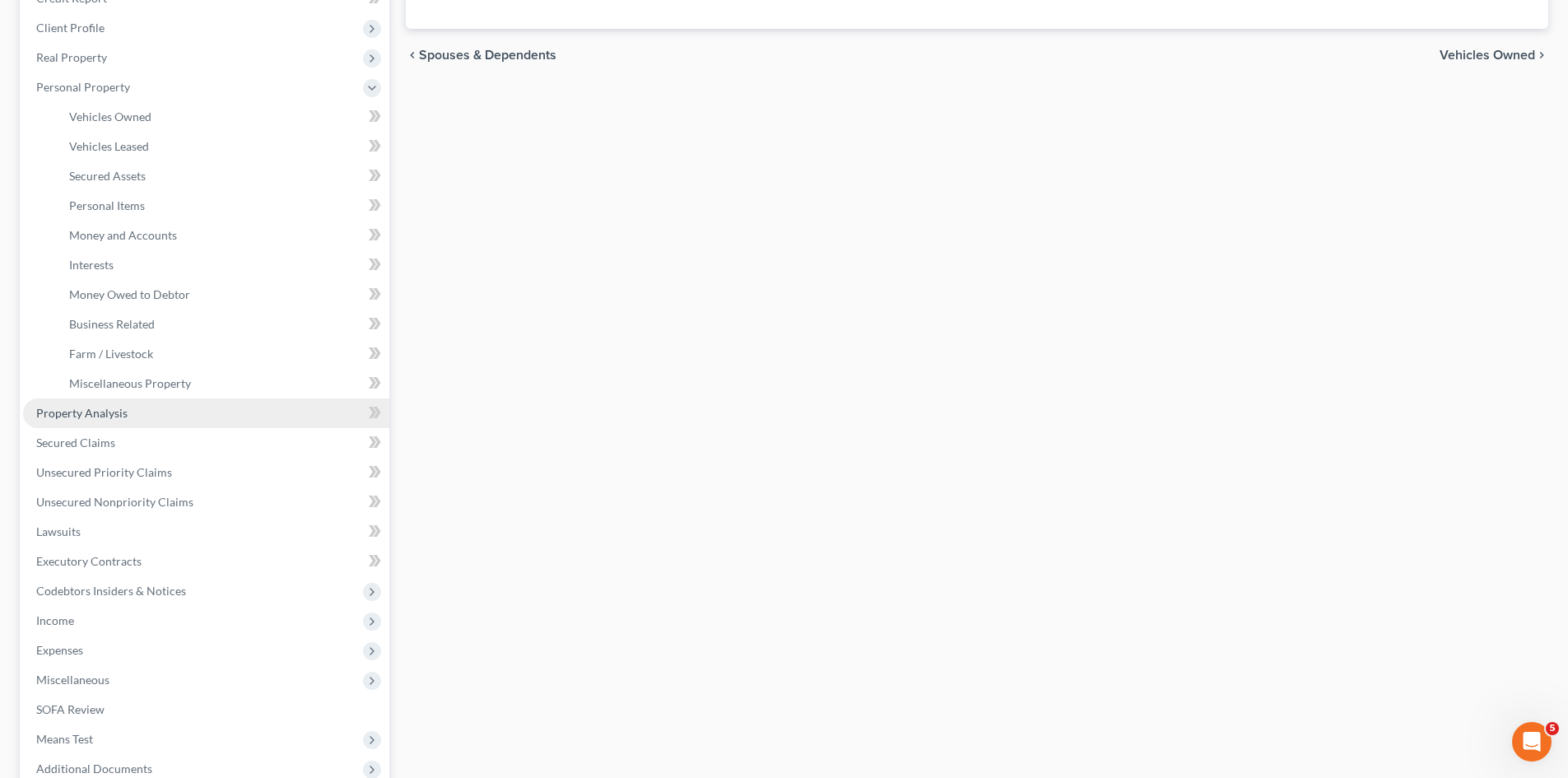
click at [122, 416] on span "Property Analysis" at bounding box center [82, 413] width 92 height 14
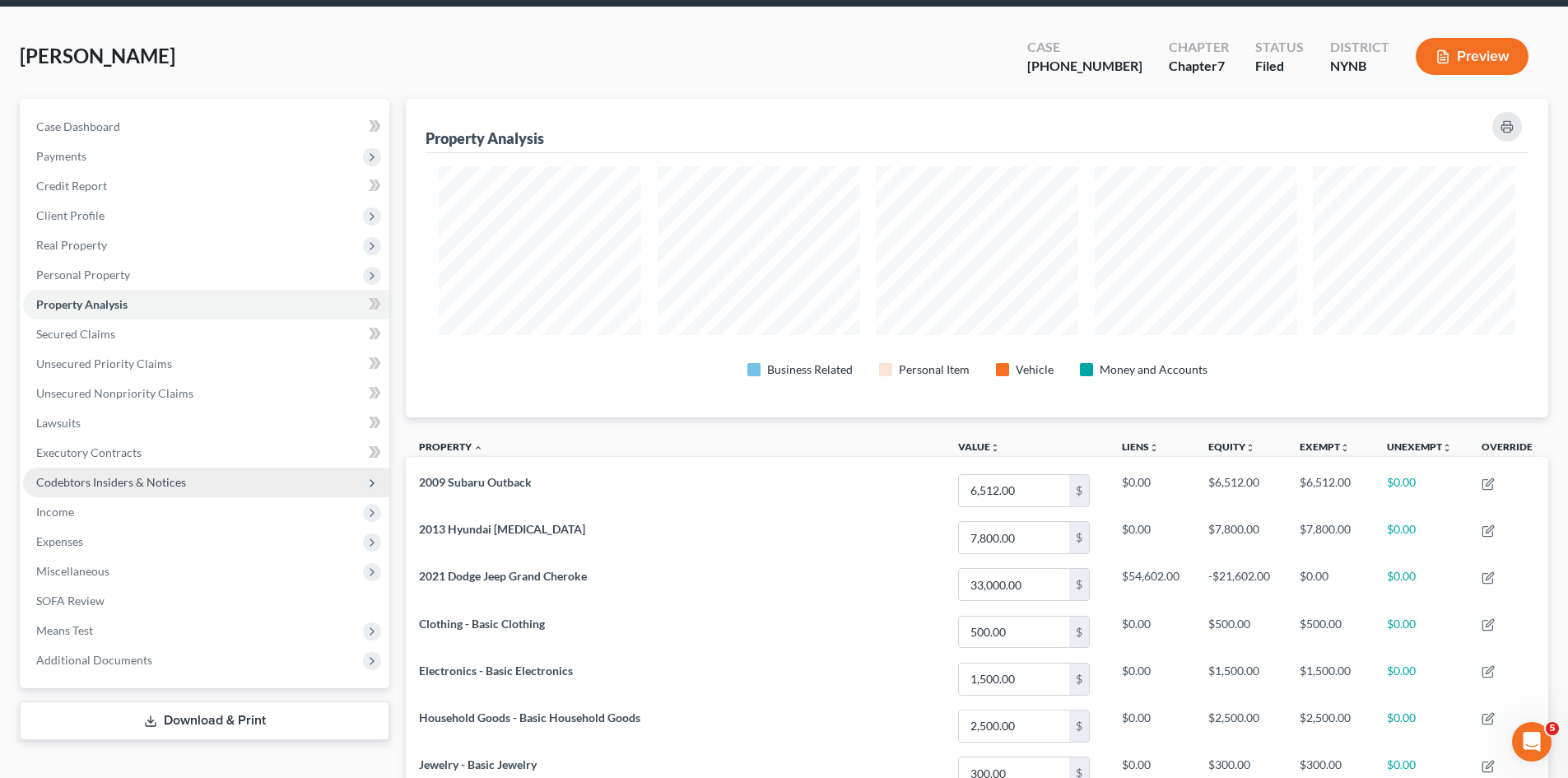
scroll to position [86, 0]
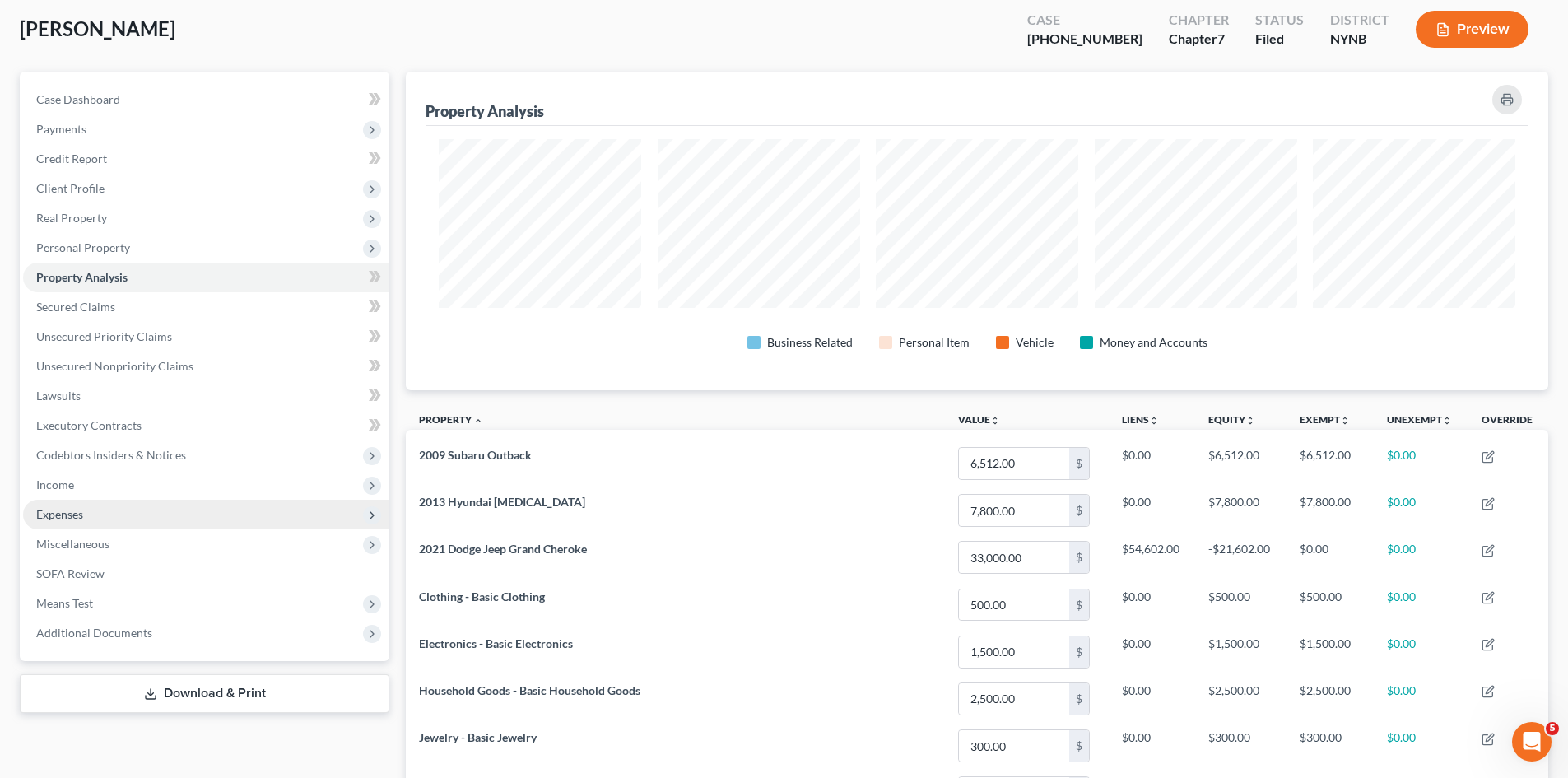
click at [112, 501] on span "Expenses" at bounding box center [206, 514] width 366 height 30
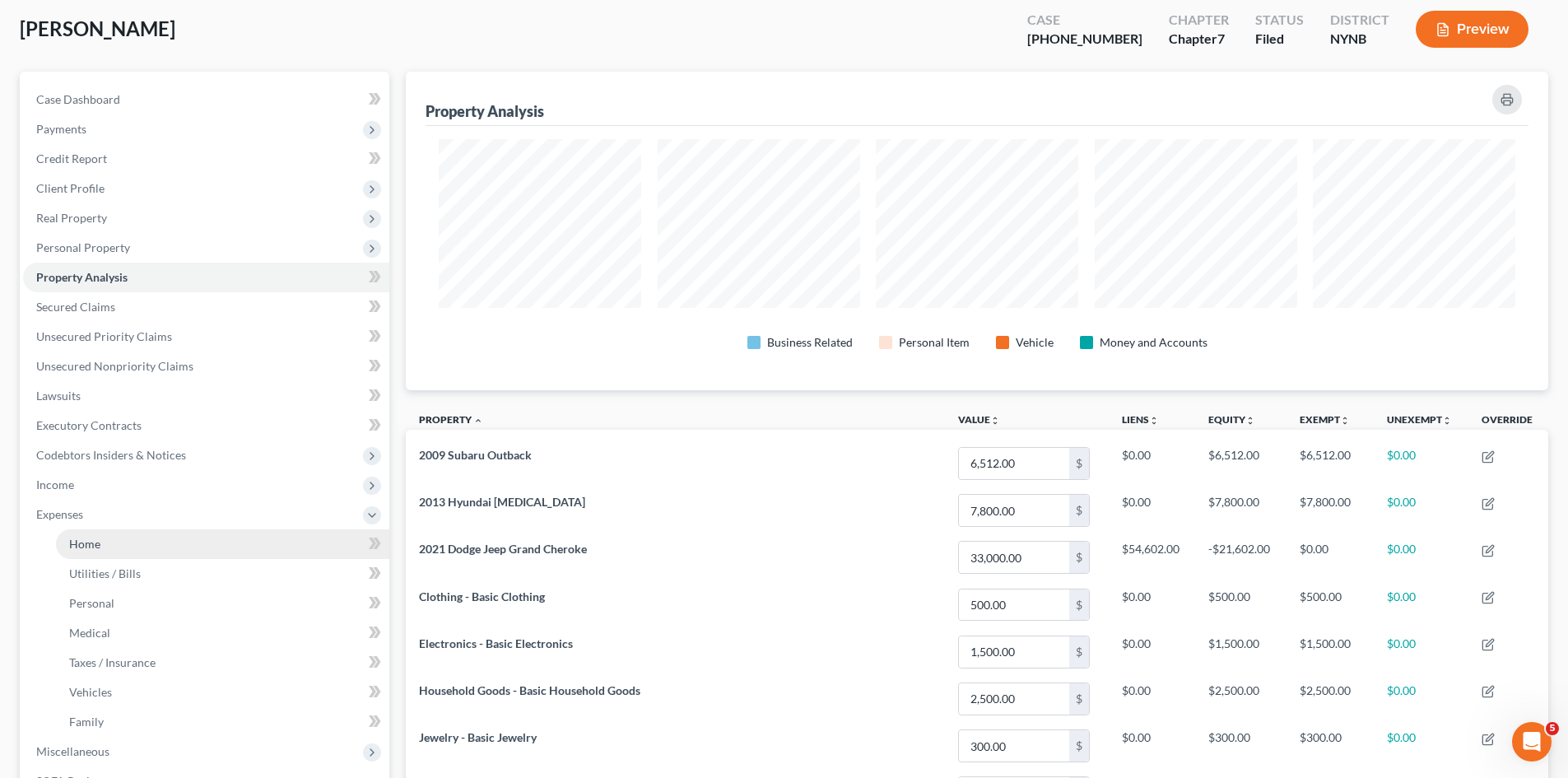
click at [110, 538] on link "Home" at bounding box center [222, 544] width 334 height 30
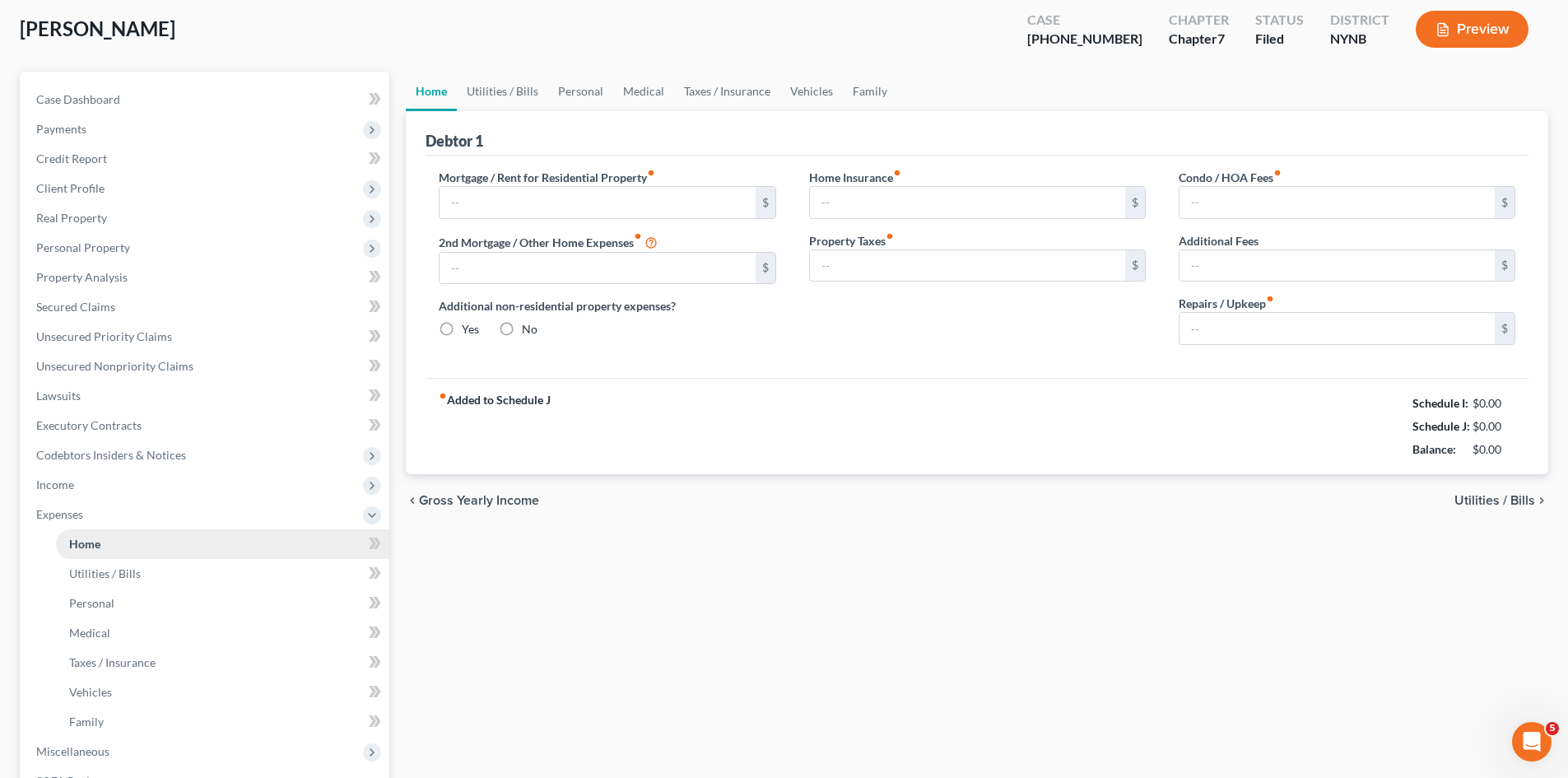
type input "1,970.00"
type input "0.00"
radio input "true"
type input "0.00"
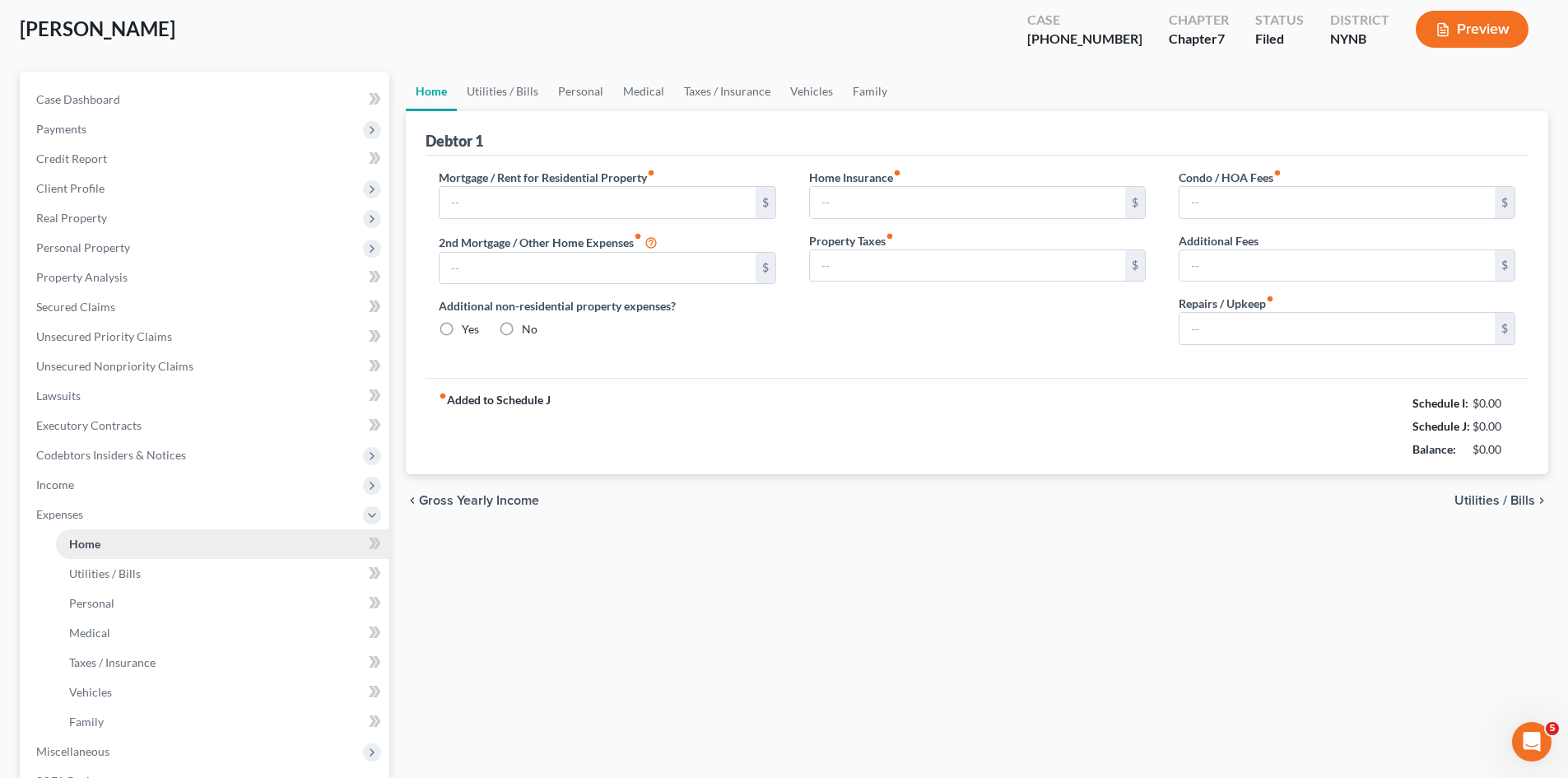
type input "0.00"
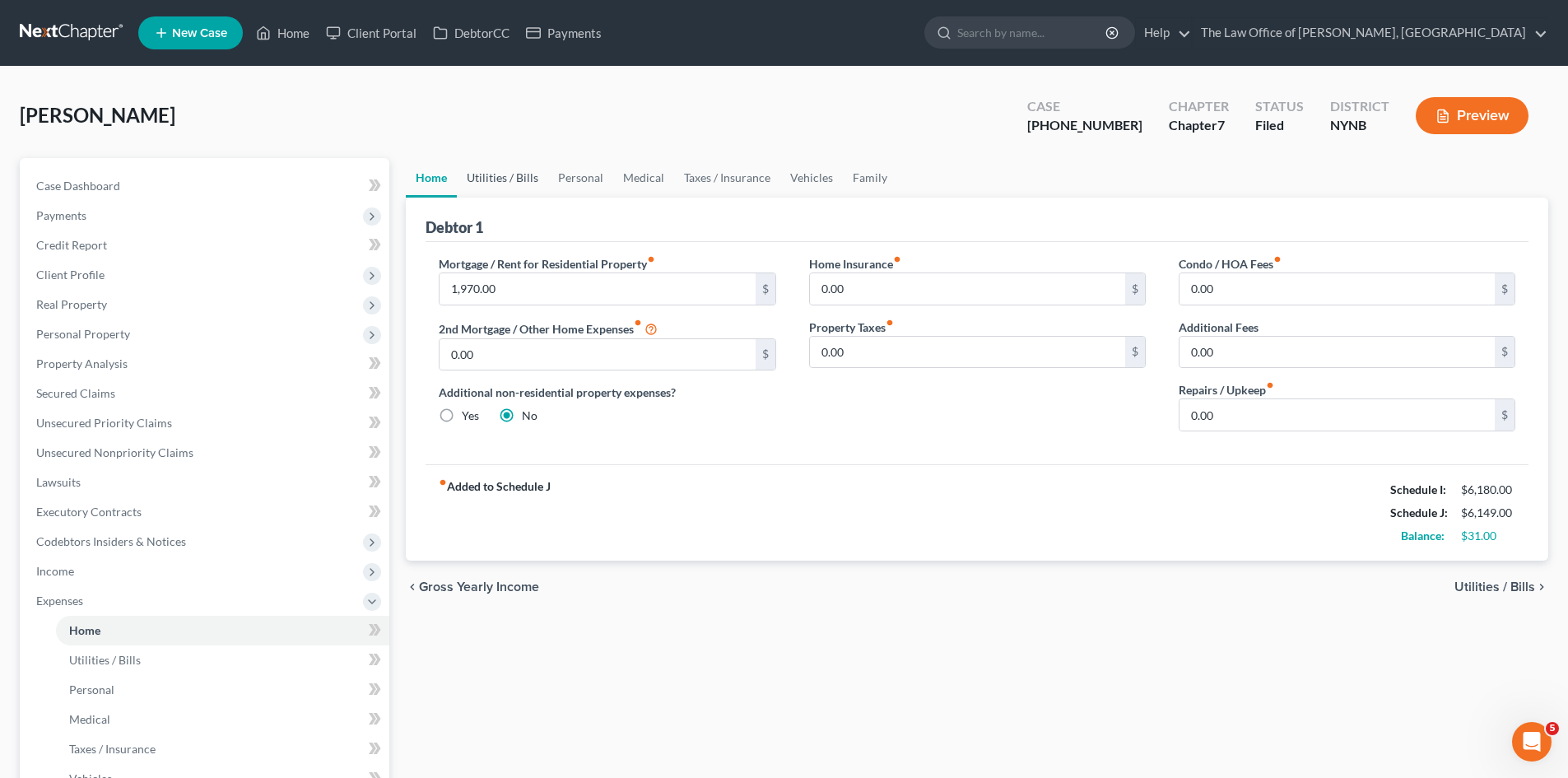
click at [524, 176] on link "Utilities / Bills" at bounding box center [503, 178] width 92 height 40
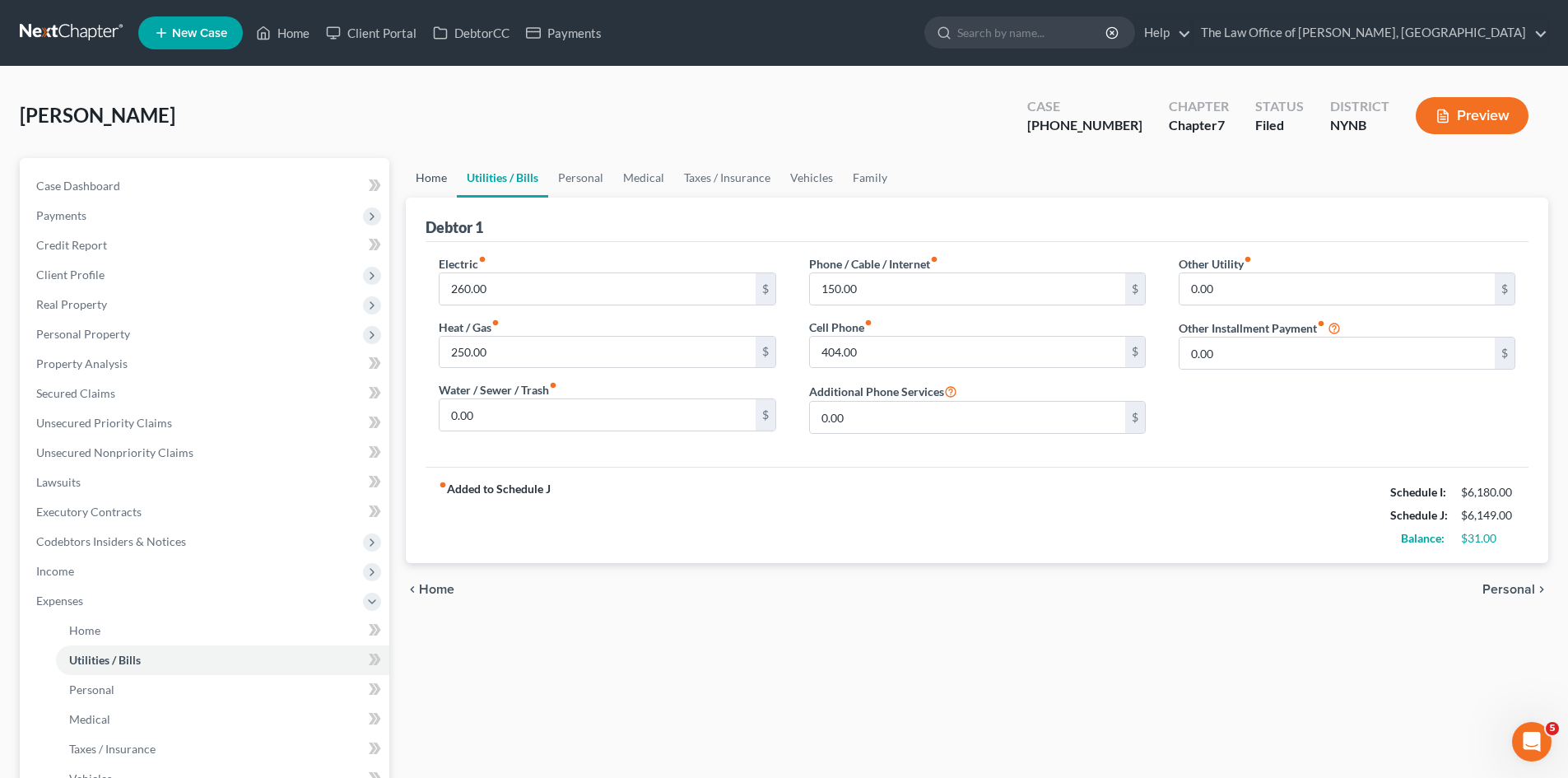
click at [430, 190] on link "Home" at bounding box center [431, 178] width 51 height 40
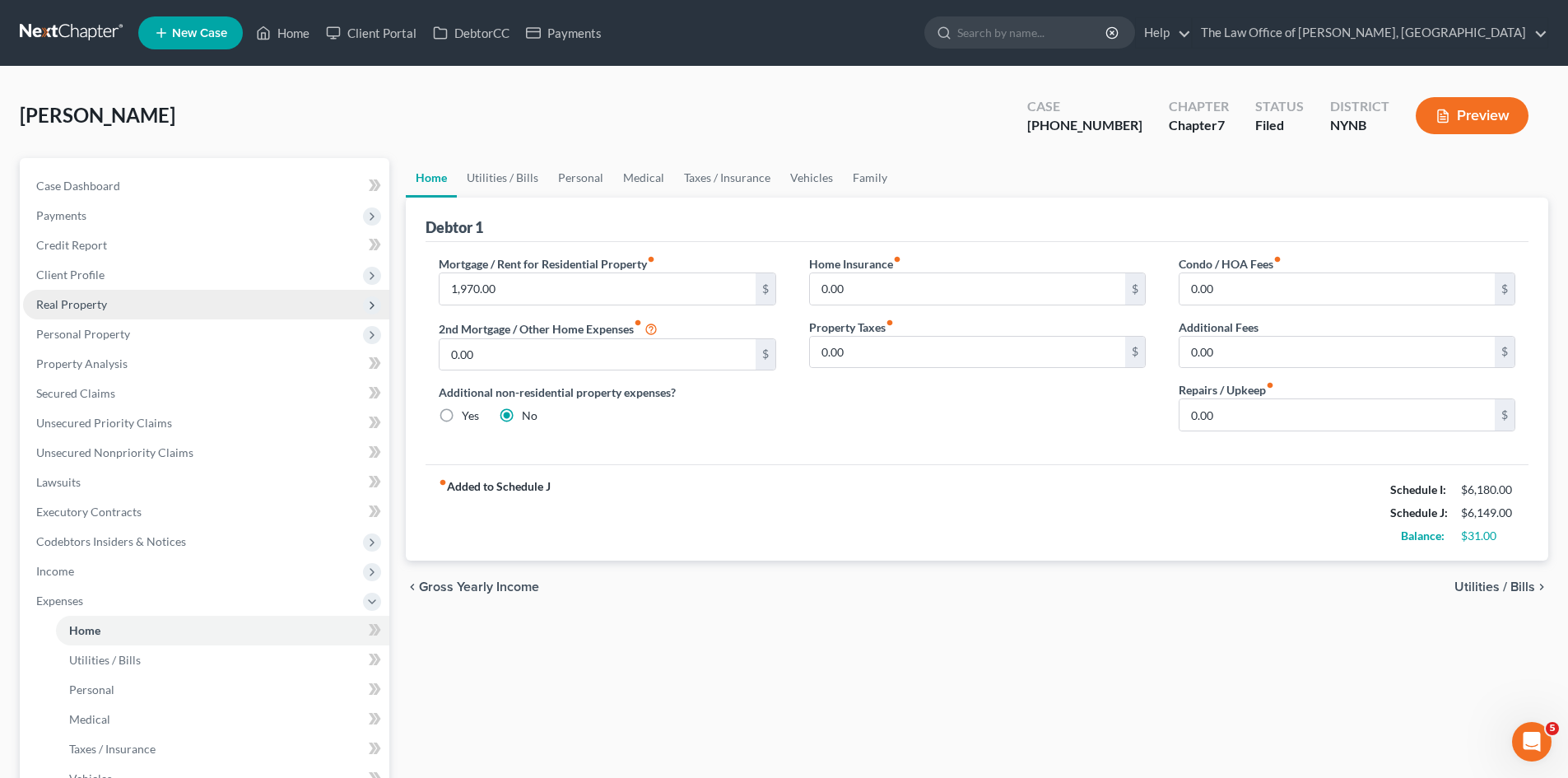
click at [121, 290] on span "Real Property" at bounding box center [206, 304] width 366 height 30
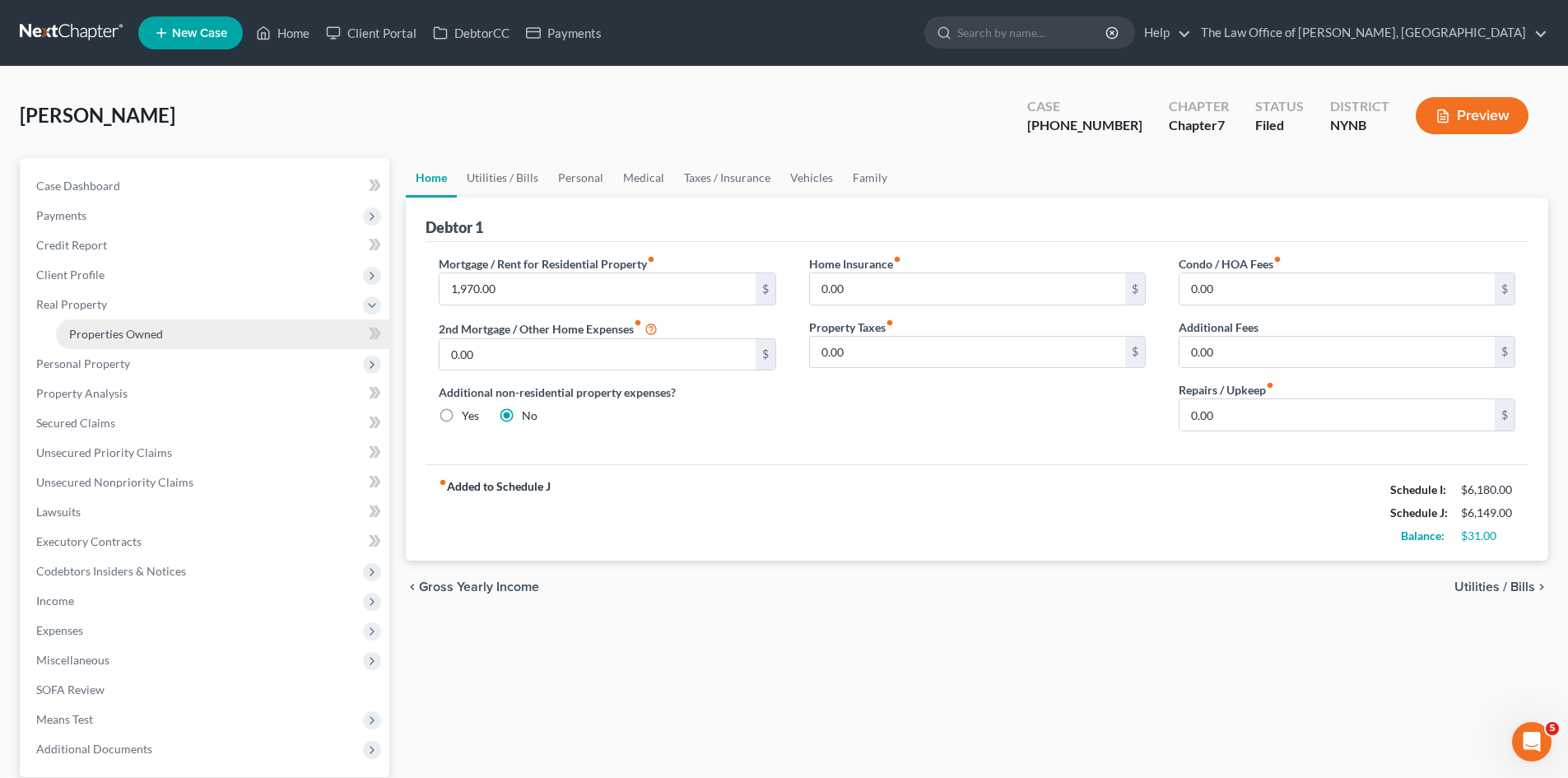
click at [112, 335] on span "Properties Owned" at bounding box center [116, 334] width 94 height 14
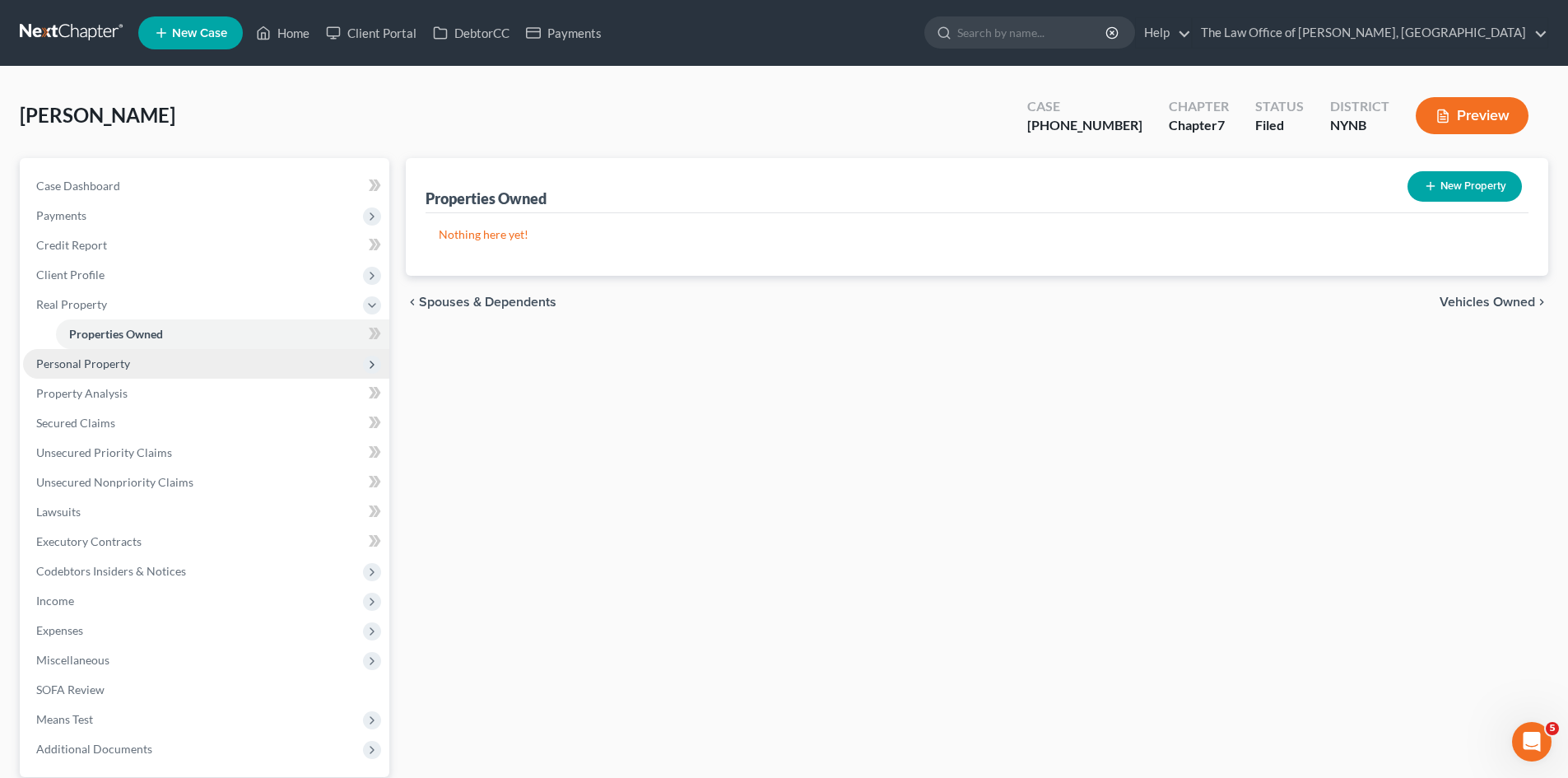
click at [112, 366] on span "Personal Property" at bounding box center [83, 363] width 94 height 14
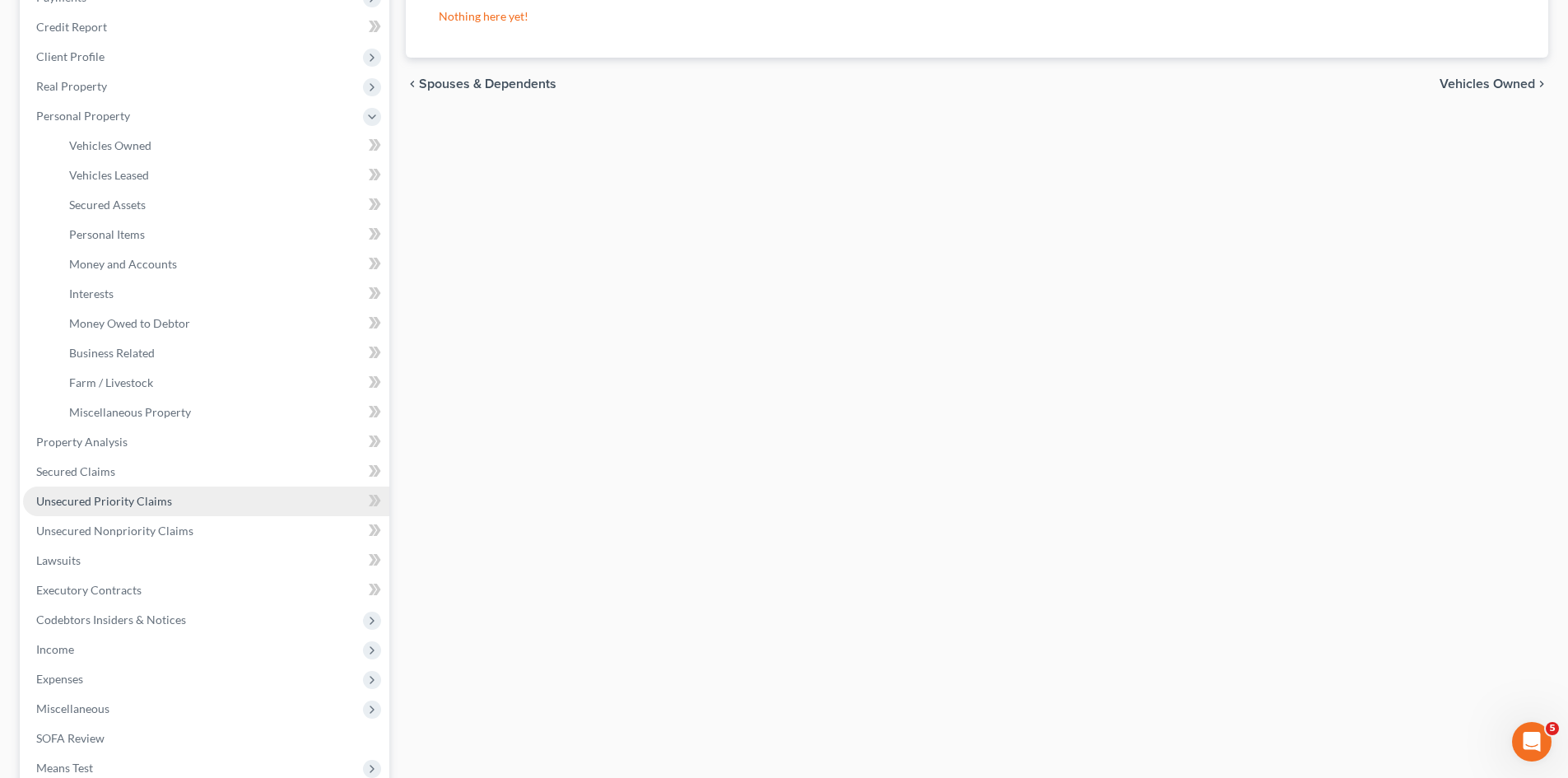
scroll to position [247, 0]
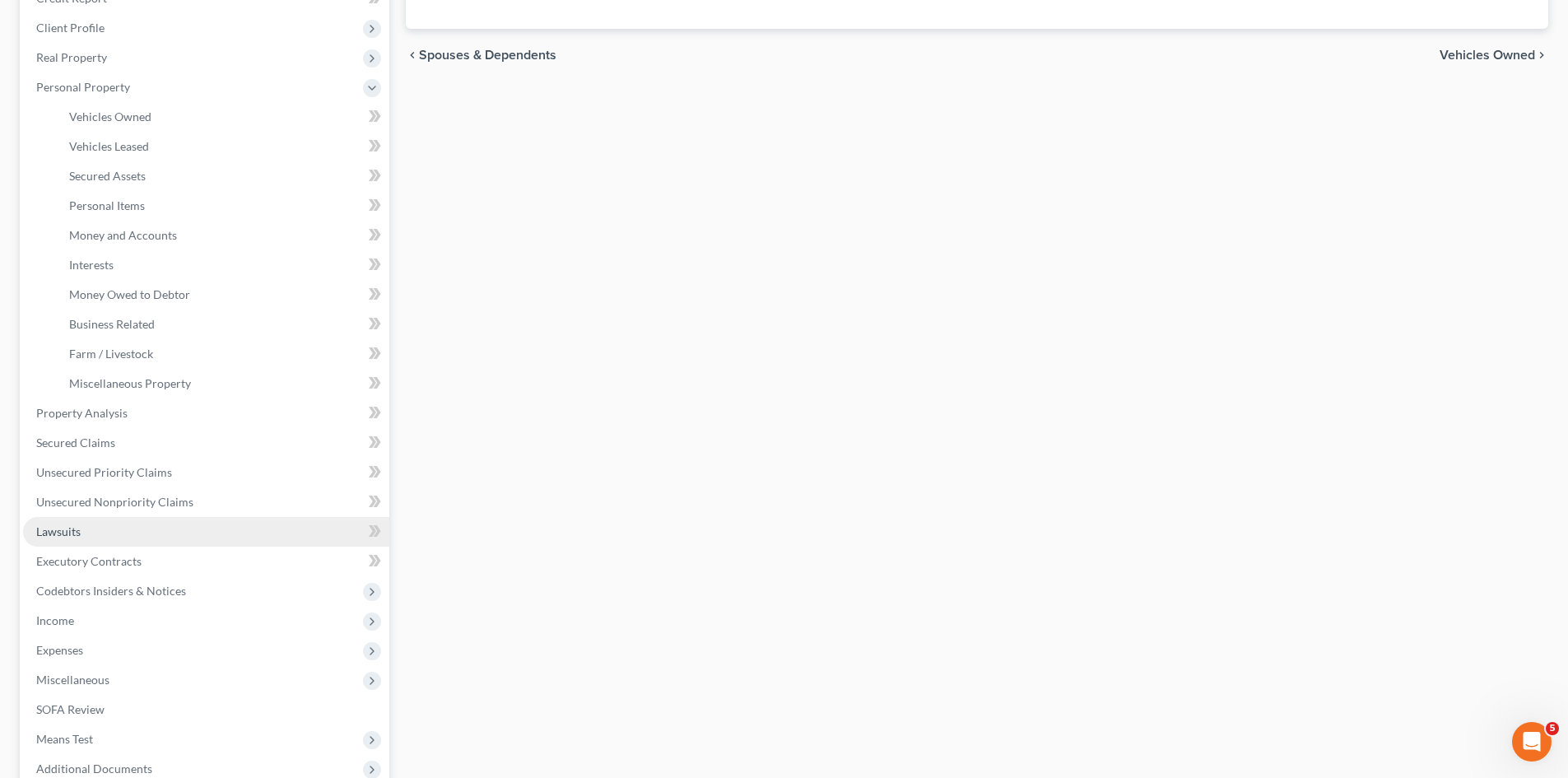
click at [117, 520] on link "Lawsuits" at bounding box center [206, 532] width 366 height 30
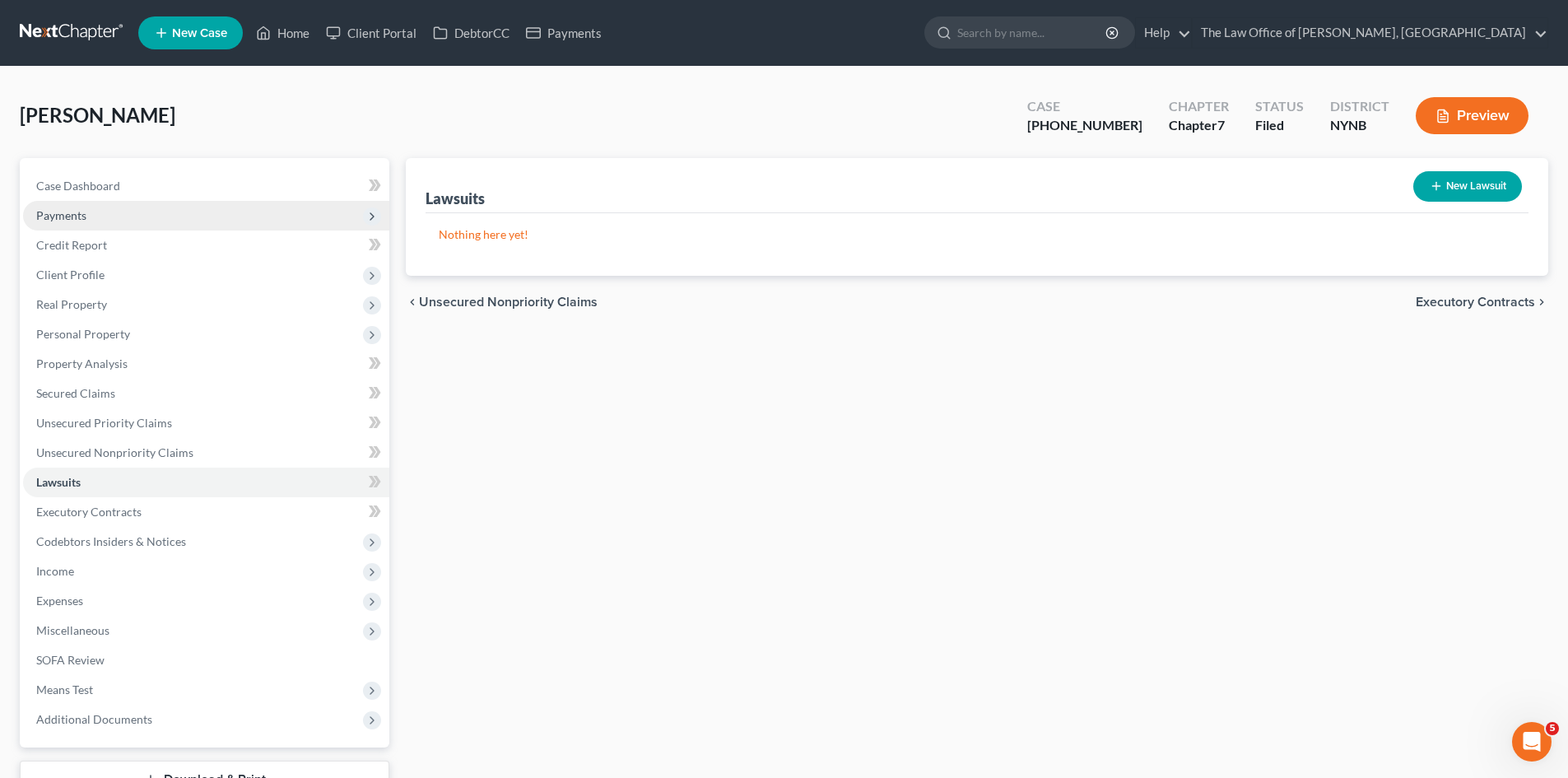
click at [96, 228] on span "Payments" at bounding box center [206, 215] width 366 height 30
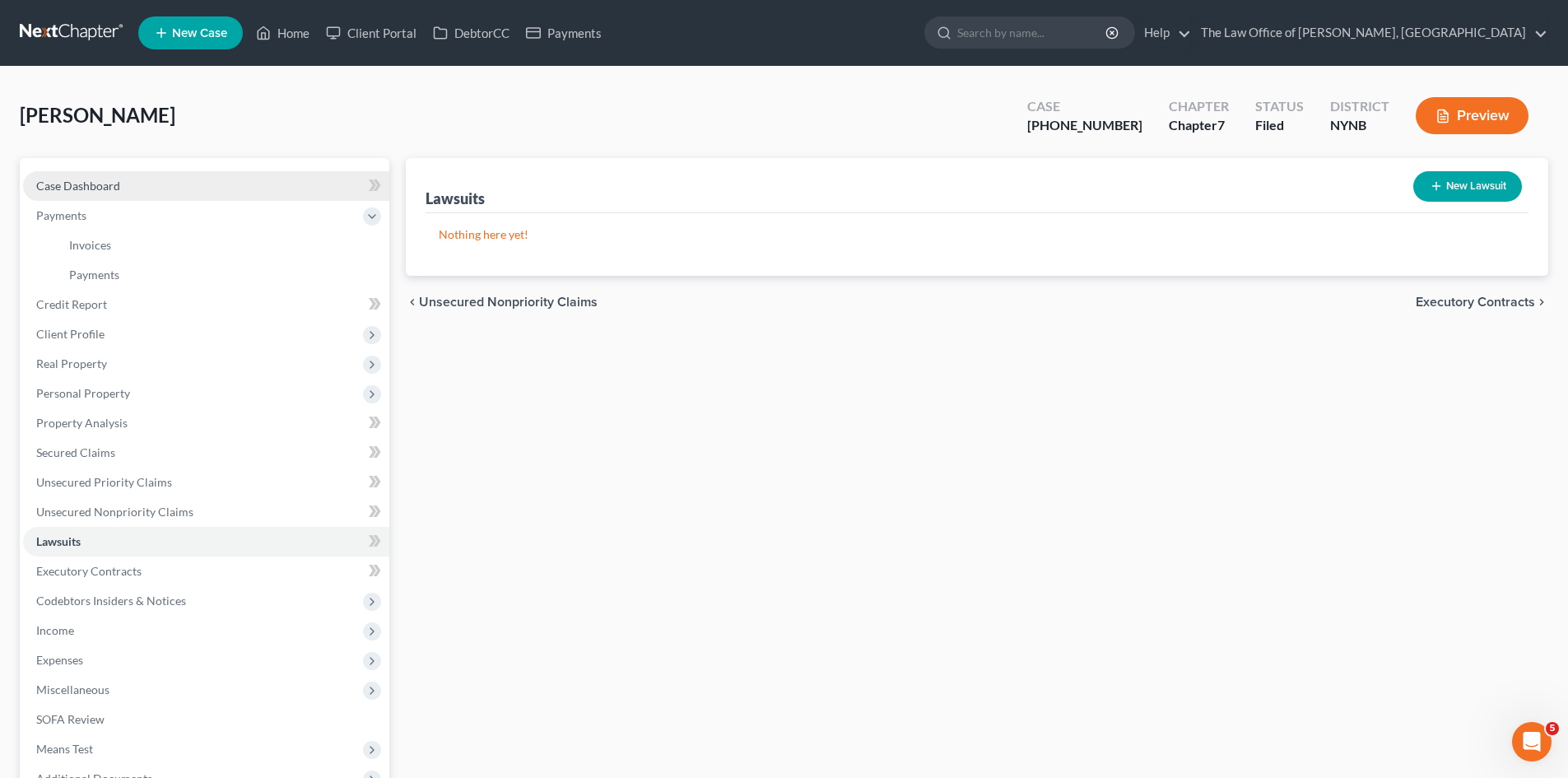
click at [97, 196] on link "Case Dashboard" at bounding box center [206, 185] width 366 height 30
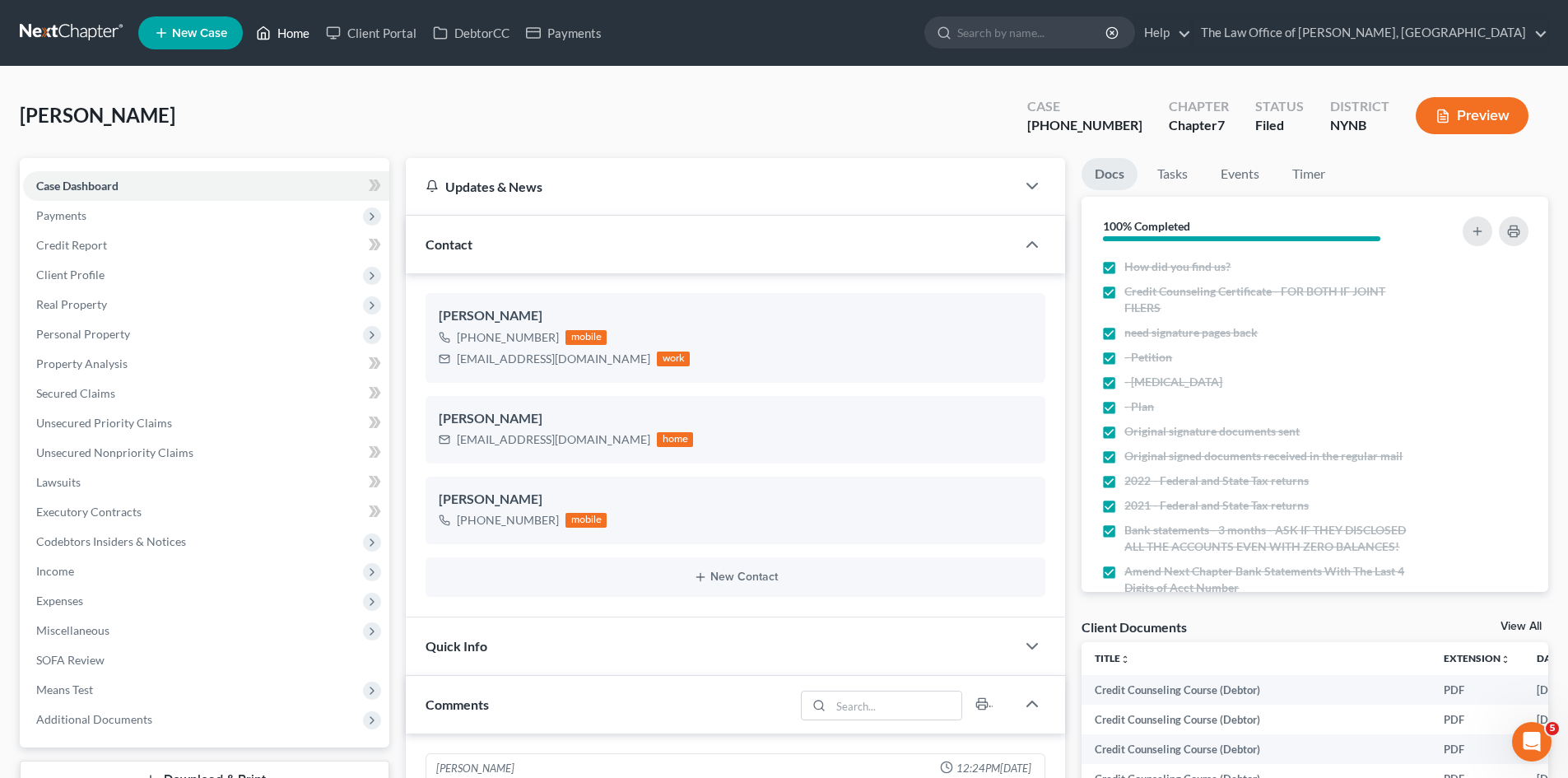
drag, startPoint x: 267, startPoint y: 8, endPoint x: 292, endPoint y: 43, distance: 43.0
click at [270, 8] on nav "Home New Case Client Portal DebtorCC Payments The Law Office of Christiaan Van …" at bounding box center [784, 32] width 1568 height 66
click at [290, 28] on link "Home" at bounding box center [283, 32] width 70 height 30
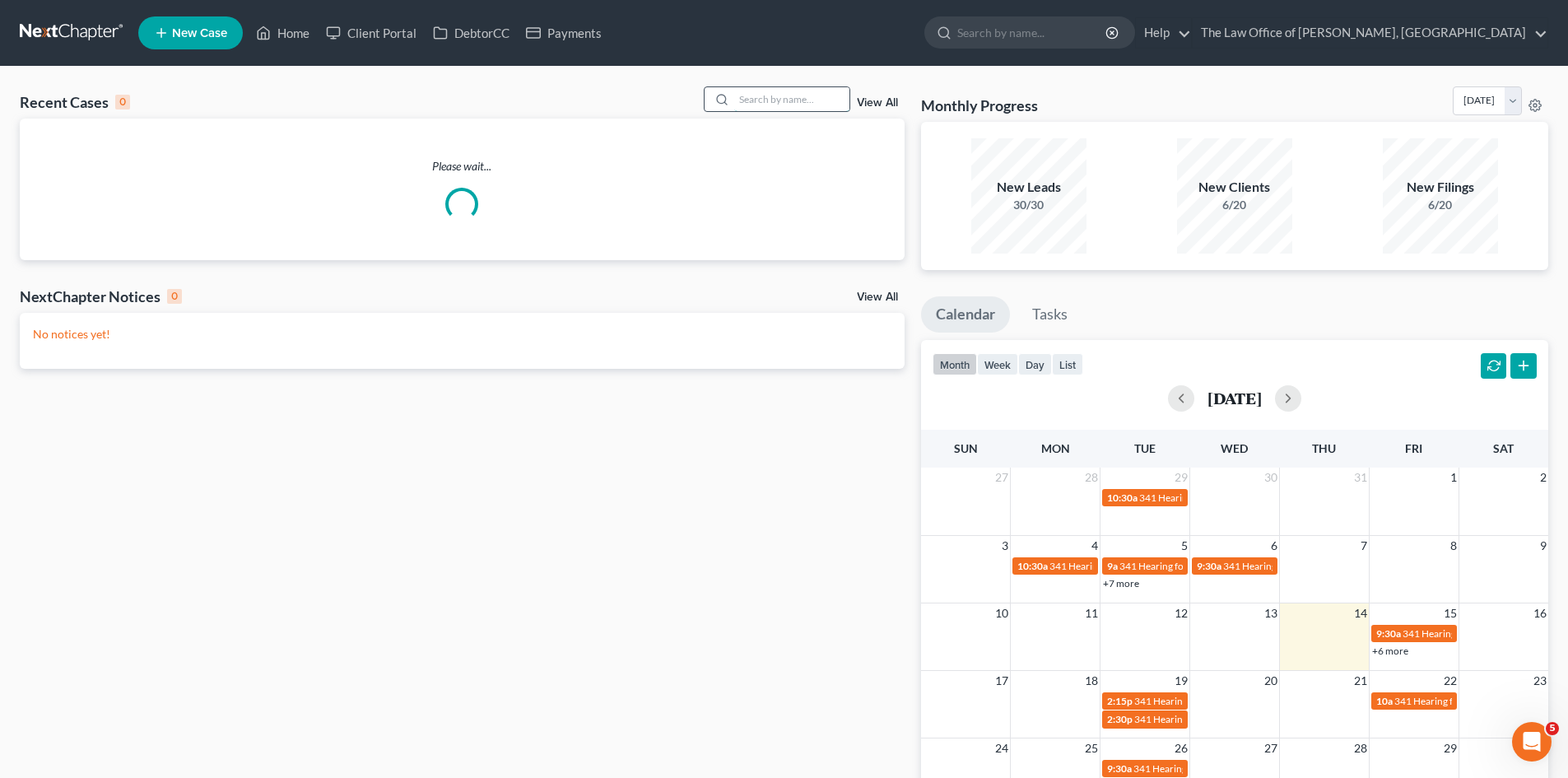
click at [767, 99] on input "search" at bounding box center [792, 99] width 115 height 24
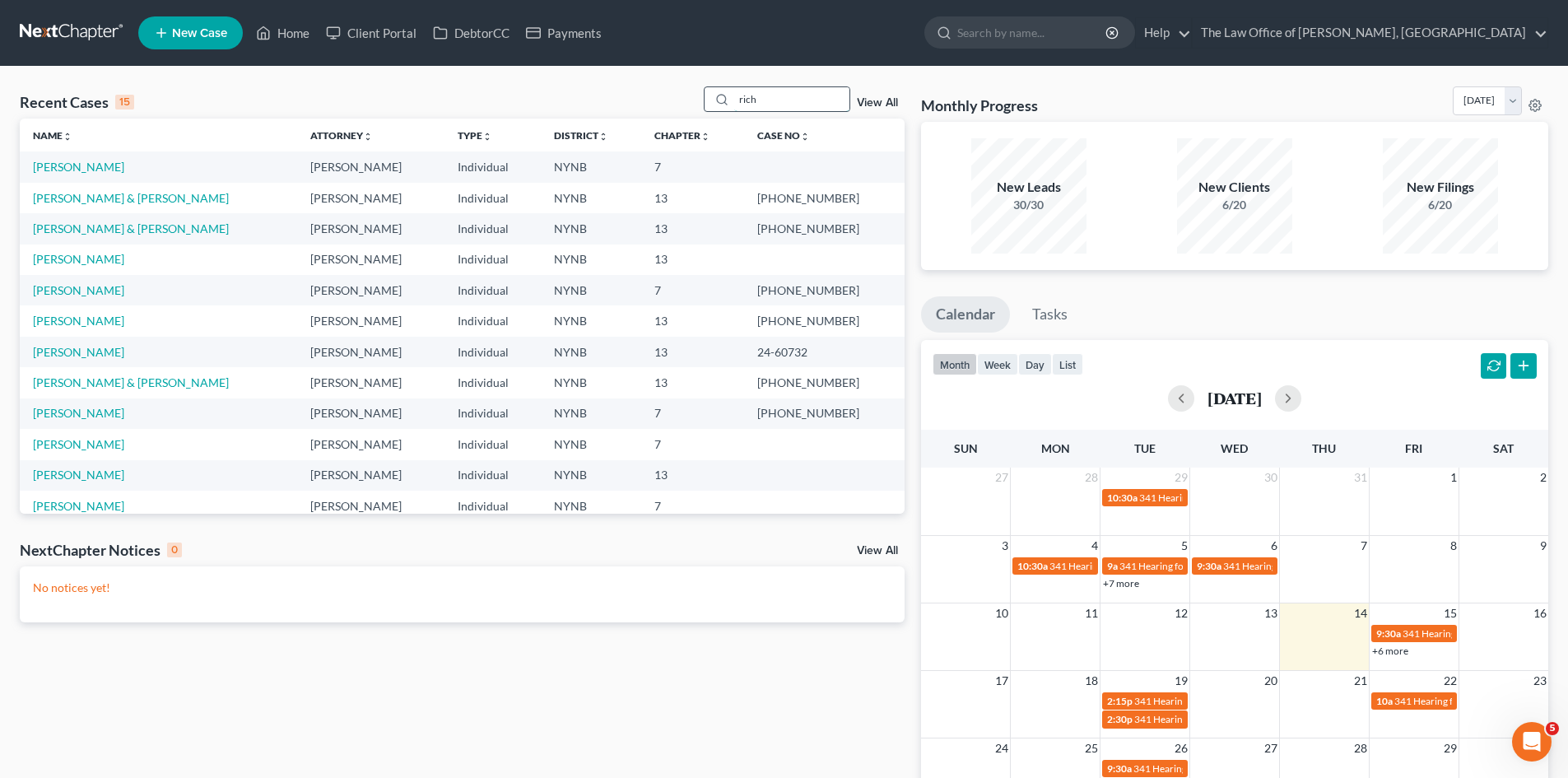
click at [750, 93] on input "rich" at bounding box center [792, 99] width 115 height 24
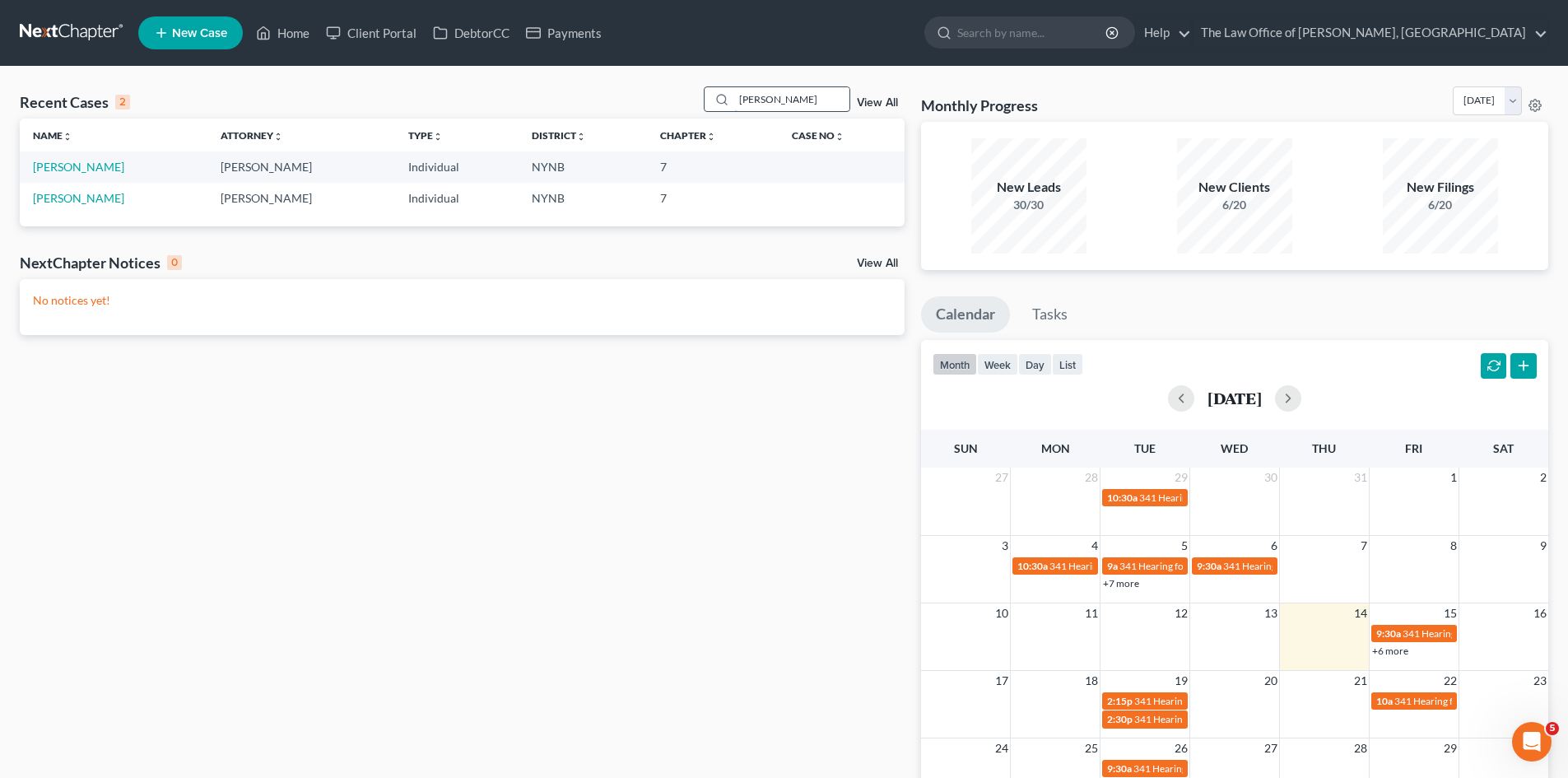
click at [741, 104] on input "parker" at bounding box center [792, 99] width 115 height 24
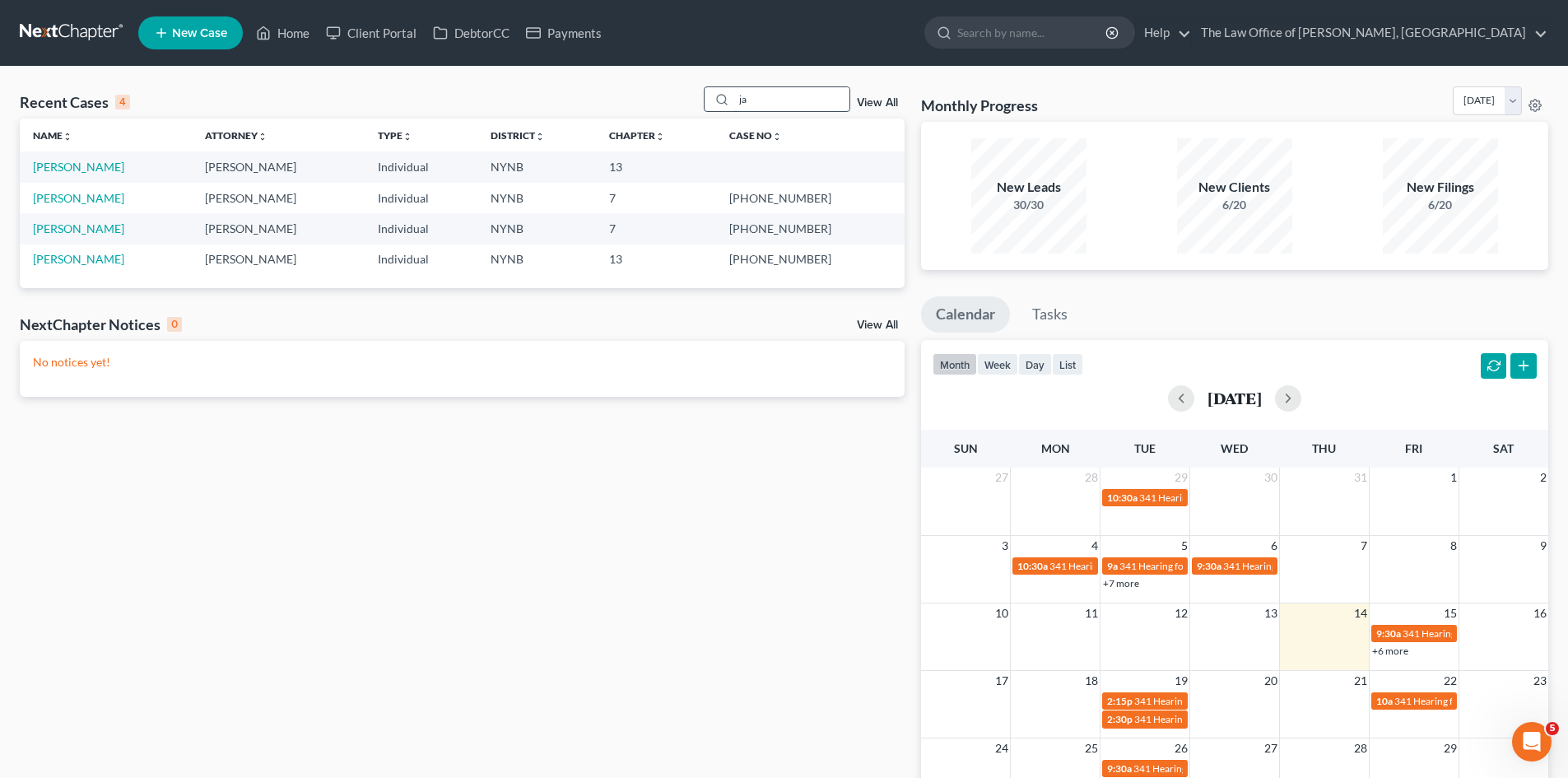
type input "j"
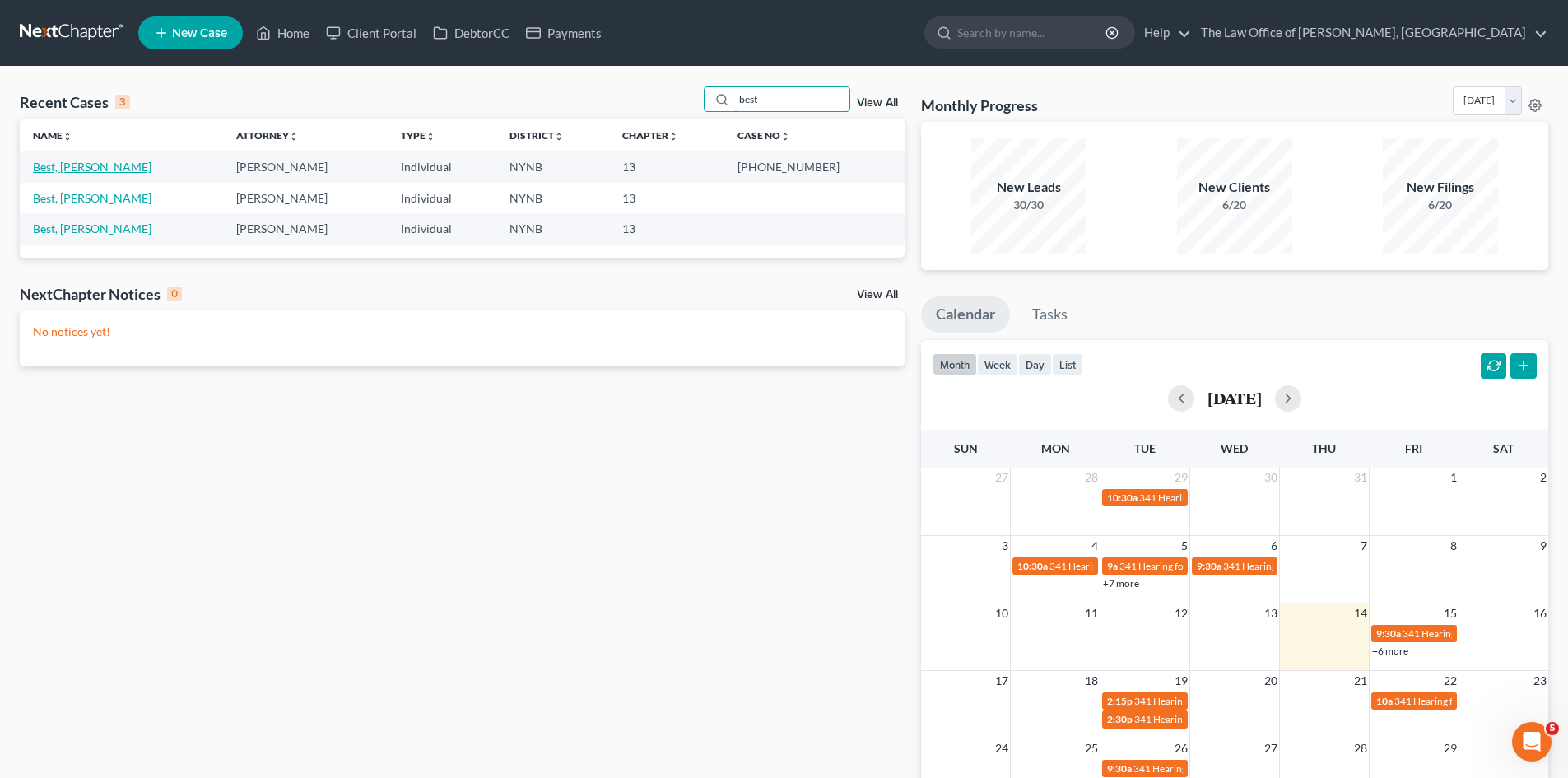
type input "best"
click at [75, 161] on link "Best, [PERSON_NAME]" at bounding box center [93, 167] width 119 height 14
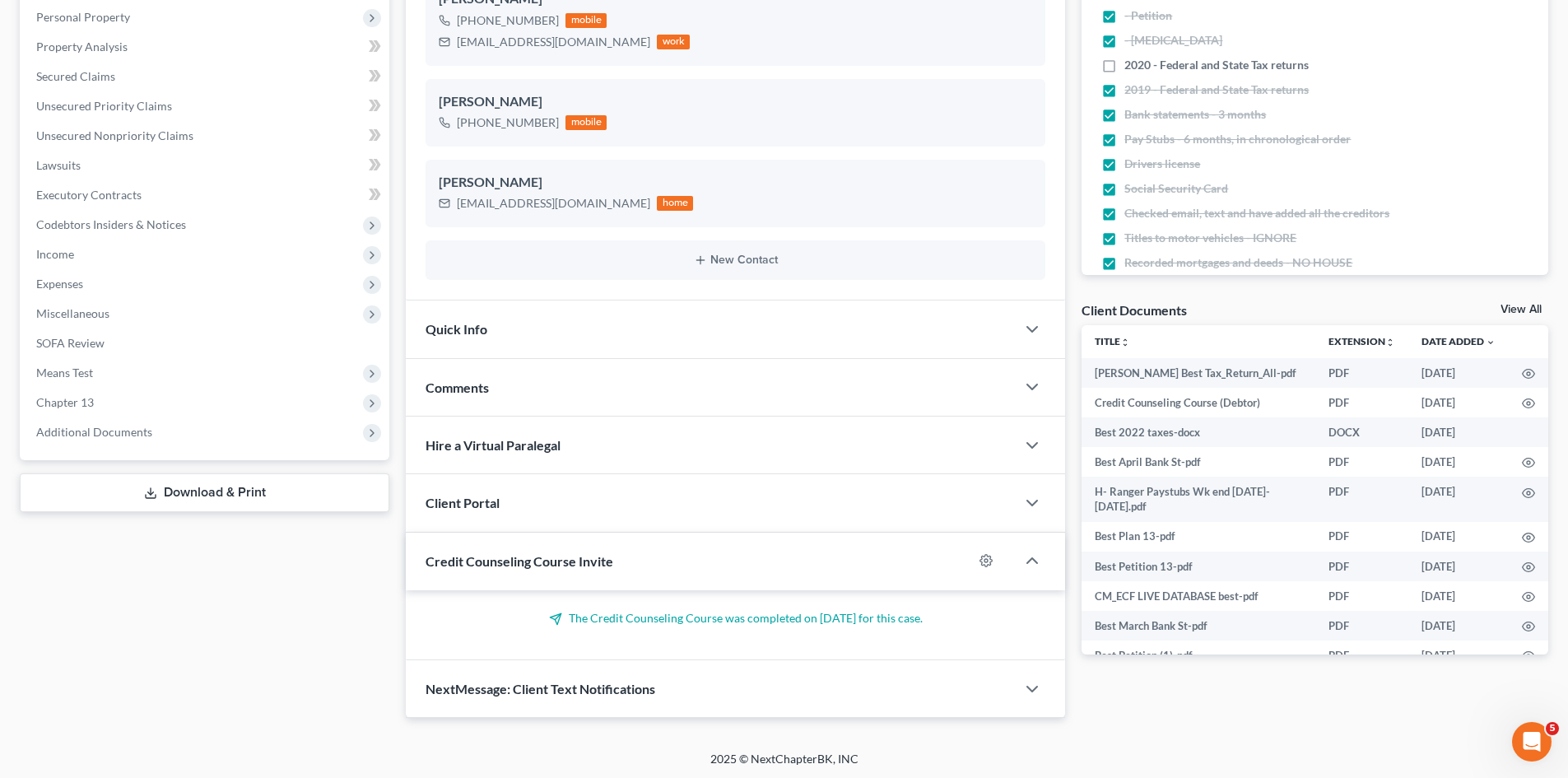
scroll to position [319, 0]
click at [476, 309] on div "Quick Info" at bounding box center [710, 326] width 610 height 57
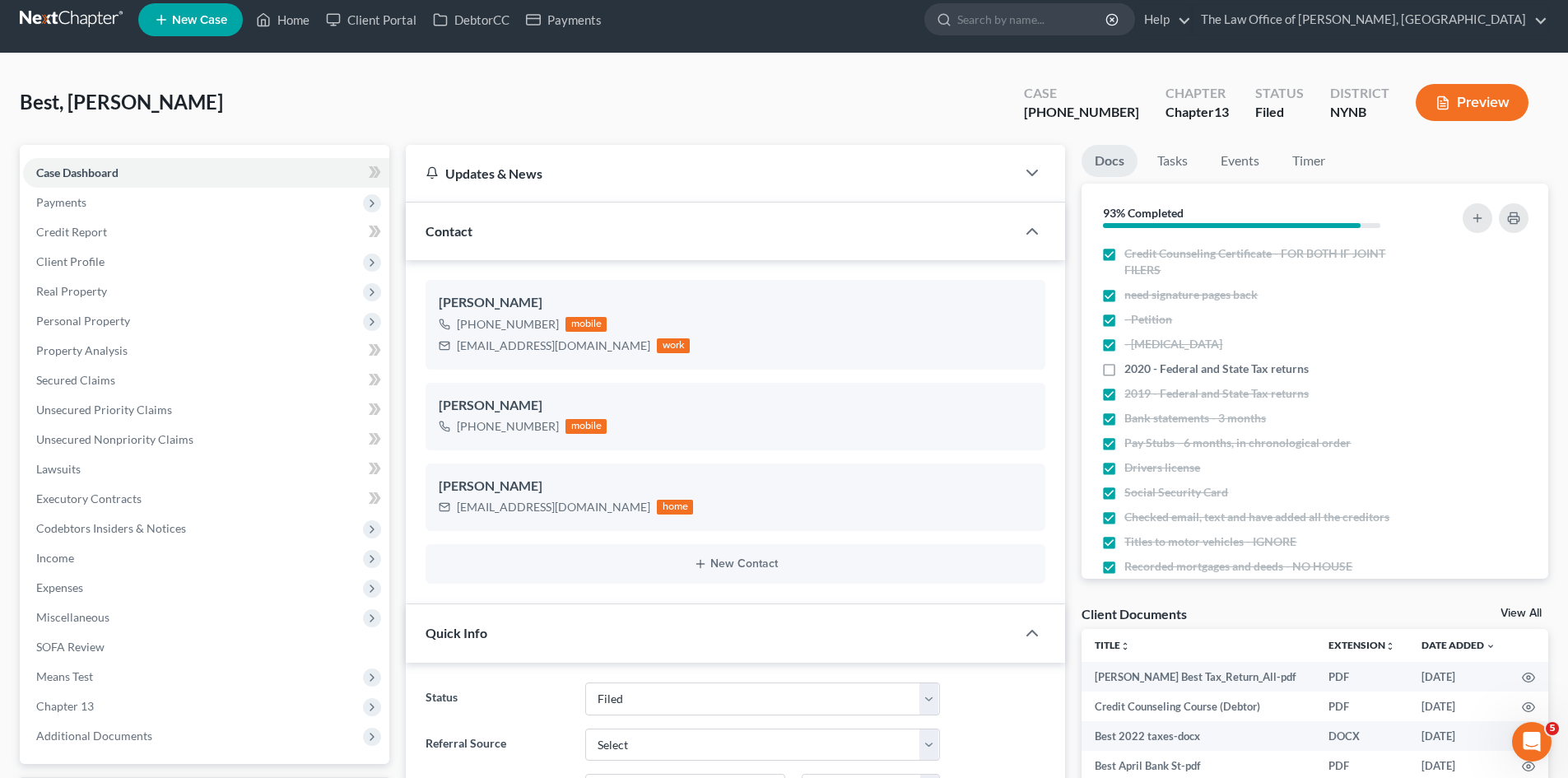
scroll to position [0, 0]
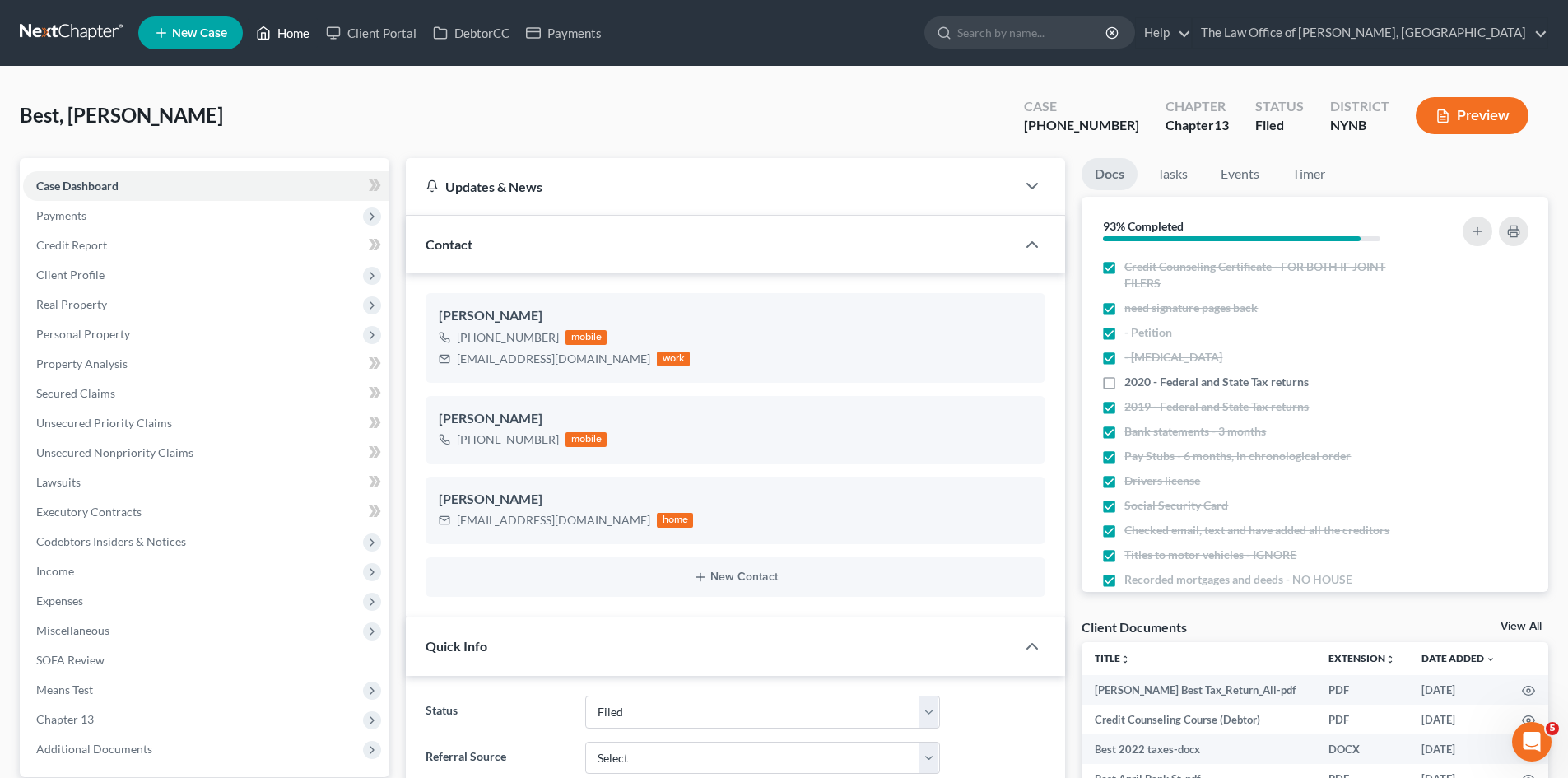
click at [285, 22] on link "Home" at bounding box center [283, 32] width 70 height 30
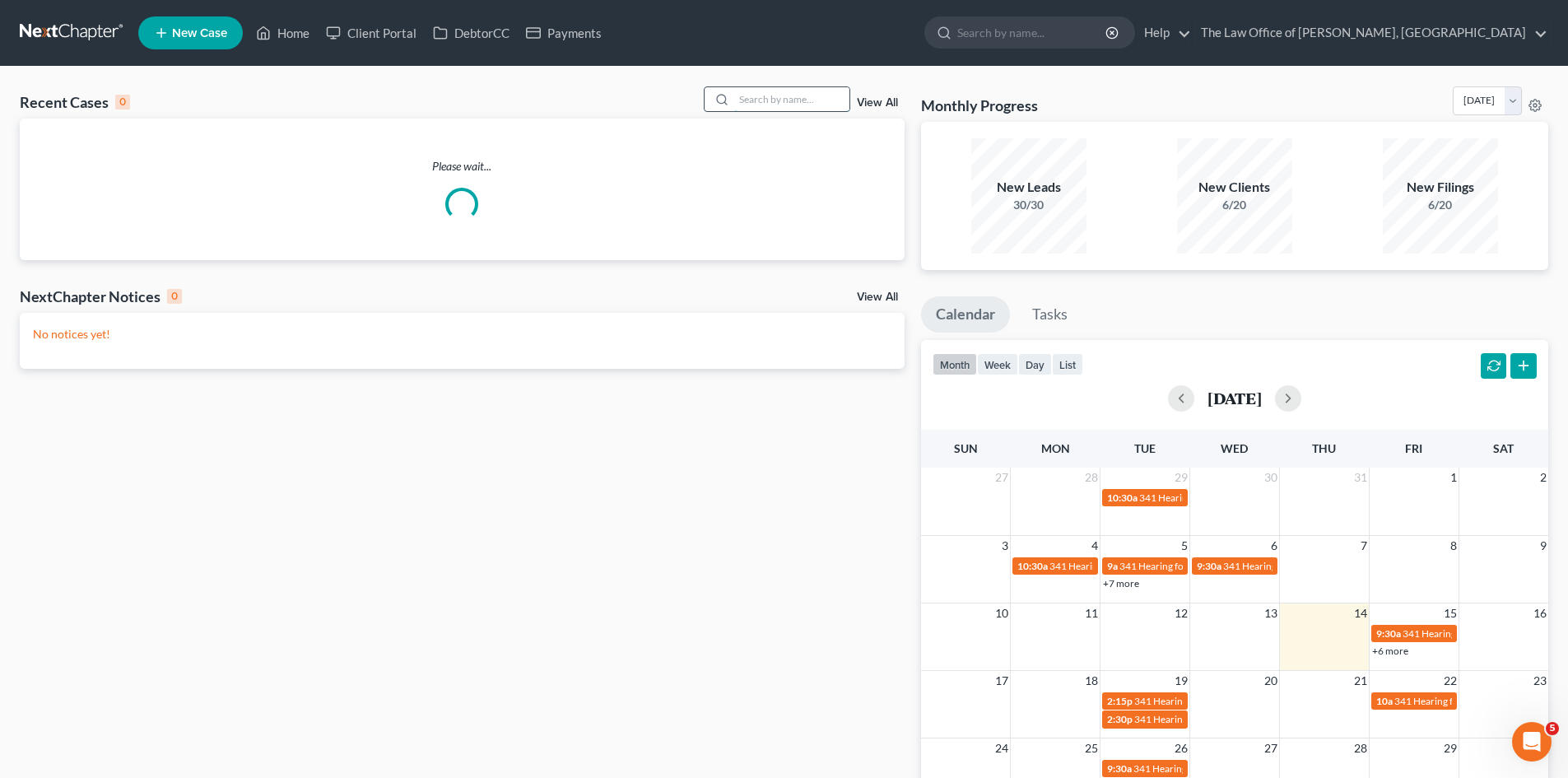
click at [747, 103] on input "search" at bounding box center [792, 99] width 115 height 24
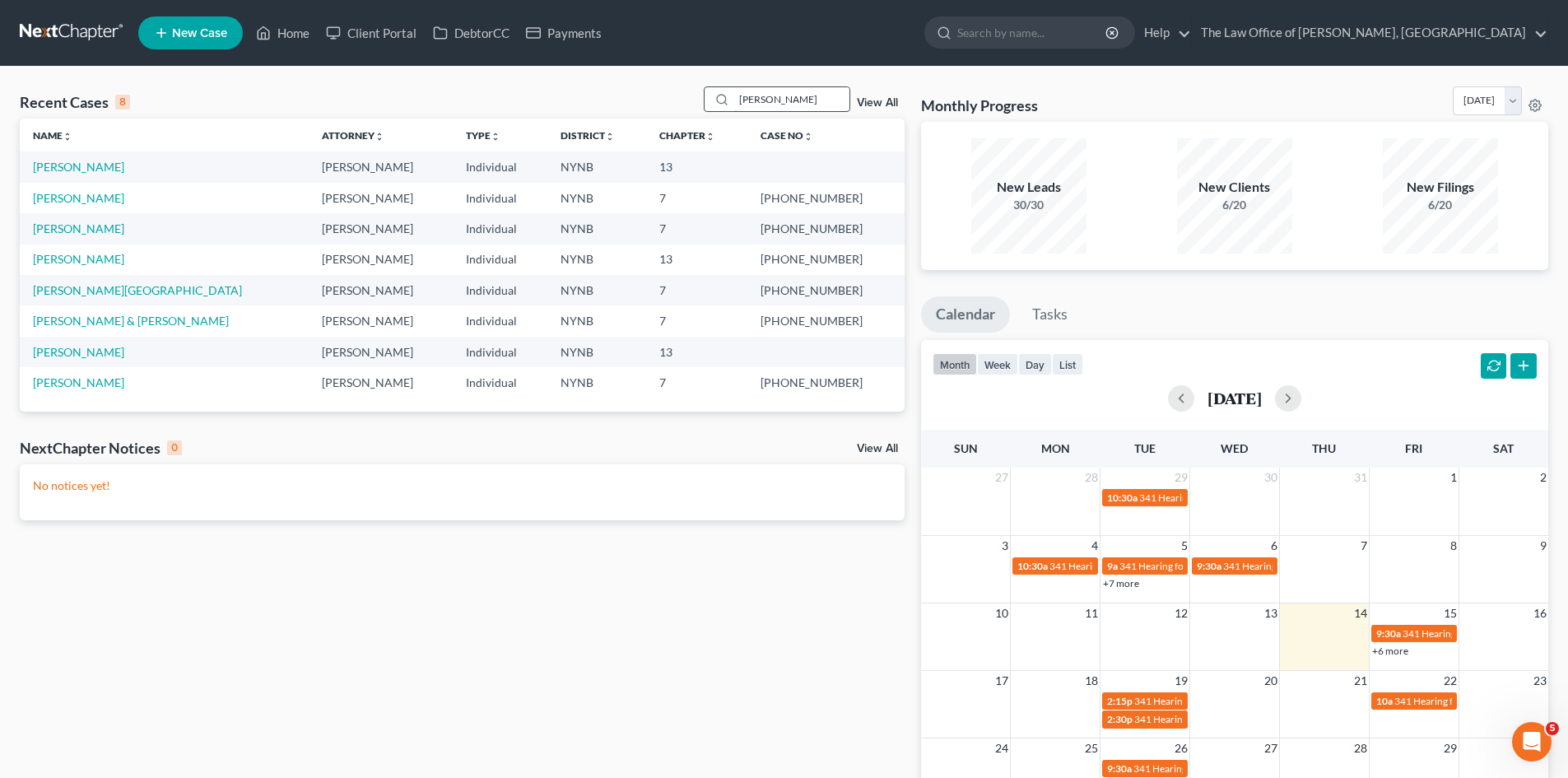
type input "francis"
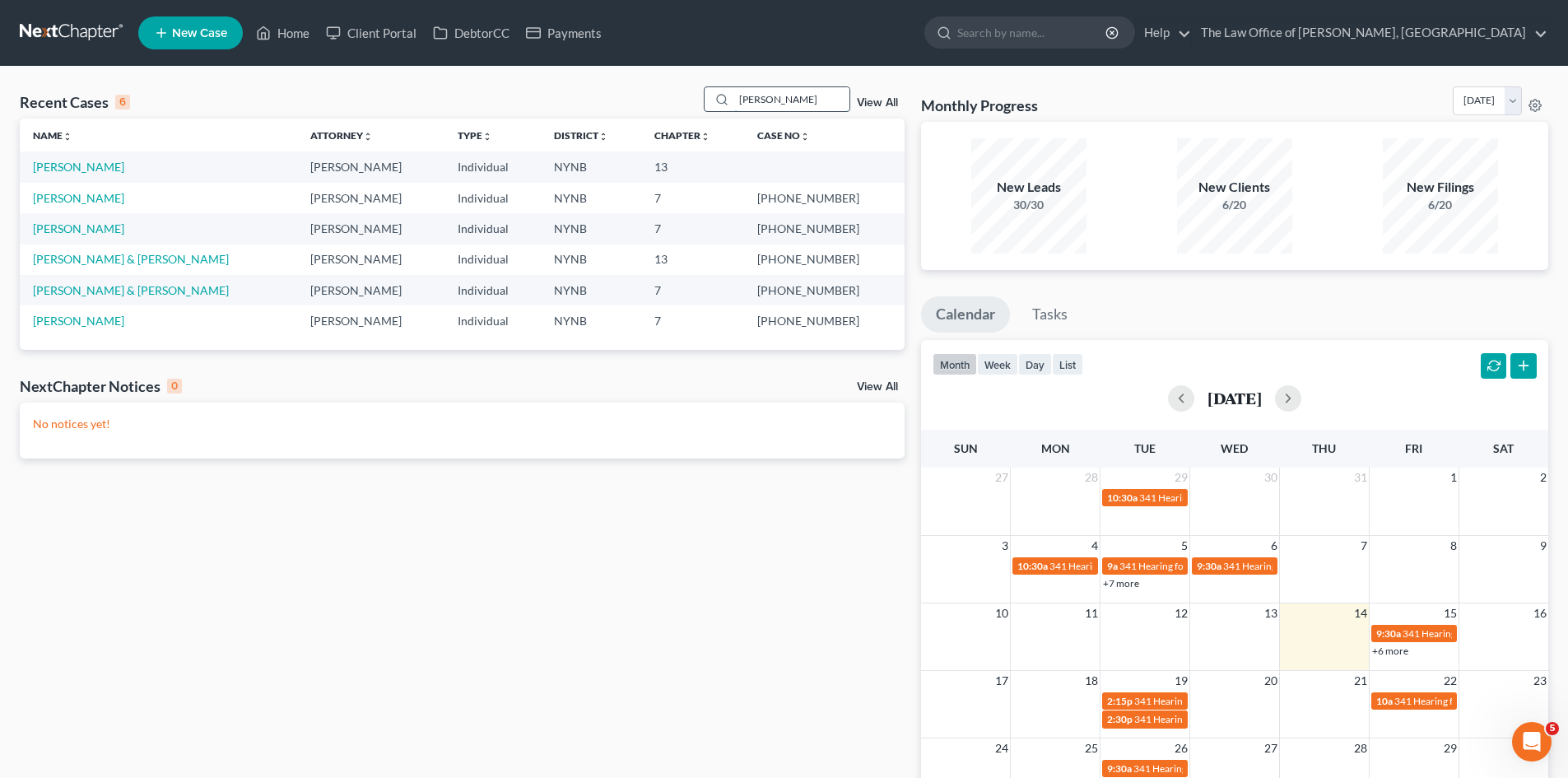
click at [755, 97] on input "francis" at bounding box center [792, 99] width 115 height 24
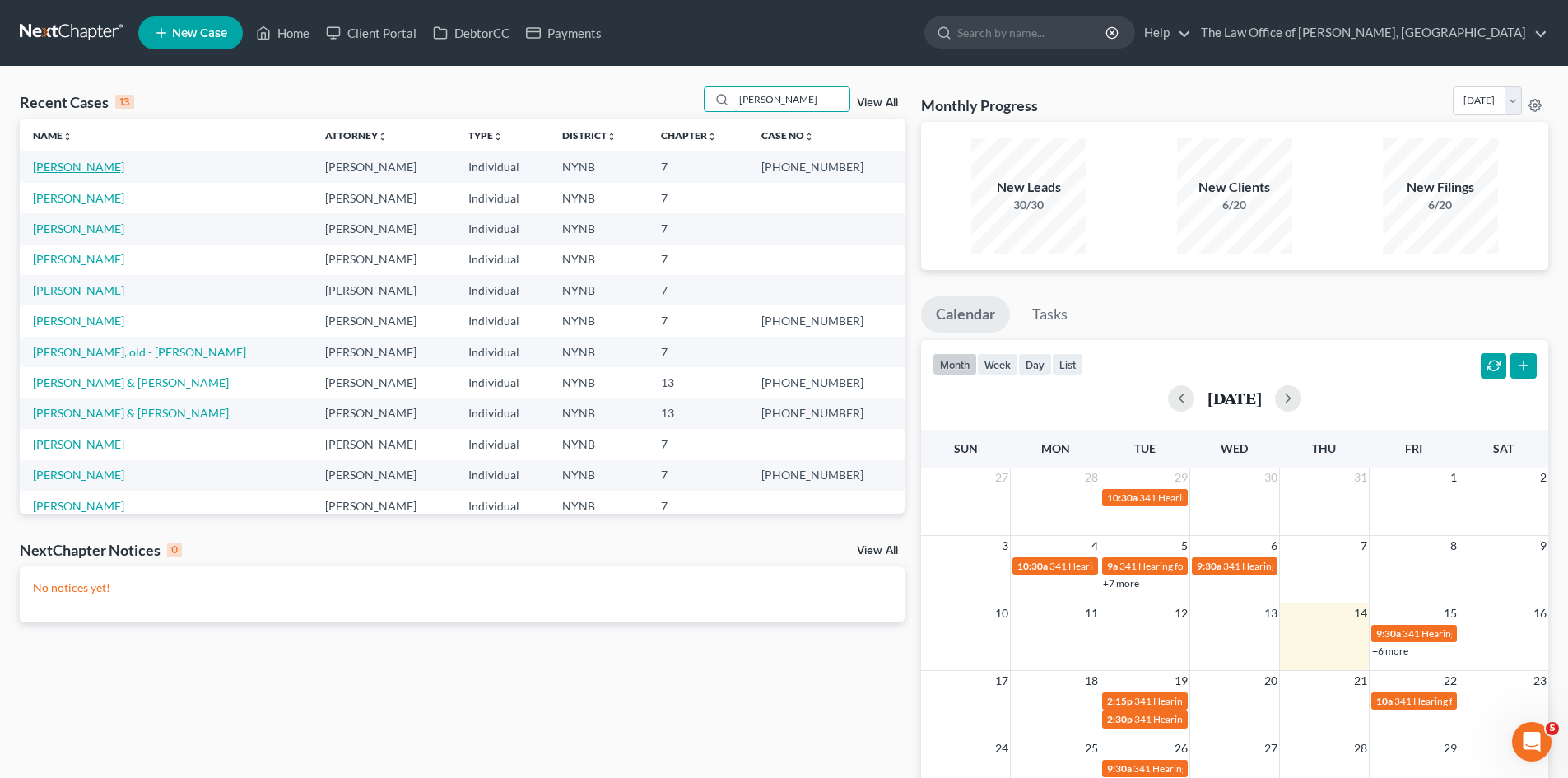
type input "taylor"
click at [73, 166] on link "[PERSON_NAME]" at bounding box center [79, 167] width 92 height 14
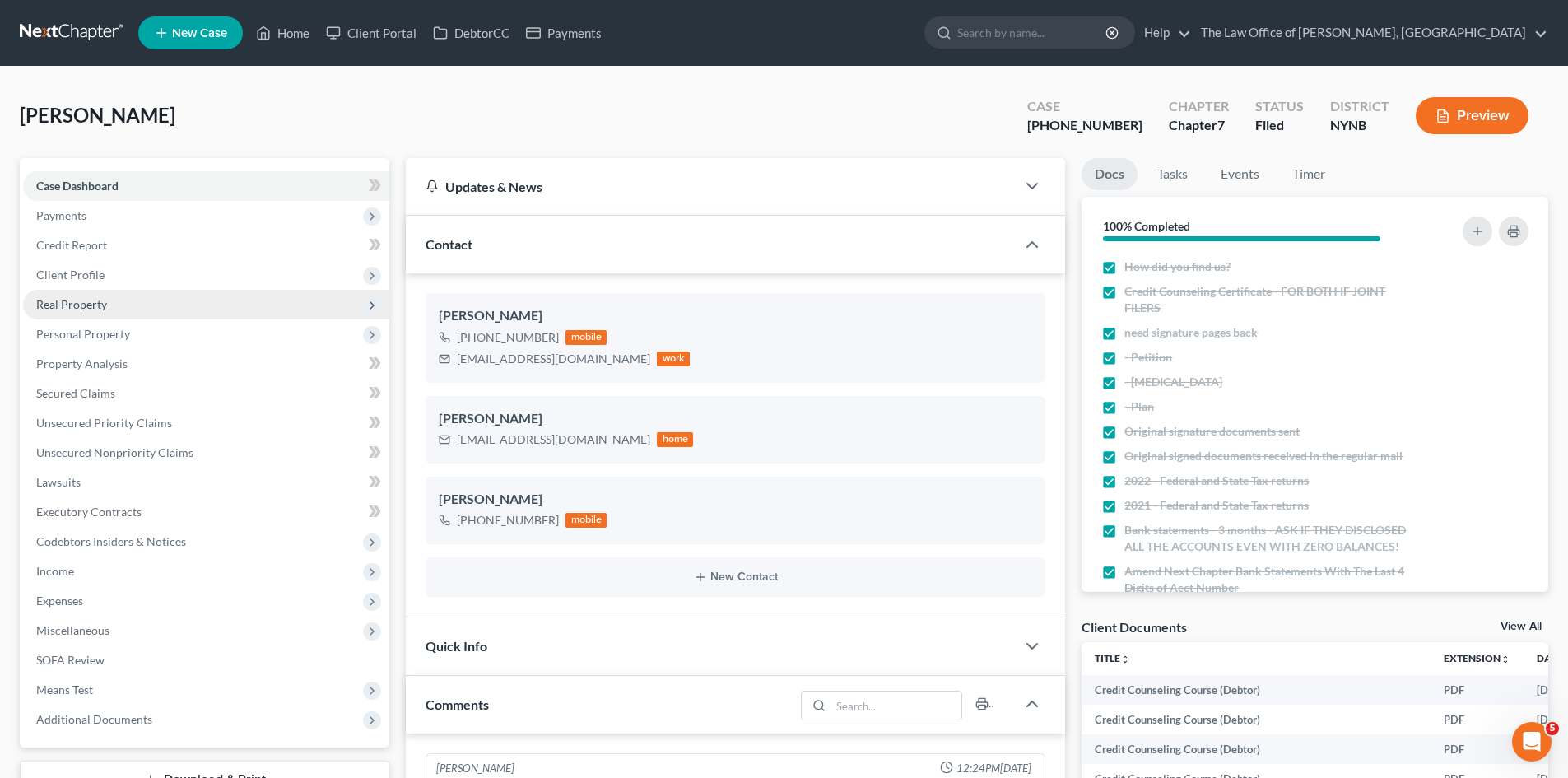
click at [184, 301] on span "Real Property" at bounding box center [206, 304] width 366 height 30
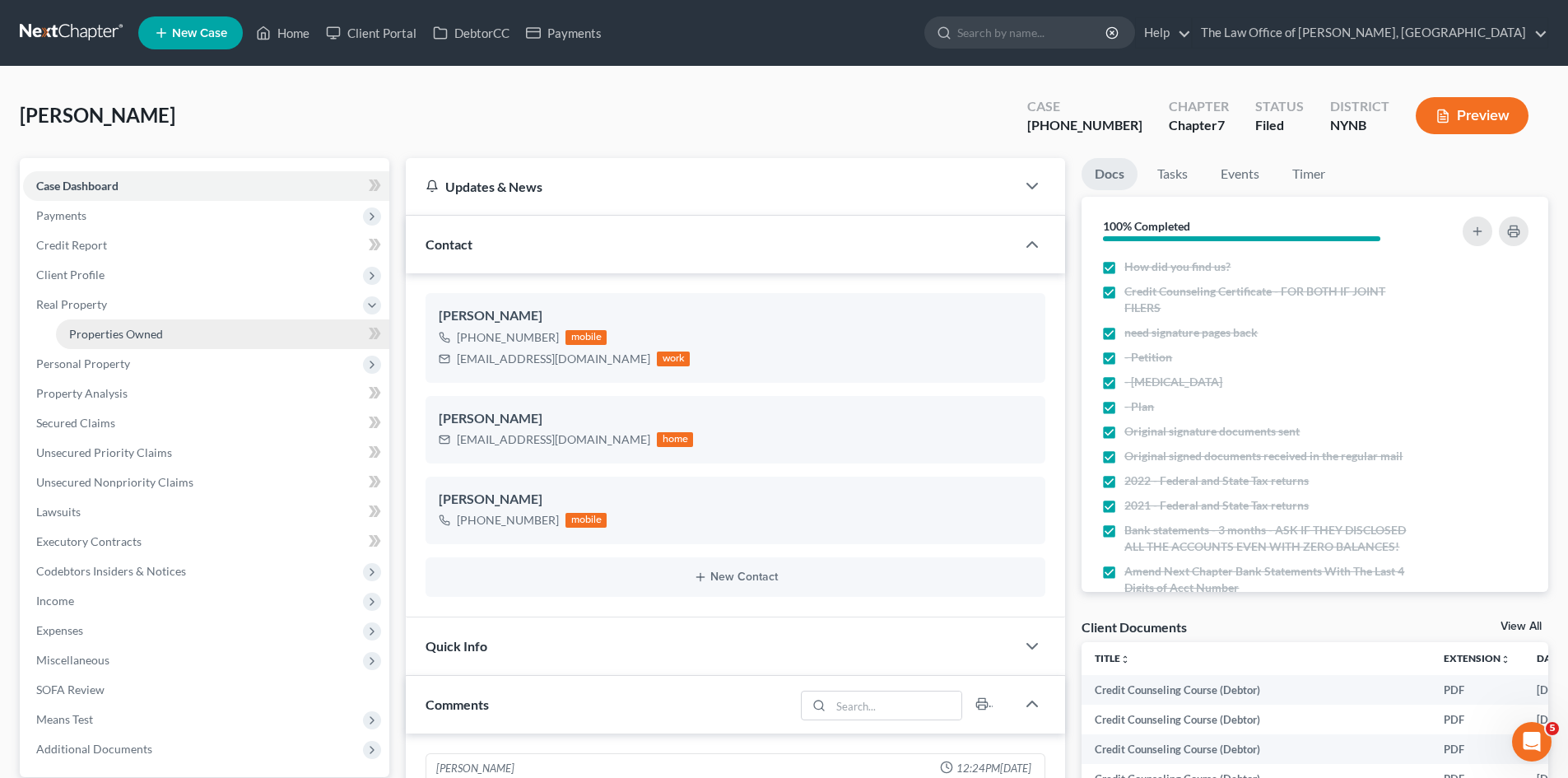
click at [181, 335] on link "Properties Owned" at bounding box center [222, 334] width 334 height 30
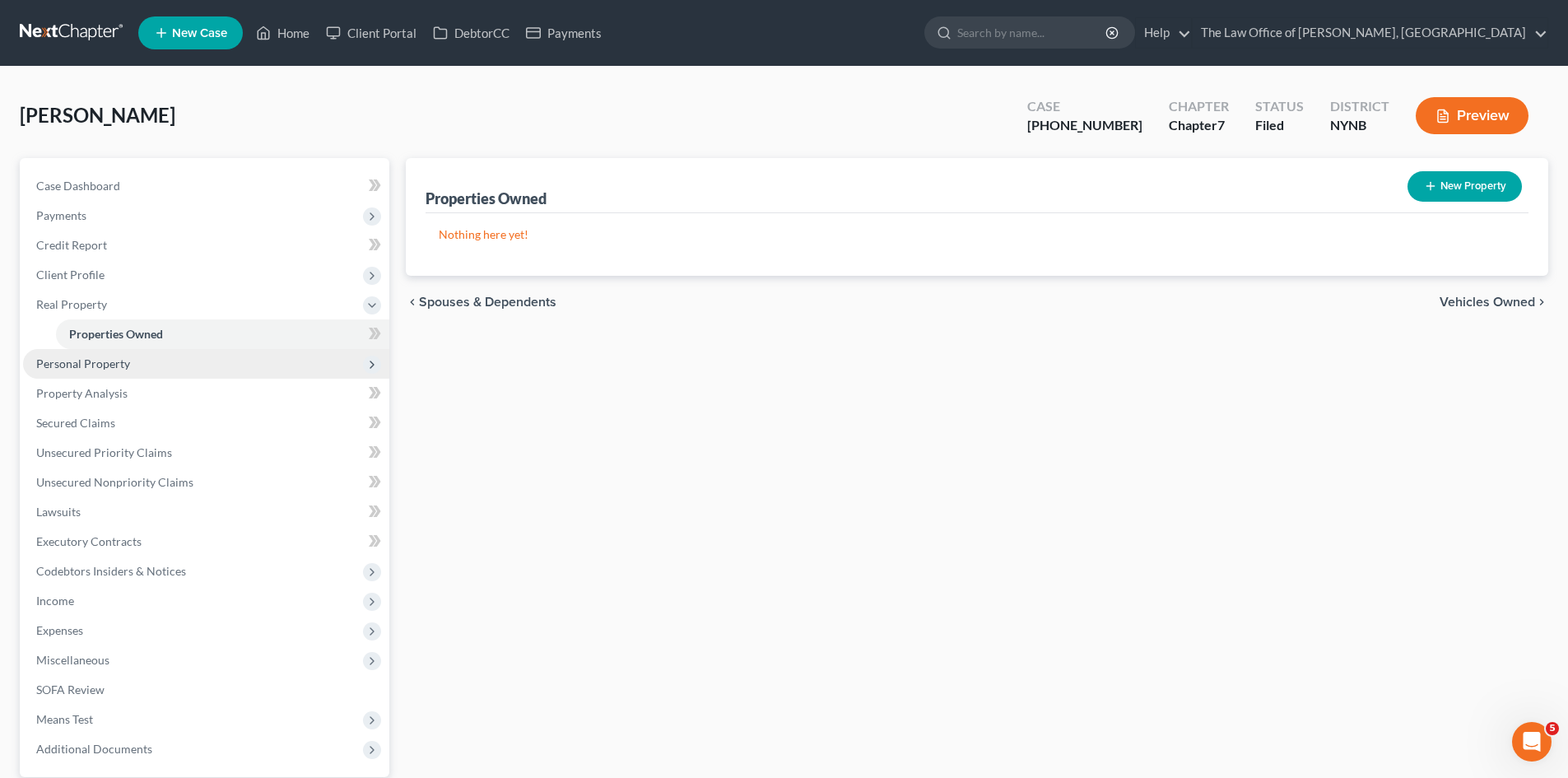
click at [133, 363] on span "Personal Property" at bounding box center [206, 363] width 366 height 30
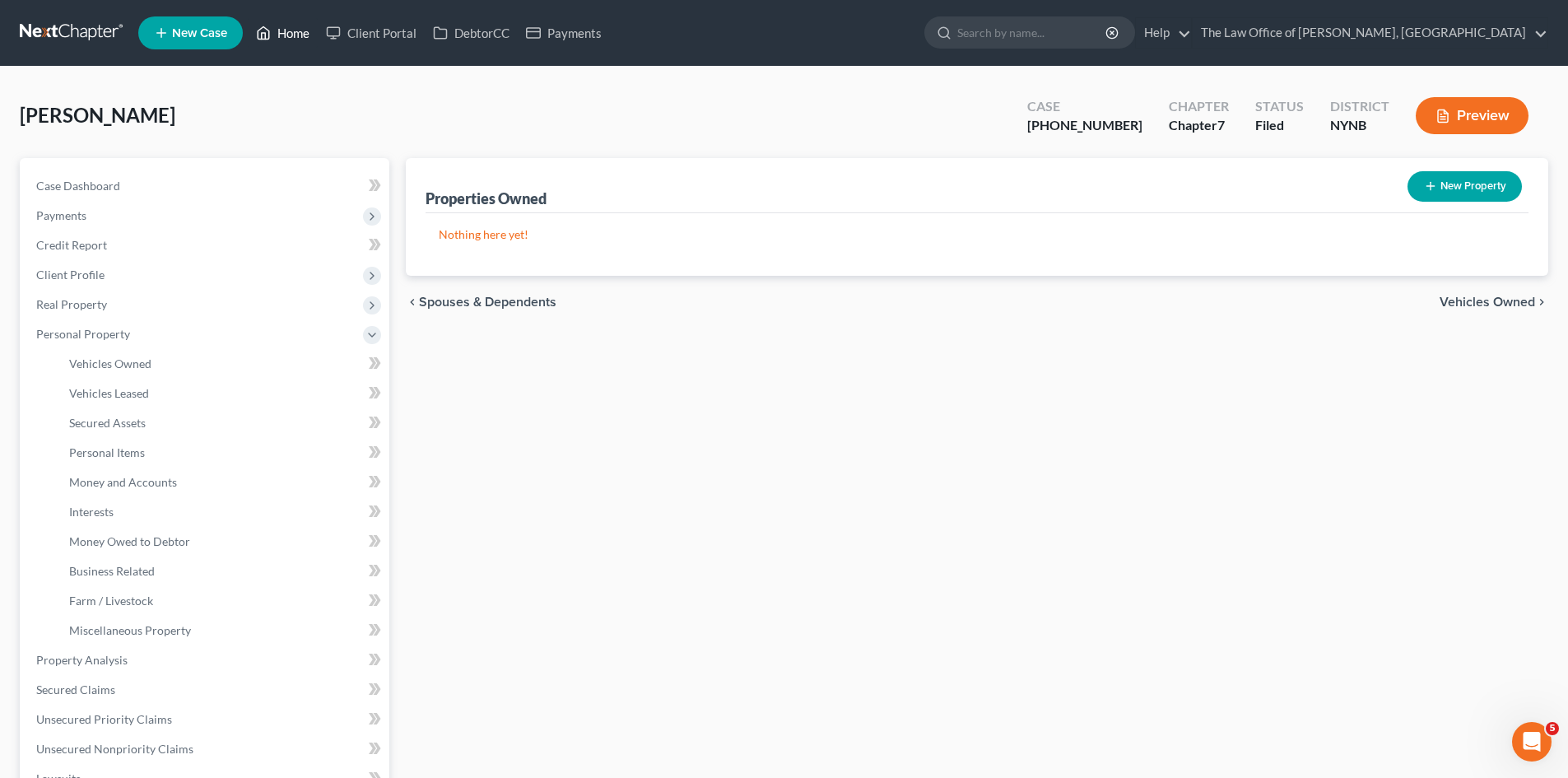
click at [295, 28] on link "Home" at bounding box center [283, 32] width 70 height 30
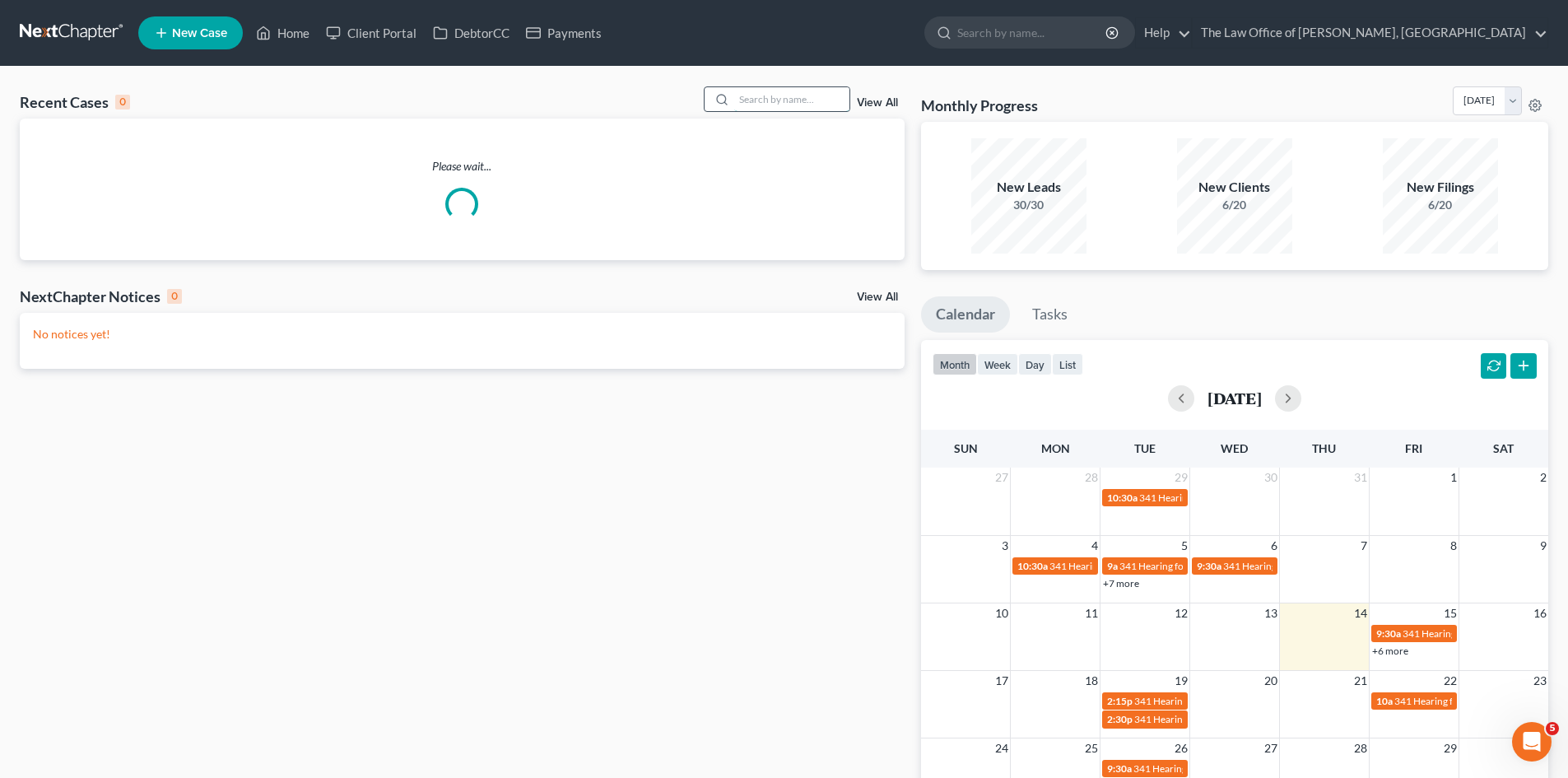
click at [747, 107] on input "search" at bounding box center [792, 99] width 115 height 24
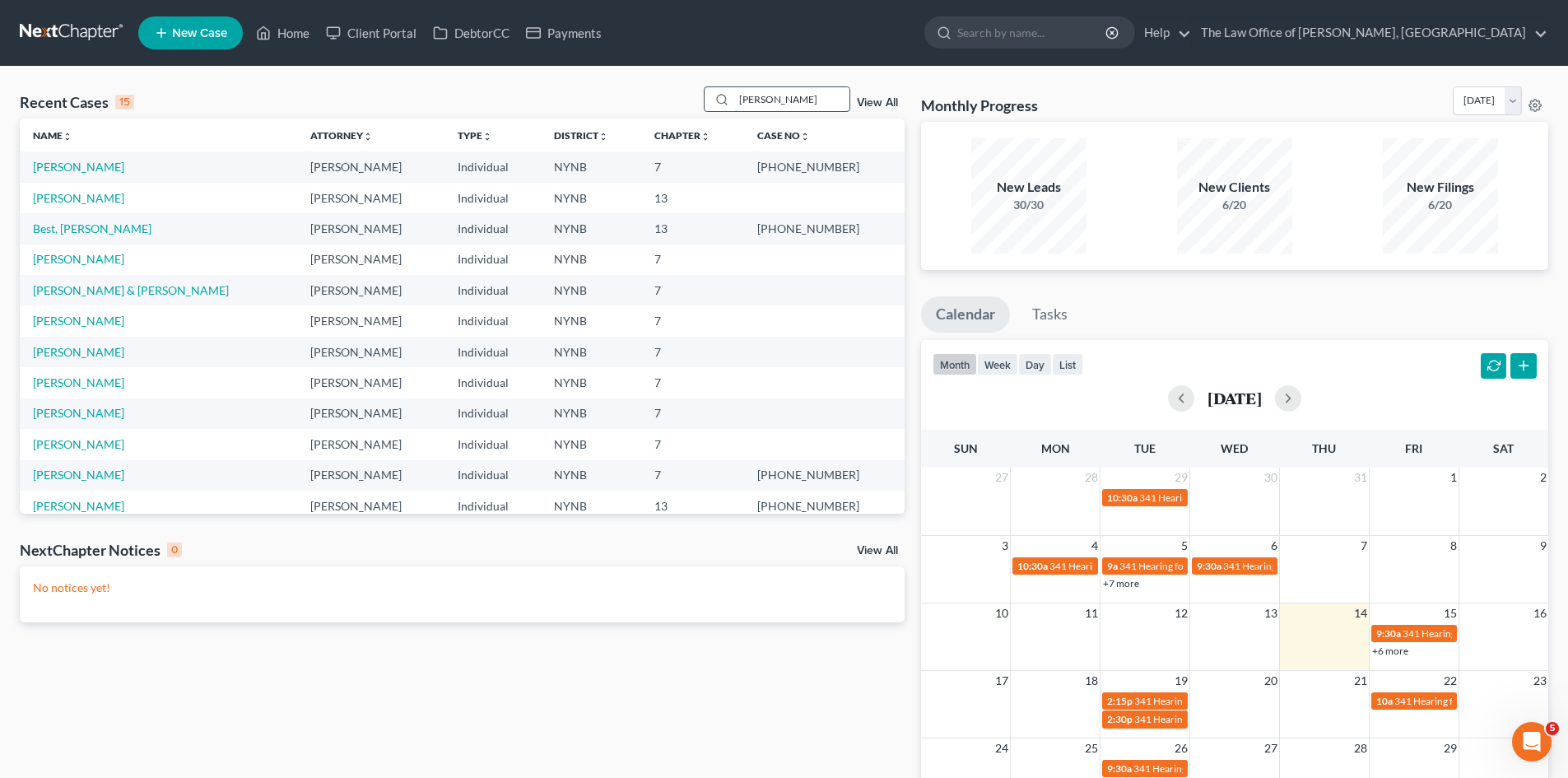
type input "hamlin"
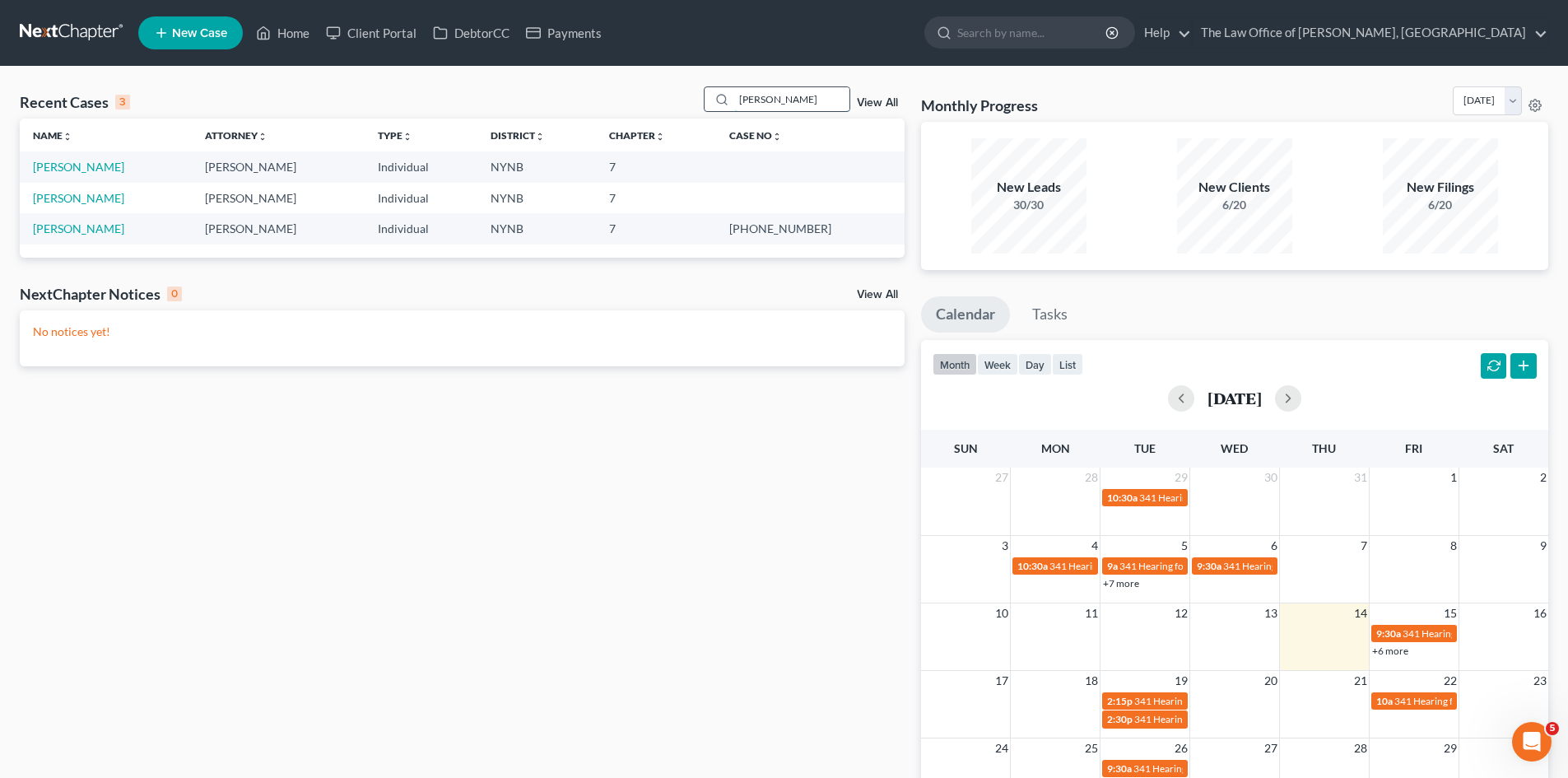
click at [752, 103] on input "hamlin" at bounding box center [792, 99] width 115 height 24
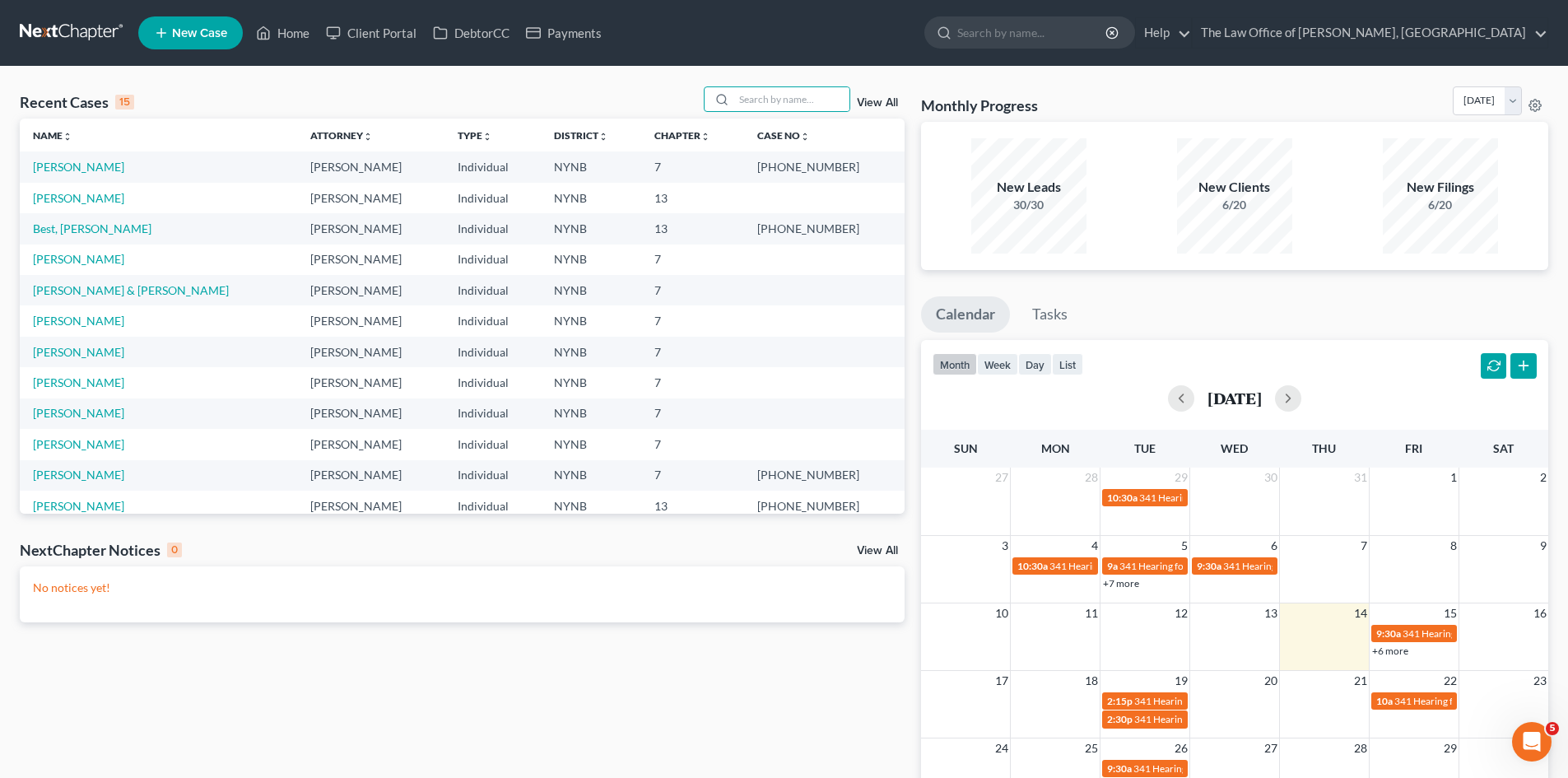
click at [648, 84] on div "Recent Cases 15 View All Name unfold_more expand_more expand_less Attorney unfo…" at bounding box center [784, 494] width 1568 height 854
click at [637, 676] on div "Recent Cases 15 View All Name unfold_more expand_more expand_less Attorney unfo…" at bounding box center [462, 494] width 901 height 815
click at [744, 121] on th "Chapter unfold_more expand_more expand_less" at bounding box center [692, 135] width 102 height 33
click at [757, 89] on input "search" at bounding box center [792, 99] width 115 height 24
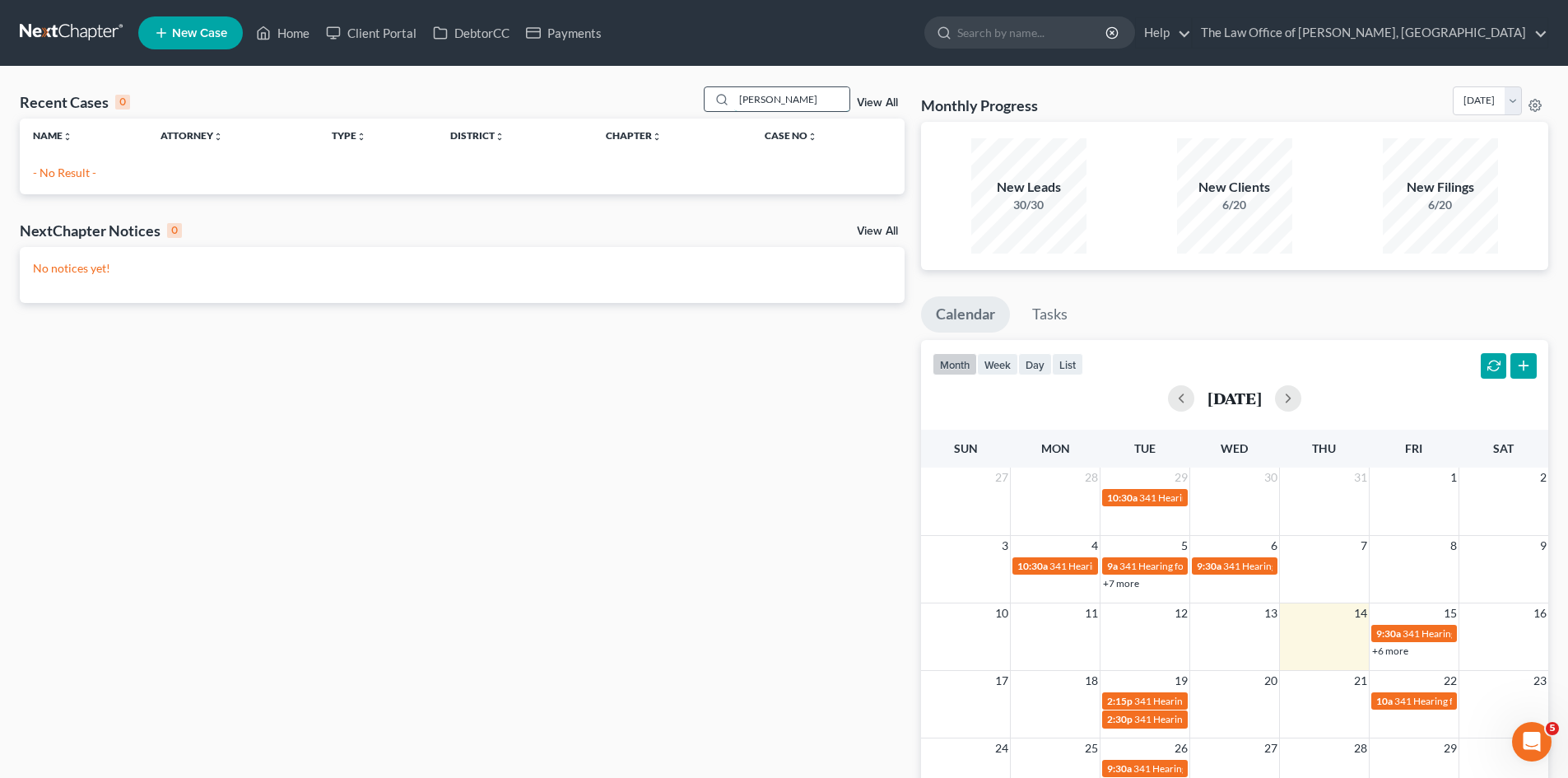
click at [758, 103] on input "gordan" at bounding box center [792, 99] width 115 height 24
type input "just"
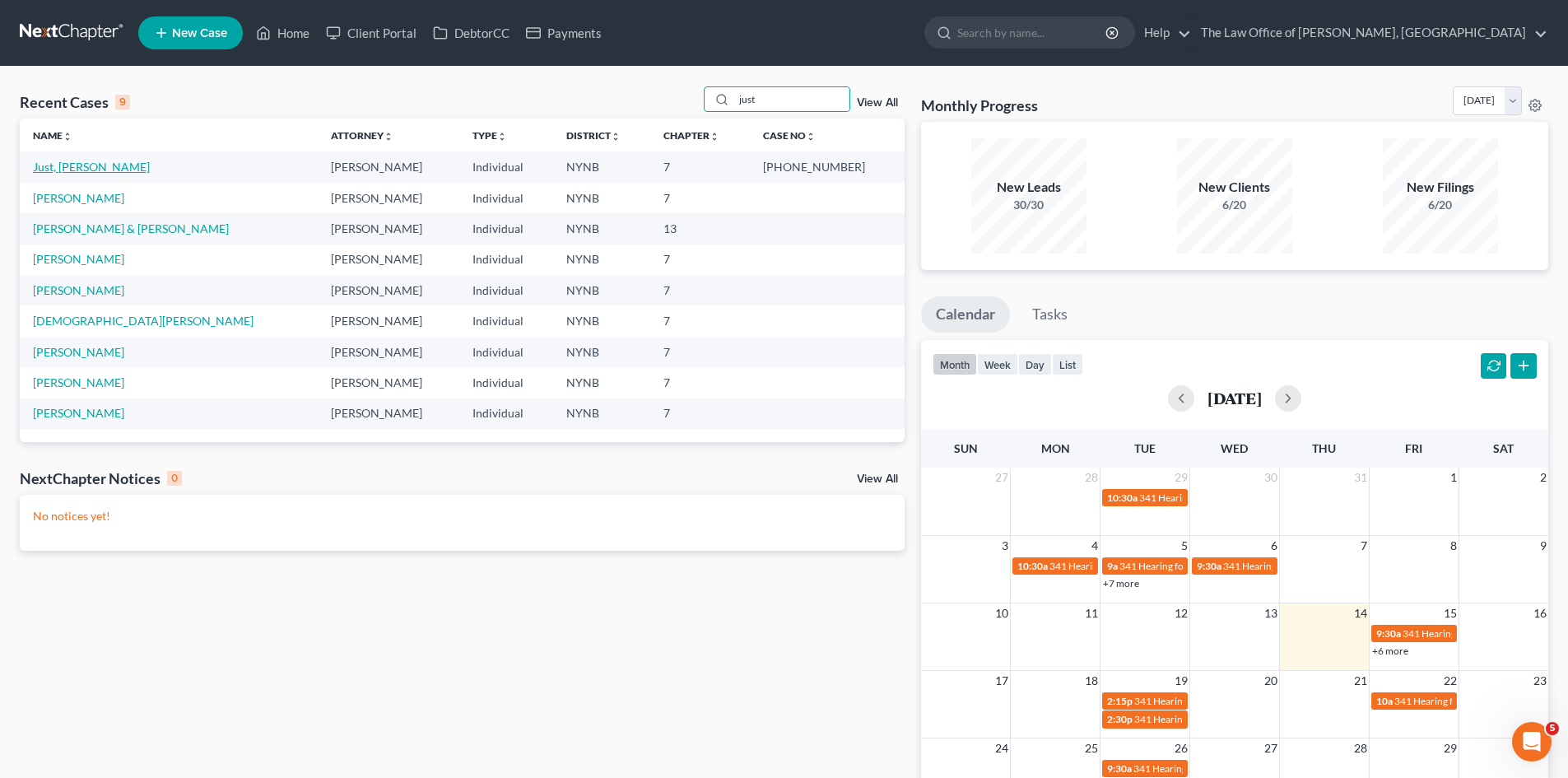
click at [80, 168] on link "Just, [PERSON_NAME]" at bounding box center [92, 167] width 117 height 14
select select "6"
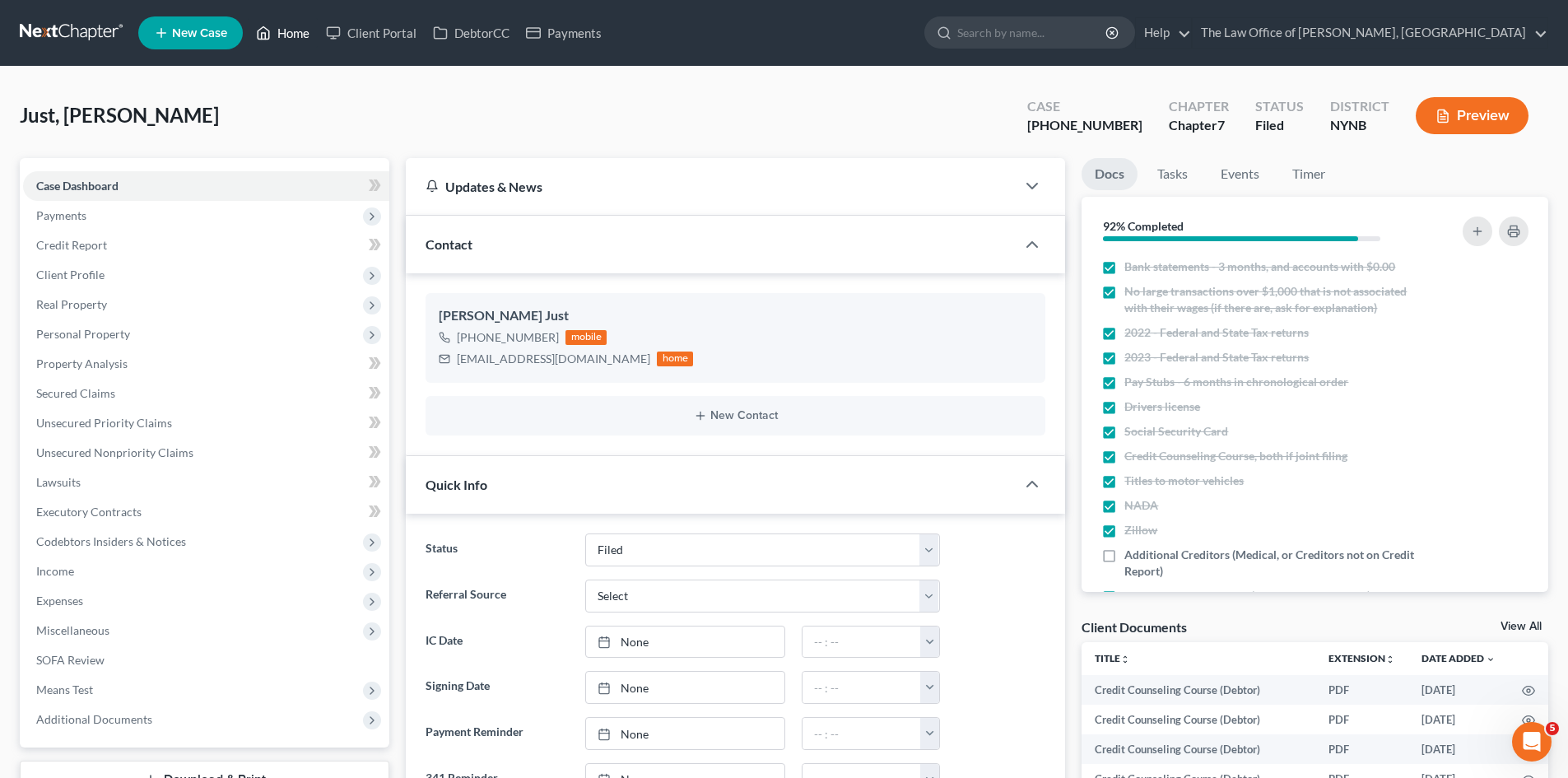
click at [280, 31] on link "Home" at bounding box center [283, 32] width 70 height 30
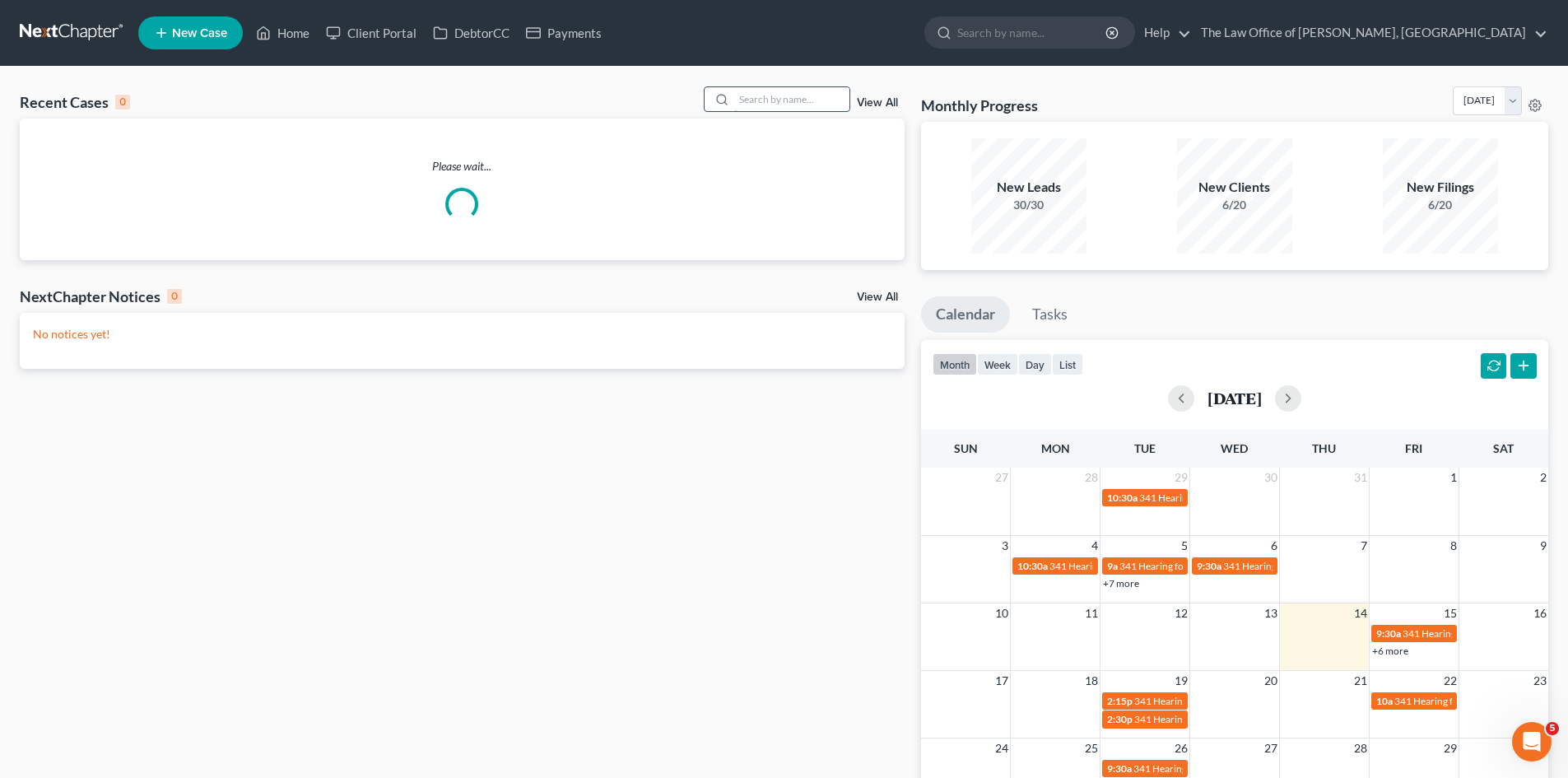
click at [745, 103] on input "search" at bounding box center [792, 99] width 115 height 24
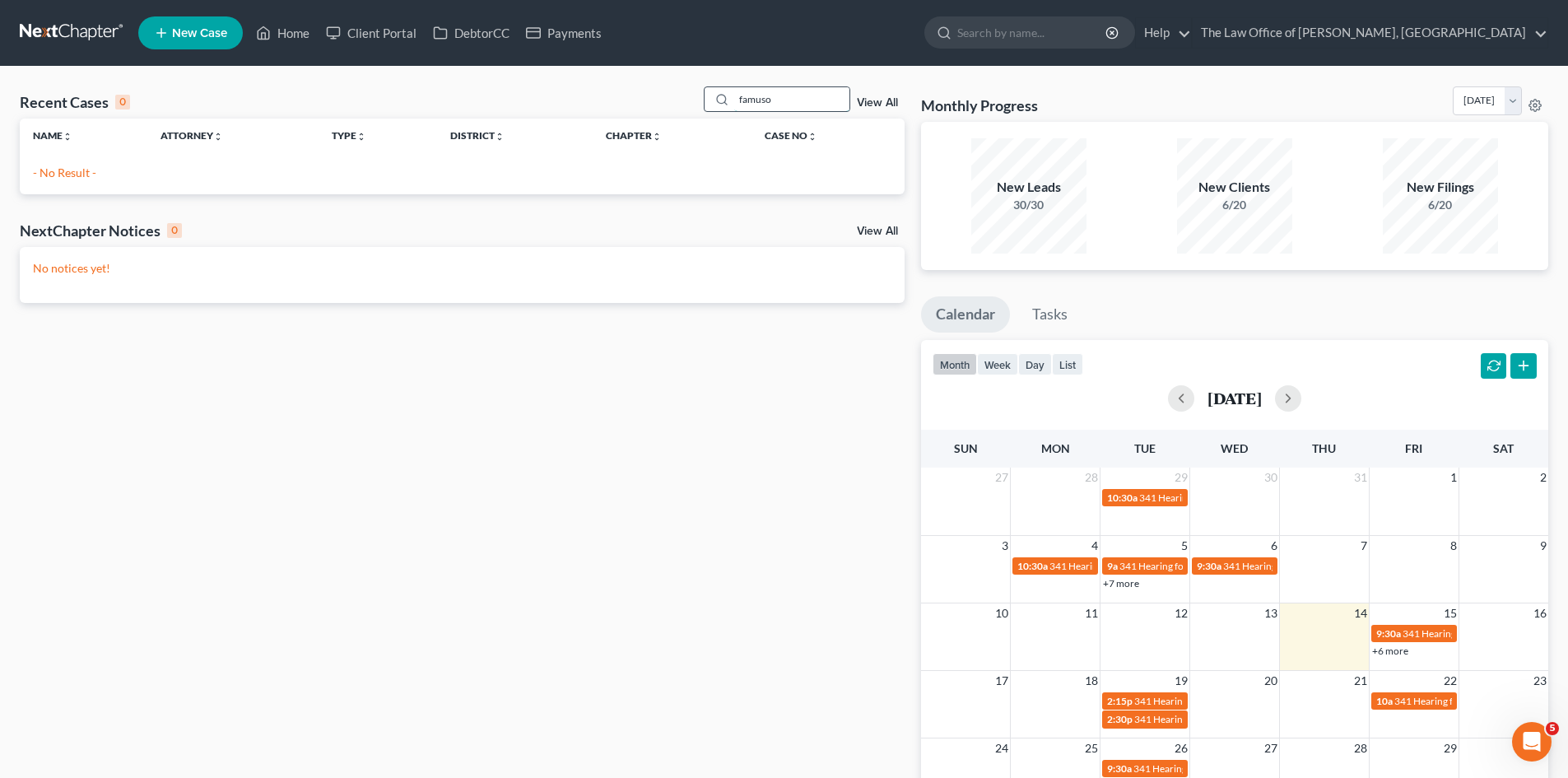
click at [759, 95] on input "famuso" at bounding box center [792, 99] width 115 height 24
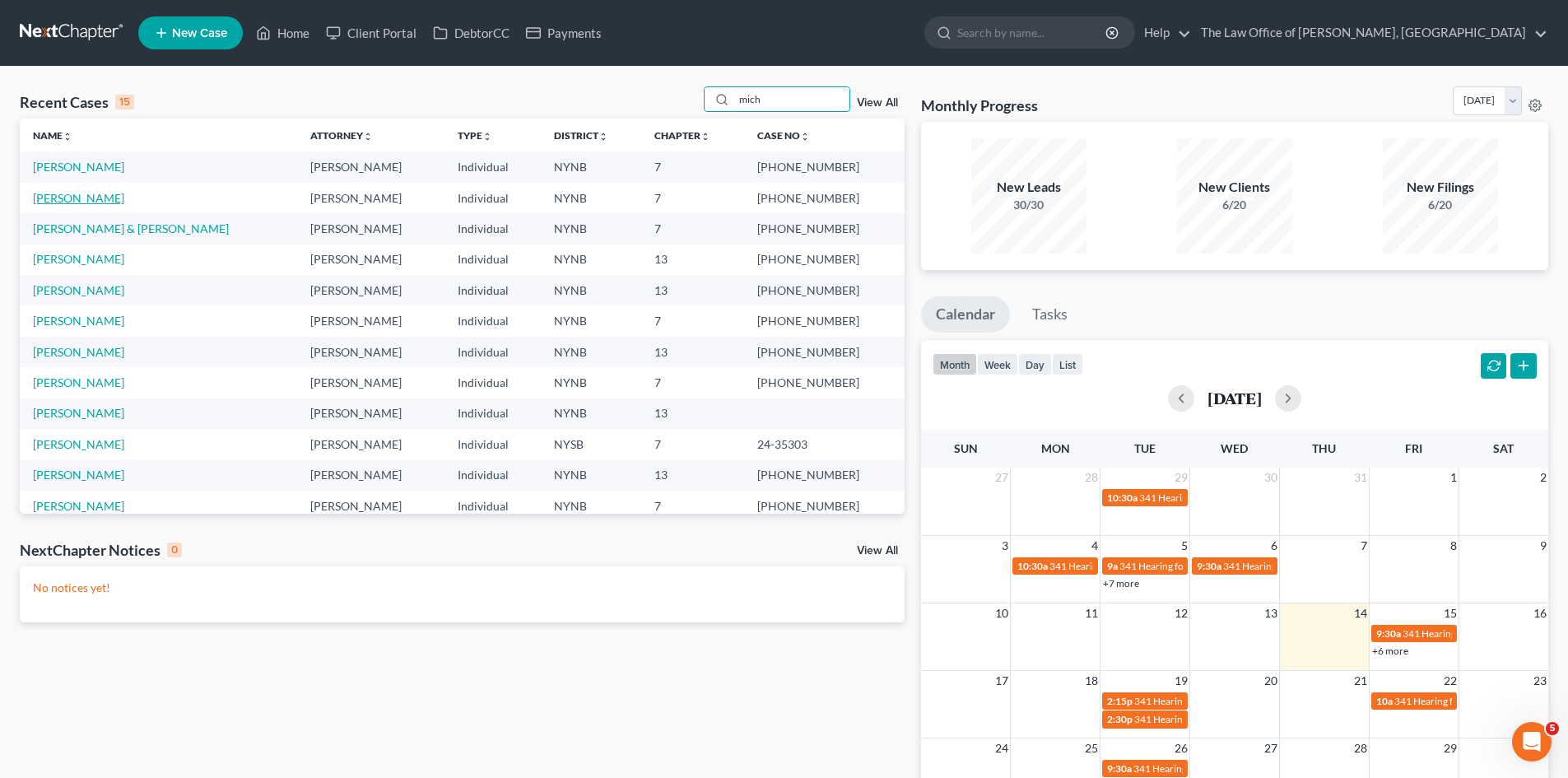
type input "mich"
click at [92, 196] on link "[PERSON_NAME]" at bounding box center [79, 198] width 92 height 14
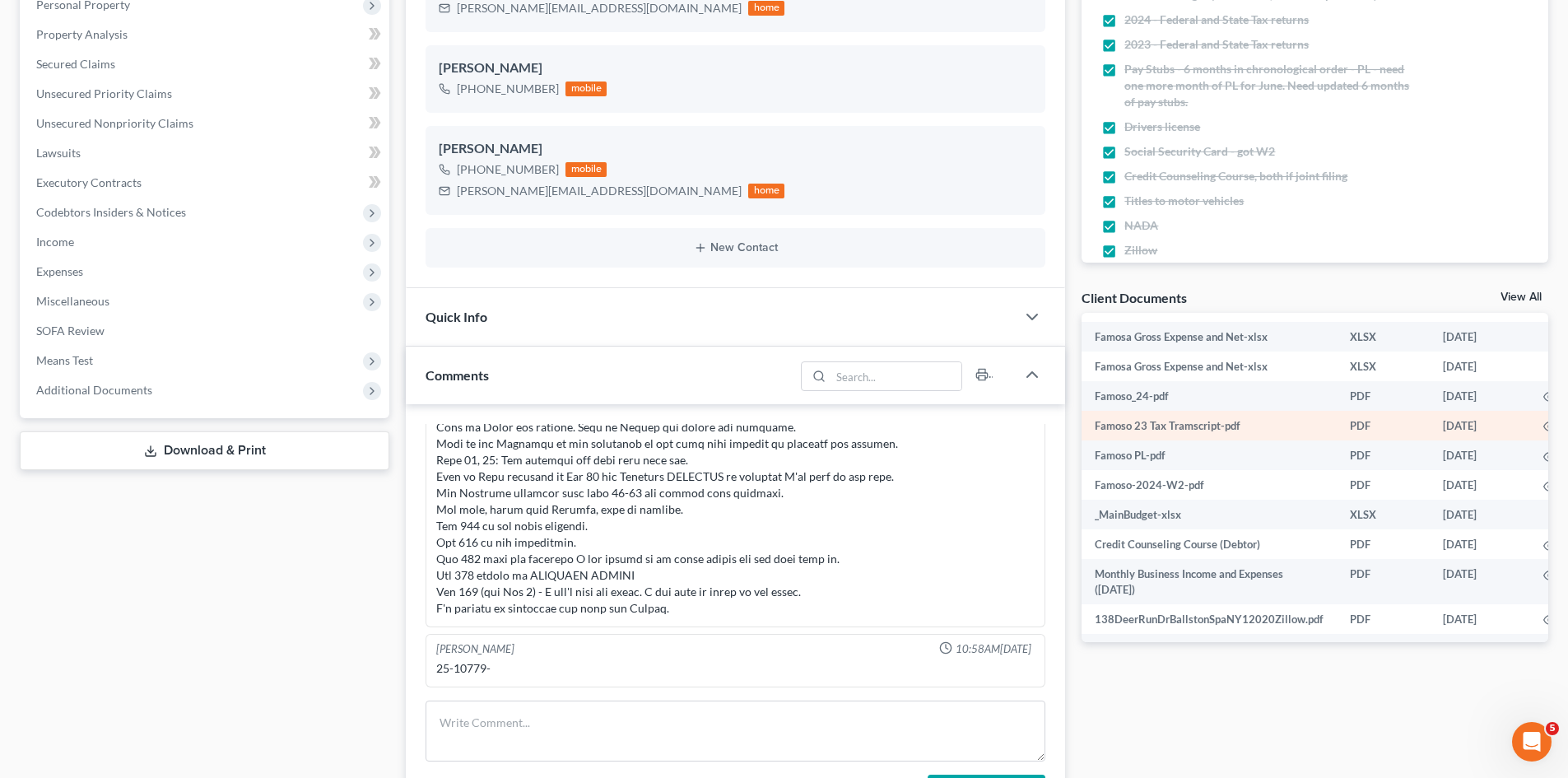
scroll to position [248, 0]
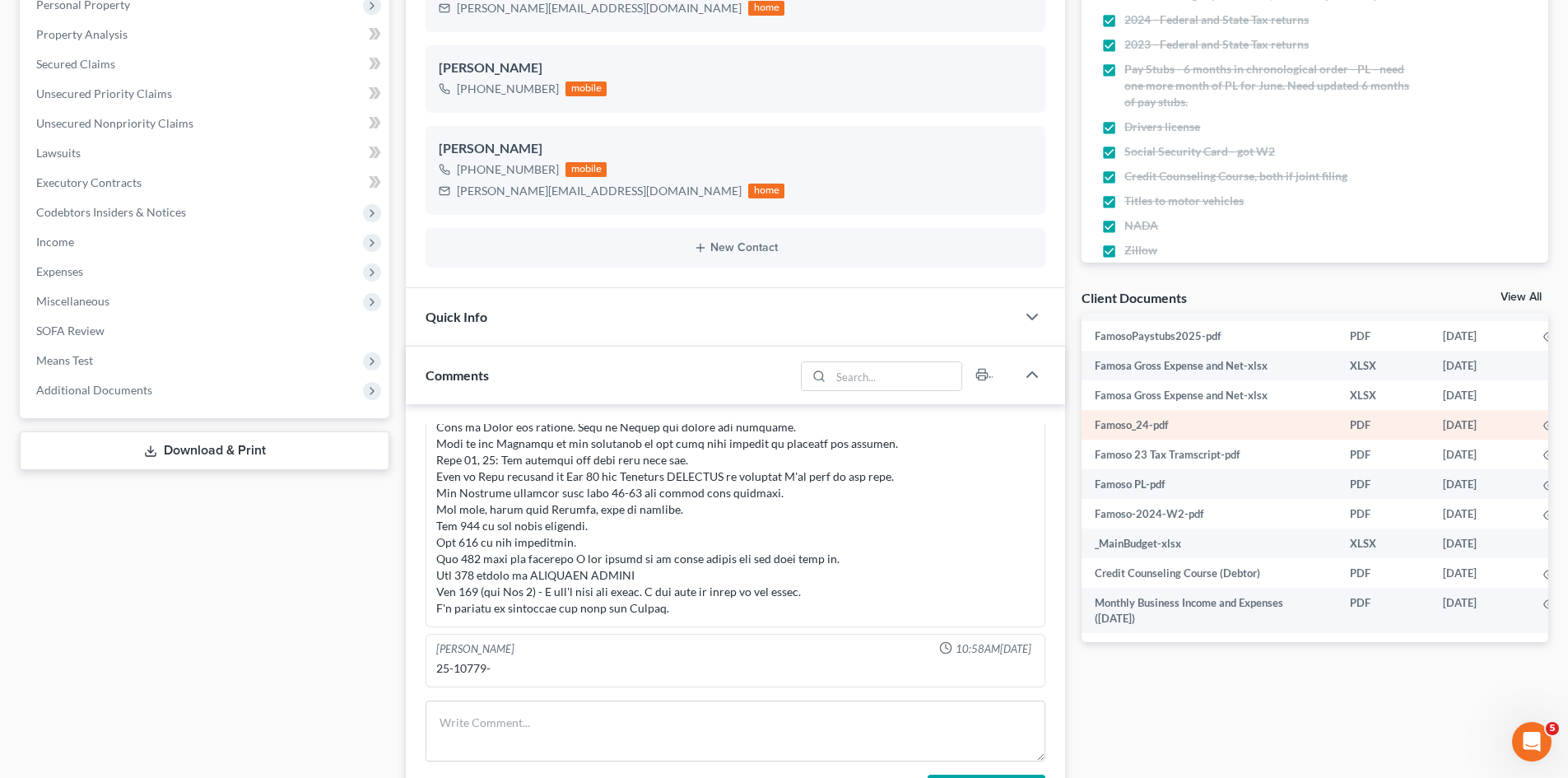
click at [1323, 425] on td "Famoso_24-pdf" at bounding box center [1209, 425] width 255 height 30
click at [1512, 294] on link "View All" at bounding box center [1521, 297] width 41 height 12
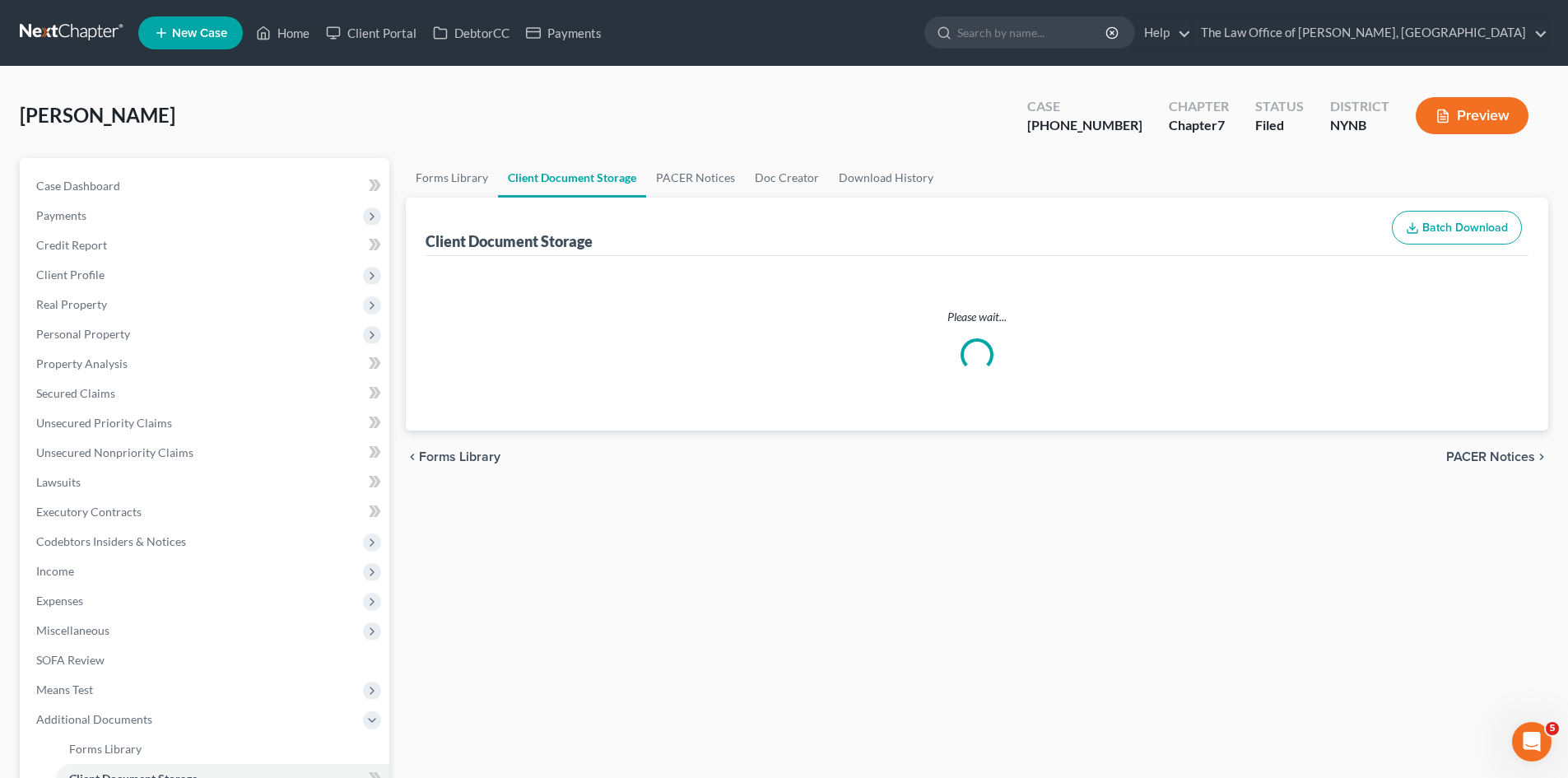
select select "1"
select select "5"
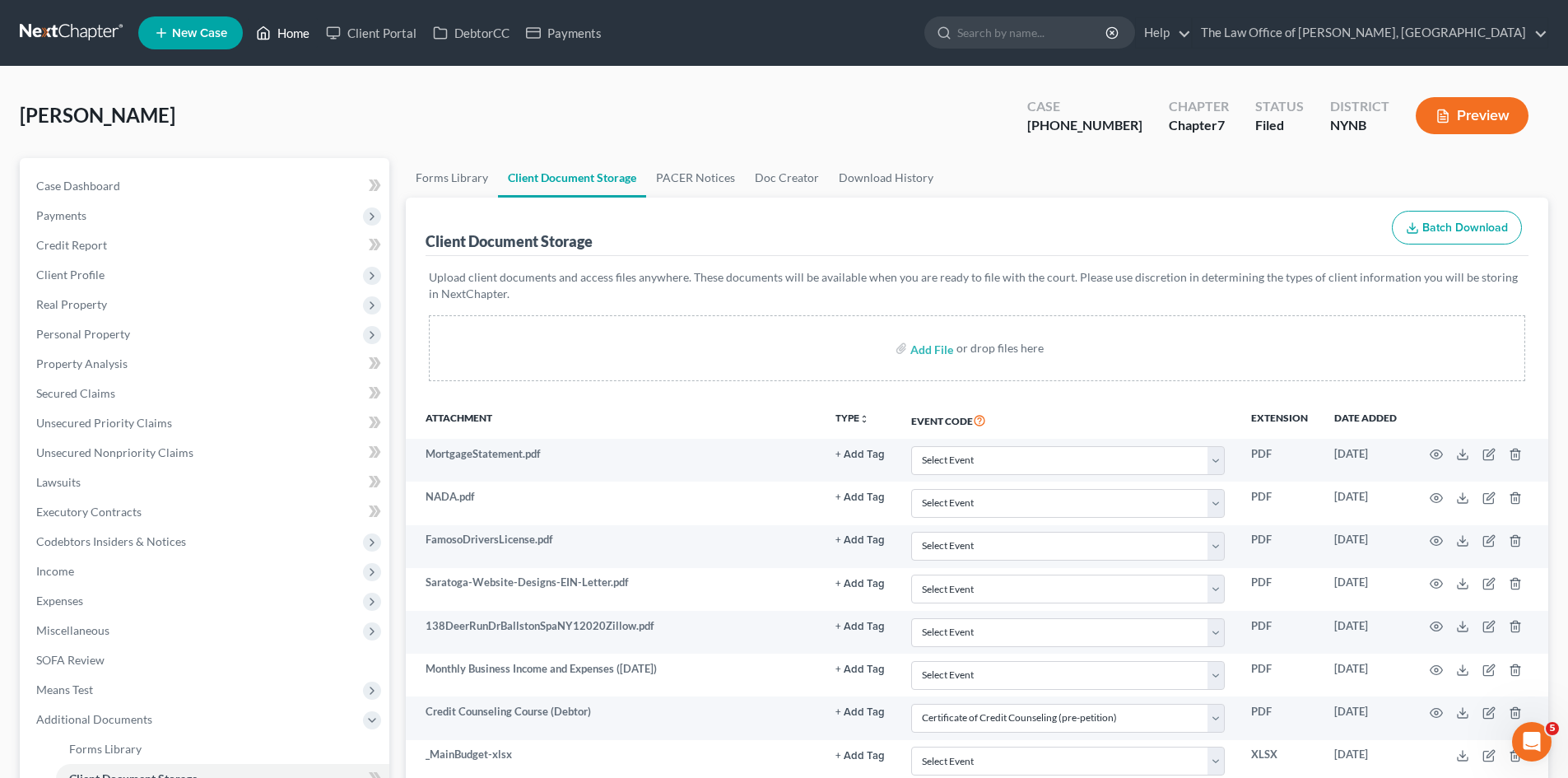
click at [263, 27] on icon at bounding box center [263, 33] width 12 height 13
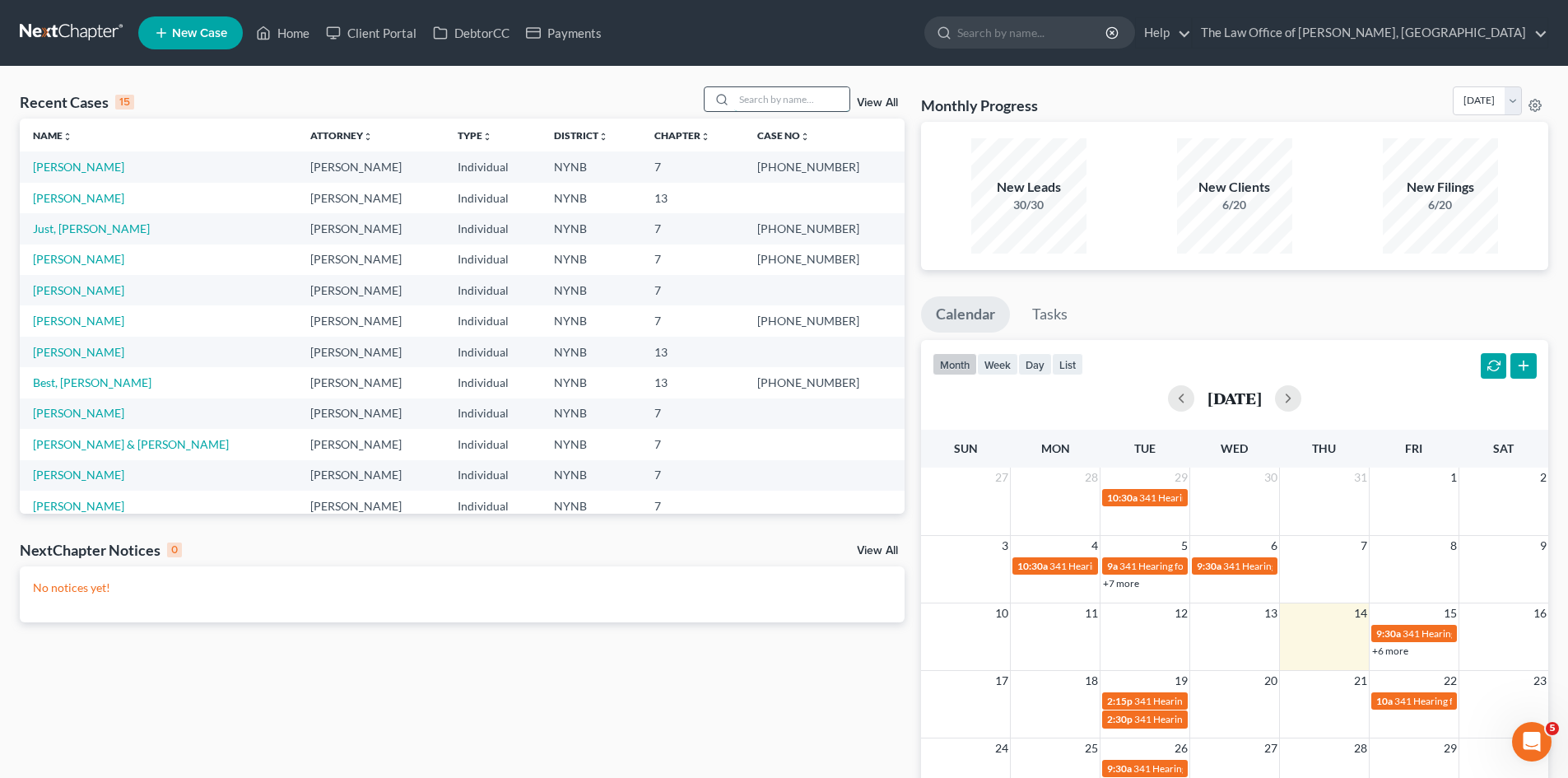
click at [745, 93] on input "search" at bounding box center [792, 99] width 115 height 24
type input "paul"
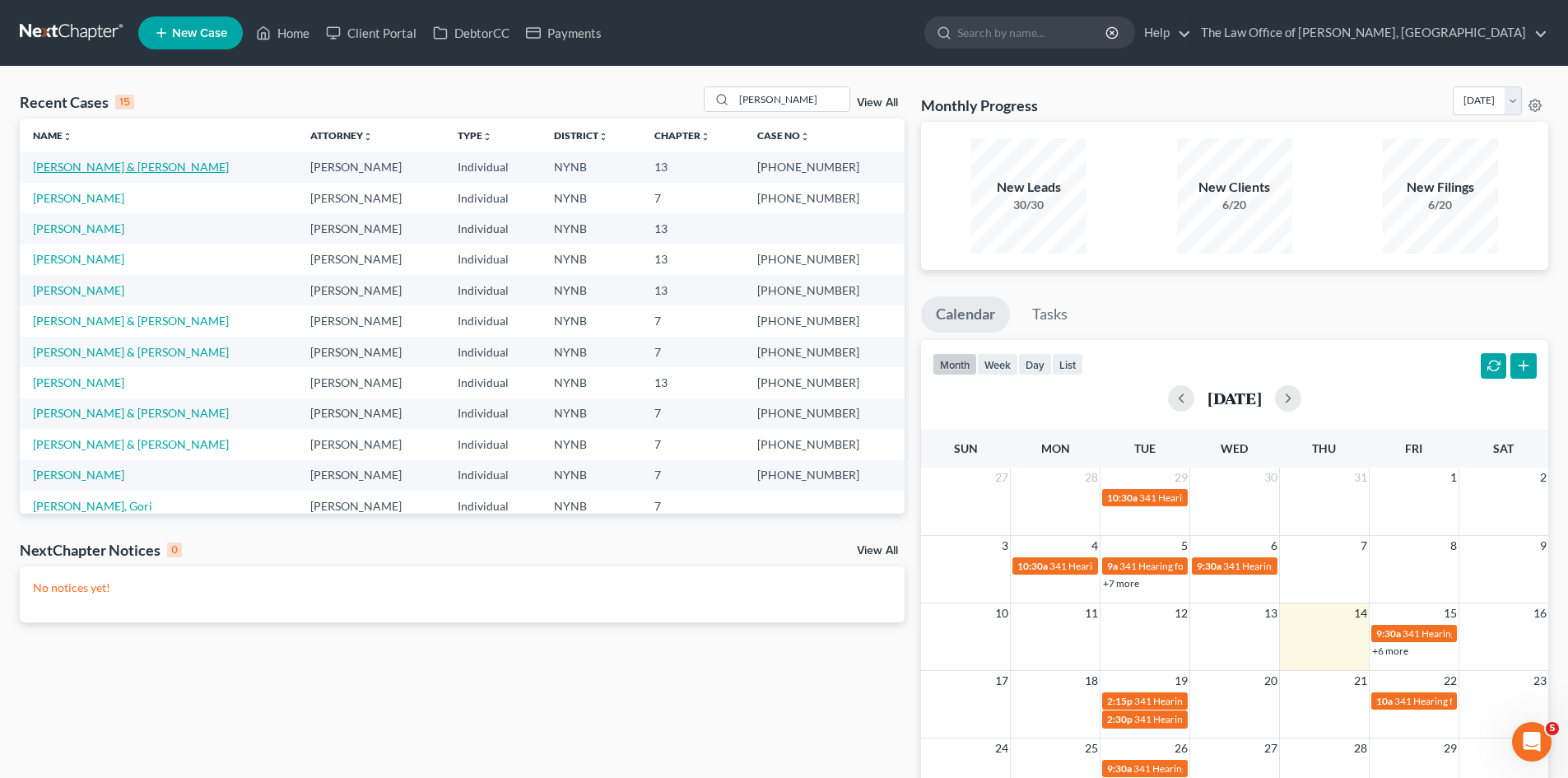
click at [113, 161] on link "[PERSON_NAME] & [PERSON_NAME]" at bounding box center [131, 167] width 196 height 14
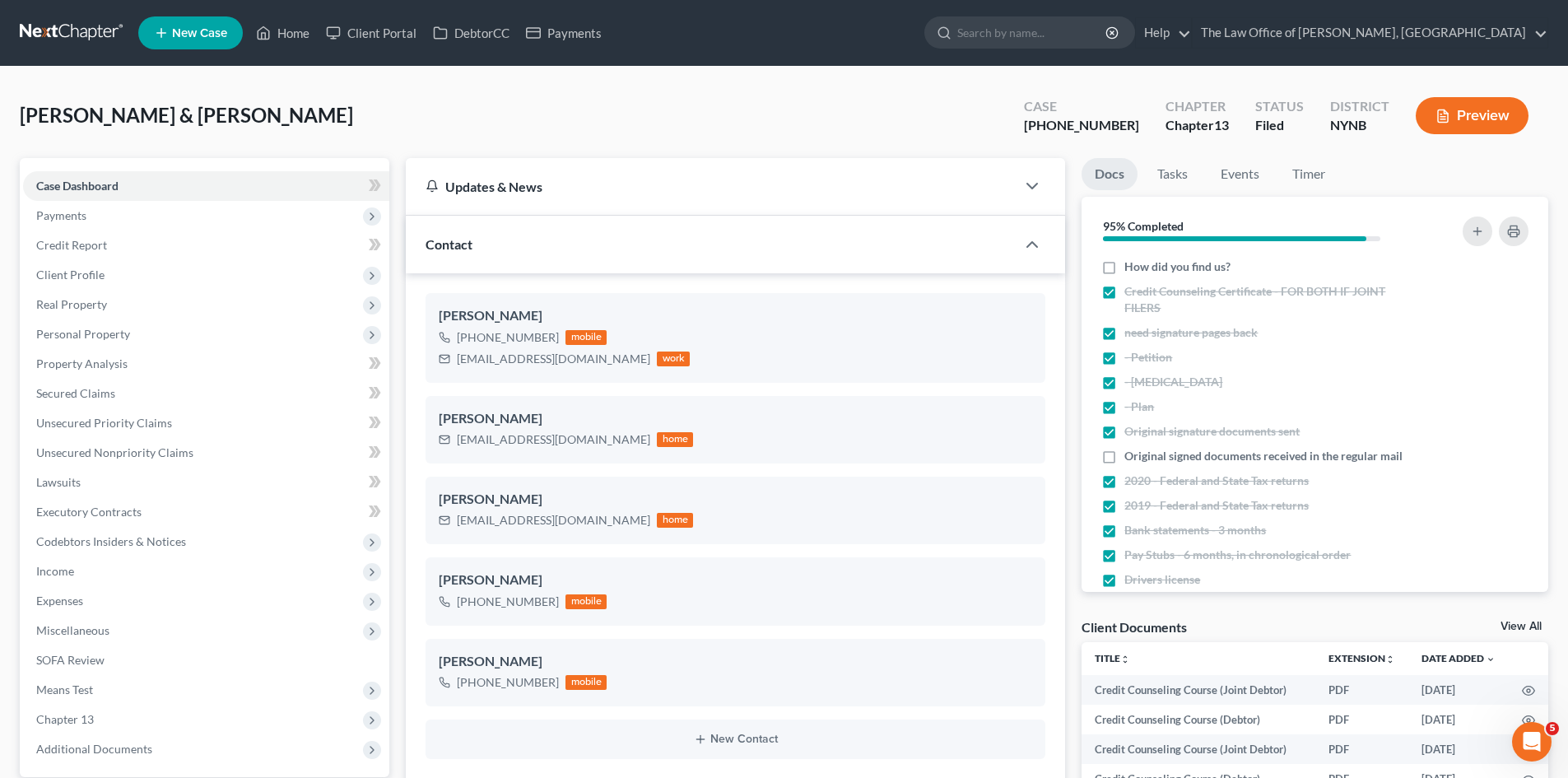
scroll to position [67, 0]
click at [465, 335] on div "+1 (518) 573-7634" at bounding box center [508, 337] width 102 height 16
click at [465, 333] on div "+1 (518) 573-7634" at bounding box center [508, 337] width 102 height 16
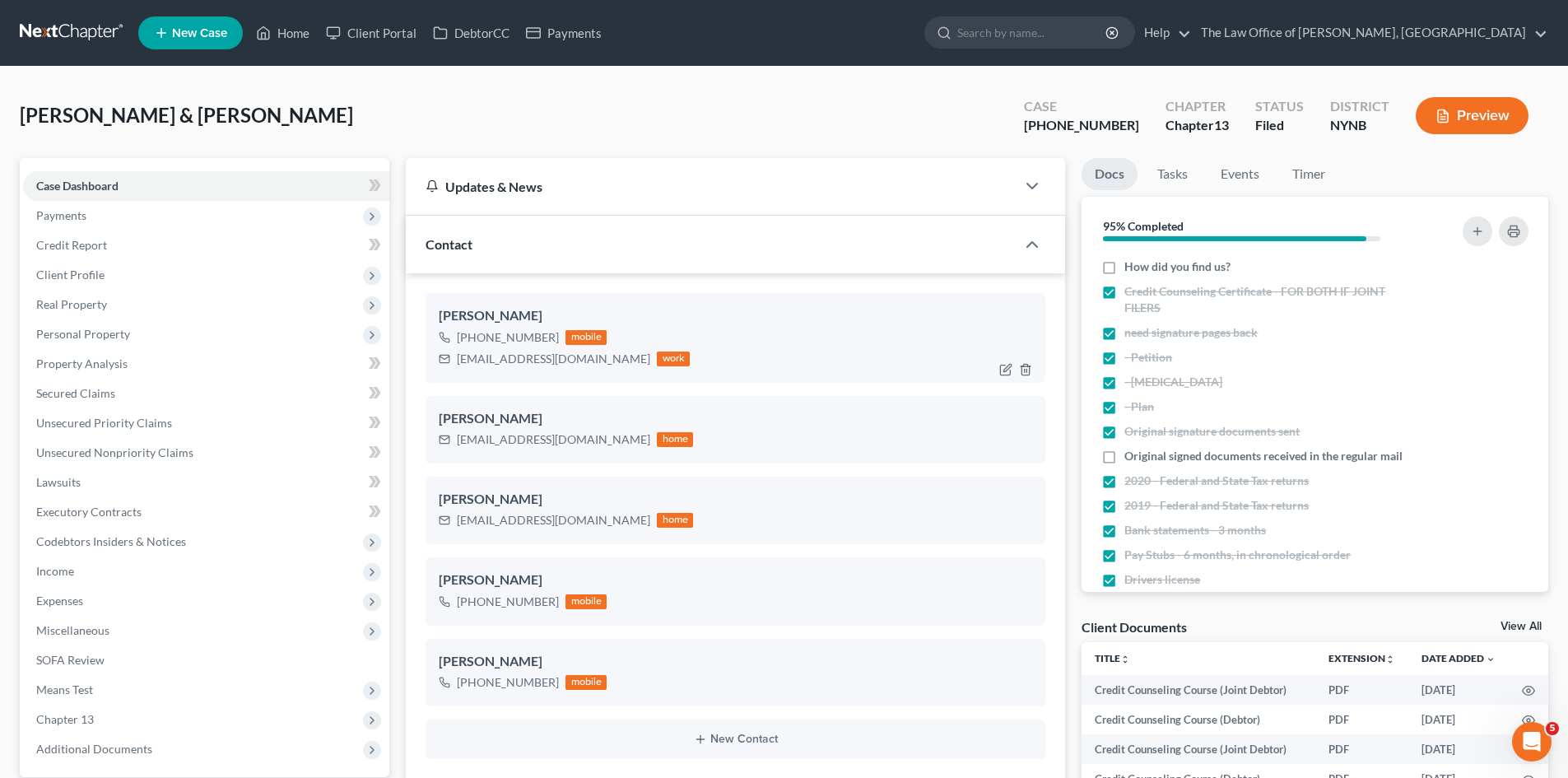
click at [465, 333] on div "+1 (518) 573-7634" at bounding box center [508, 337] width 102 height 16
click at [507, 338] on div "+1 (518) 573-7634" at bounding box center [508, 337] width 102 height 16
drag, startPoint x: 457, startPoint y: 337, endPoint x: 550, endPoint y: 334, distance: 93.0
click at [550, 334] on div "+1 (518) 573-7634" at bounding box center [508, 337] width 102 height 16
copy div "+1 (518) 573-7634"
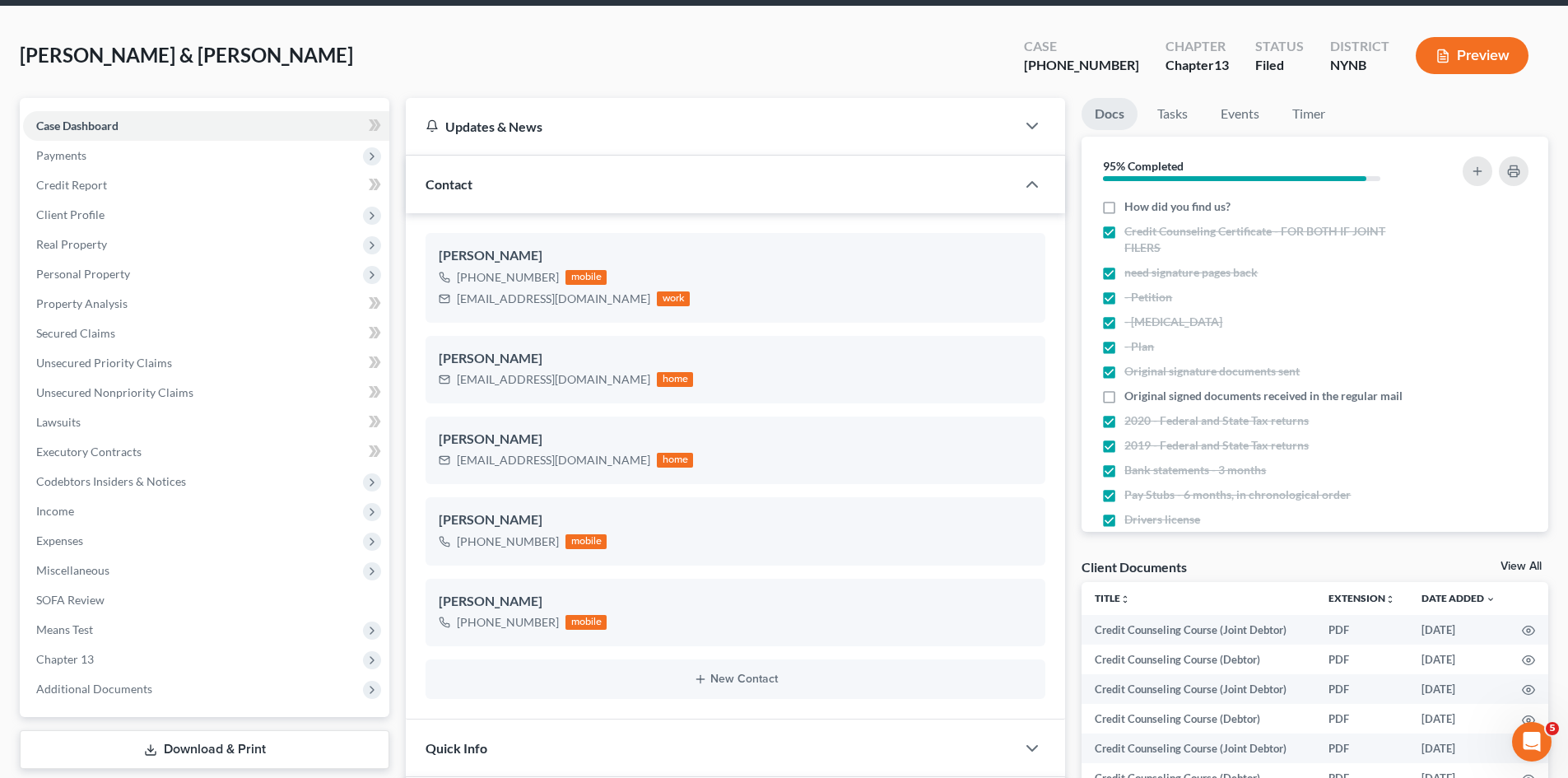
scroll to position [0, 0]
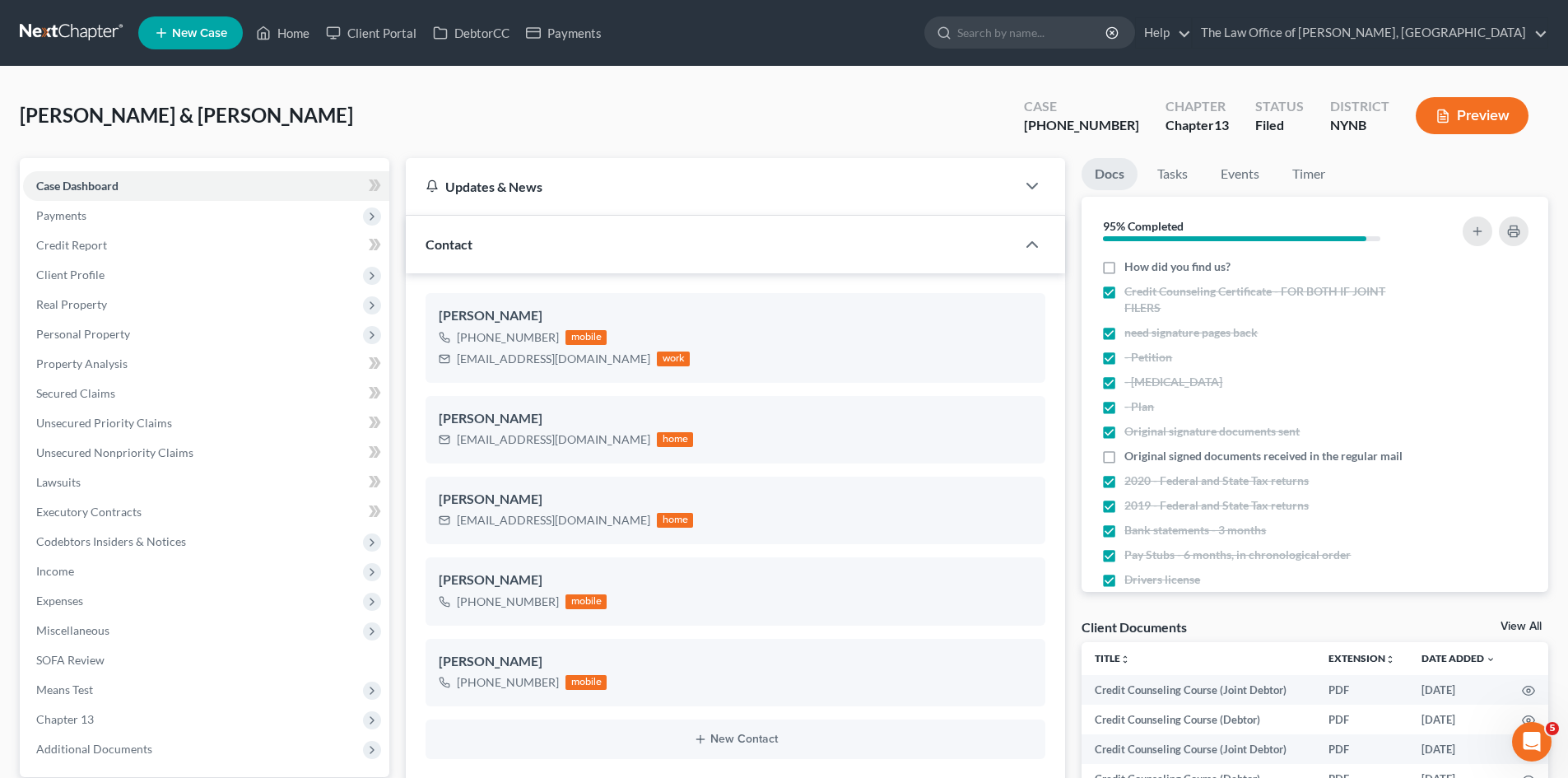
drag, startPoint x: 283, startPoint y: 16, endPoint x: 753, endPoint y: 130, distance: 483.6
click at [283, 20] on ul "New Case Home Client Portal DebtorCC Payments - No Result - See all results Or …" at bounding box center [843, 33] width 1410 height 43
click at [283, 30] on link "Home" at bounding box center [283, 32] width 70 height 30
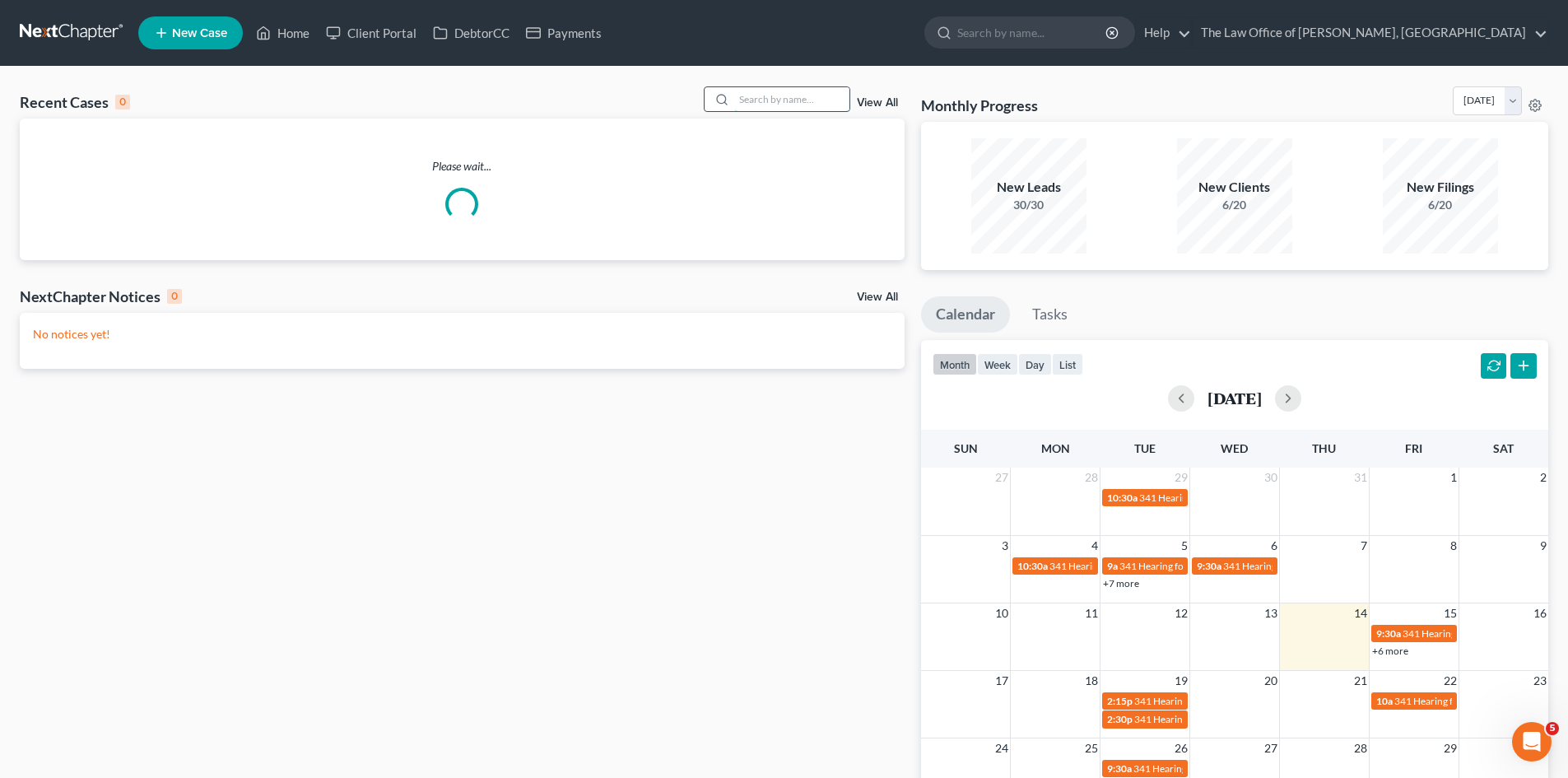
drag, startPoint x: 788, startPoint y: 103, endPoint x: 768, endPoint y: 103, distance: 20.0
click at [788, 103] on input "search" at bounding box center [792, 99] width 115 height 24
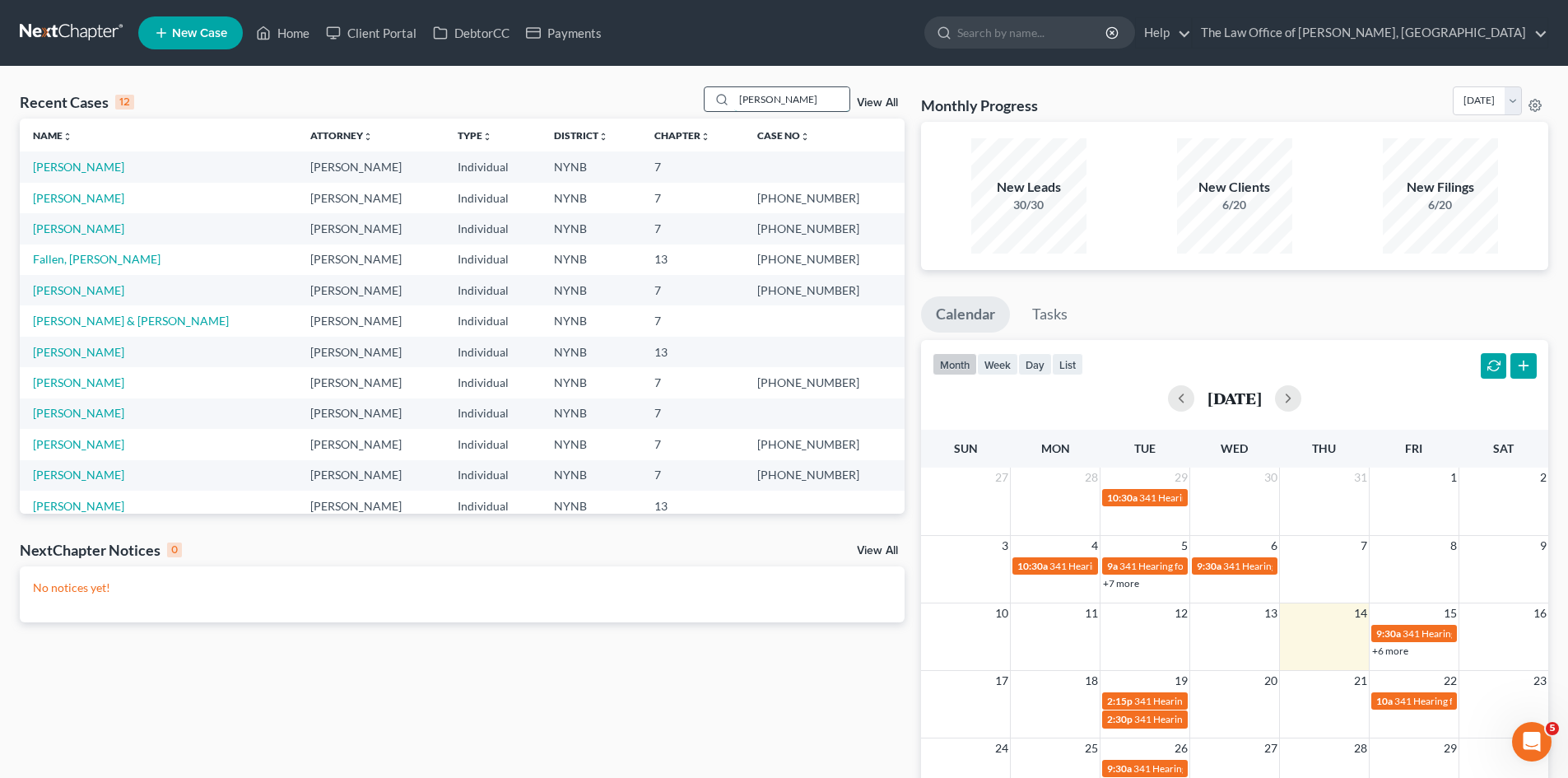
click at [750, 99] on input "allen" at bounding box center [792, 99] width 115 height 24
type input "alan"
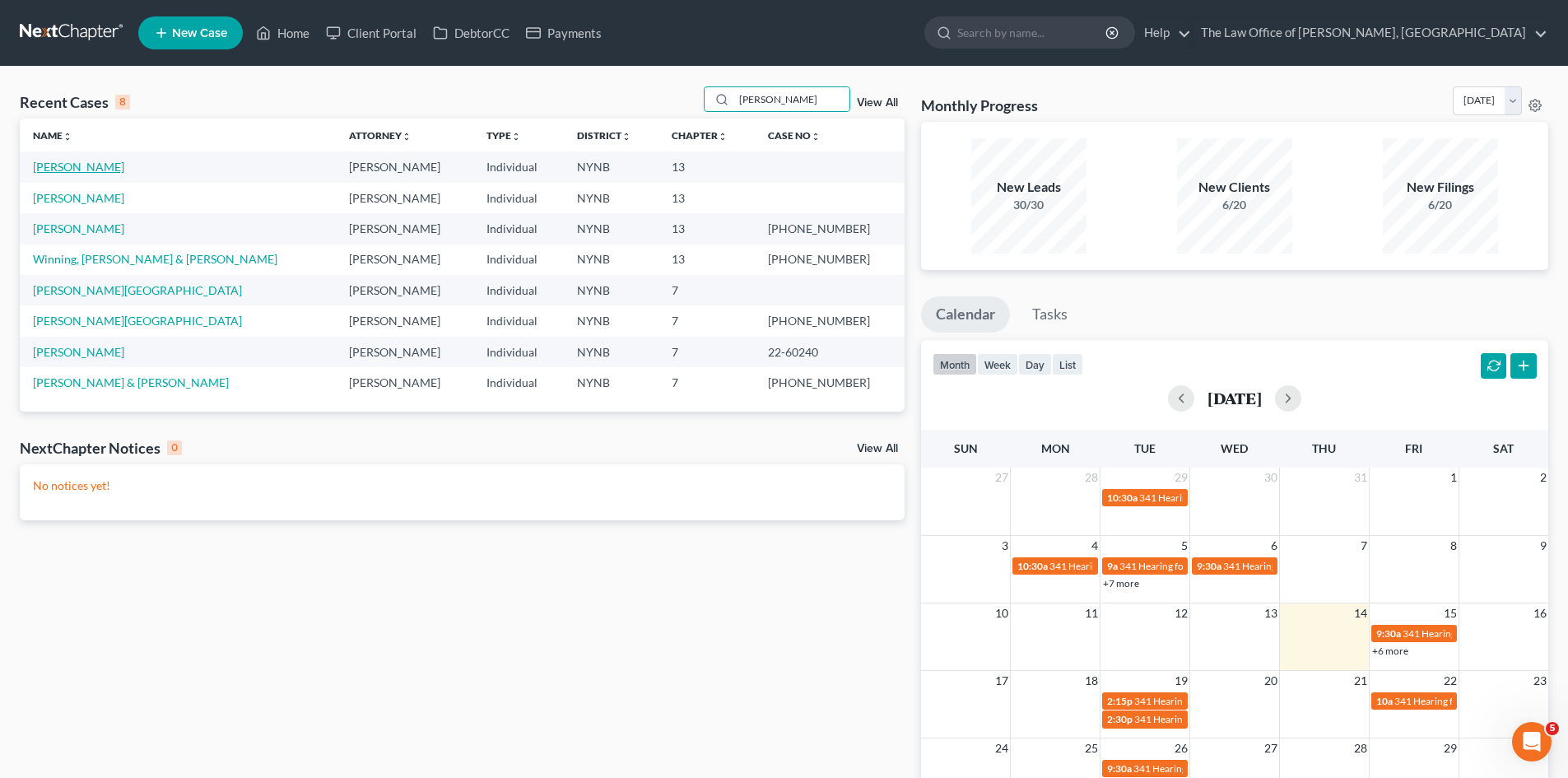
click at [82, 164] on link "[PERSON_NAME]" at bounding box center [79, 167] width 92 height 14
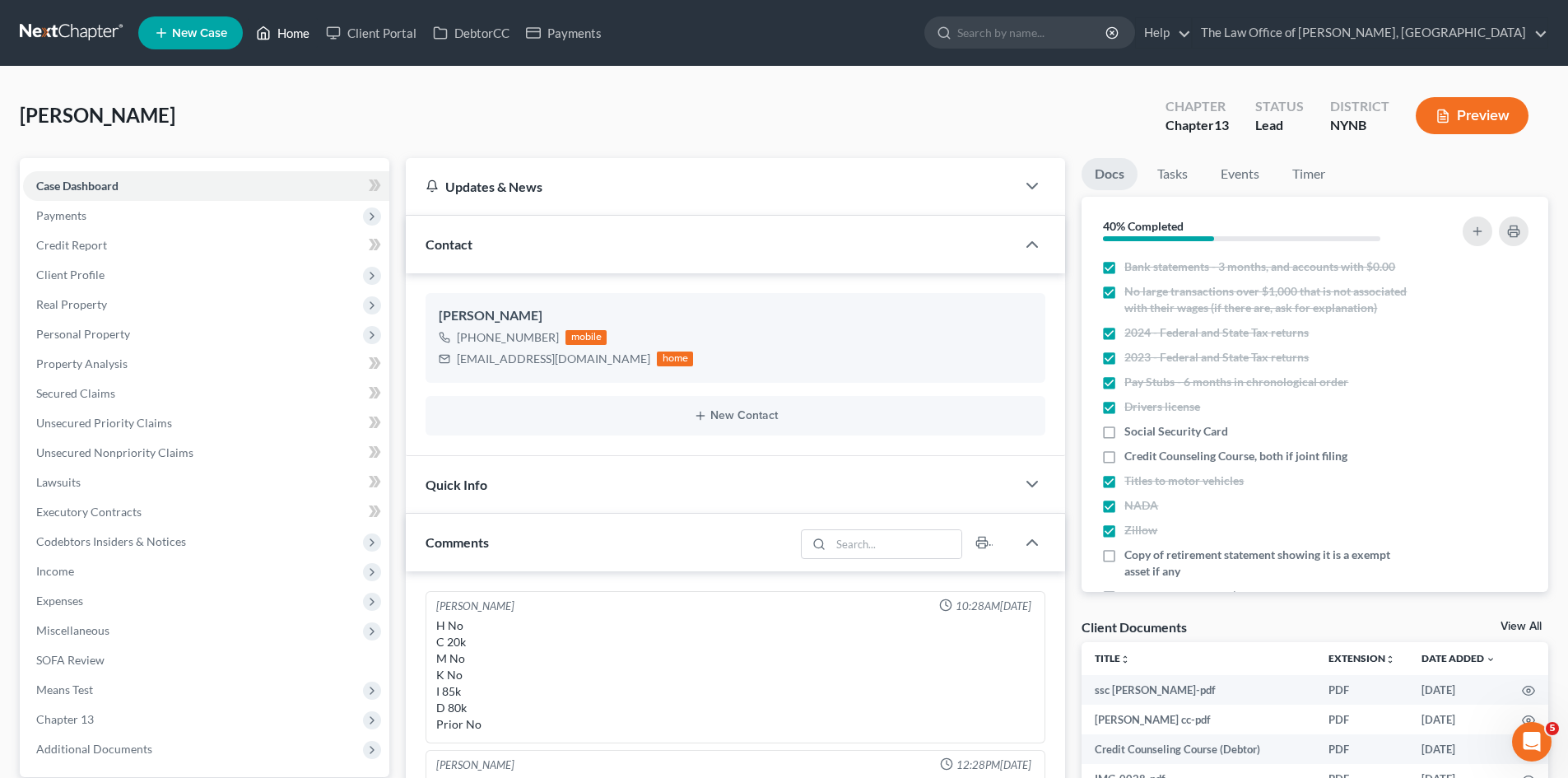
drag, startPoint x: 281, startPoint y: 28, endPoint x: 637, endPoint y: 153, distance: 377.3
click at [281, 27] on link "Home" at bounding box center [283, 32] width 70 height 30
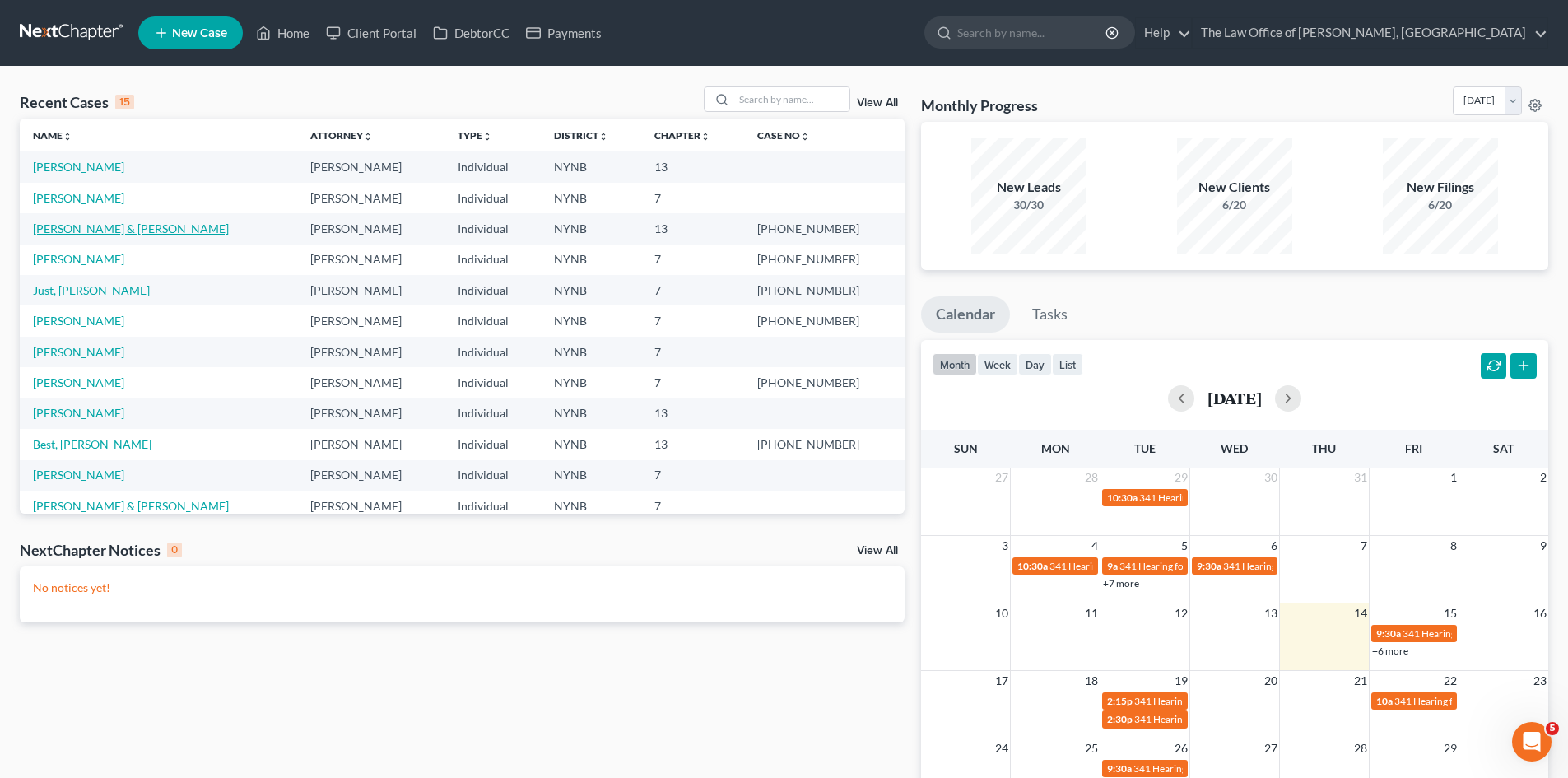
click at [80, 224] on link "[PERSON_NAME] & [PERSON_NAME]" at bounding box center [131, 228] width 196 height 14
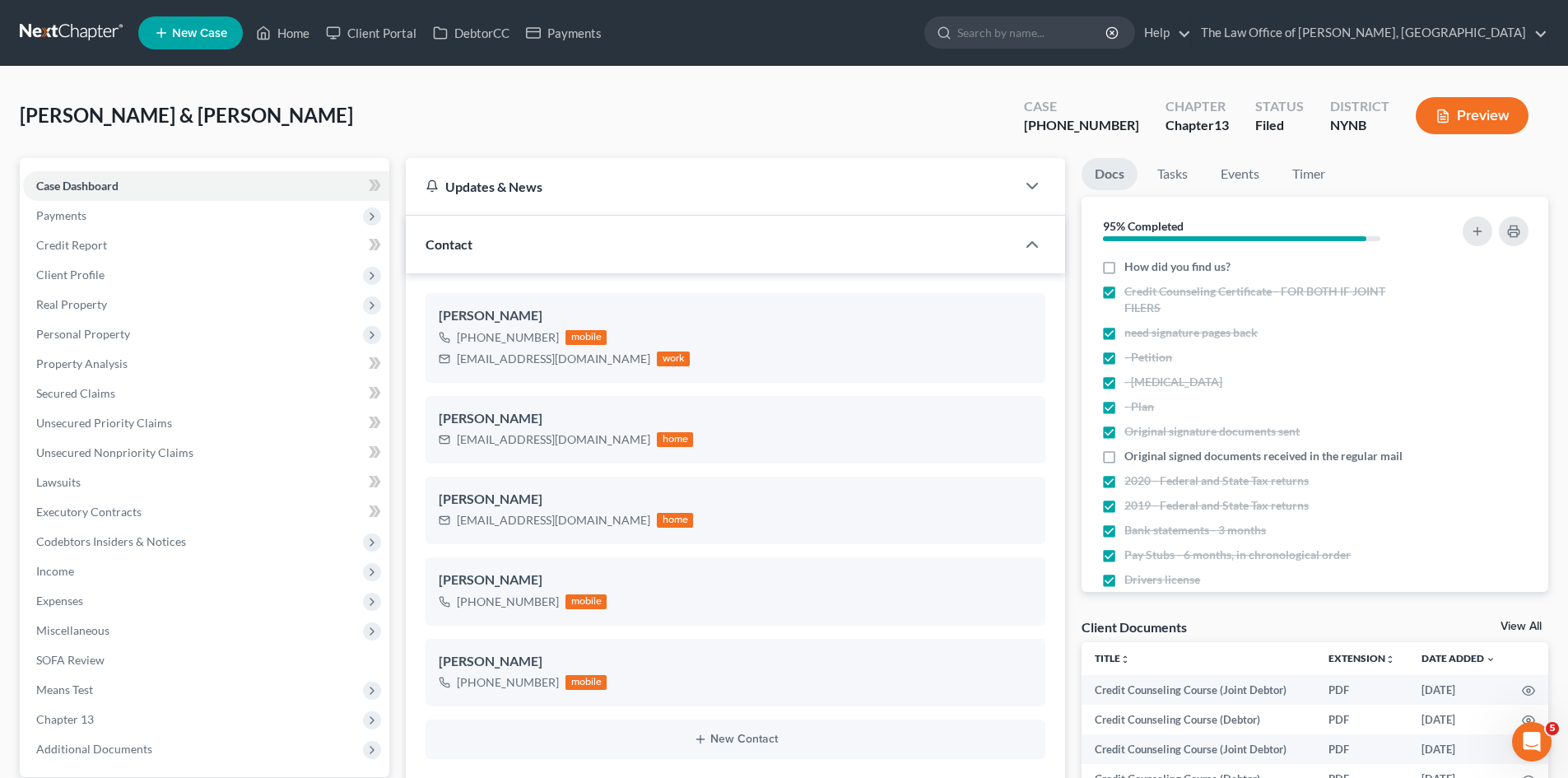
scroll to position [680, 0]
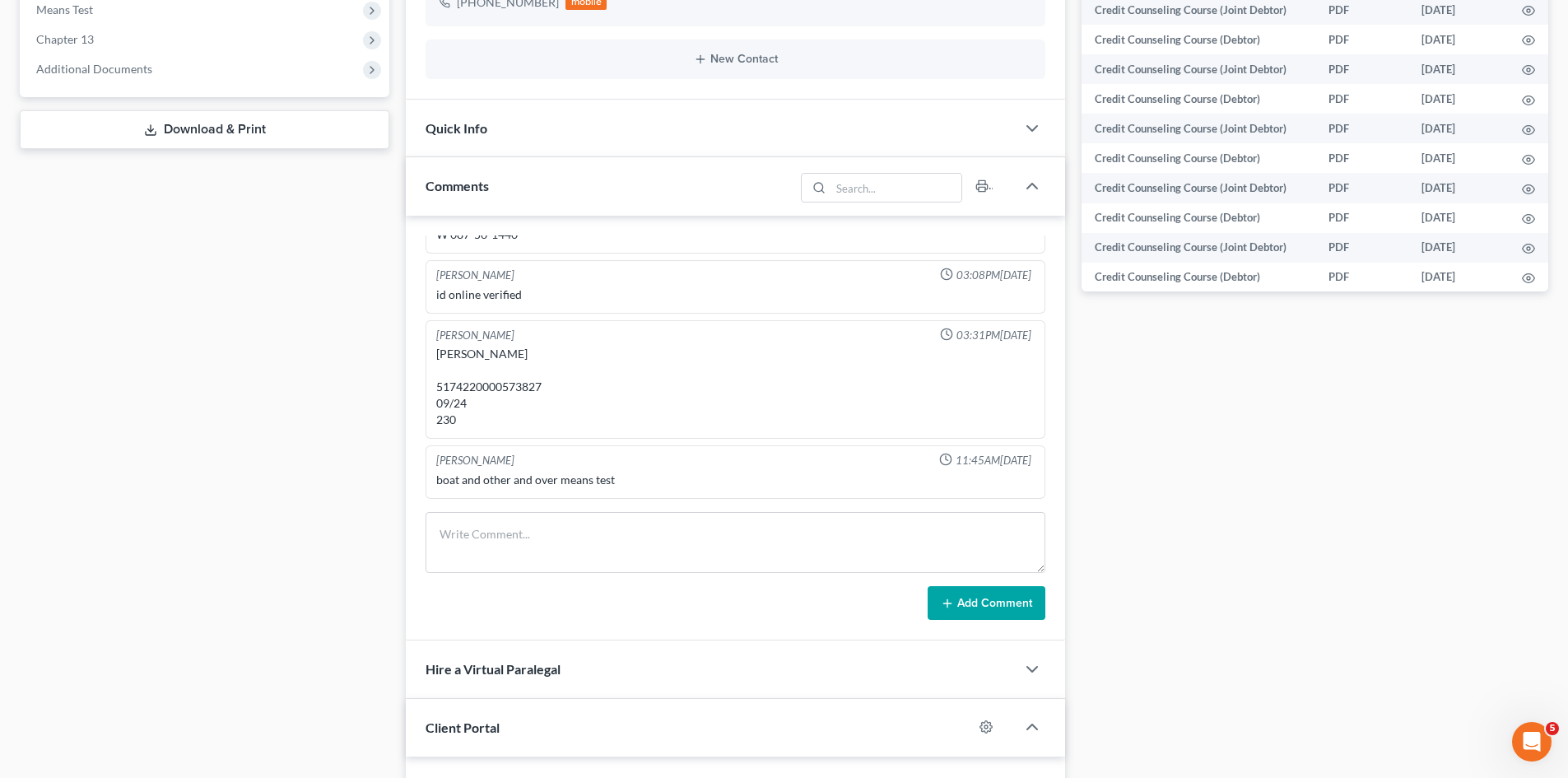
click at [833, 694] on div "Hire a Virtual Paralegal" at bounding box center [710, 668] width 610 height 57
drag, startPoint x: 1012, startPoint y: 470, endPoint x: 248, endPoint y: 765, distance: 819.0
click at [1009, 453] on div "Christiaan VanNiekerk 11:45AM, 10/25/2022 boat and other and over means test" at bounding box center [735, 472] width 619 height 54
drag, startPoint x: 326, startPoint y: 363, endPoint x: 258, endPoint y: 416, distance: 86.2
click at [334, 344] on div "Case Dashboard Payments Invoices Payments Payments Credit Report Client Profile" at bounding box center [204, 714] width 386 height 2473
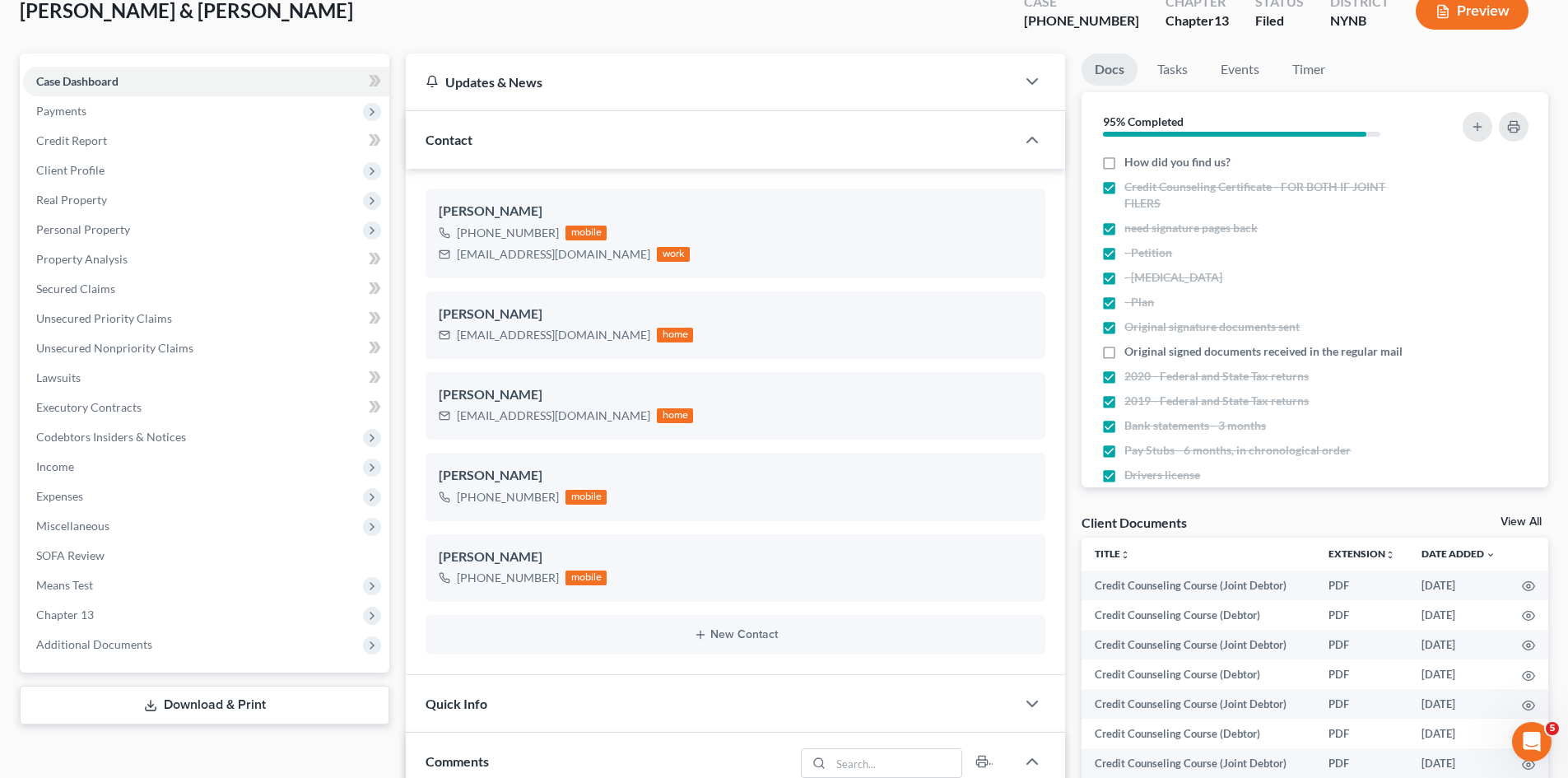
scroll to position [329, 0]
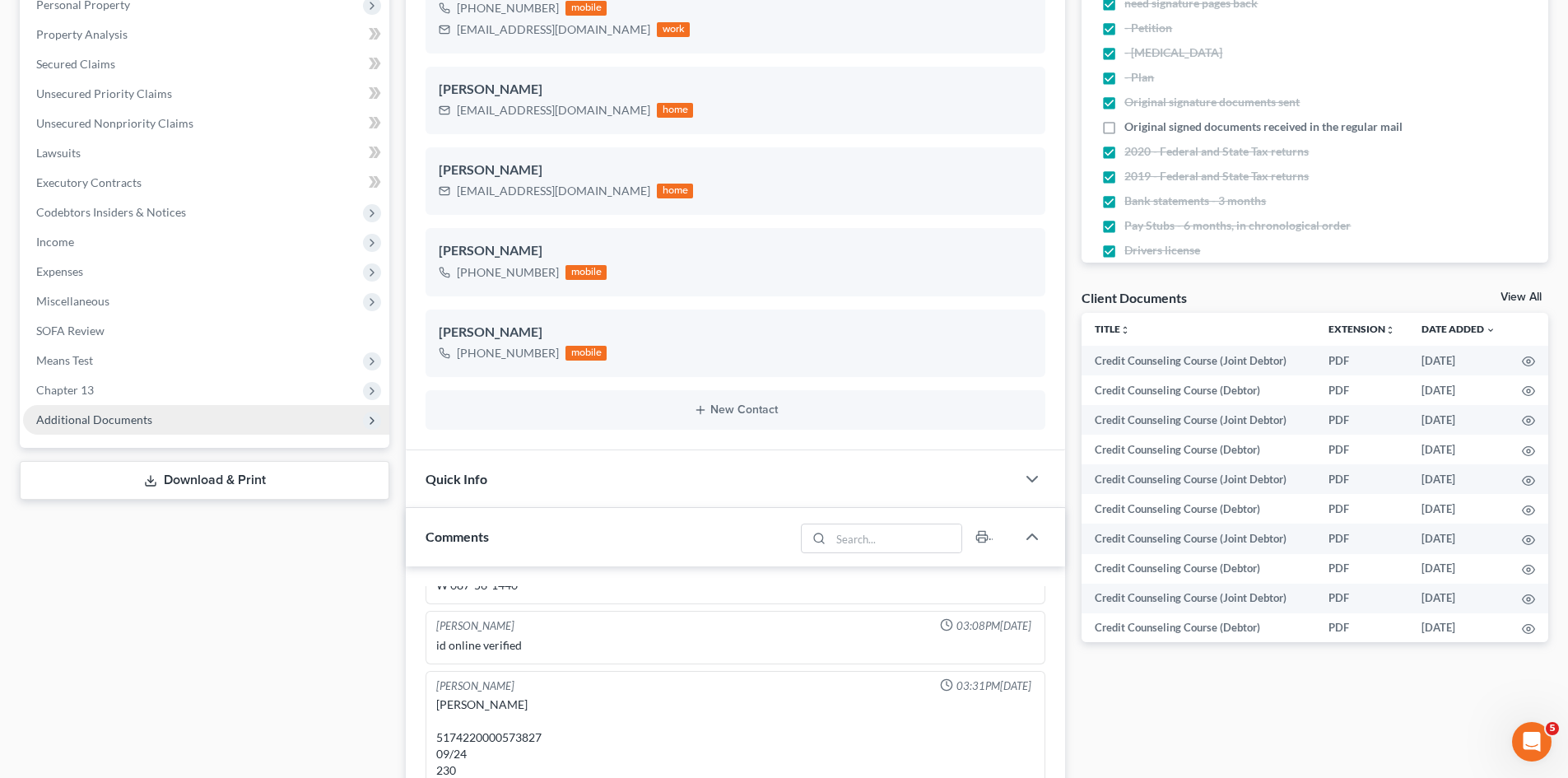
drag, startPoint x: 102, startPoint y: 434, endPoint x: 114, endPoint y: 419, distance: 19.2
click at [102, 434] on span "Additional Documents" at bounding box center [206, 419] width 366 height 30
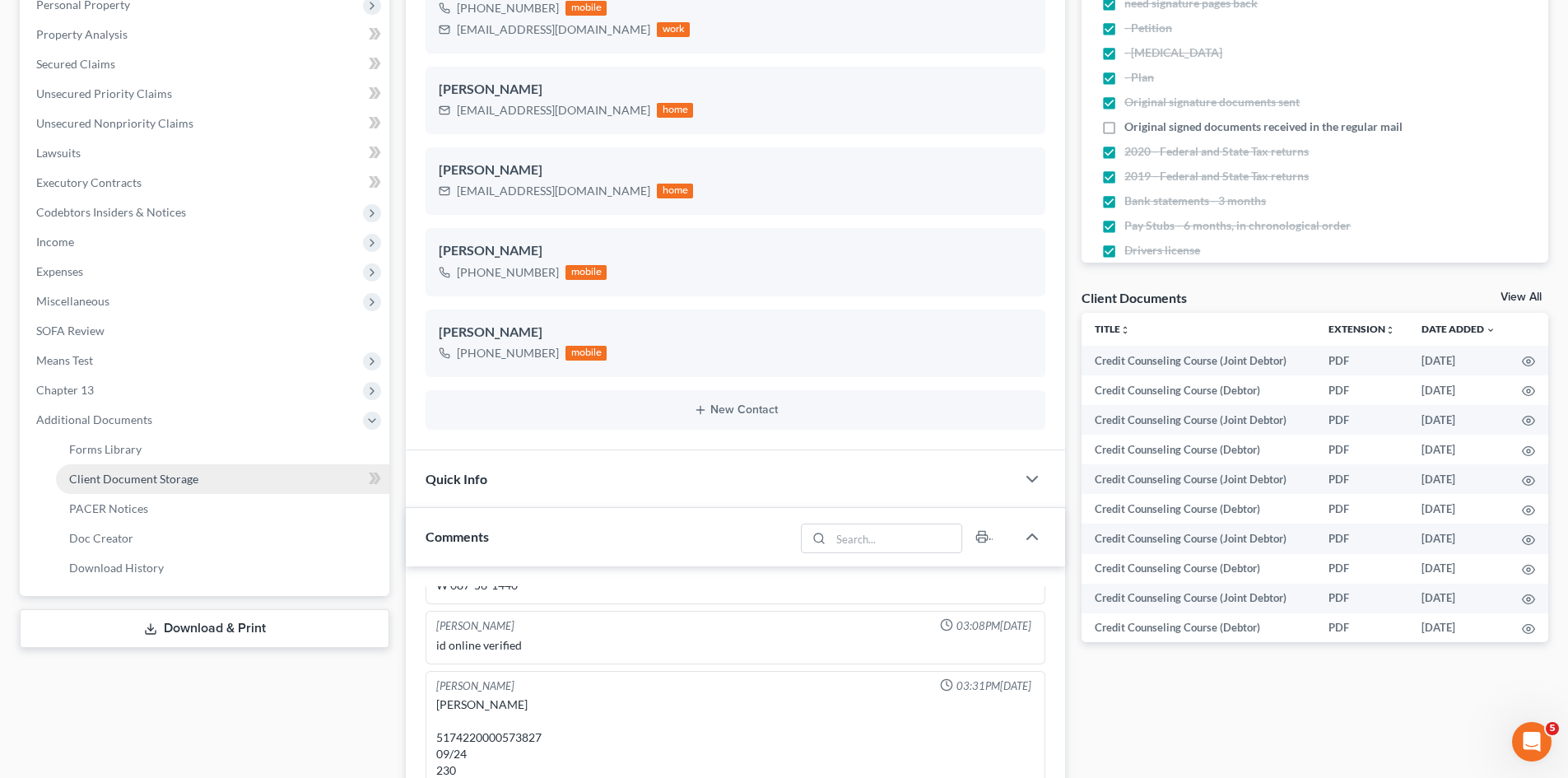
click at [140, 475] on span "Client Document Storage" at bounding box center [134, 479] width 129 height 14
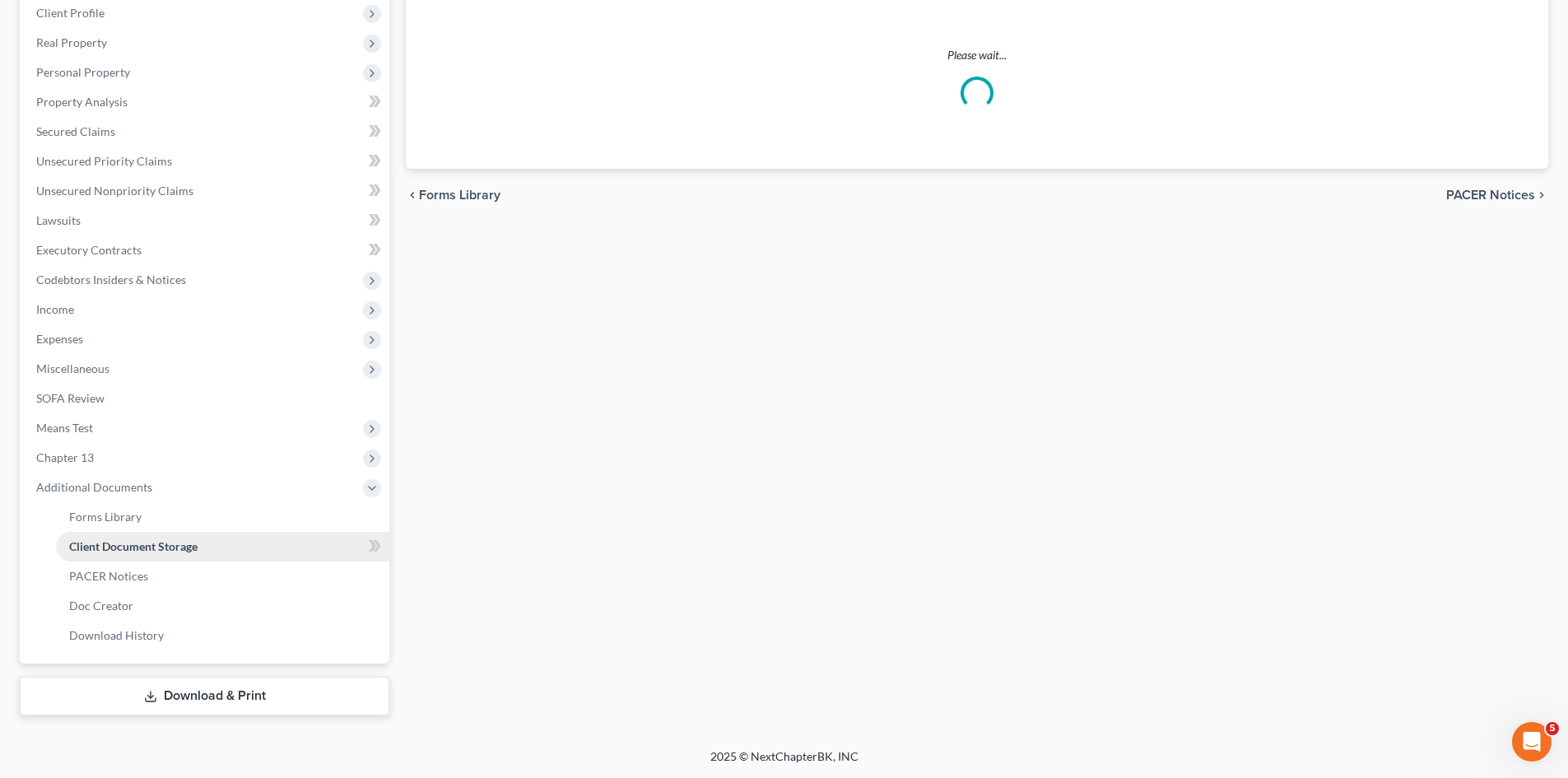
scroll to position [200, 0]
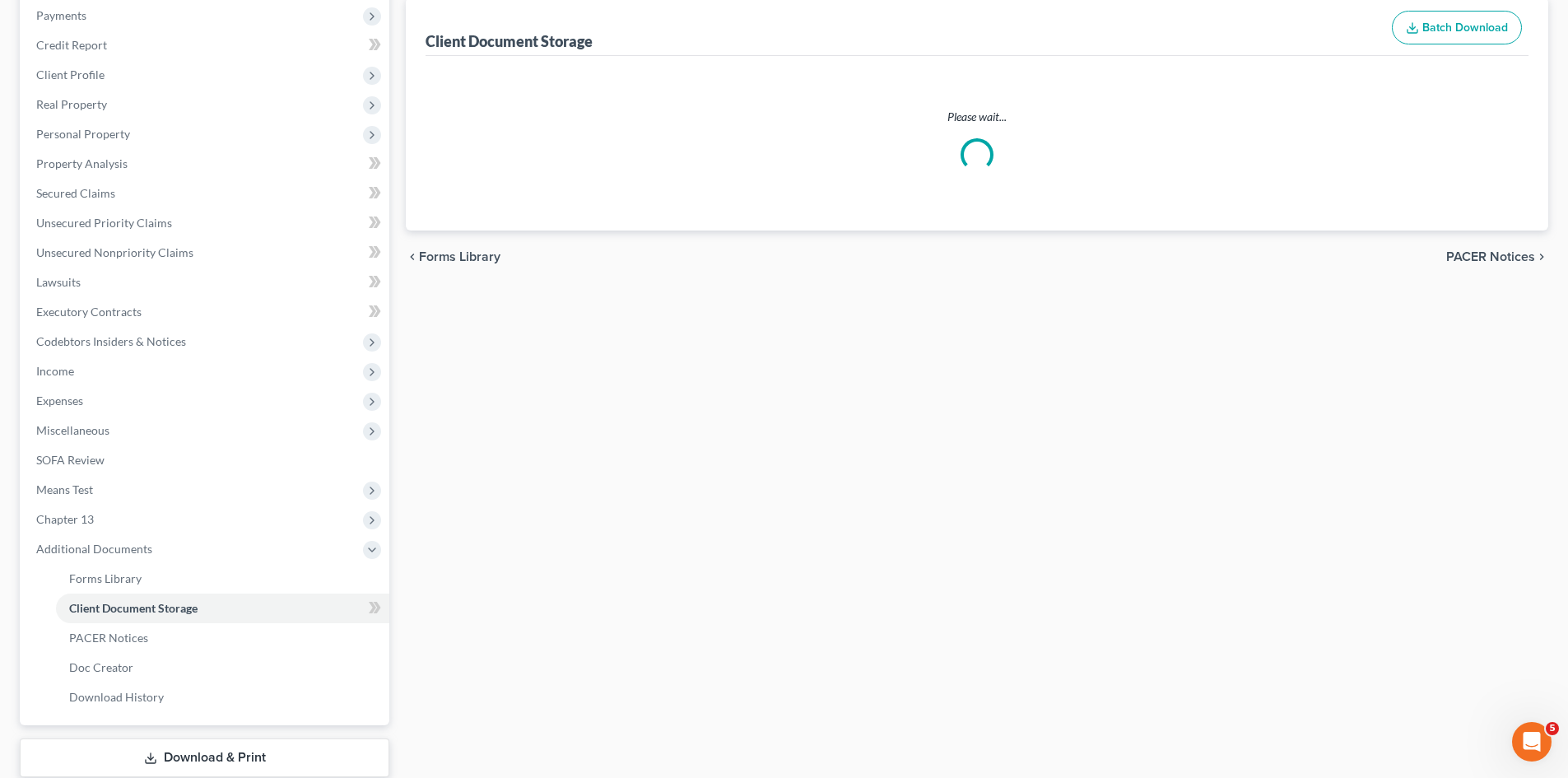
select select "1"
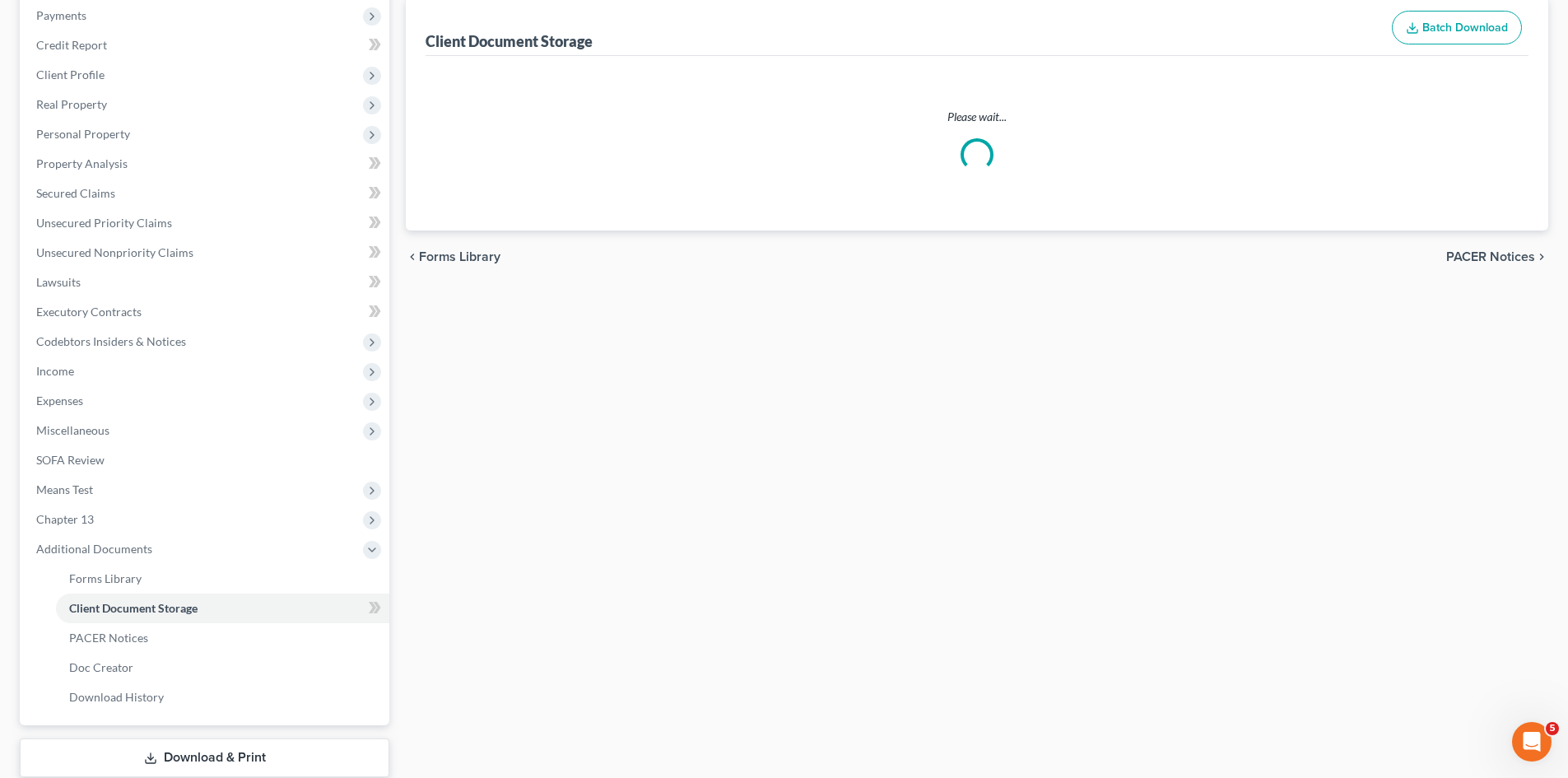
select select "1"
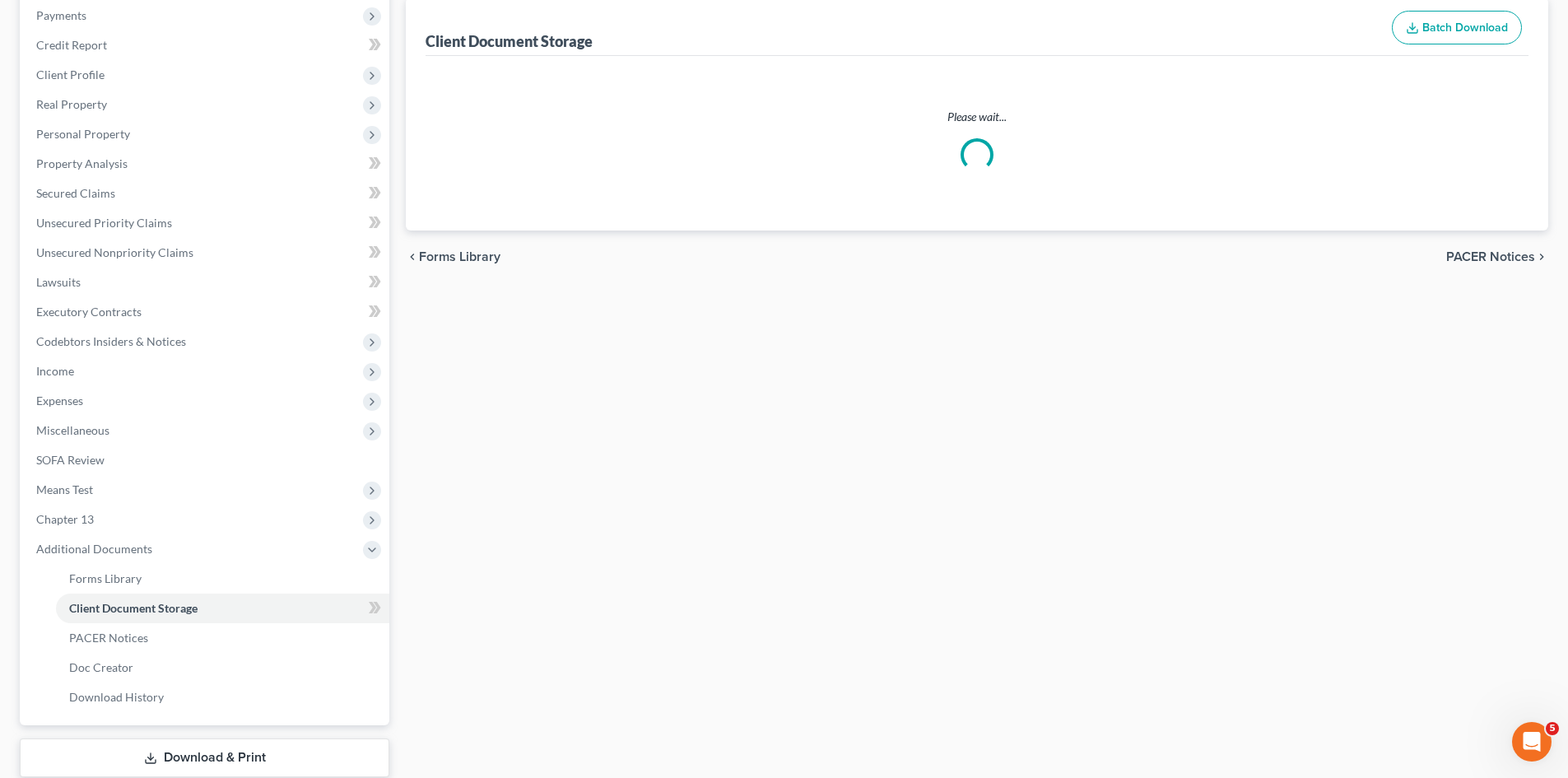
select select "1"
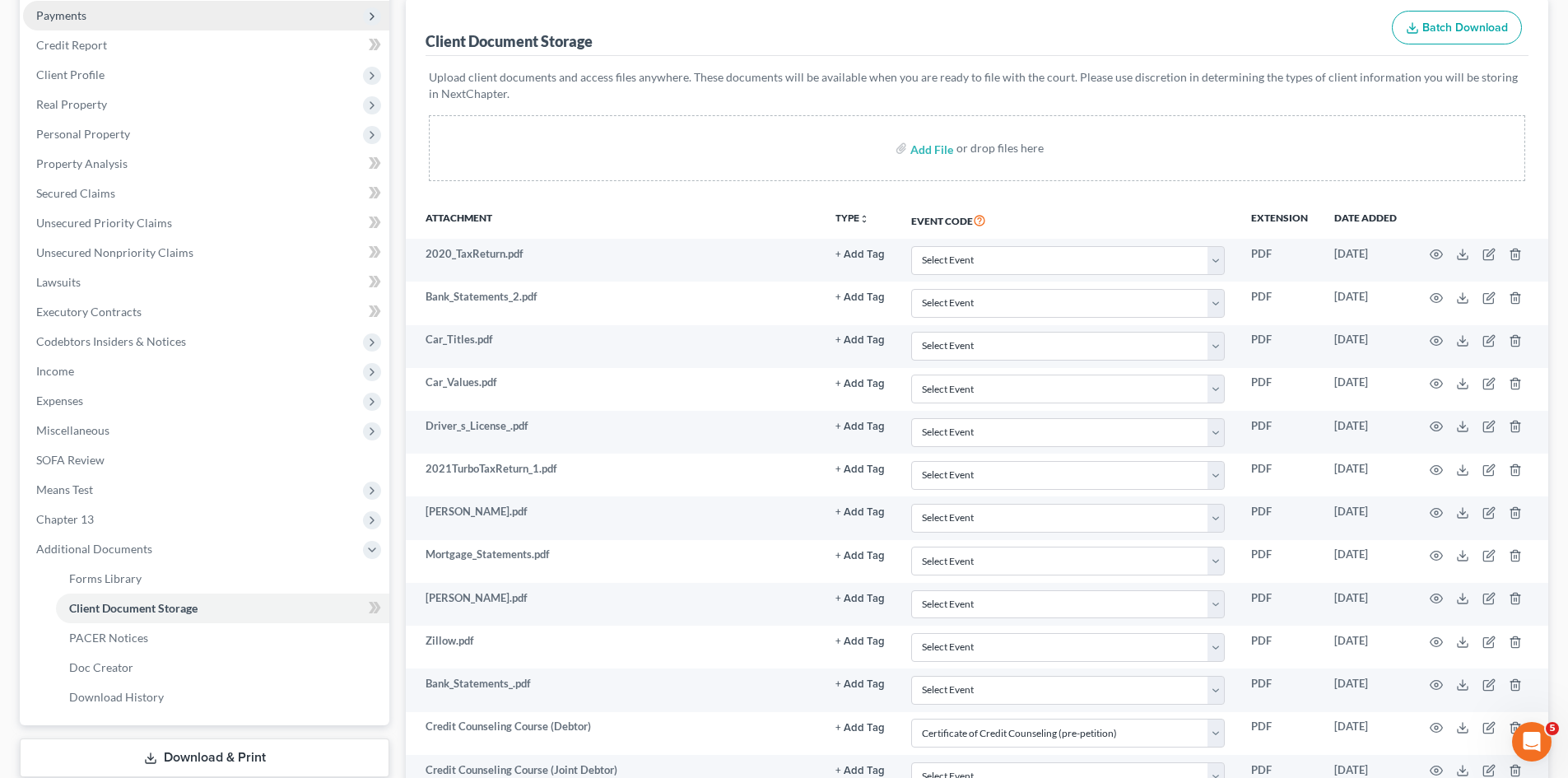
scroll to position [0, 0]
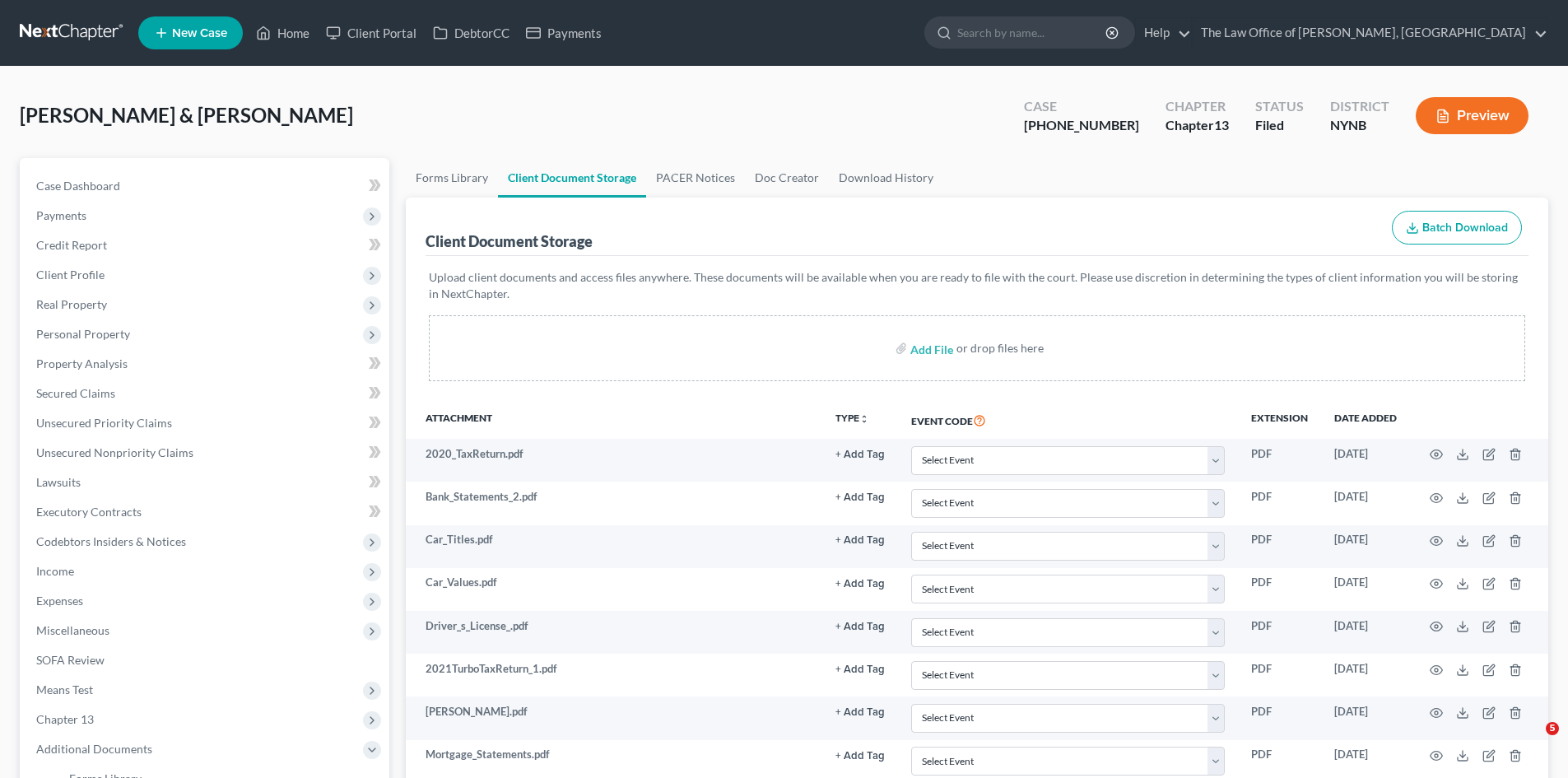
select select "1"
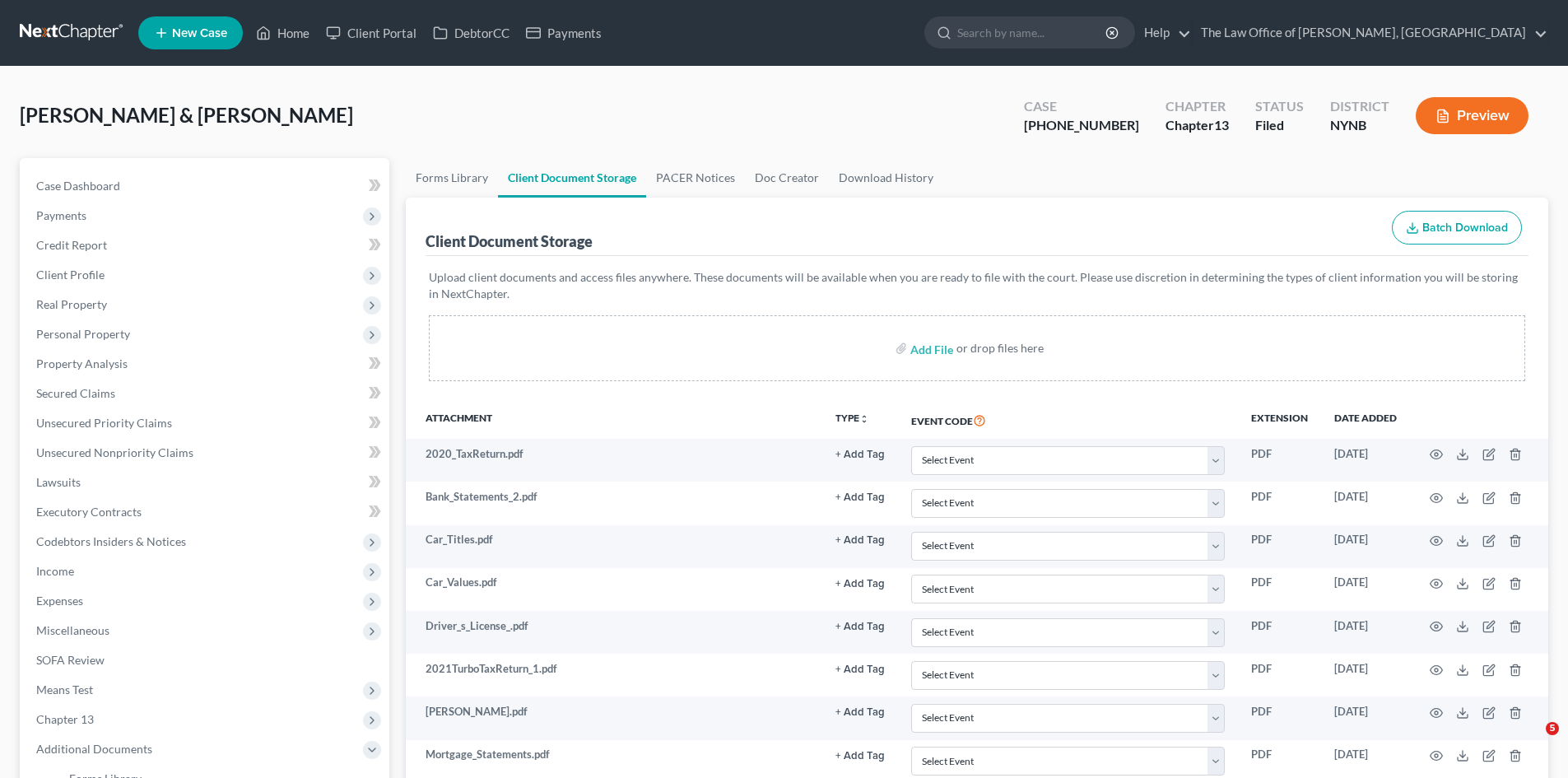
select select "1"
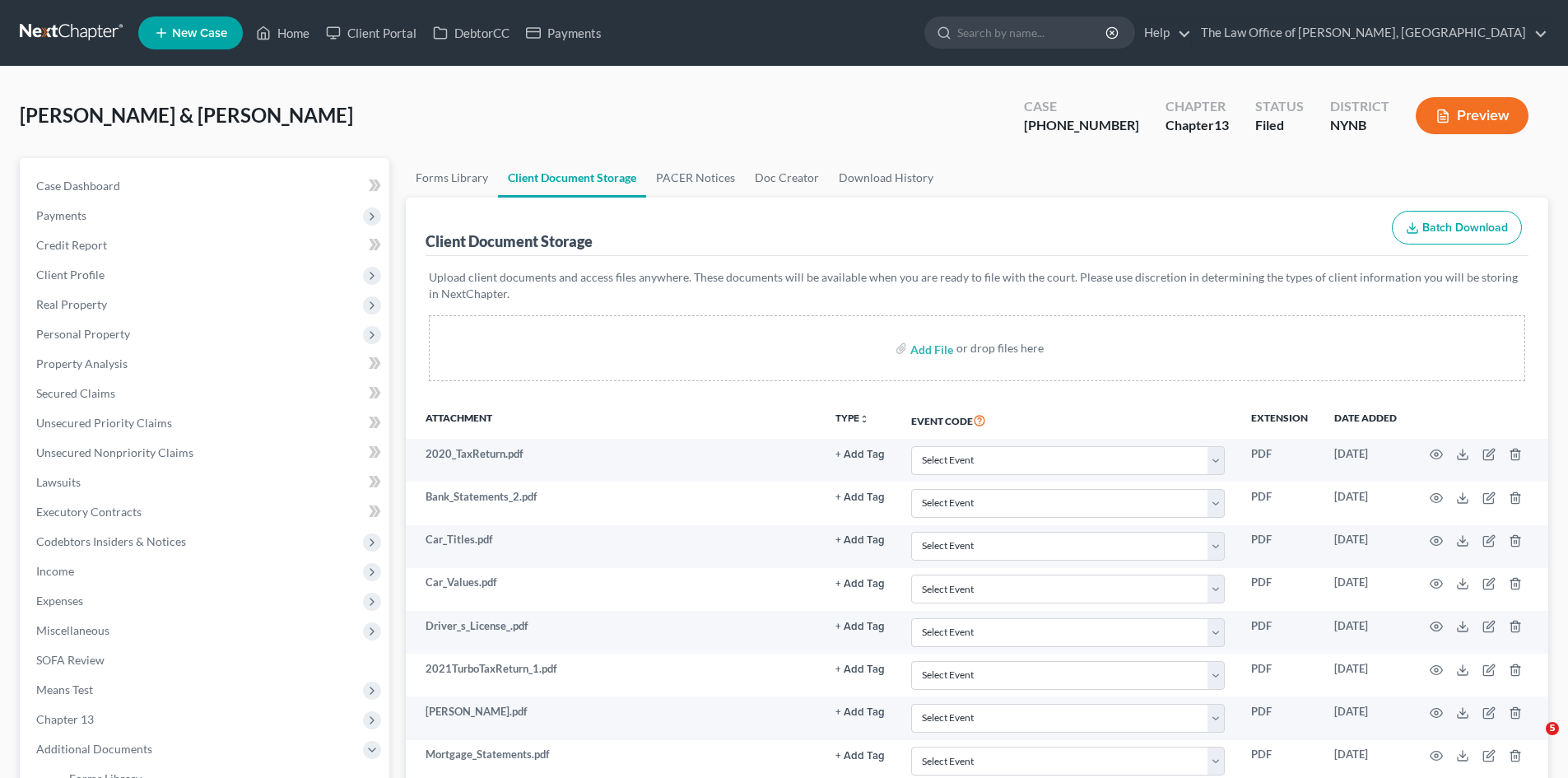
select select "1"
drag, startPoint x: 291, startPoint y: 36, endPoint x: 1106, endPoint y: 762, distance: 1091.5
click at [291, 36] on link "Home" at bounding box center [283, 32] width 70 height 30
click at [286, 34] on link "Home" at bounding box center [283, 32] width 70 height 30
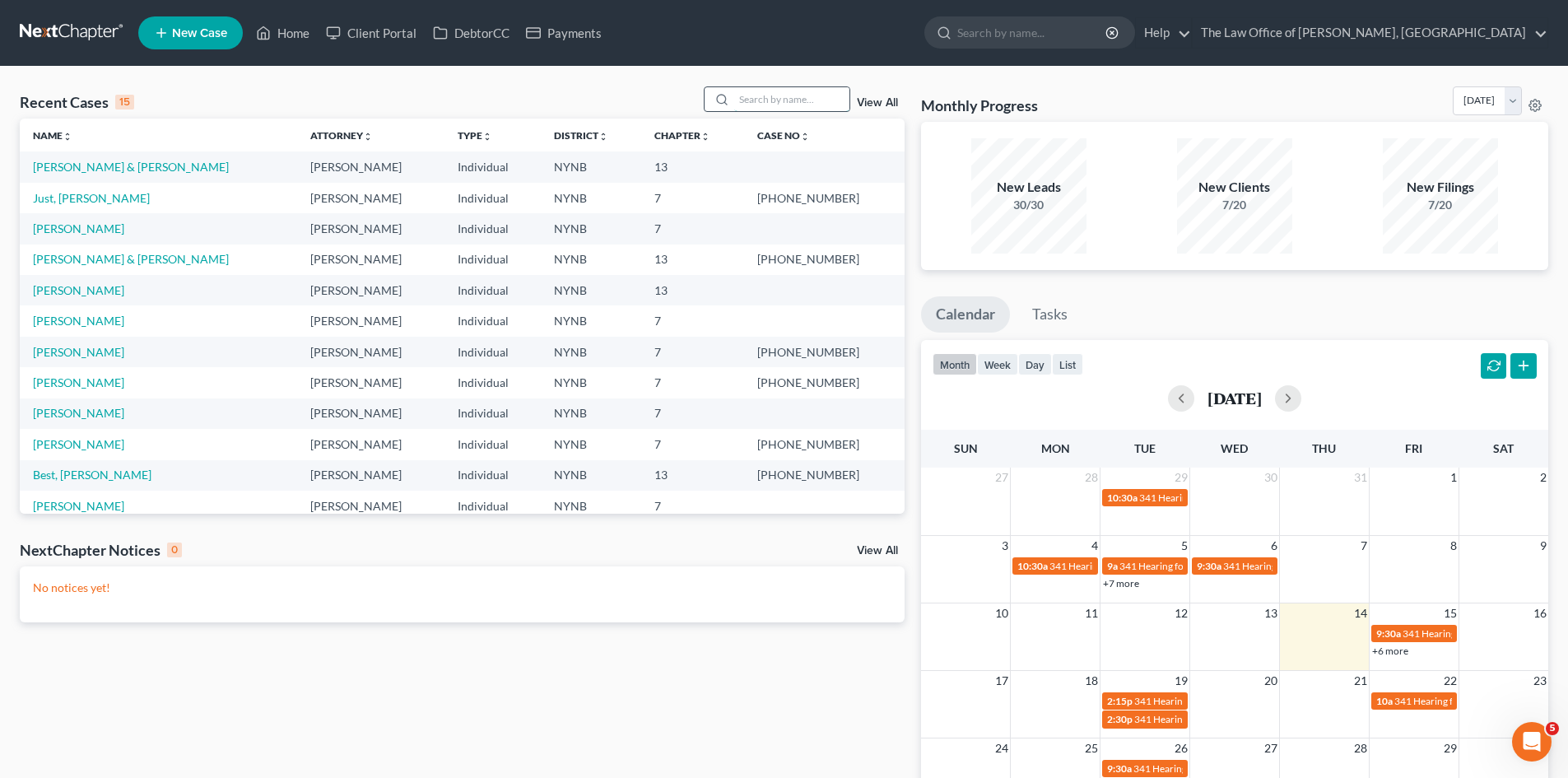
click at [772, 96] on input "search" at bounding box center [792, 99] width 115 height 24
type input "[PERSON_NAME]"
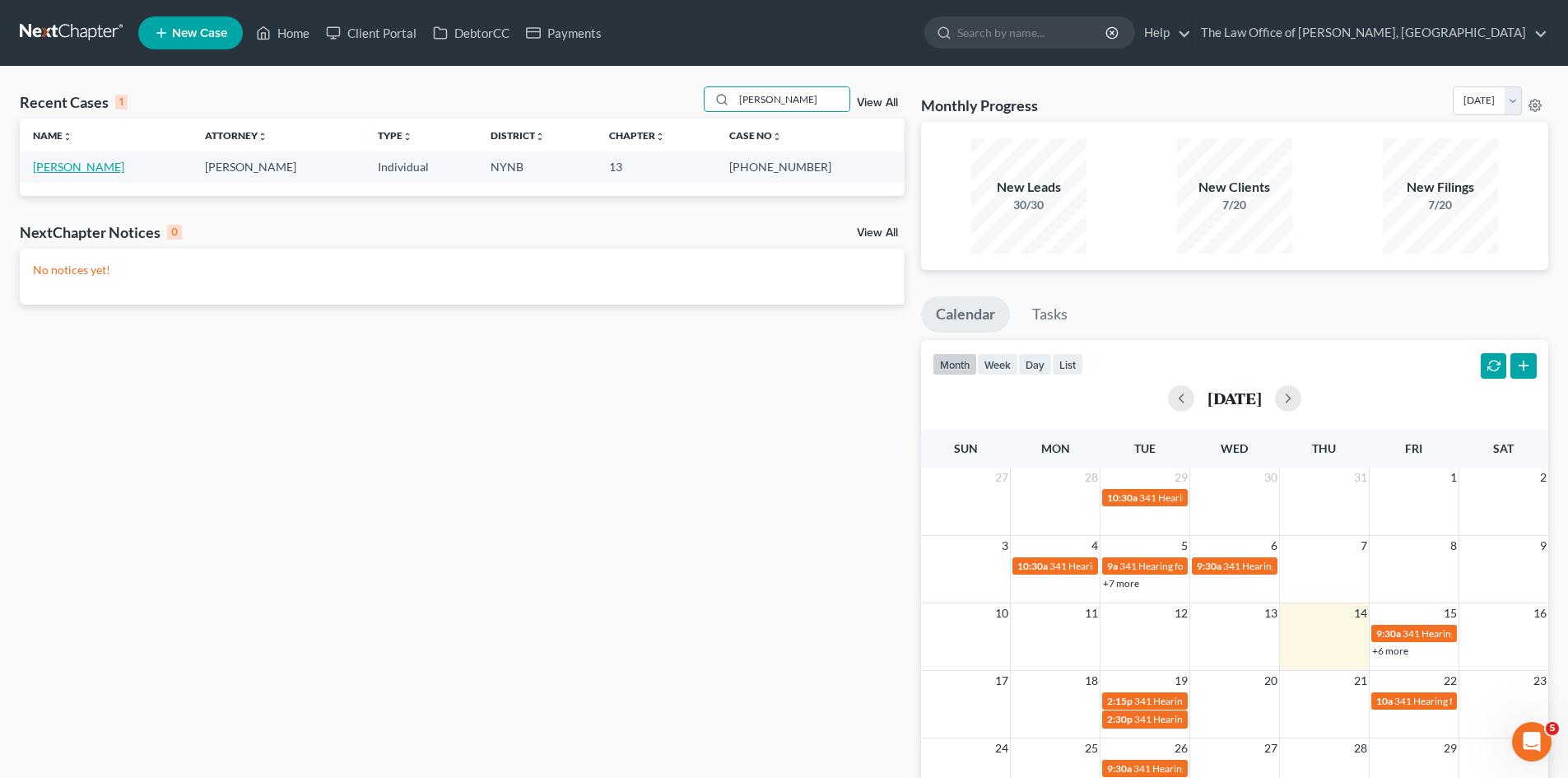
click at [85, 165] on link "[PERSON_NAME]" at bounding box center [79, 167] width 92 height 14
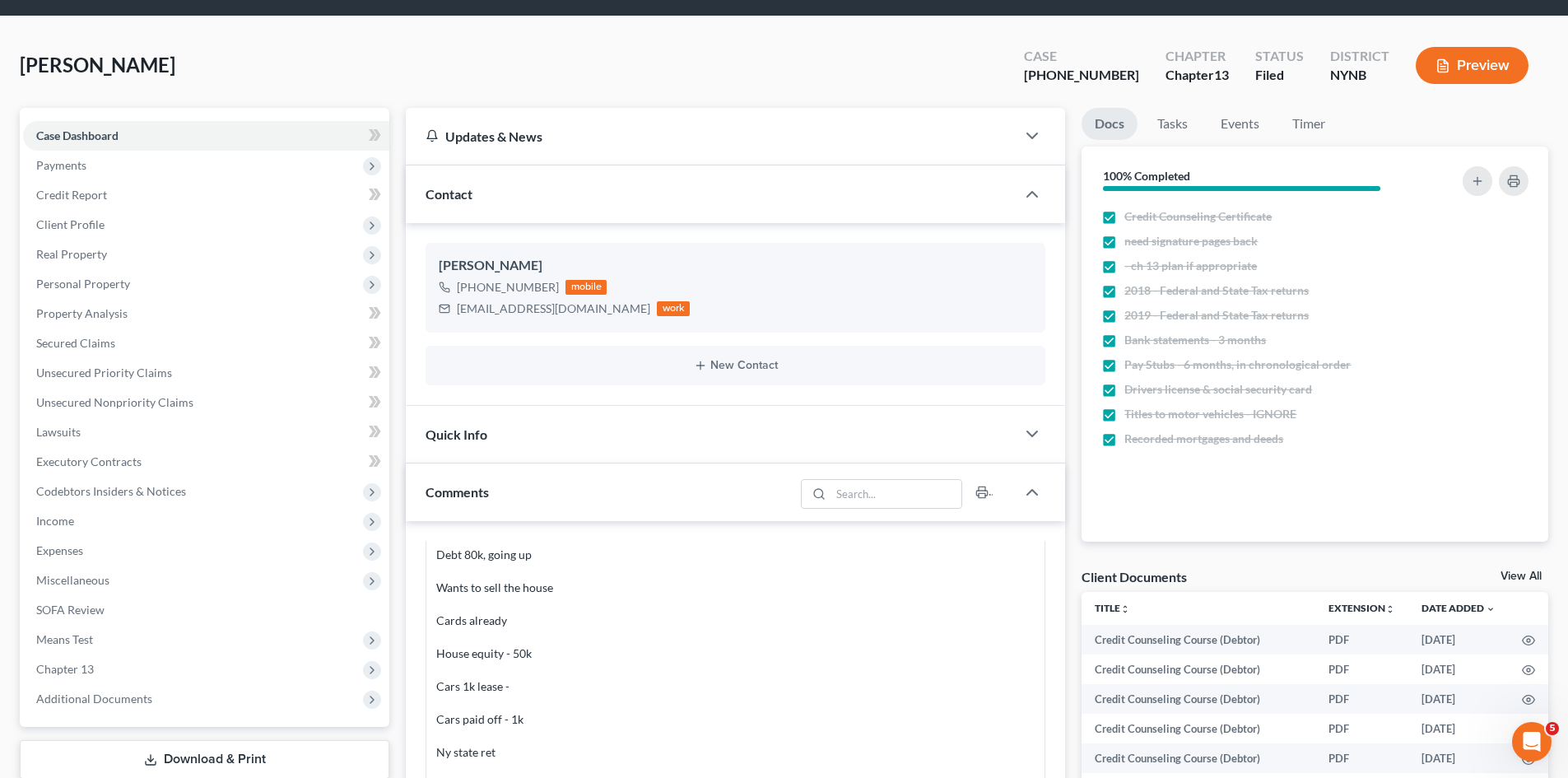
scroll to position [329, 0]
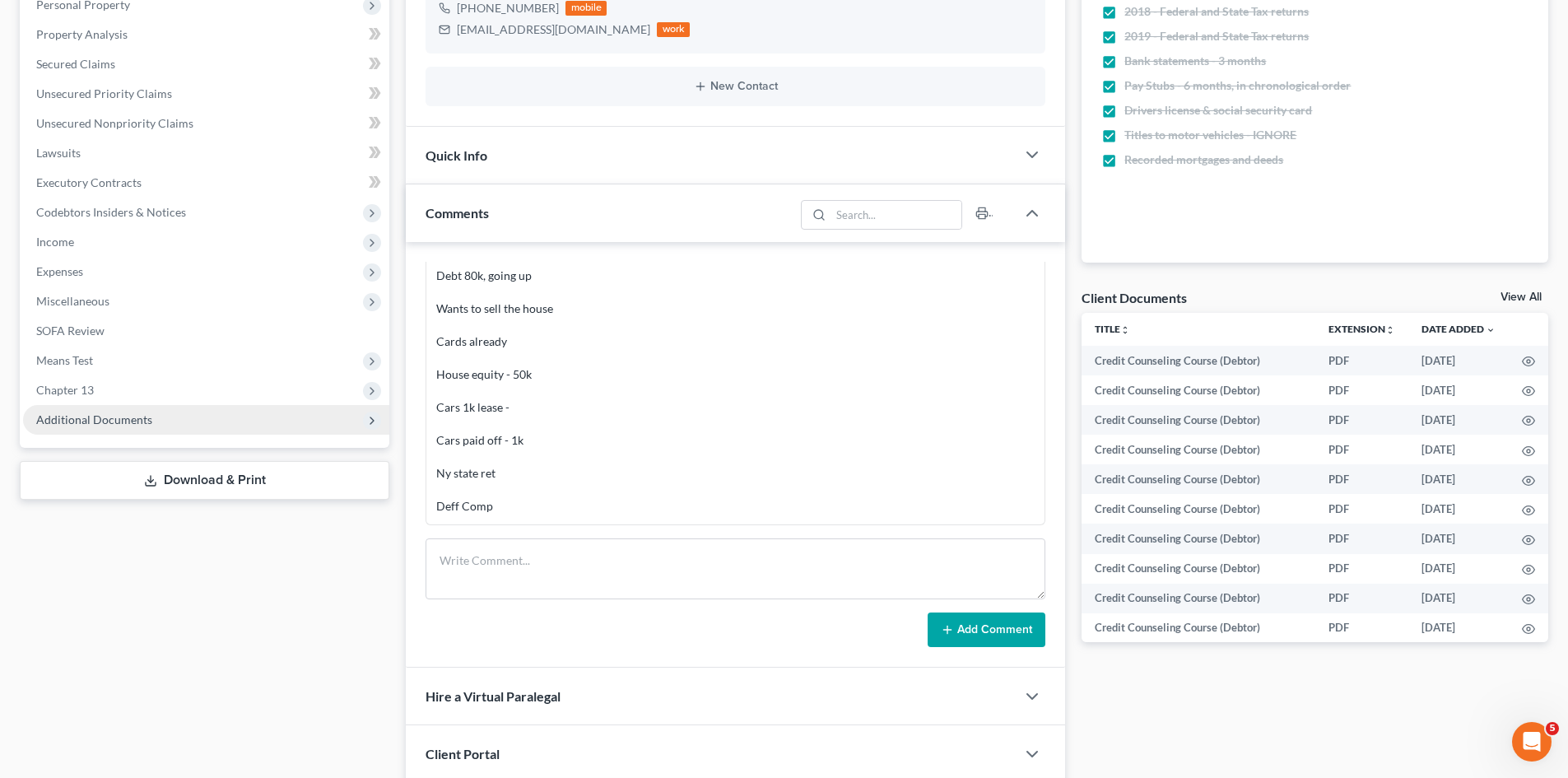
click at [139, 416] on span "Additional Documents" at bounding box center [94, 420] width 116 height 14
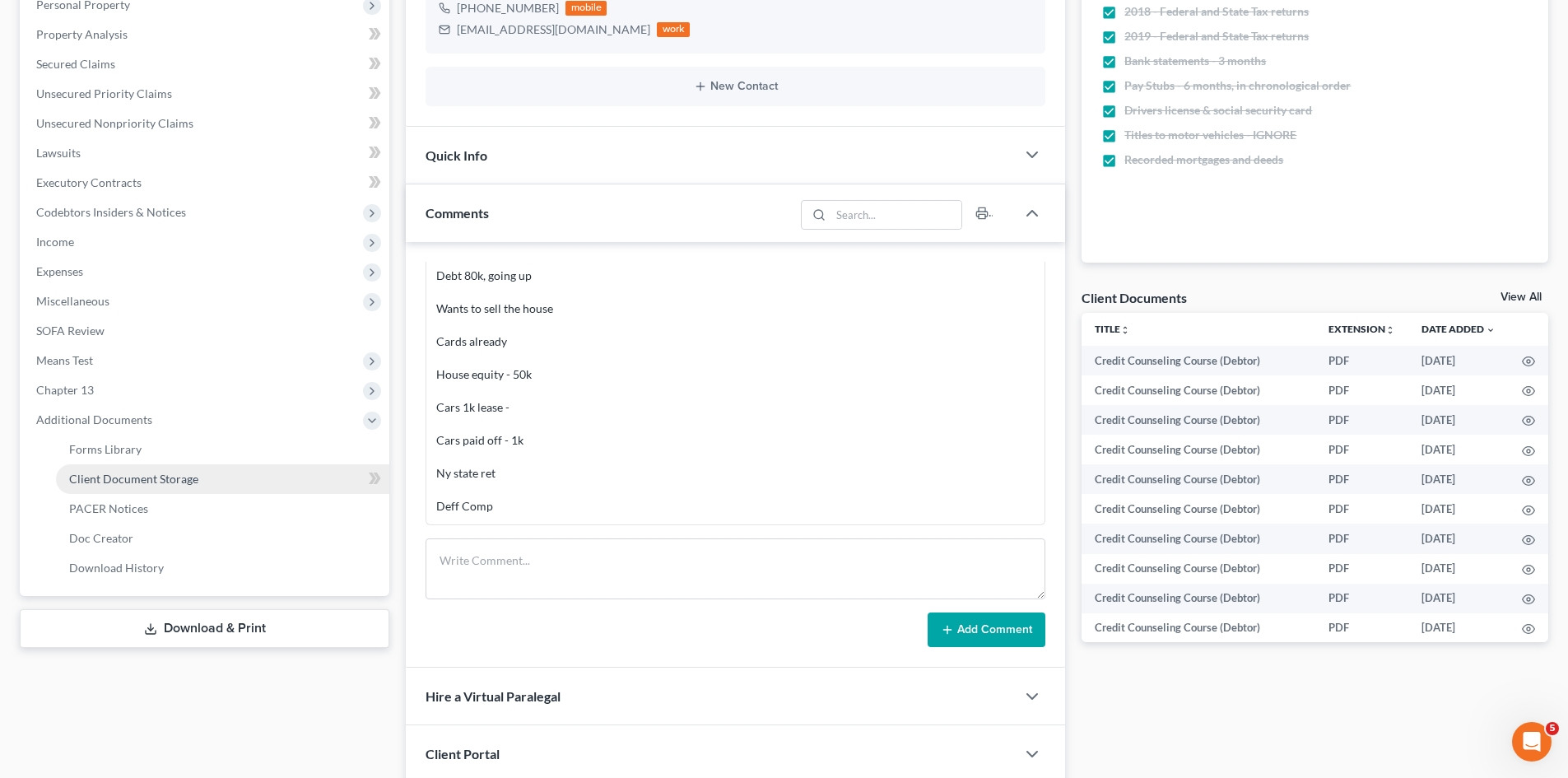
click at [152, 472] on span "Client Document Storage" at bounding box center [134, 479] width 129 height 14
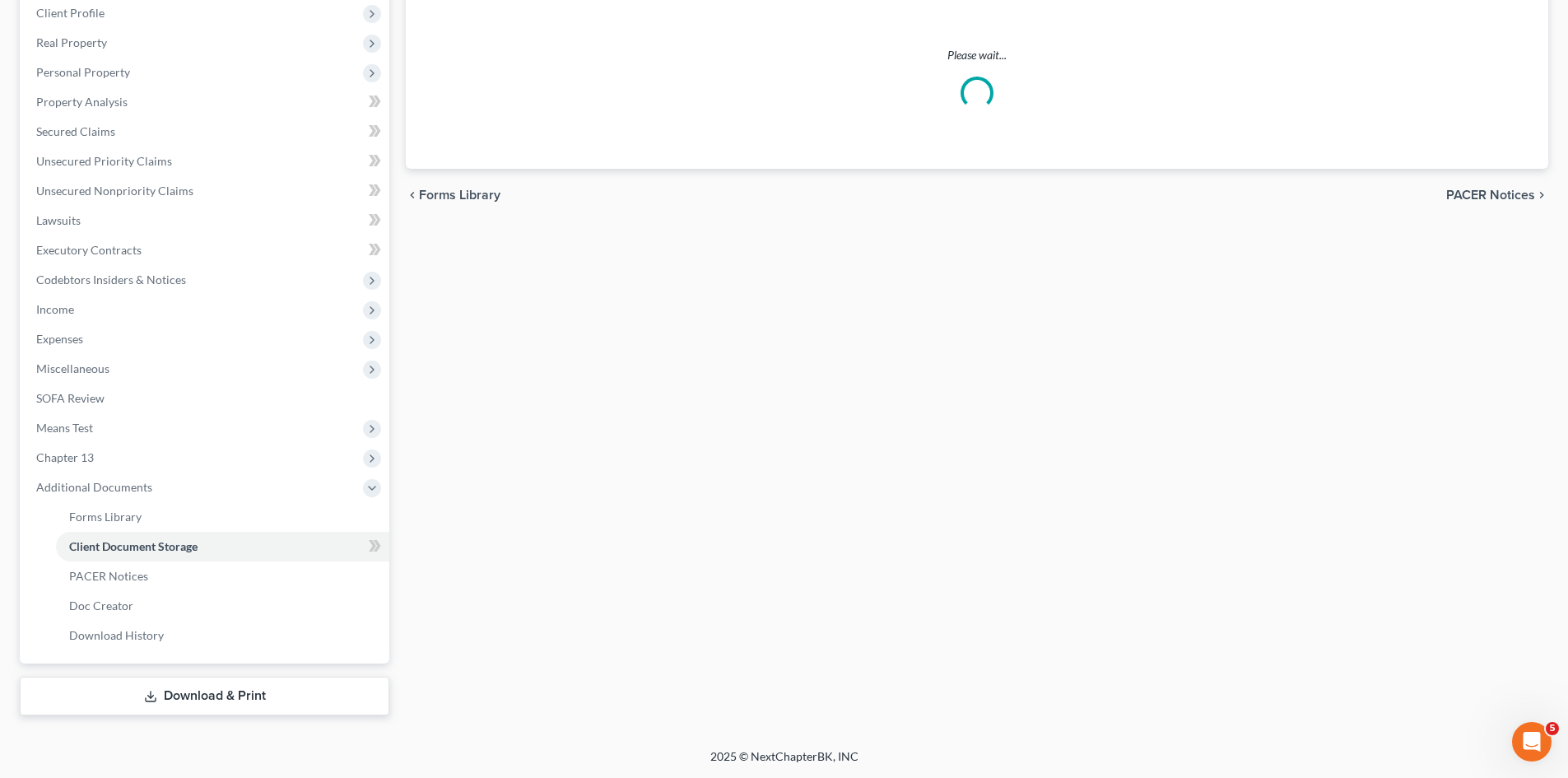
select select "1"
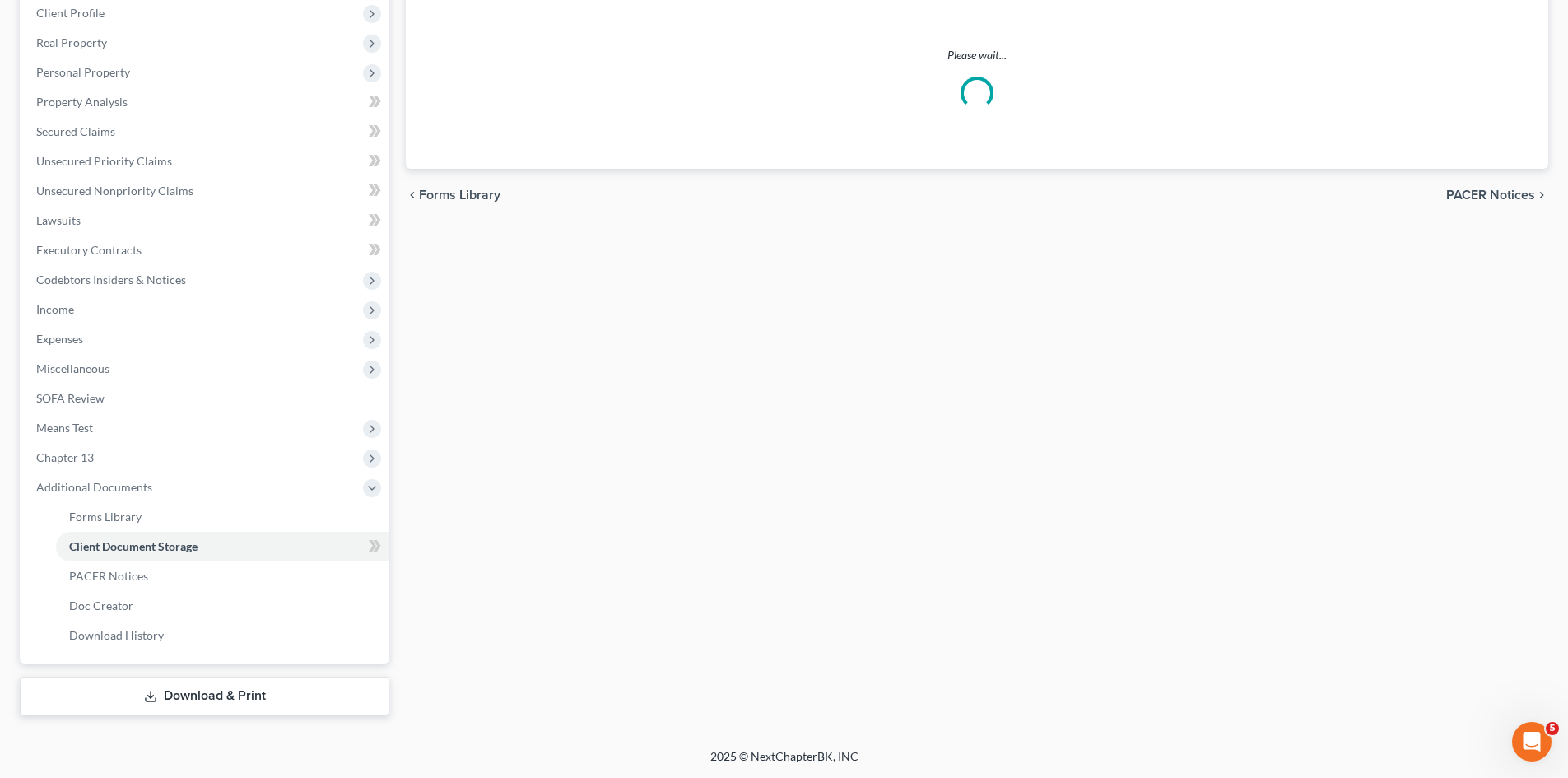
select select "1"
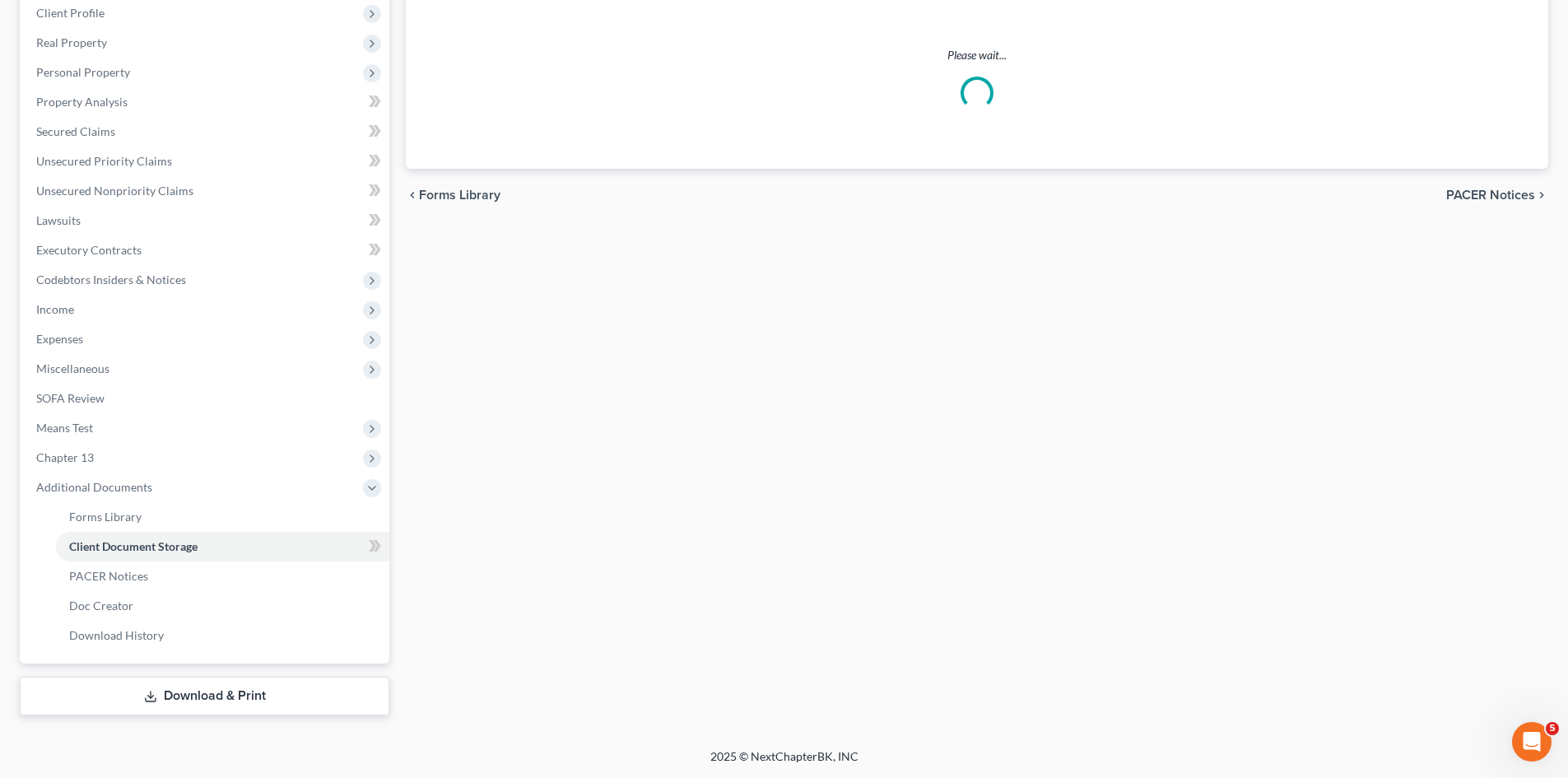
select select "1"
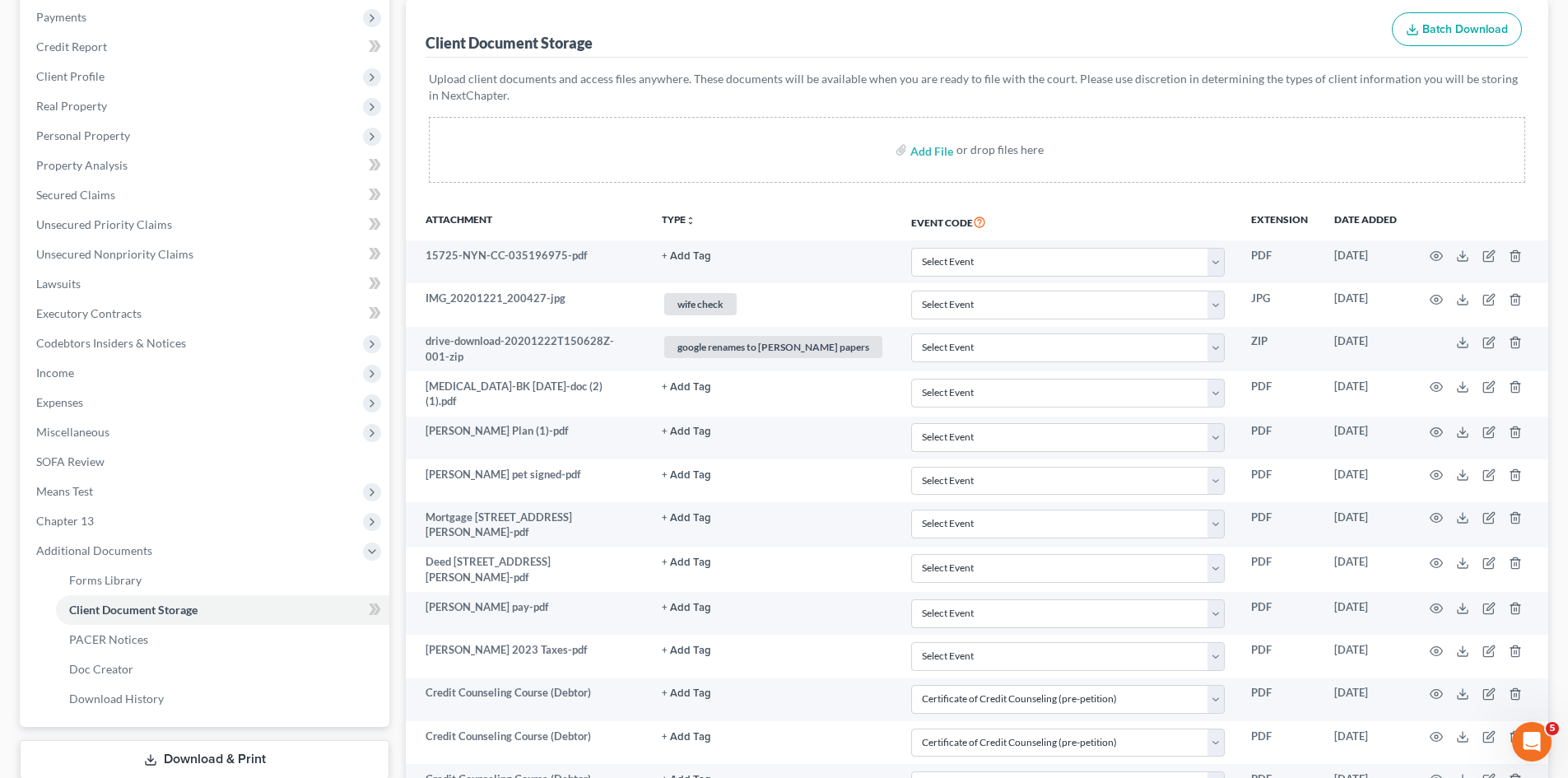
scroll to position [693, 0]
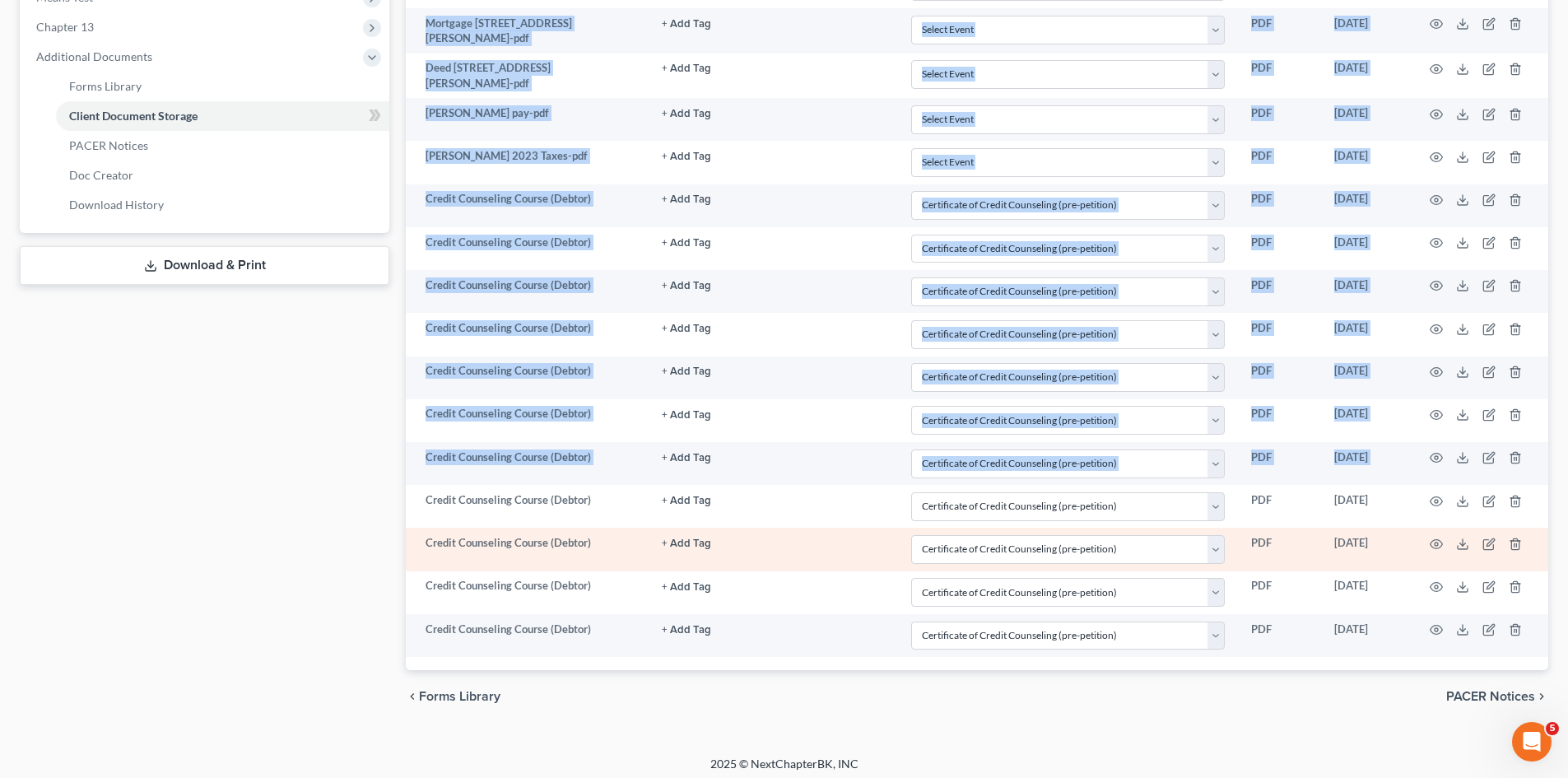
click at [407, 541] on tbody "15725-NYN-CC-035196975-pdf + Add Tag Select an option or create one 2019 Taxes …" at bounding box center [976, 201] width 1143 height 911
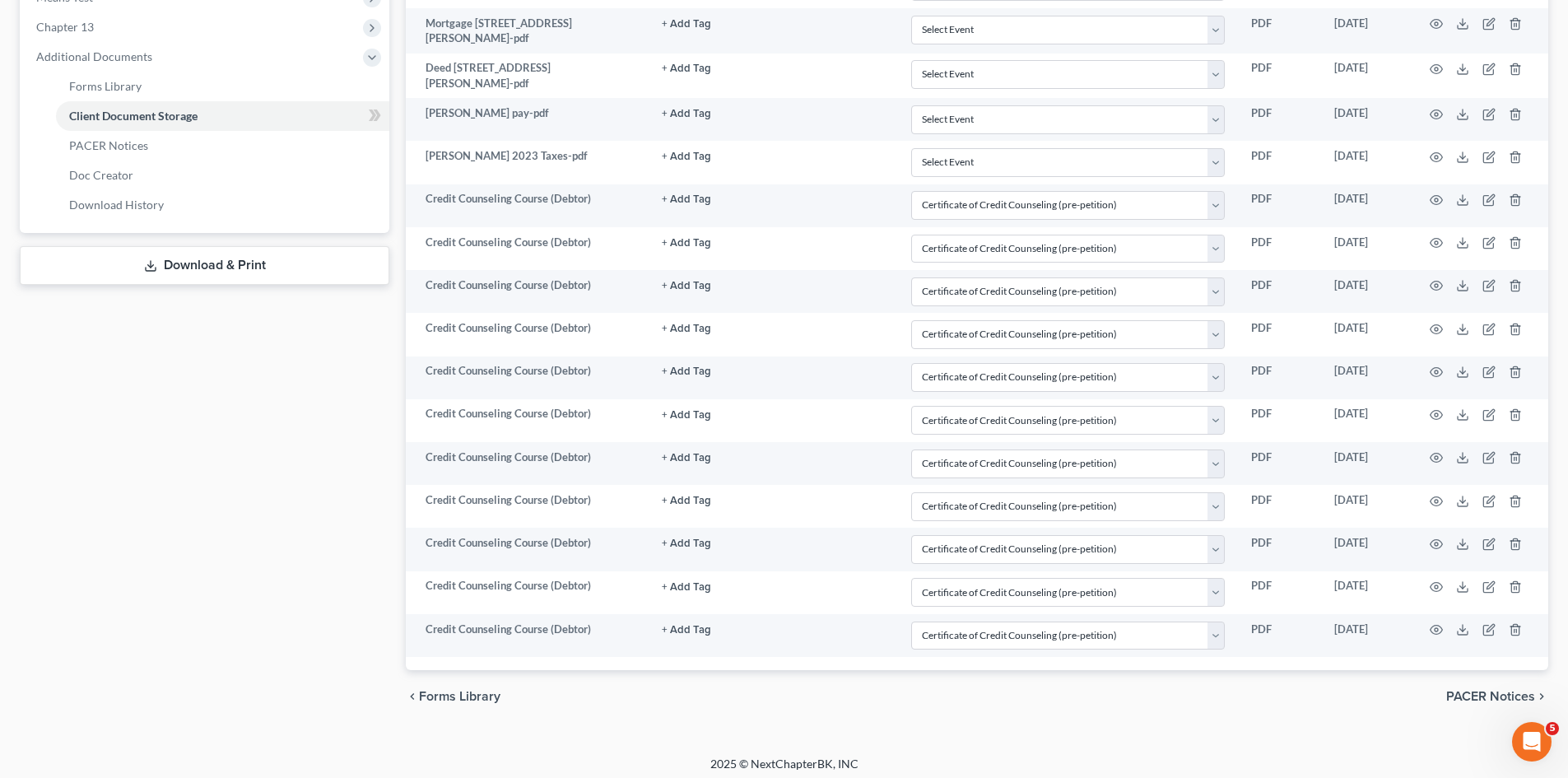
drag, startPoint x: 324, startPoint y: 491, endPoint x: 344, endPoint y: 377, distance: 115.7
click at [318, 491] on div "Case Dashboard Payments Invoices Payments Payments Credit Report Client Profile" at bounding box center [204, 94] width 386 height 1257
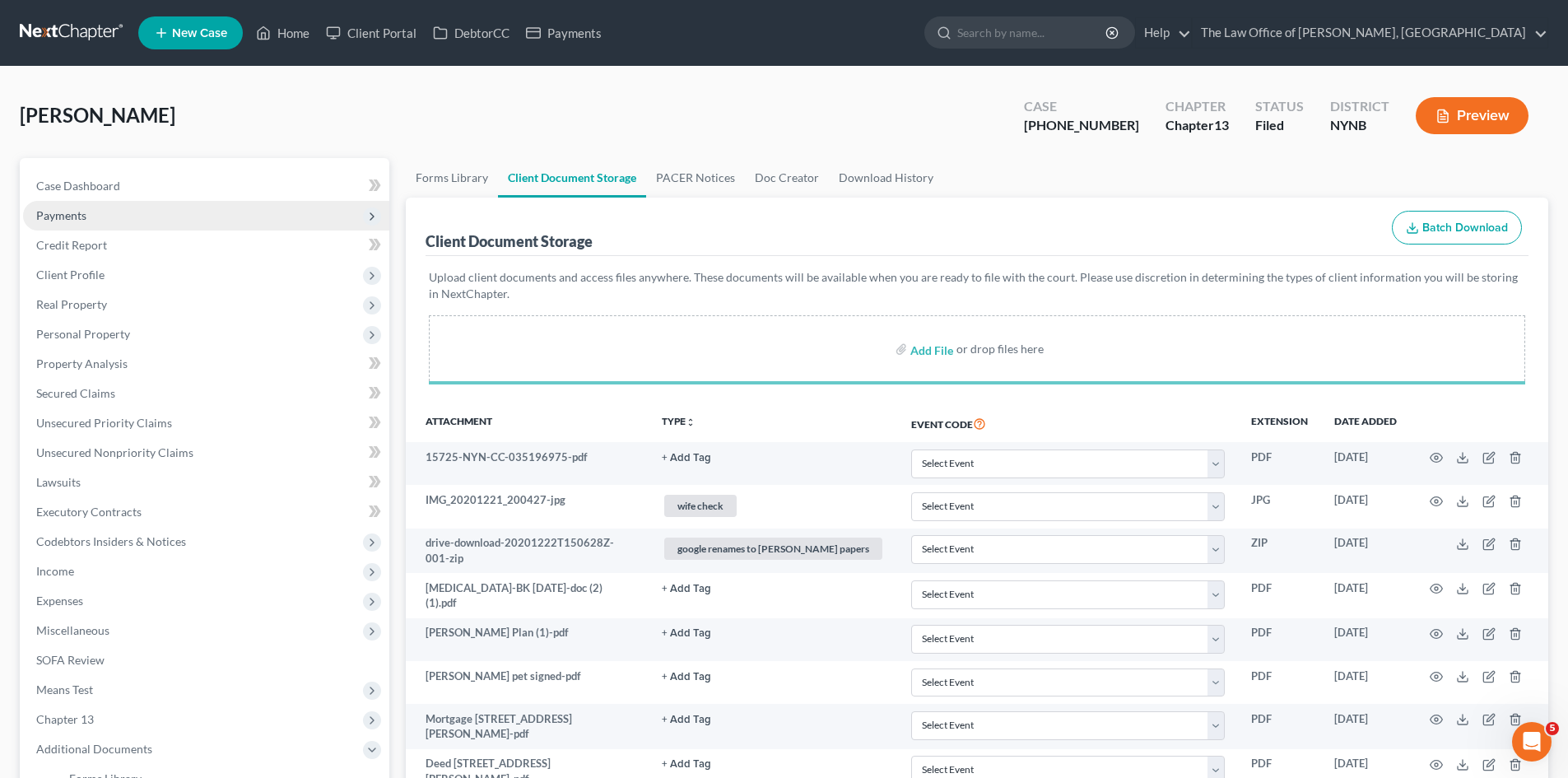
select select "1"
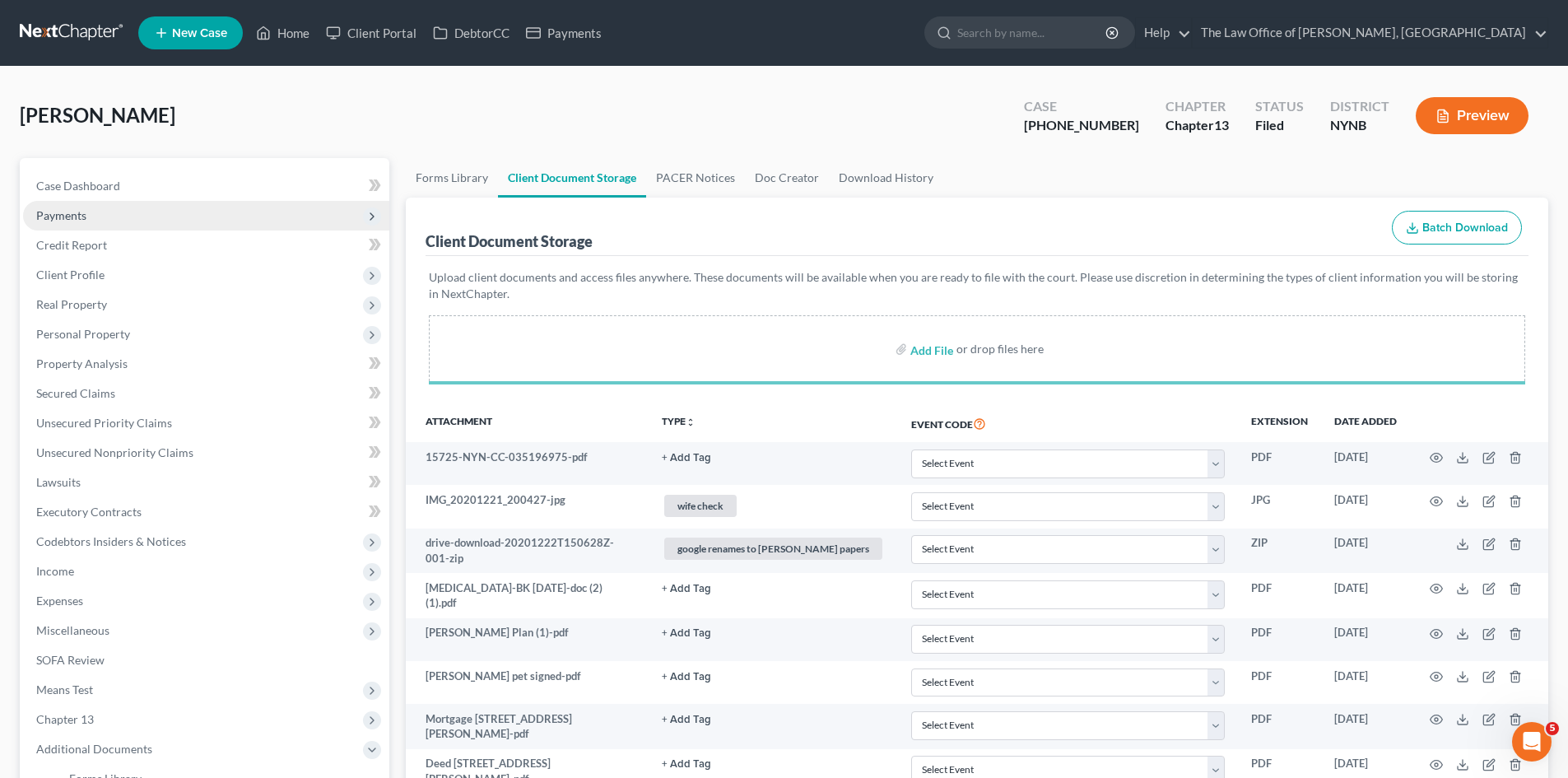
select select "1"
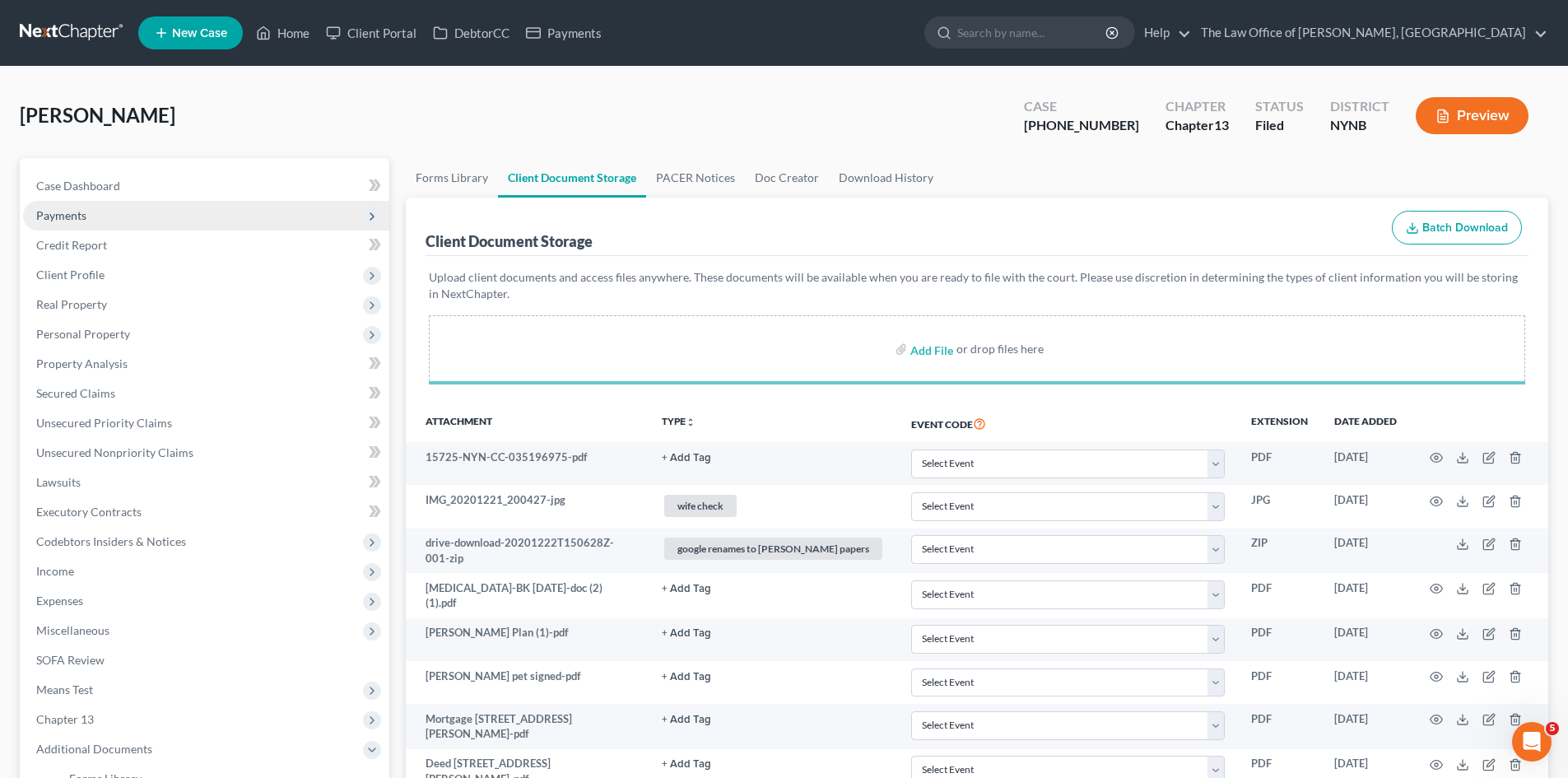
select select "1"
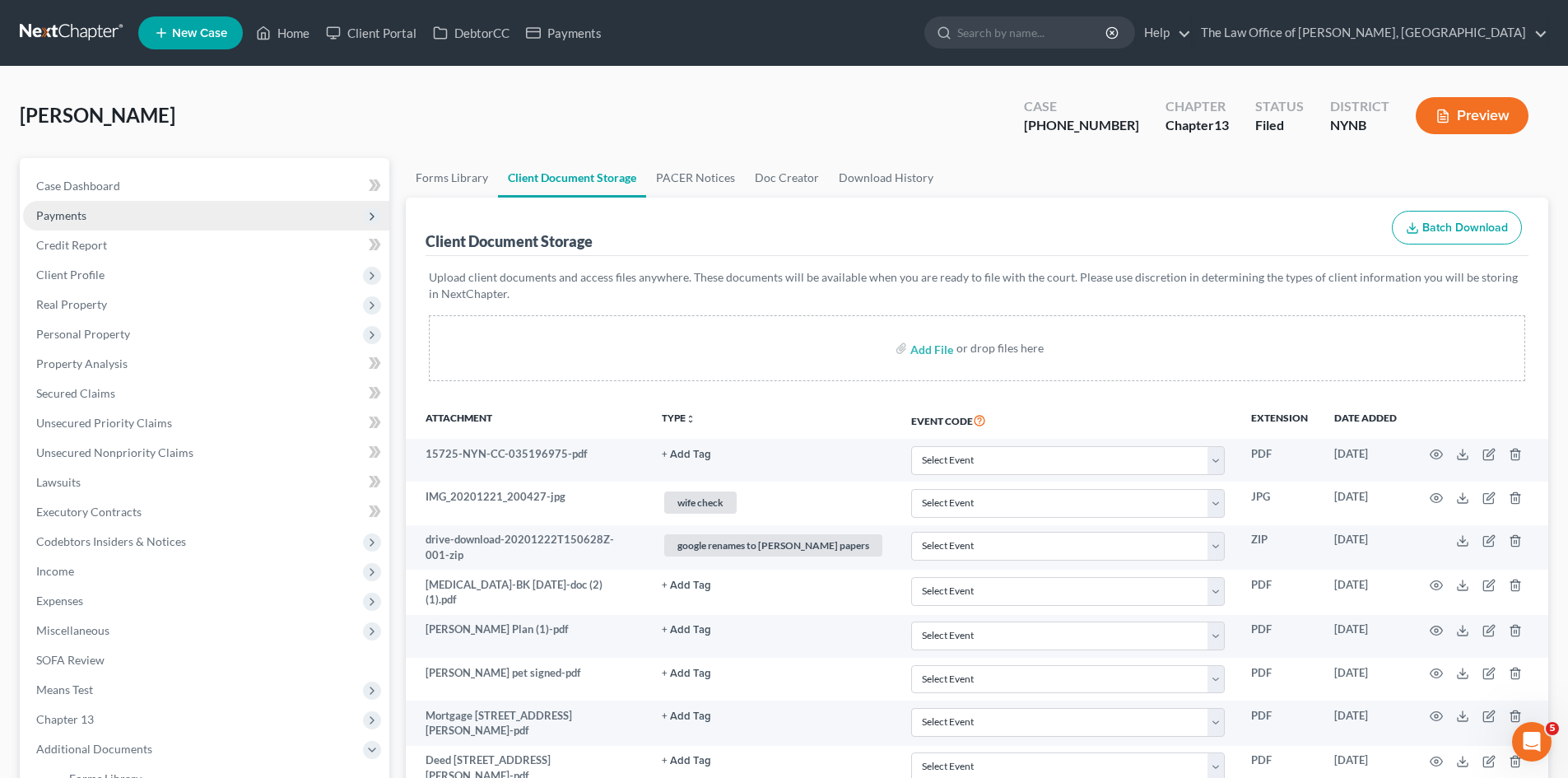
scroll to position [693, 0]
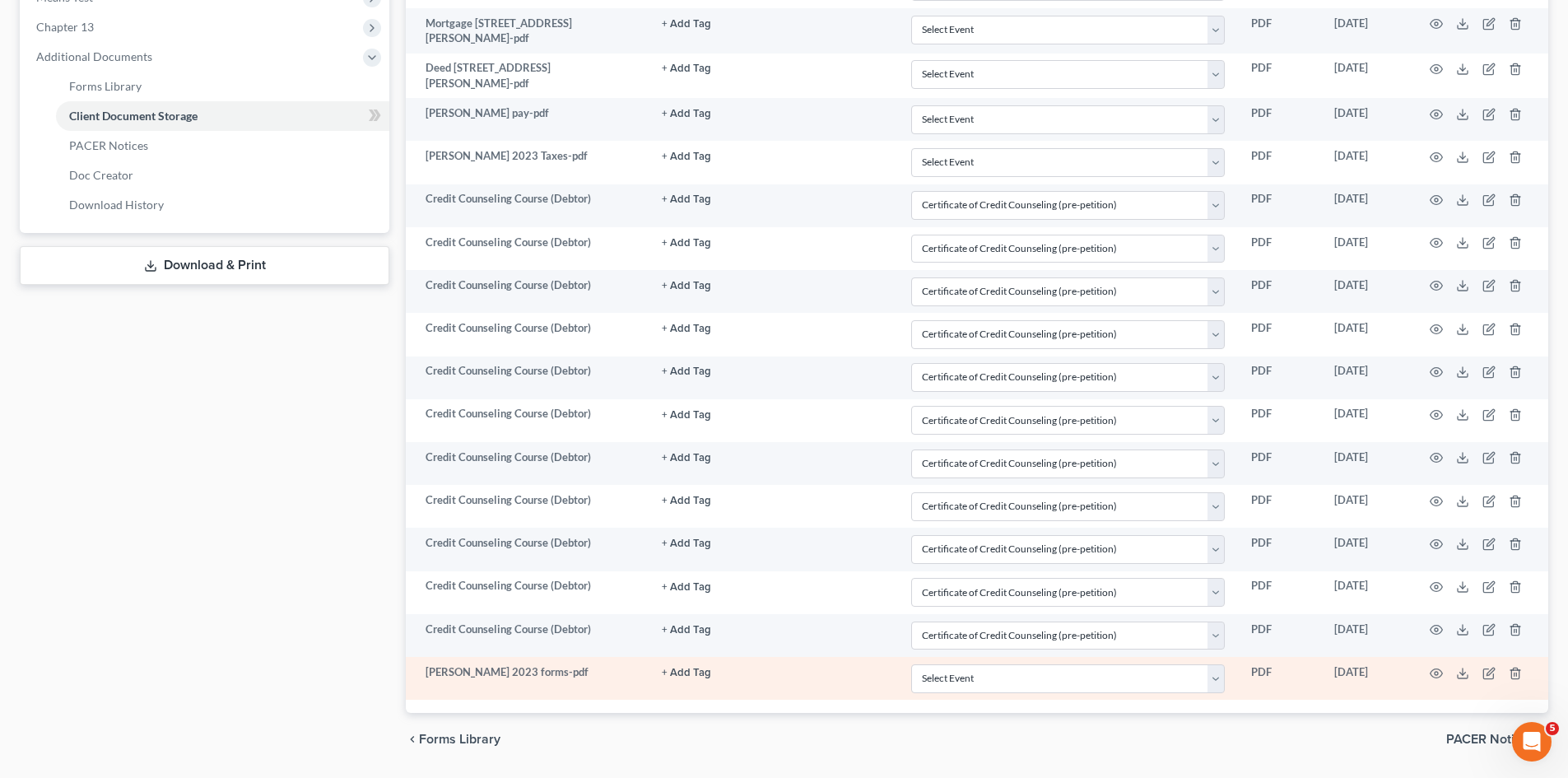
click at [1482, 661] on td at bounding box center [1479, 679] width 138 height 43
click at [1486, 668] on icon "button" at bounding box center [1488, 673] width 10 height 10
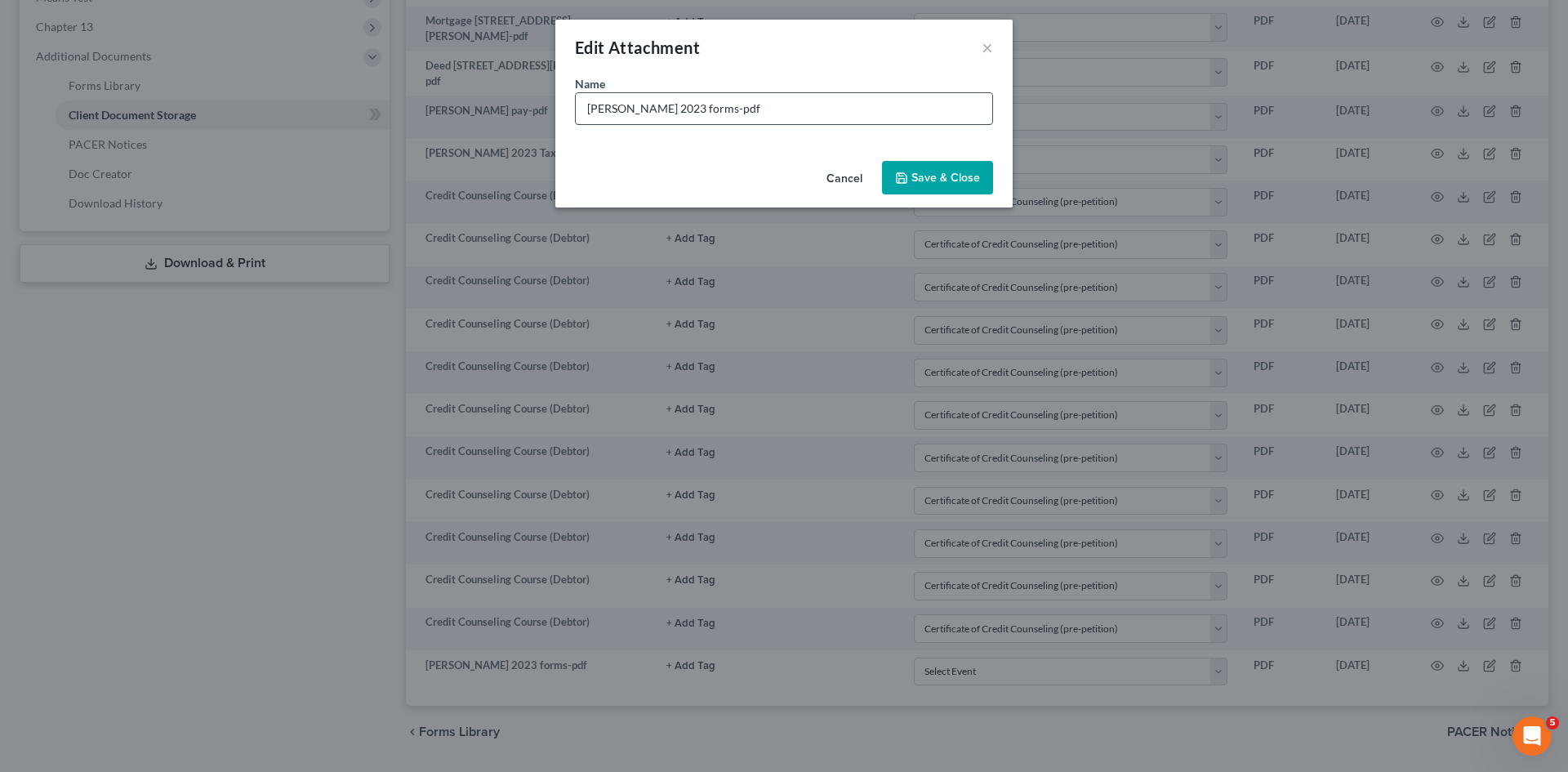
click at [631, 109] on input "[PERSON_NAME] 2023 forms-pdf" at bounding box center [783, 108] width 417 height 31
click at [691, 109] on input "[PERSON_NAME] 2023 forms-pdf" at bounding box center [783, 108] width 417 height 31
click at [693, 109] on input "[PERSON_NAME] 2023 forms-pdf" at bounding box center [783, 108] width 417 height 31
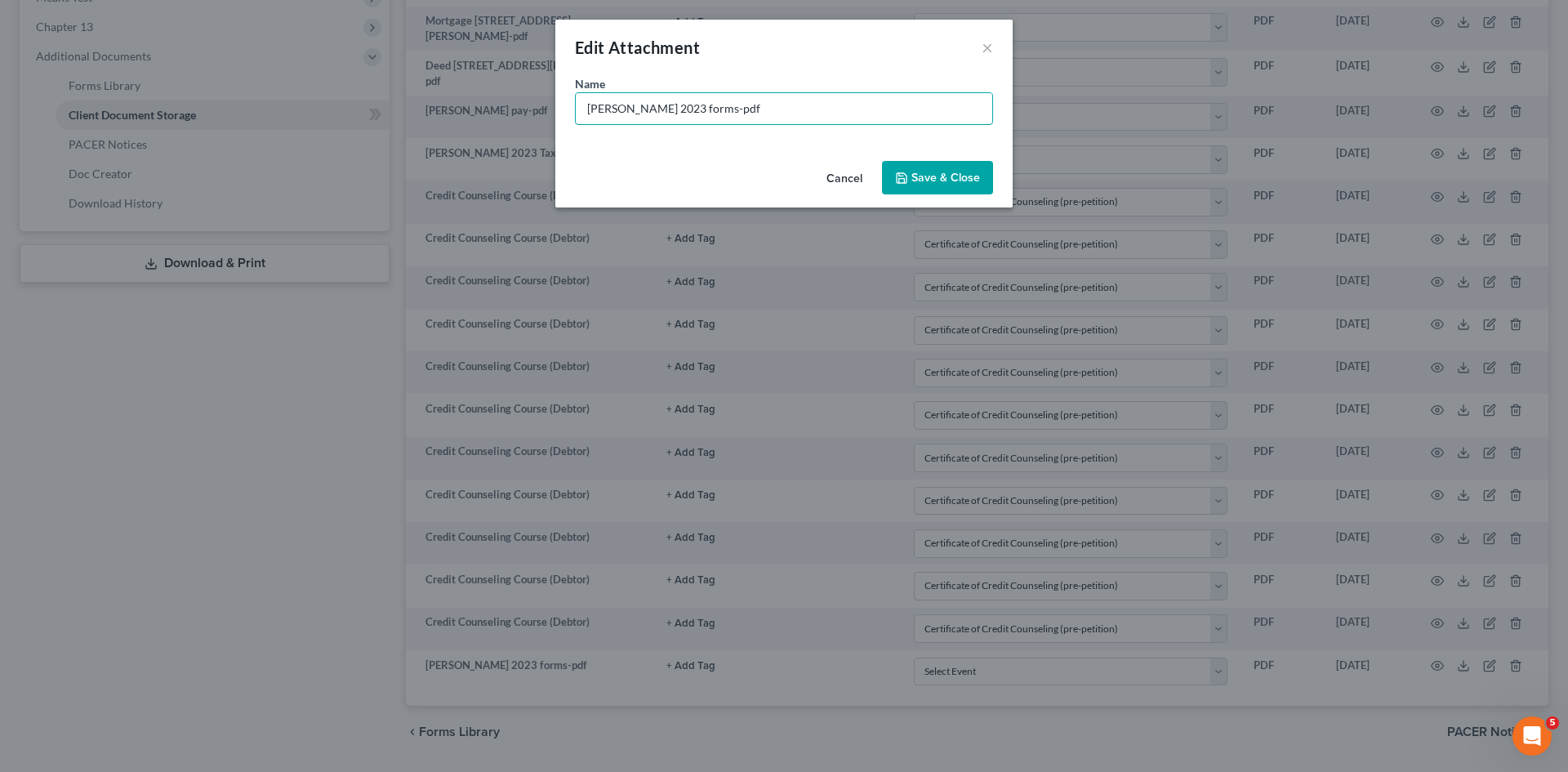
click at [711, 109] on input "[PERSON_NAME] 2023 forms-pdf" at bounding box center [783, 108] width 417 height 31
type input "[PERSON_NAME] 2023 forms-pdf"
click at [943, 186] on button "Save & Close" at bounding box center [937, 178] width 111 height 34
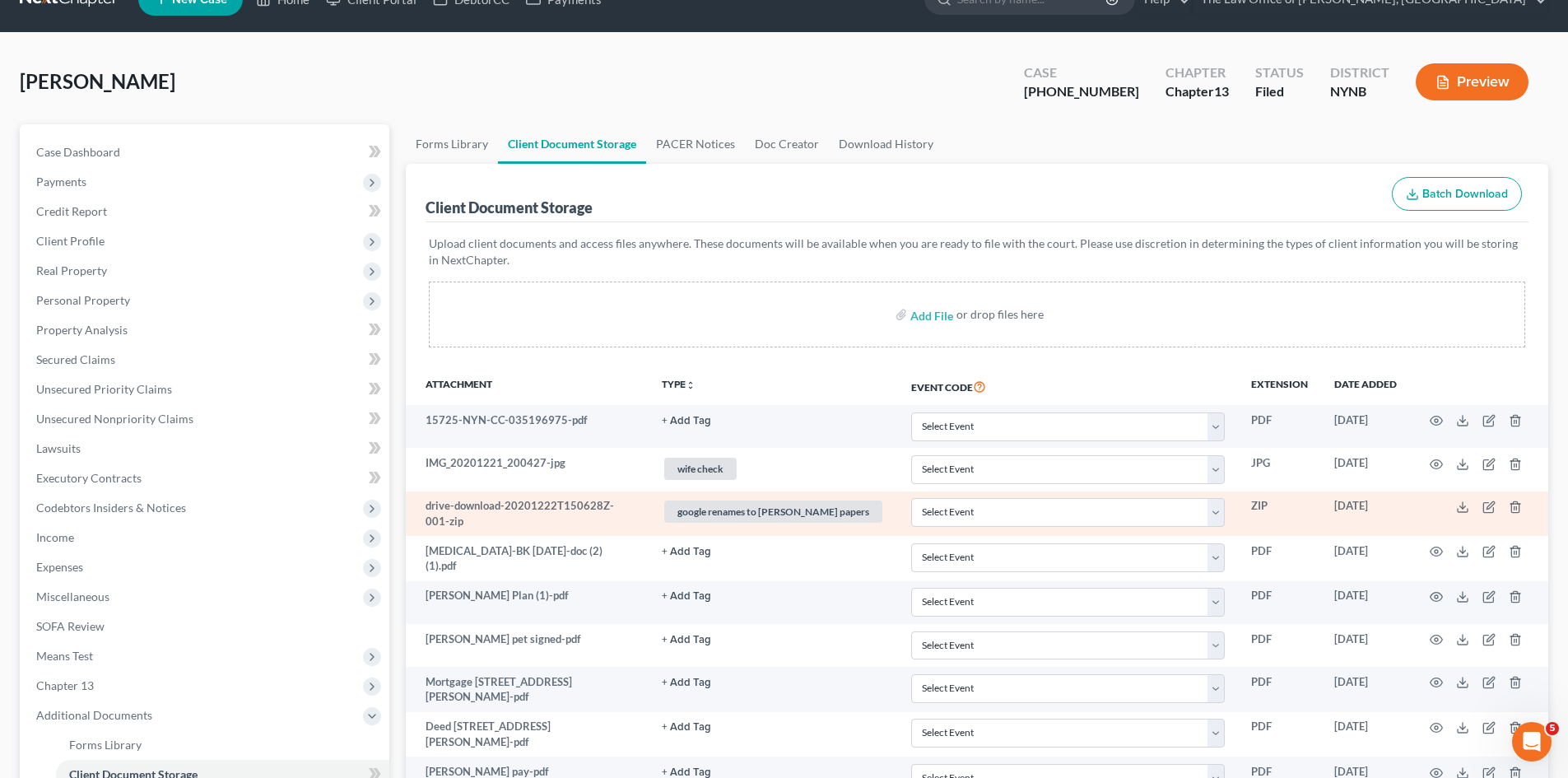
scroll to position [0, 0]
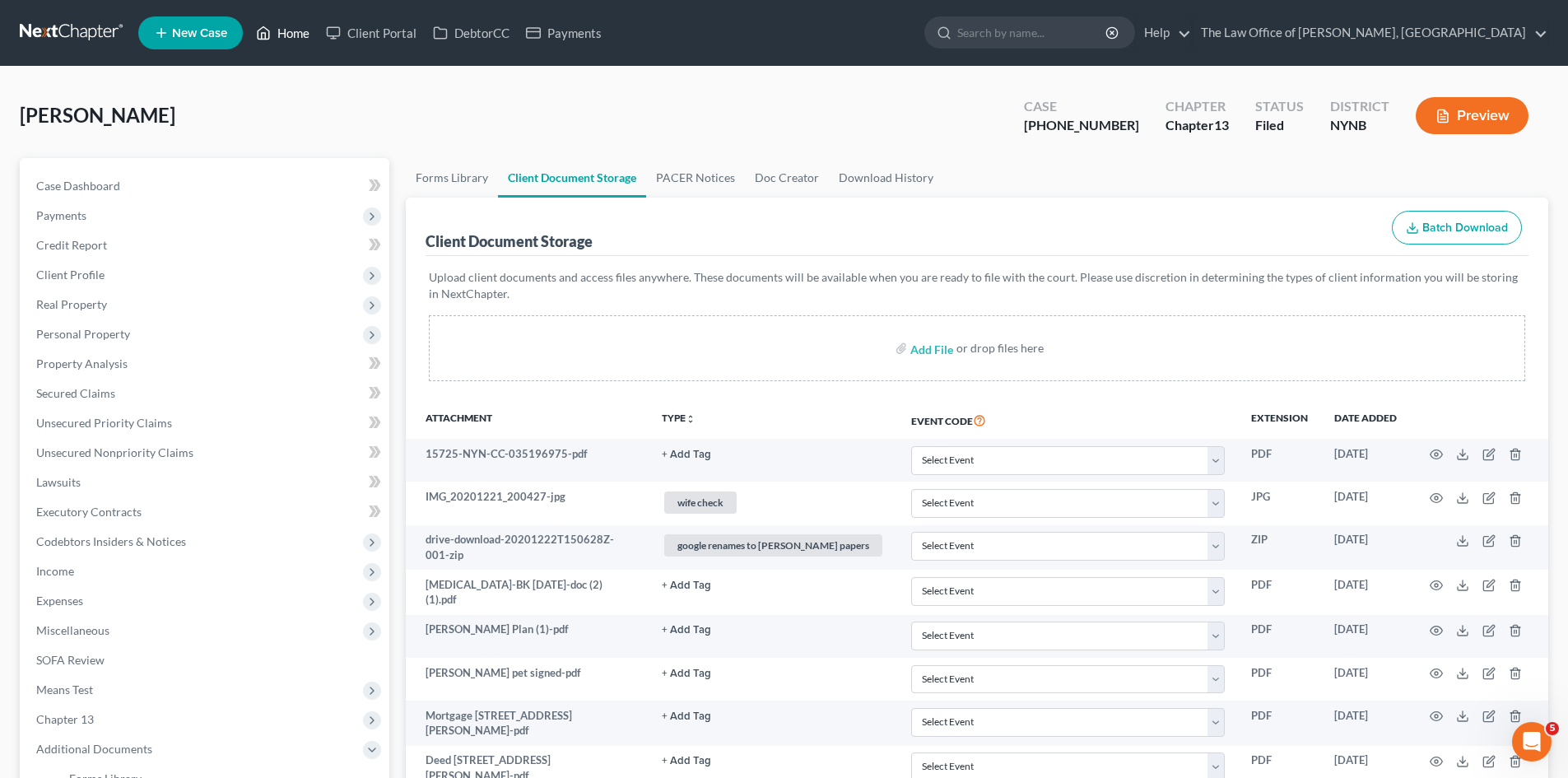
click at [274, 22] on link "Home" at bounding box center [283, 32] width 70 height 30
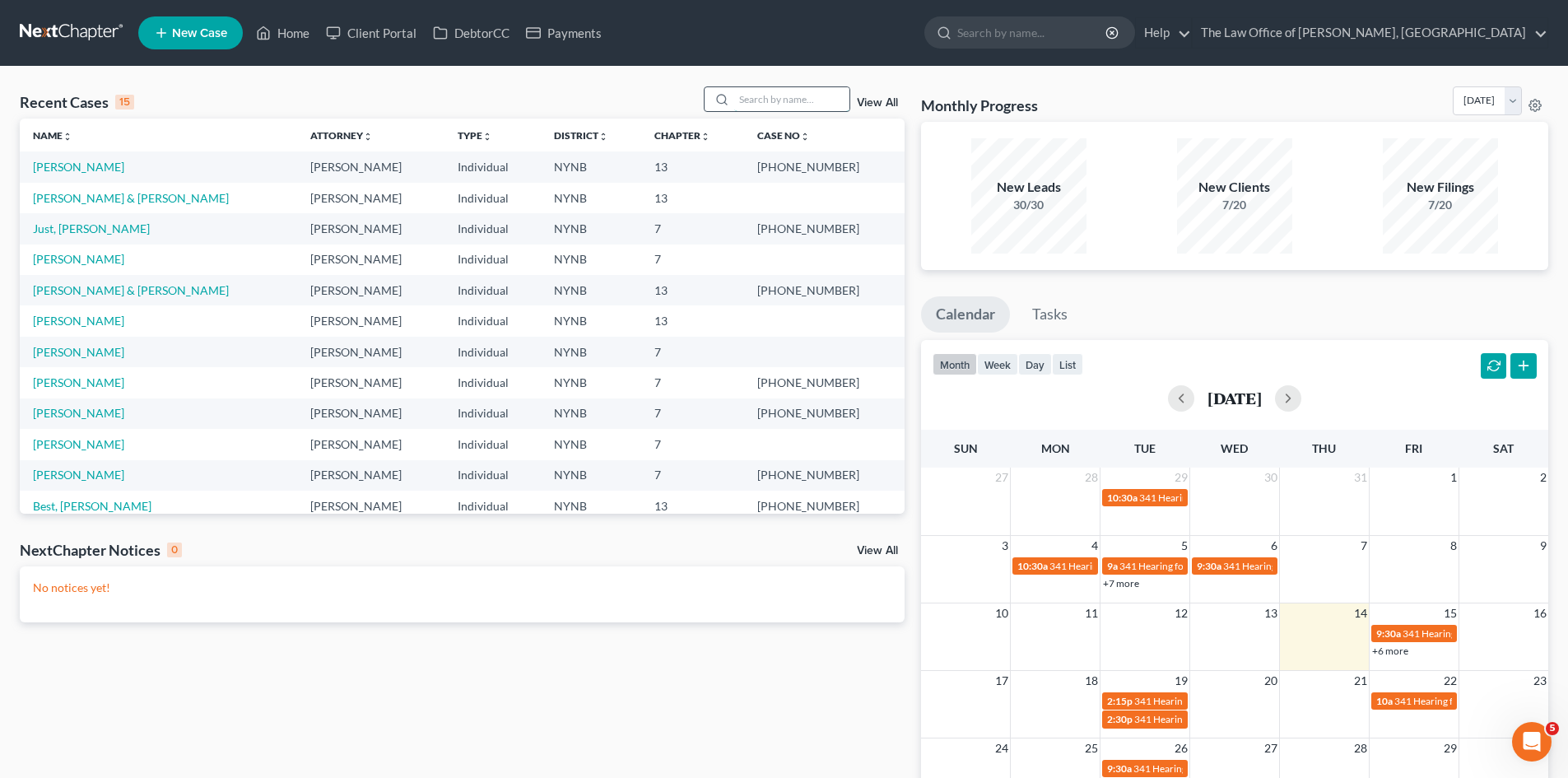
click at [759, 95] on input "search" at bounding box center [792, 99] width 115 height 24
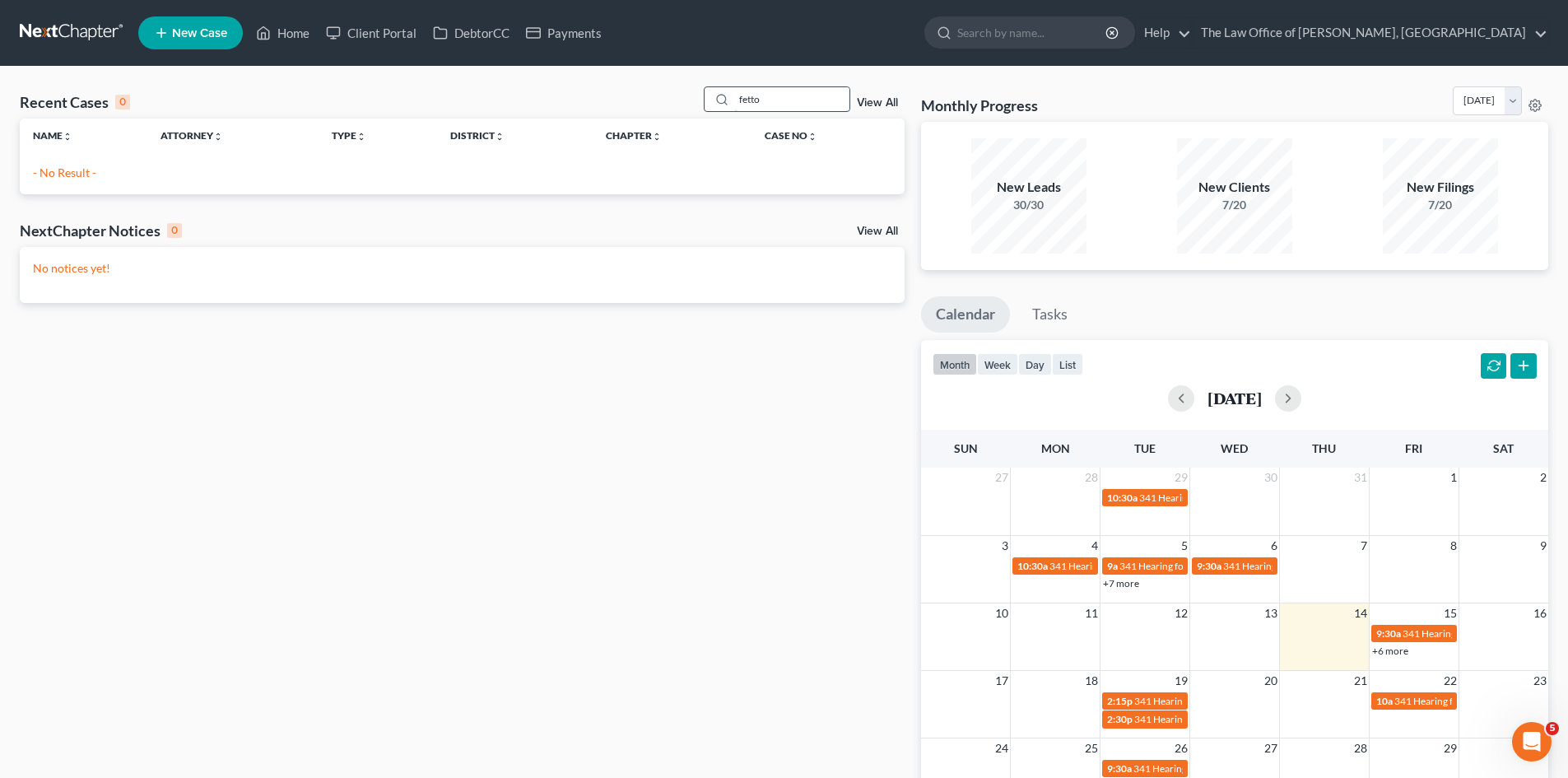
click at [746, 103] on input "fetto" at bounding box center [792, 99] width 115 height 24
type input "[PERSON_NAME]"
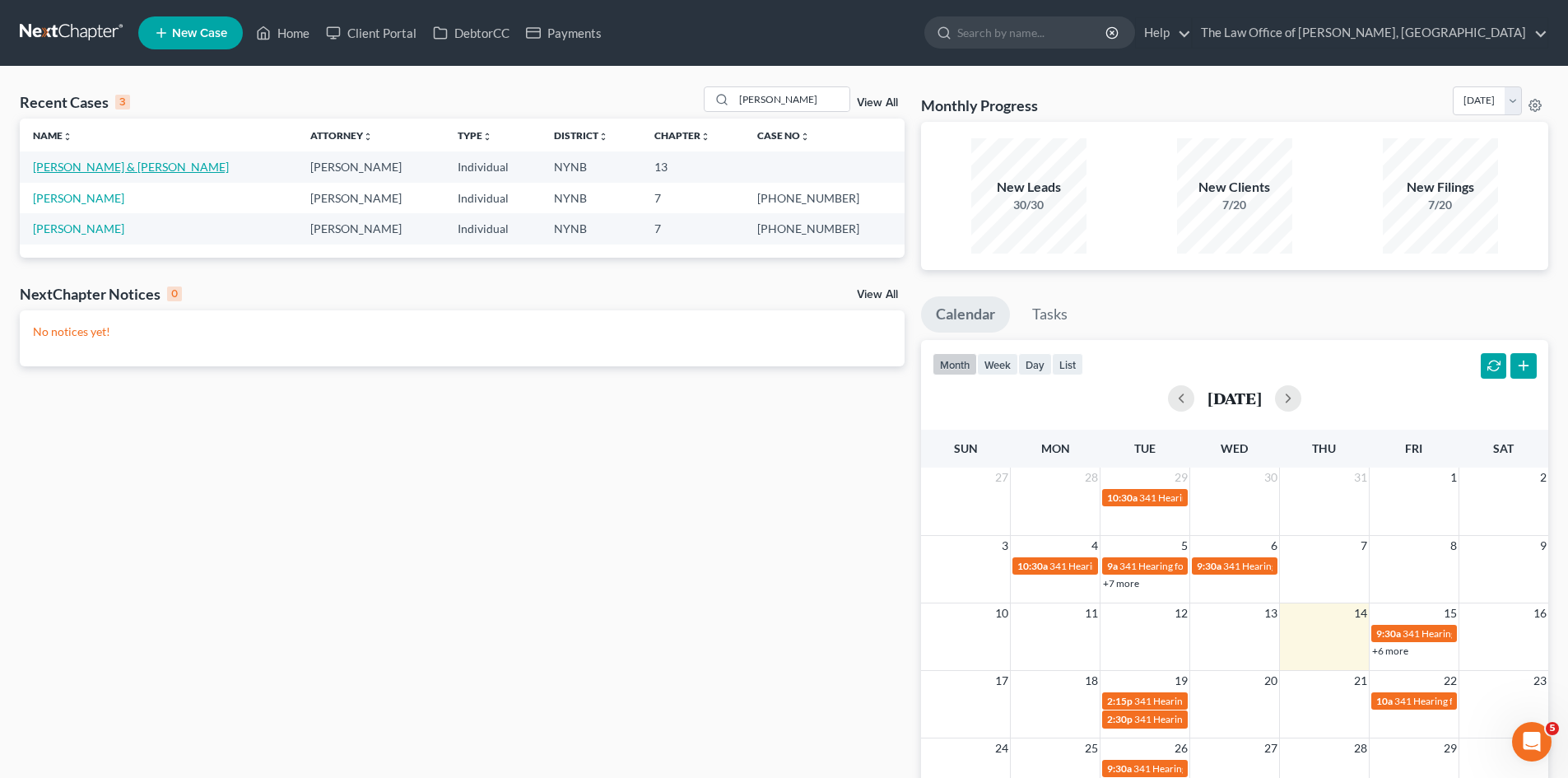
click at [76, 165] on link "[PERSON_NAME] & [PERSON_NAME]" at bounding box center [131, 167] width 196 height 14
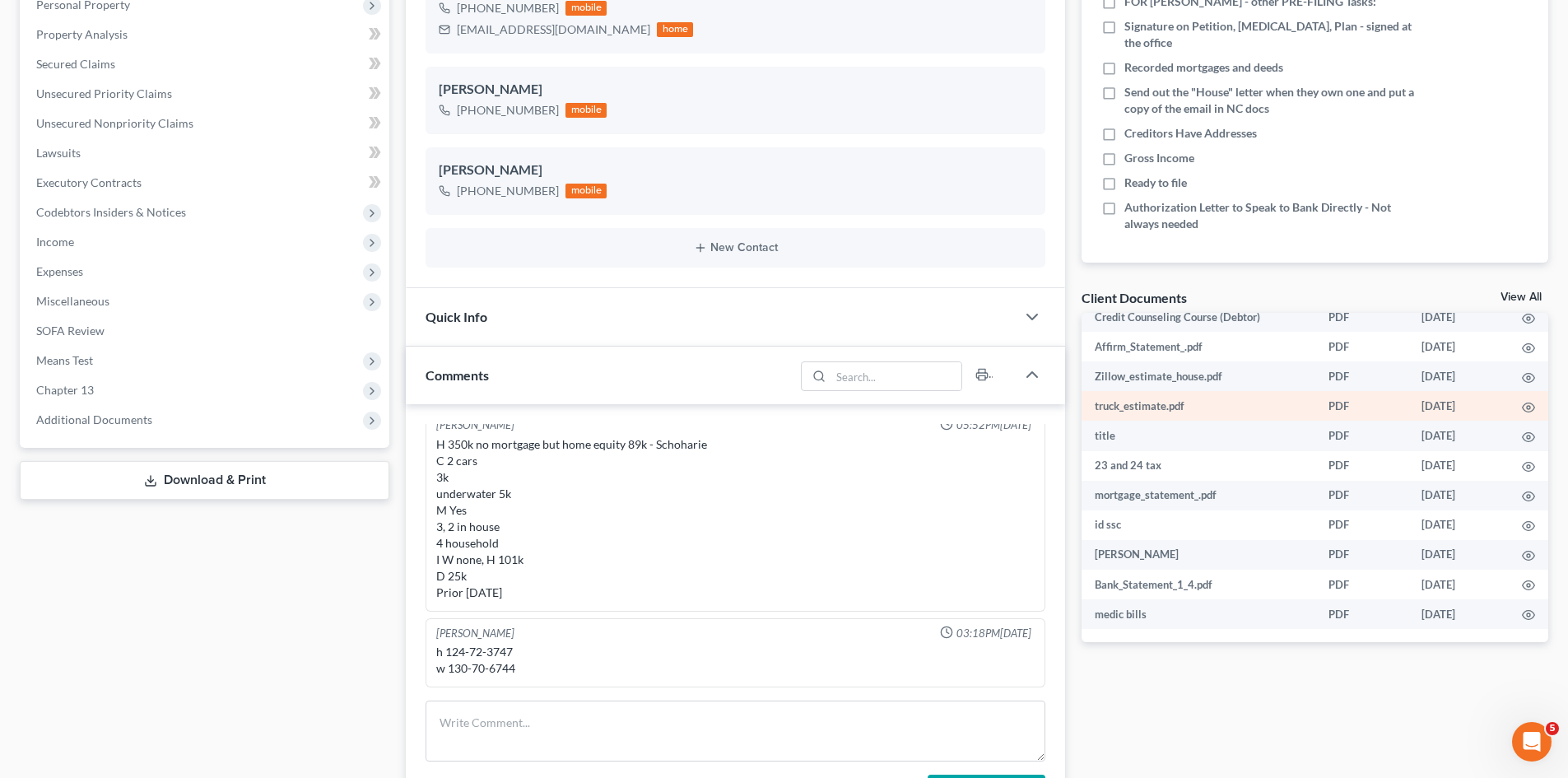
scroll to position [412, 0]
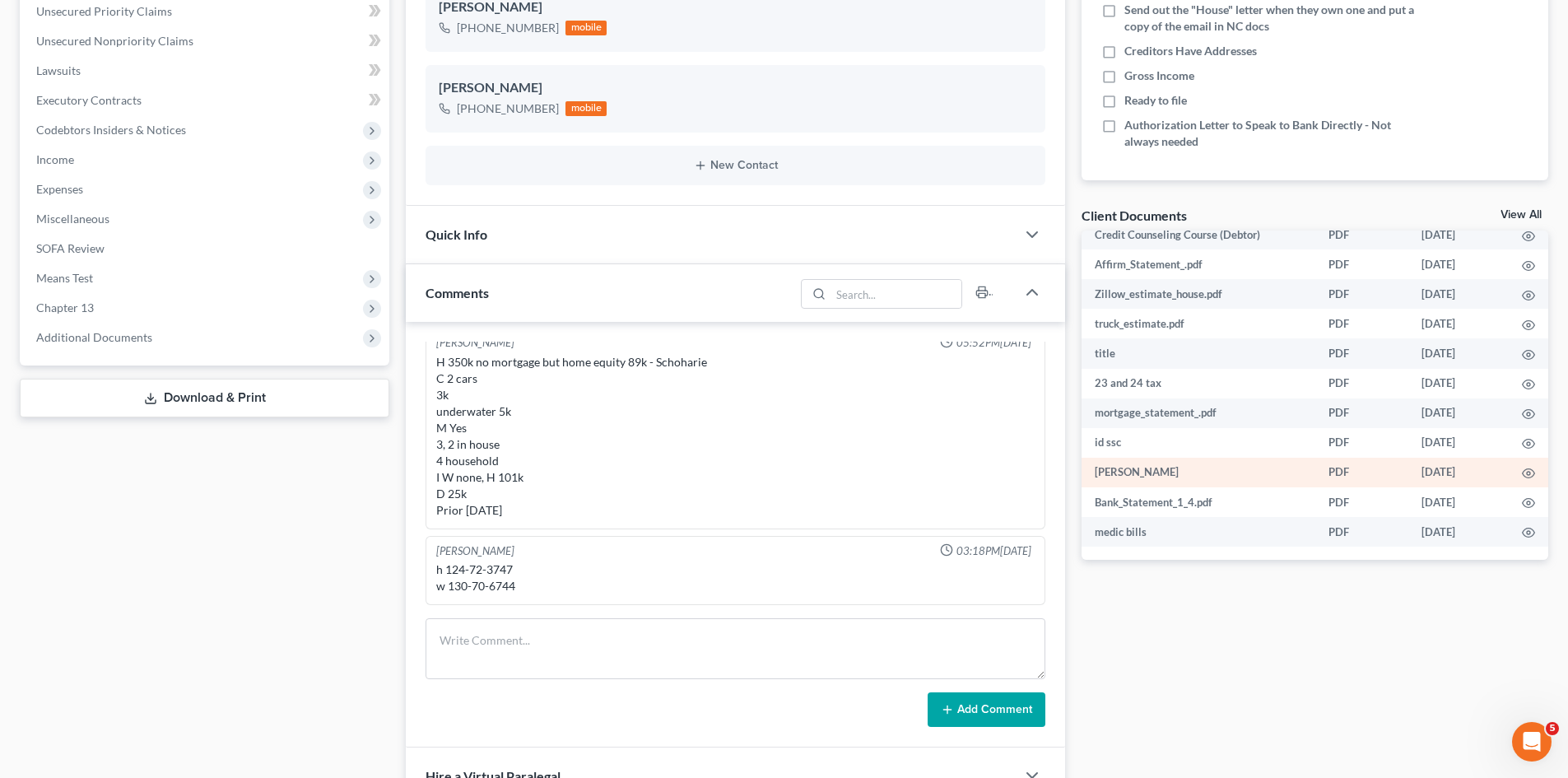
click at [1117, 467] on td "[PERSON_NAME]" at bounding box center [1198, 472] width 234 height 30
click at [1526, 214] on link "View All" at bounding box center [1521, 215] width 41 height 12
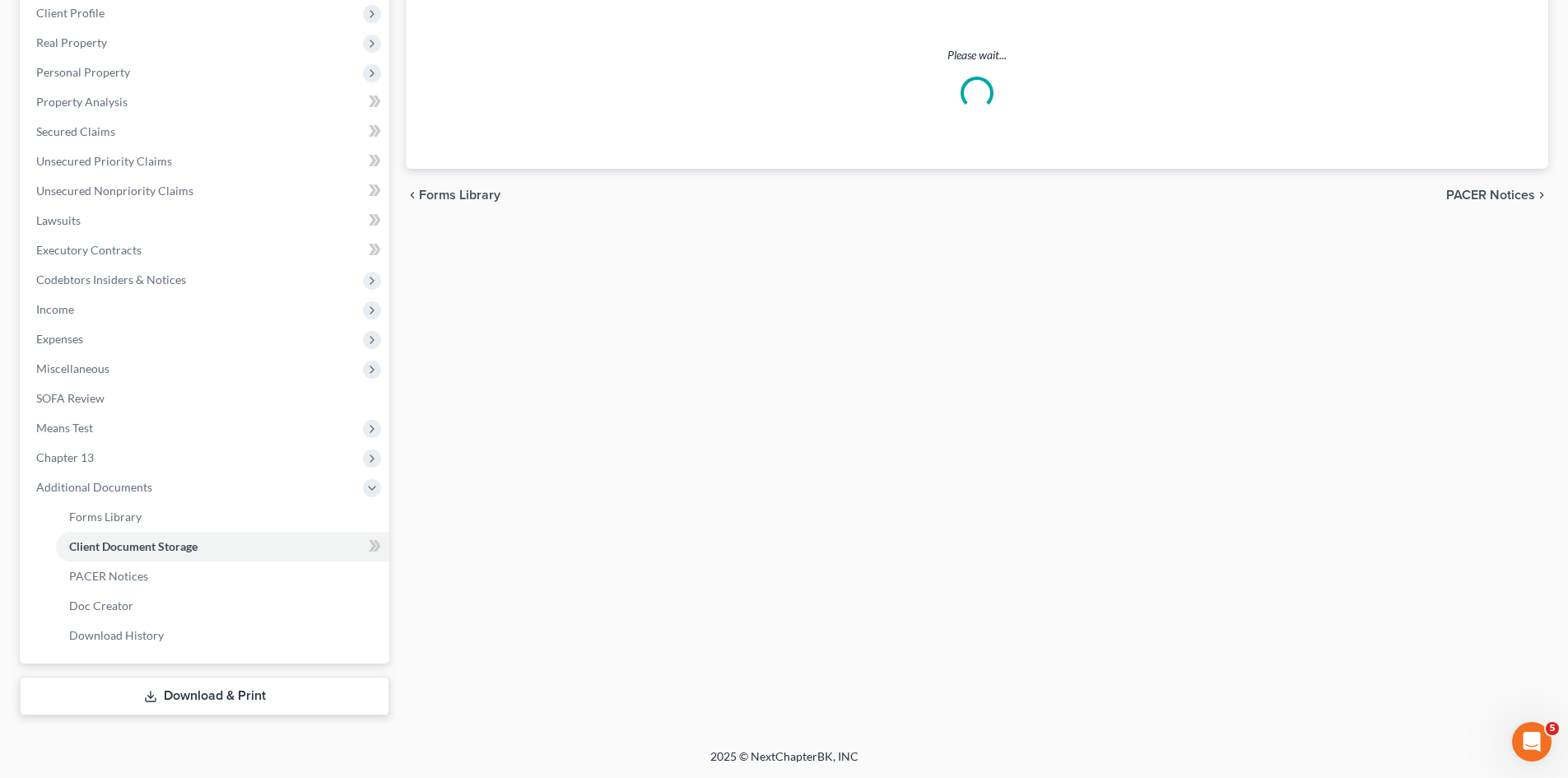
select select "1"
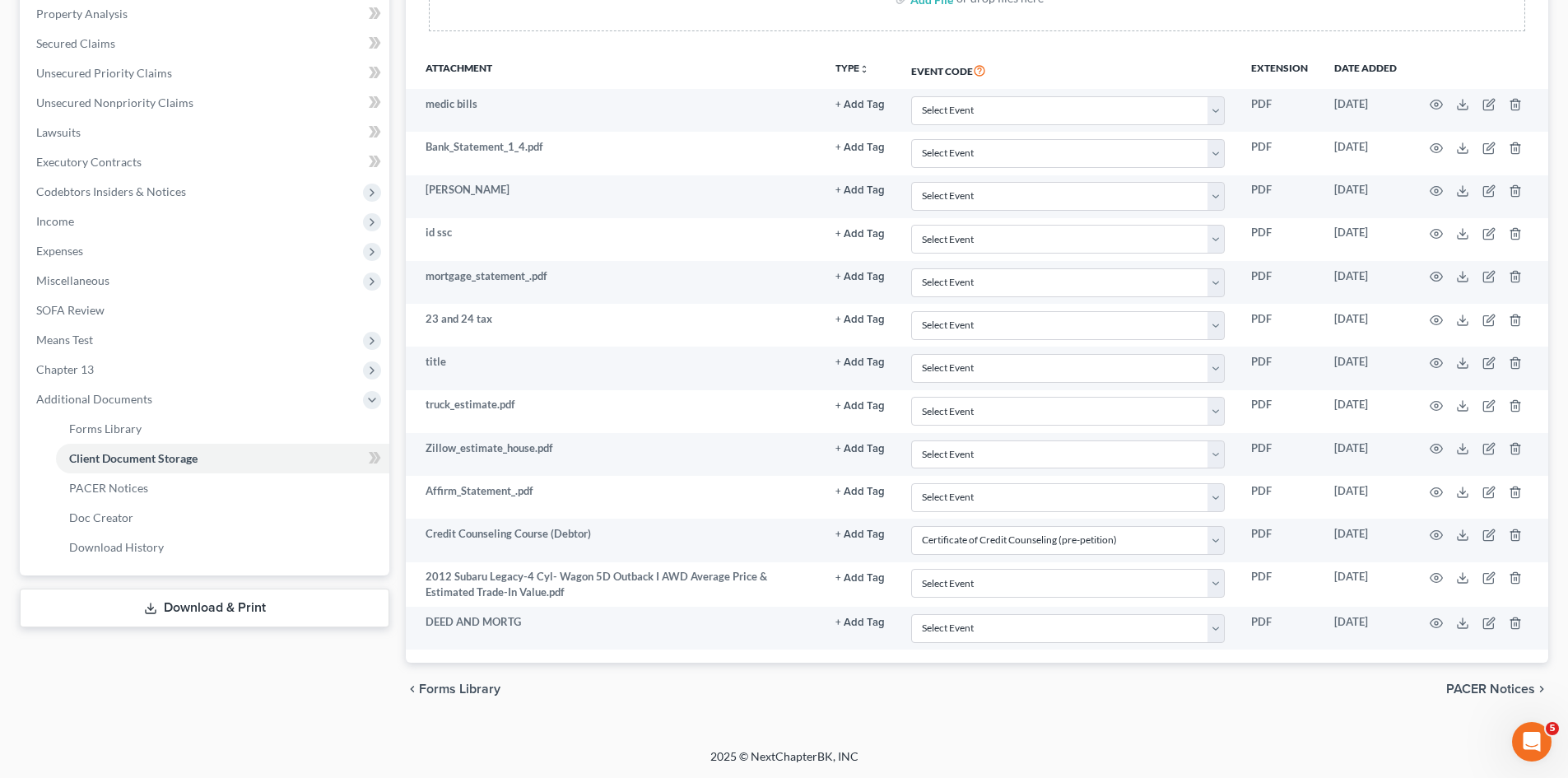
scroll to position [237, 0]
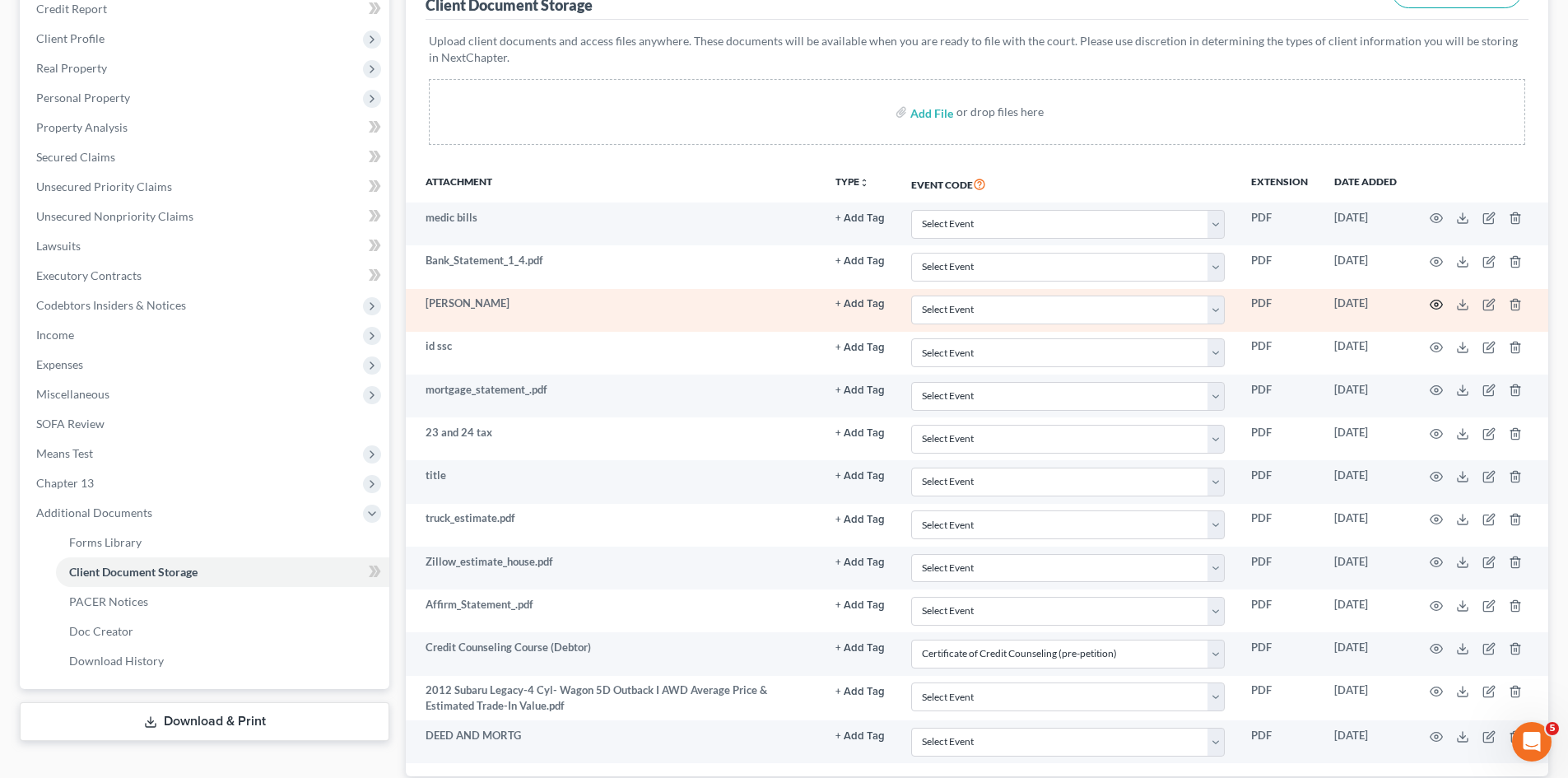
click at [1436, 302] on icon "button" at bounding box center [1436, 304] width 13 height 13
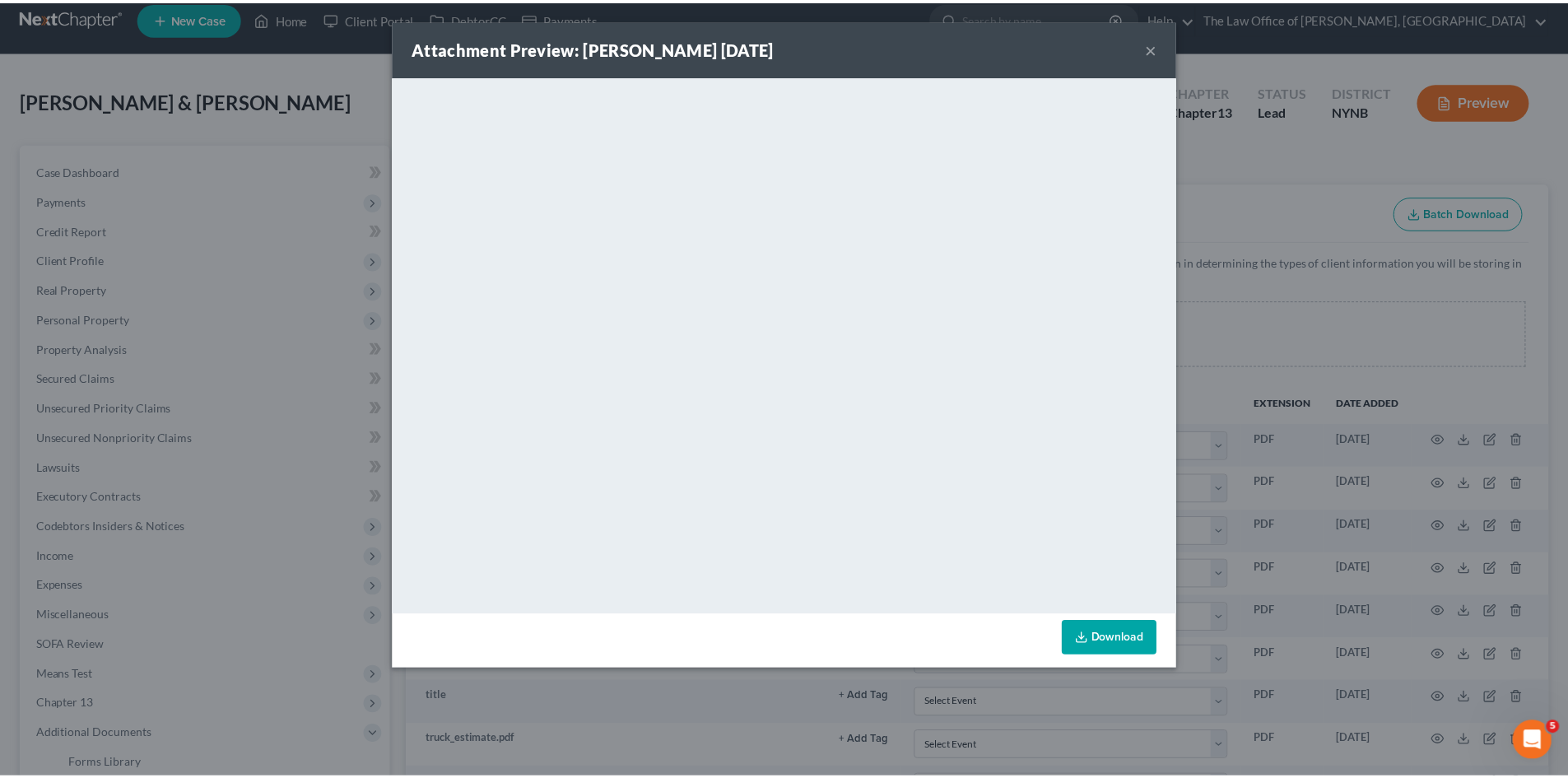
scroll to position [0, 0]
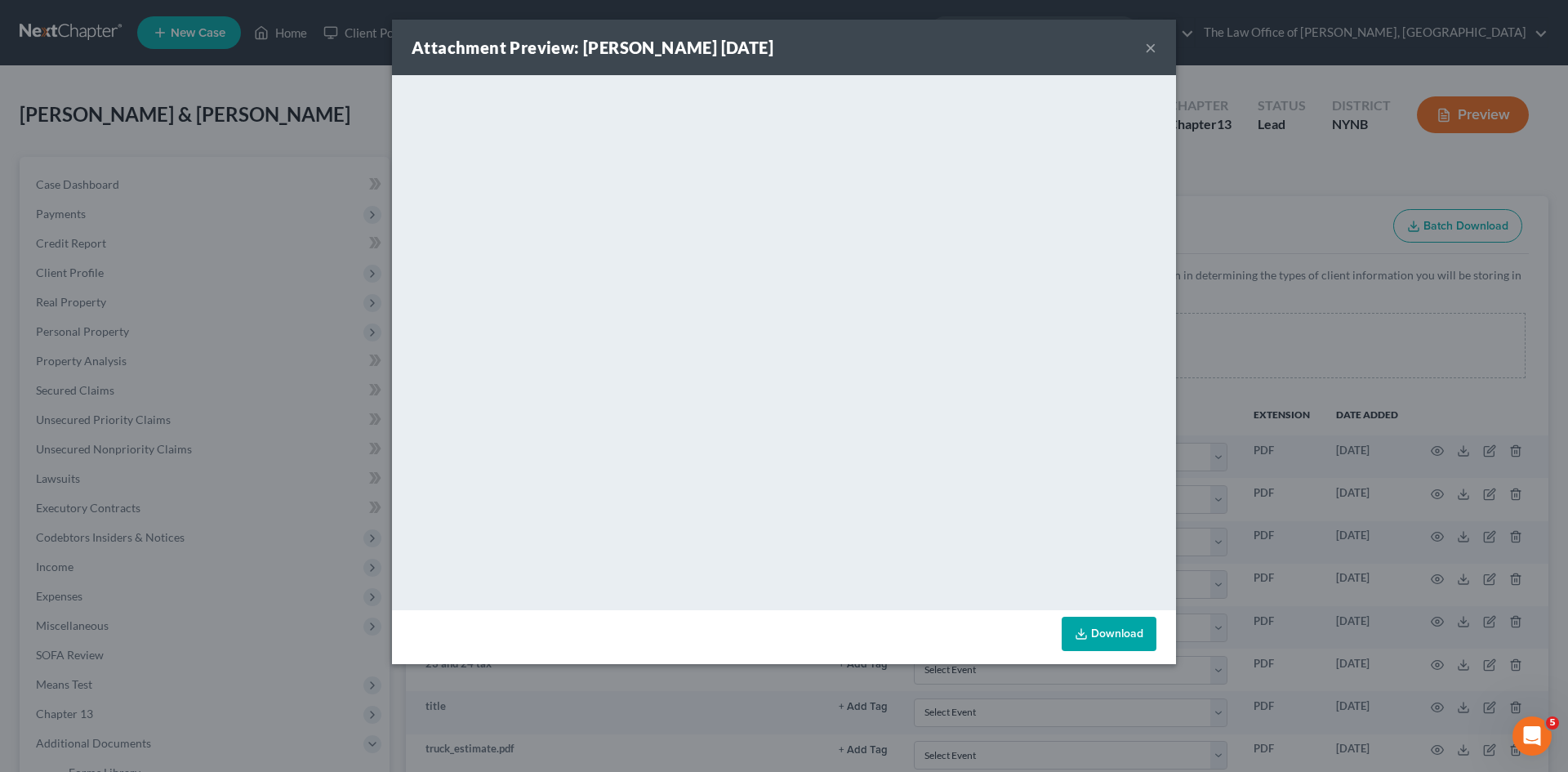
click at [1145, 50] on button "×" at bounding box center [1151, 47] width 12 height 20
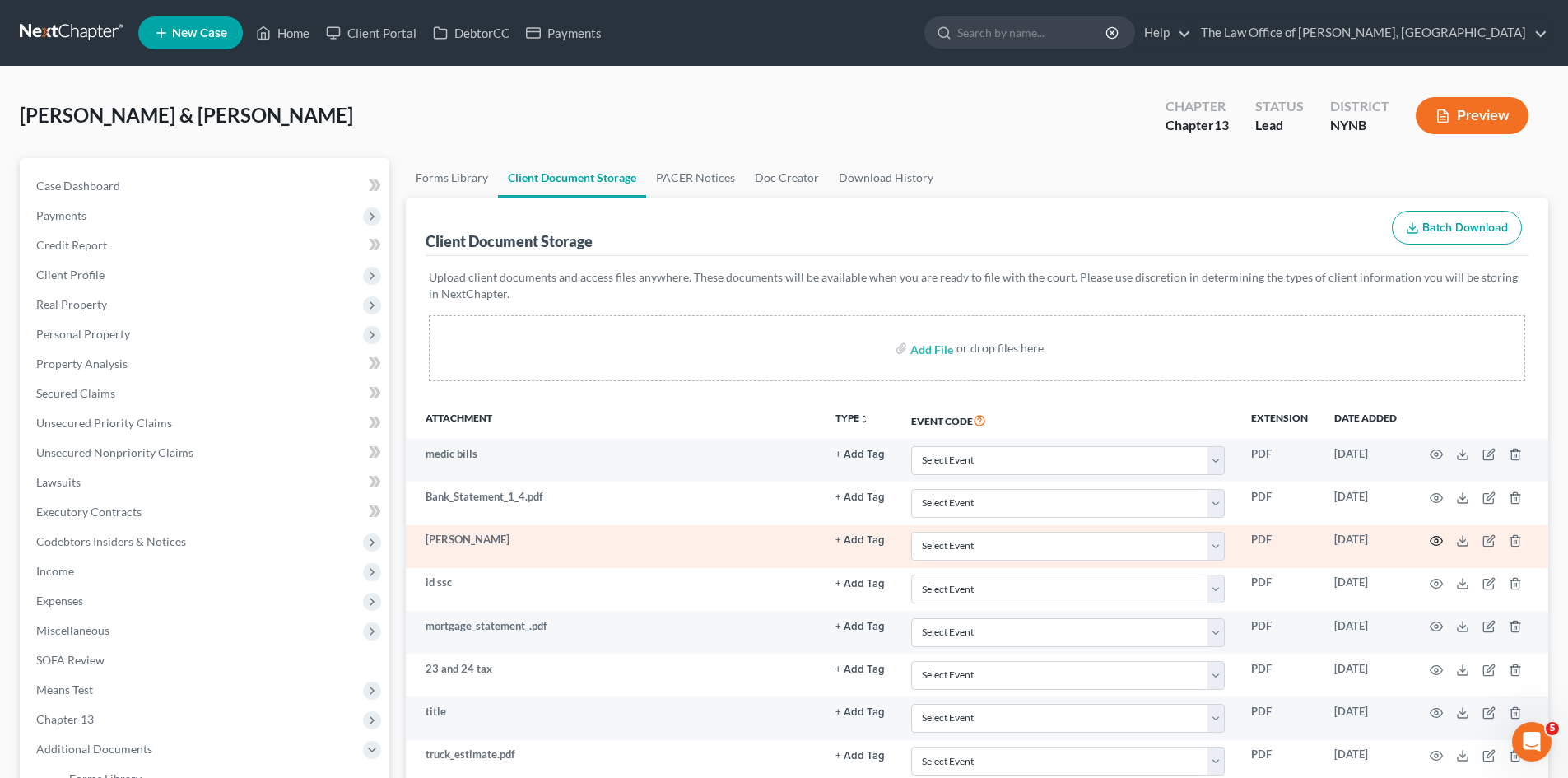
click at [1439, 545] on icon "button" at bounding box center [1437, 541] width 13 height 9
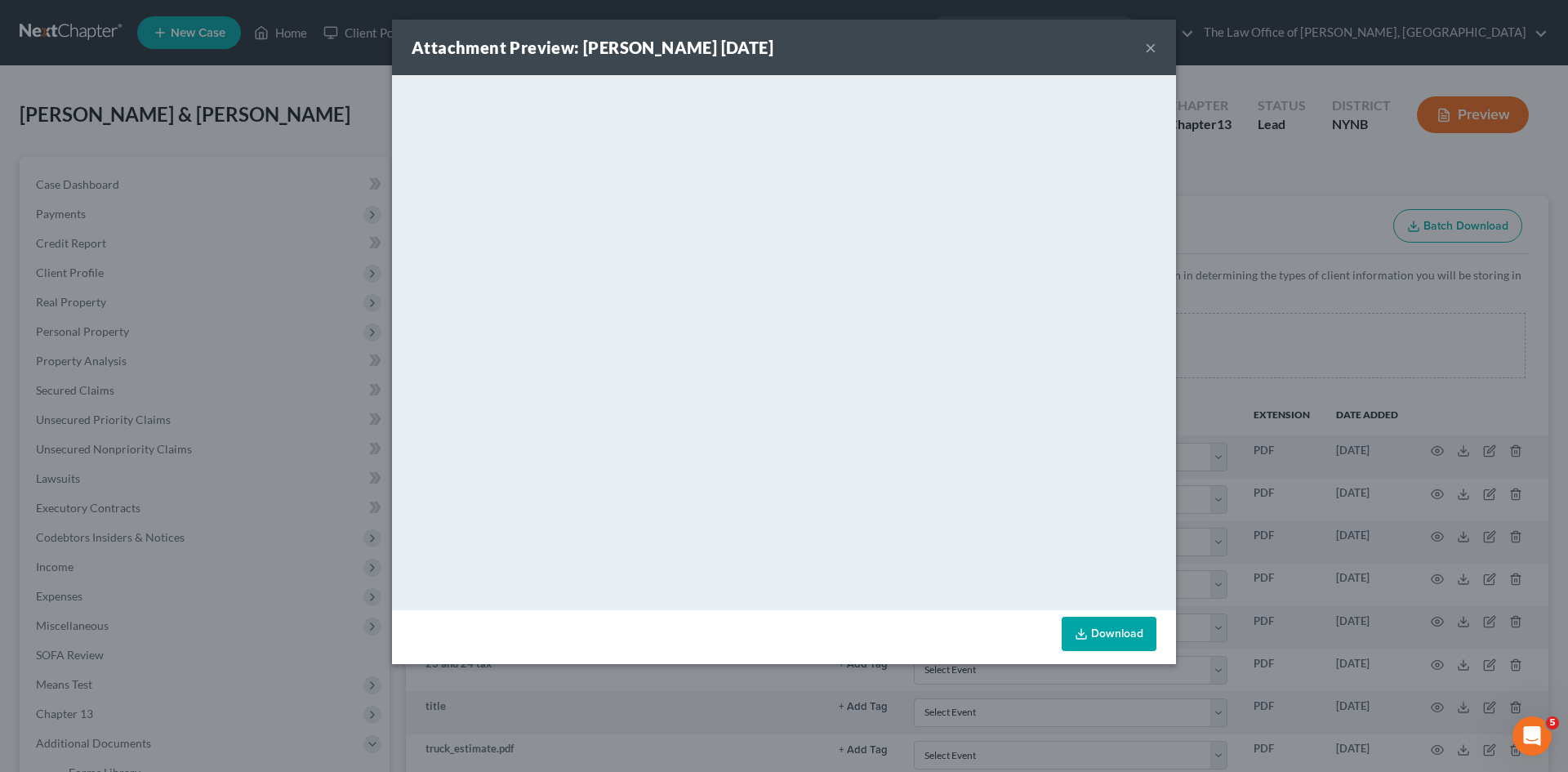
click at [1465, 539] on div "Attachment Preview: [PERSON_NAME] [DATE] × <object ng-attr-data='[URL][DOMAIN_N…" at bounding box center [784, 386] width 1568 height 772
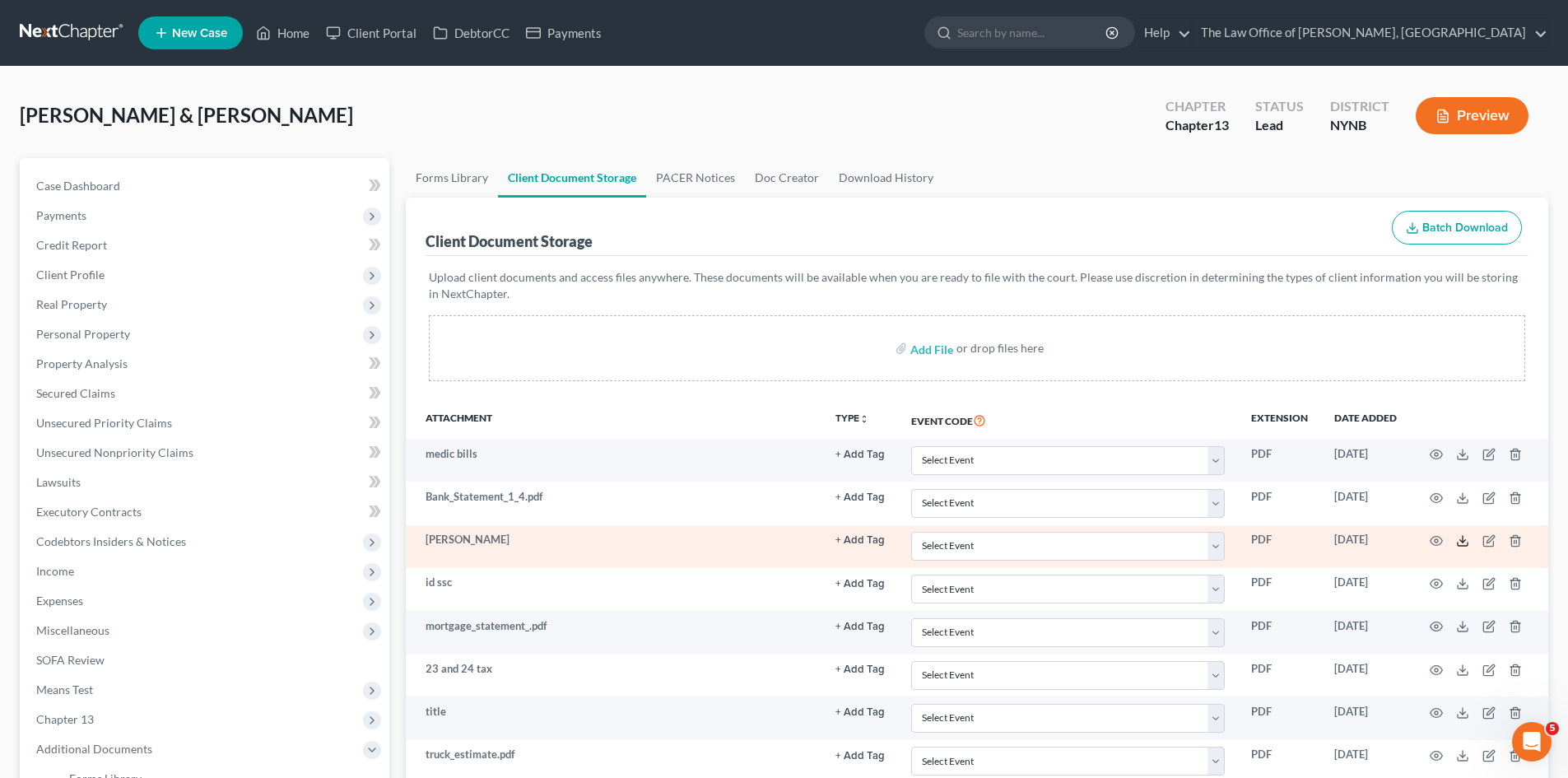
click at [1466, 542] on icon at bounding box center [1463, 541] width 13 height 13
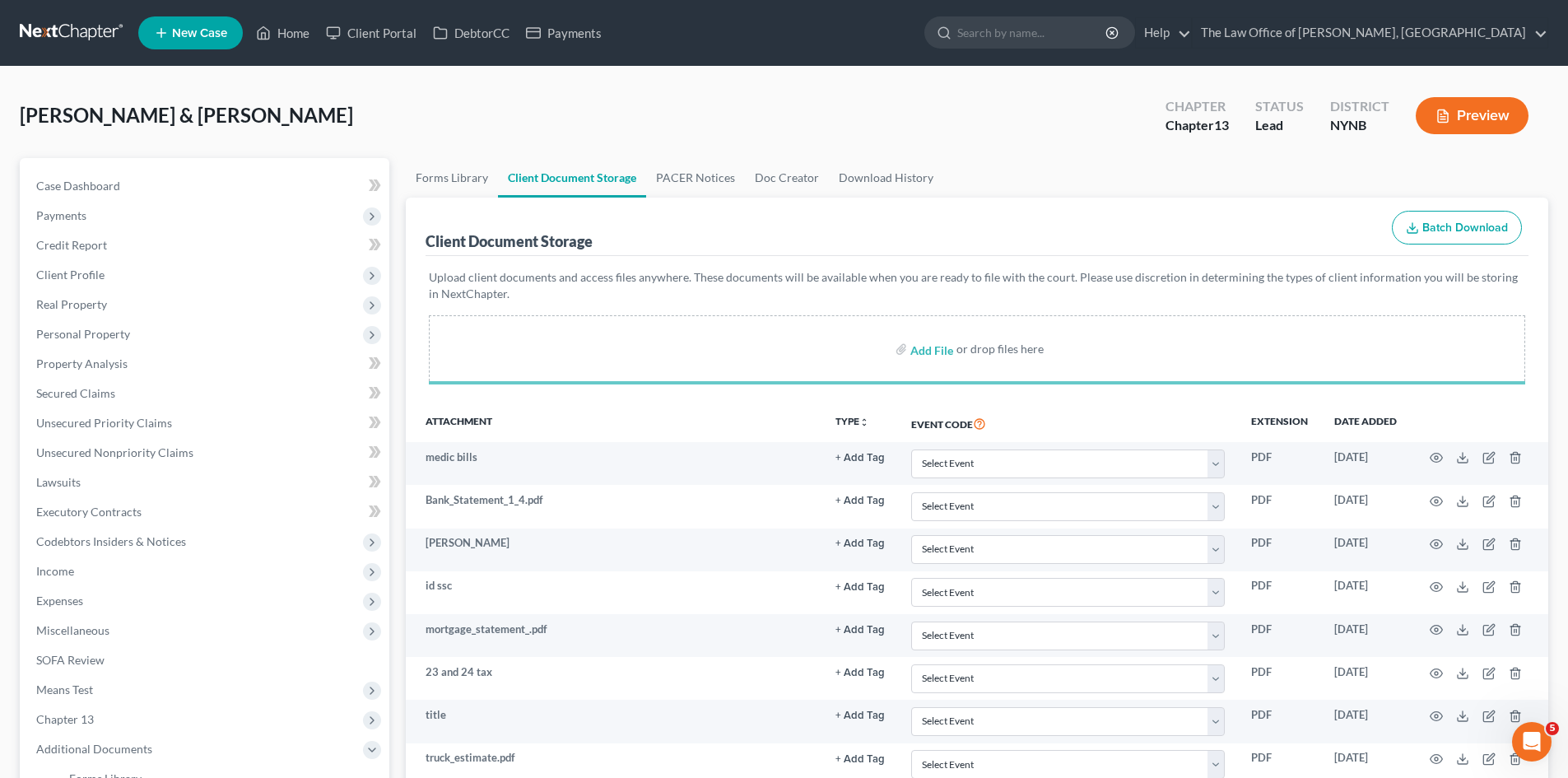
select select "1"
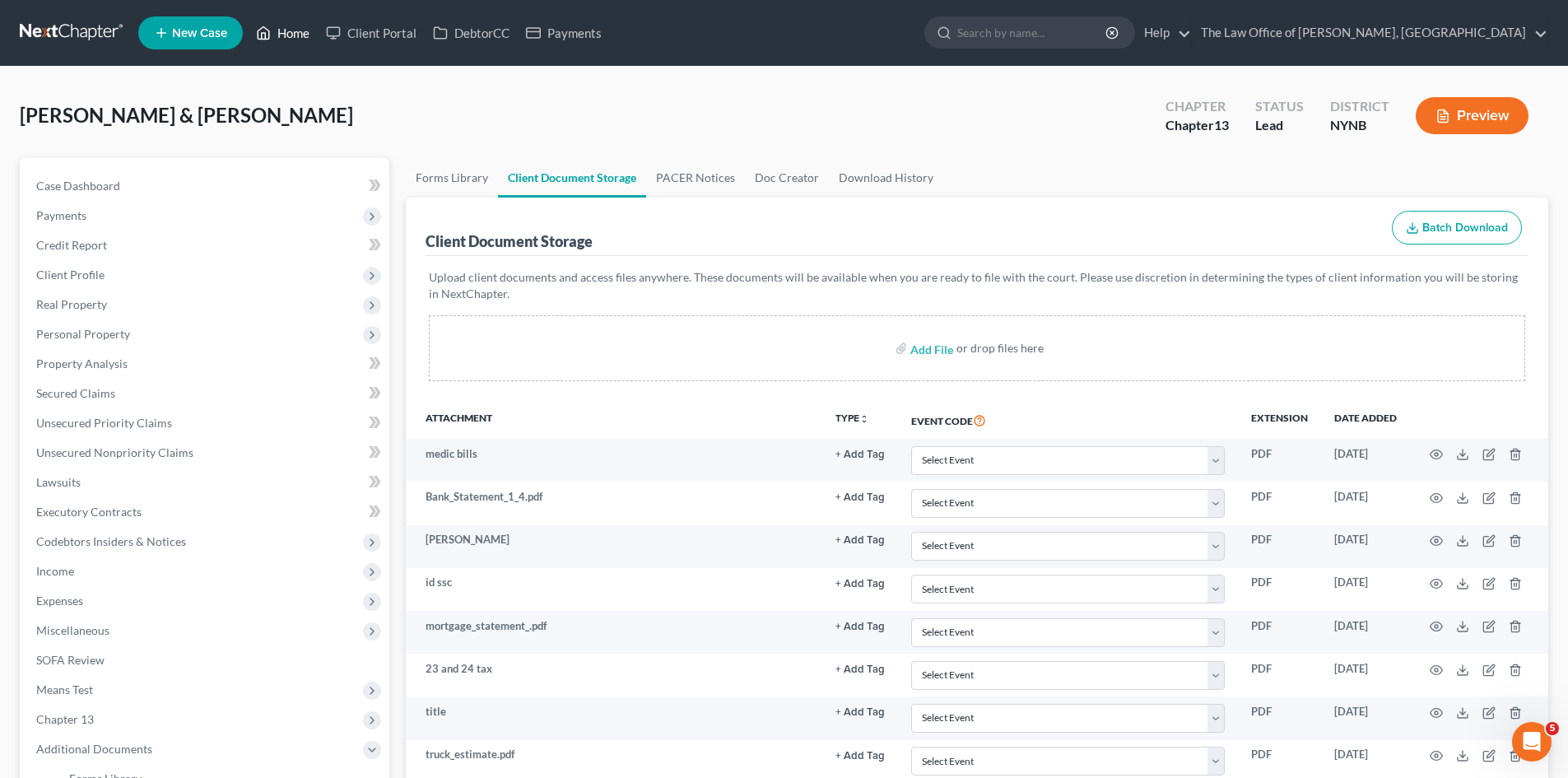
click at [286, 39] on link "Home" at bounding box center [283, 32] width 70 height 30
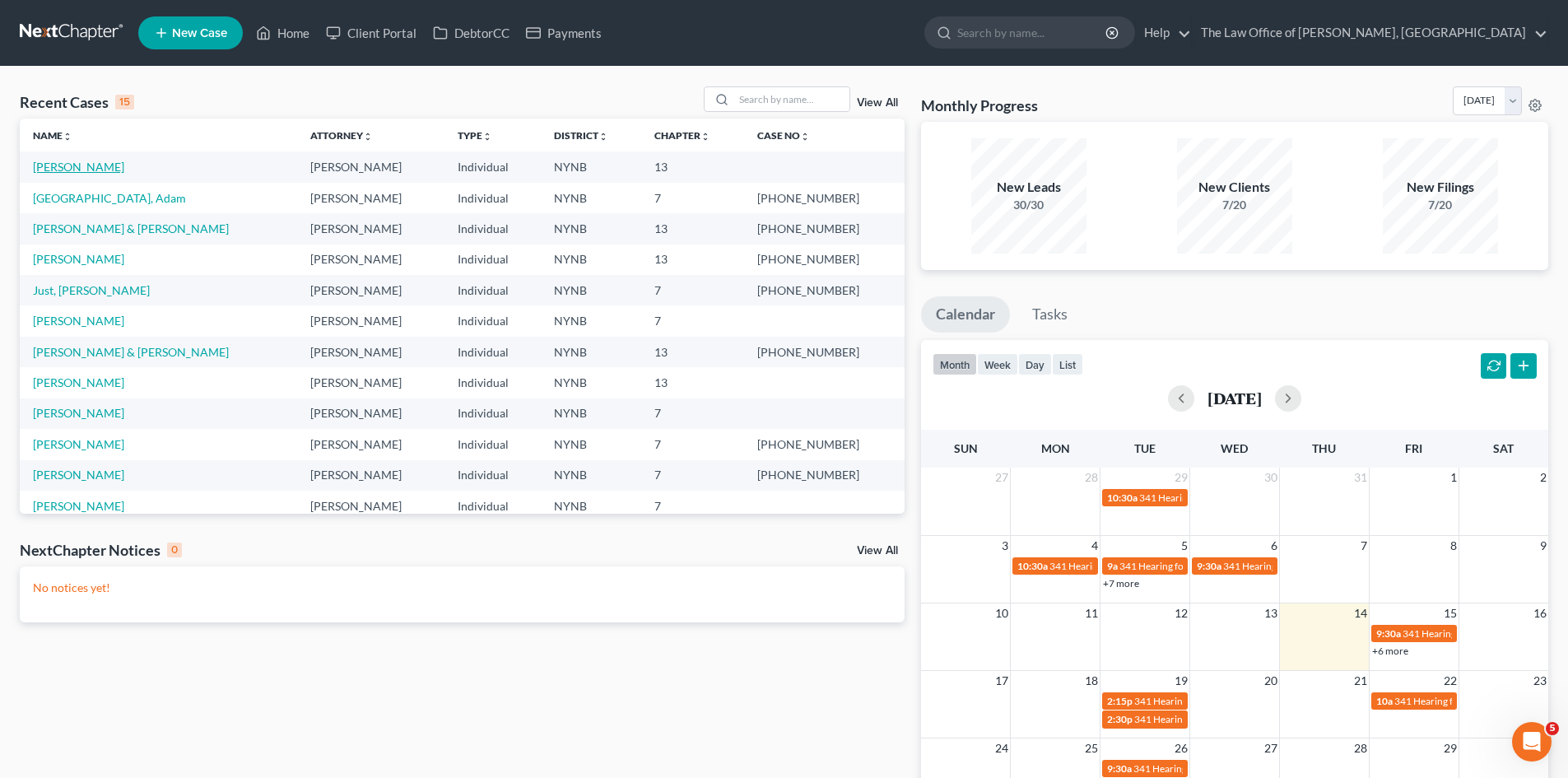
click at [116, 168] on link "[PERSON_NAME]" at bounding box center [79, 167] width 92 height 14
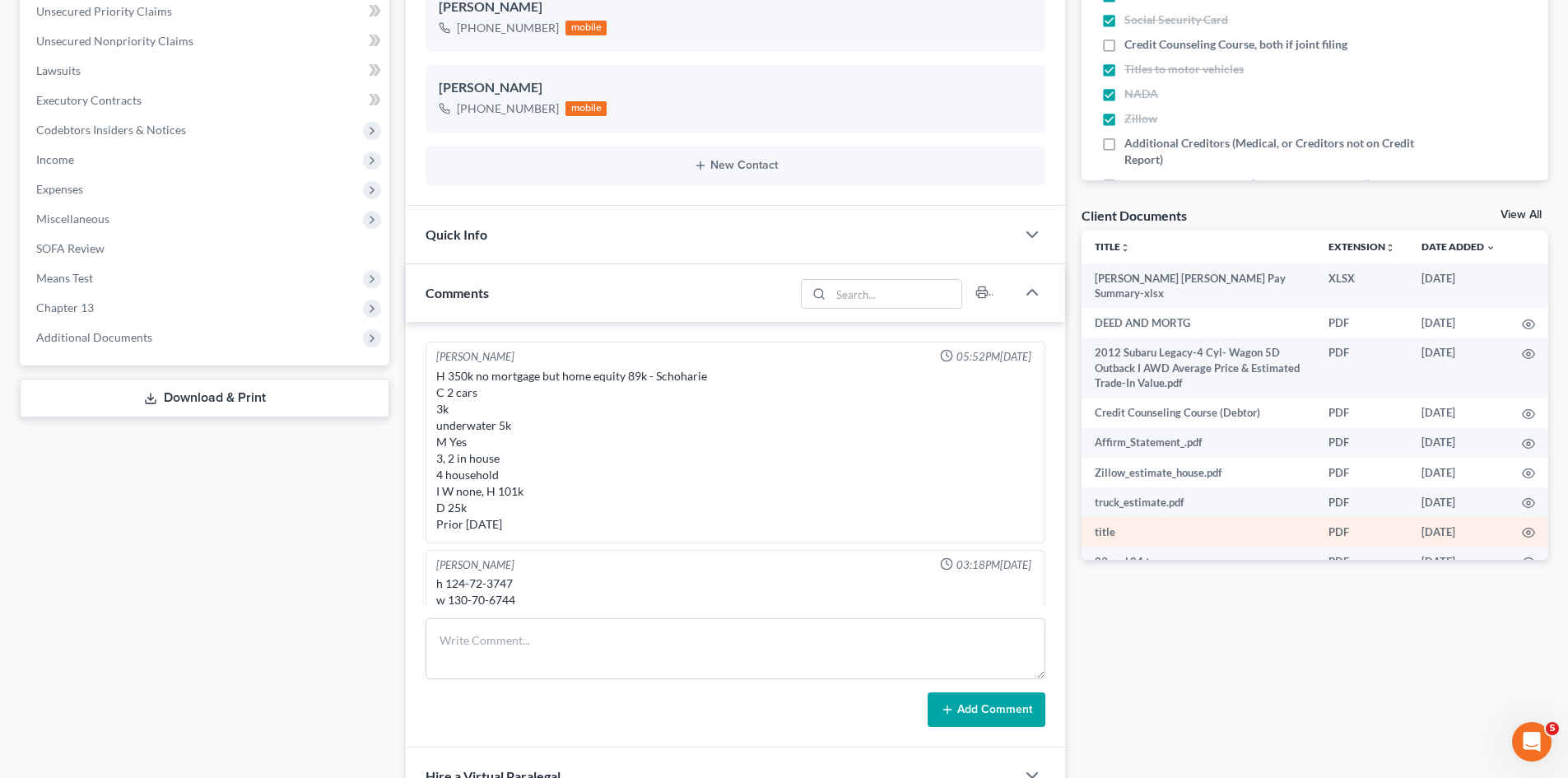
scroll to position [14, 0]
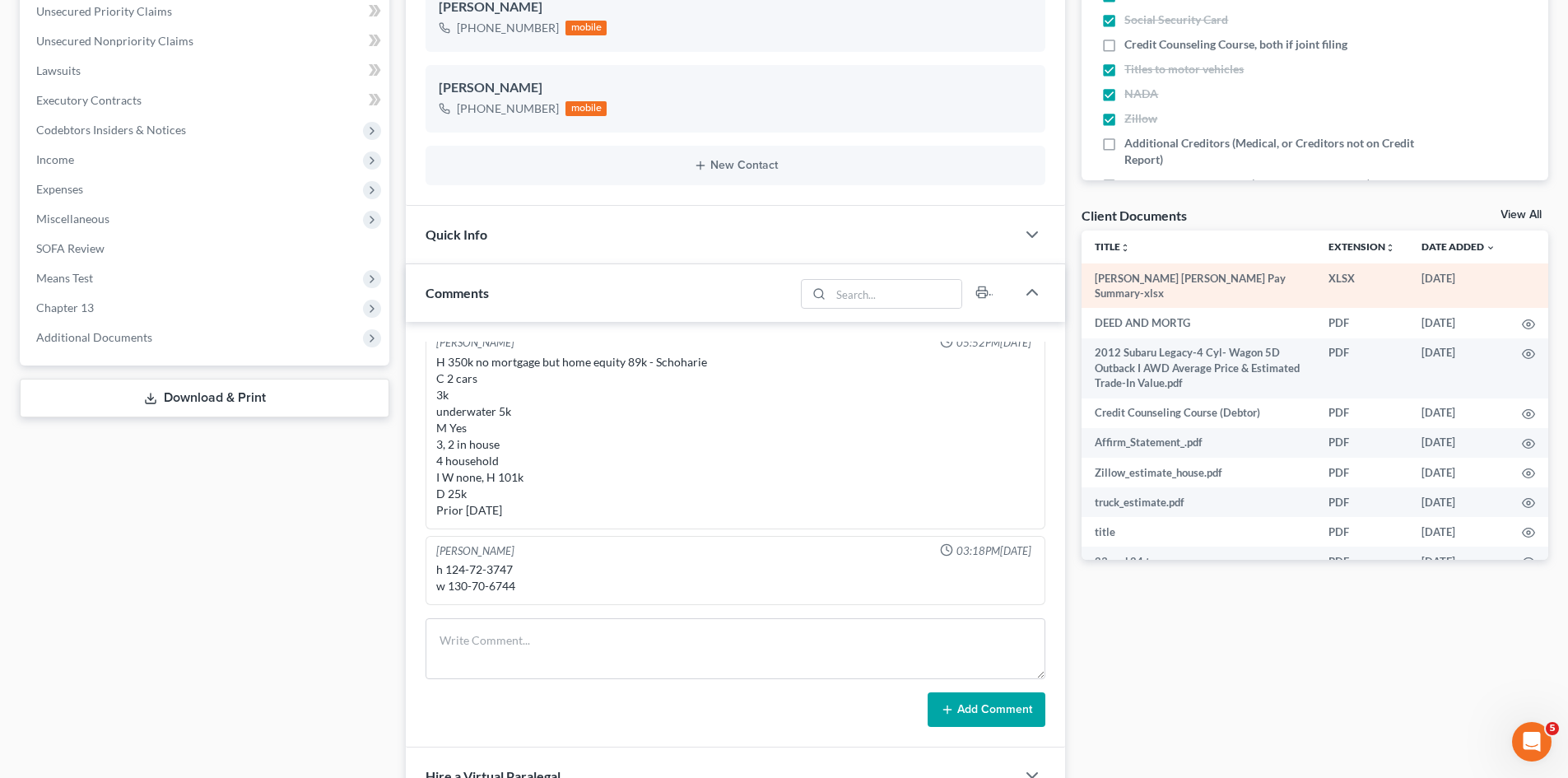
click at [1169, 275] on td "[PERSON_NAME] [PERSON_NAME] Pay Summary-xlsx" at bounding box center [1198, 286] width 234 height 45
click at [1377, 294] on td "XLSX" at bounding box center [1361, 286] width 93 height 45
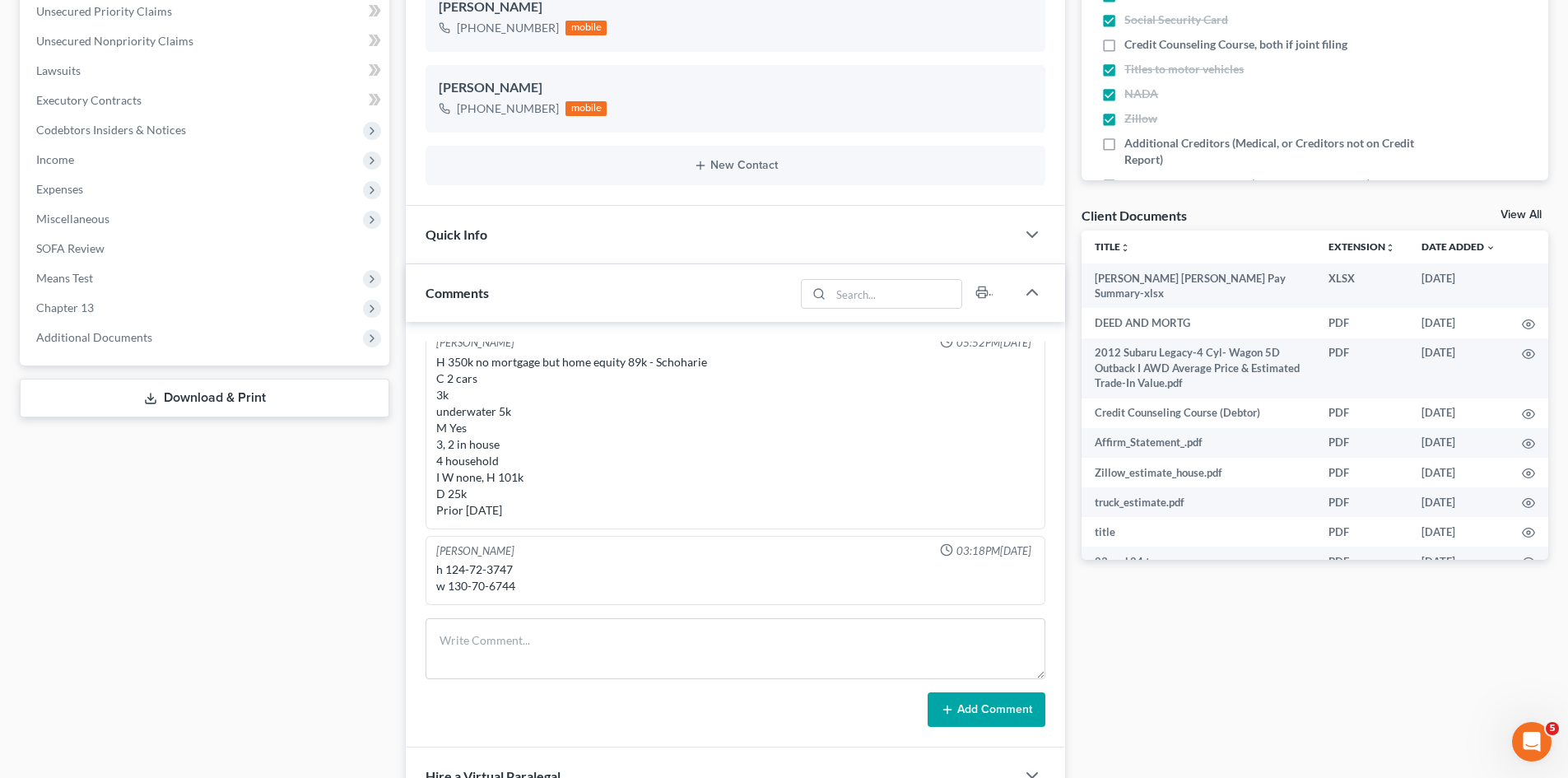
click at [1530, 210] on link "View All" at bounding box center [1521, 215] width 41 height 12
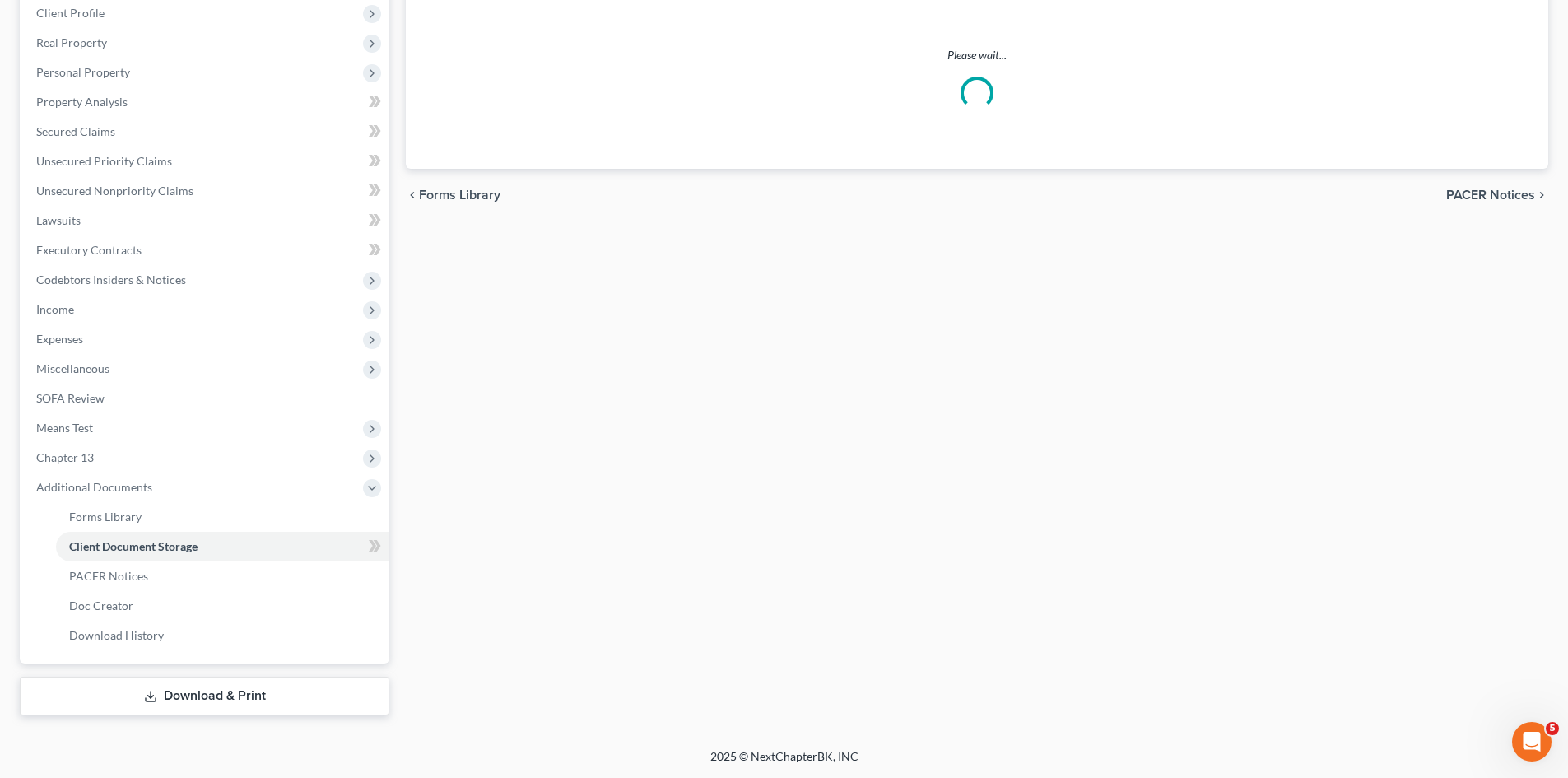
select select "1"
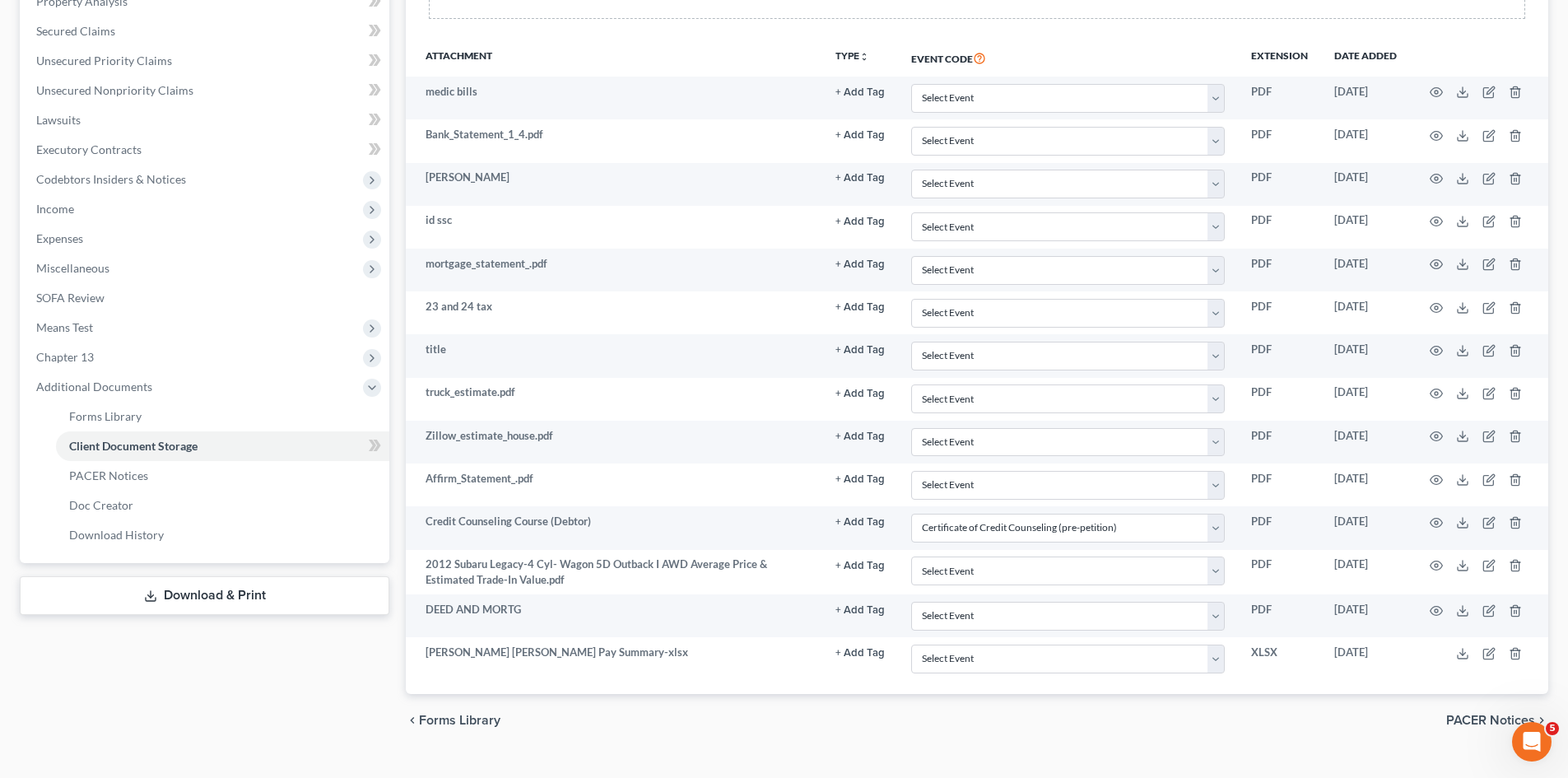
scroll to position [280, 0]
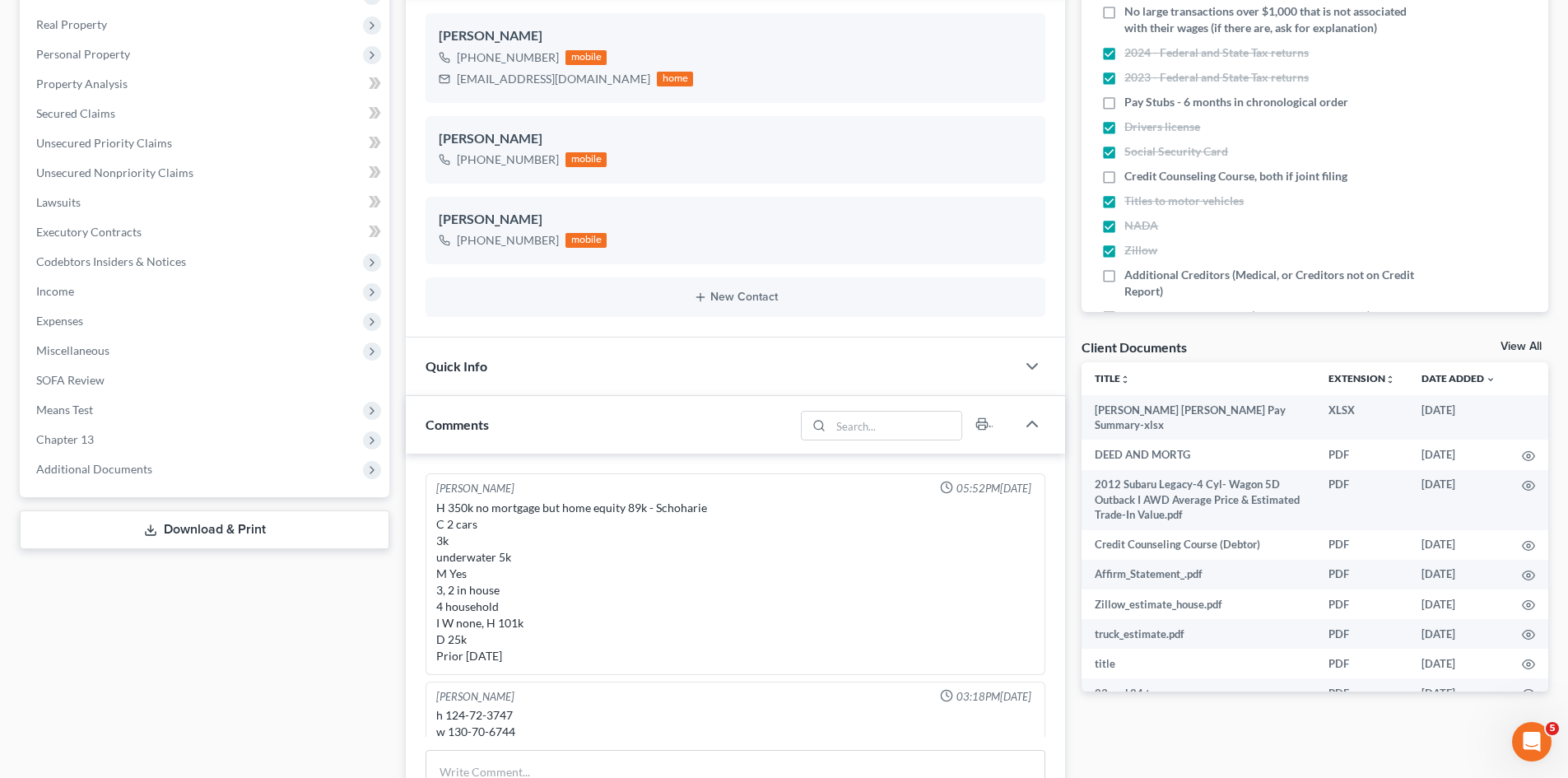
scroll to position [14, 0]
click at [1515, 343] on link "View All" at bounding box center [1521, 346] width 41 height 12
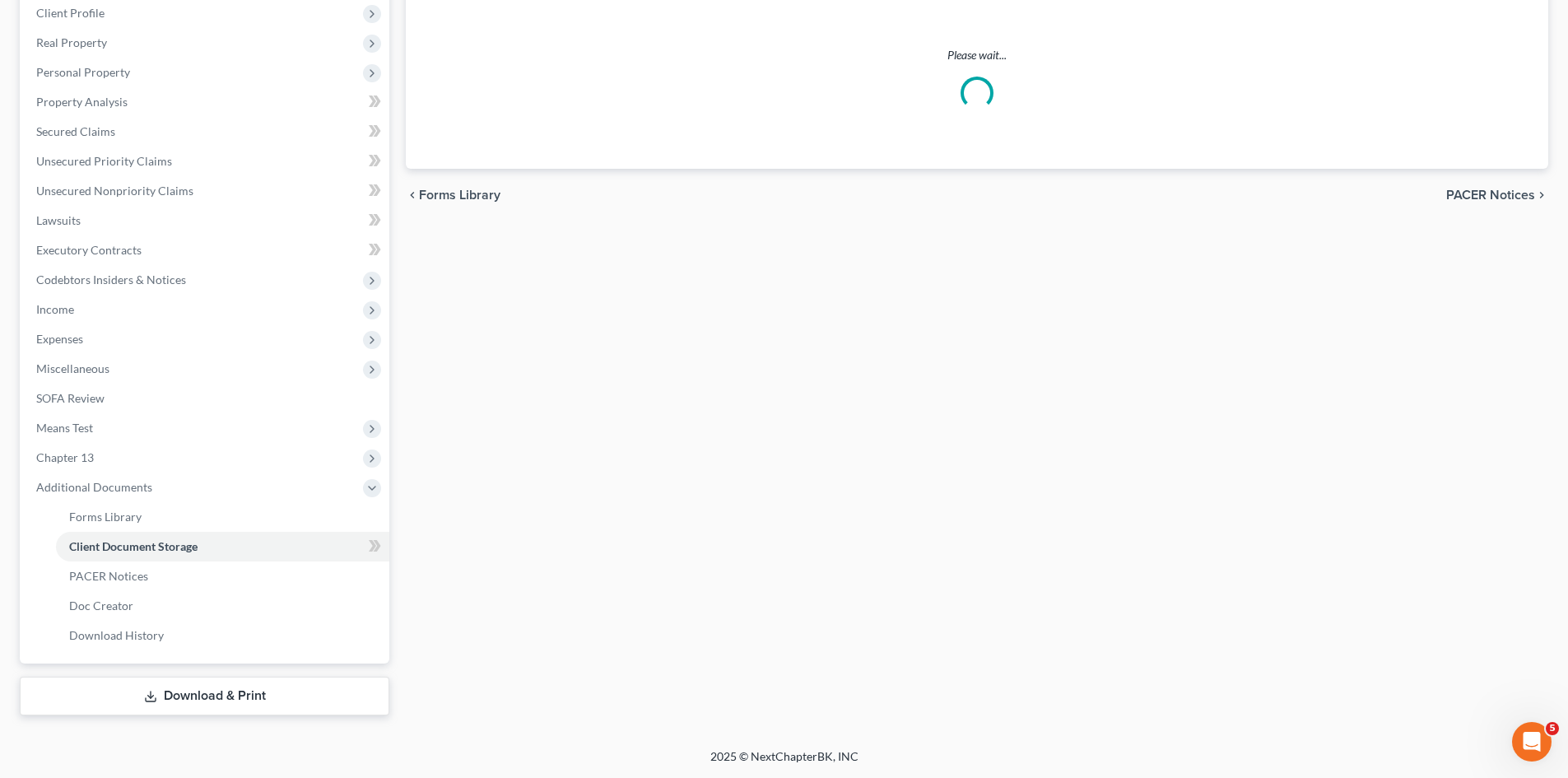
select select "1"
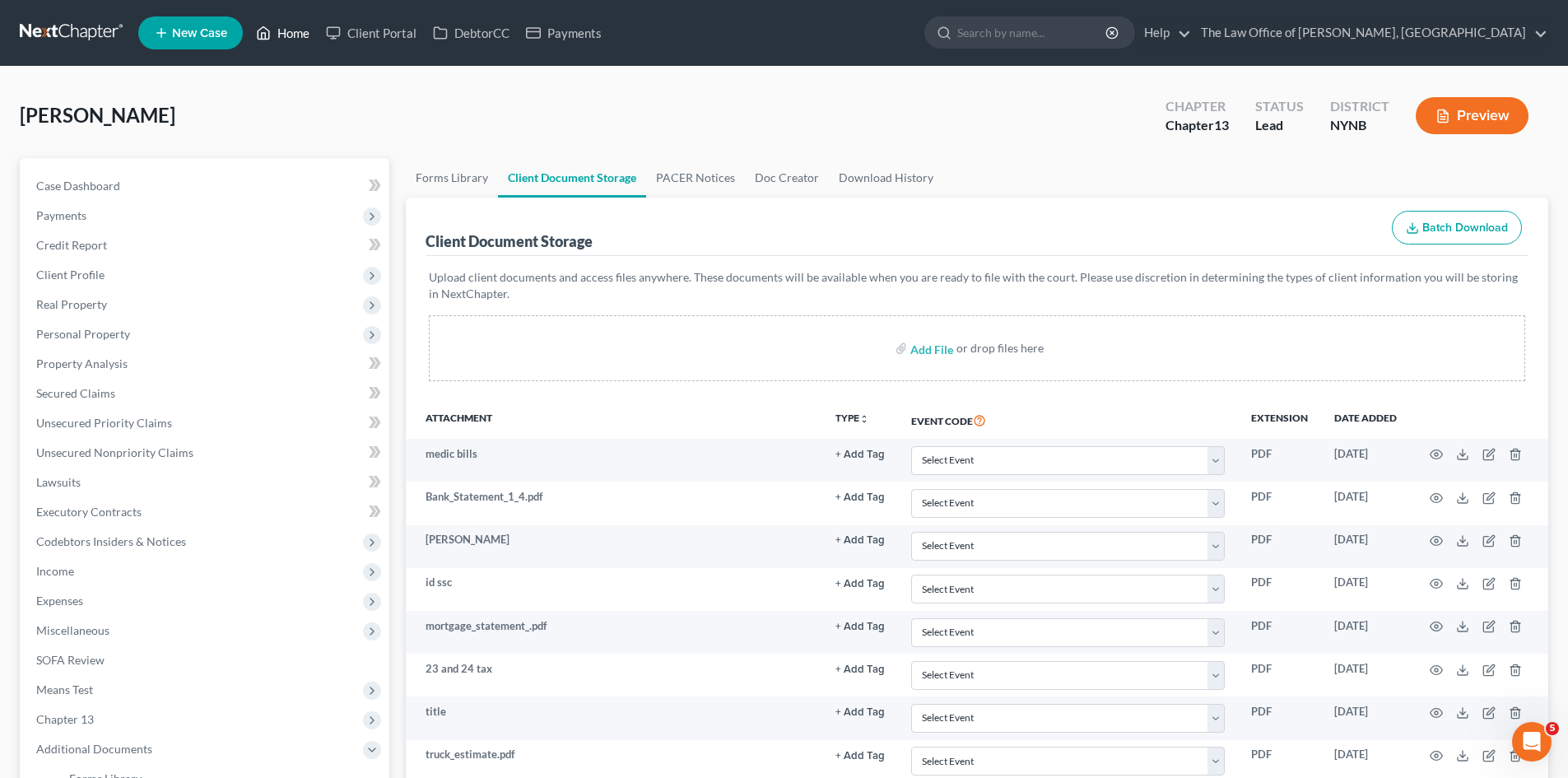
click at [274, 24] on link "Home" at bounding box center [283, 32] width 70 height 30
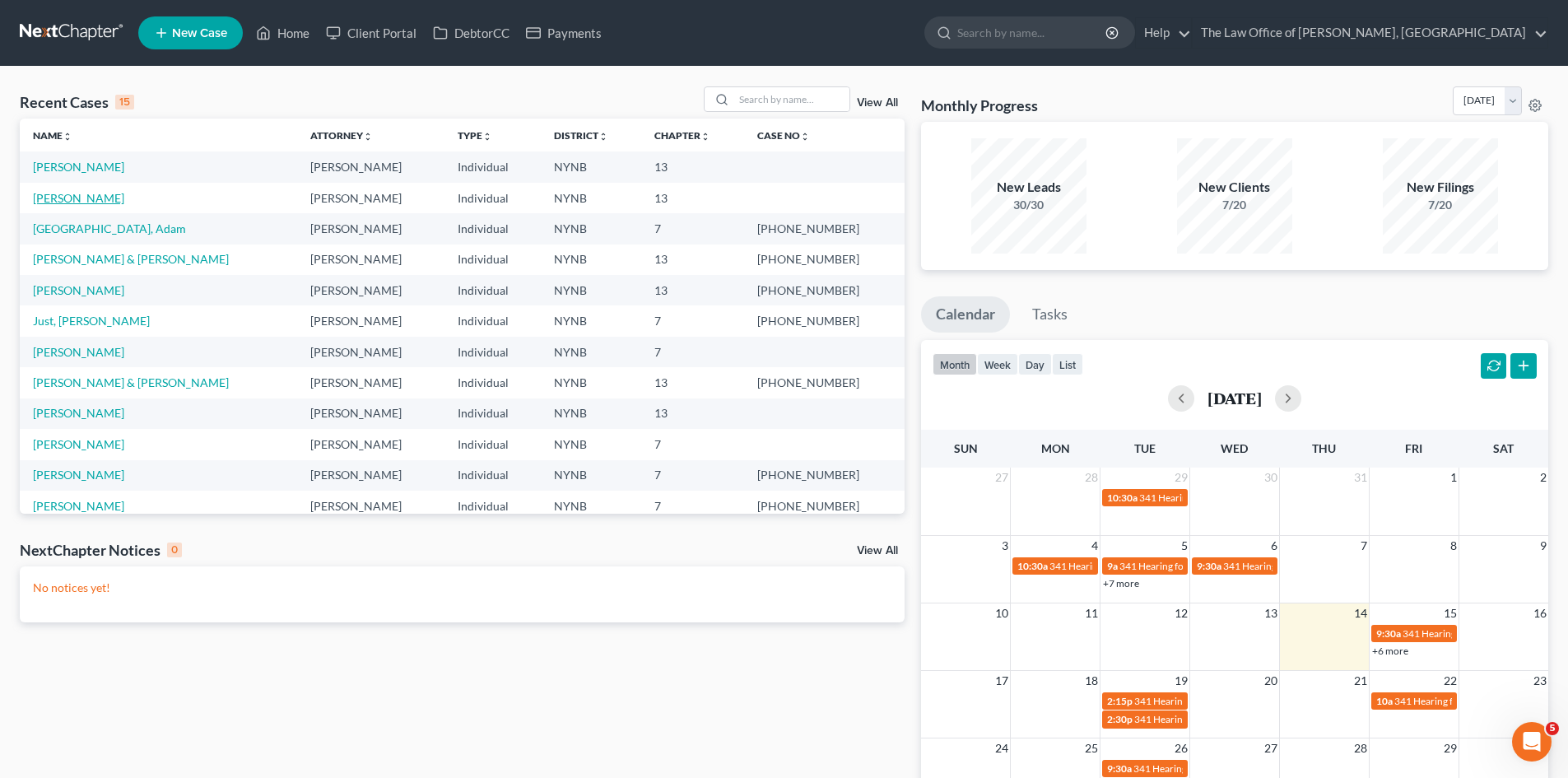
click at [93, 196] on link "[PERSON_NAME]" at bounding box center [79, 198] width 92 height 14
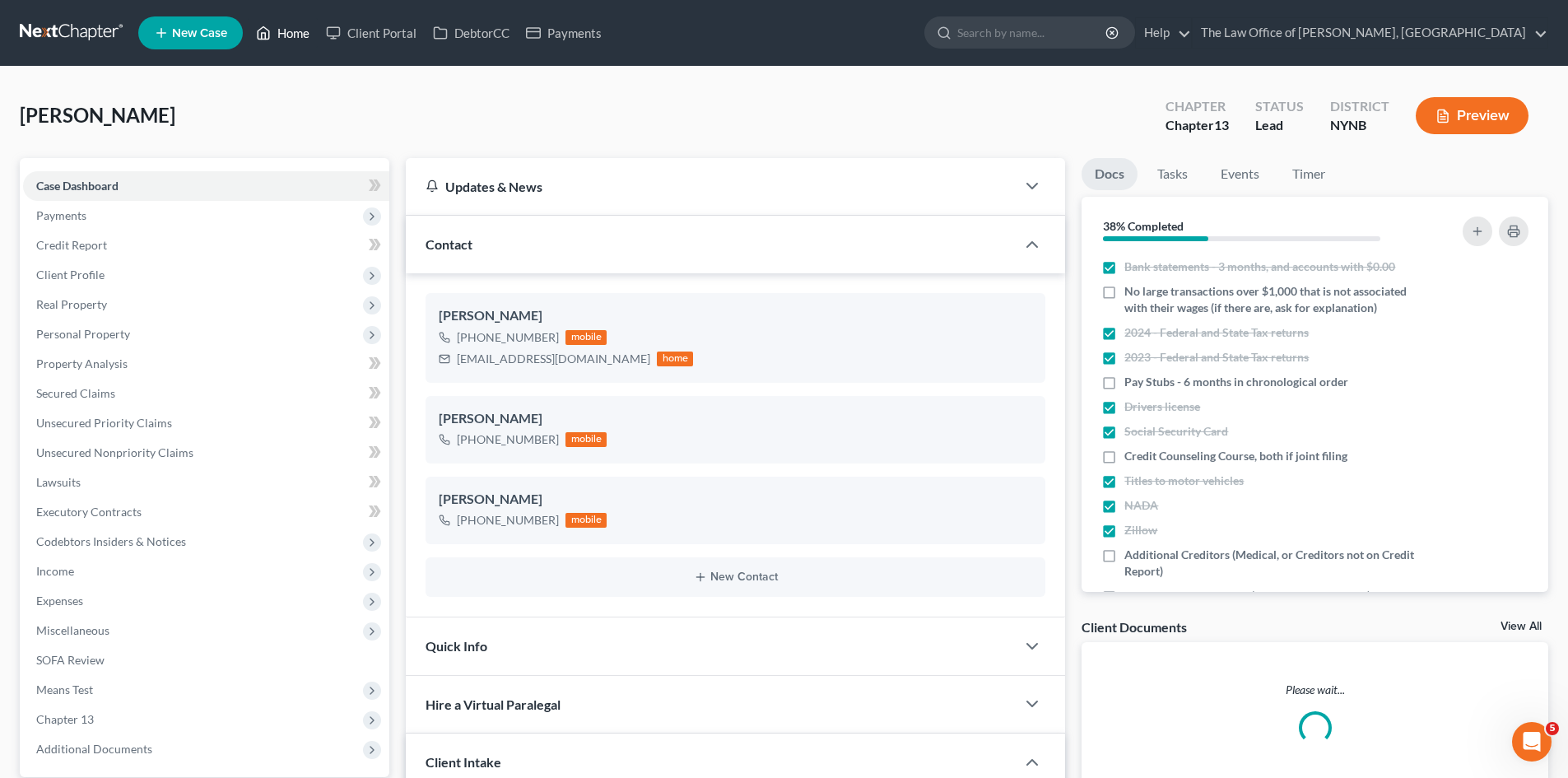
click at [285, 31] on link "Home" at bounding box center [283, 32] width 70 height 30
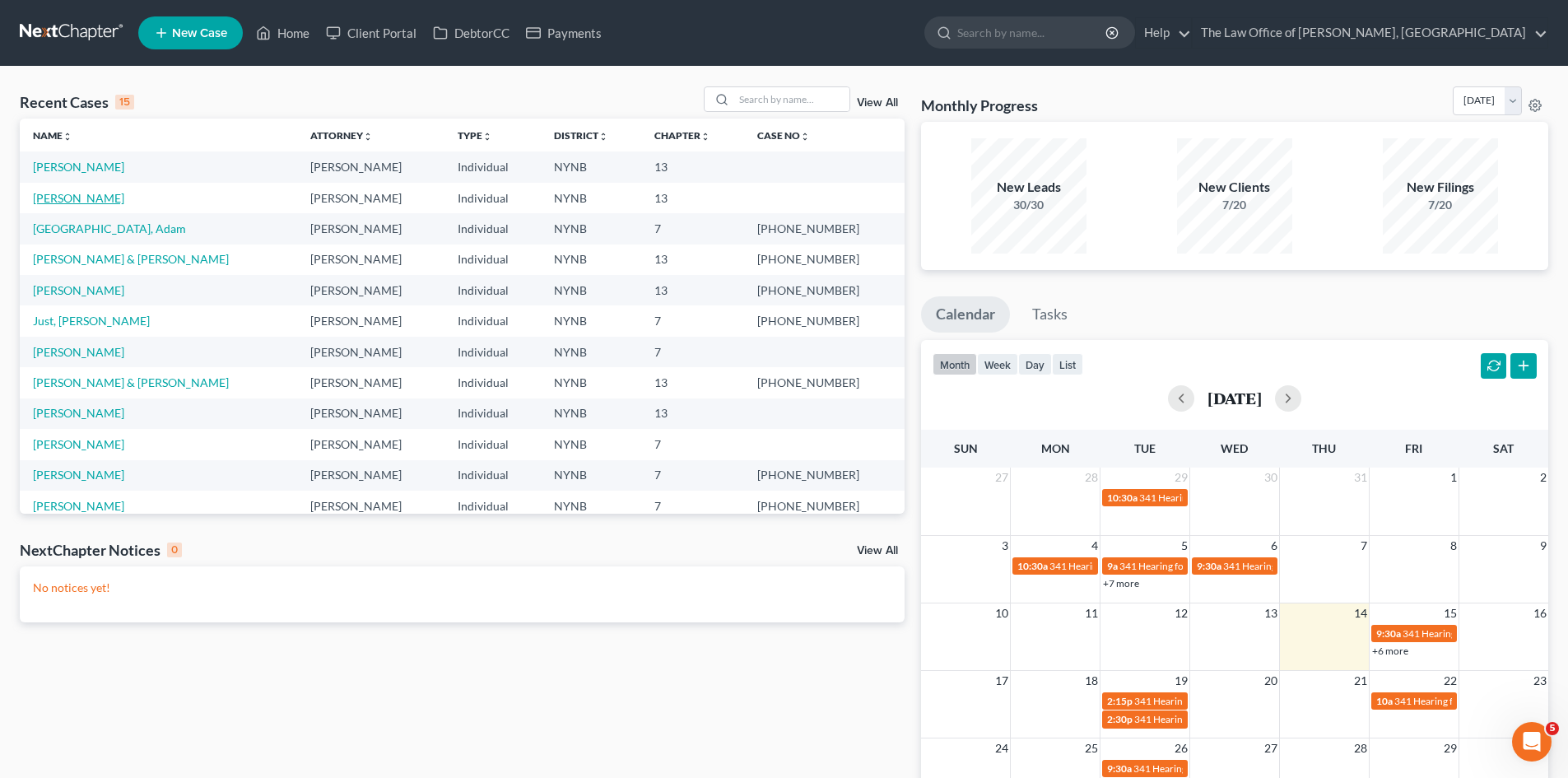
click at [84, 200] on link "[PERSON_NAME]" at bounding box center [79, 198] width 92 height 14
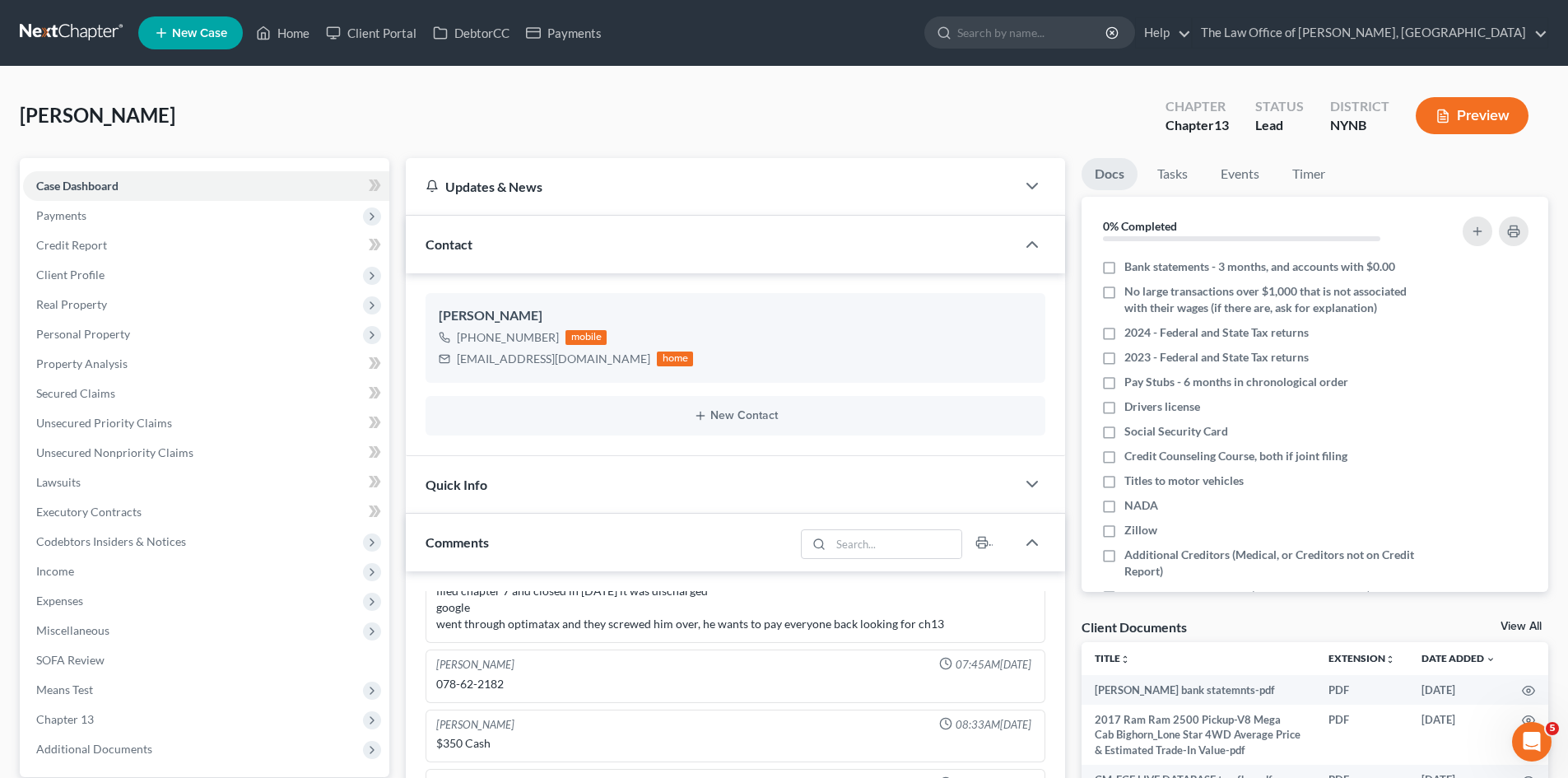
scroll to position [747, 0]
click at [1528, 622] on link "View All" at bounding box center [1521, 626] width 41 height 12
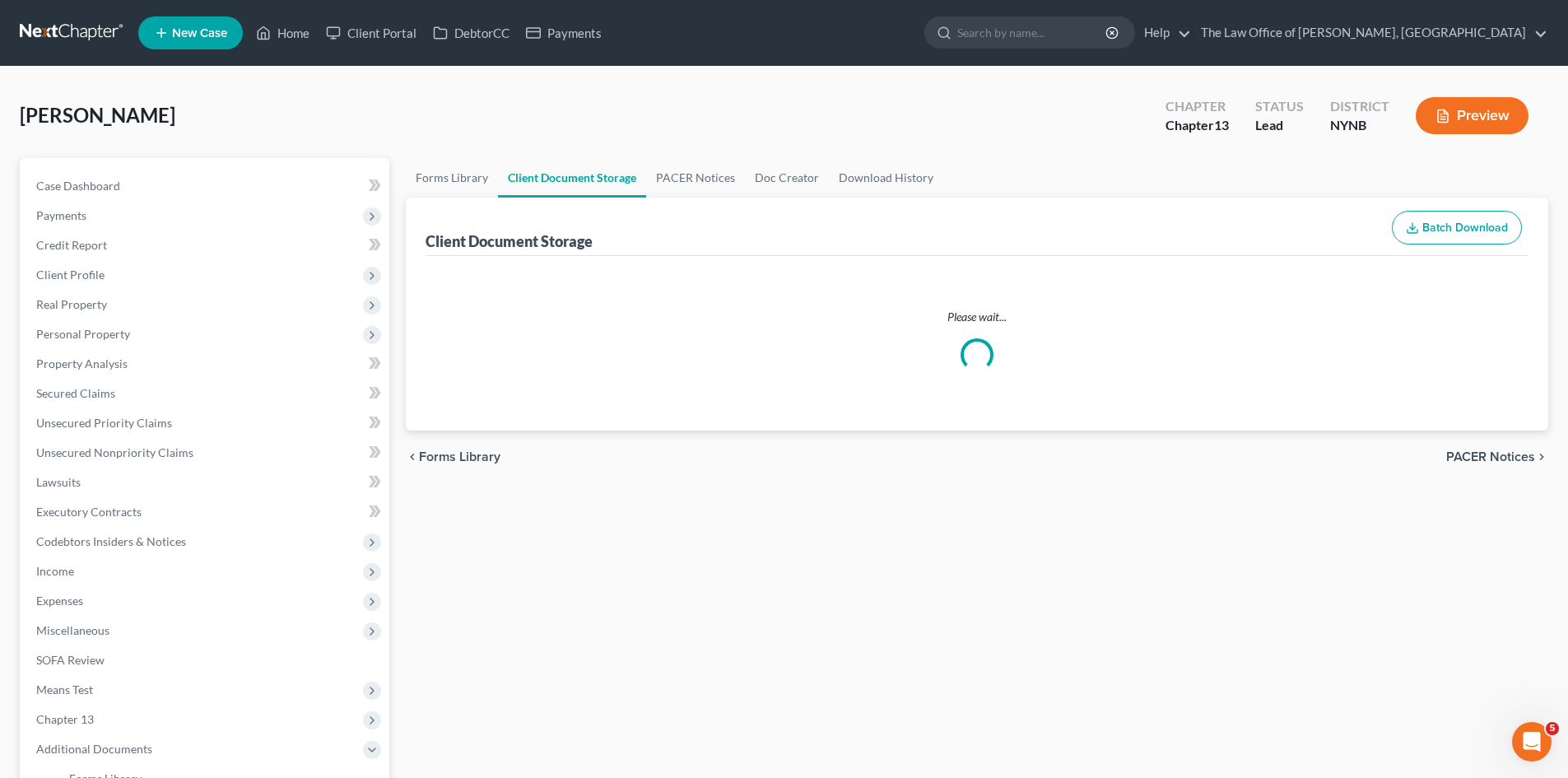
select select "1"
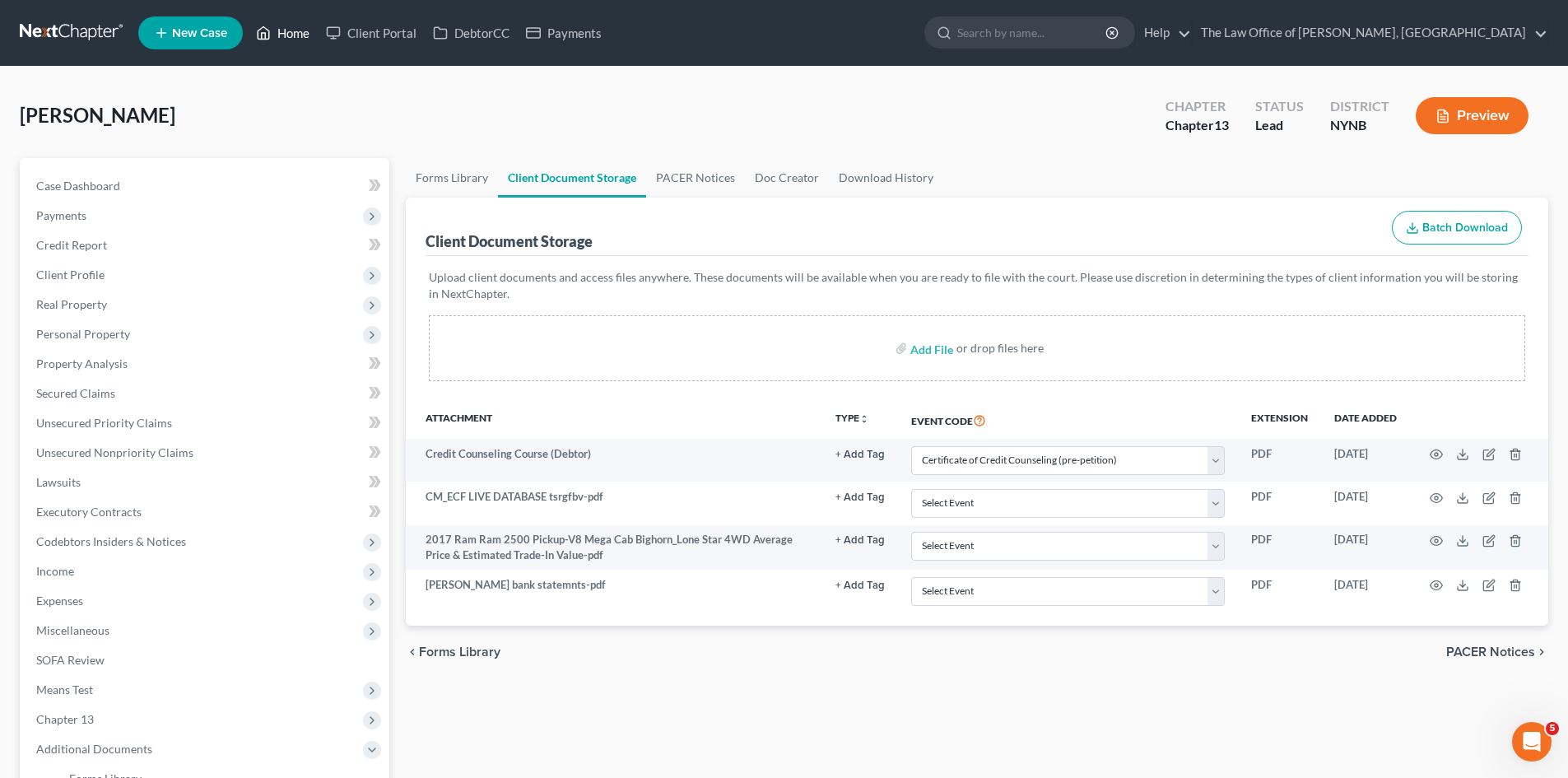
click at [288, 34] on link "Home" at bounding box center [283, 32] width 70 height 30
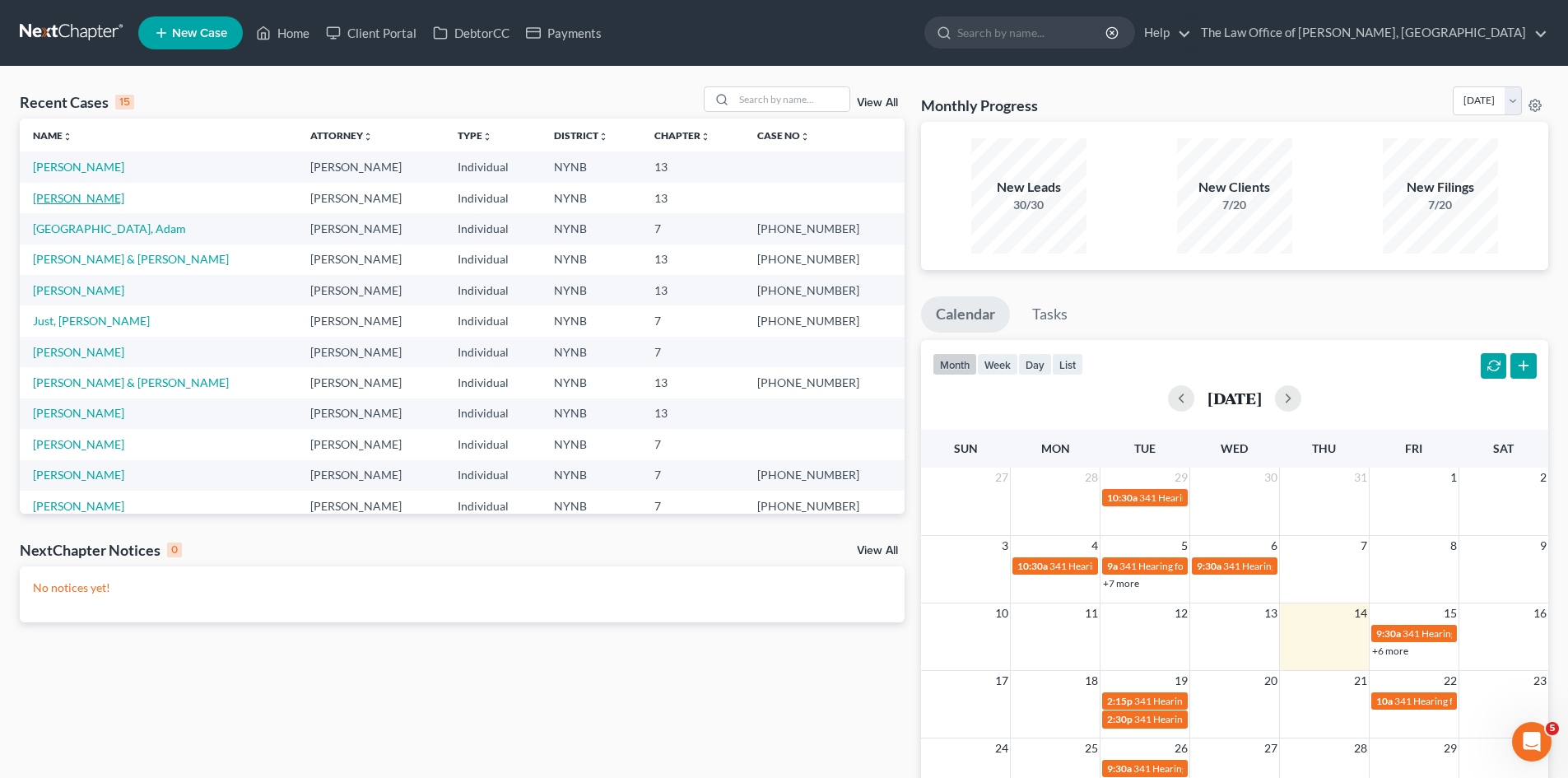
click at [62, 202] on link "[PERSON_NAME]" at bounding box center [79, 198] width 92 height 14
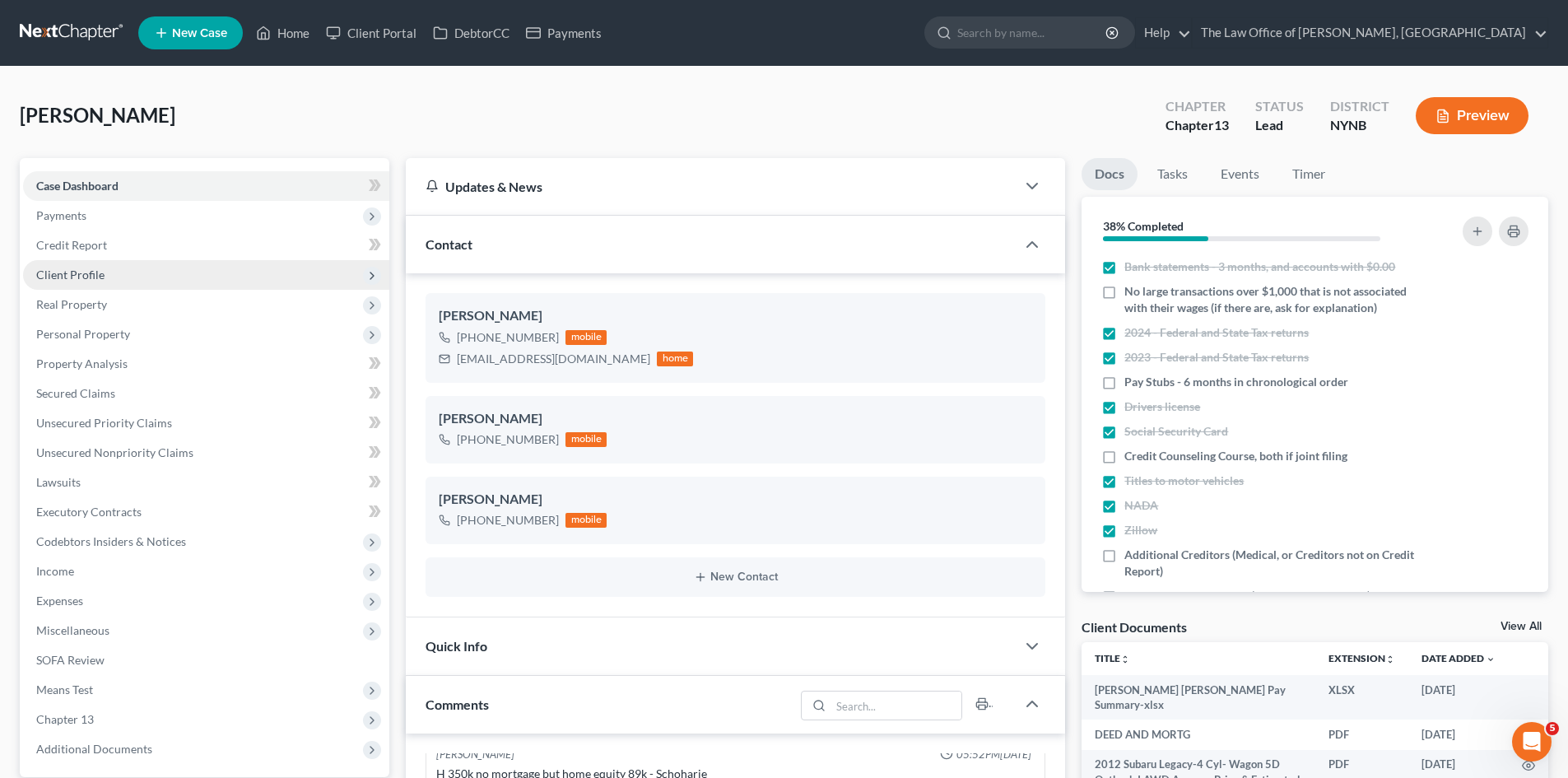
click at [1524, 622] on link "View All" at bounding box center [1521, 626] width 41 height 12
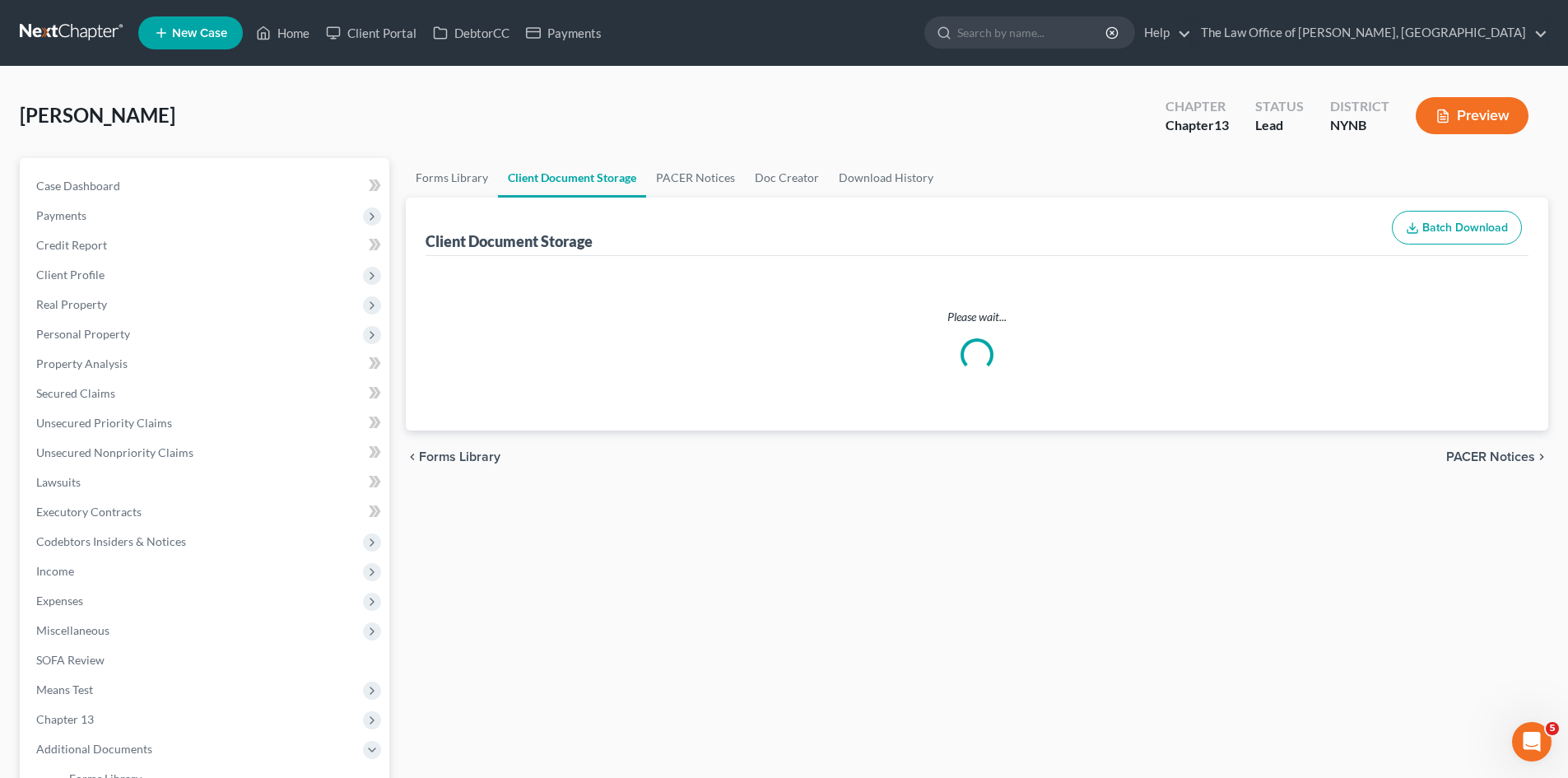
select select "1"
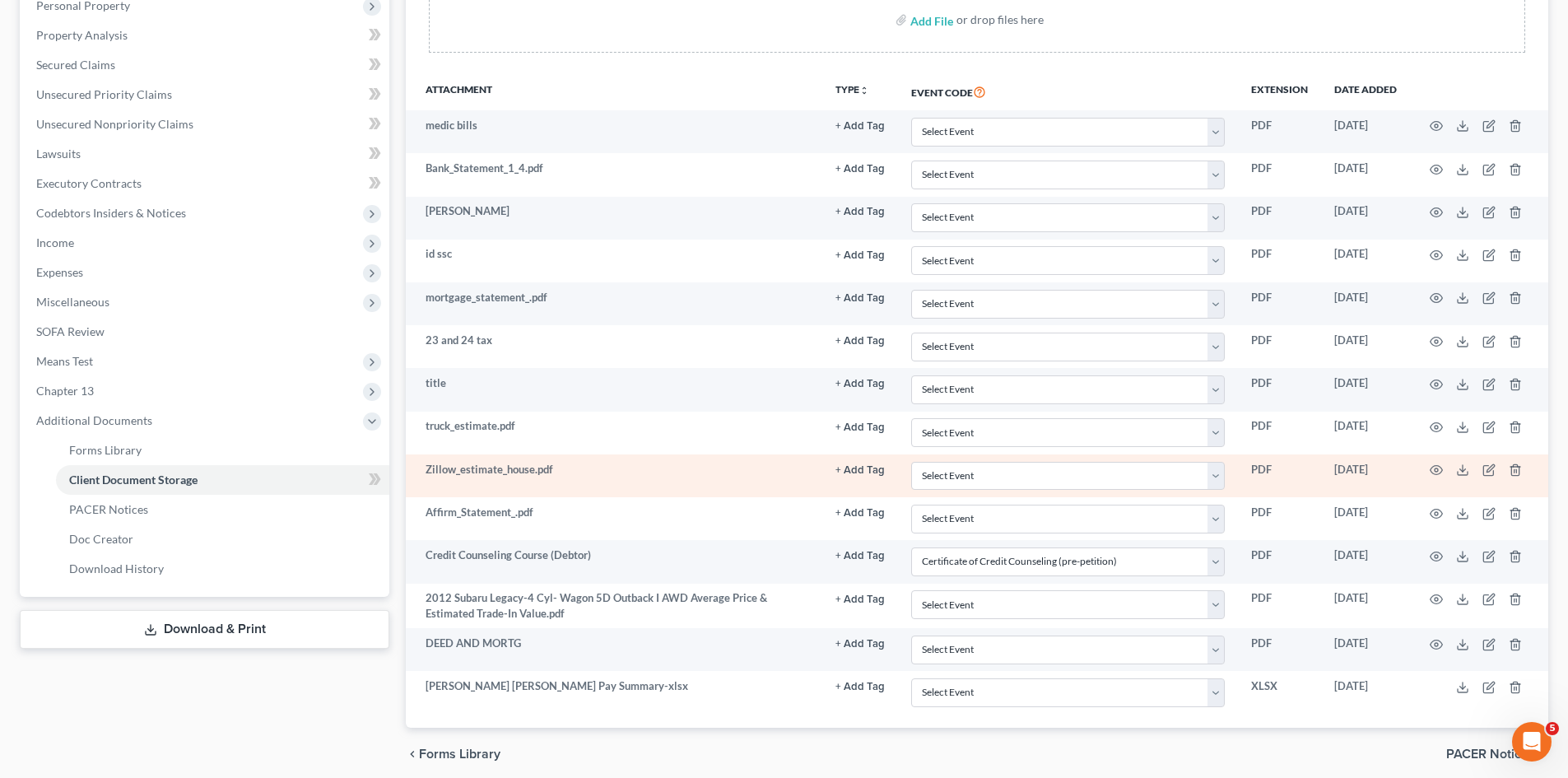
scroll to position [329, 0]
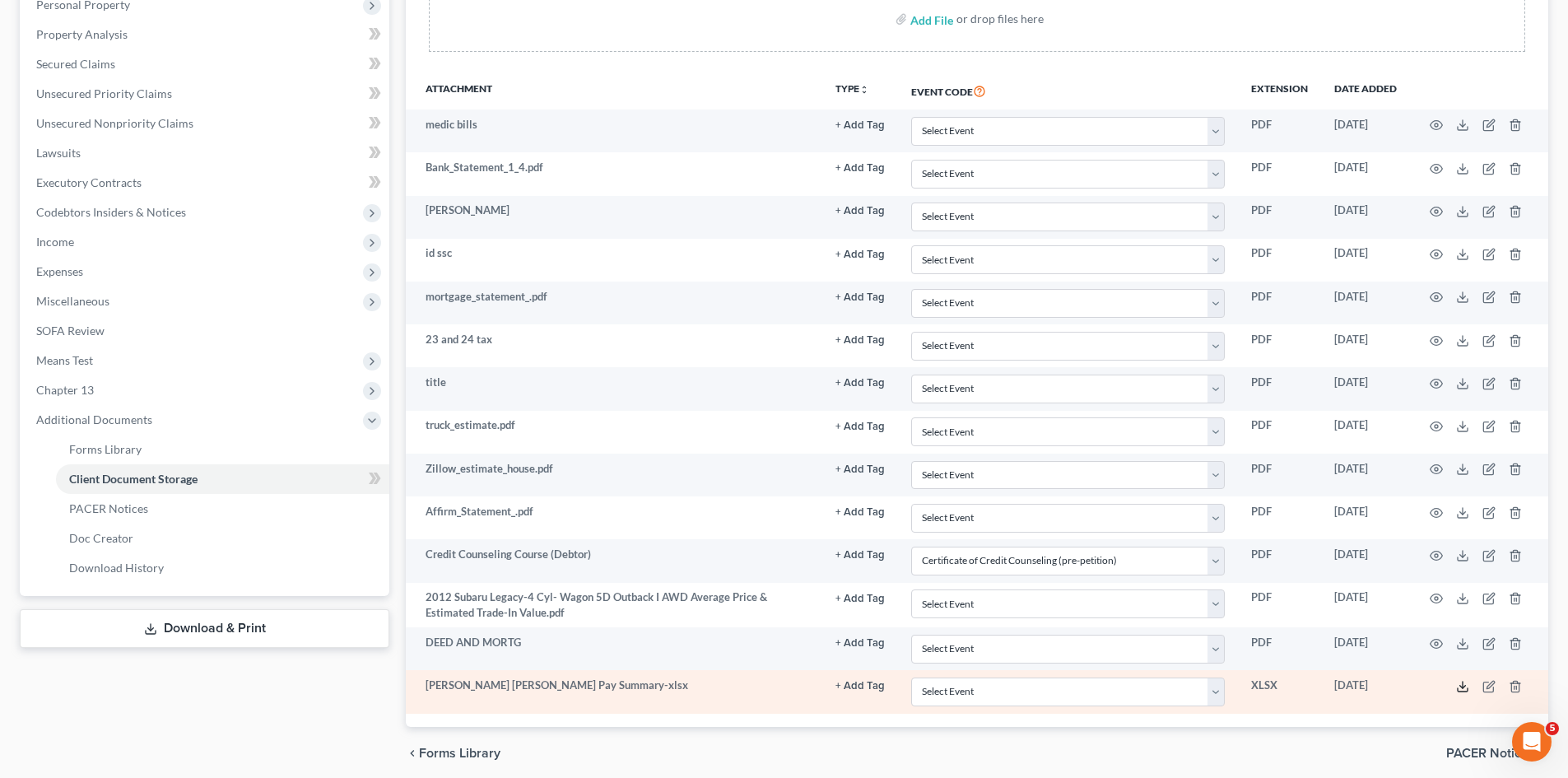
click at [1457, 680] on icon at bounding box center [1463, 686] width 13 height 13
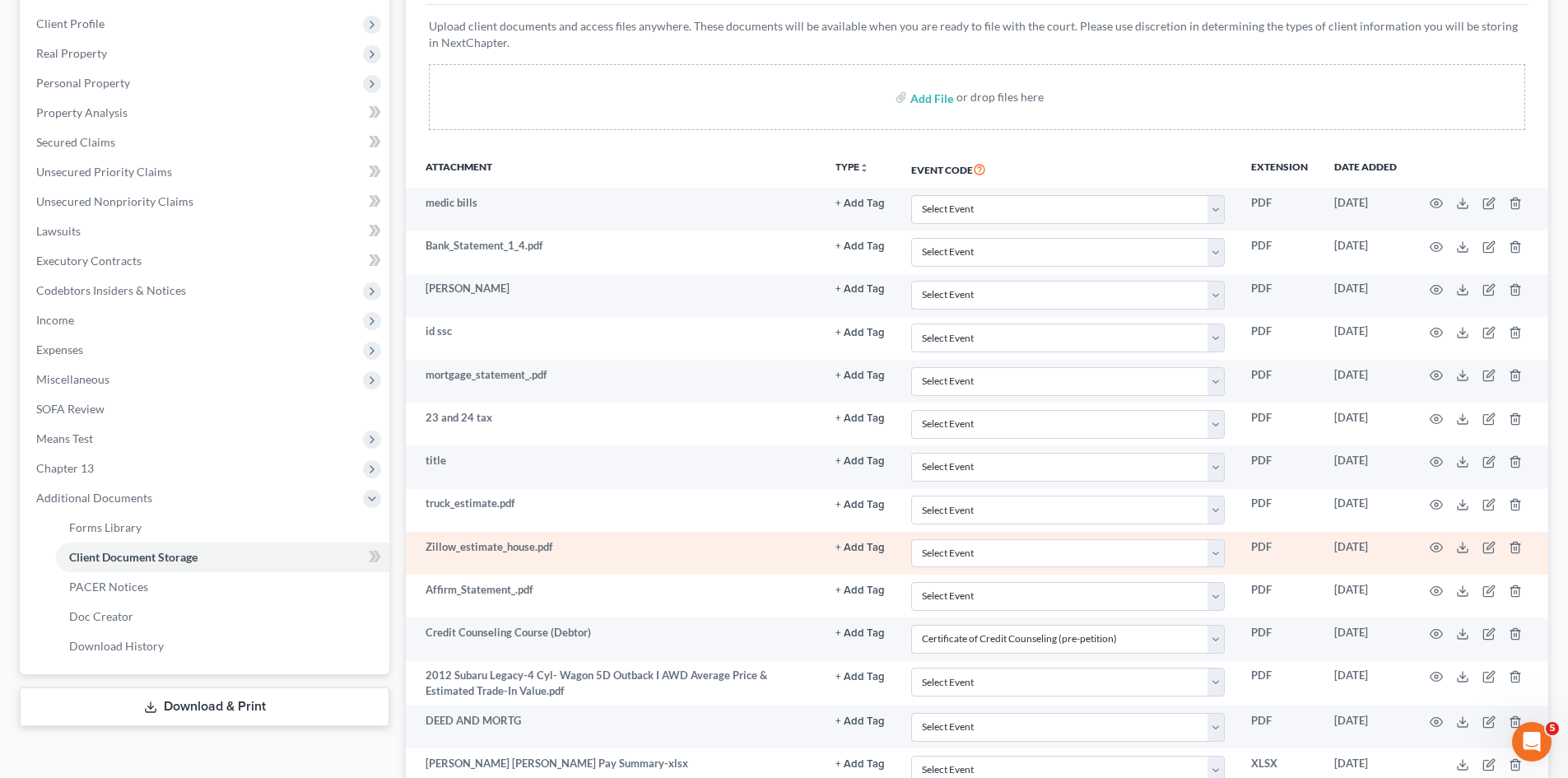
scroll to position [247, 0]
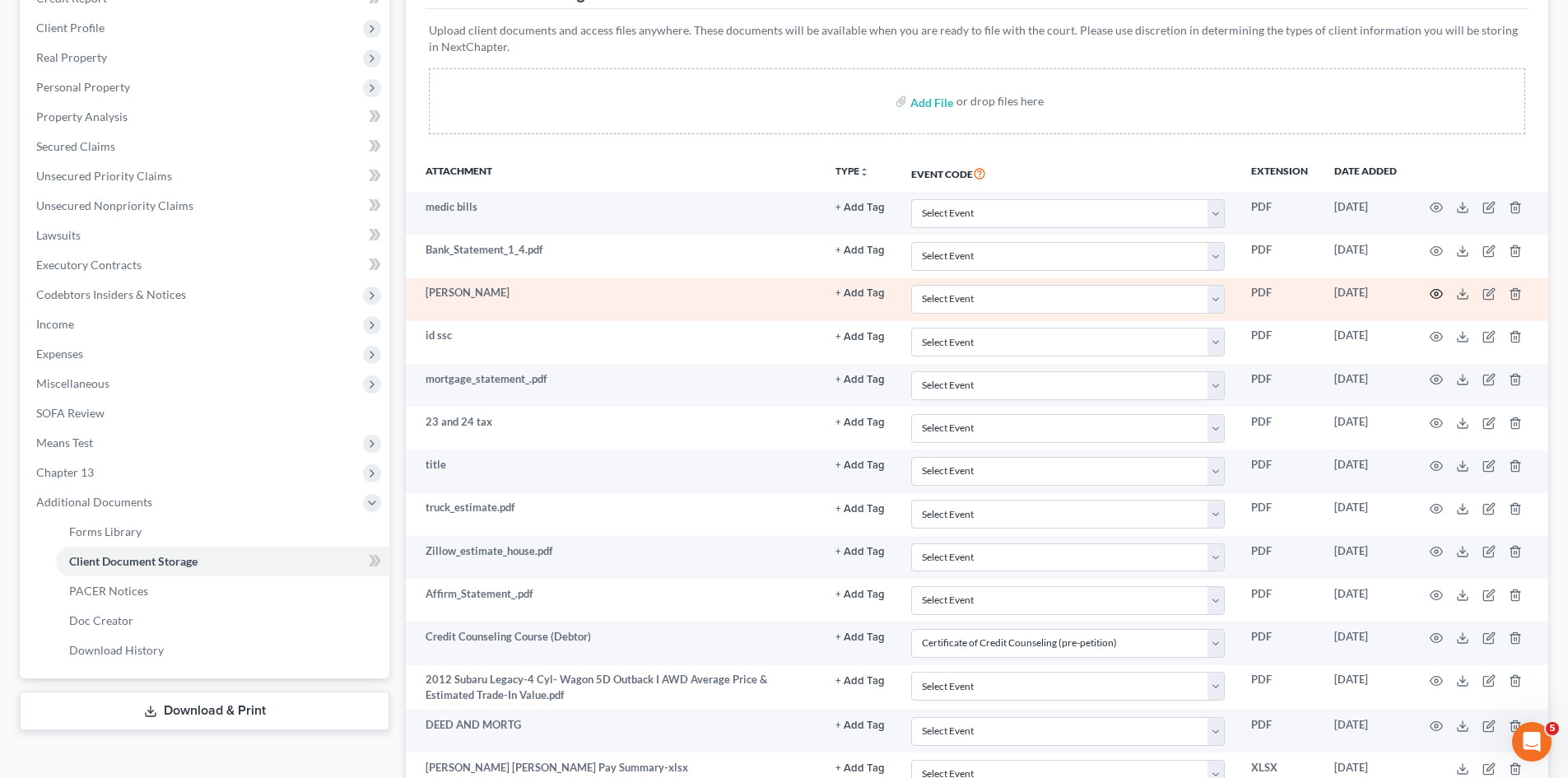
click at [1440, 291] on icon "button" at bounding box center [1437, 294] width 13 height 9
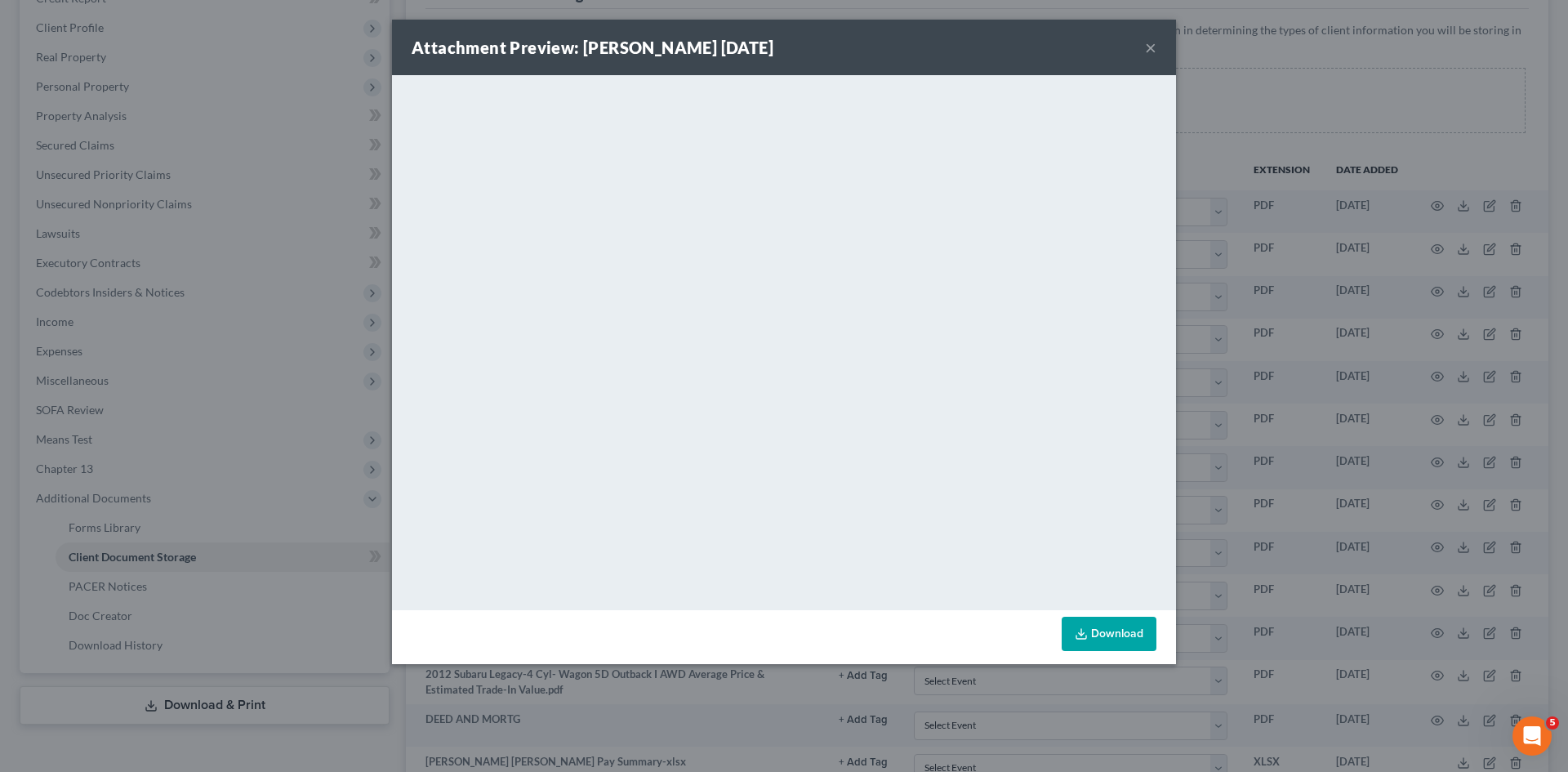
click at [1148, 54] on button "×" at bounding box center [1151, 47] width 12 height 20
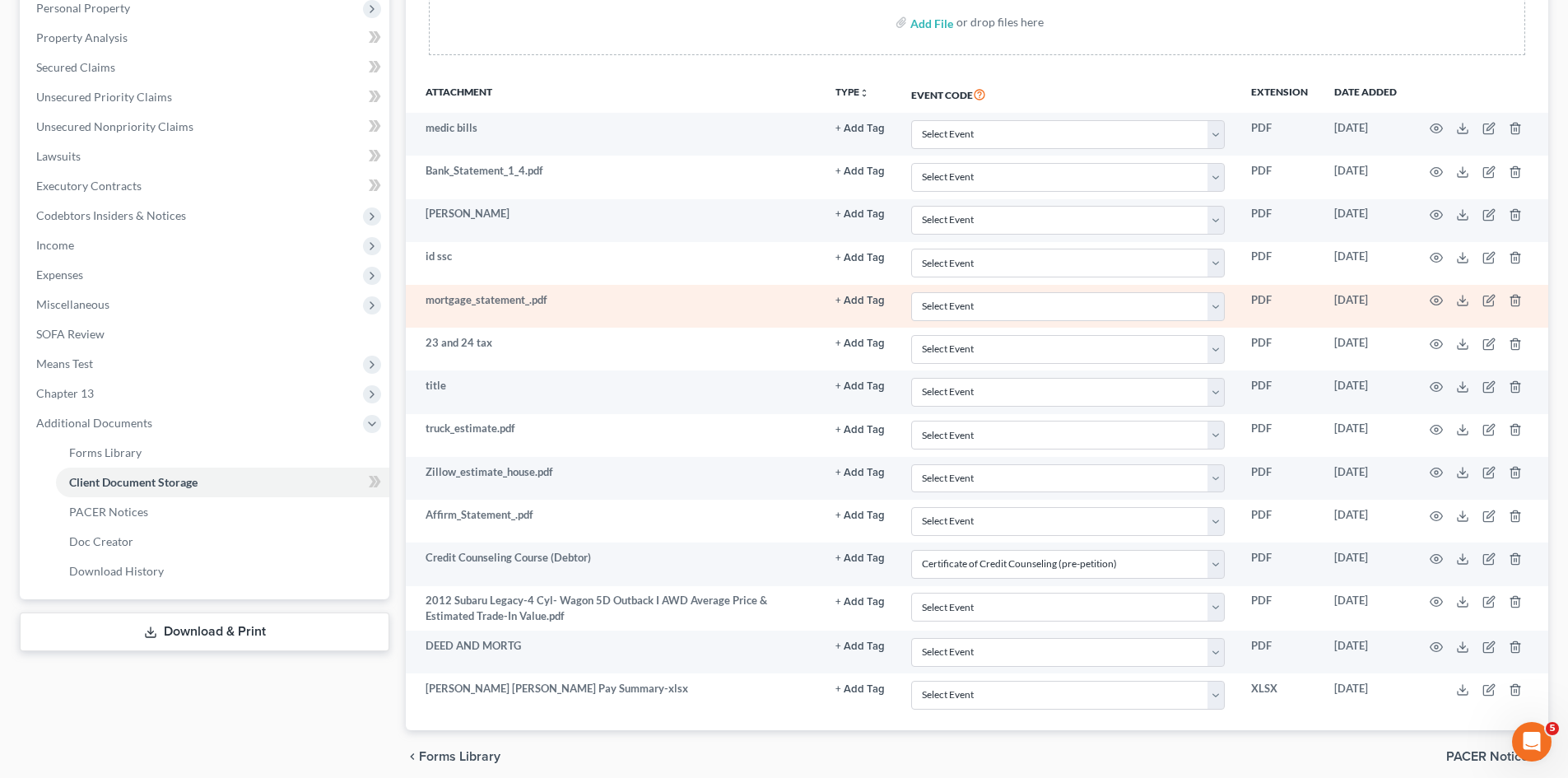
scroll to position [394, 0]
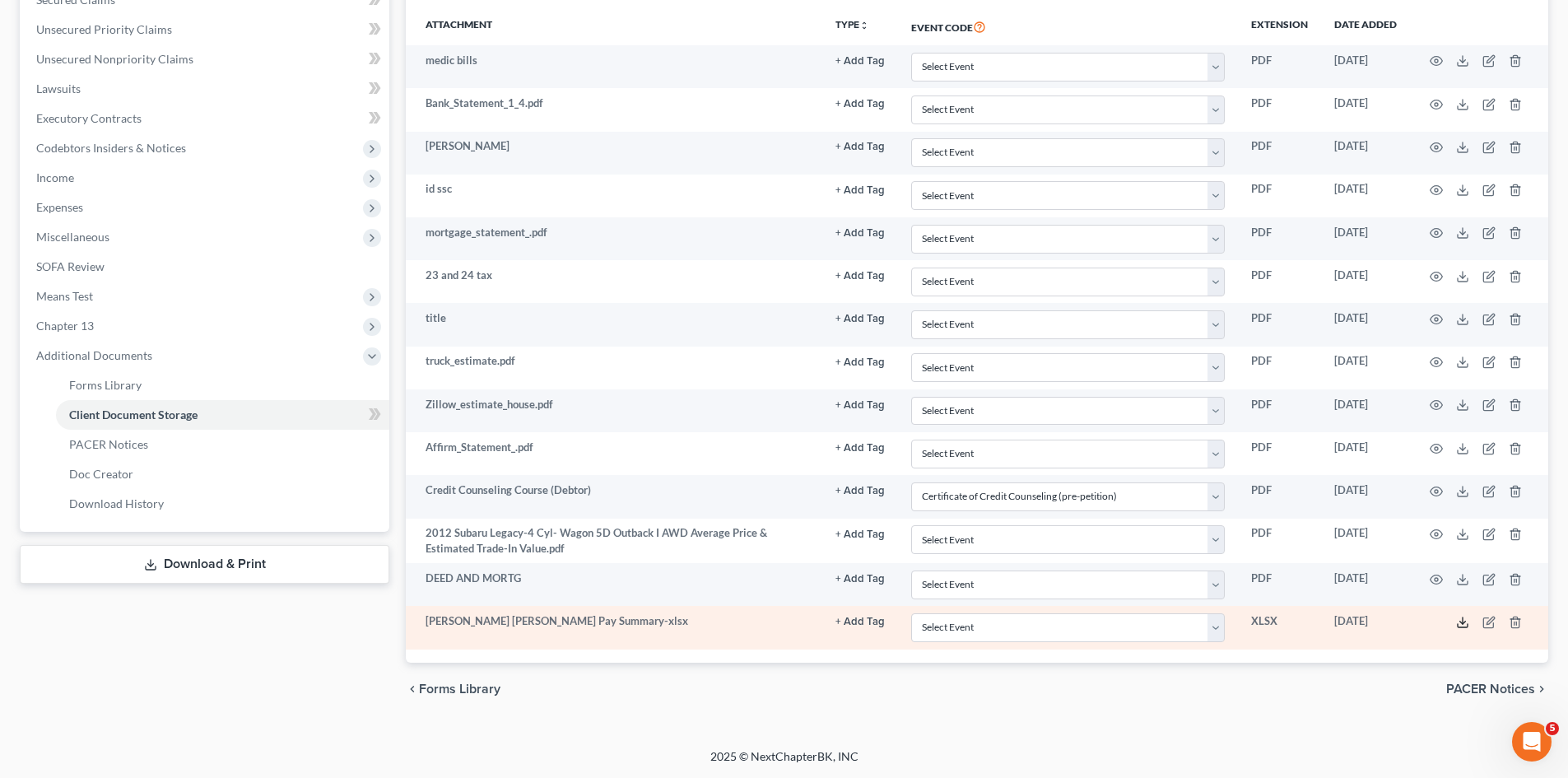
click at [1460, 621] on polyline at bounding box center [1463, 622] width 5 height 3
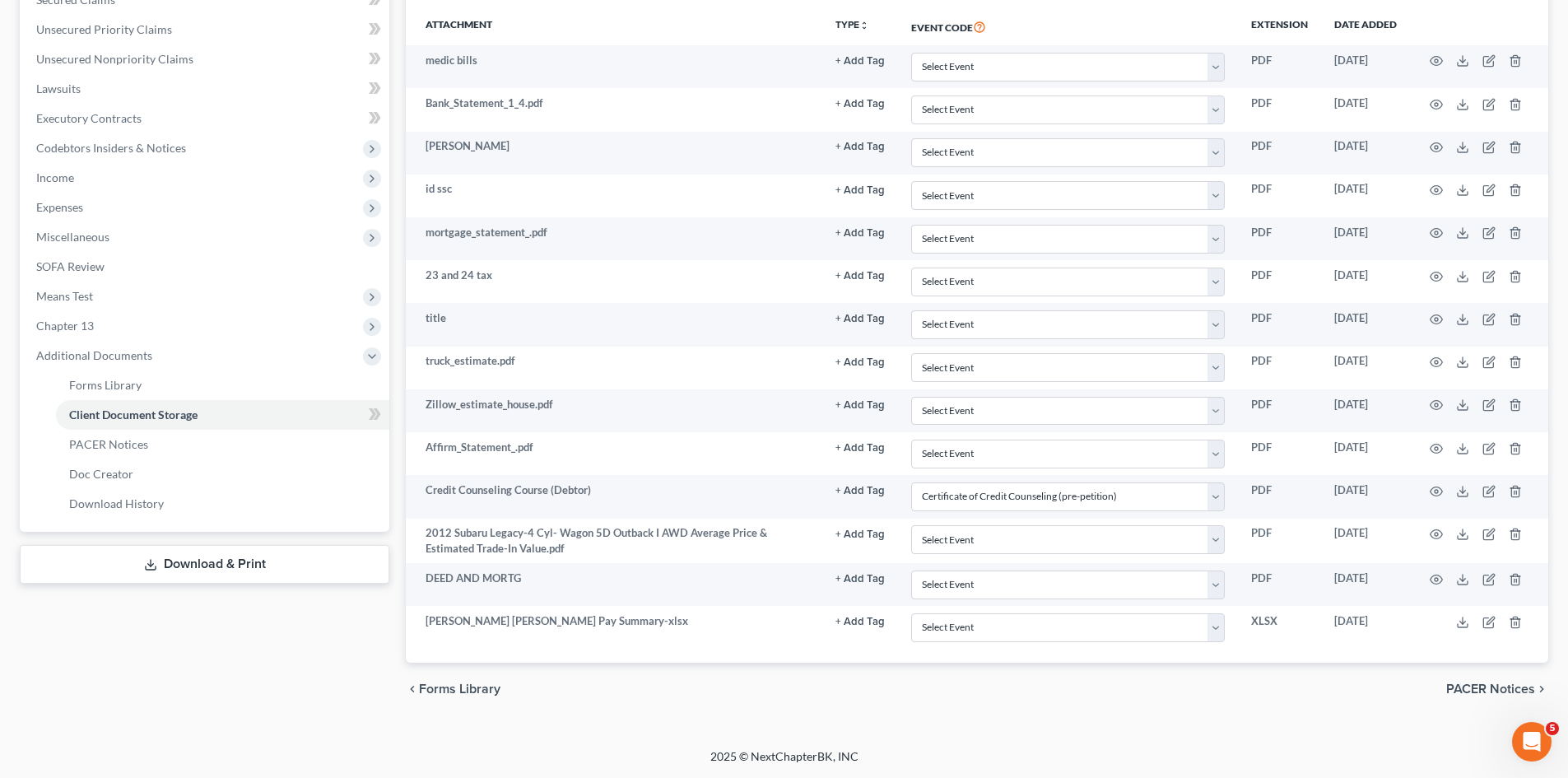
click at [535, 48] on td "medic bills" at bounding box center [613, 67] width 416 height 43
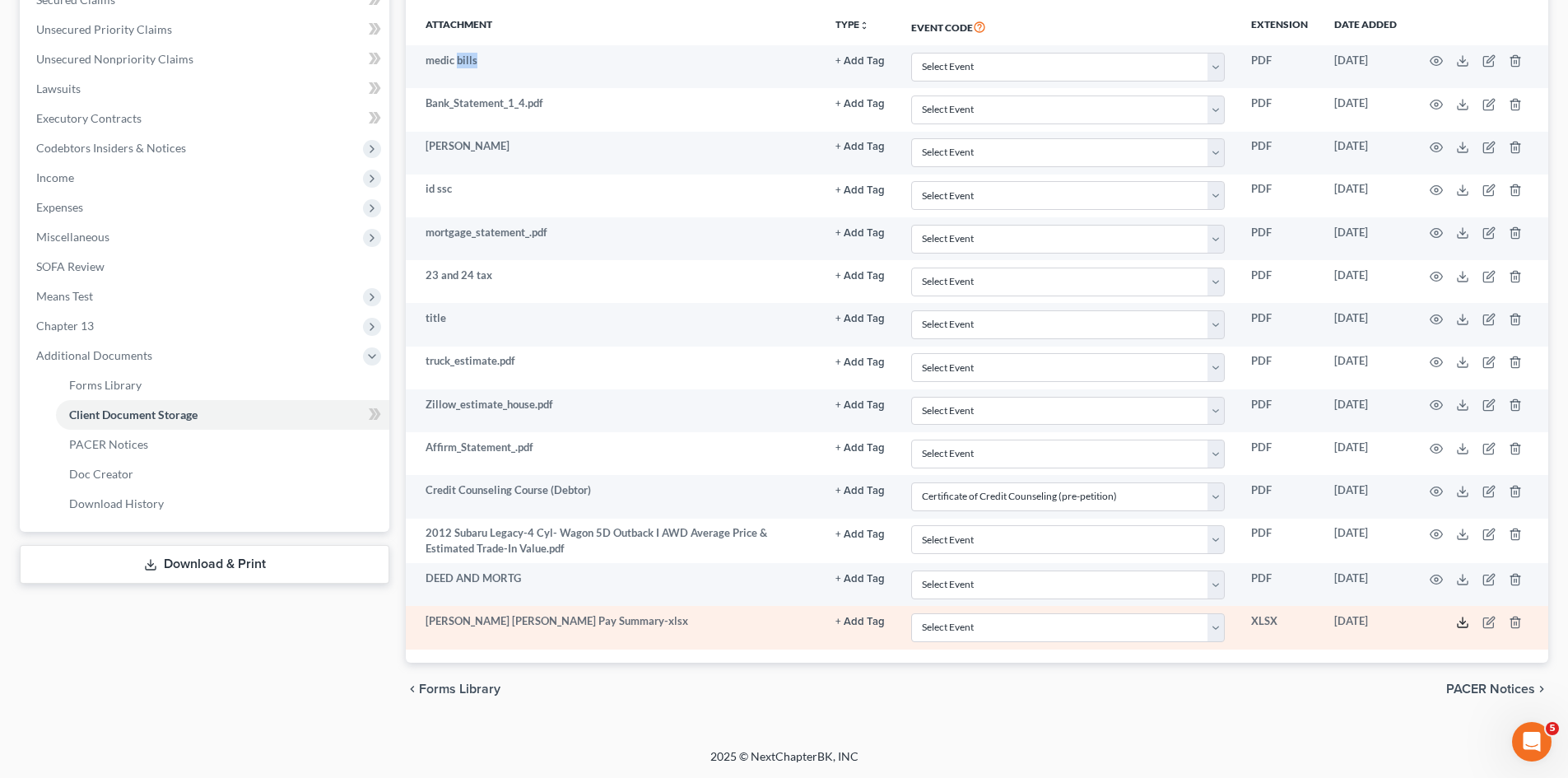
click at [1458, 619] on icon at bounding box center [1463, 622] width 13 height 13
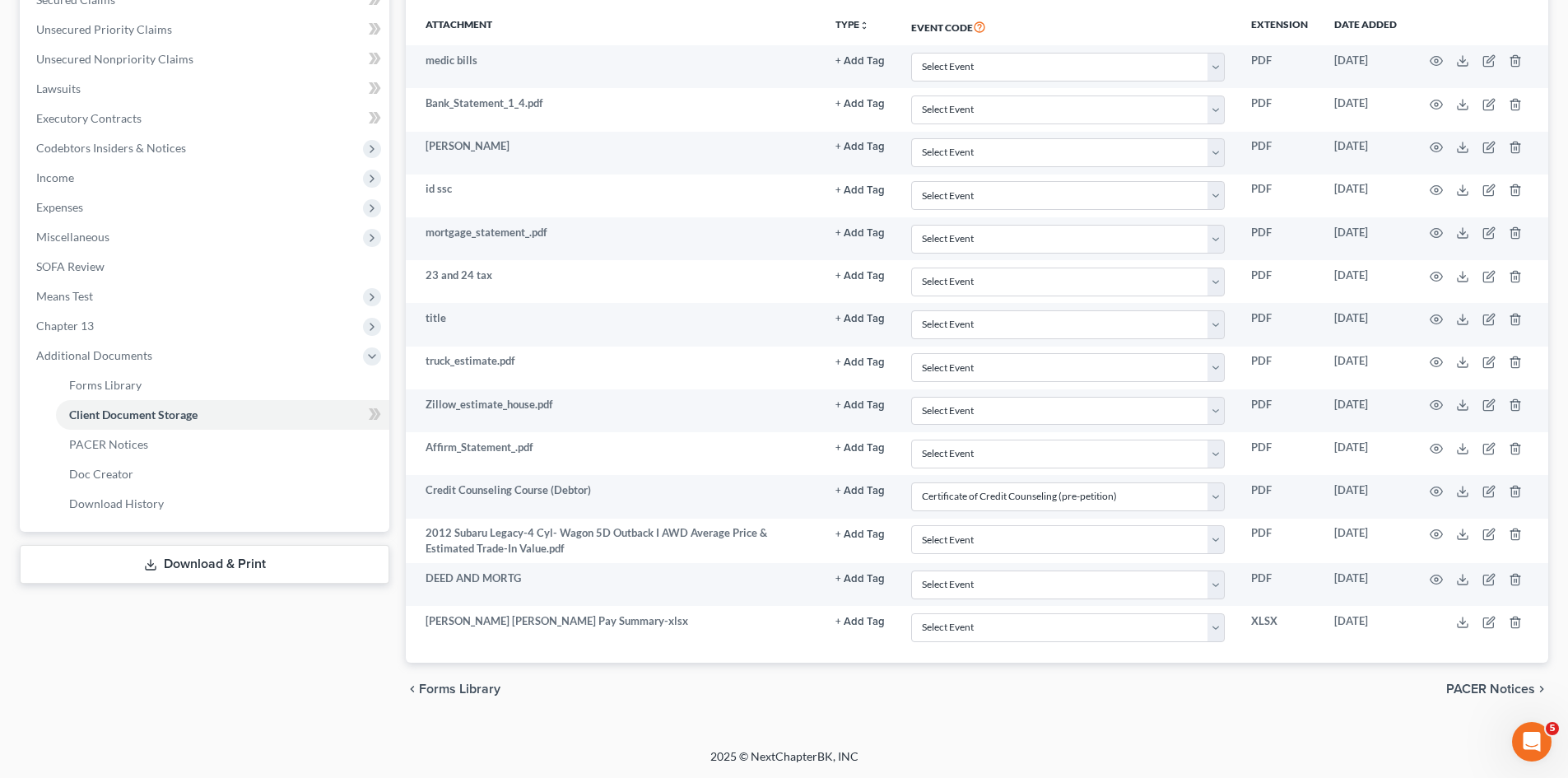
click at [397, 55] on div "Forms Library Client Document Storage PACER Notices Doc Creator Download Histor…" at bounding box center [976, 239] width 1159 height 951
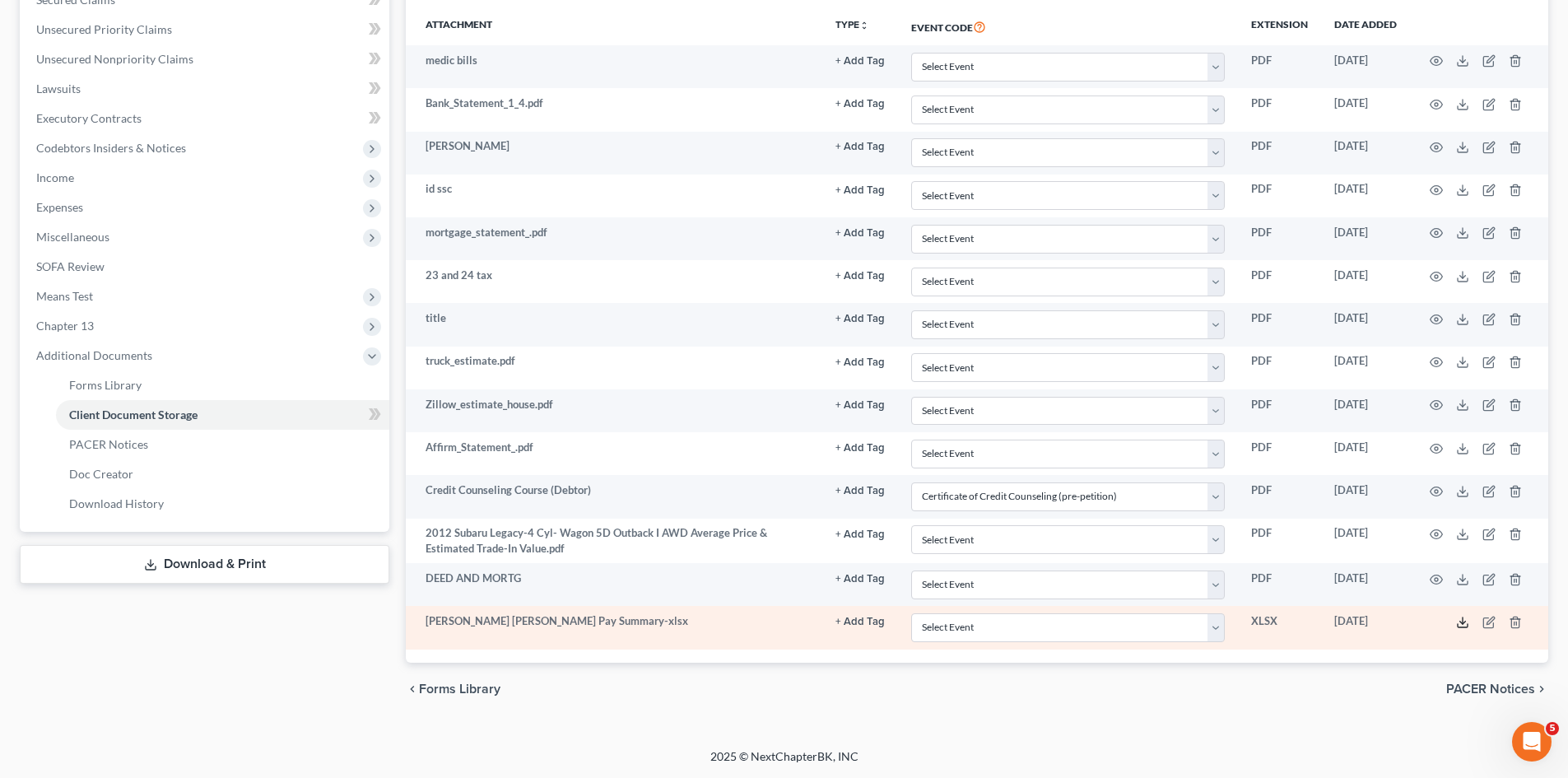
click at [1467, 619] on icon at bounding box center [1463, 622] width 13 height 13
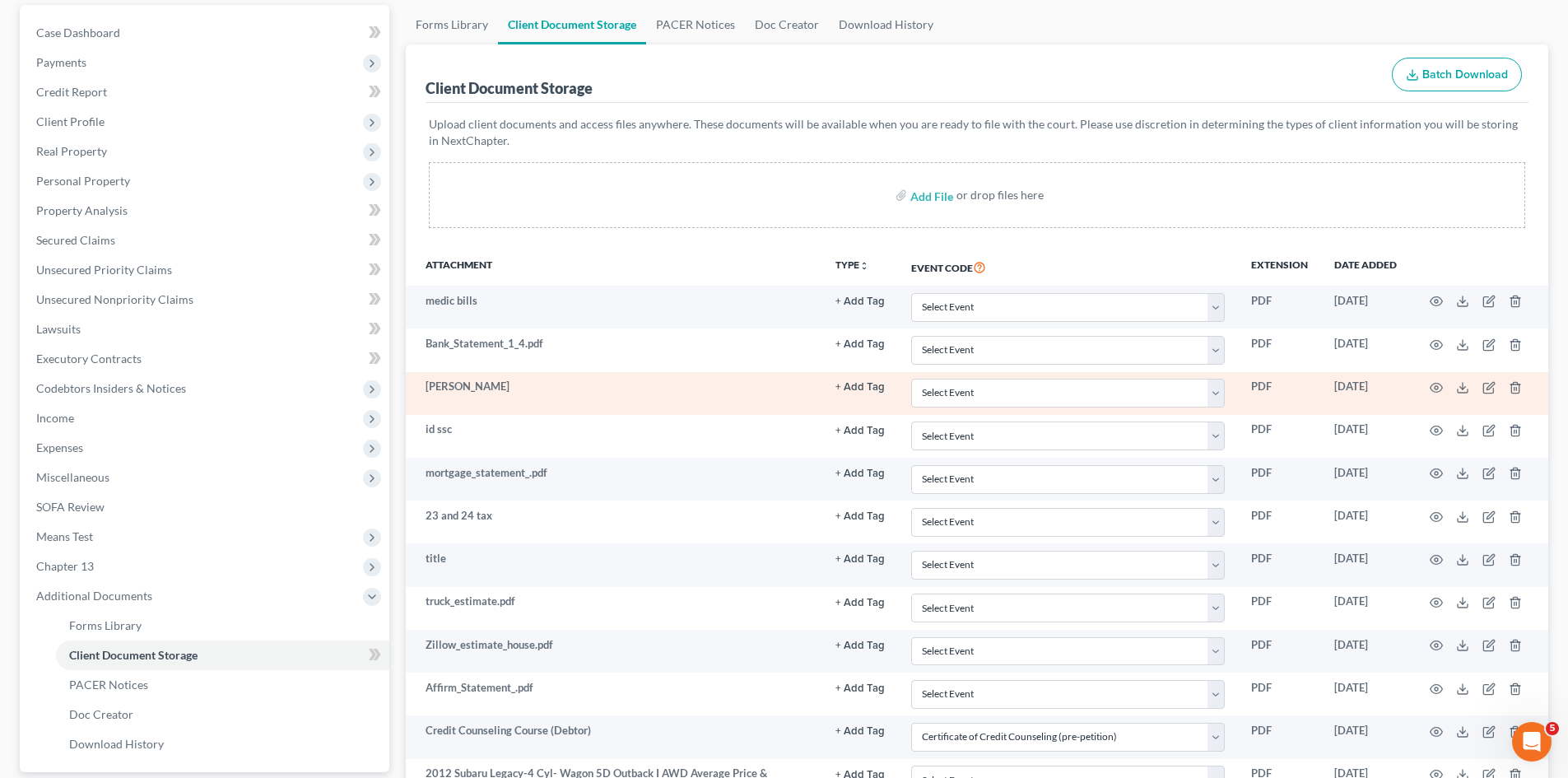
scroll to position [147, 0]
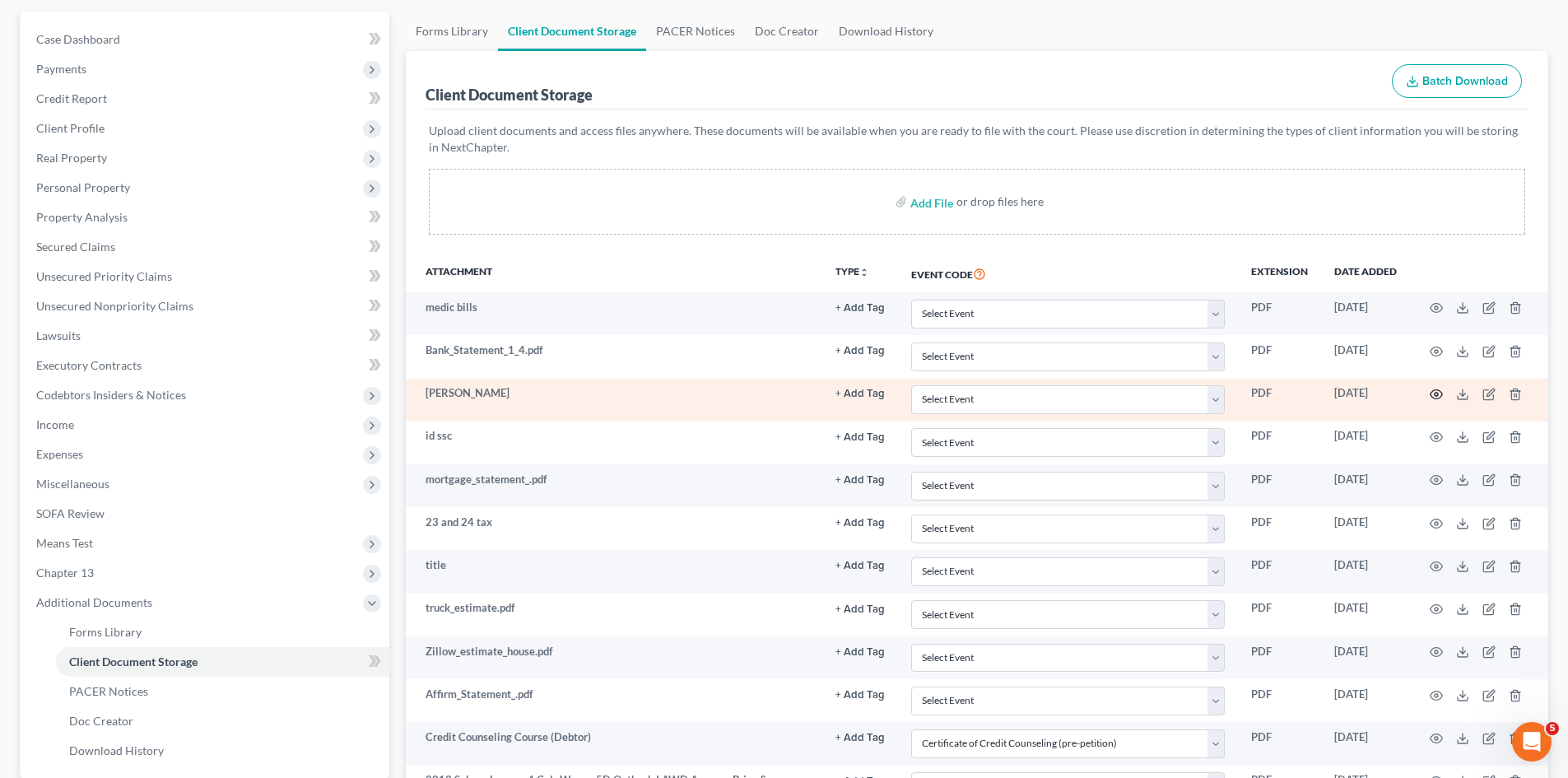
click at [1434, 393] on icon "button" at bounding box center [1436, 394] width 13 height 13
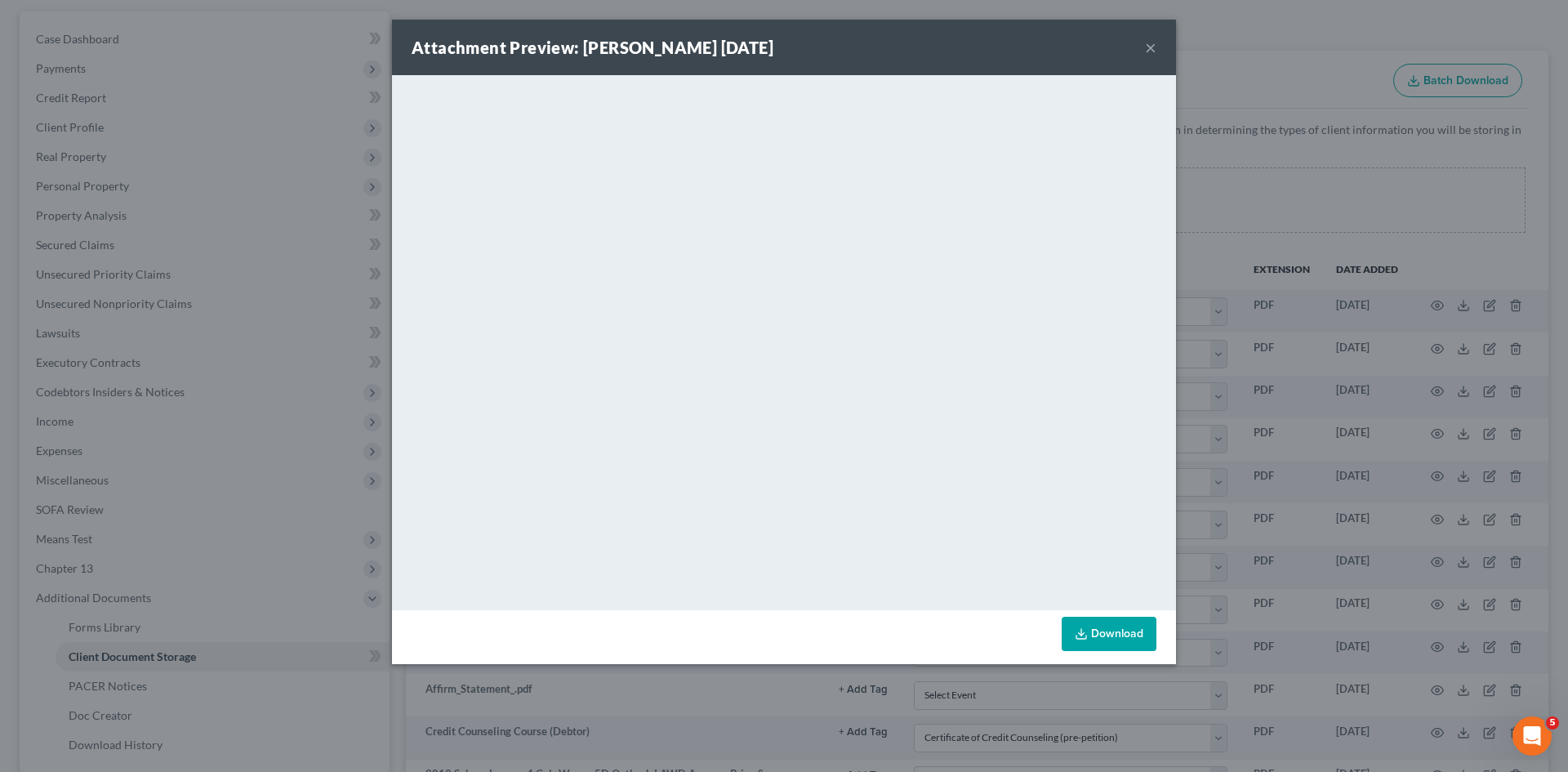
click at [1396, 425] on div "Attachment Preview: [PERSON_NAME] [DATE] × <object ng-attr-data='[URL][DOMAIN_N…" at bounding box center [784, 386] width 1568 height 772
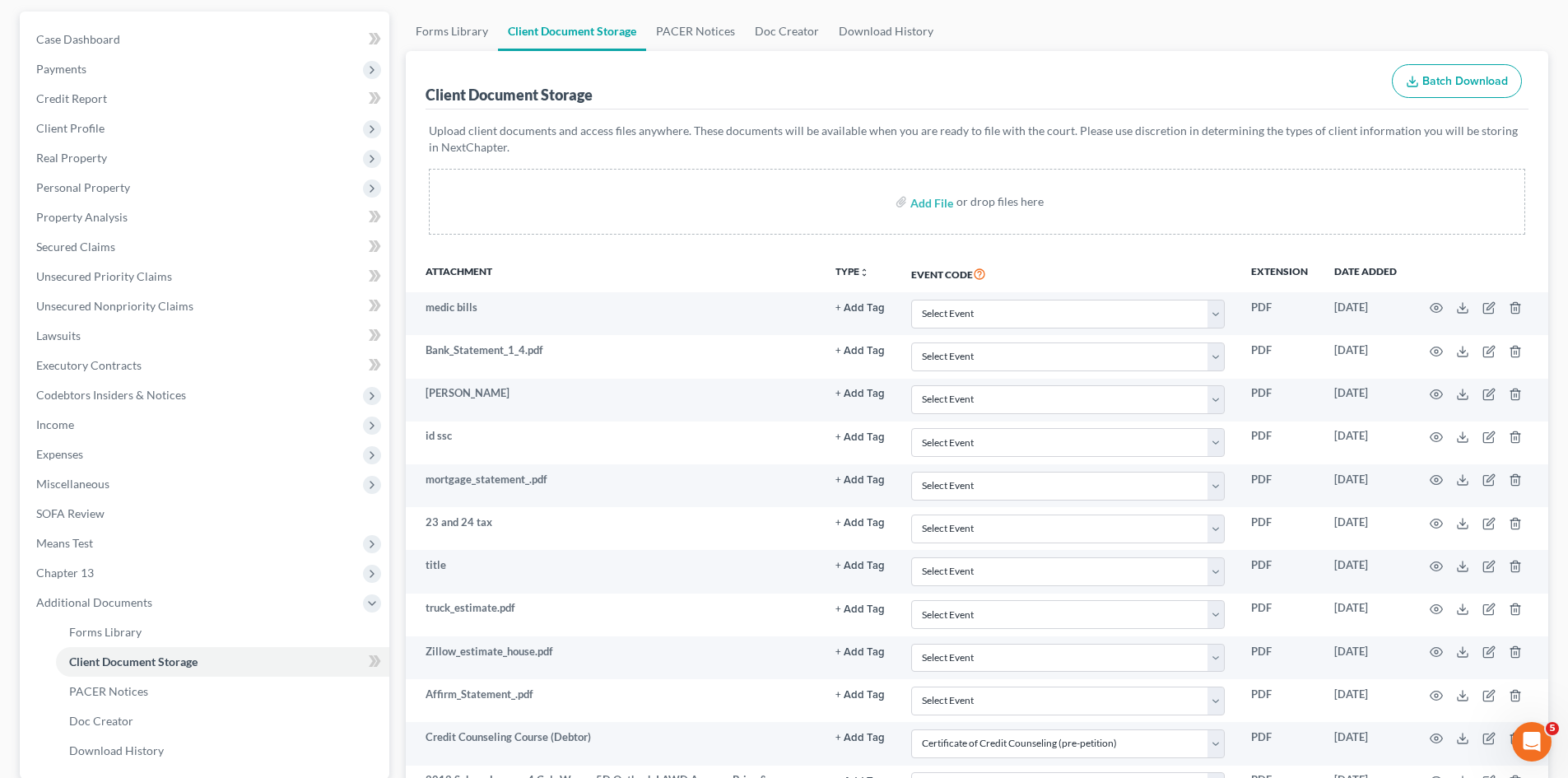
select select "1"
click at [951, 190] on label "Add File" at bounding box center [933, 204] width 46 height 30
click at [931, 202] on input "file" at bounding box center [931, 201] width 40 height 30
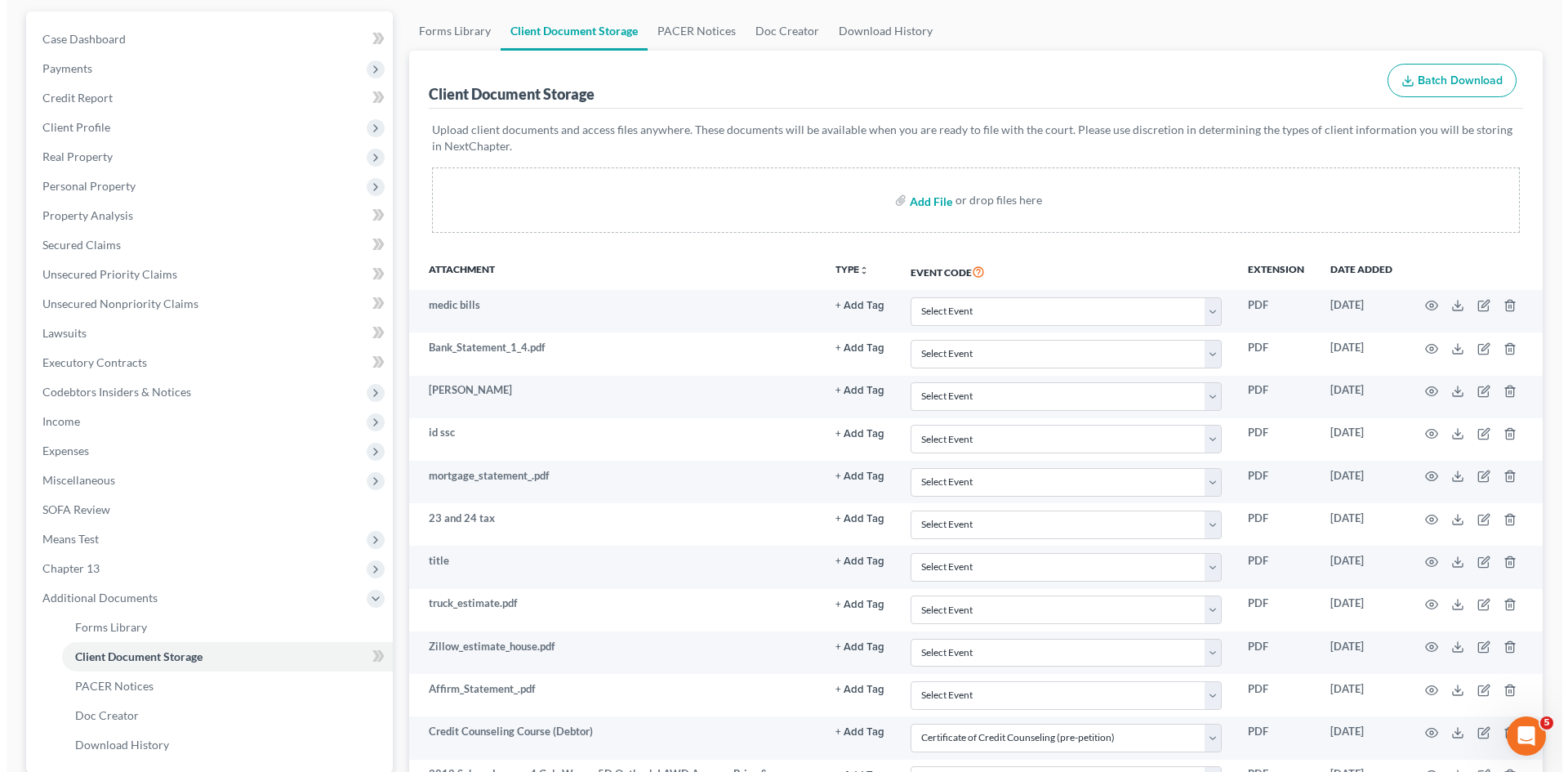
scroll to position [433, 0]
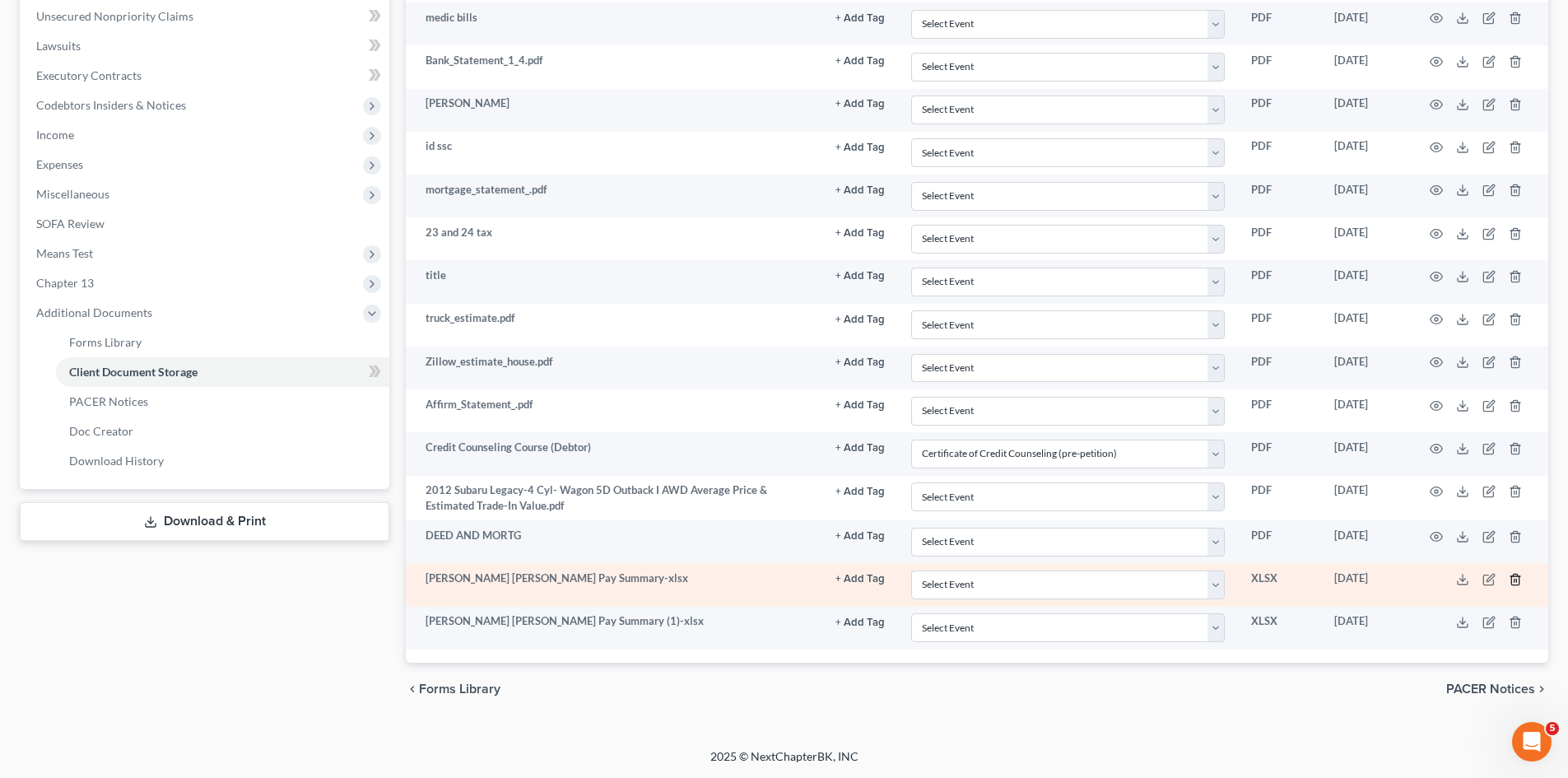
click at [1515, 580] on icon "button" at bounding box center [1515, 579] width 13 height 13
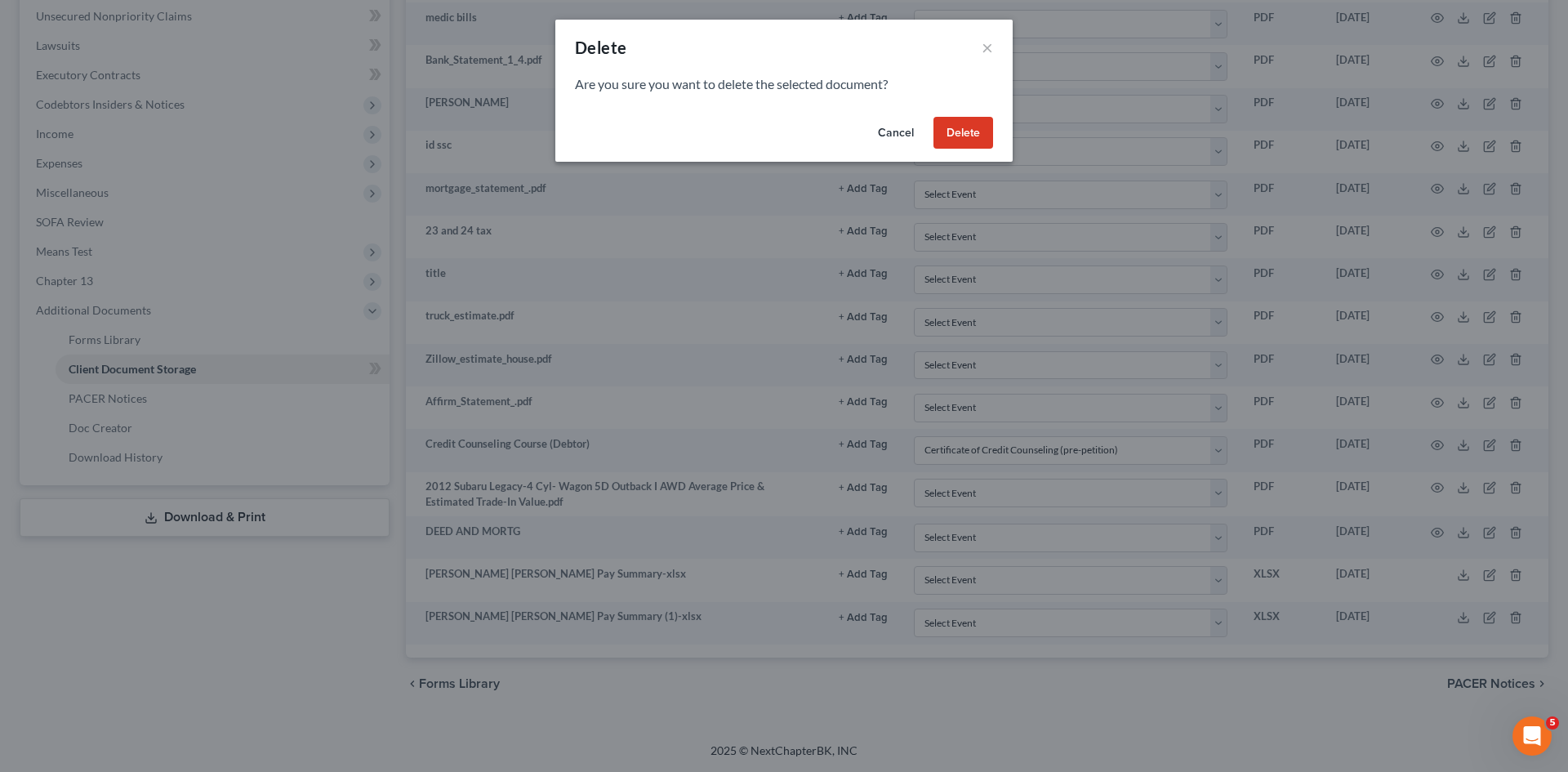
click at [956, 133] on button "Delete" at bounding box center [962, 133] width 60 height 33
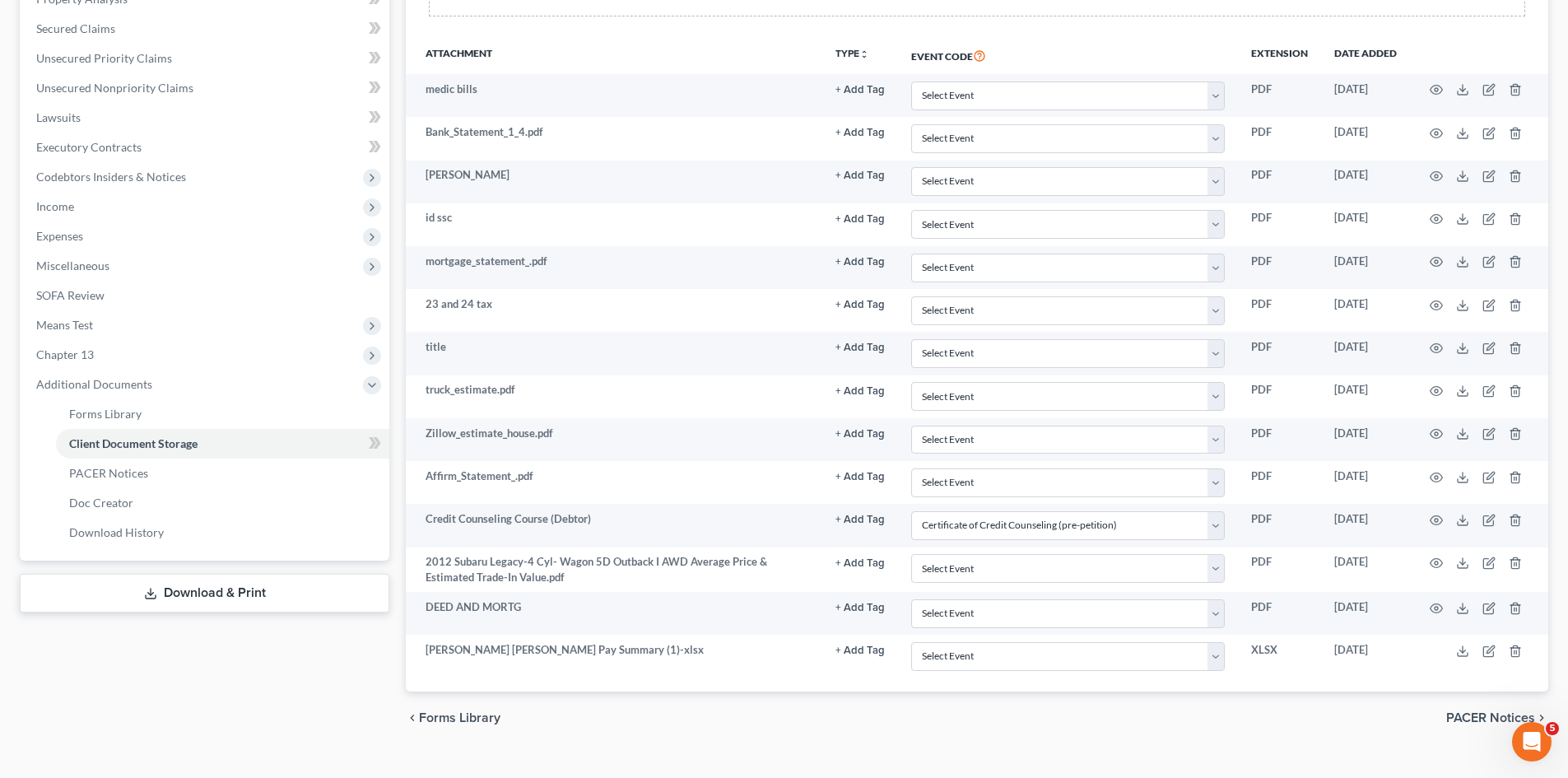
scroll to position [0, 0]
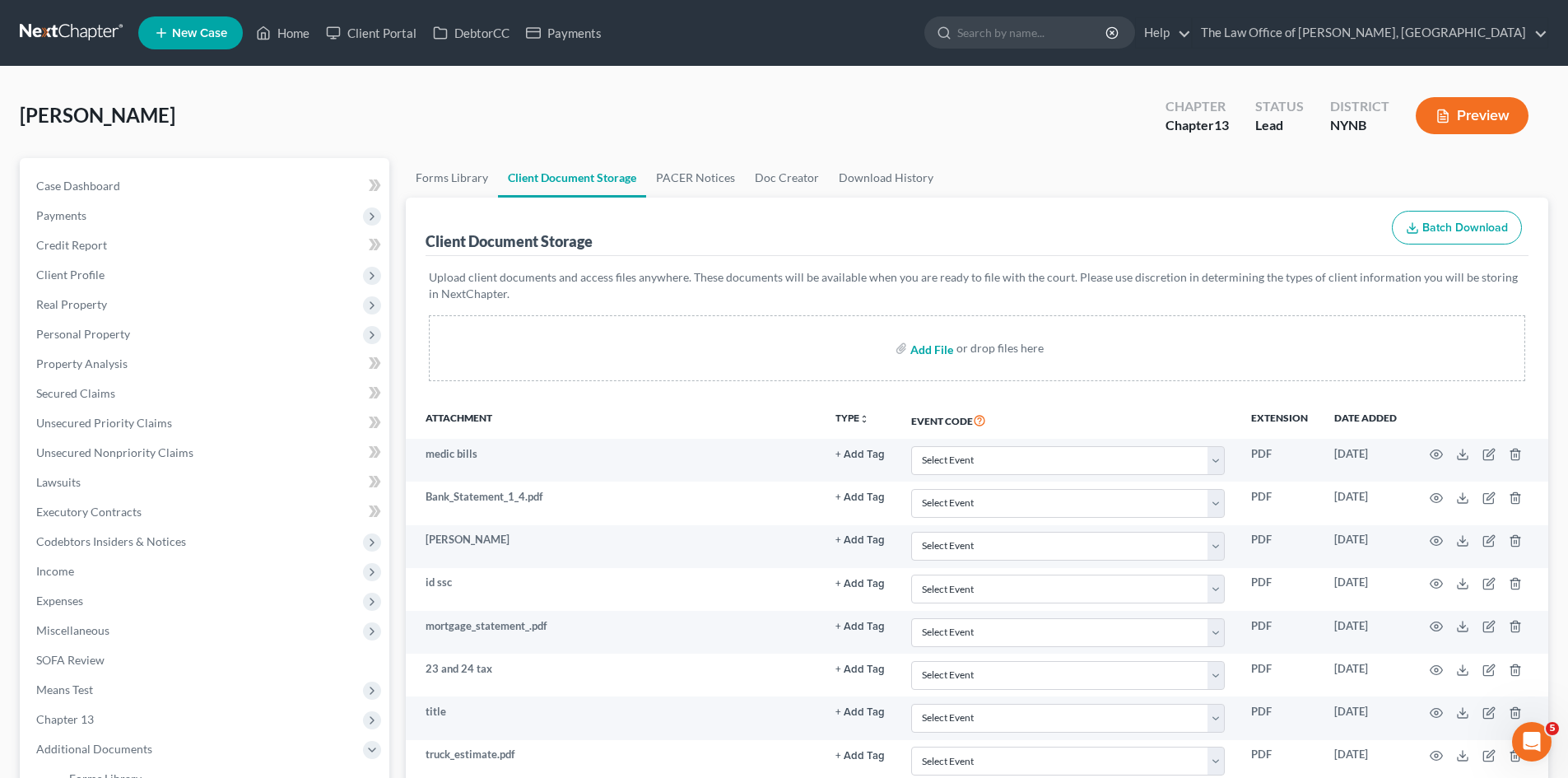
click at [934, 358] on input "file" at bounding box center [931, 348] width 40 height 30
click at [931, 346] on input "file" at bounding box center [931, 348] width 40 height 30
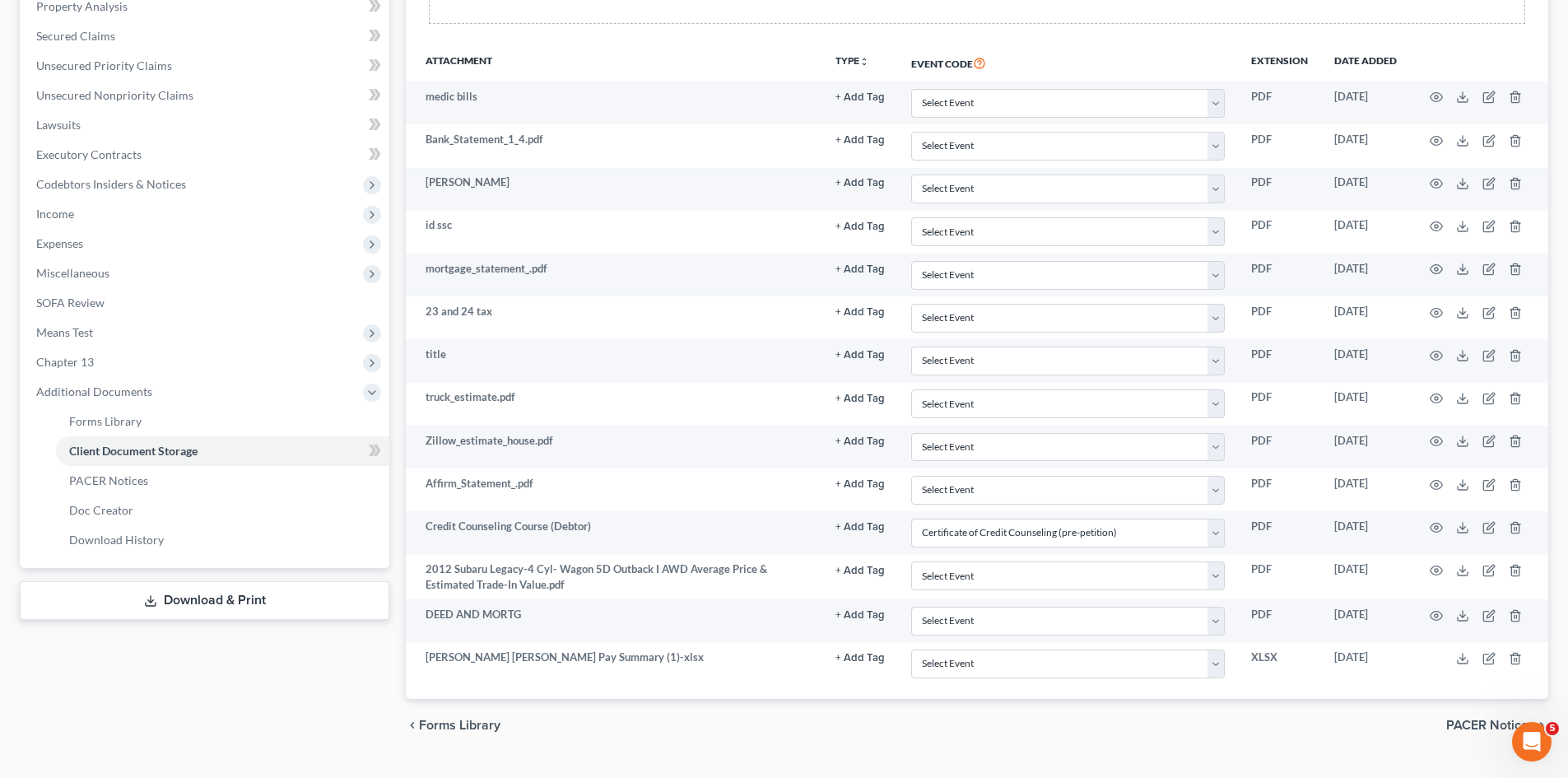
scroll to position [394, 0]
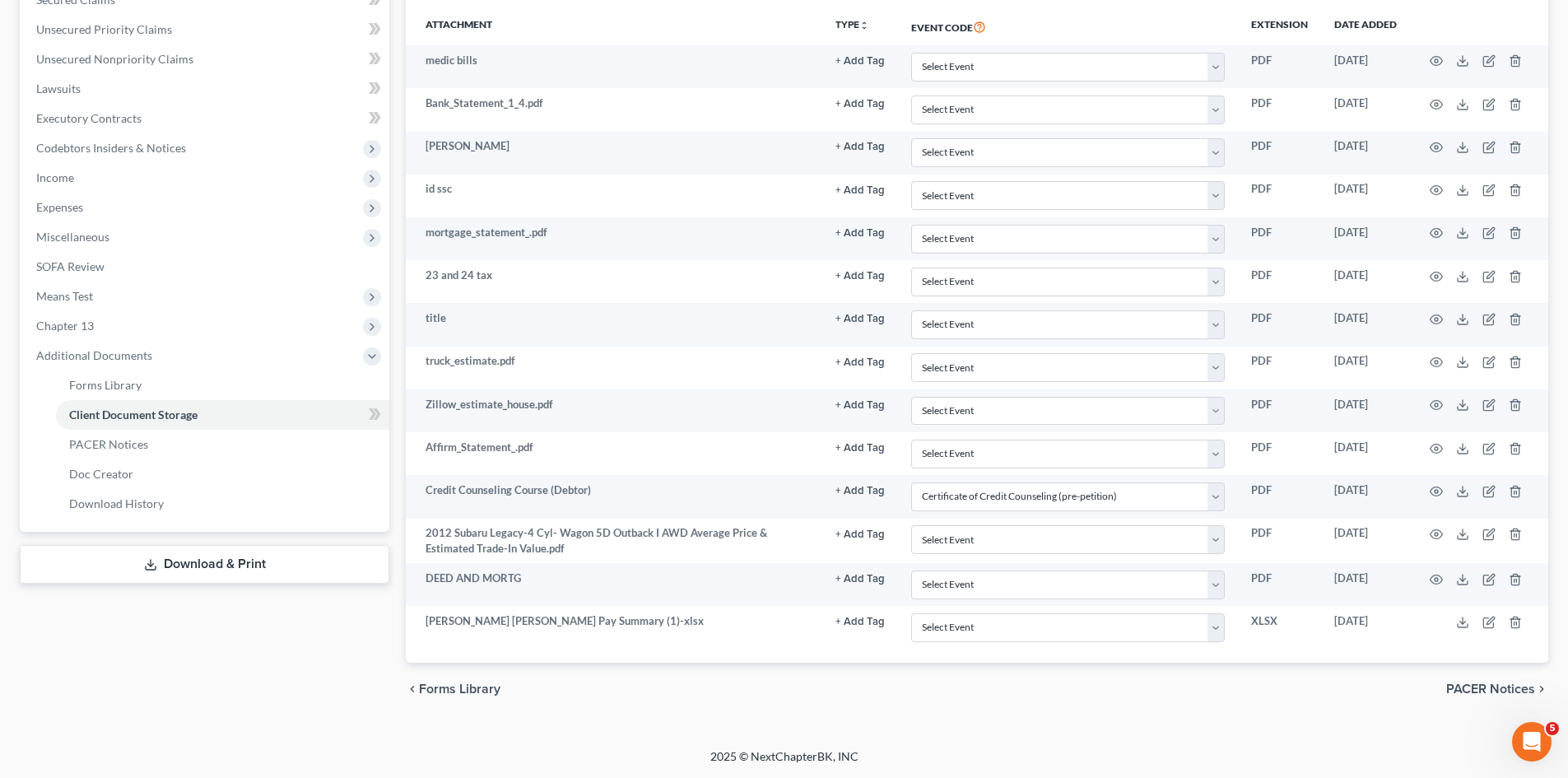
type input "C:\fakepath\[PERSON_NAME] average.pdf"
select select "1"
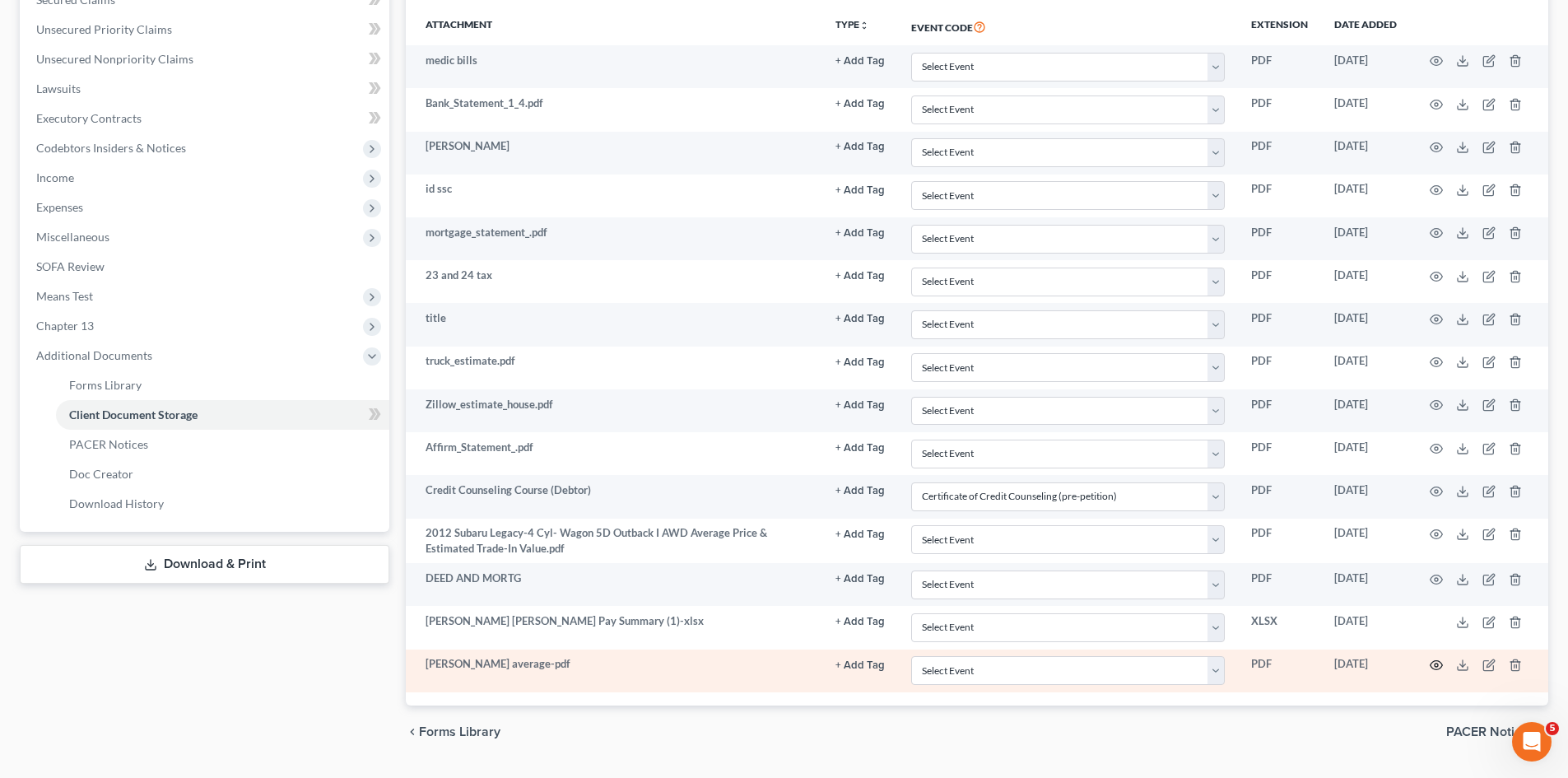
click at [1433, 668] on icon "button" at bounding box center [1437, 666] width 13 height 9
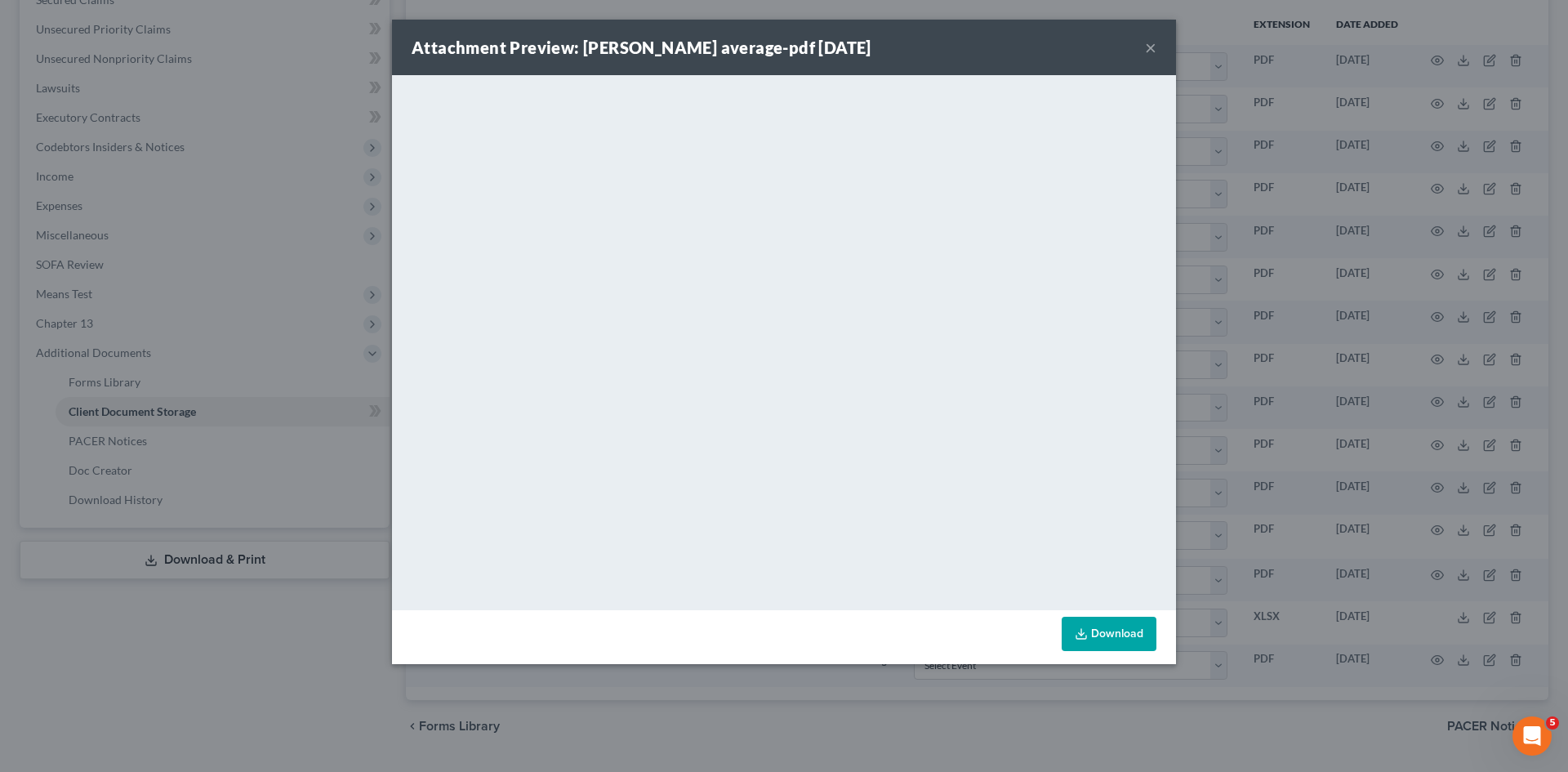
click at [758, 735] on div "Attachment Preview: [PERSON_NAME] average-pdf [DATE] × <object ng-attr-data='[U…" at bounding box center [784, 386] width 1568 height 772
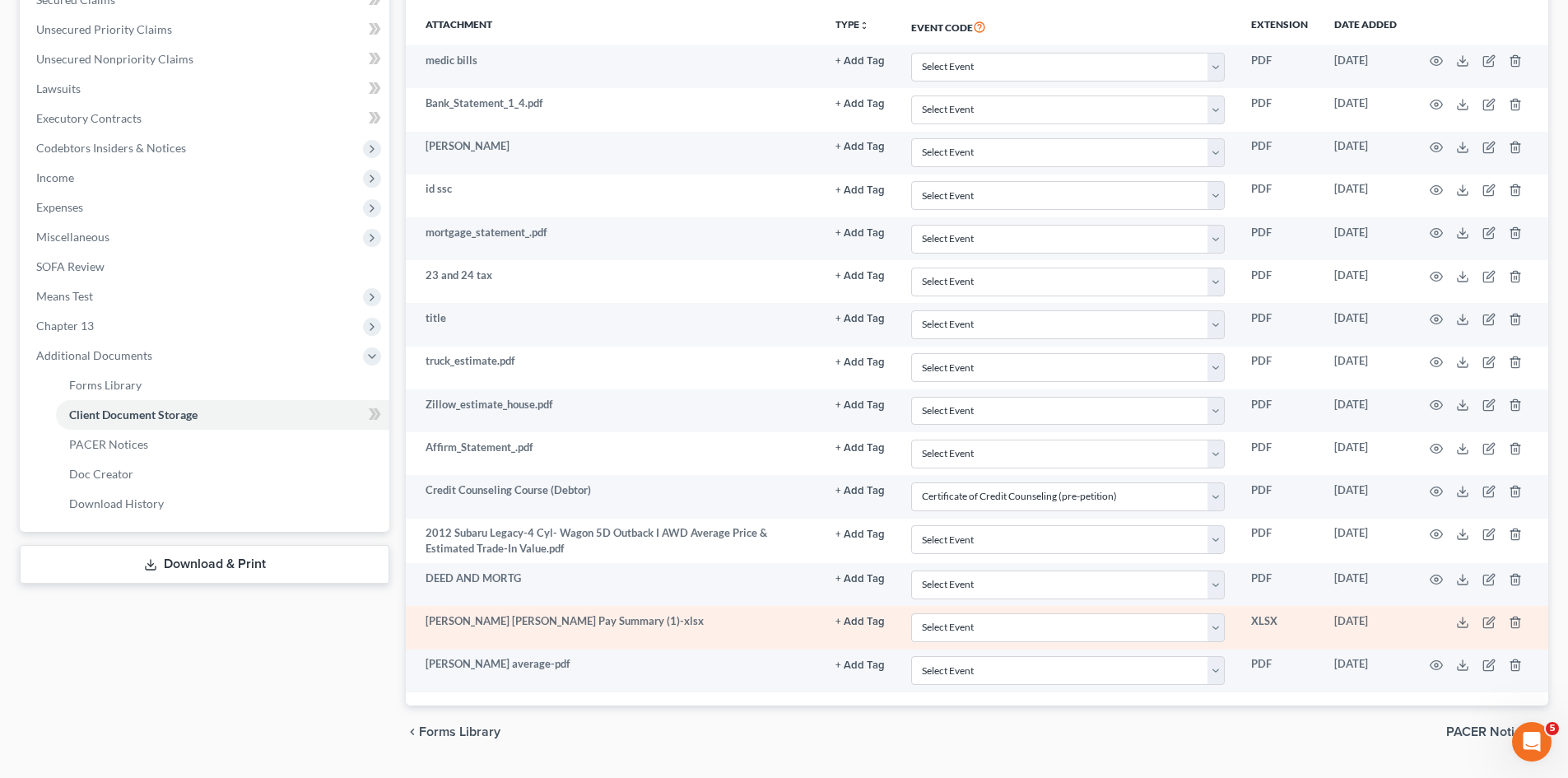
click at [1458, 613] on td at bounding box center [1479, 628] width 138 height 43
click at [1465, 625] on icon at bounding box center [1463, 622] width 13 height 13
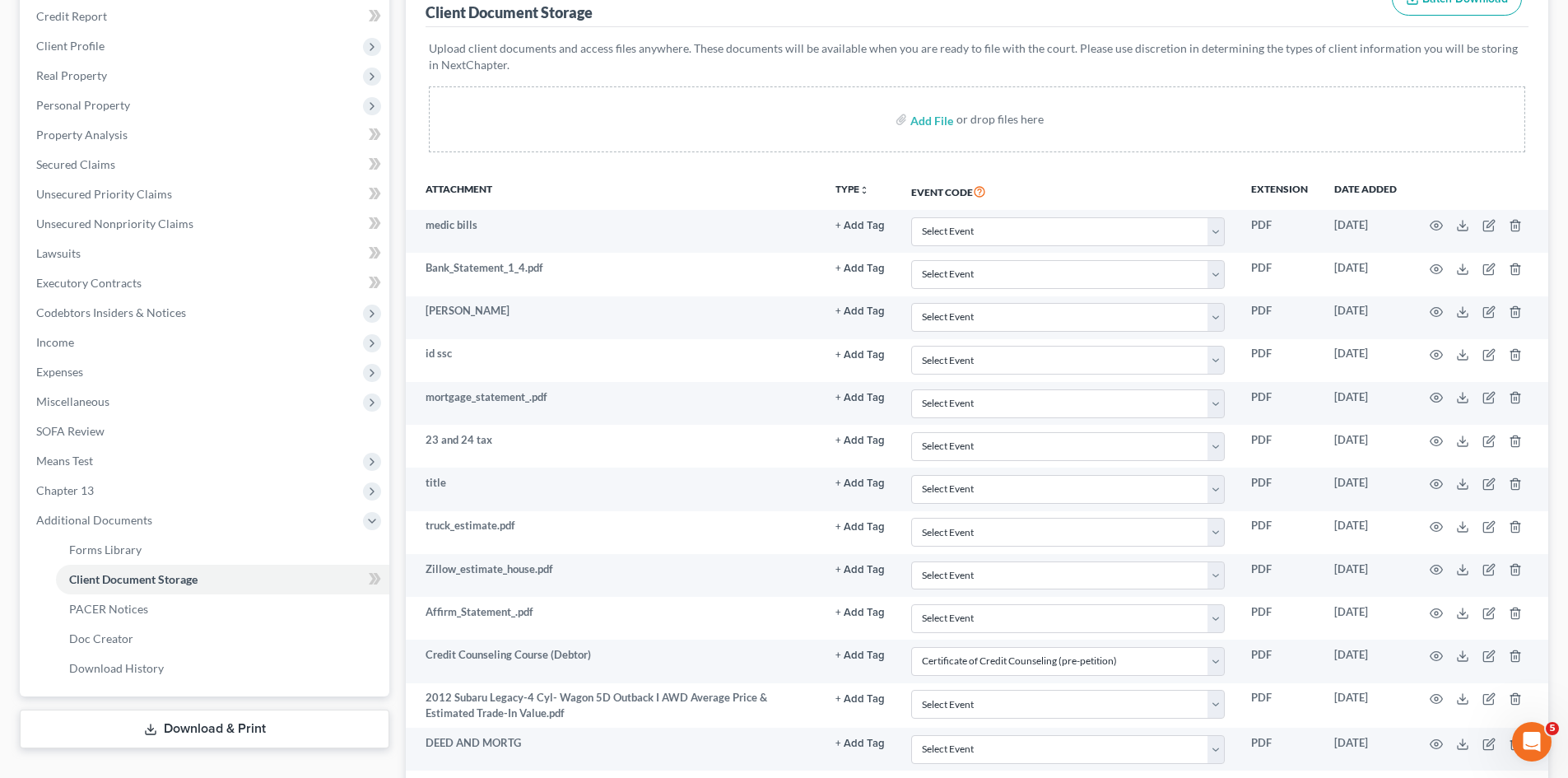
scroll to position [0, 0]
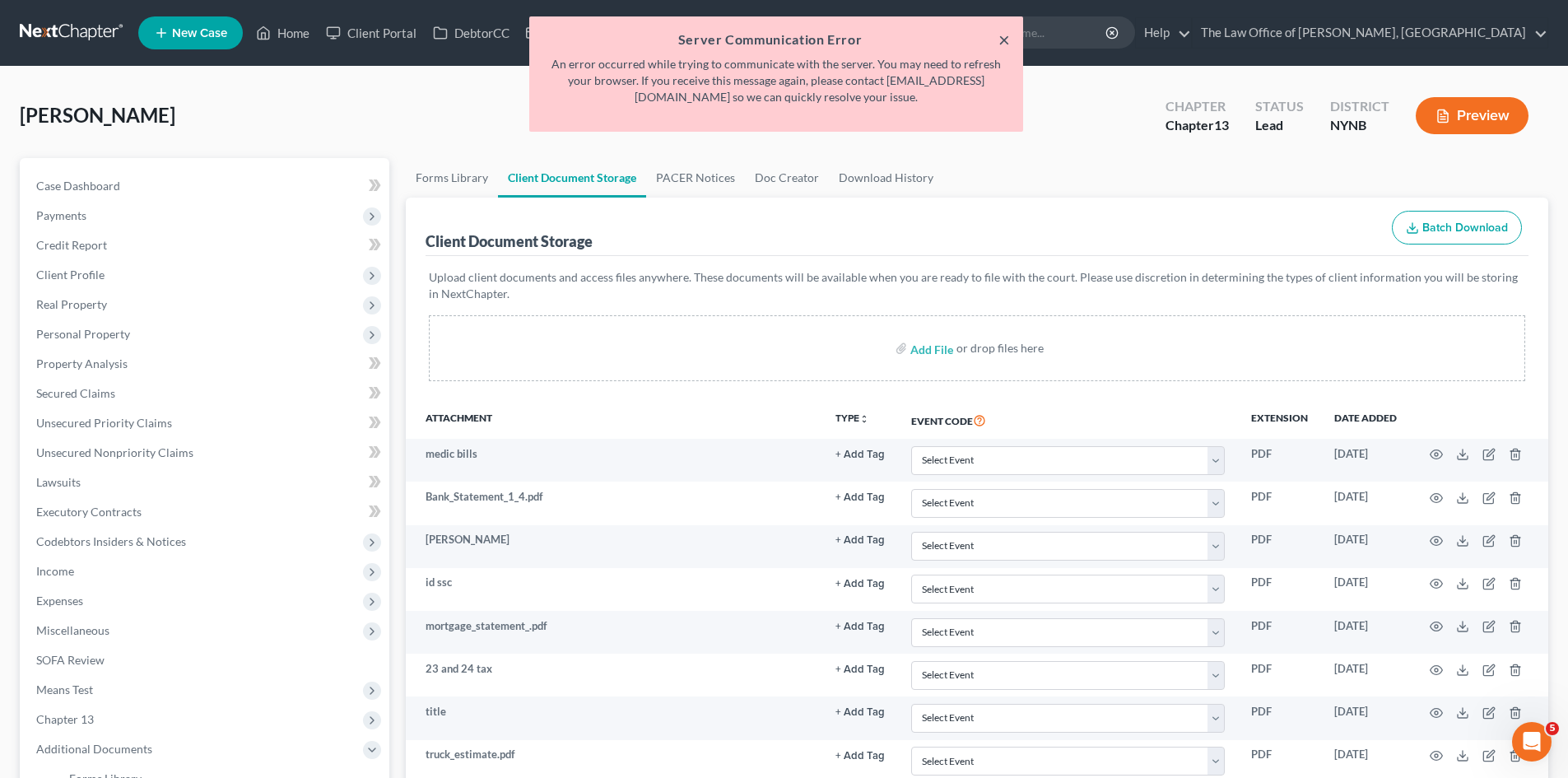
click at [1009, 36] on button "×" at bounding box center [1004, 40] width 12 height 20
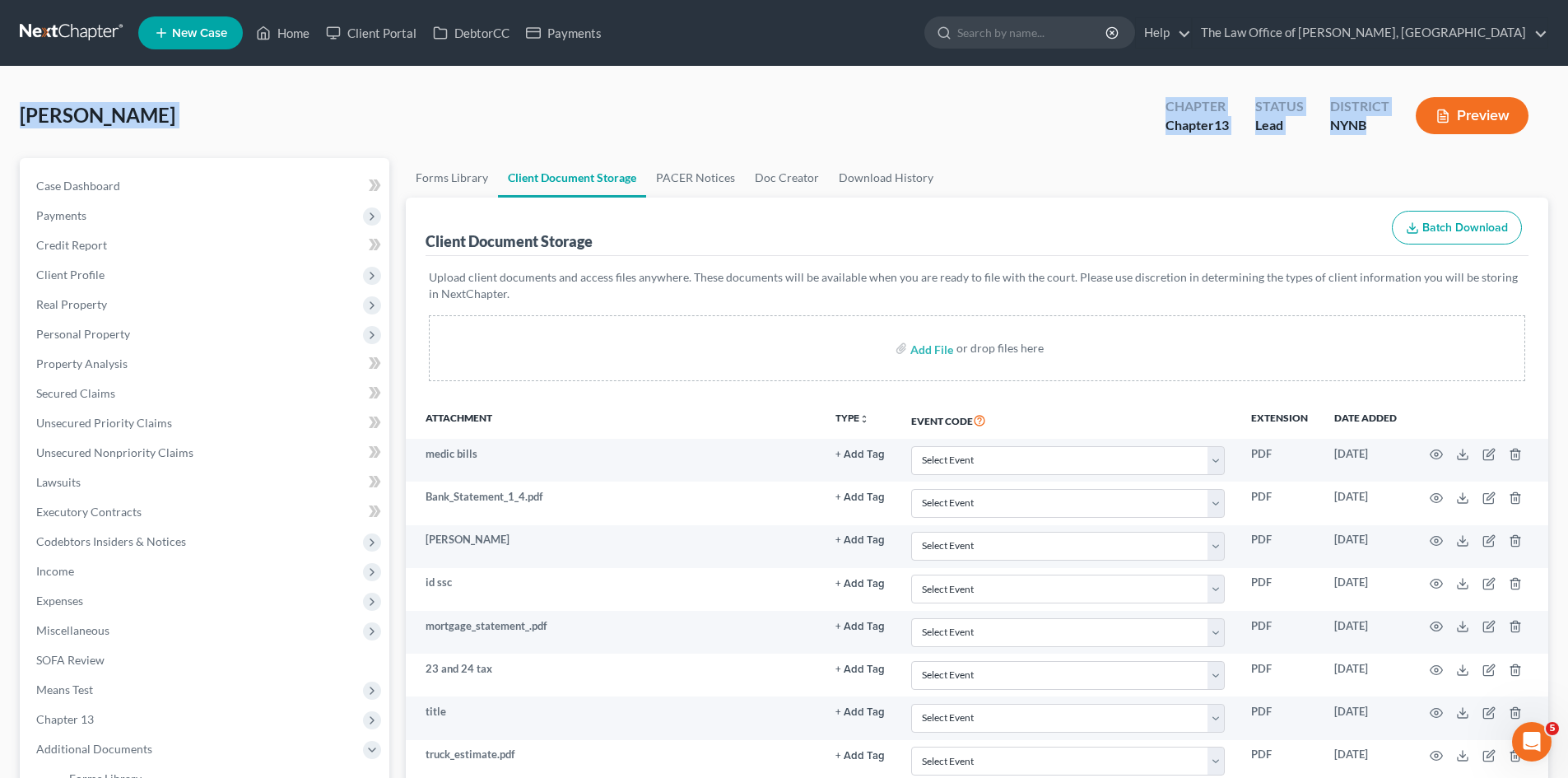
drag, startPoint x: 22, startPoint y: 112, endPoint x: 1344, endPoint y: 123, distance: 1322.0
click at [1372, 121] on div "[PERSON_NAME] Upgraded Chapter Chapter 13 Status Lead District NYNB Preview" at bounding box center [784, 122] width 1528 height 72
copy div "[PERSON_NAME] Upgraded Chapter Chapter 13 Status Lead District NYNB"
click at [316, 141] on div "[PERSON_NAME] Upgraded Chapter Chapter 13 Status Lead District NYNB Preview" at bounding box center [784, 122] width 1528 height 72
click at [221, 146] on div "[PERSON_NAME] Upgraded Chapter Chapter 13 Status Lead District NYNB Preview" at bounding box center [784, 122] width 1528 height 72
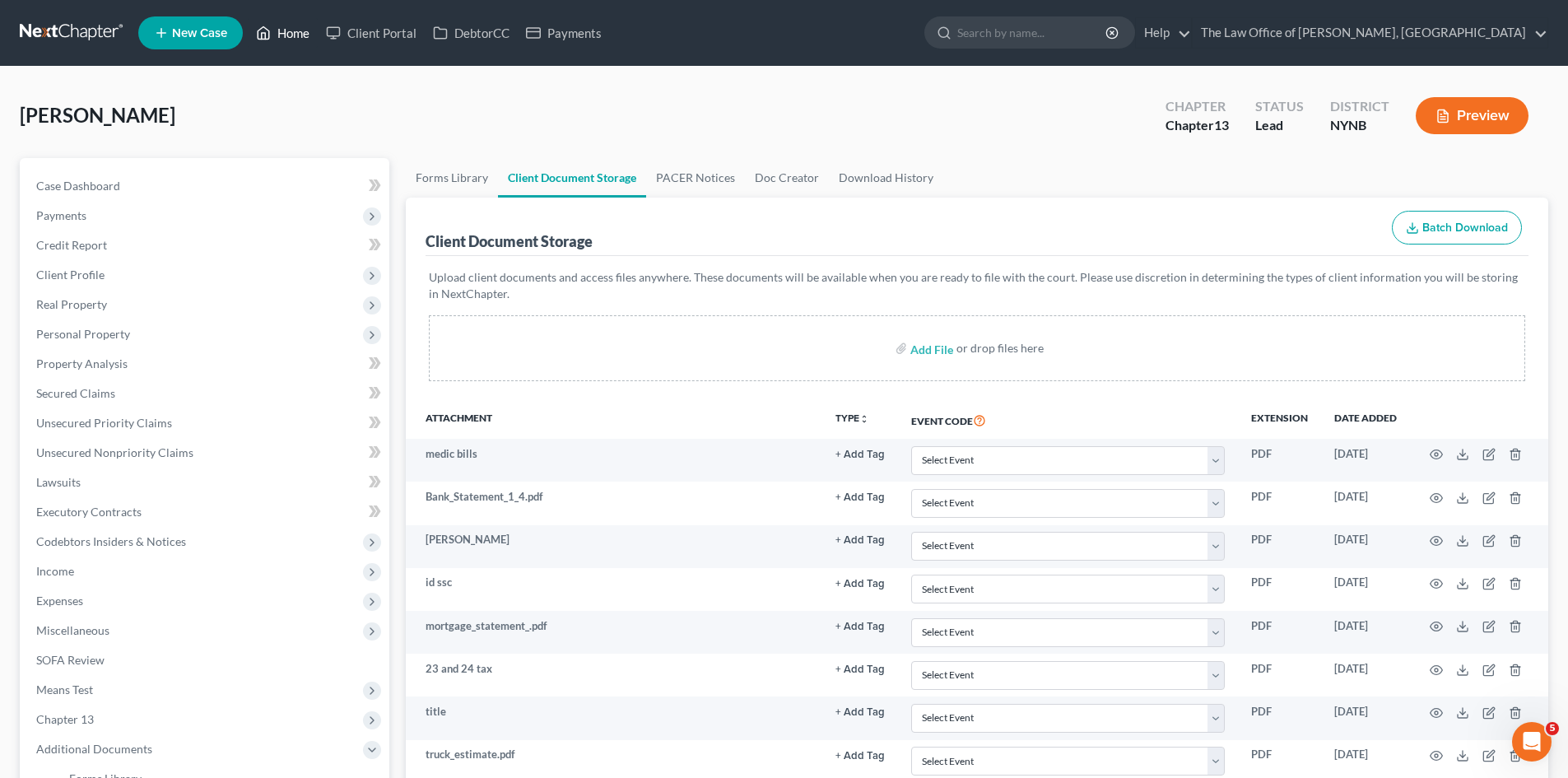
click at [281, 28] on link "Home" at bounding box center [283, 32] width 70 height 30
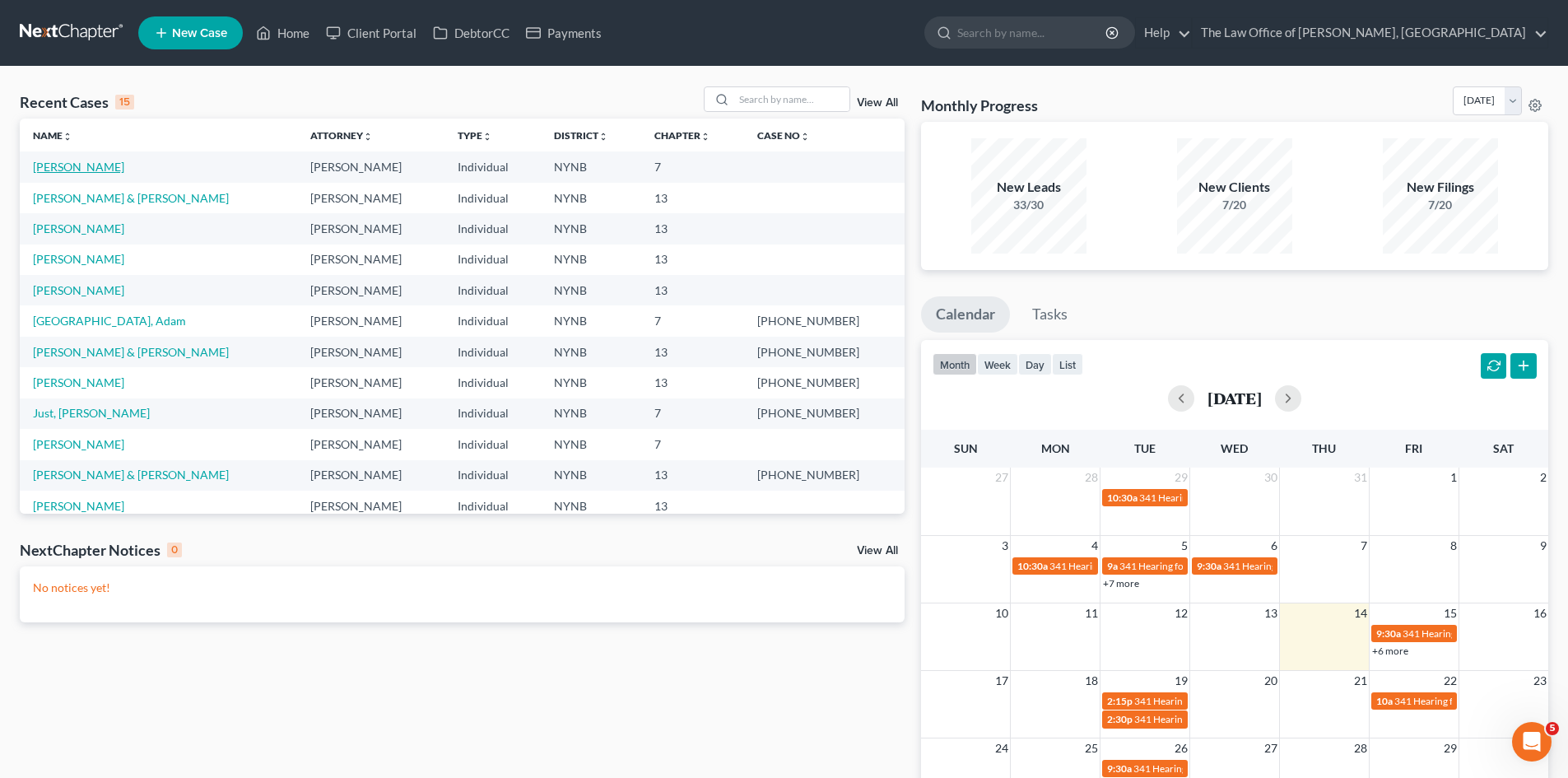
click at [112, 164] on link "[PERSON_NAME]" at bounding box center [79, 167] width 92 height 14
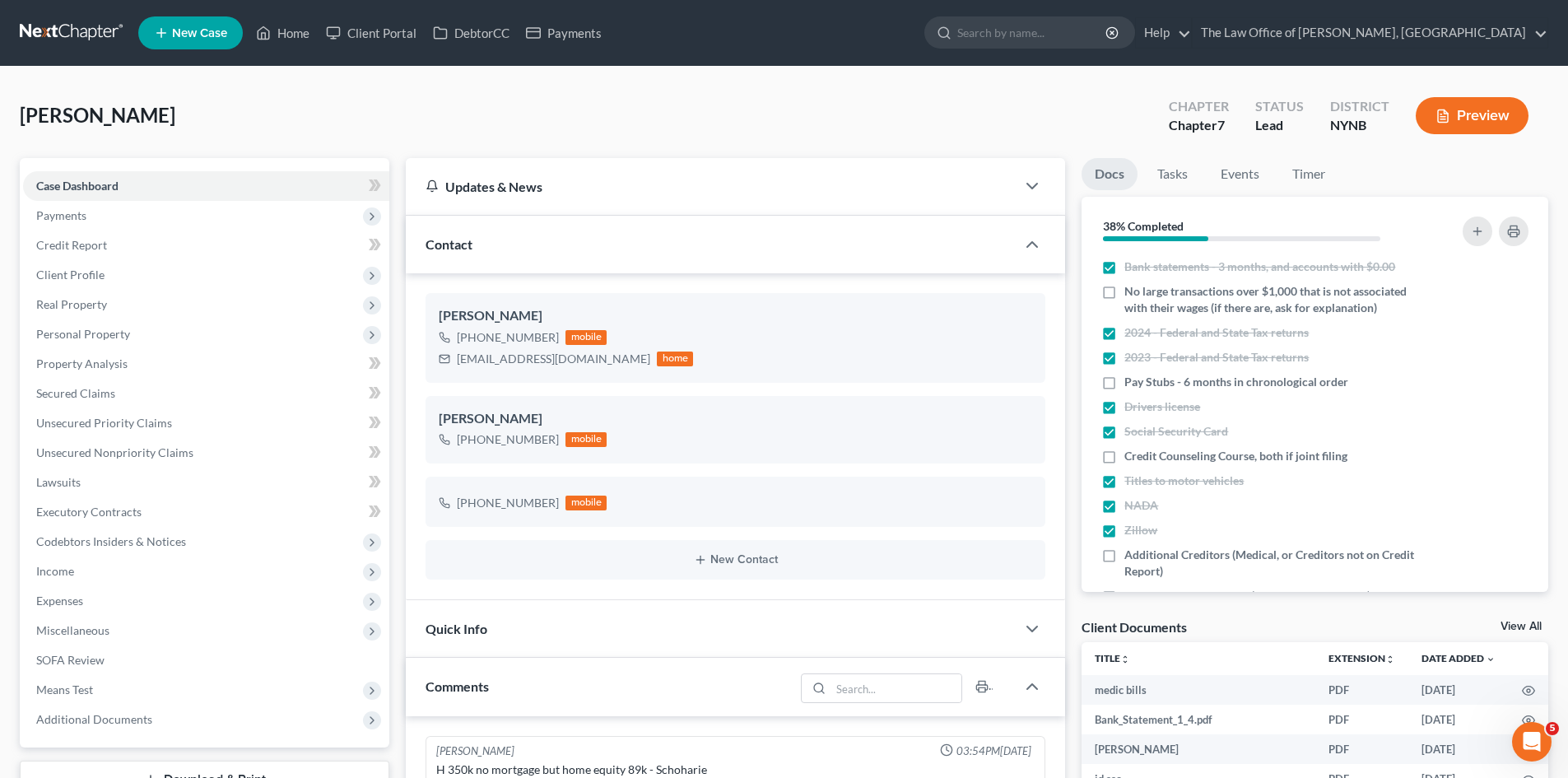
scroll to position [14, 0]
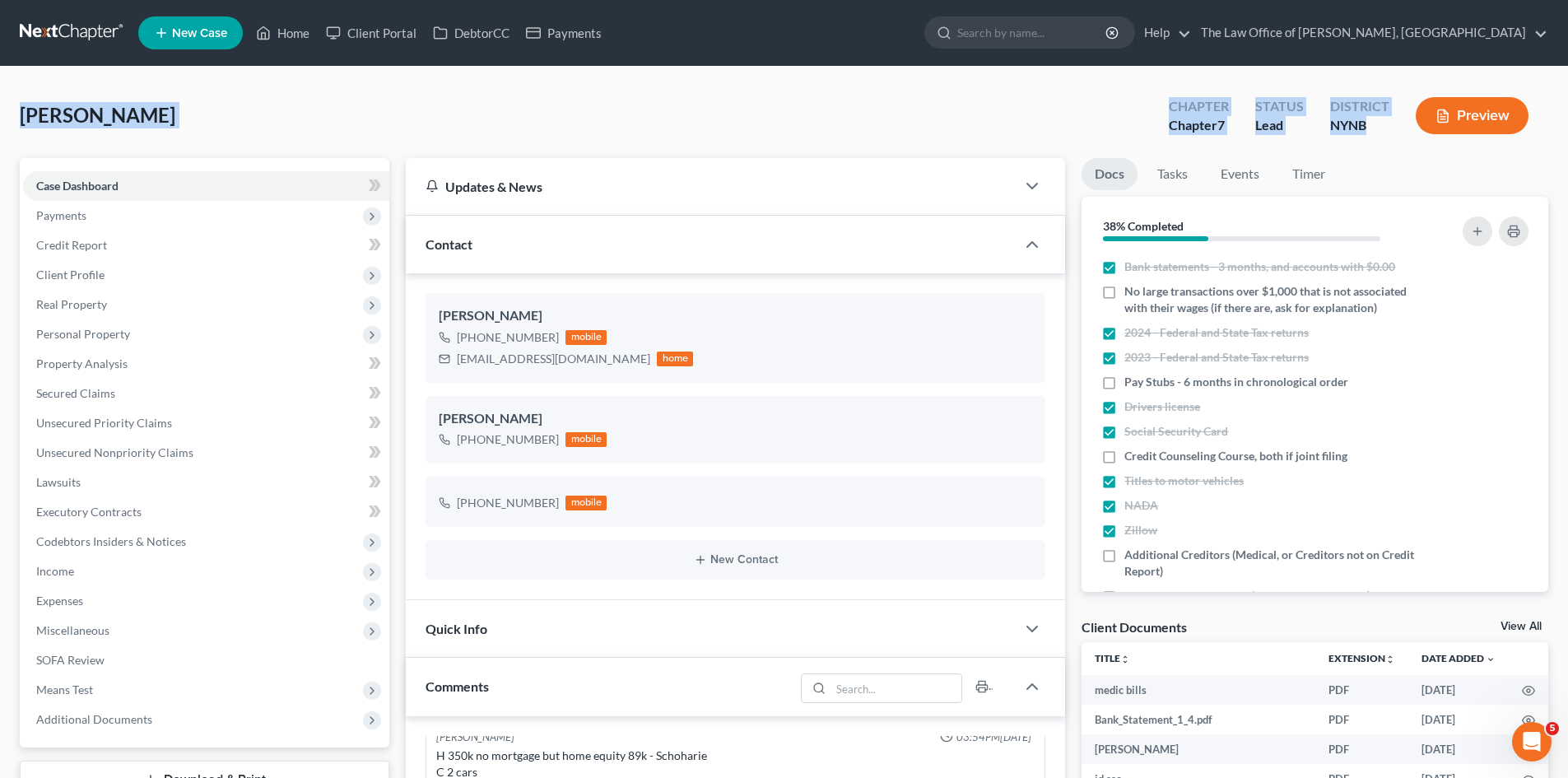
drag, startPoint x: 13, startPoint y: 114, endPoint x: 1389, endPoint y: 126, distance: 1376.1
click at [1389, 126] on div "District NYNB" at bounding box center [1359, 117] width 85 height 49
drag, startPoint x: 15, startPoint y: 114, endPoint x: 1384, endPoint y: 126, distance: 1369.1
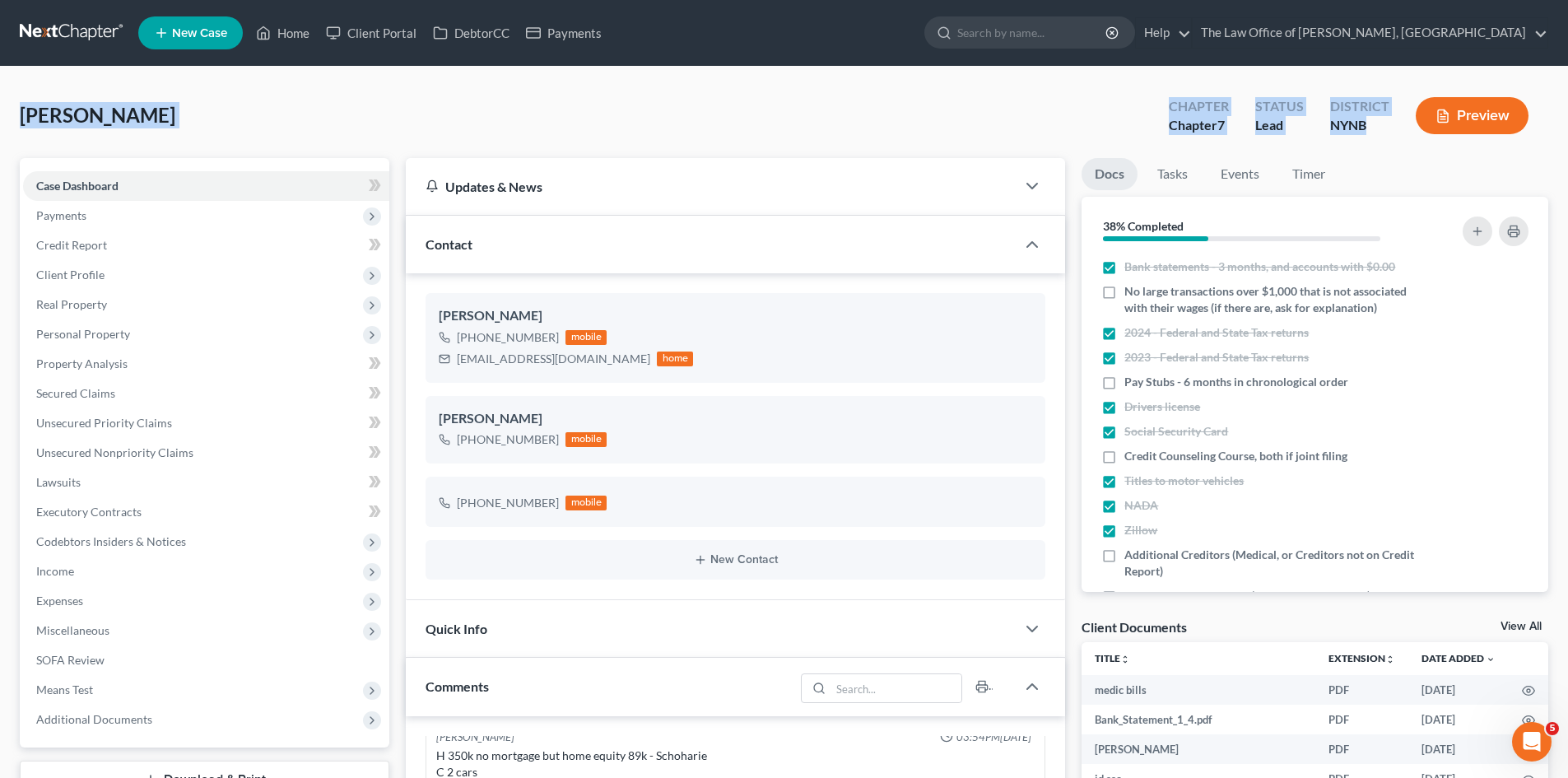
click at [562, 134] on div "[PERSON_NAME] Upgraded Chapter Chapter 7 Status Lead District NYNB Preview" at bounding box center [784, 122] width 1528 height 72
click at [290, 24] on link "Home" at bounding box center [283, 32] width 70 height 30
click at [290, 28] on link "Home" at bounding box center [283, 32] width 70 height 30
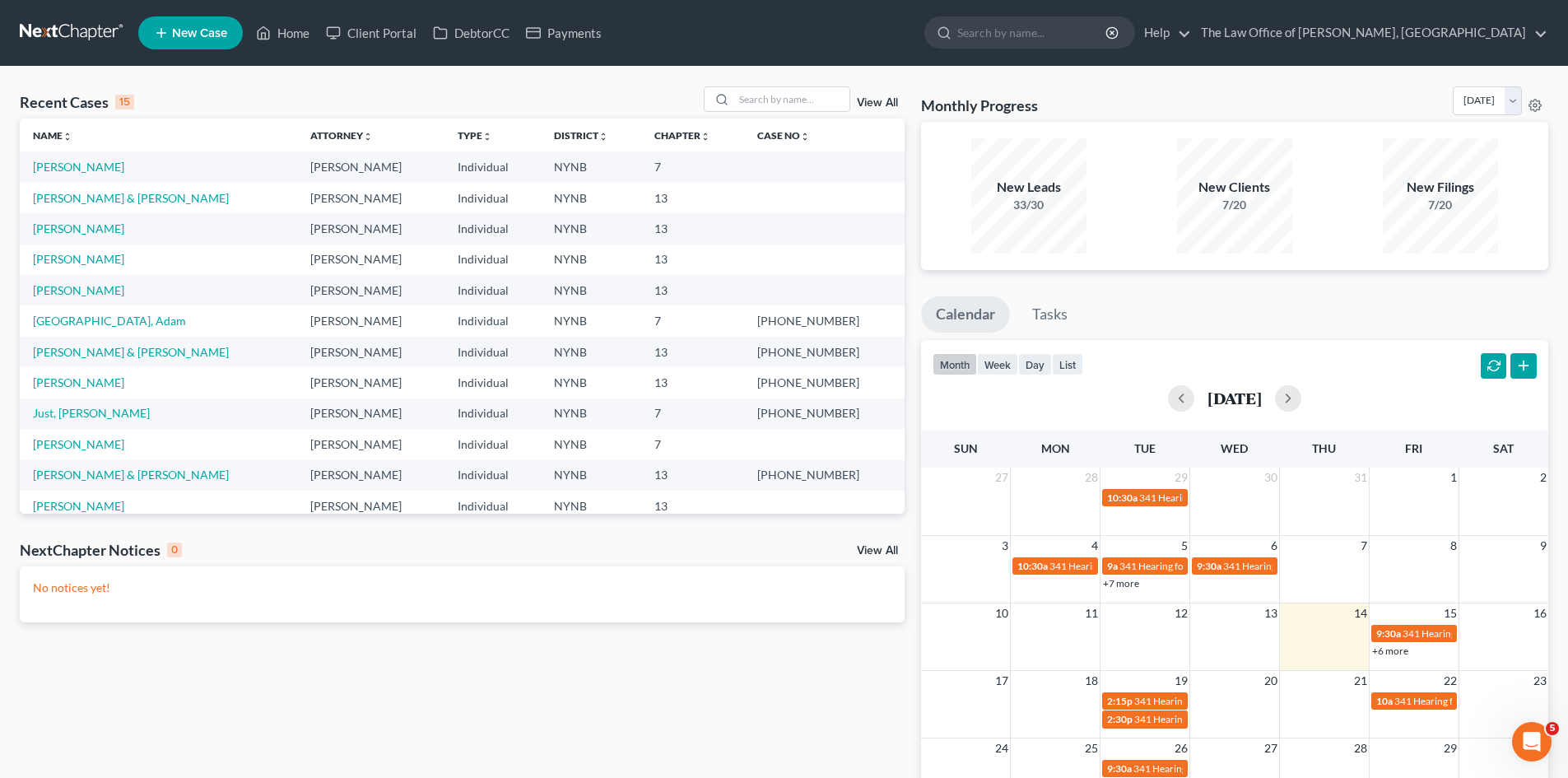
click at [161, 94] on div "Recent Cases 15 View All" at bounding box center [462, 103] width 885 height 32
